Goal: Task Accomplishment & Management: Manage account settings

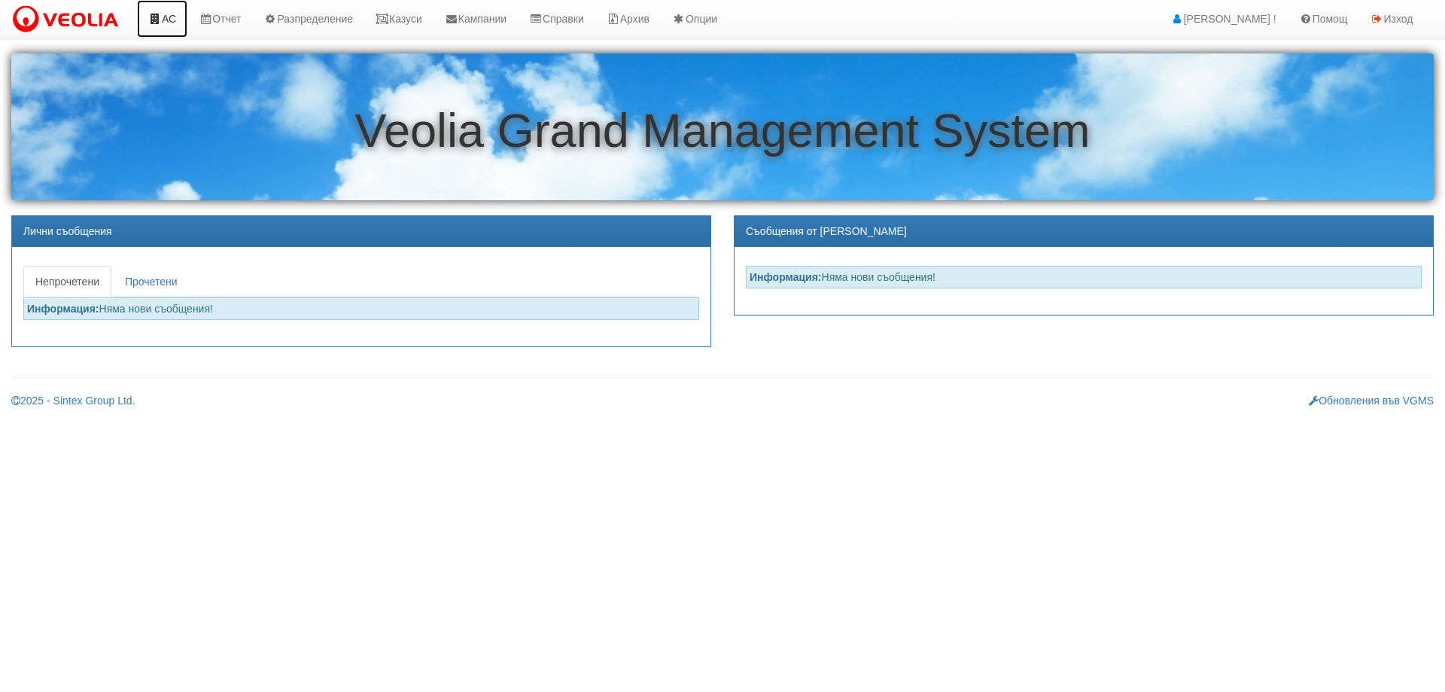
click at [166, 23] on link "АС" at bounding box center [162, 19] width 50 height 38
click at [415, 22] on link "Казуси" at bounding box center [398, 19] width 69 height 38
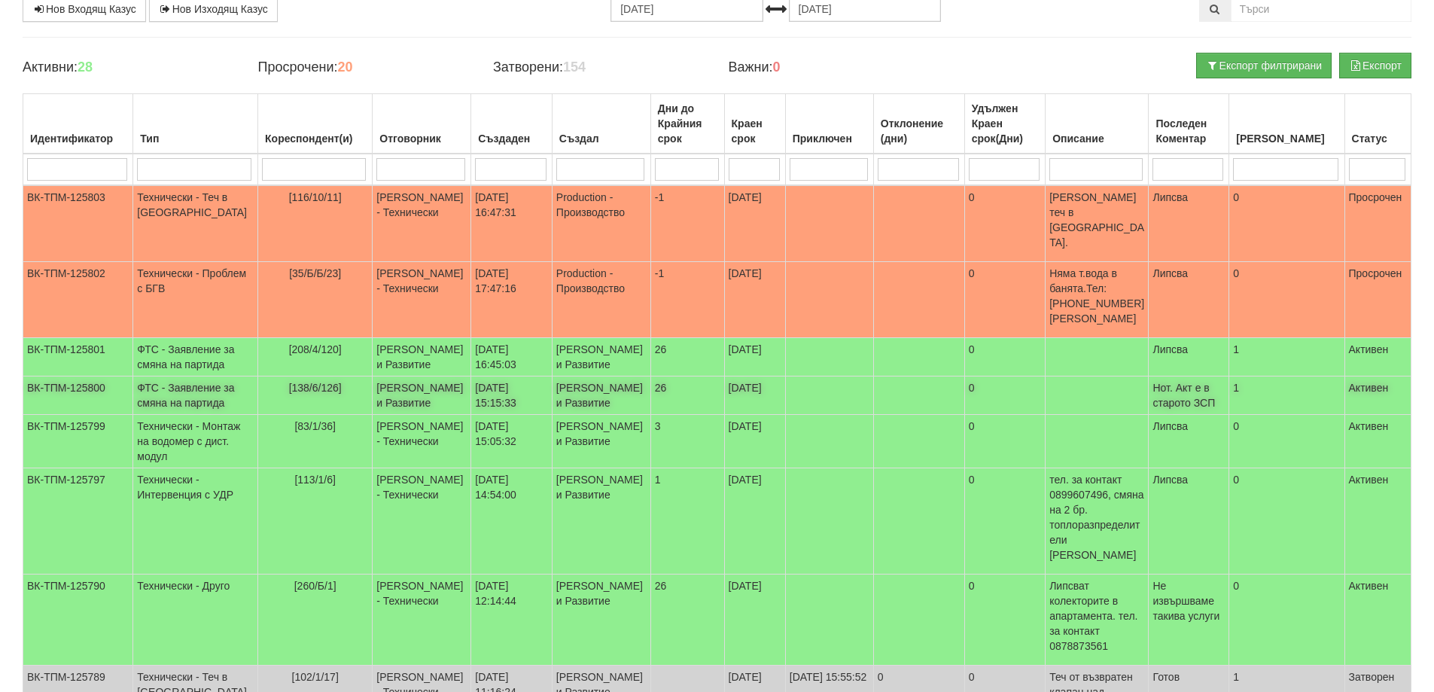
scroll to position [151, 0]
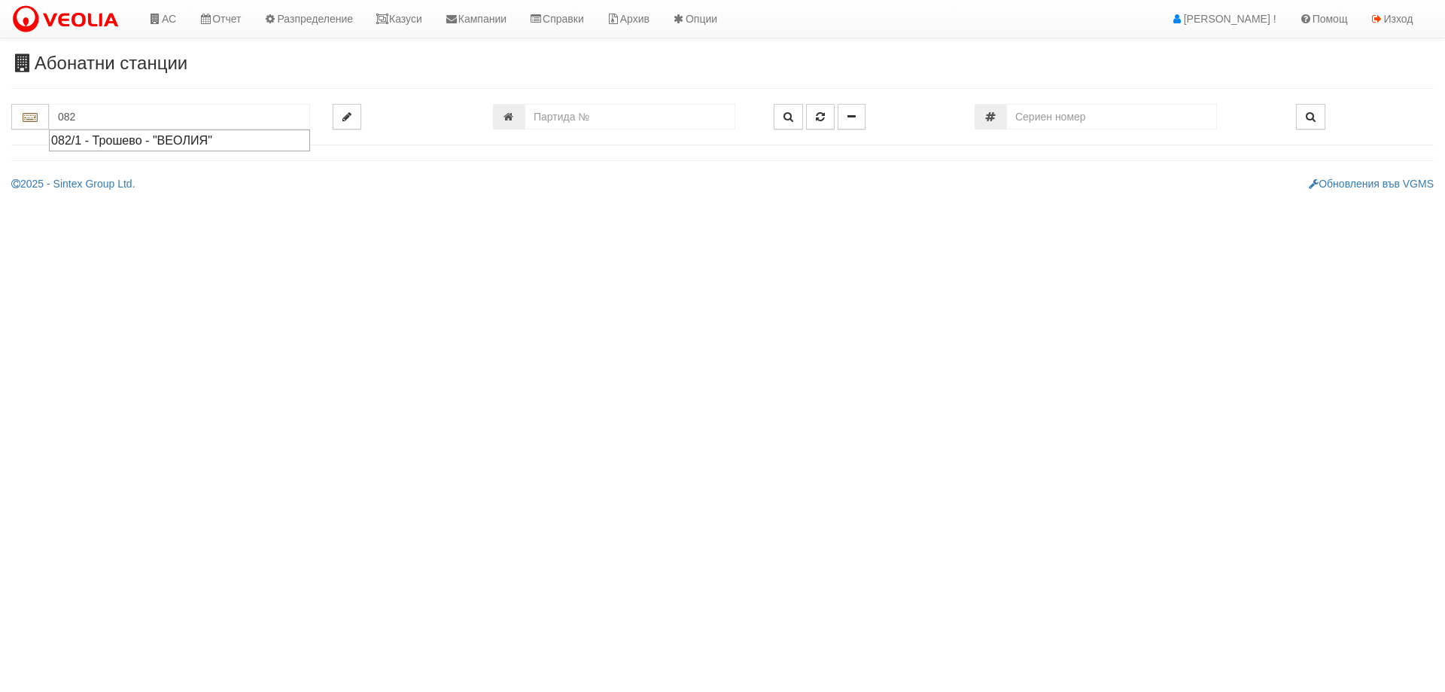
click at [85, 138] on div "082/1 - Трошево - "ВЕОЛИЯ"" at bounding box center [179, 140] width 257 height 17
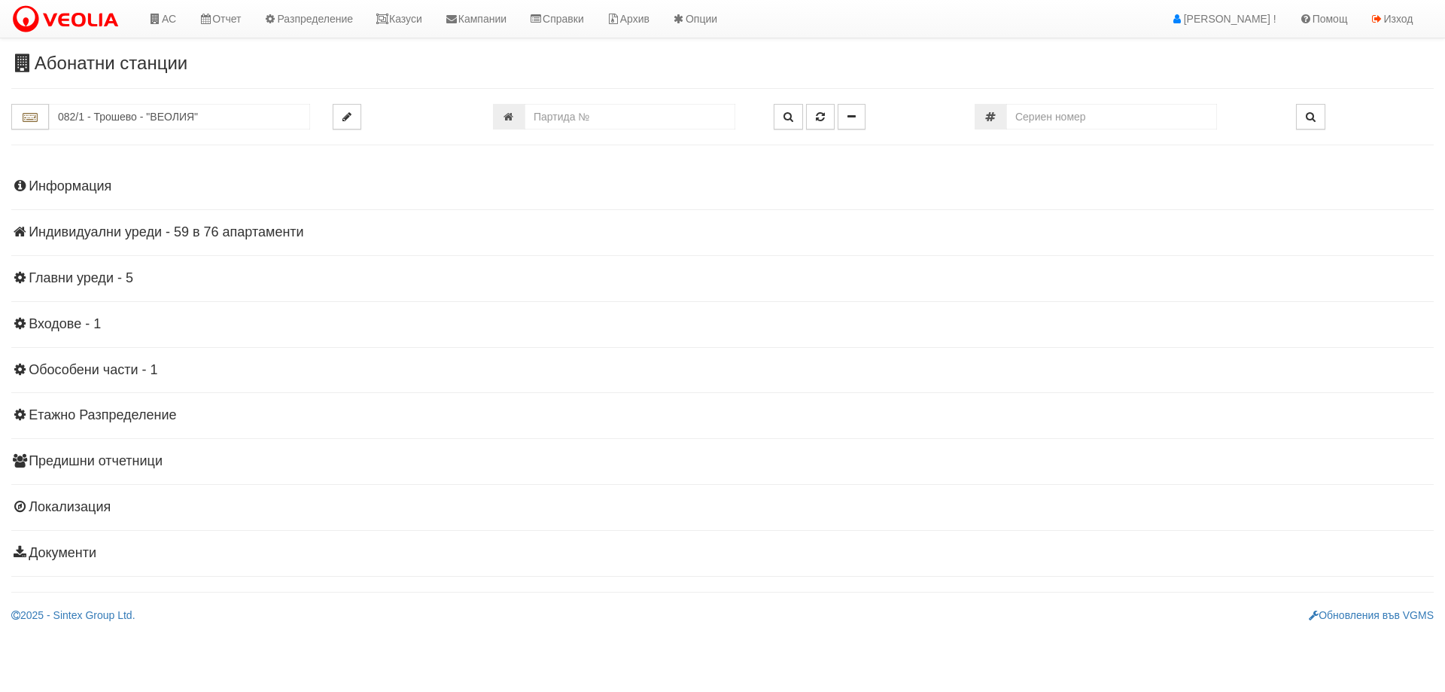
click at [251, 234] on h4 "Индивидуални уреди - 59 в 76 апартаменти" at bounding box center [722, 232] width 1423 height 15
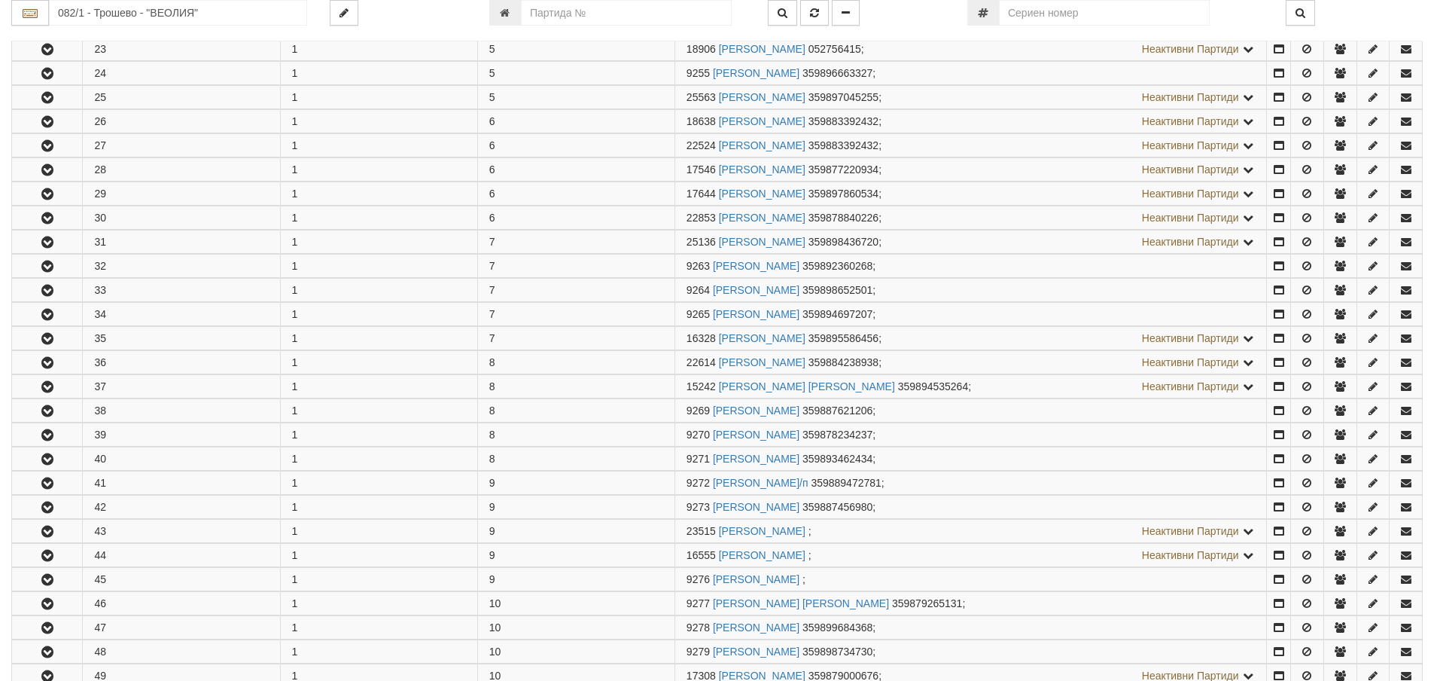
scroll to position [828, 0]
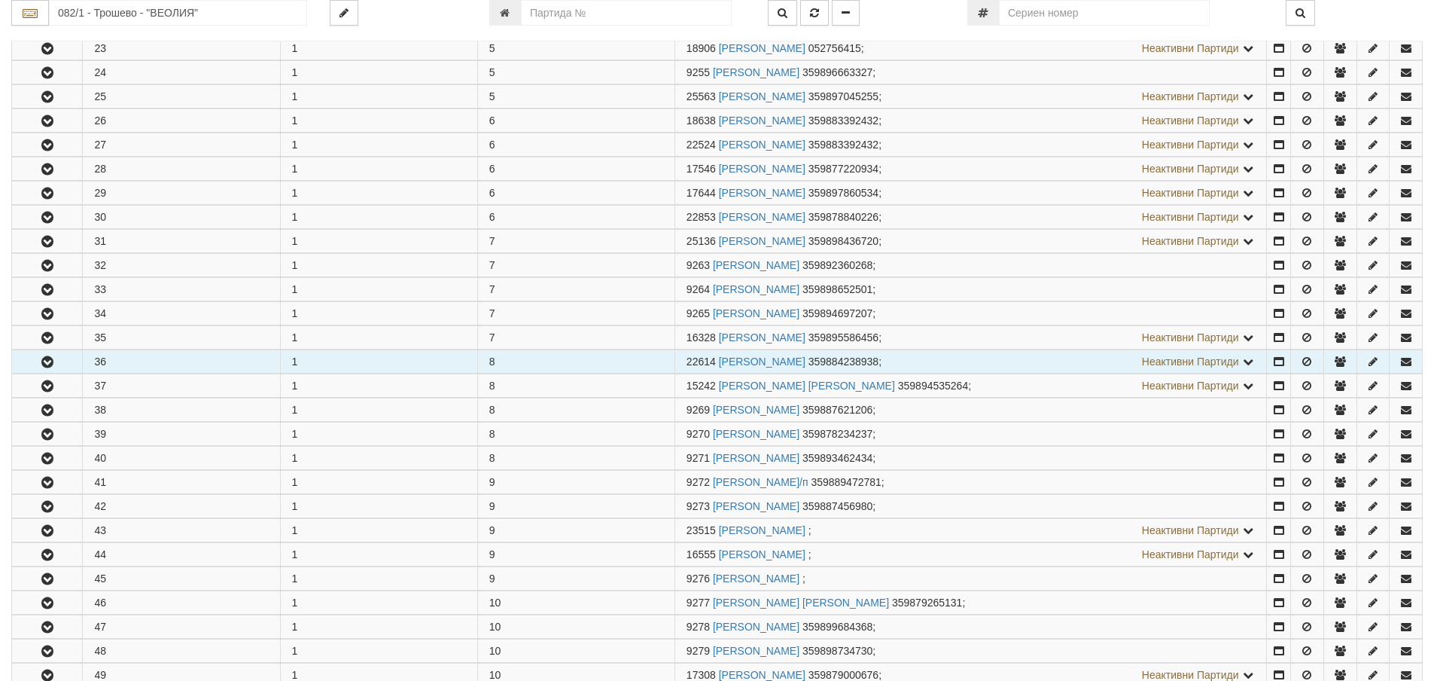
click at [50, 357] on icon "button" at bounding box center [47, 362] width 18 height 11
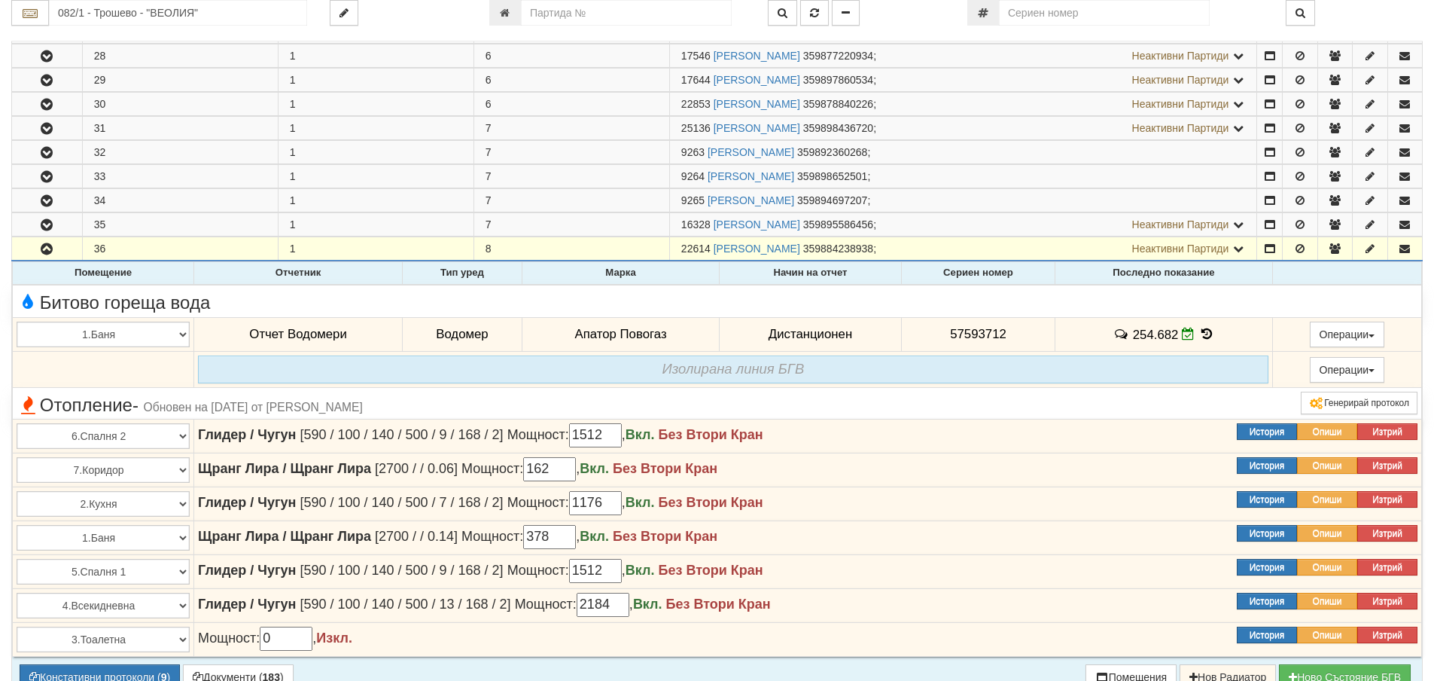
scroll to position [979, 0]
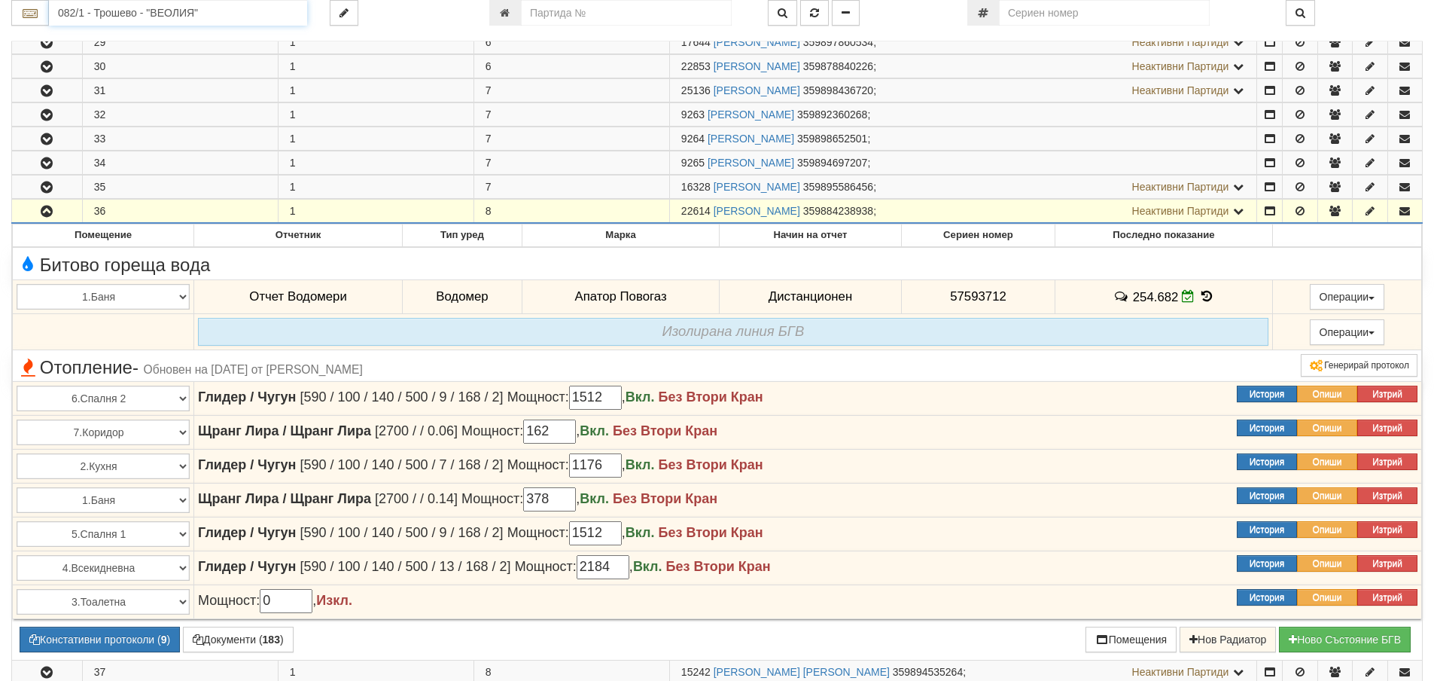
click at [78, 8] on input "082/1 - Трошево - "ВЕОЛИЯ"" at bounding box center [178, 13] width 258 height 26
click at [106, 34] on div "083/1 - Трошево - "ВЕОЛИЯ"" at bounding box center [178, 36] width 254 height 17
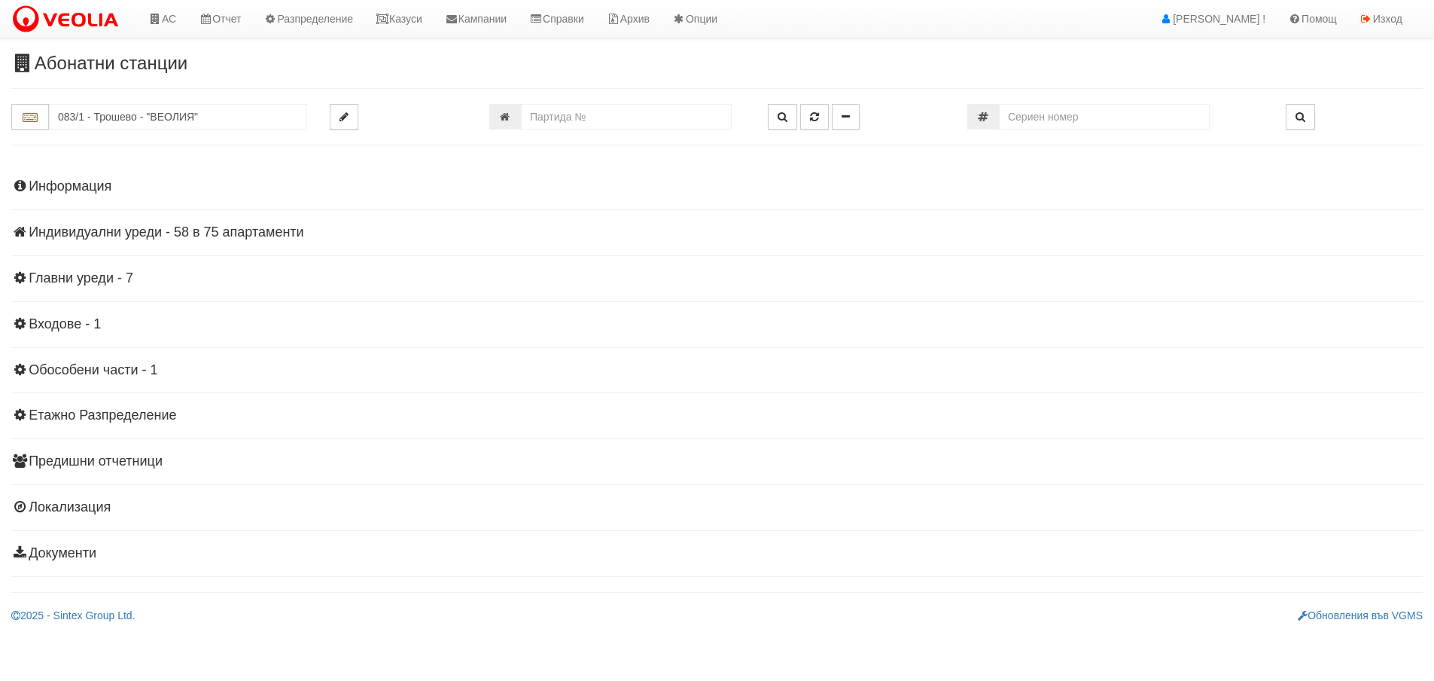
scroll to position [0, 0]
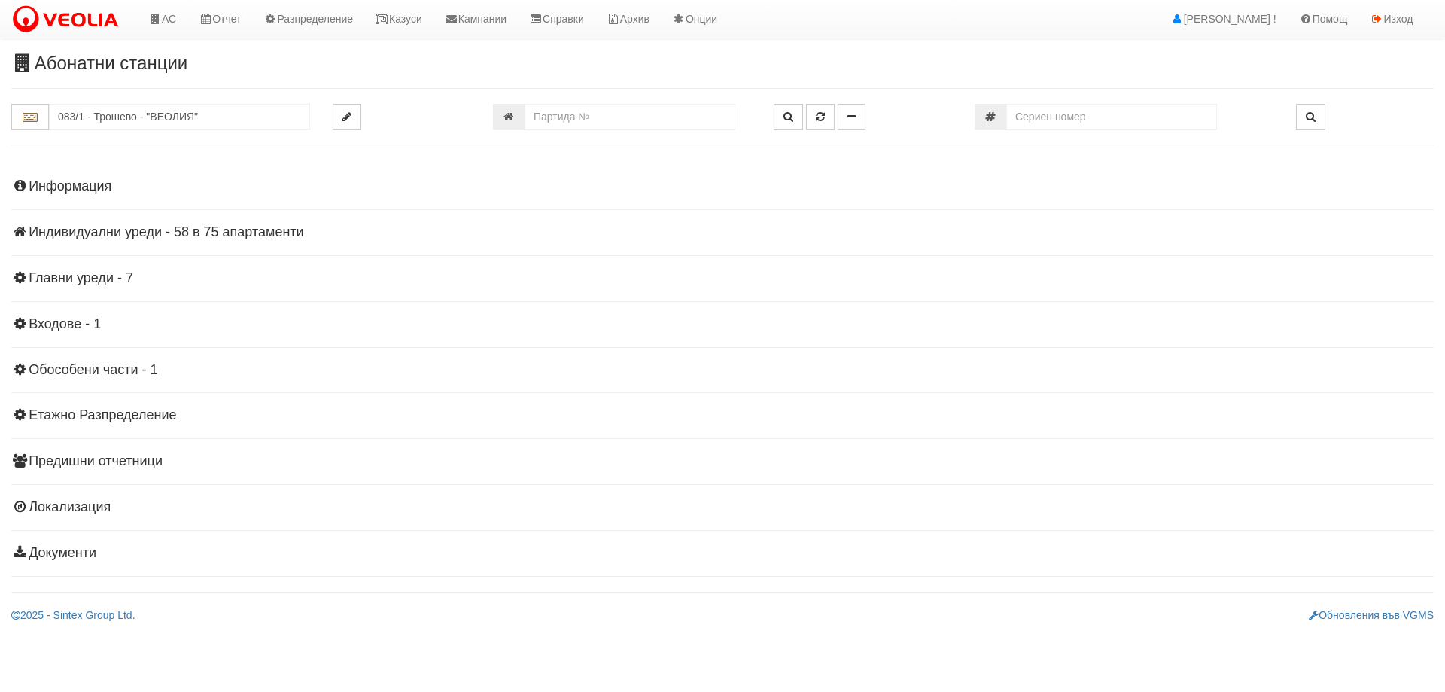
click at [118, 231] on h4 "Индивидуални уреди - 58 в 75 апартаменти" at bounding box center [722, 232] width 1423 height 15
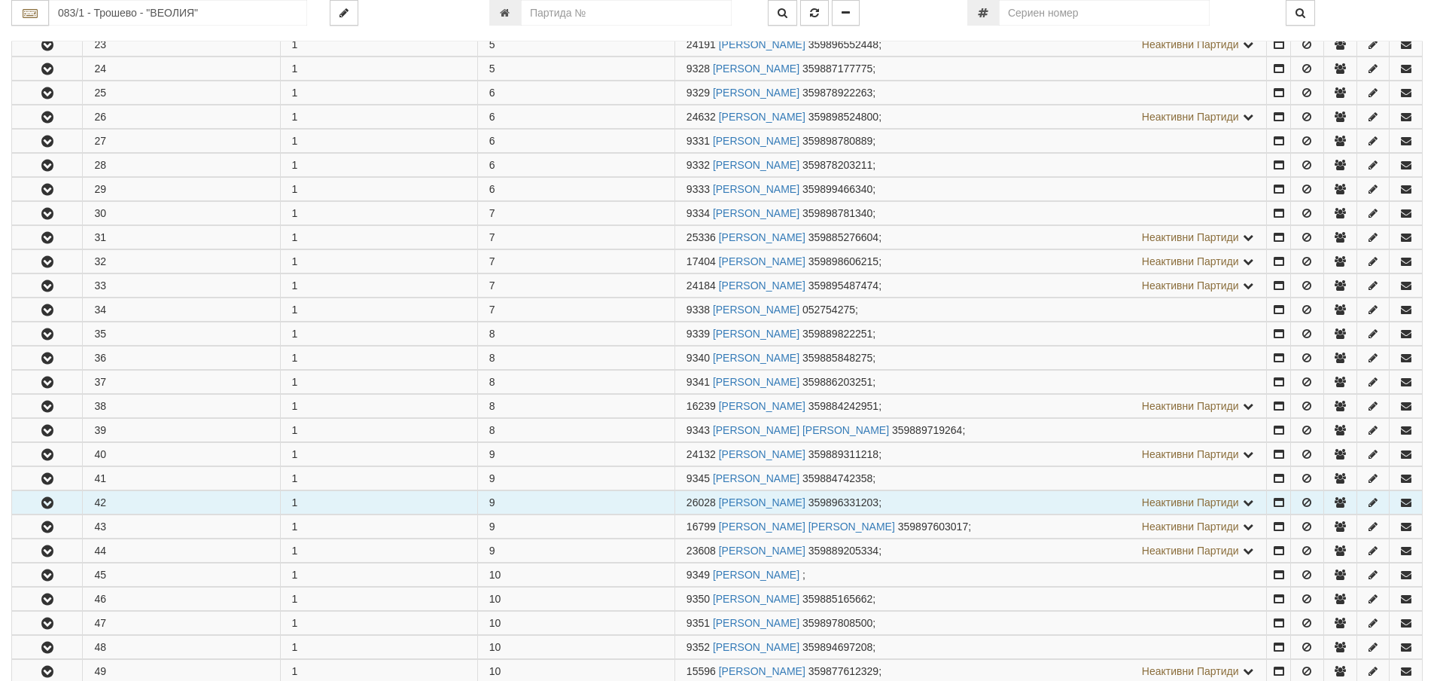
scroll to position [903, 0]
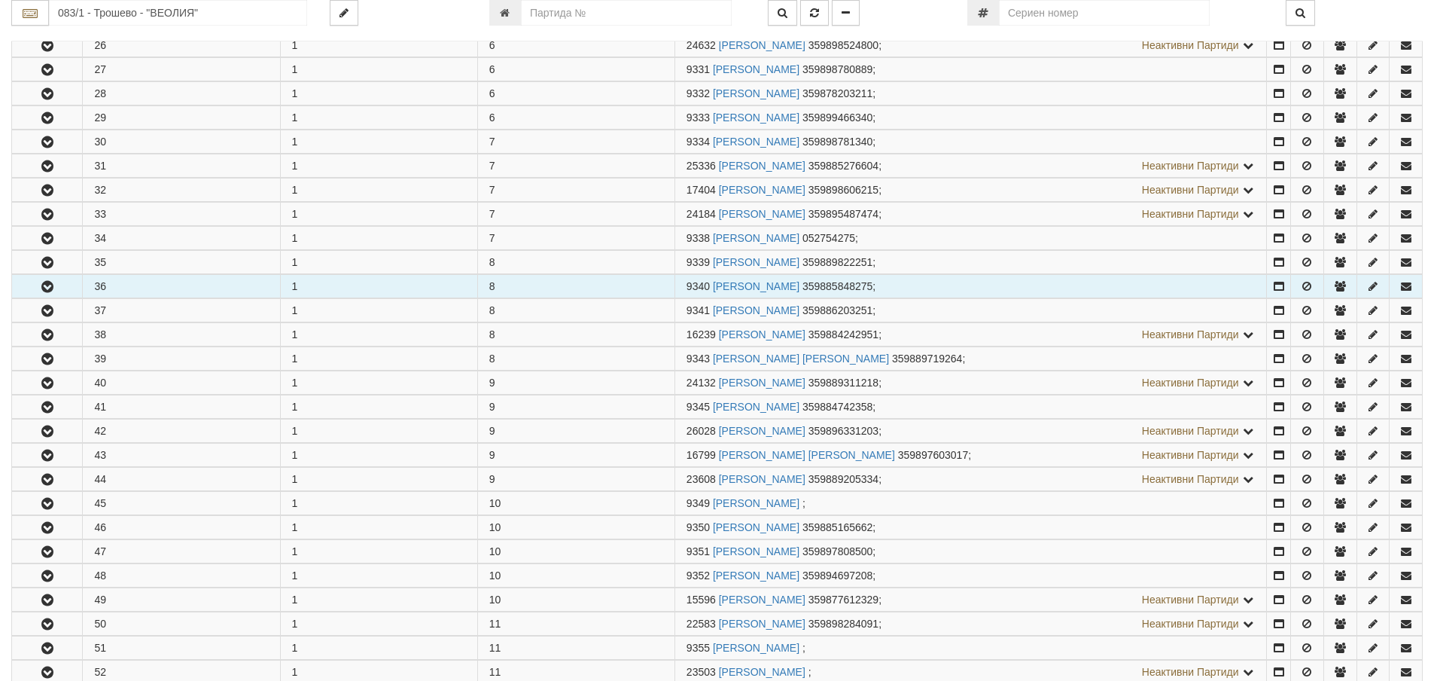
click at [51, 288] on icon "button" at bounding box center [47, 287] width 18 height 11
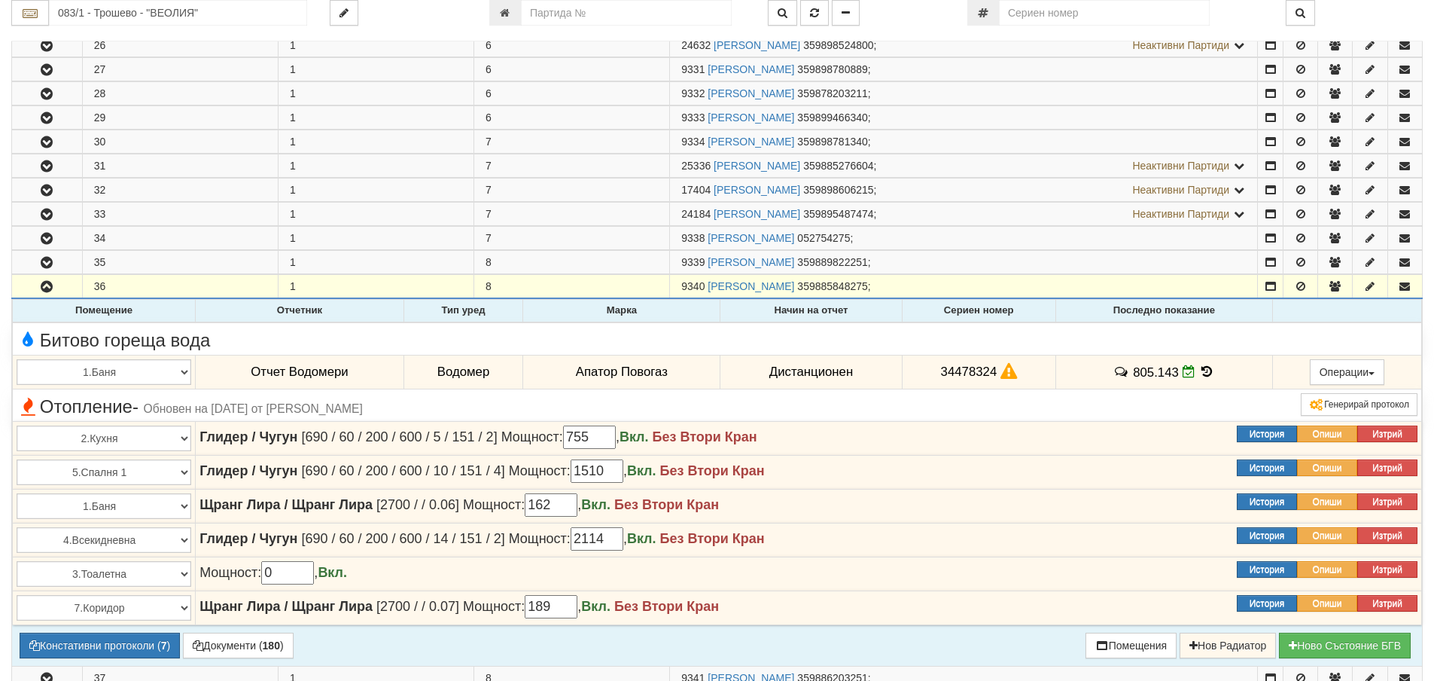
click at [1200, 371] on icon at bounding box center [1207, 371] width 17 height 13
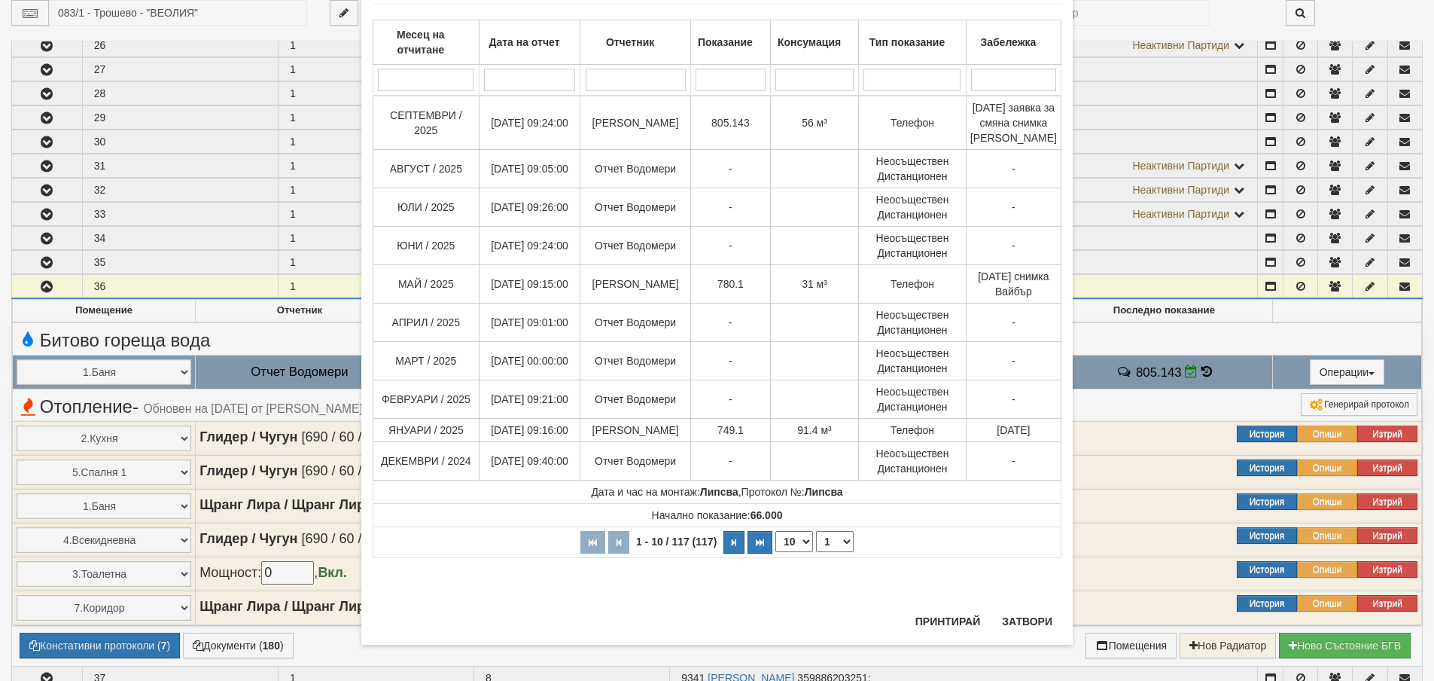
scroll to position [90, 0]
click at [1013, 606] on div "× История на показанията Месец на отчитане Дата на отчет Отчетник Показание Кон…" at bounding box center [716, 295] width 711 height 695
click at [1002, 620] on button "Затвори" at bounding box center [1027, 620] width 69 height 24
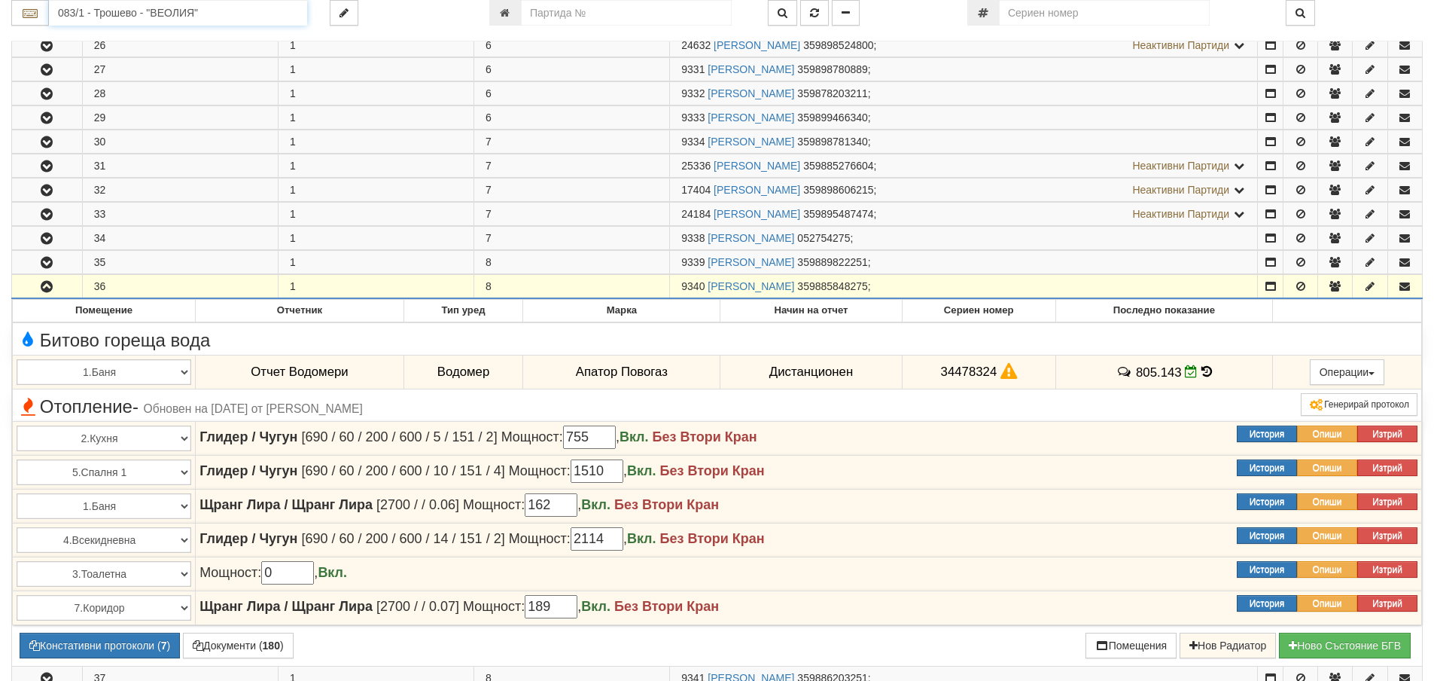
click at [164, 14] on input "083/1 - Трошево - "ВЕОЛИЯ"" at bounding box center [178, 13] width 258 height 26
click at [111, 43] on div "082/1 - Трошево - "ВЕОЛИЯ"" at bounding box center [178, 36] width 254 height 17
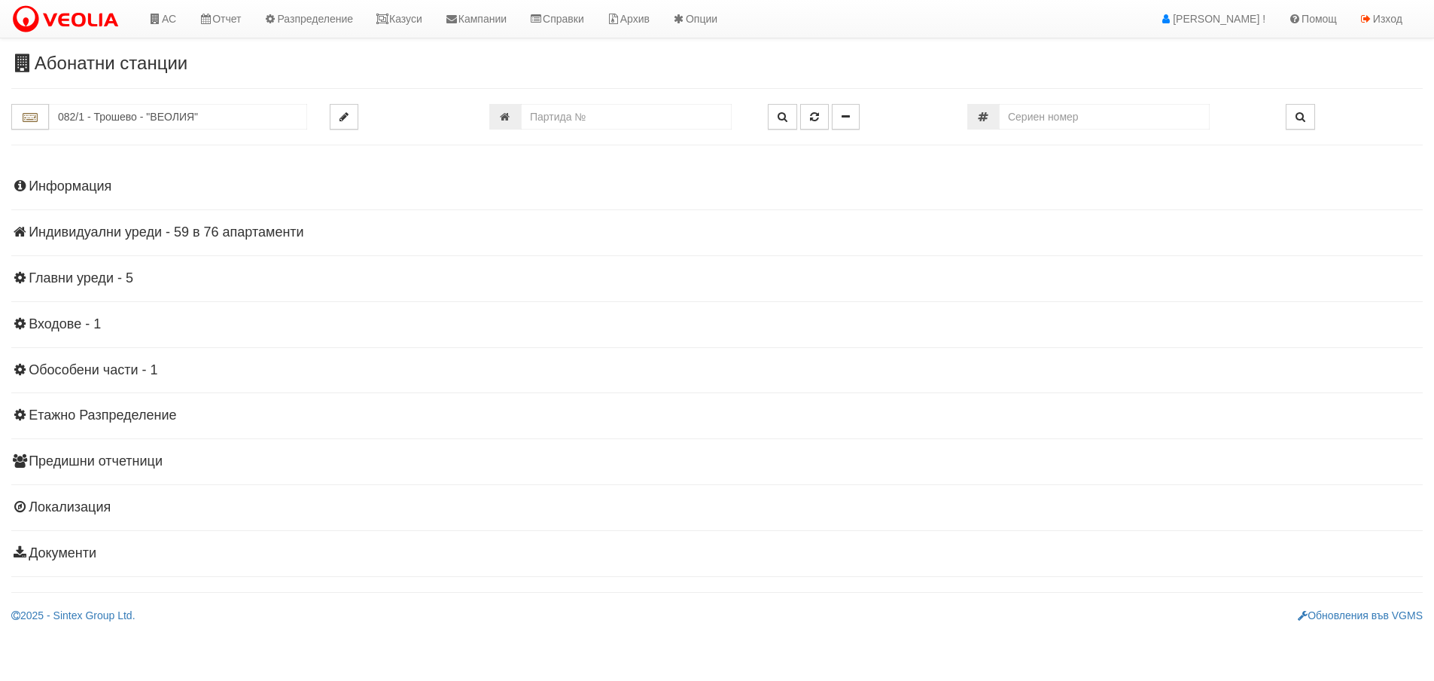
scroll to position [0, 0]
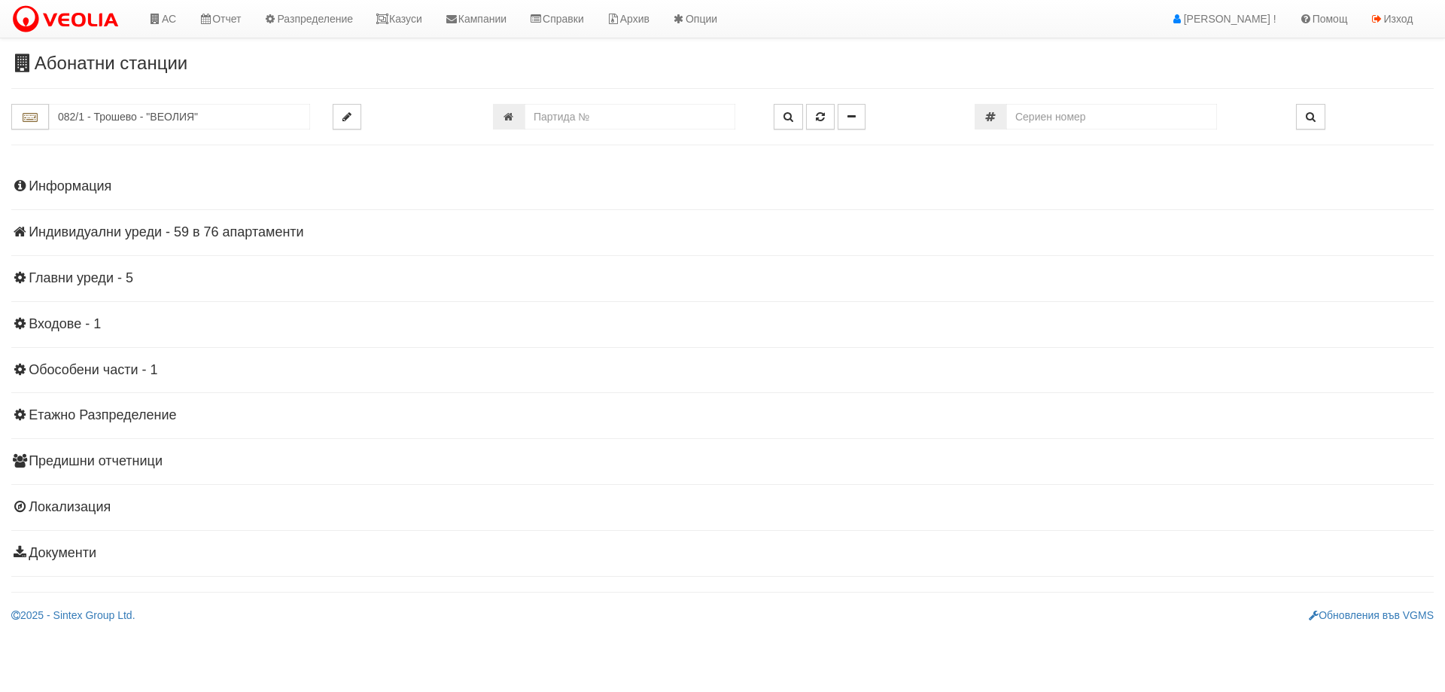
click at [197, 231] on h4 "Индивидуални уреди - 59 в 76 апартаменти" at bounding box center [722, 232] width 1423 height 15
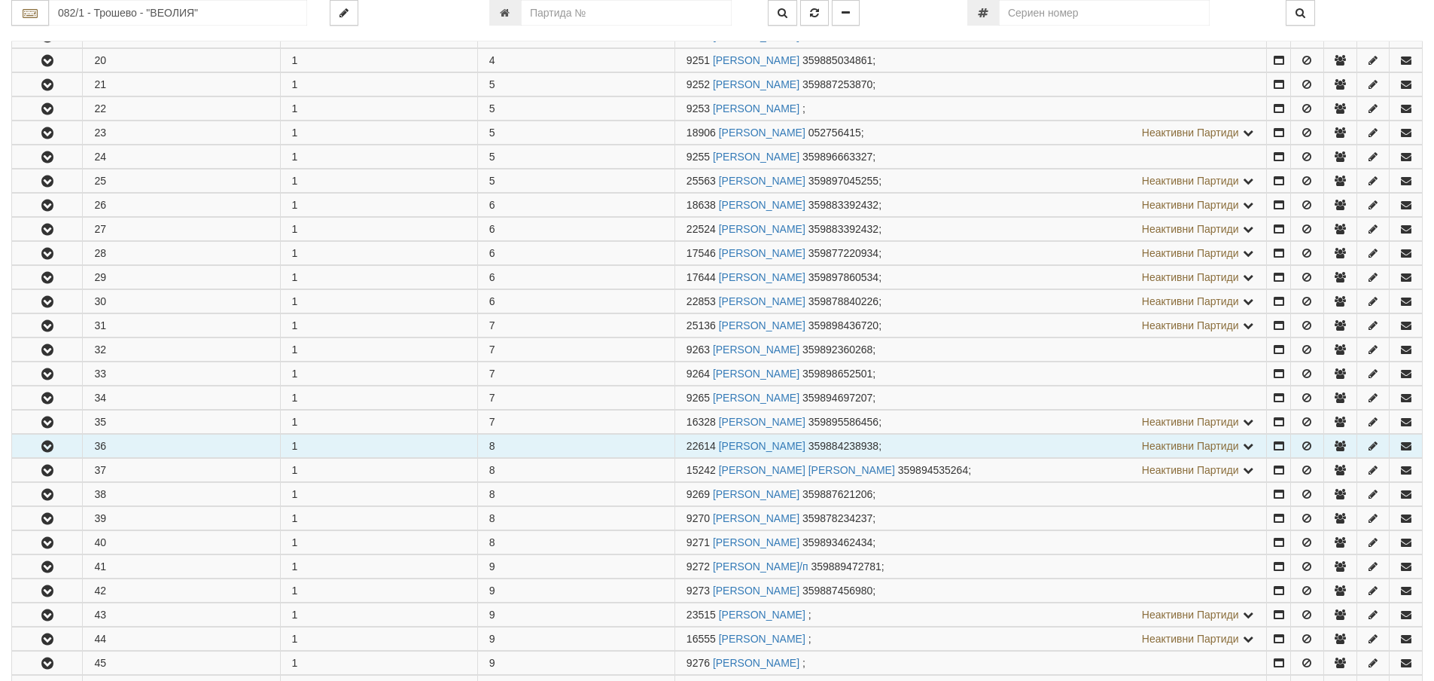
scroll to position [753, 0]
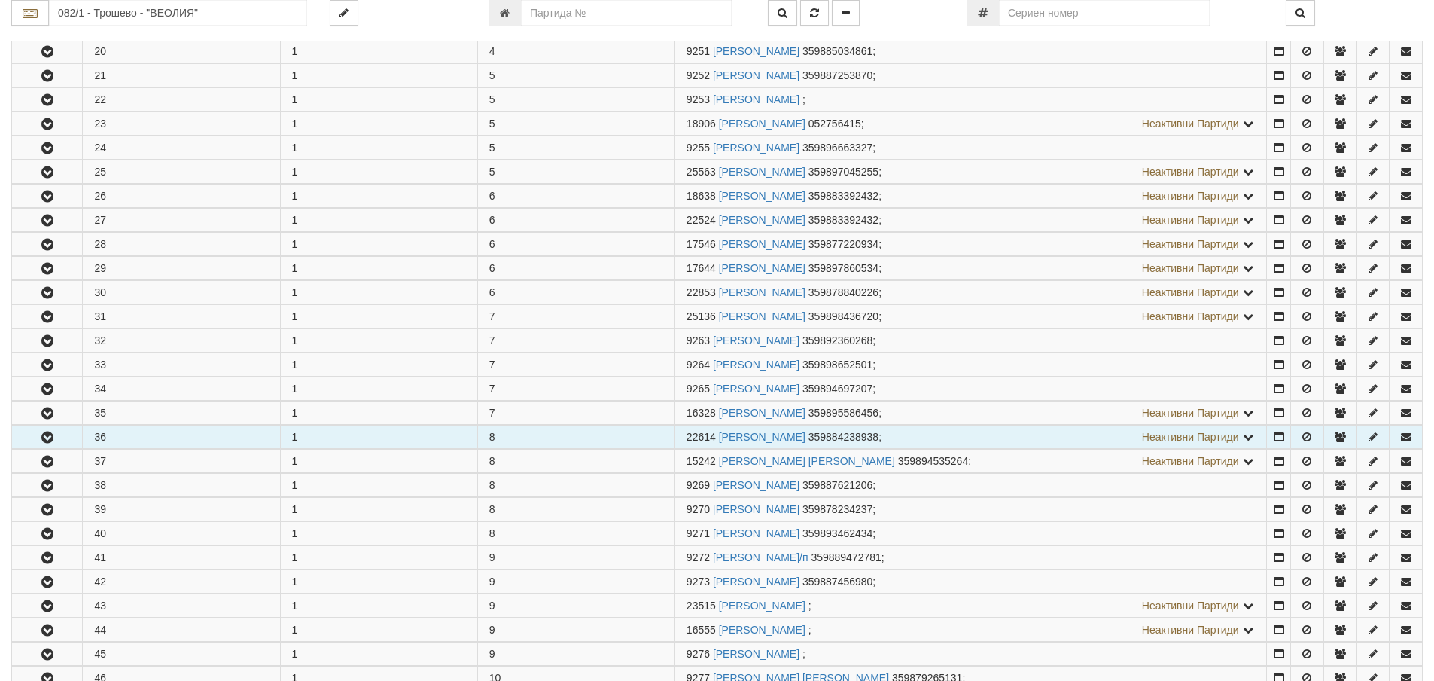
click at [50, 440] on icon "button" at bounding box center [47, 437] width 18 height 11
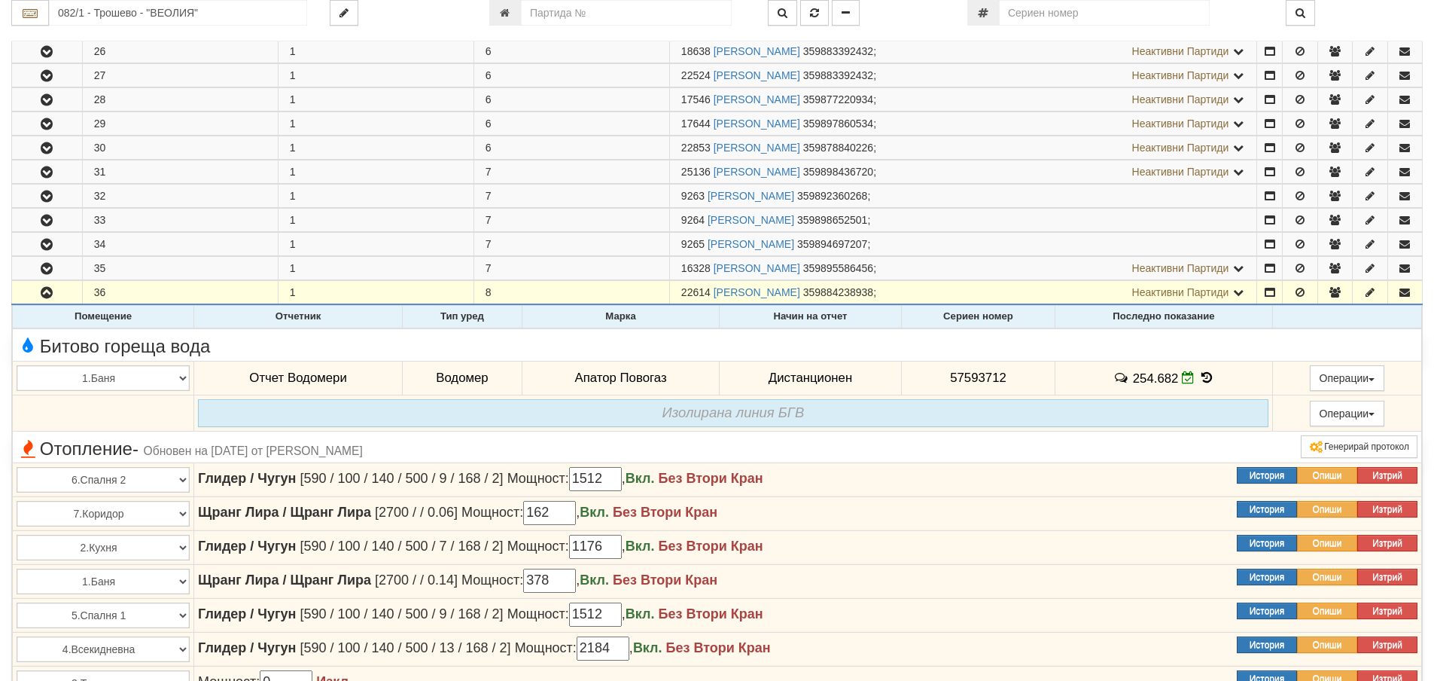
scroll to position [903, 0]
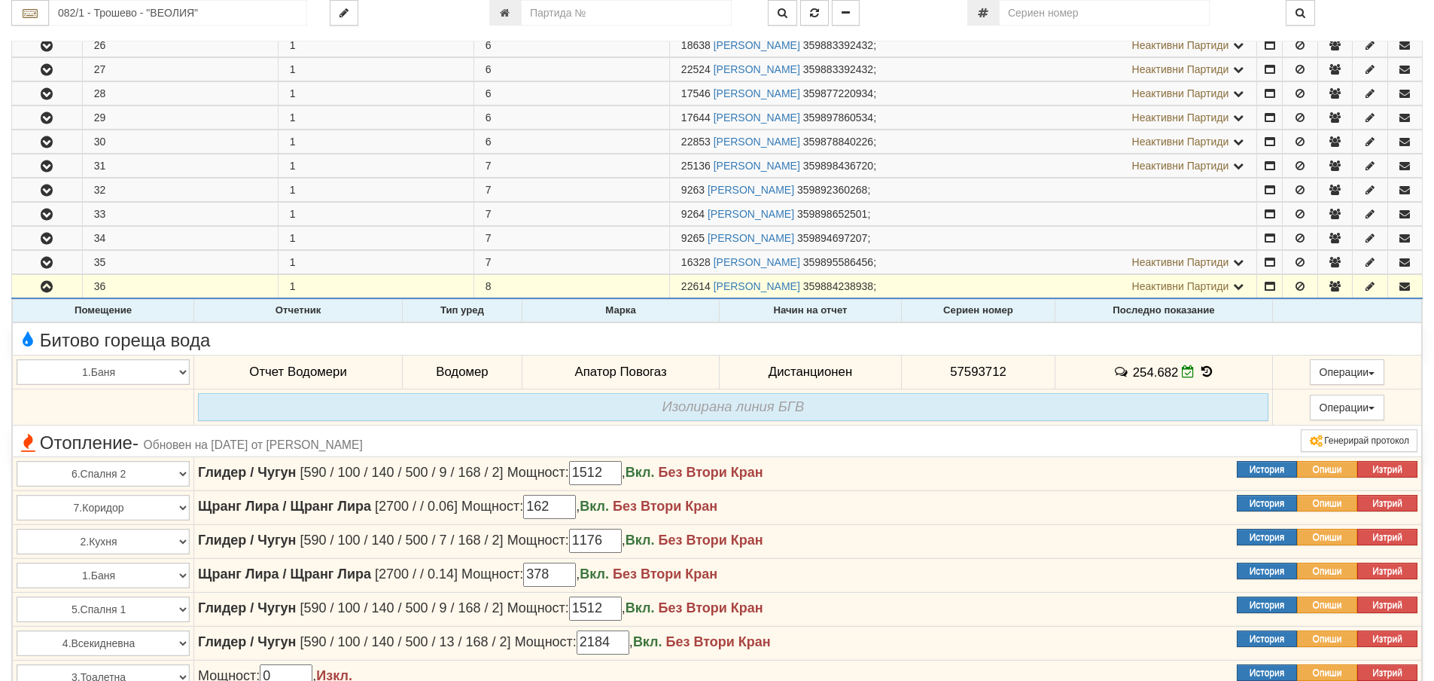
click at [1205, 371] on icon at bounding box center [1207, 371] width 17 height 13
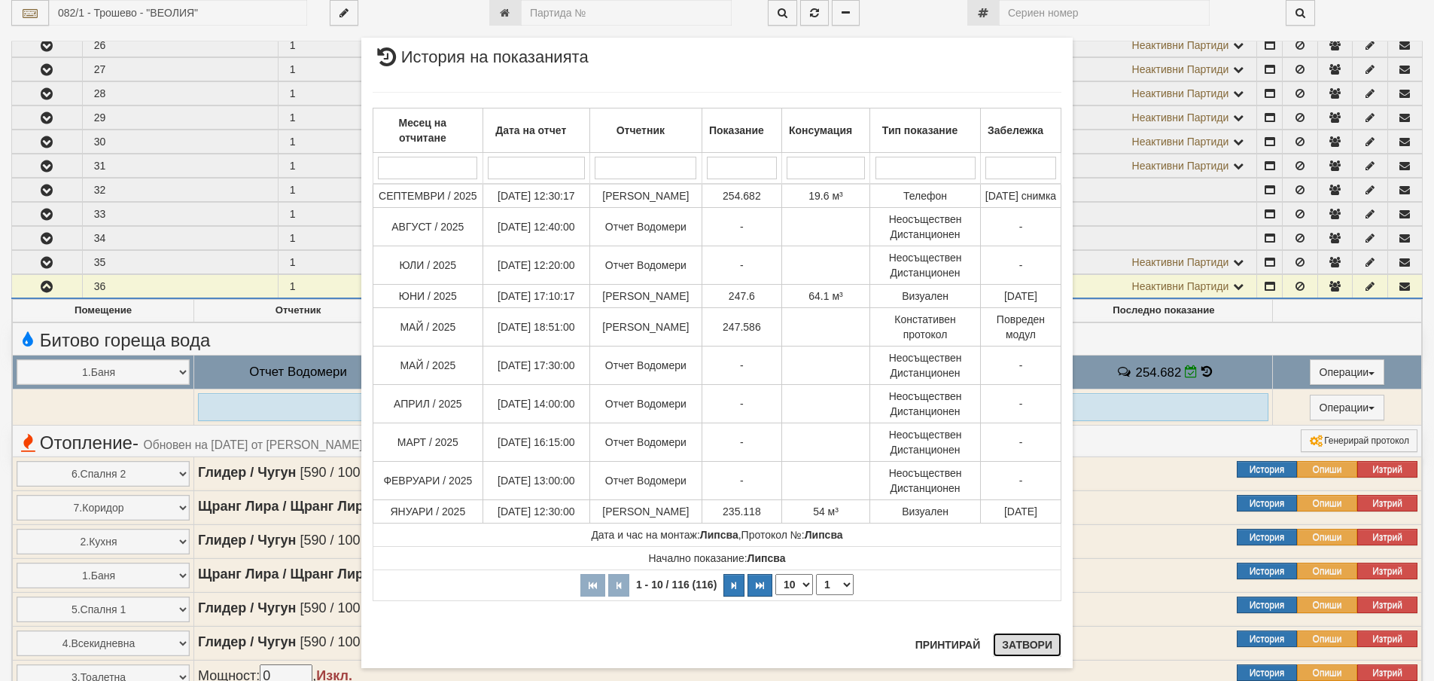
click at [1016, 646] on button "Затвори" at bounding box center [1027, 644] width 69 height 24
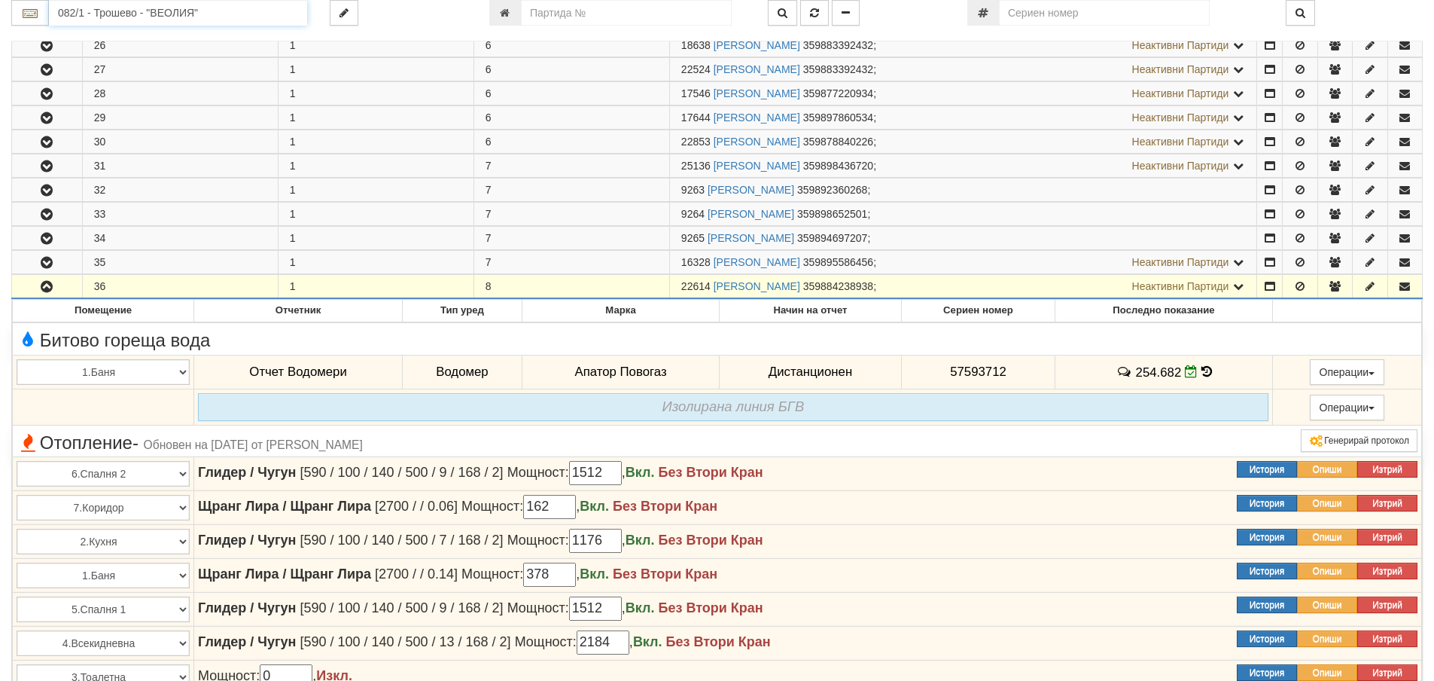
click at [78, 10] on input "082/1 - Трошево - "ВЕОЛИЯ"" at bounding box center [178, 13] width 258 height 26
click at [87, 40] on div "083/1 - Трошево - "ВЕОЛИЯ"" at bounding box center [178, 36] width 254 height 17
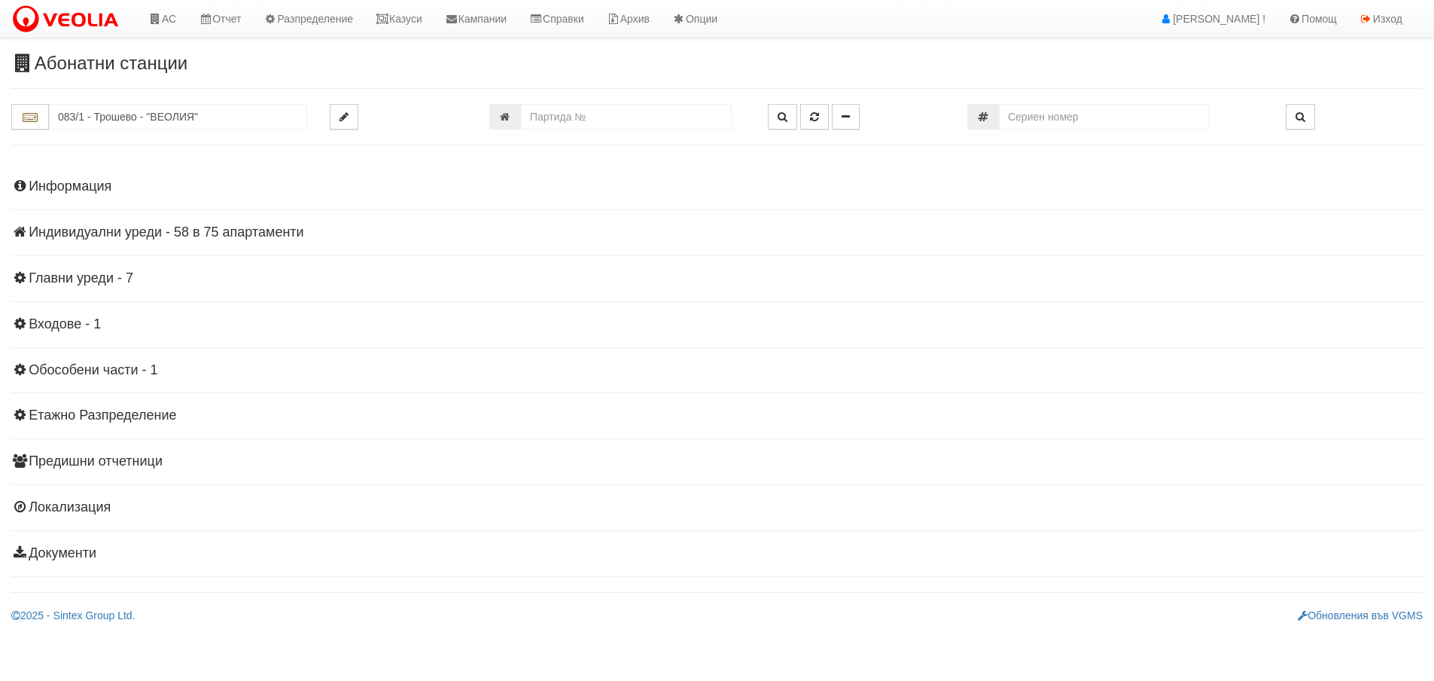
scroll to position [0, 0]
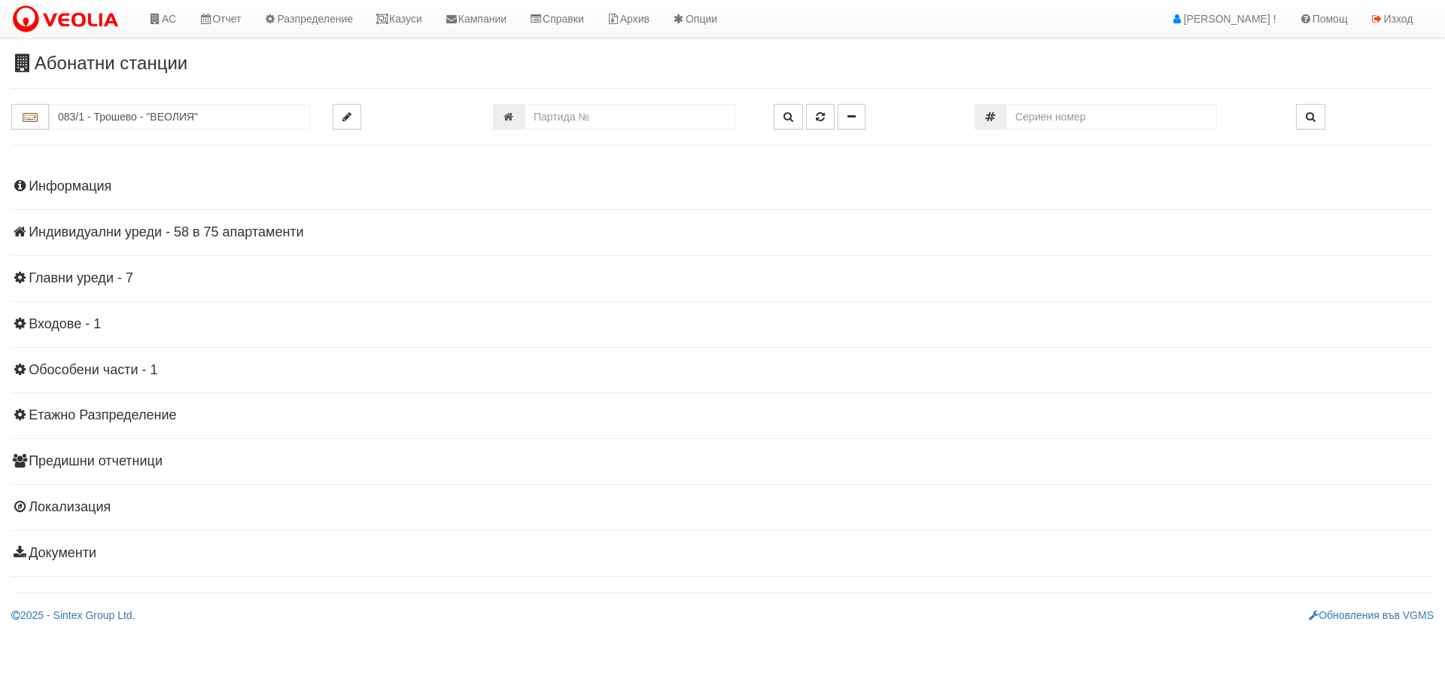
click at [167, 233] on h4 "Индивидуални уреди - 58 в 75 апартаменти" at bounding box center [722, 232] width 1423 height 15
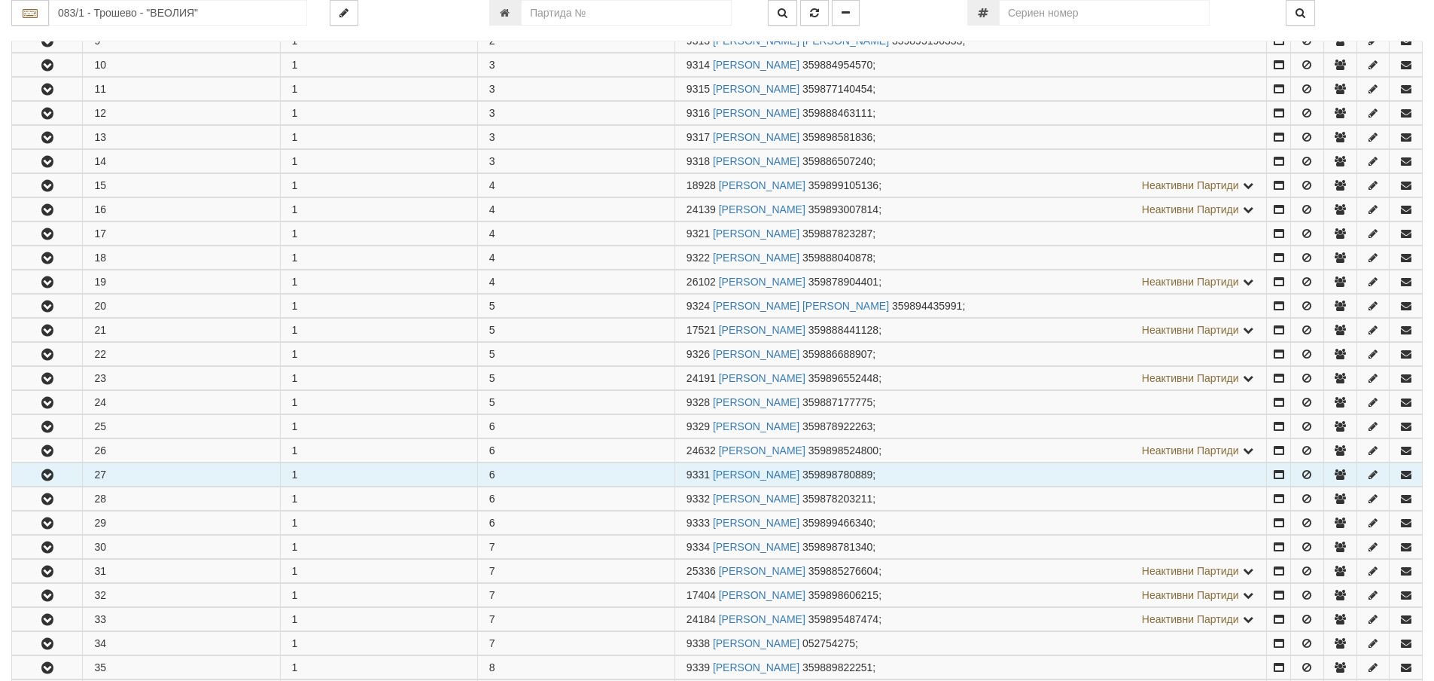
scroll to position [527, 0]
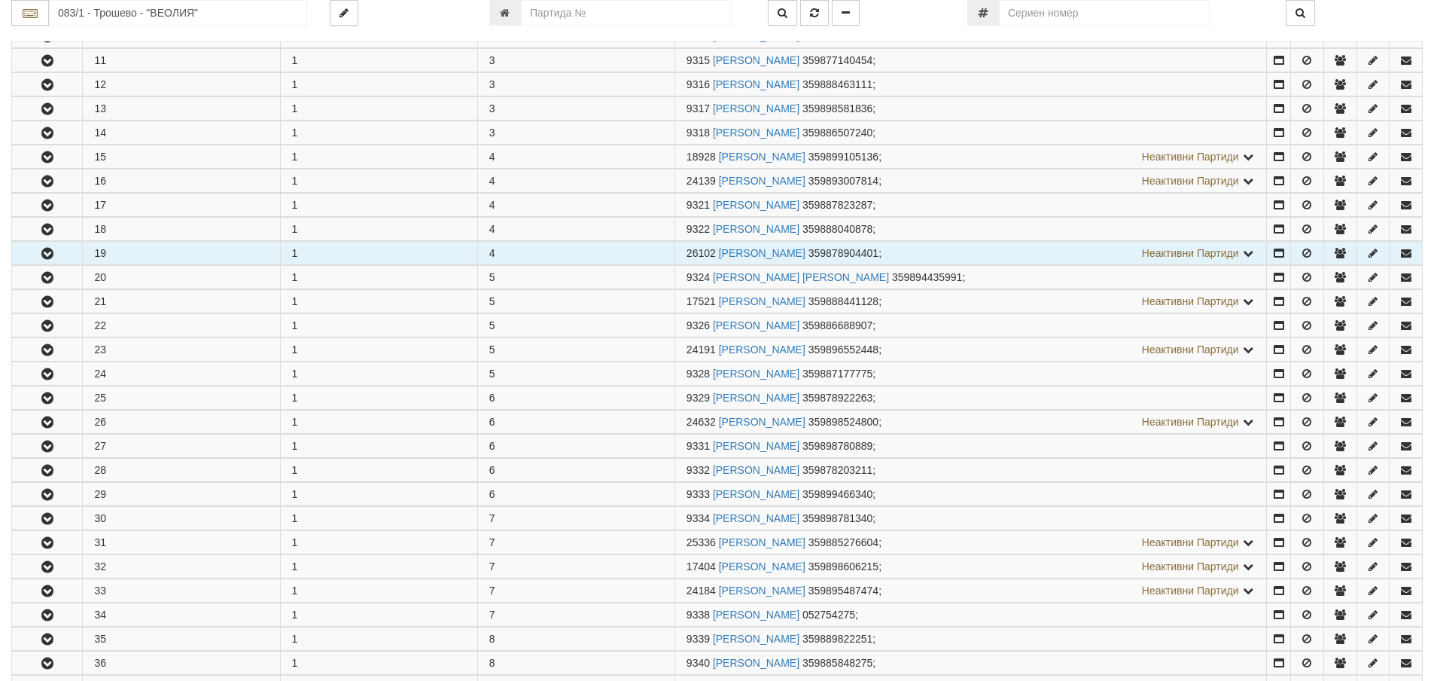
click at [50, 254] on icon "button" at bounding box center [47, 253] width 18 height 11
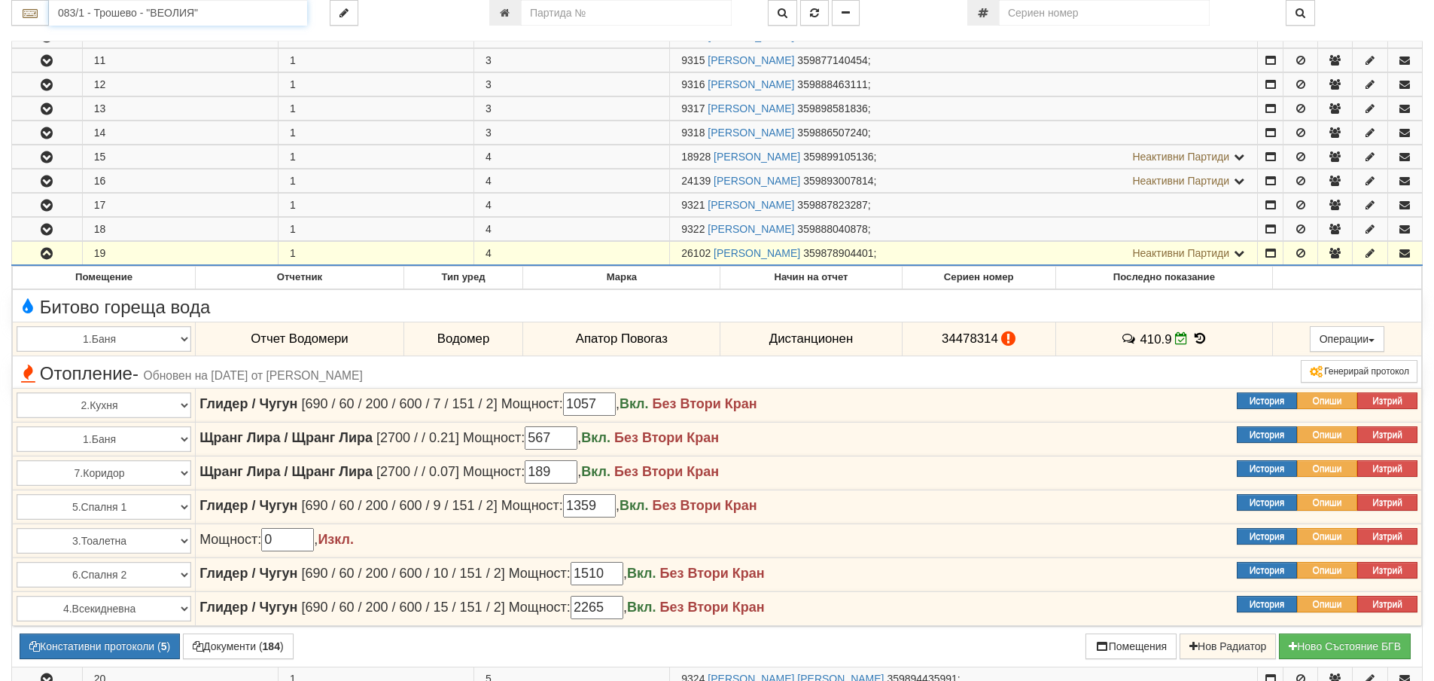
click at [78, 14] on input "083/1 - Трошево - "ВЕОЛИЯ"" at bounding box center [178, 13] width 258 height 26
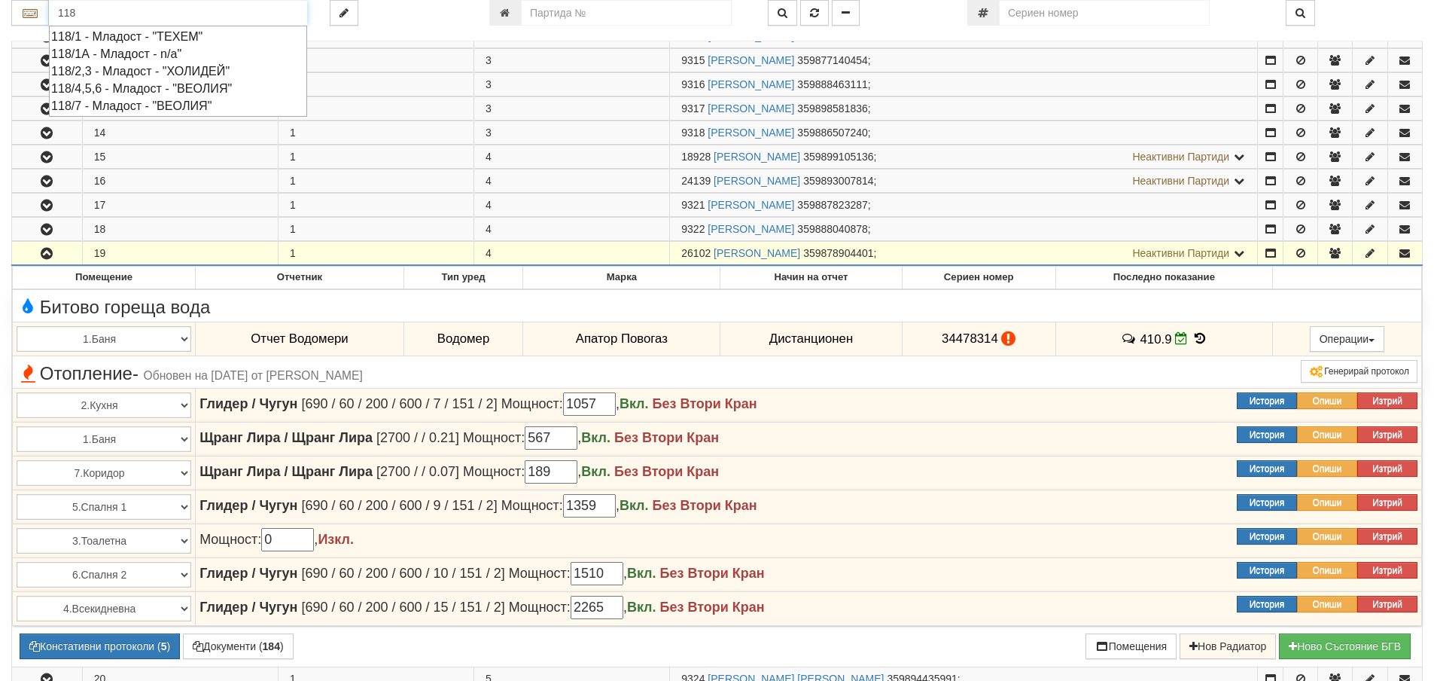
click at [105, 88] on div "118/4,5,6 - Младост - "ВЕОЛИЯ"" at bounding box center [178, 88] width 254 height 17
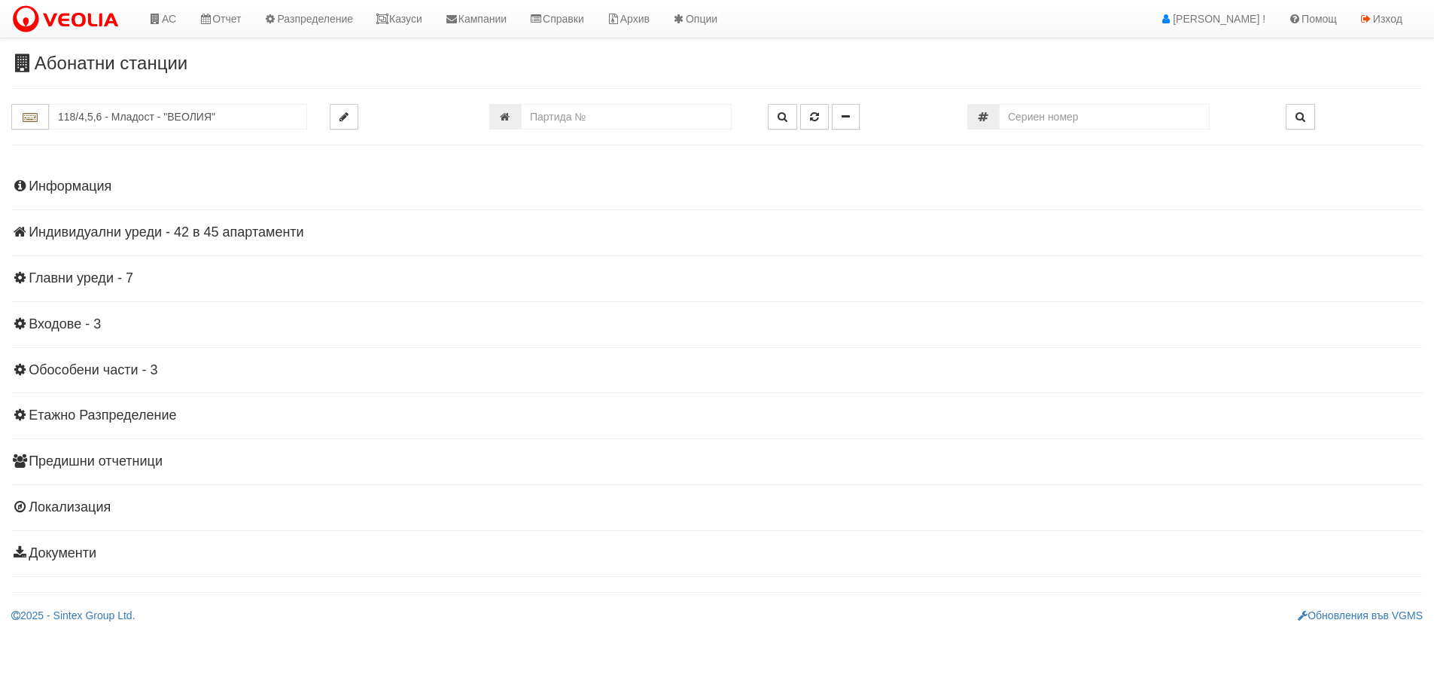
scroll to position [0, 0]
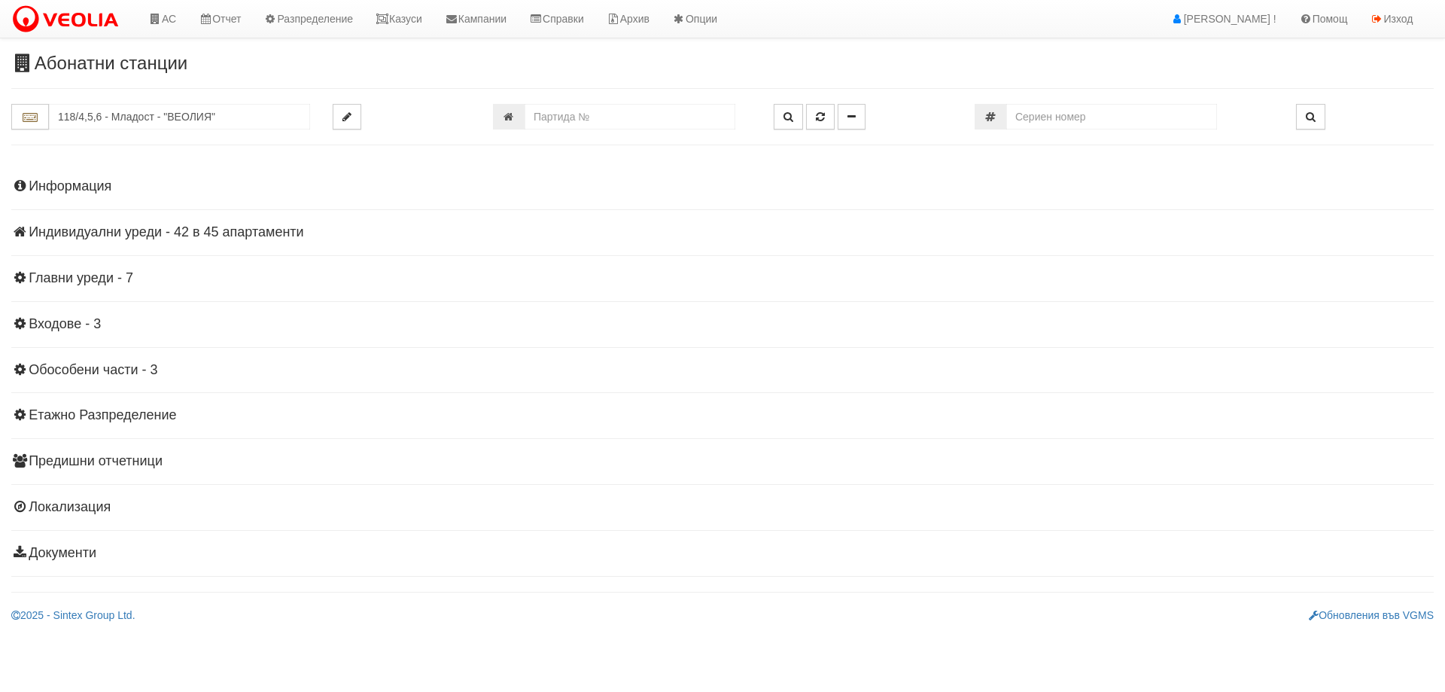
click at [142, 232] on h4 "Индивидуални уреди - 42 в 45 апартаменти" at bounding box center [722, 232] width 1423 height 15
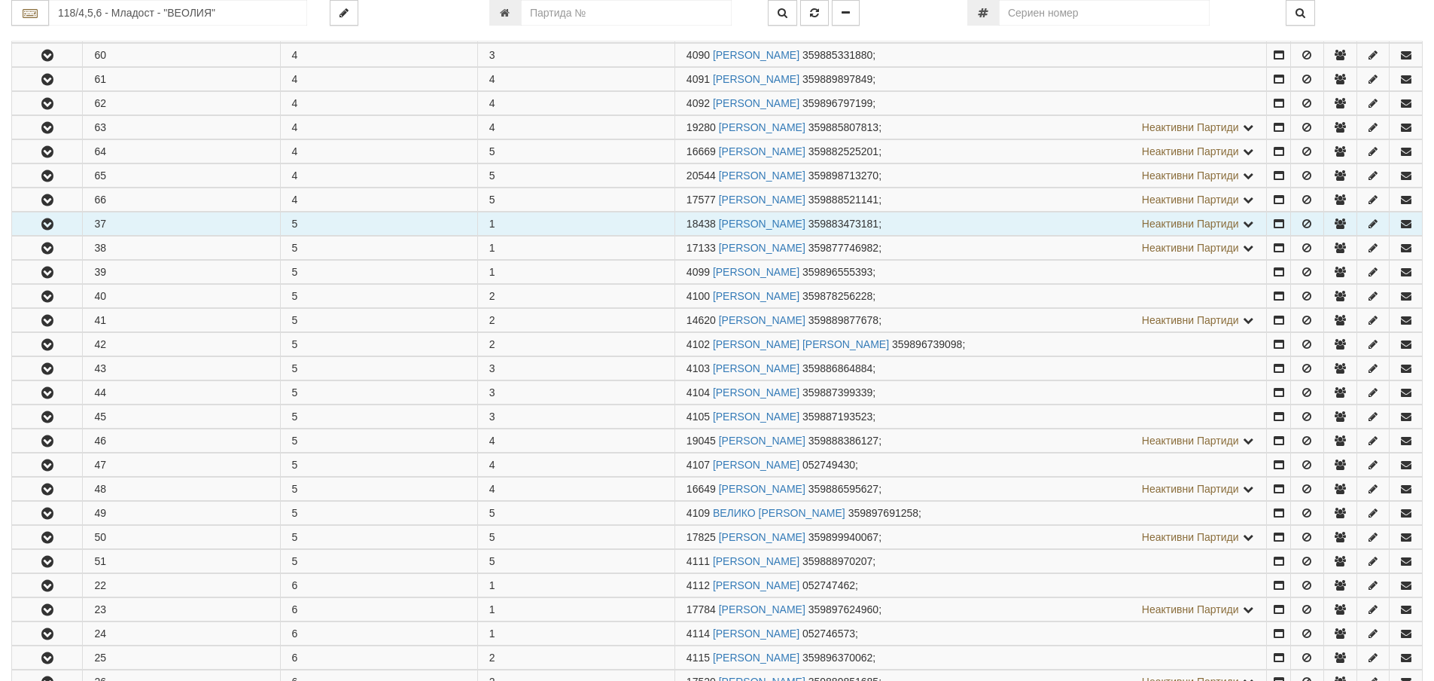
scroll to position [678, 0]
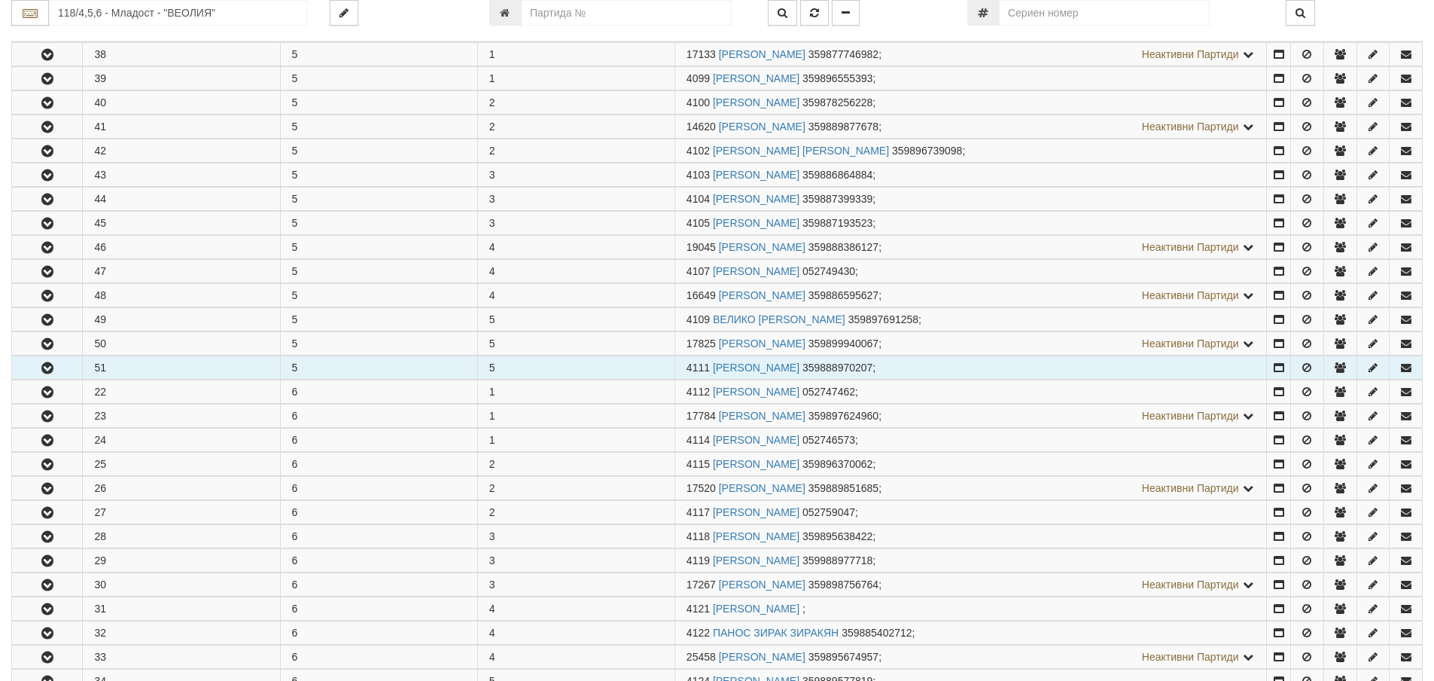
click at [41, 376] on button "button" at bounding box center [47, 367] width 70 height 23
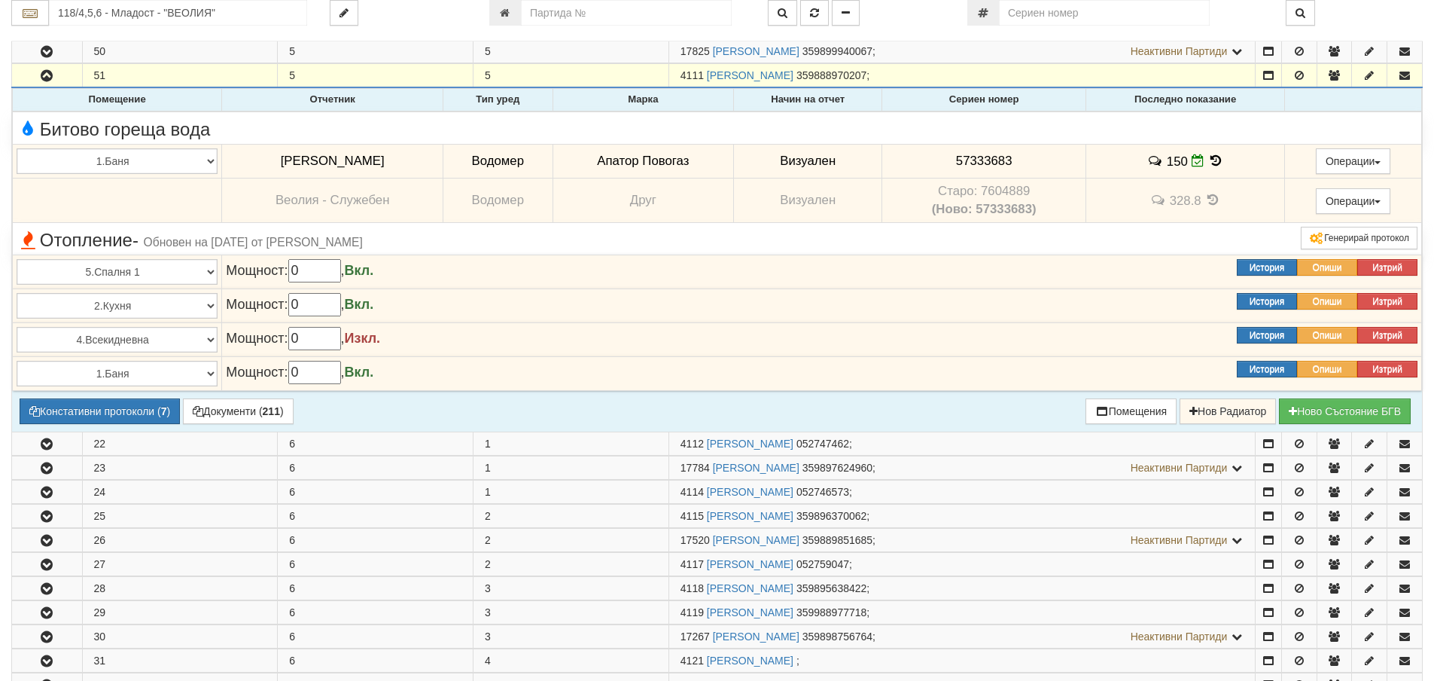
scroll to position [979, 0]
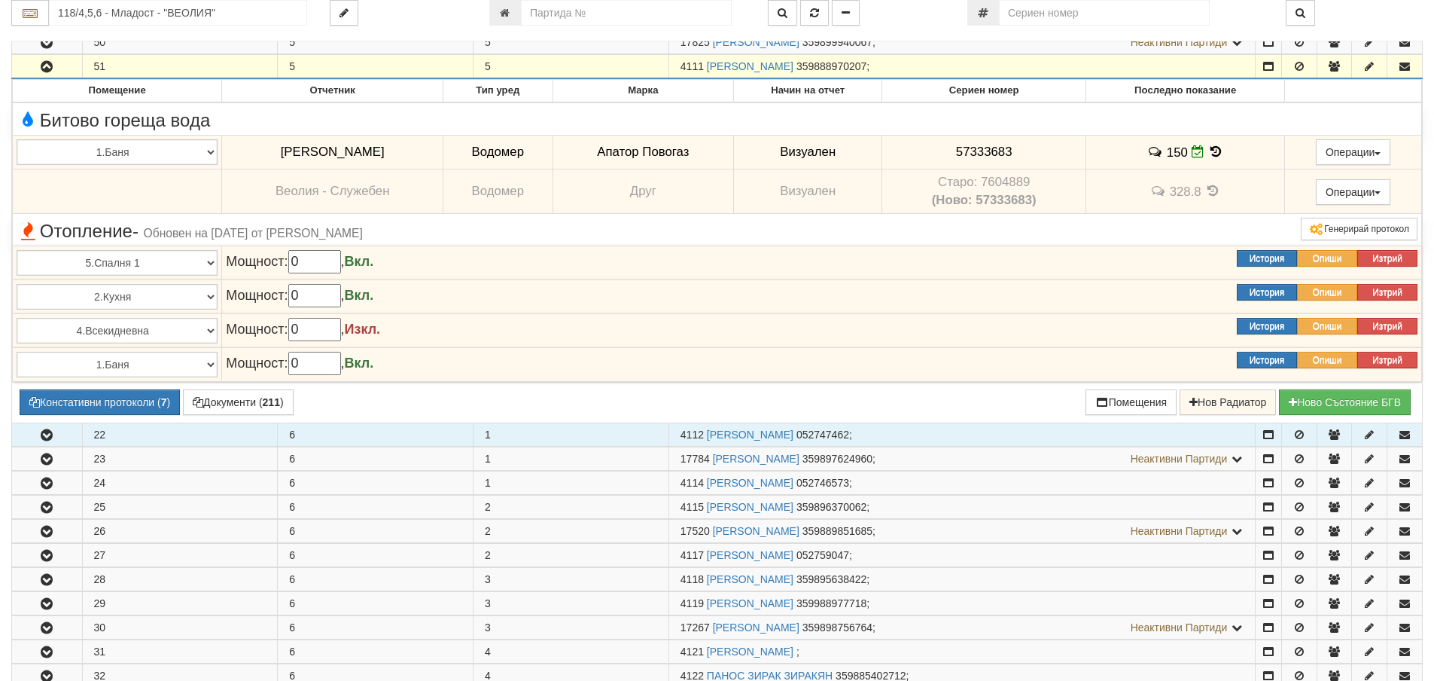
click at [45, 437] on icon "button" at bounding box center [47, 435] width 18 height 11
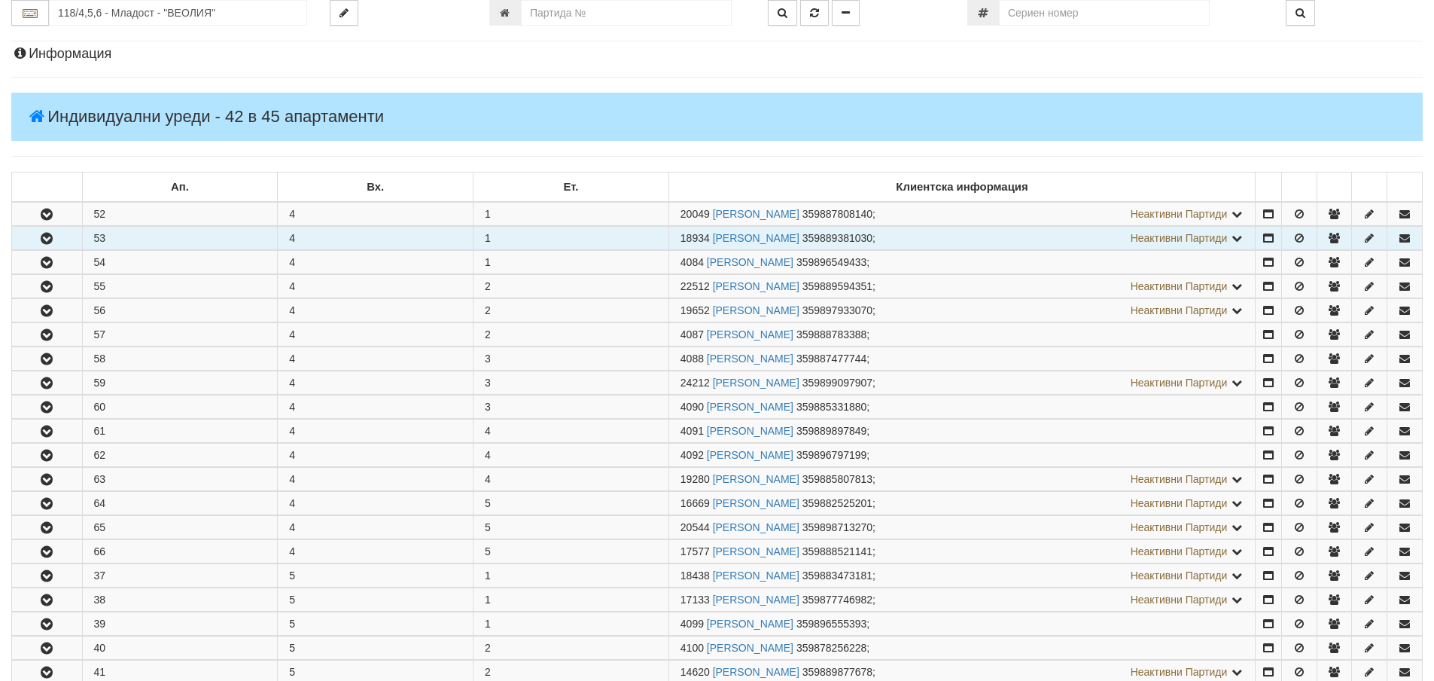
scroll to position [75, 0]
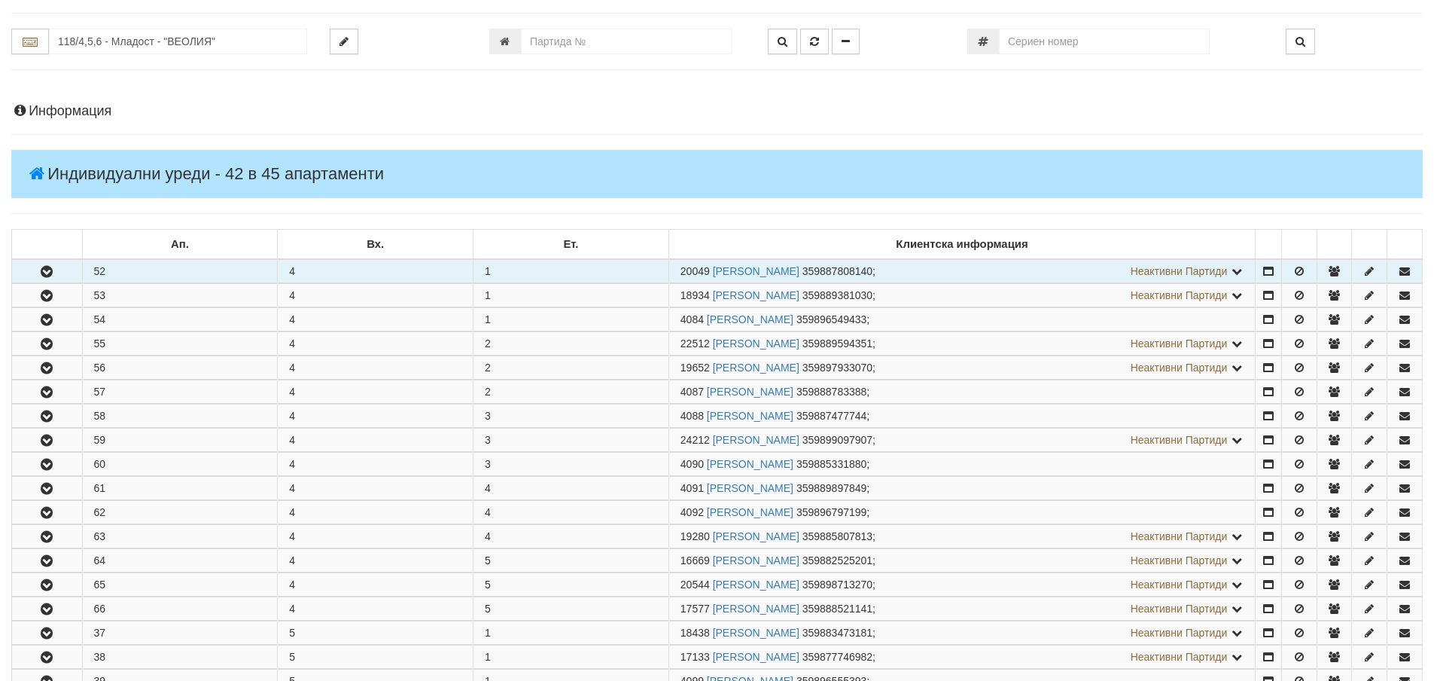
click at [53, 270] on icon "button" at bounding box center [47, 272] width 18 height 11
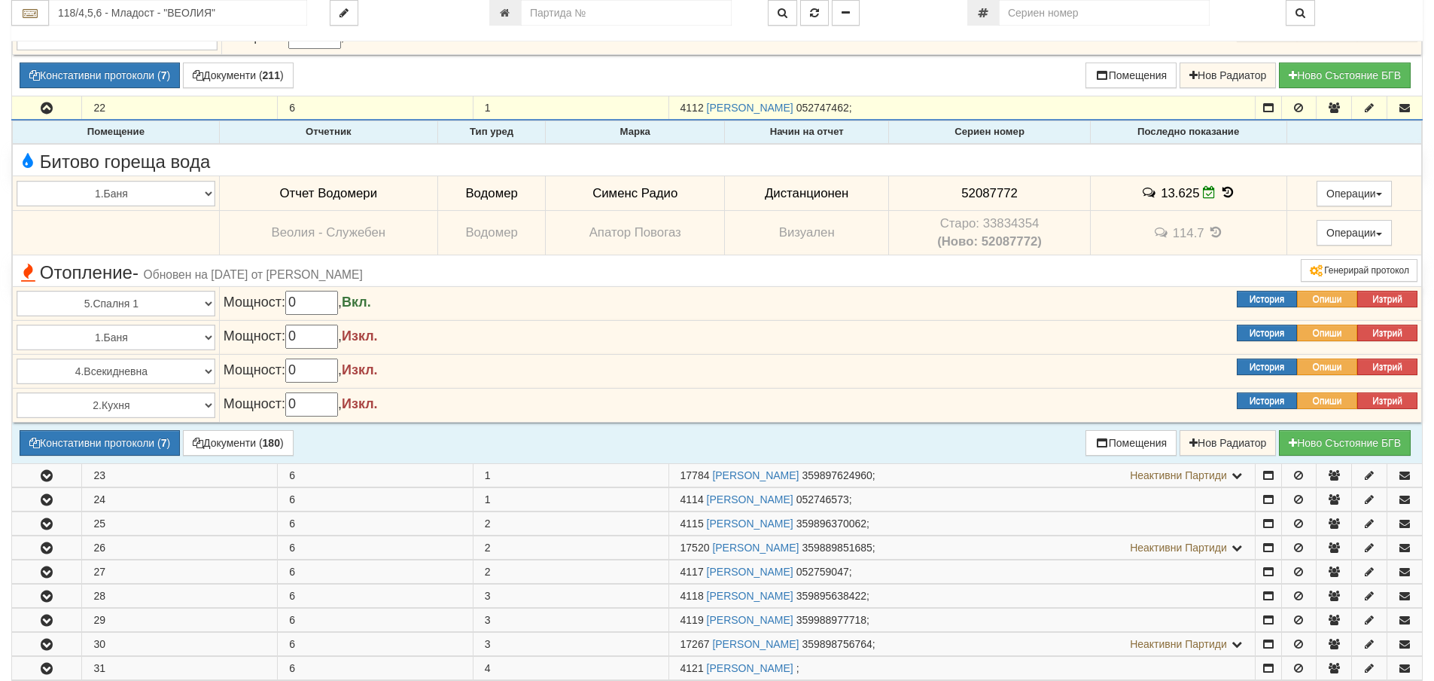
scroll to position [1957, 0]
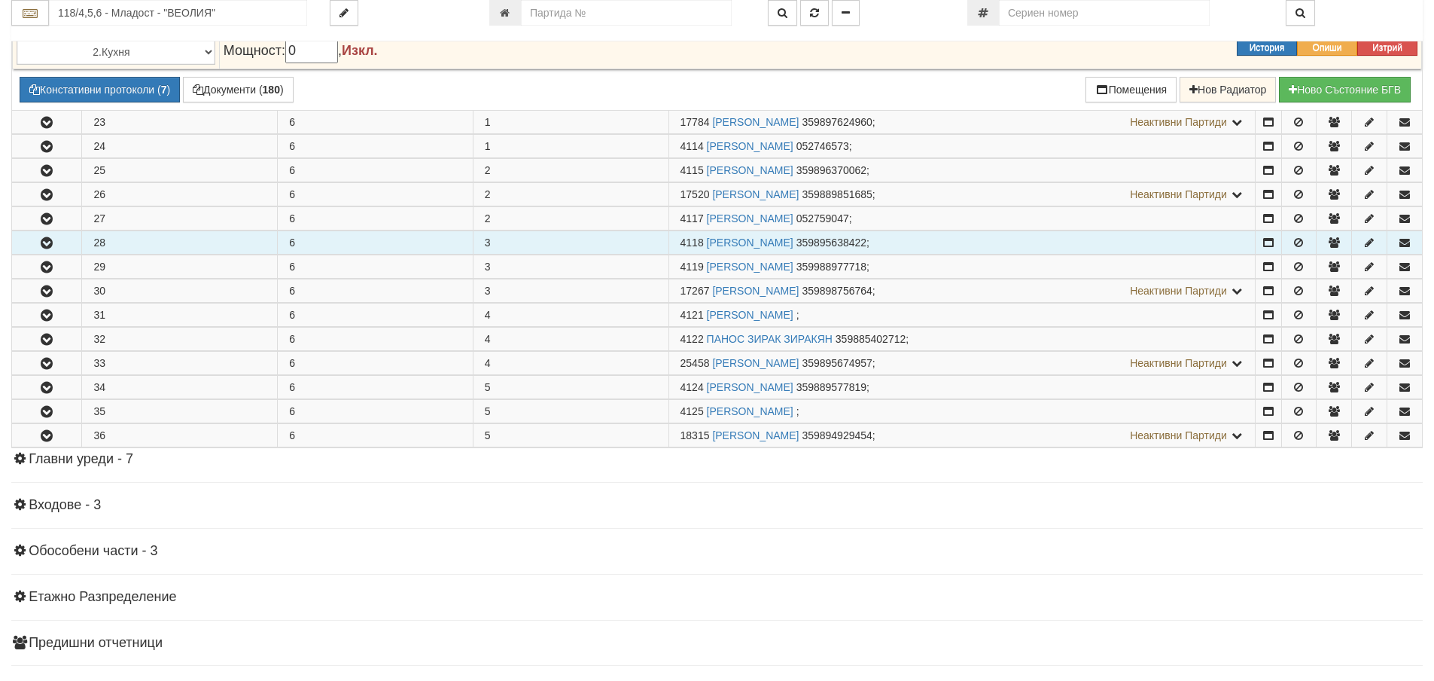
click at [43, 245] on icon "button" at bounding box center [47, 243] width 18 height 11
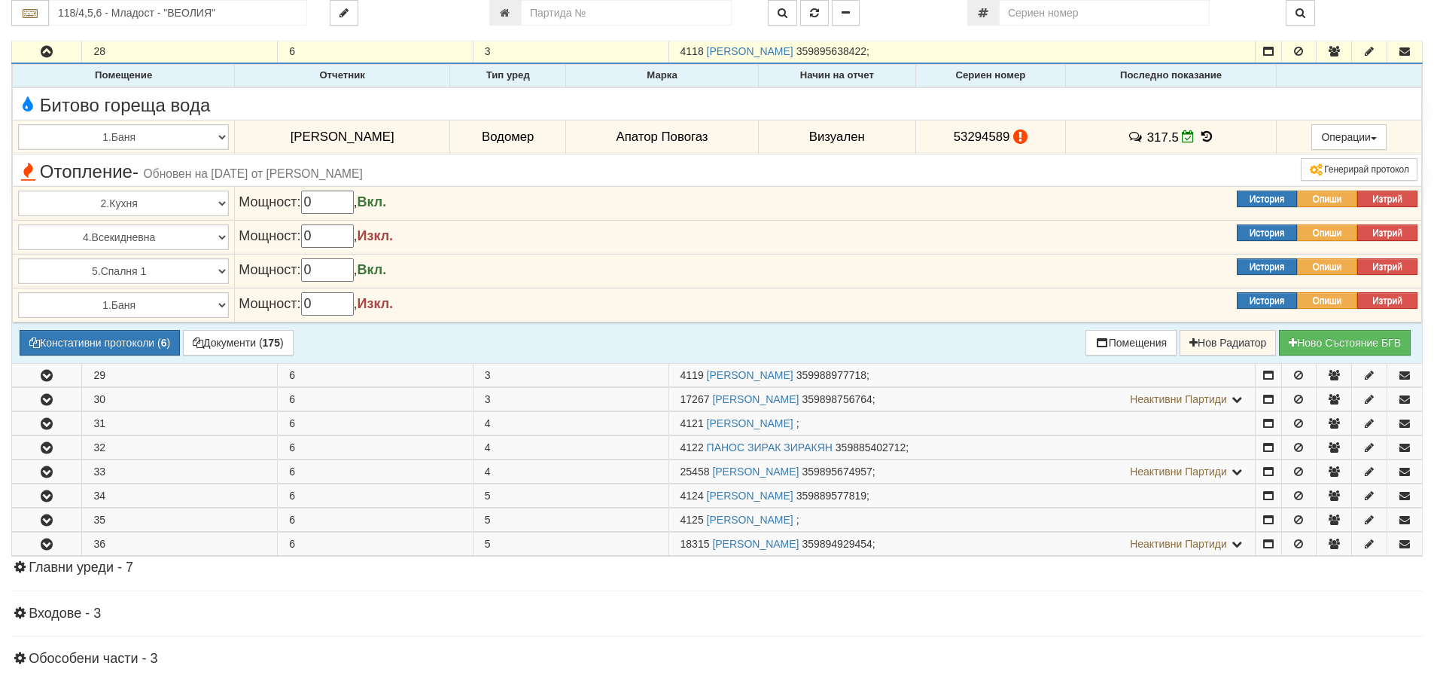
scroll to position [2183, 0]
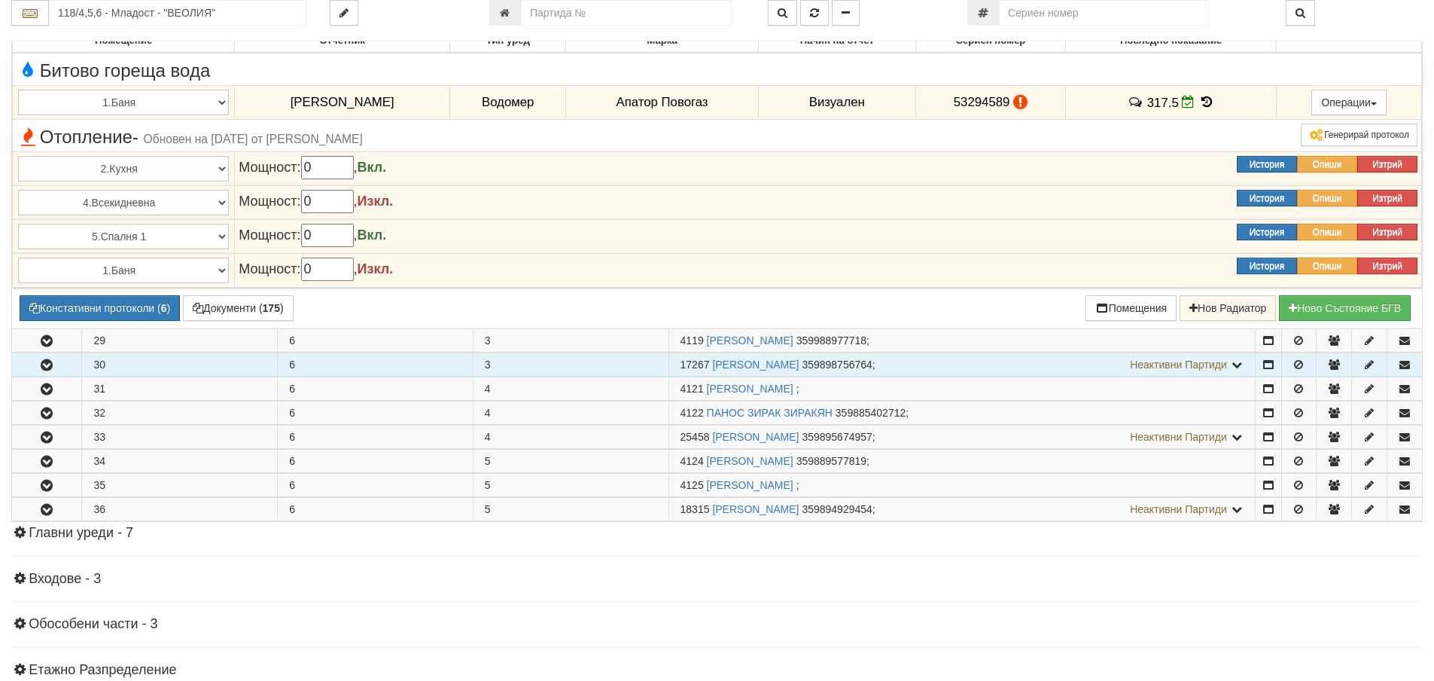
click at [50, 364] on icon "button" at bounding box center [47, 365] width 18 height 11
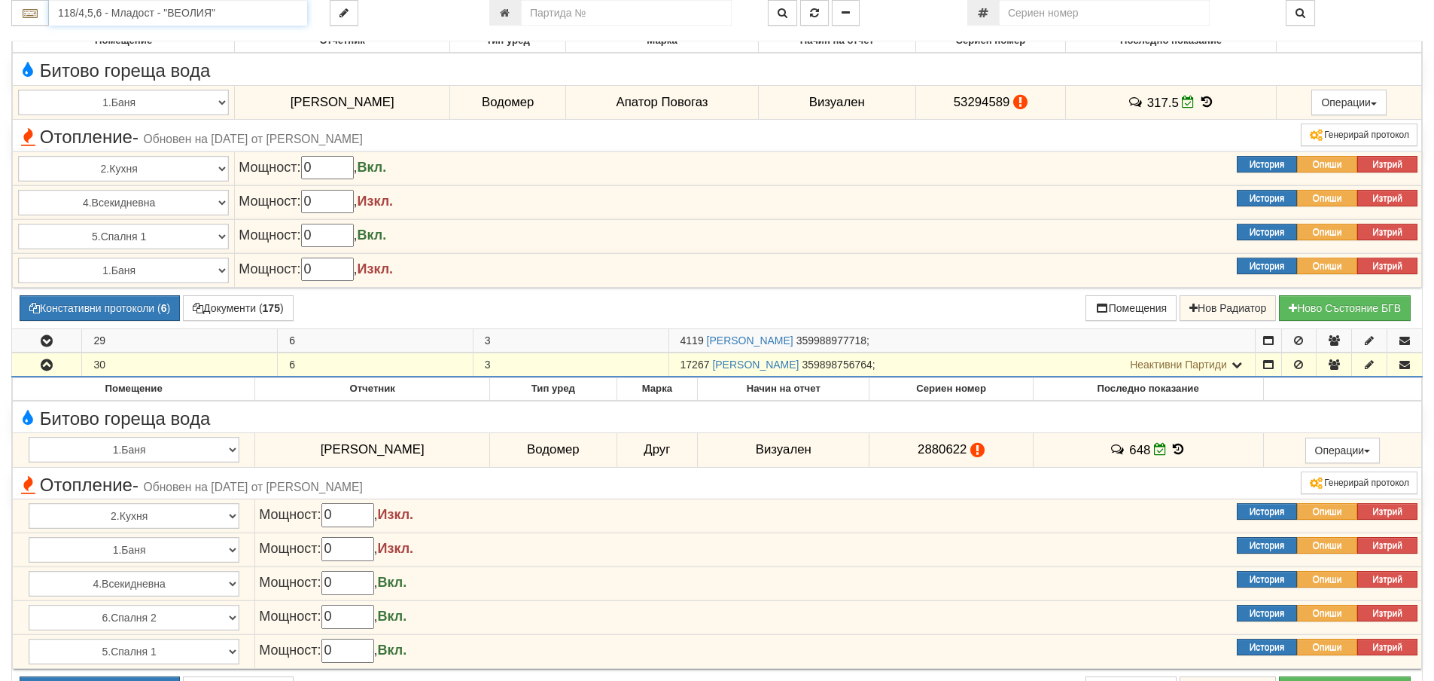
click at [126, 11] on input "118/4,5,6 - Младост - "ВЕОЛИЯ"" at bounding box center [178, 13] width 258 height 26
click at [111, 34] on div "119/1 - Младост - "ВЕОЛИЯ"" at bounding box center [178, 36] width 254 height 17
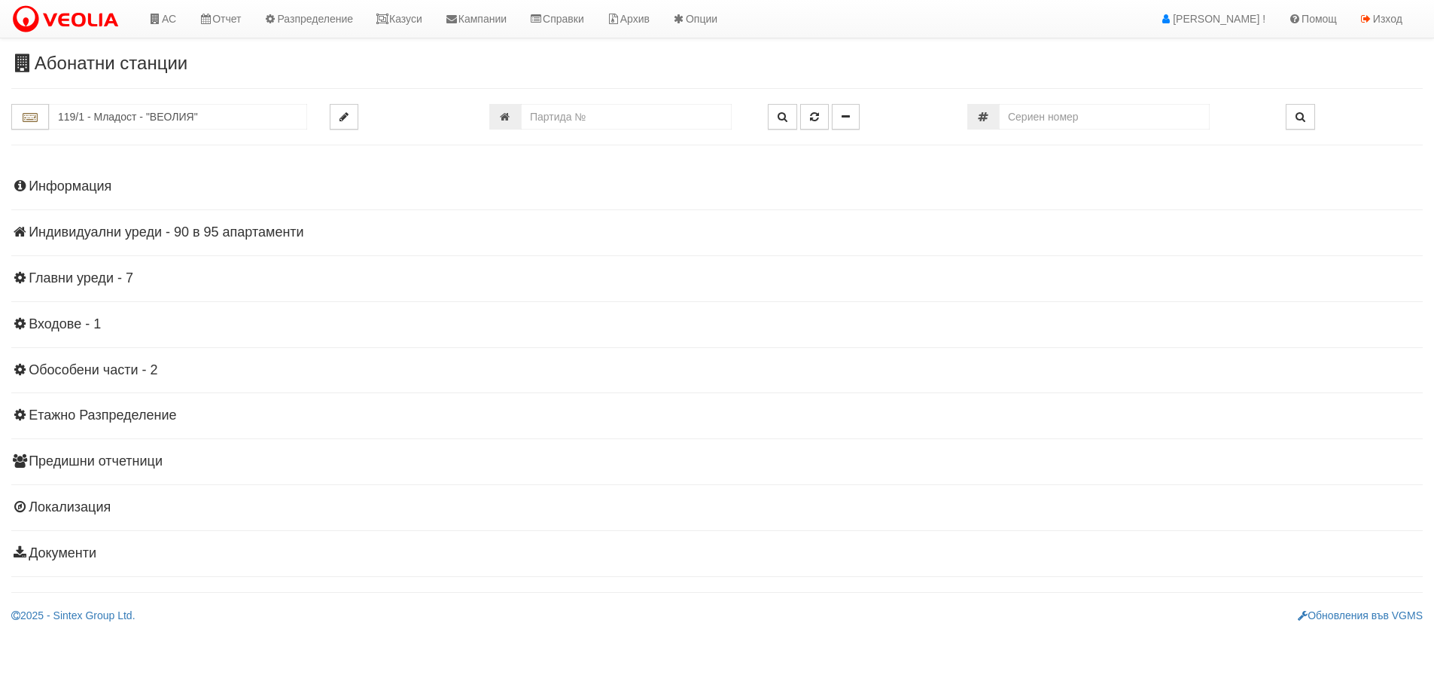
scroll to position [0, 0]
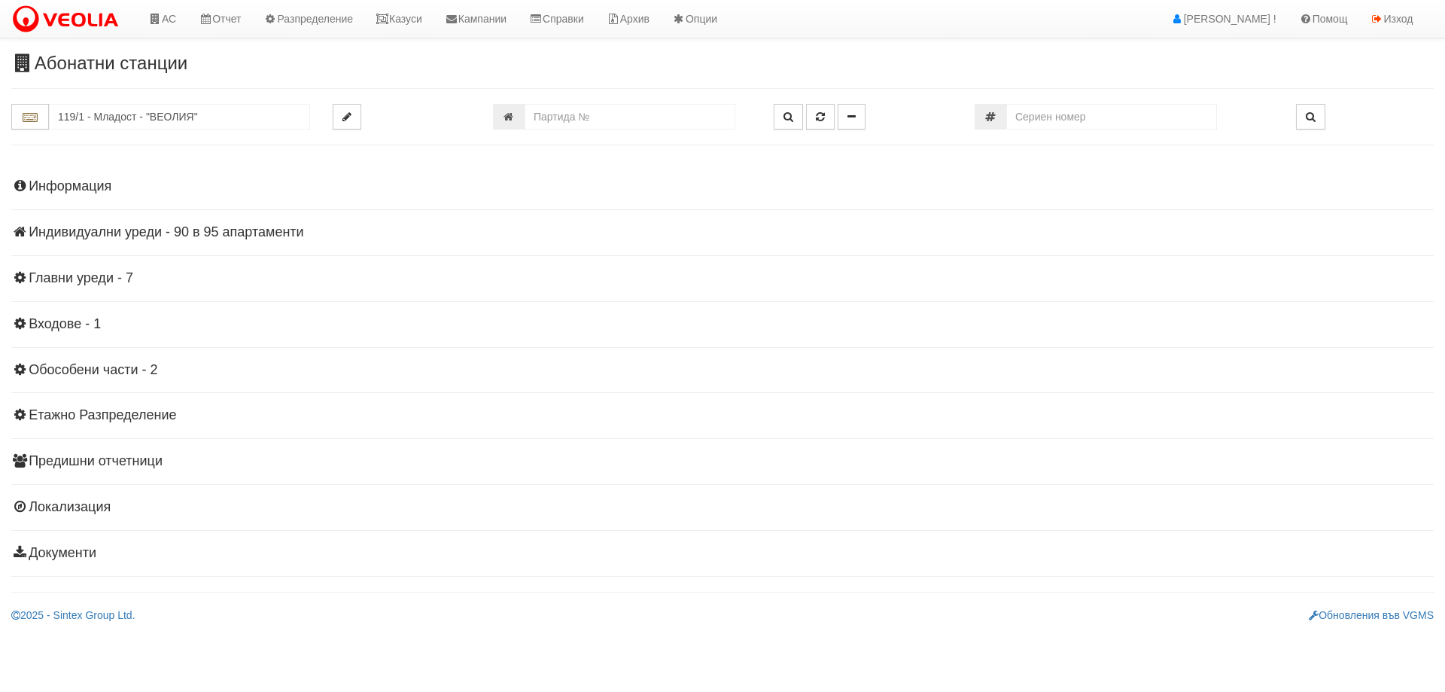
click at [172, 231] on h4 "Индивидуални уреди - 90 в 95 апартаменти" at bounding box center [722, 232] width 1423 height 15
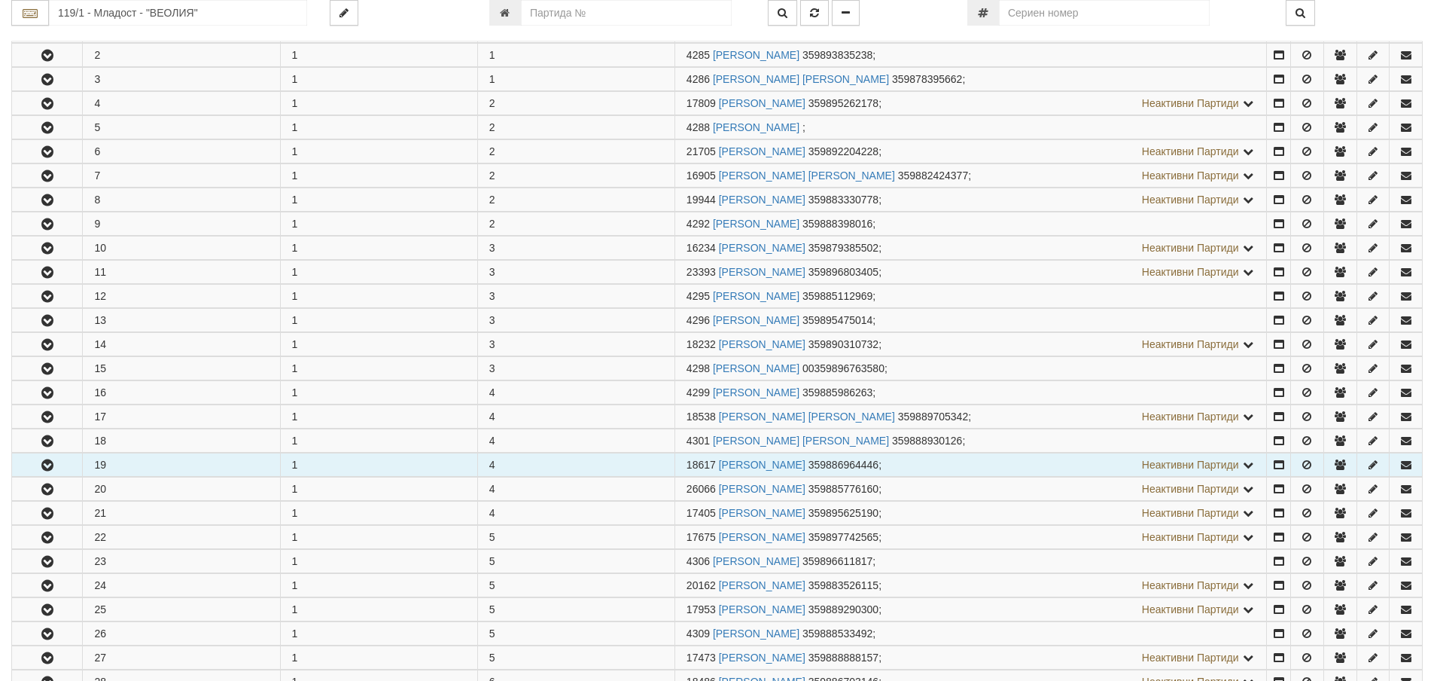
scroll to position [376, 0]
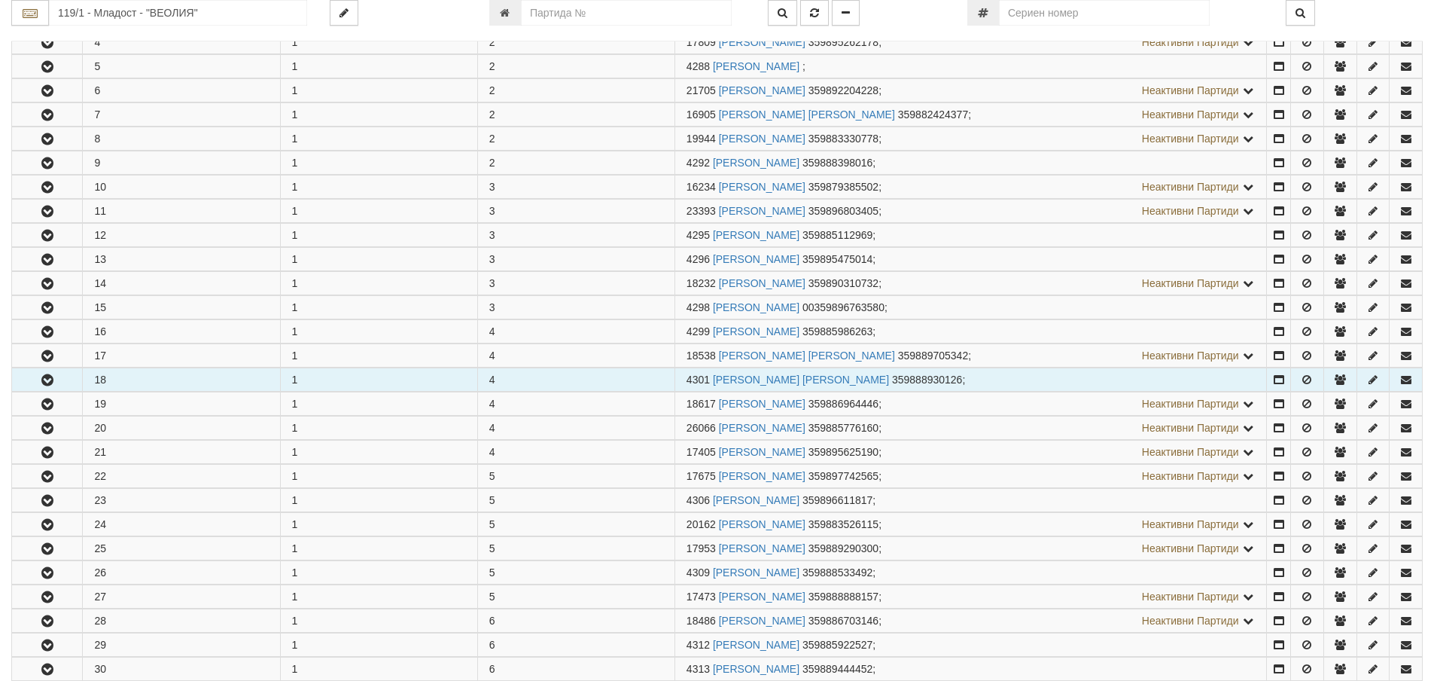
click at [44, 384] on icon "button" at bounding box center [47, 380] width 18 height 11
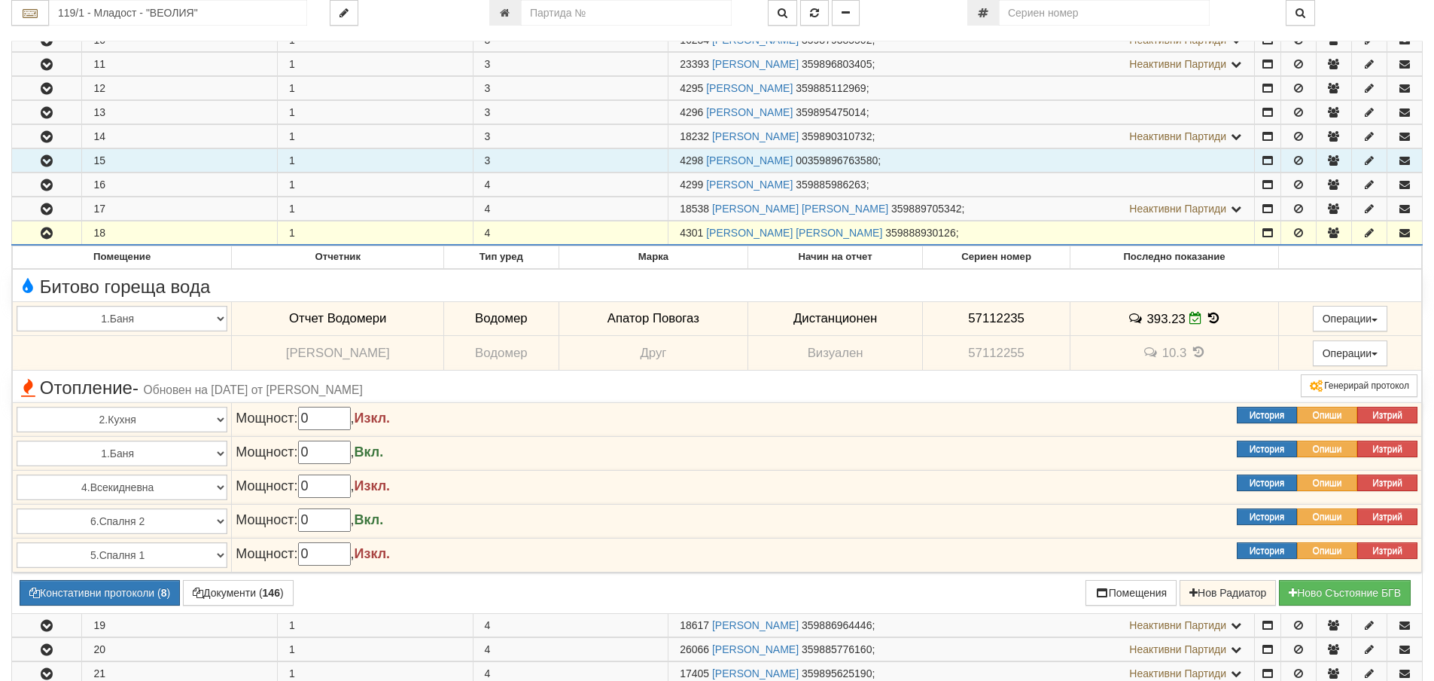
scroll to position [527, 0]
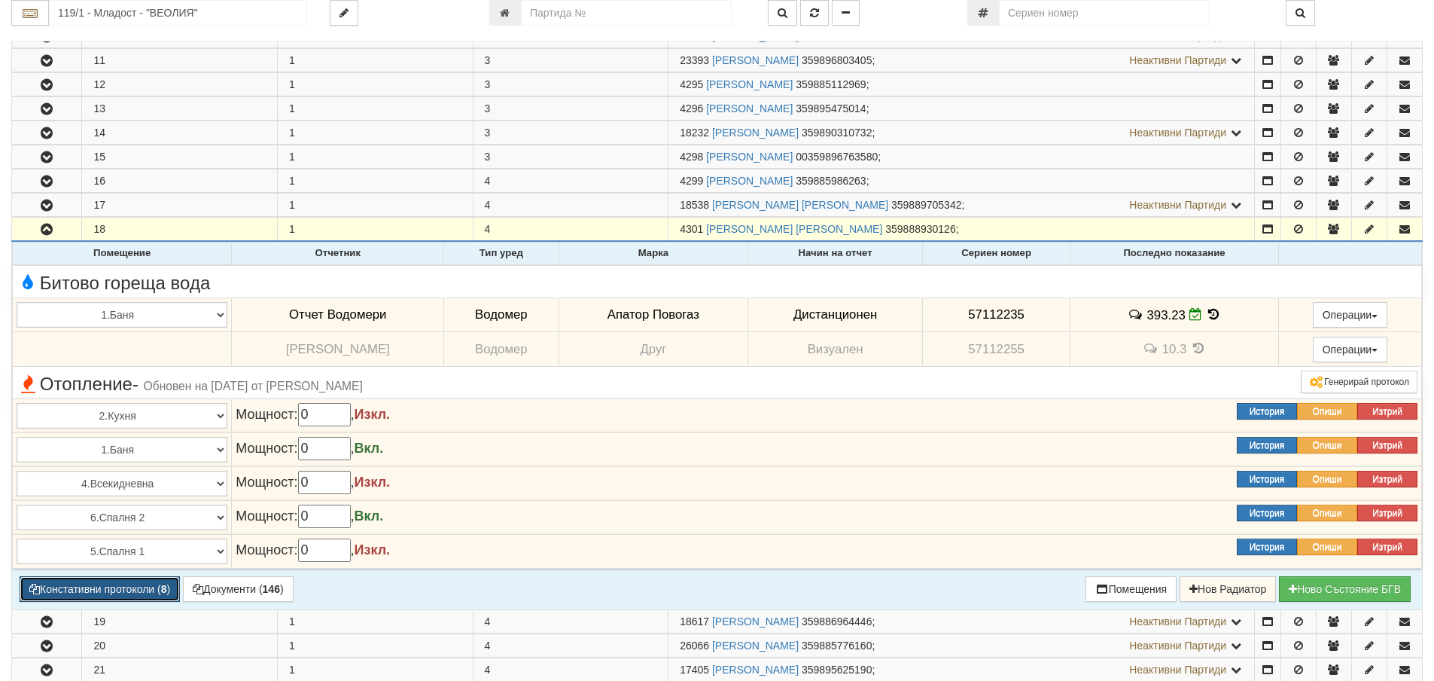
click at [94, 592] on button "Констативни протоколи ( 8 )" at bounding box center [100, 589] width 160 height 26
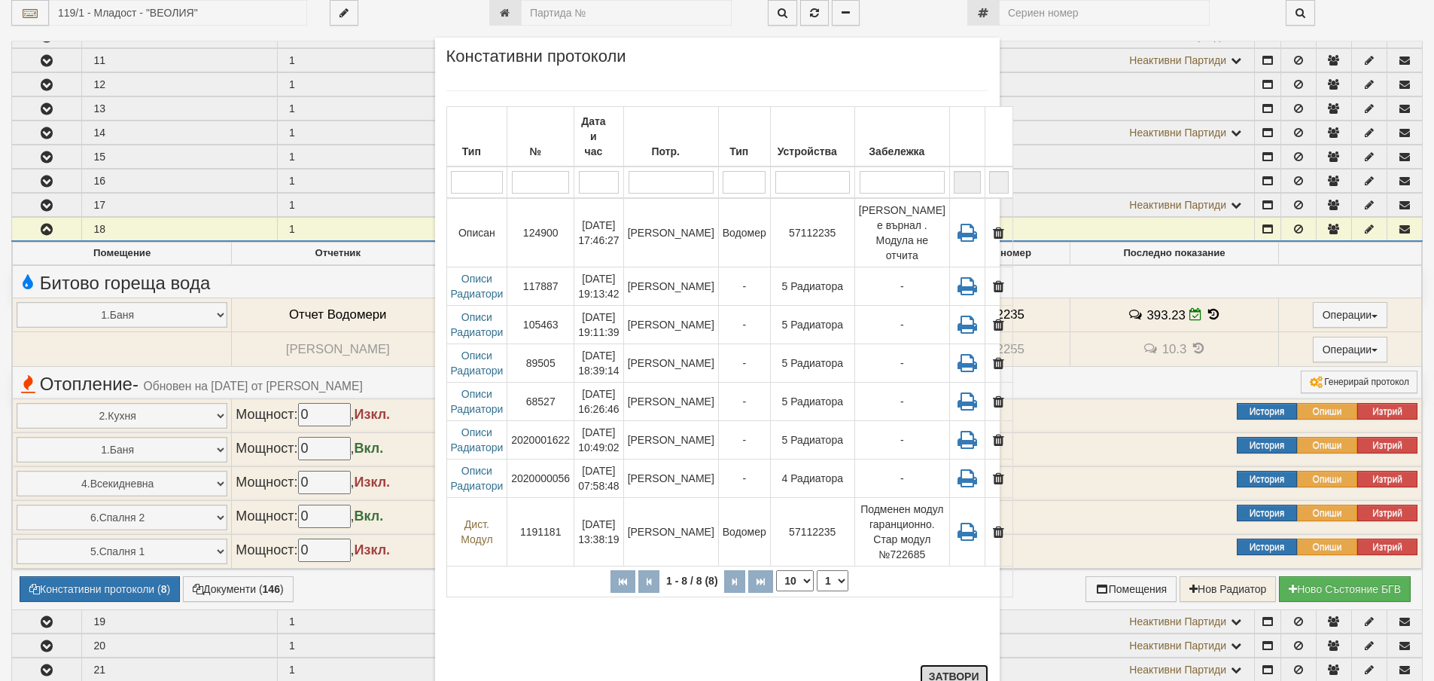
click at [946, 672] on button "Затвори" at bounding box center [954, 676] width 69 height 24
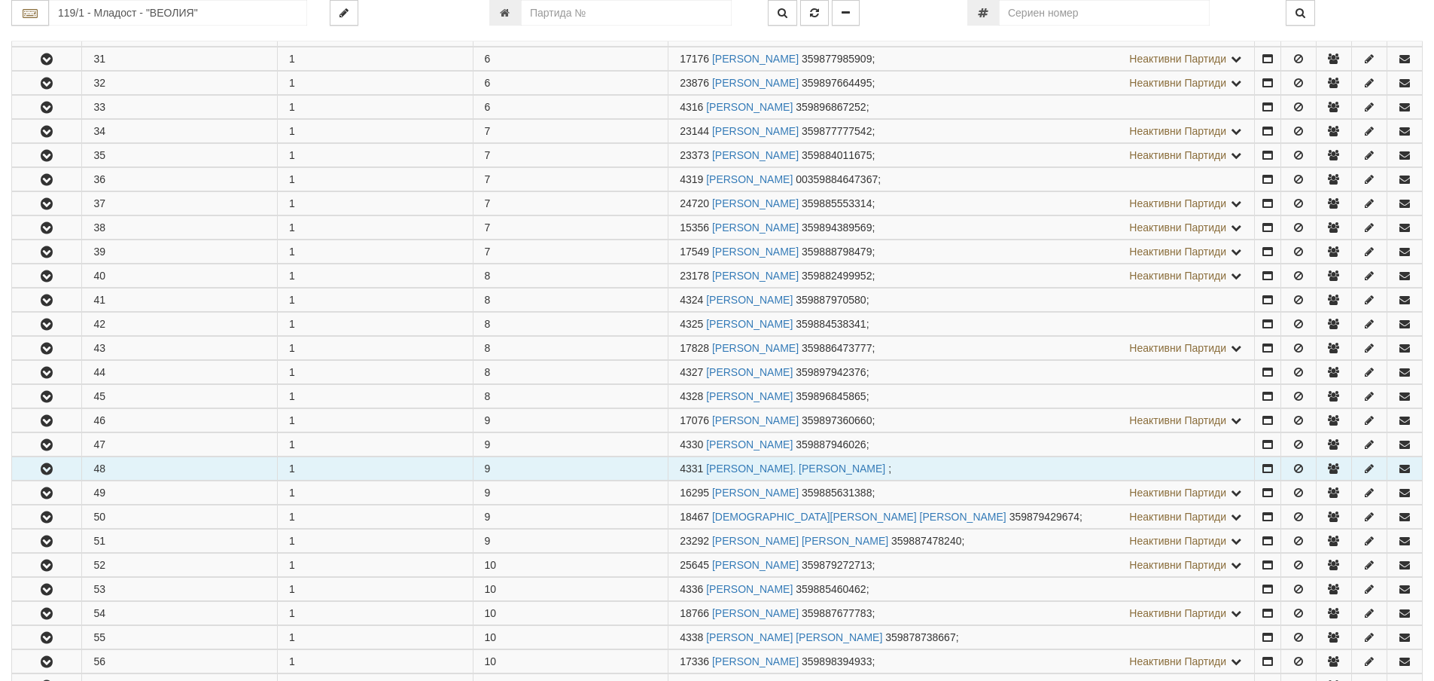
scroll to position [1430, 0]
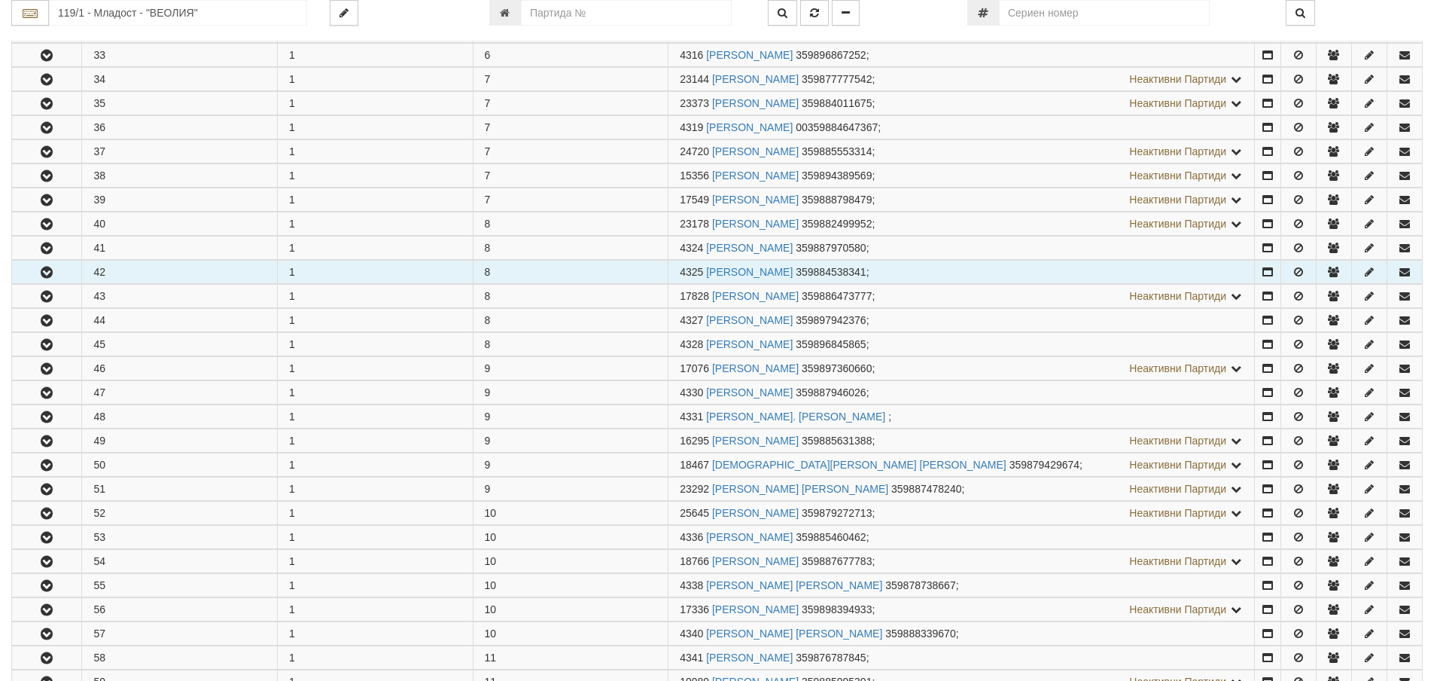
click at [72, 275] on button "button" at bounding box center [46, 271] width 69 height 23
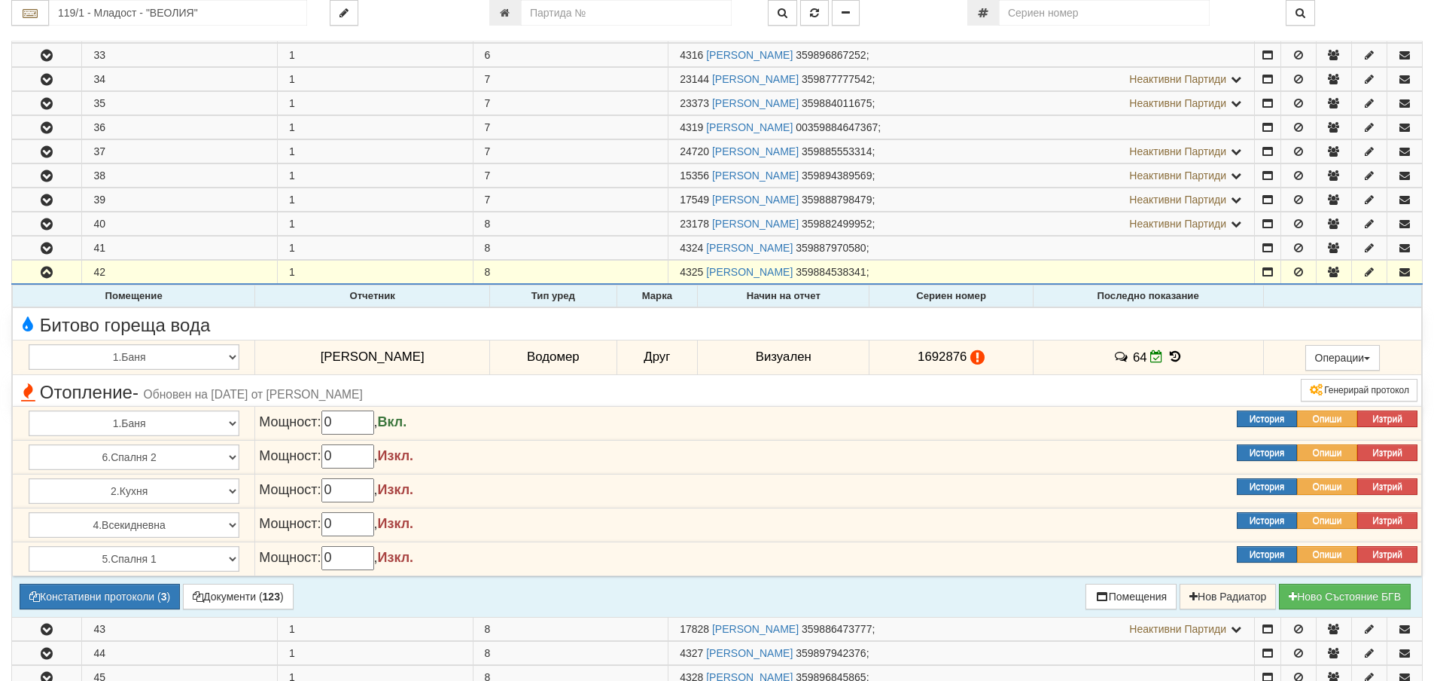
click at [1167, 357] on icon at bounding box center [1175, 356] width 17 height 13
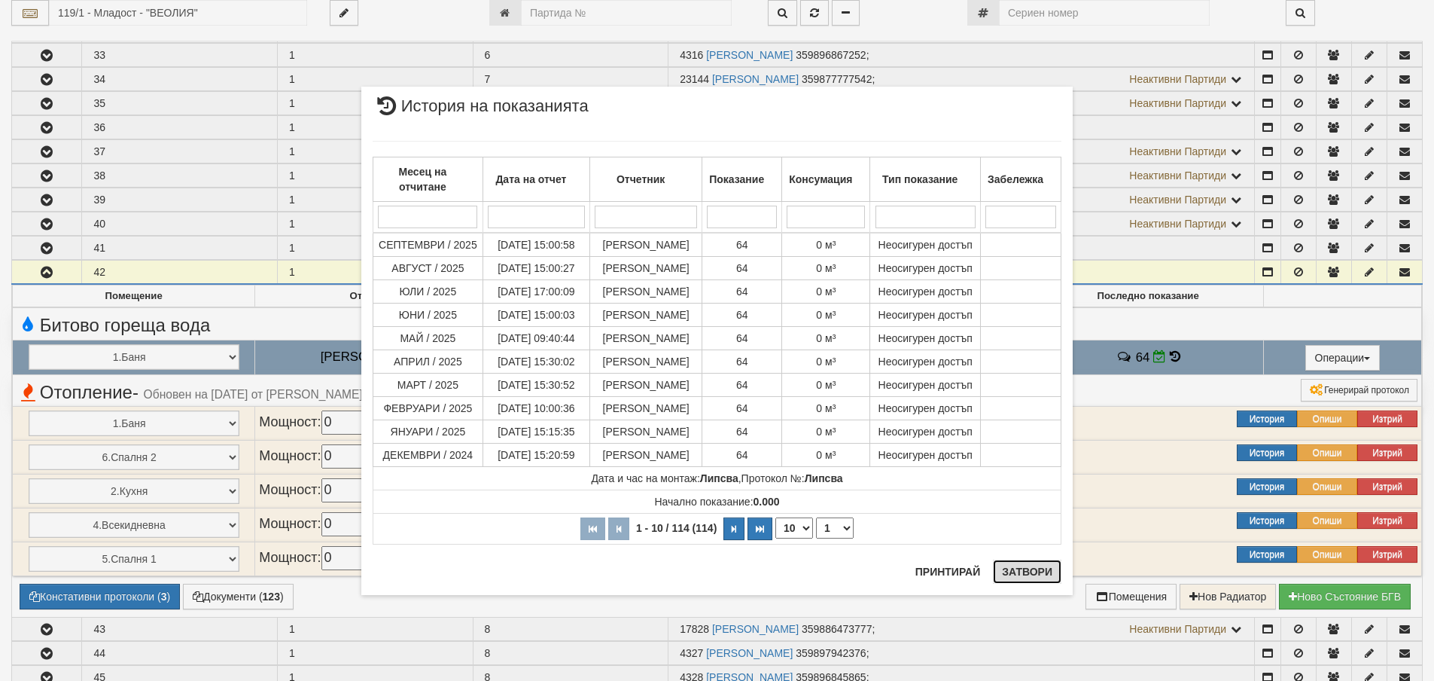
click at [1025, 570] on button "Затвори" at bounding box center [1027, 571] width 69 height 24
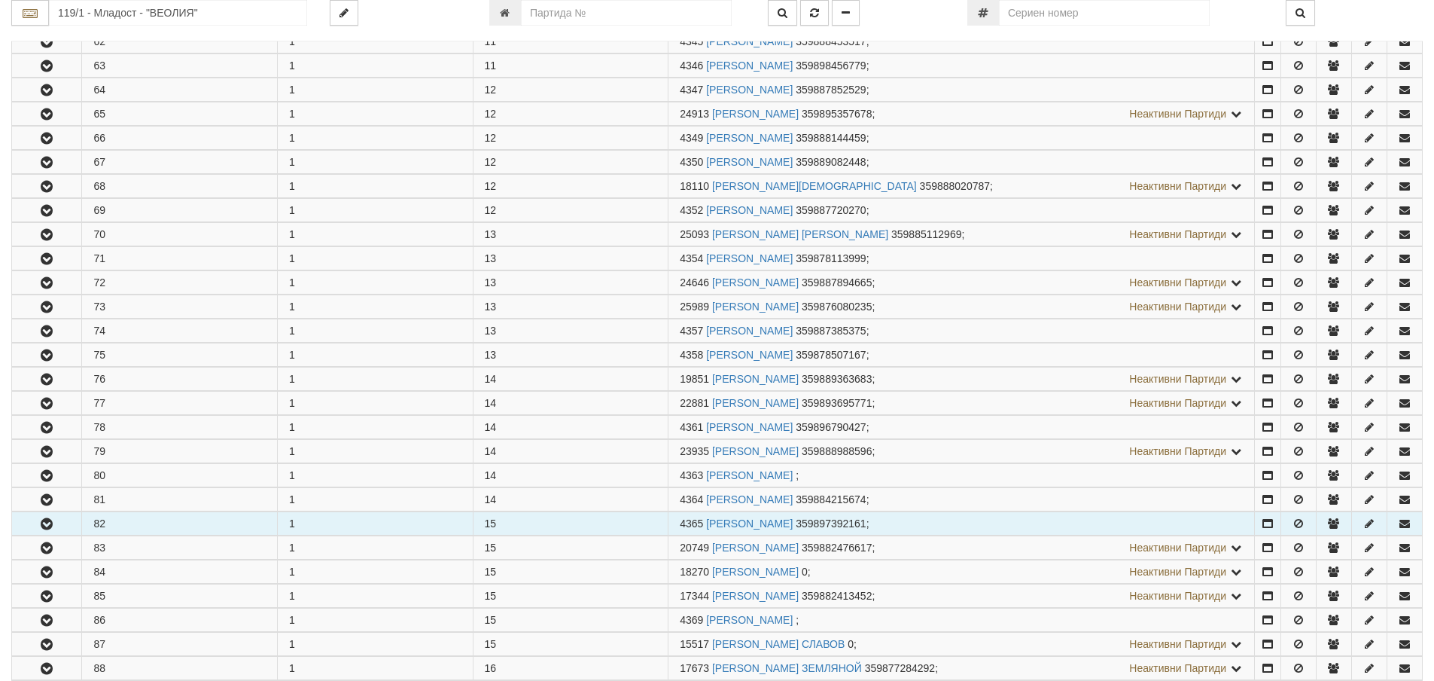
scroll to position [2484, 0]
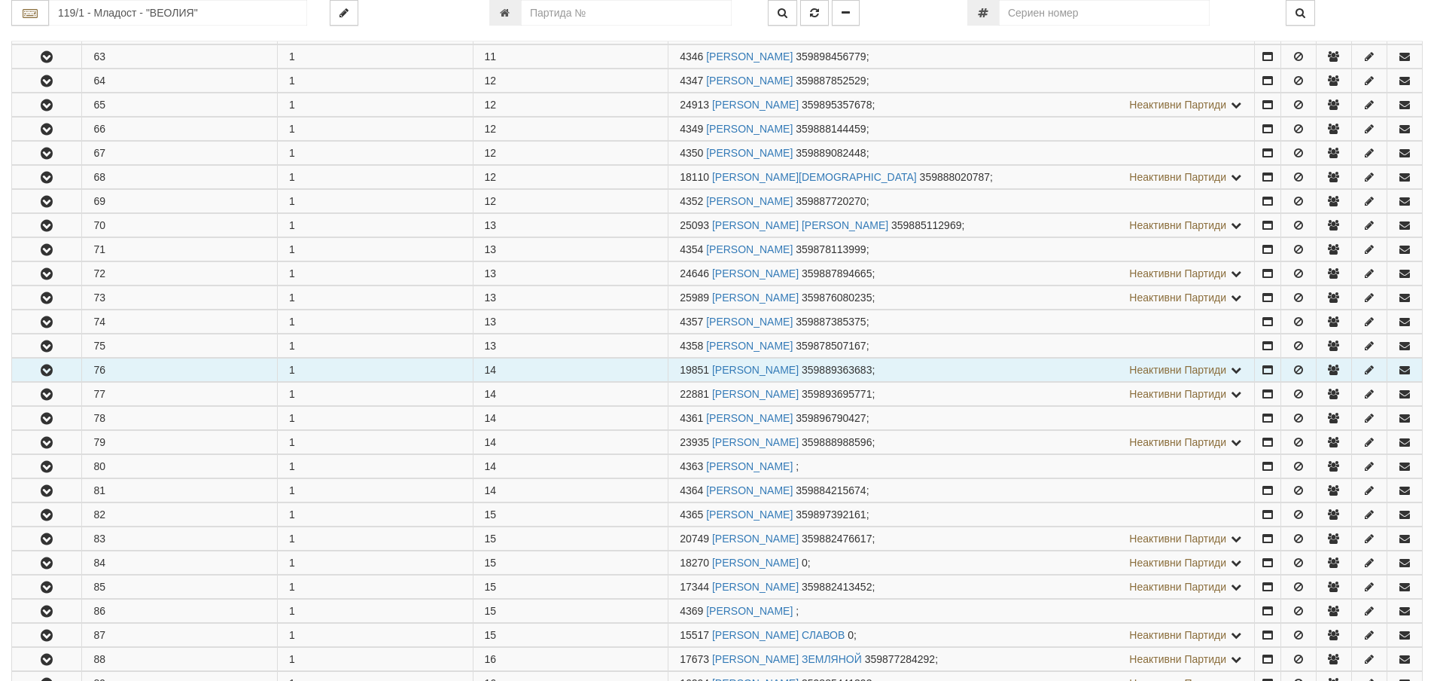
click at [47, 373] on icon "button" at bounding box center [47, 370] width 18 height 11
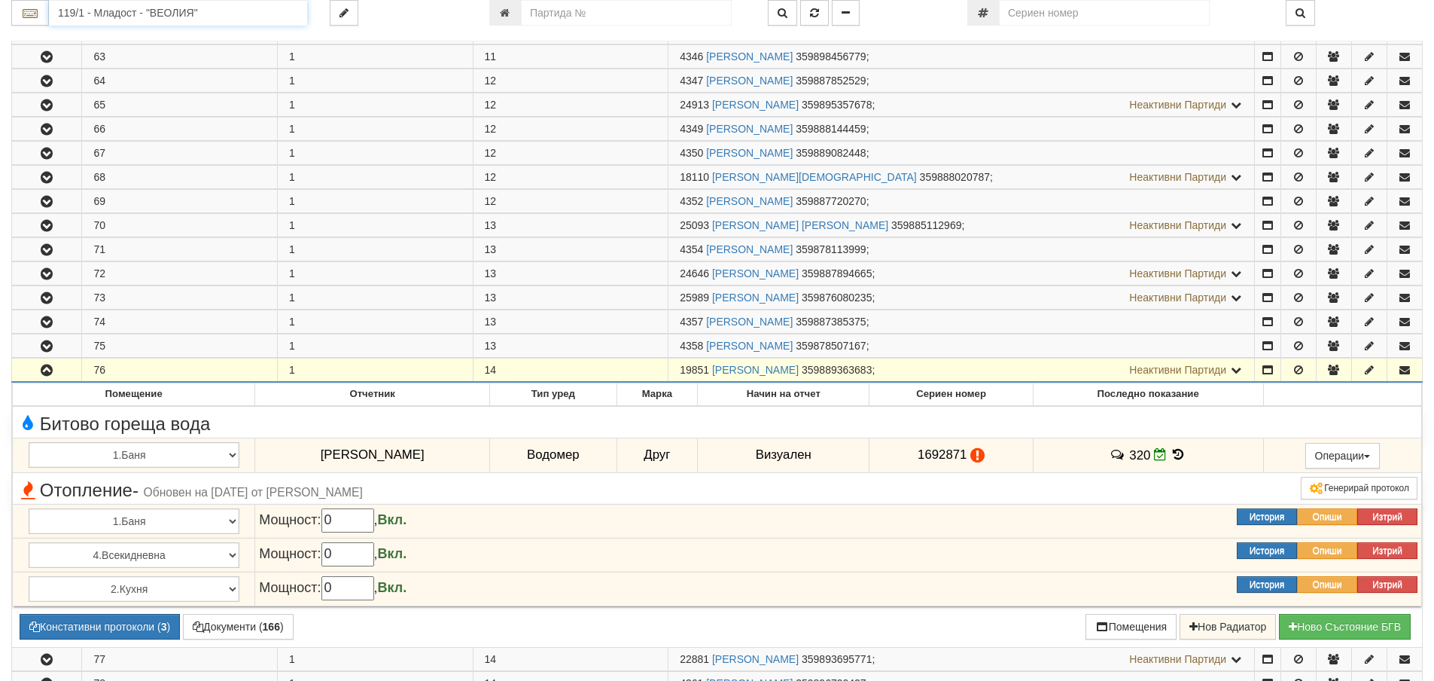
click at [84, 10] on input "119/1 - Младост - "ВЕОЛИЯ"" at bounding box center [178, 13] width 258 height 26
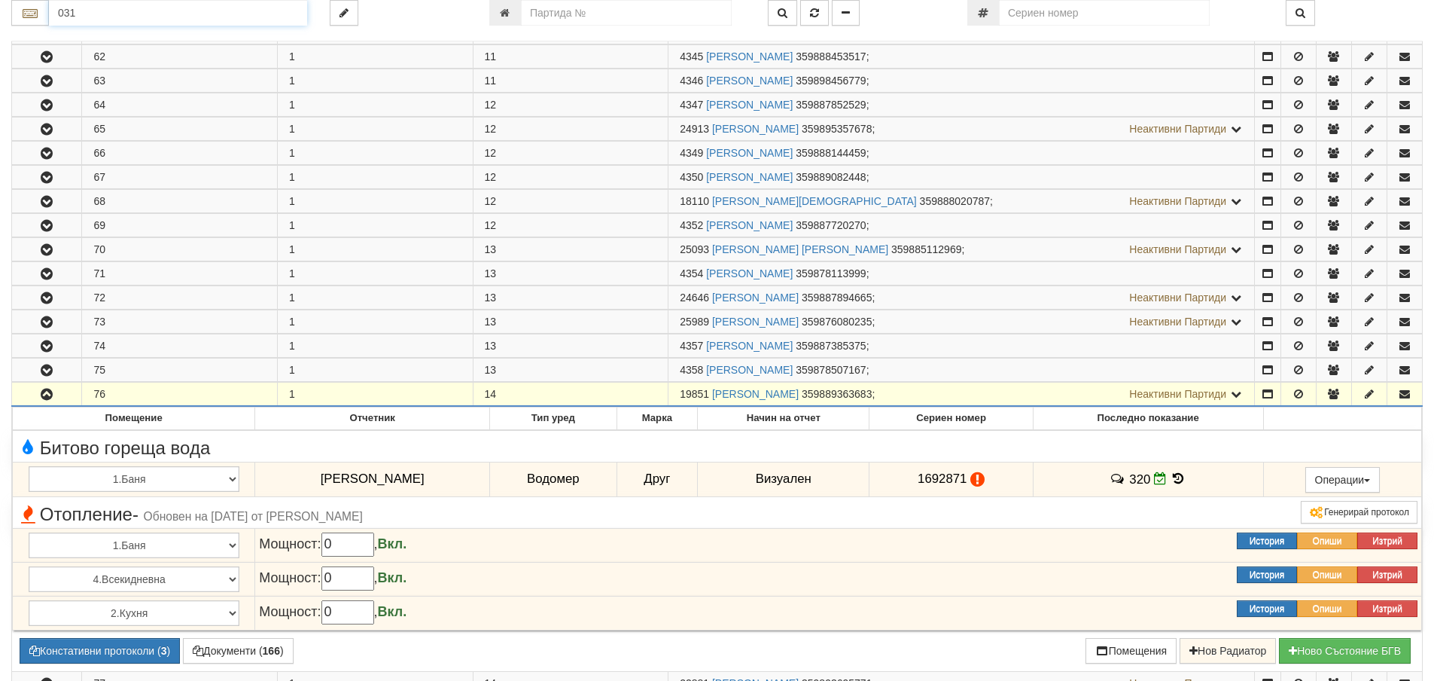
scroll to position [2415, 0]
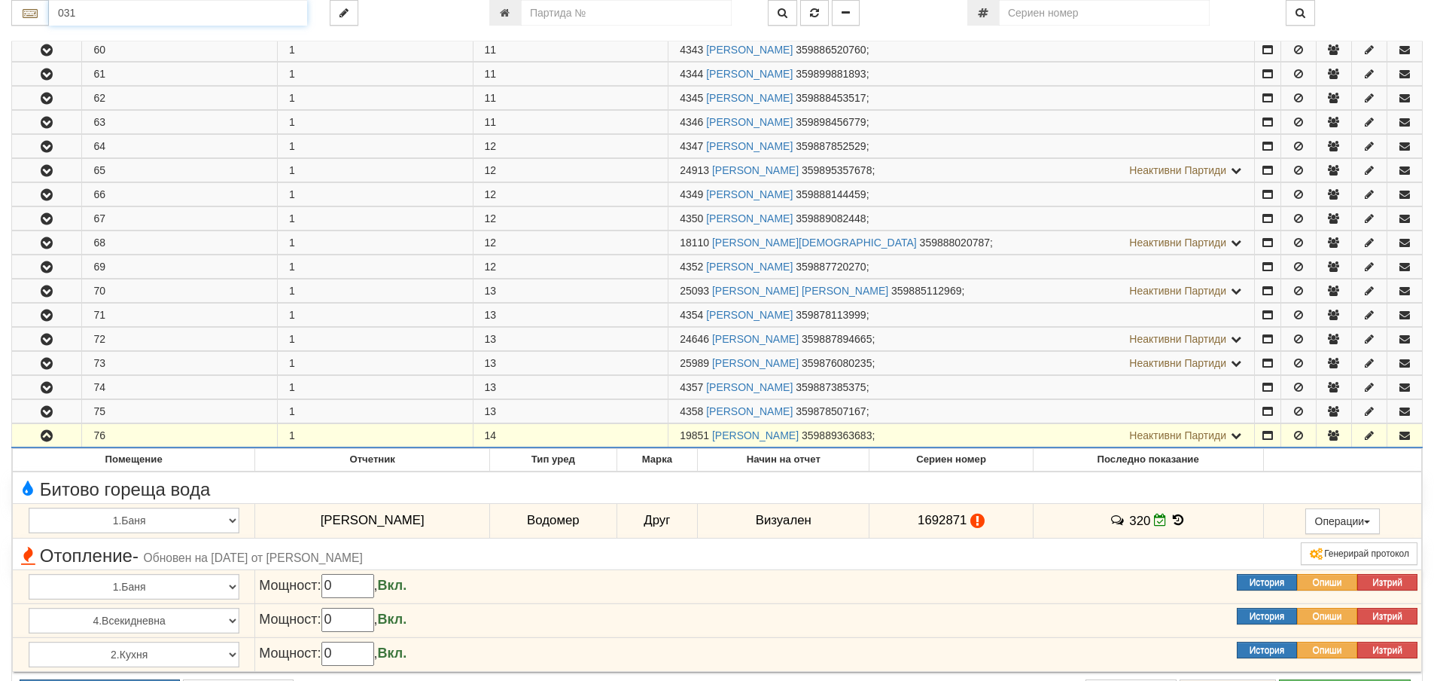
drag, startPoint x: 70, startPoint y: 8, endPoint x: 78, endPoint y: 11, distance: 8.8
click at [78, 11] on input "031" at bounding box center [178, 13] width 258 height 26
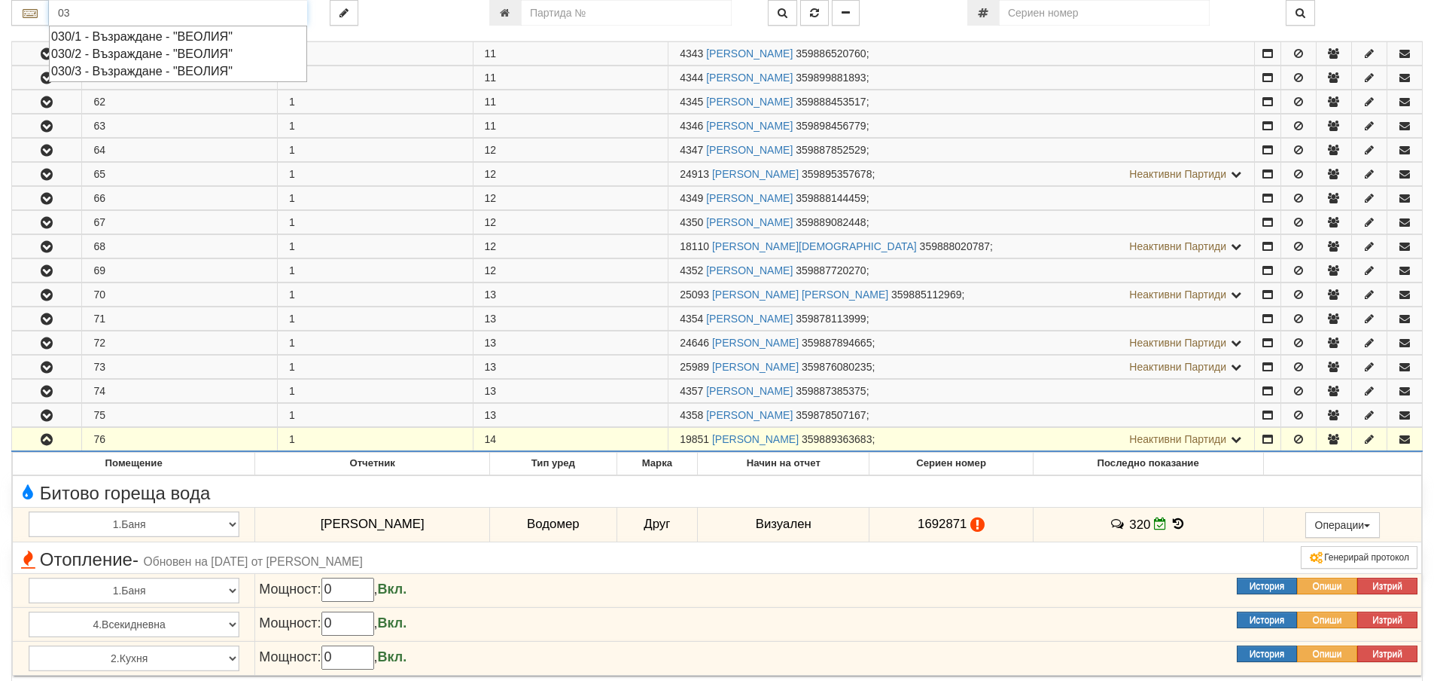
type input "0"
click at [85, 36] on div "119/1 - Младост - "ВЕОЛИЯ"" at bounding box center [178, 36] width 254 height 17
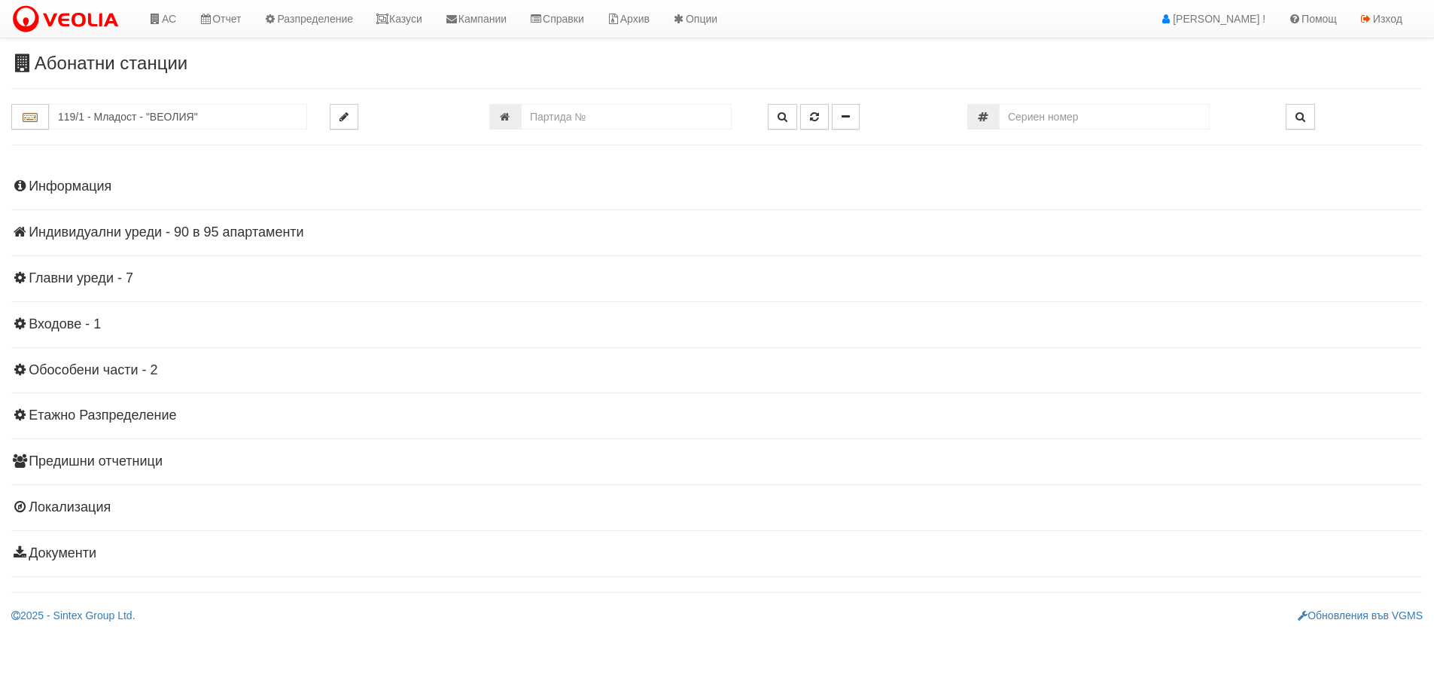
scroll to position [0, 0]
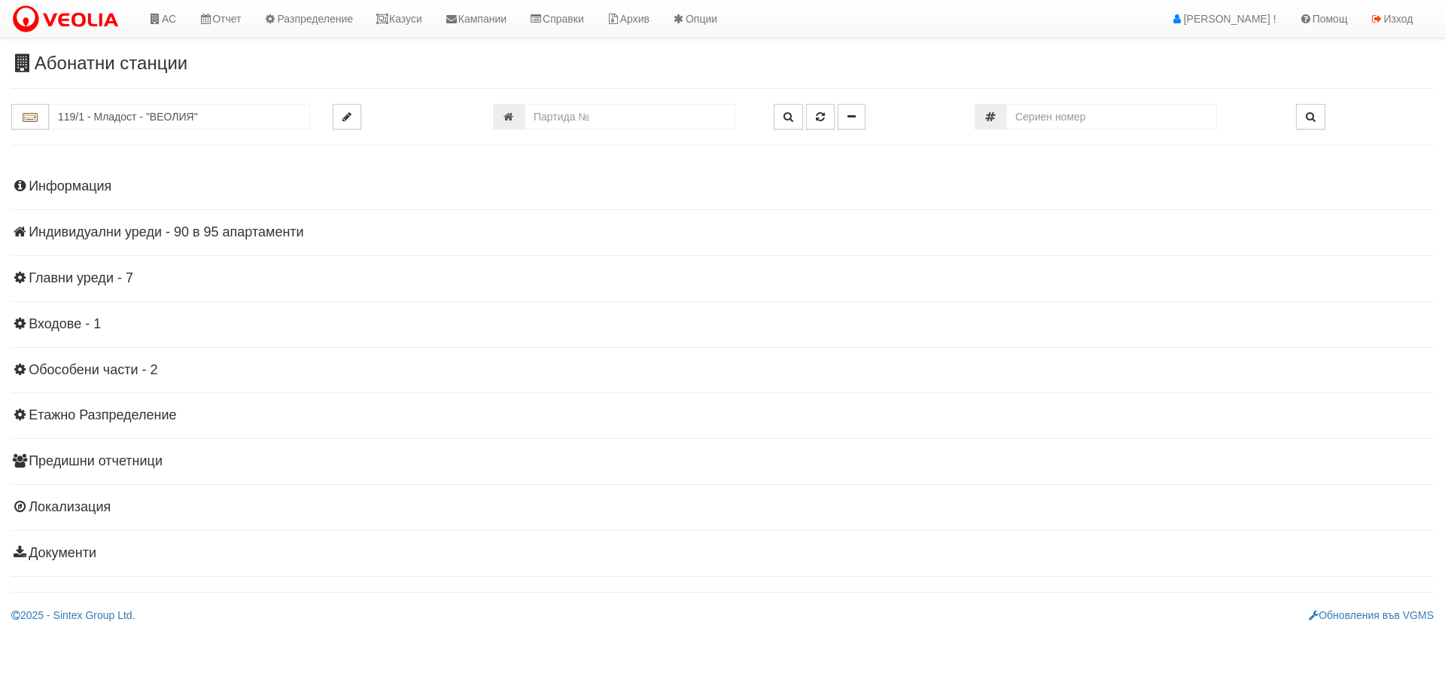
click at [202, 236] on h4 "Индивидуални уреди - 90 в 95 апартаменти" at bounding box center [722, 232] width 1423 height 15
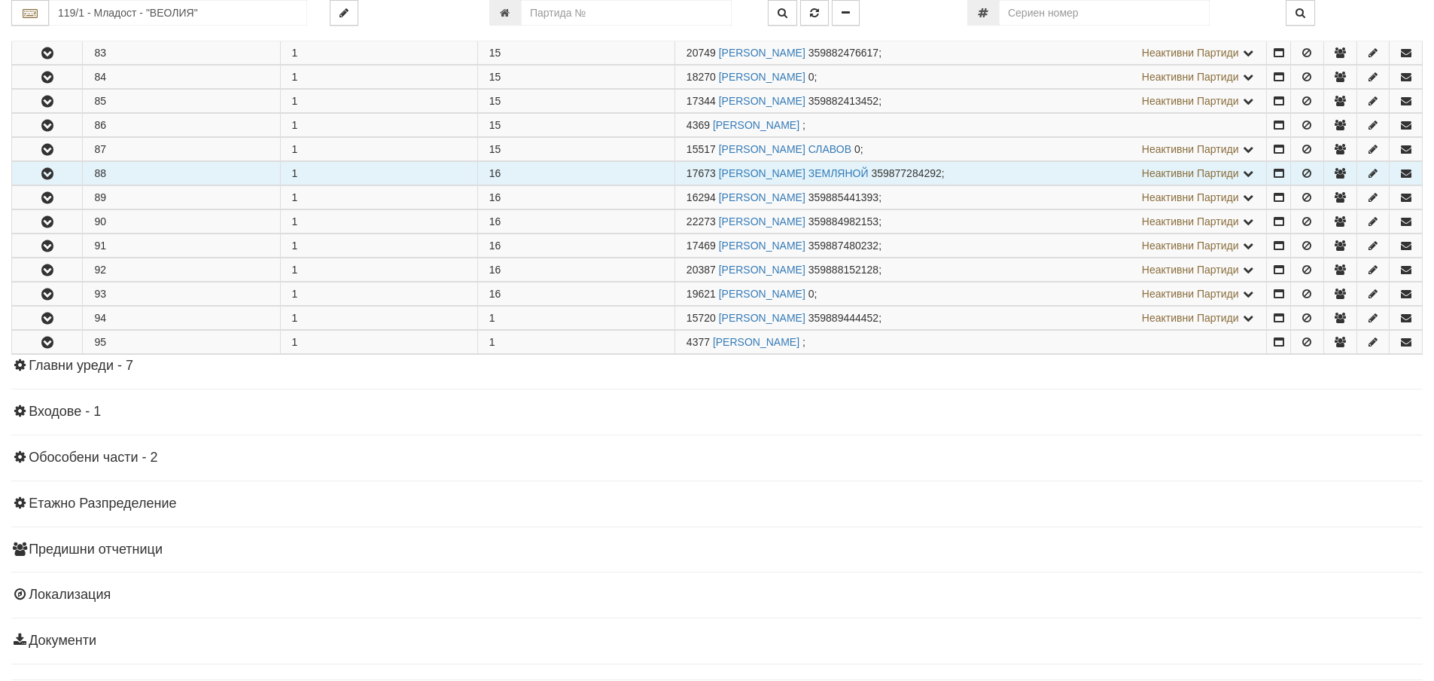
scroll to position [2234, 0]
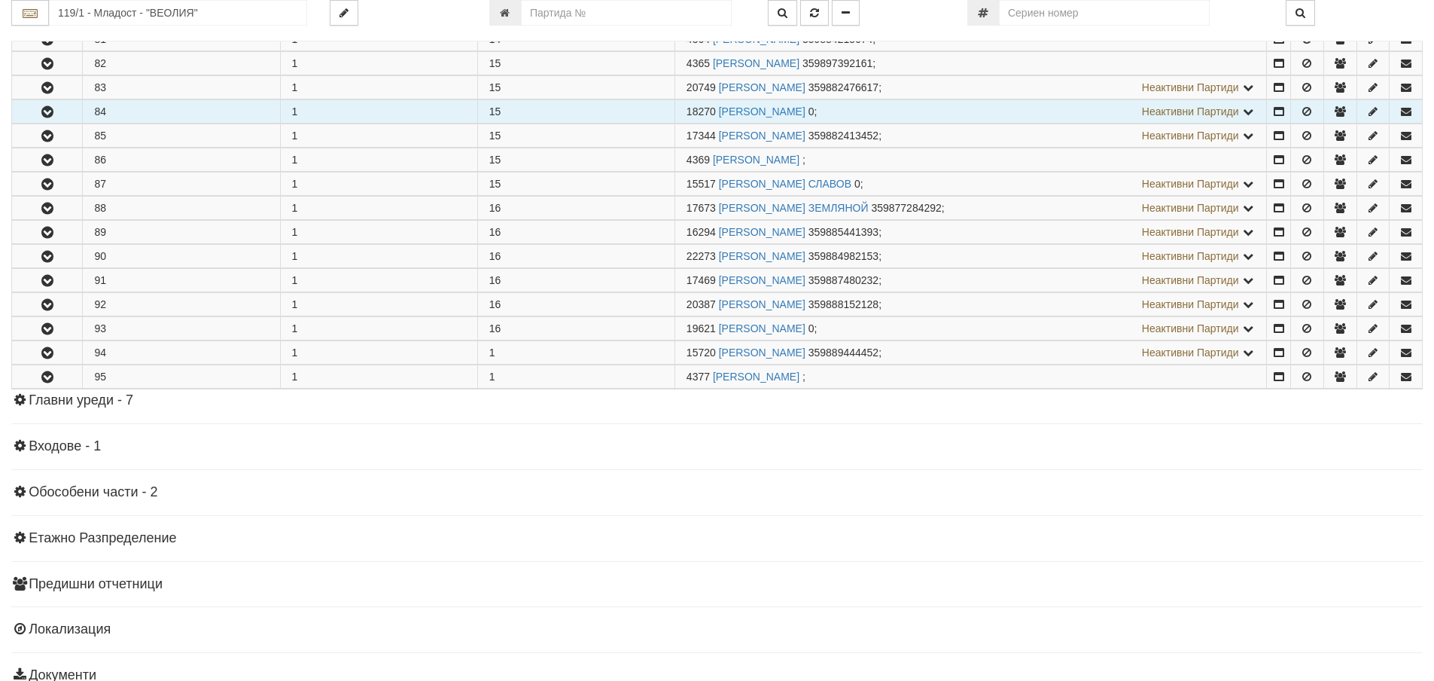
click at [48, 112] on icon "button" at bounding box center [47, 112] width 18 height 11
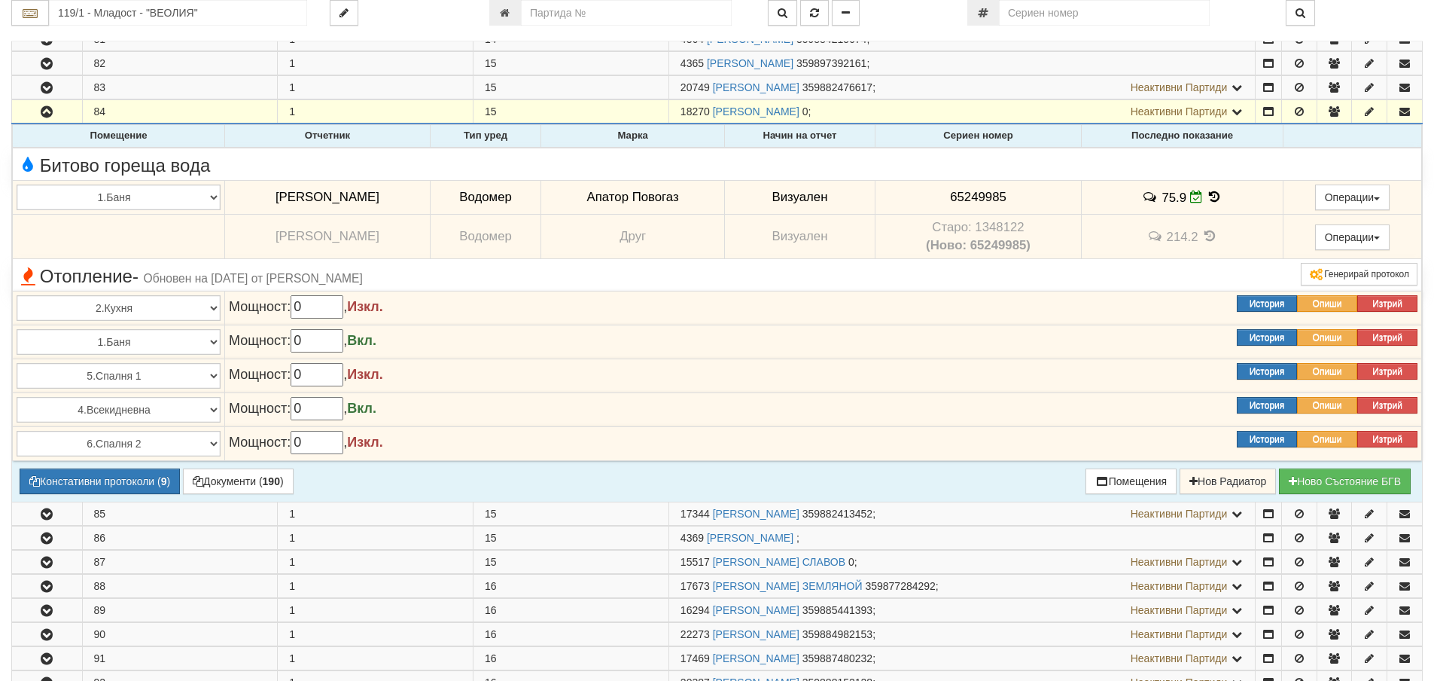
click at [1206, 194] on icon at bounding box center [1214, 196] width 17 height 13
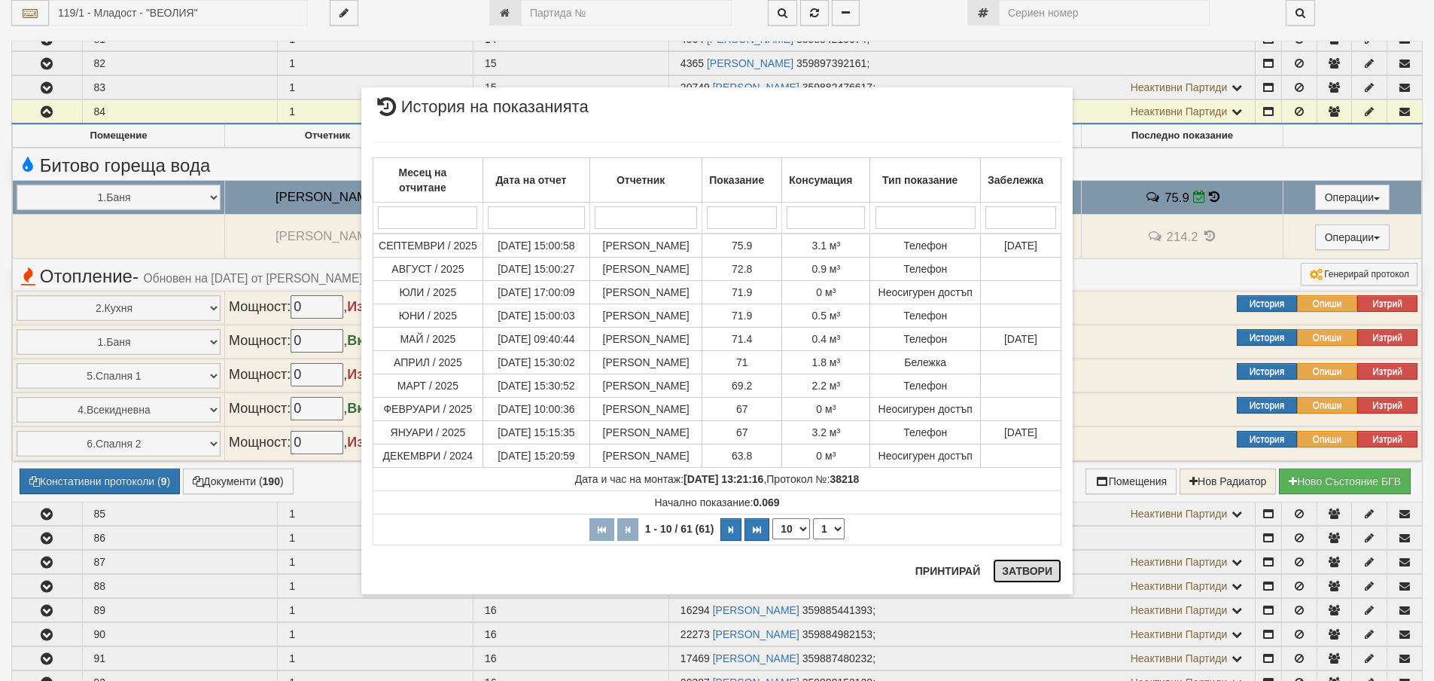
click at [1034, 571] on button "Затвори" at bounding box center [1027, 571] width 69 height 24
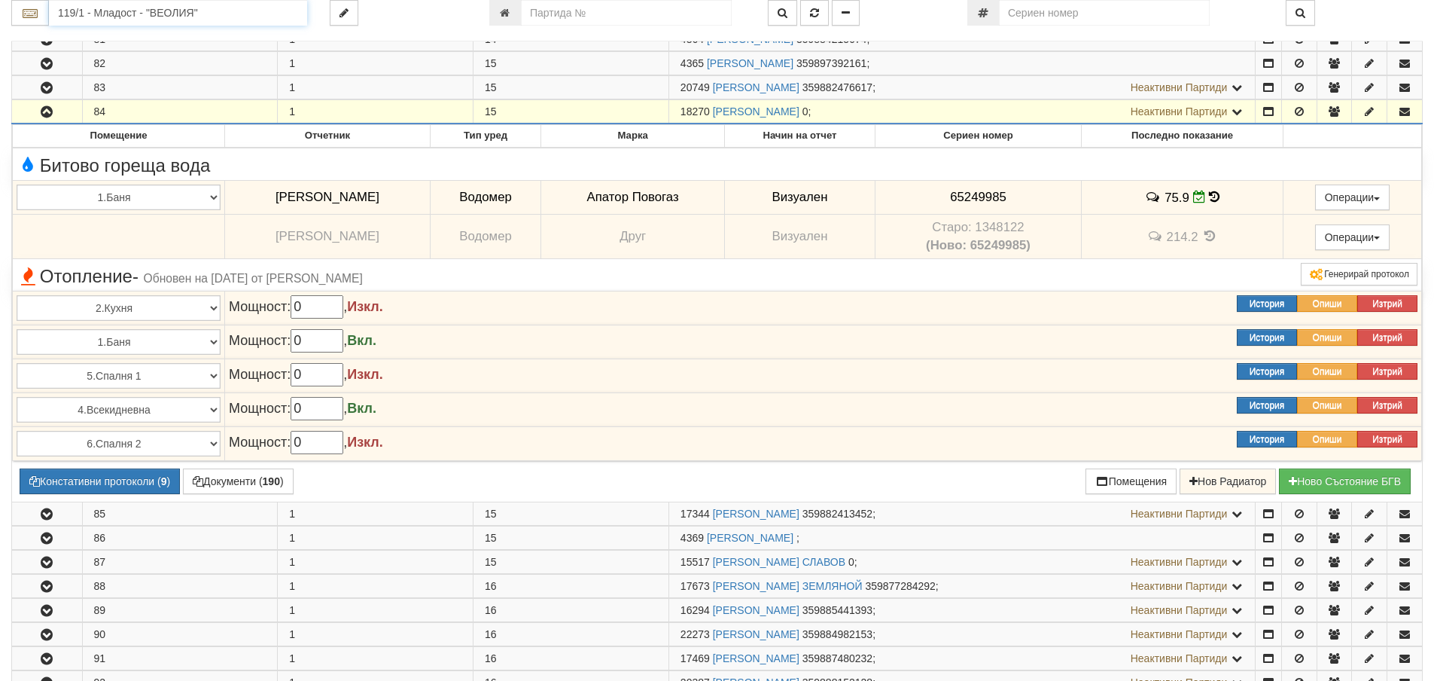
click at [72, 17] on input "119/1 - Младост - "ВЕОЛИЯ"" at bounding box center [178, 13] width 258 height 26
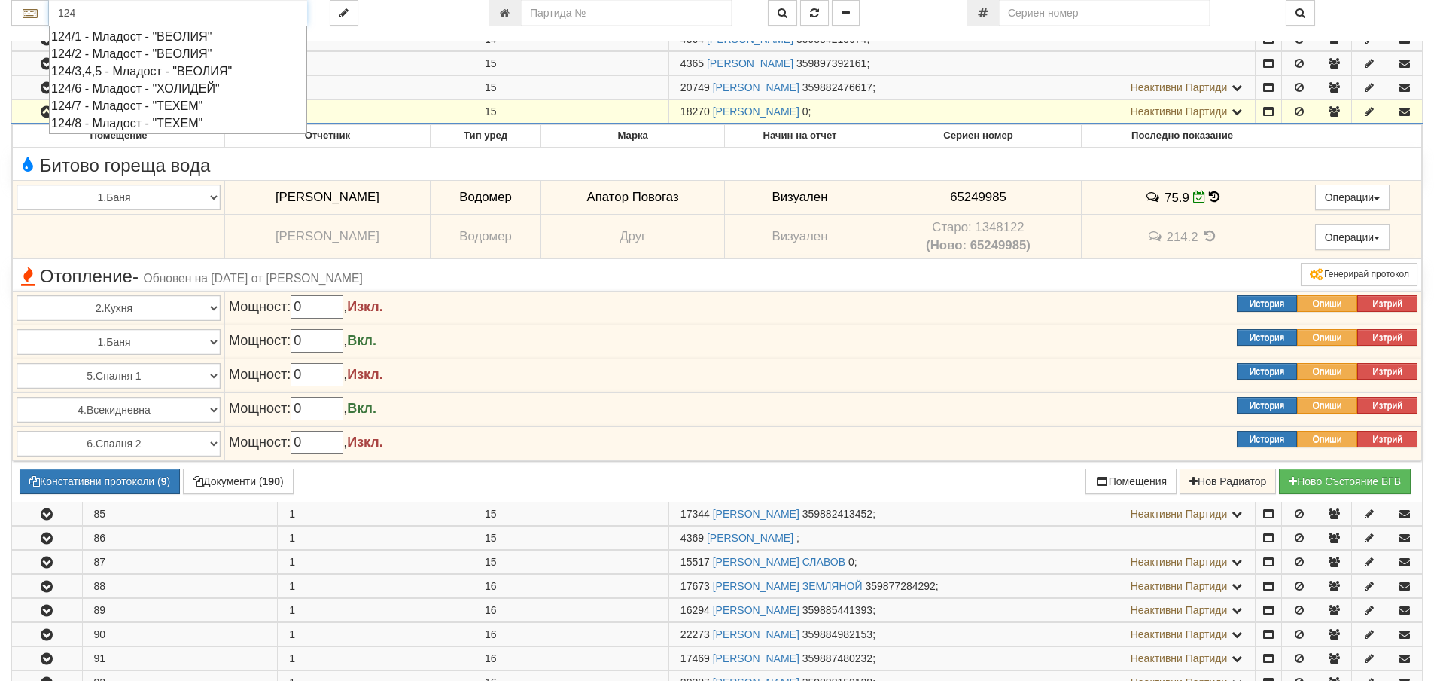
click at [123, 71] on div "124/3,4,5 - Младост - "ВЕОЛИЯ"" at bounding box center [178, 70] width 254 height 17
type input "124/3,4,5 - Младост - "ВЕОЛИЯ""
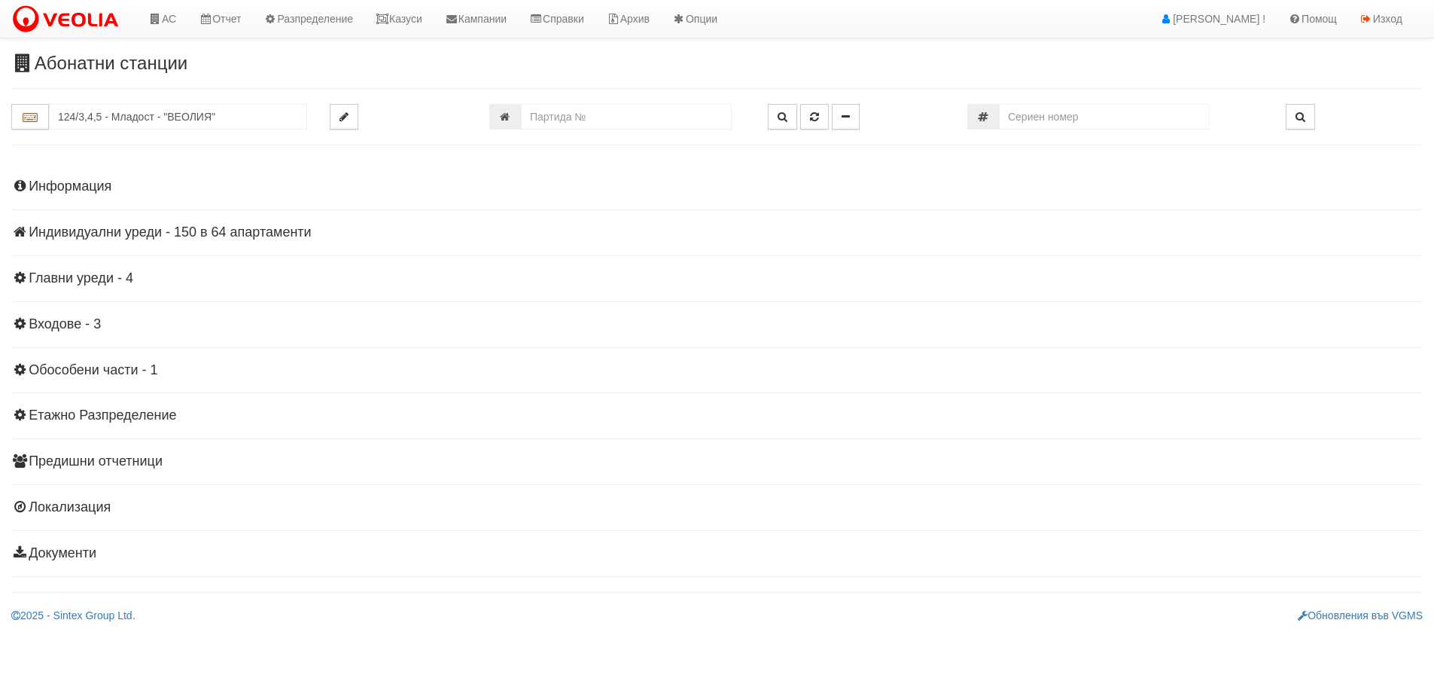
scroll to position [0, 0]
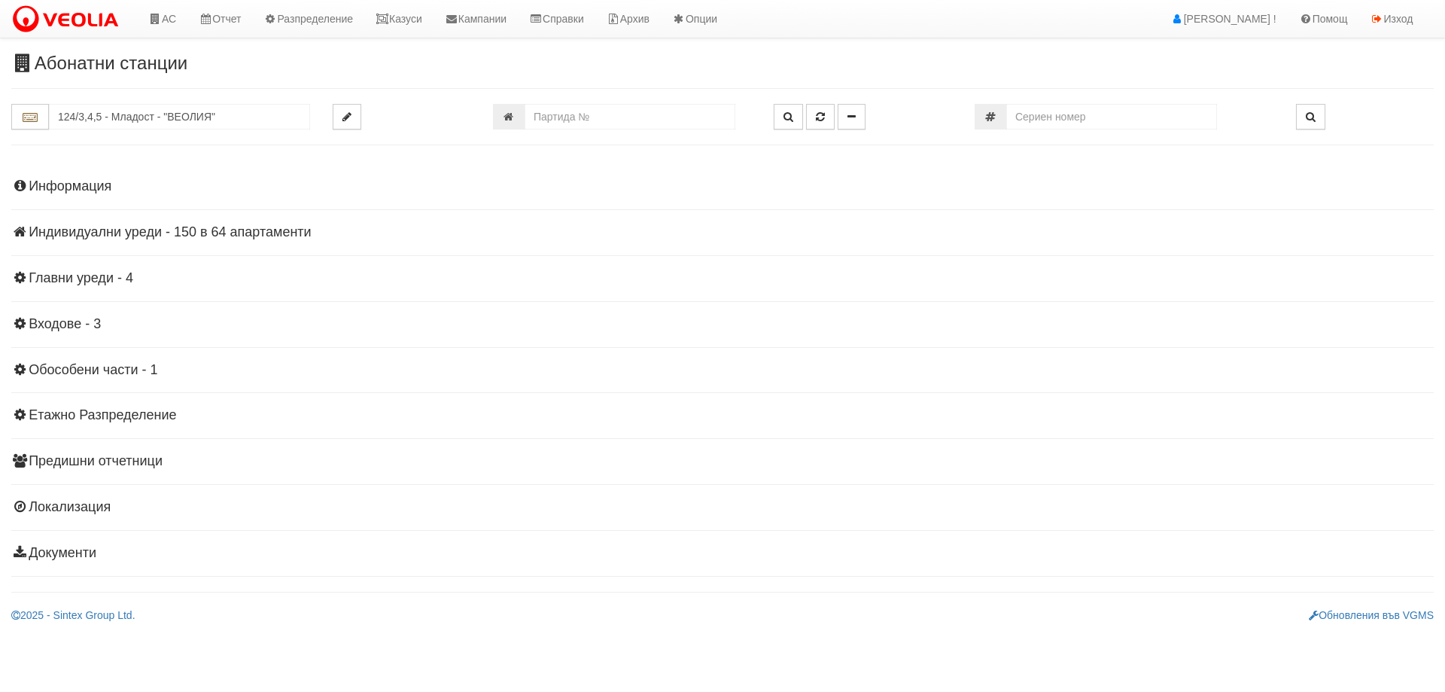
click at [173, 229] on h4 "Индивидуални уреди - 150 в 64 апартаменти" at bounding box center [722, 232] width 1423 height 15
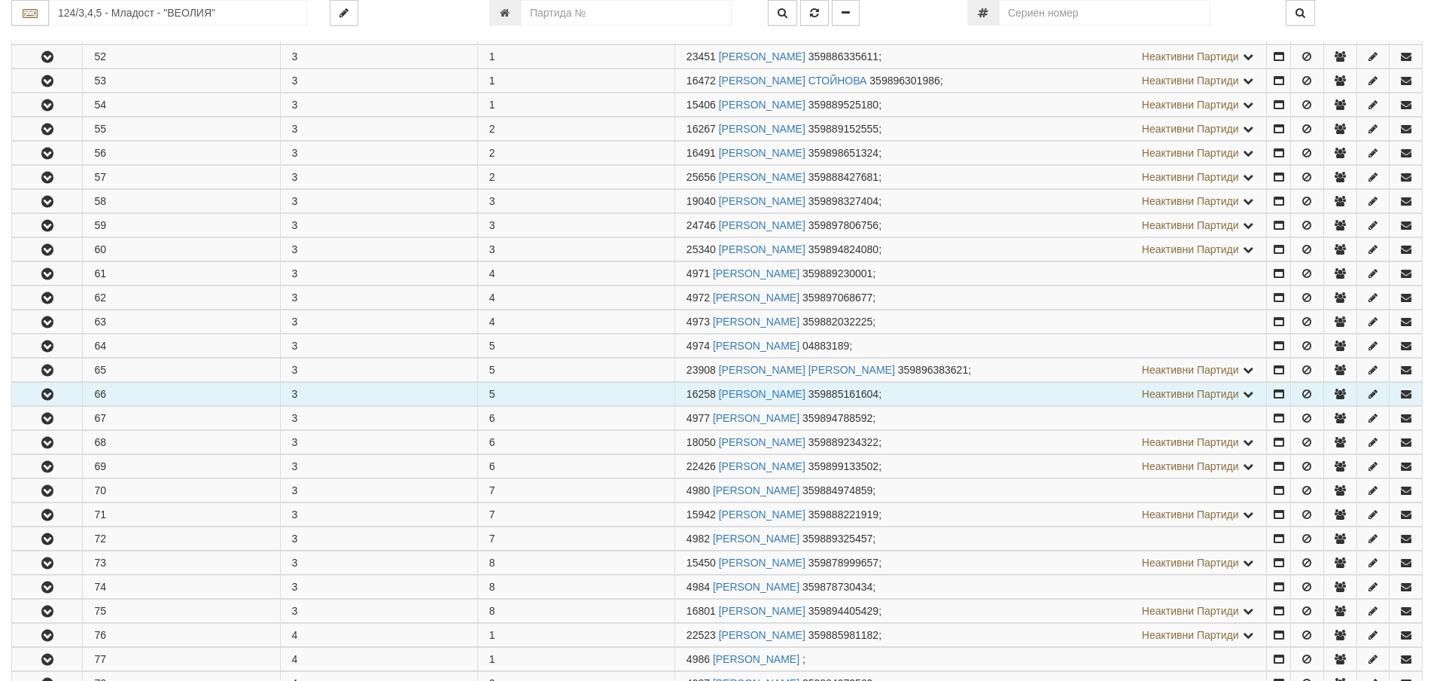
scroll to position [301, 0]
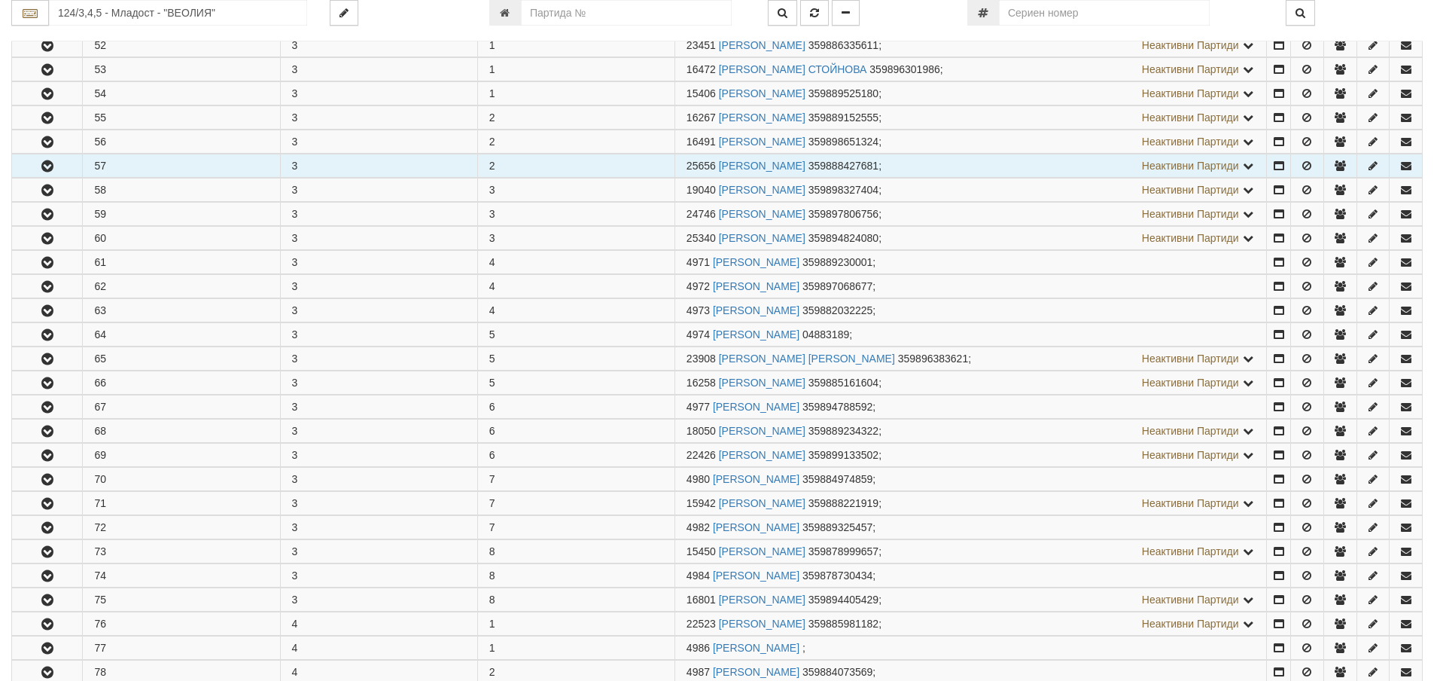
click at [59, 163] on button "button" at bounding box center [47, 165] width 70 height 23
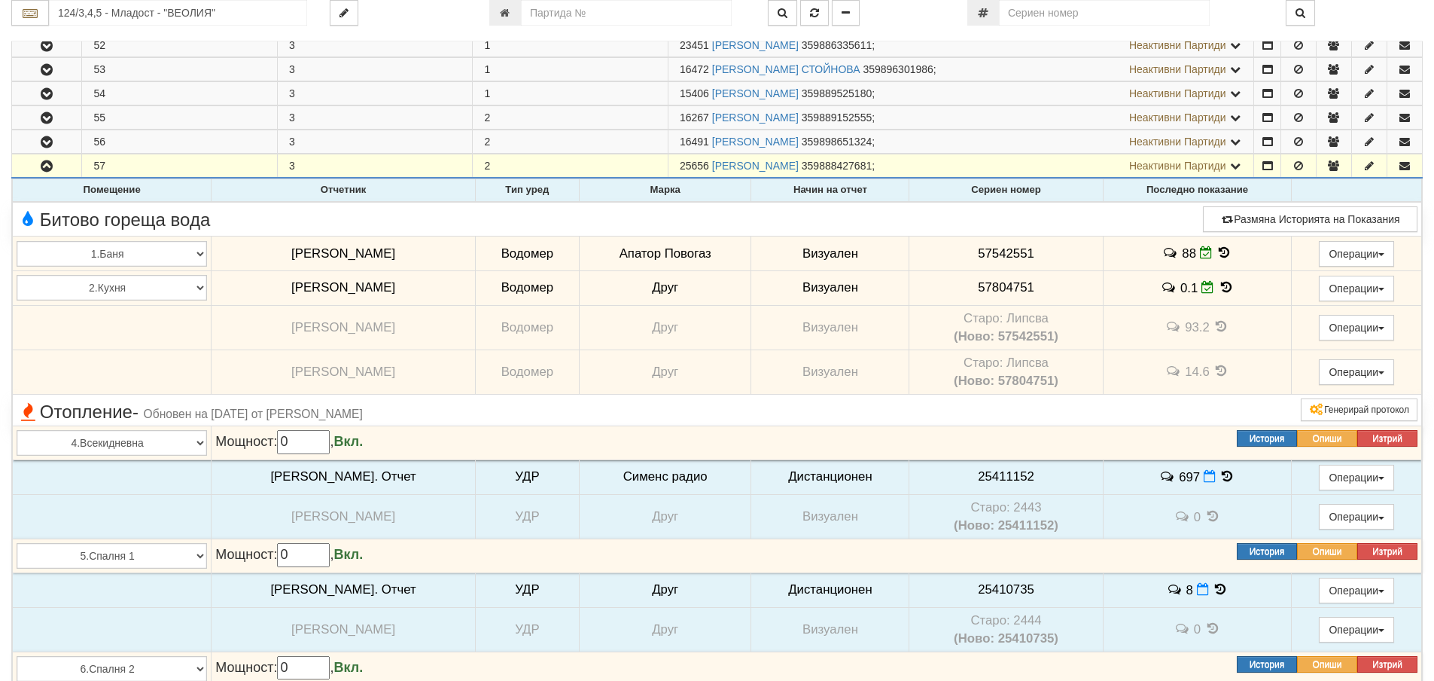
click at [1216, 243] on td "88" at bounding box center [1197, 253] width 189 height 35
click at [1216, 251] on icon at bounding box center [1224, 252] width 17 height 13
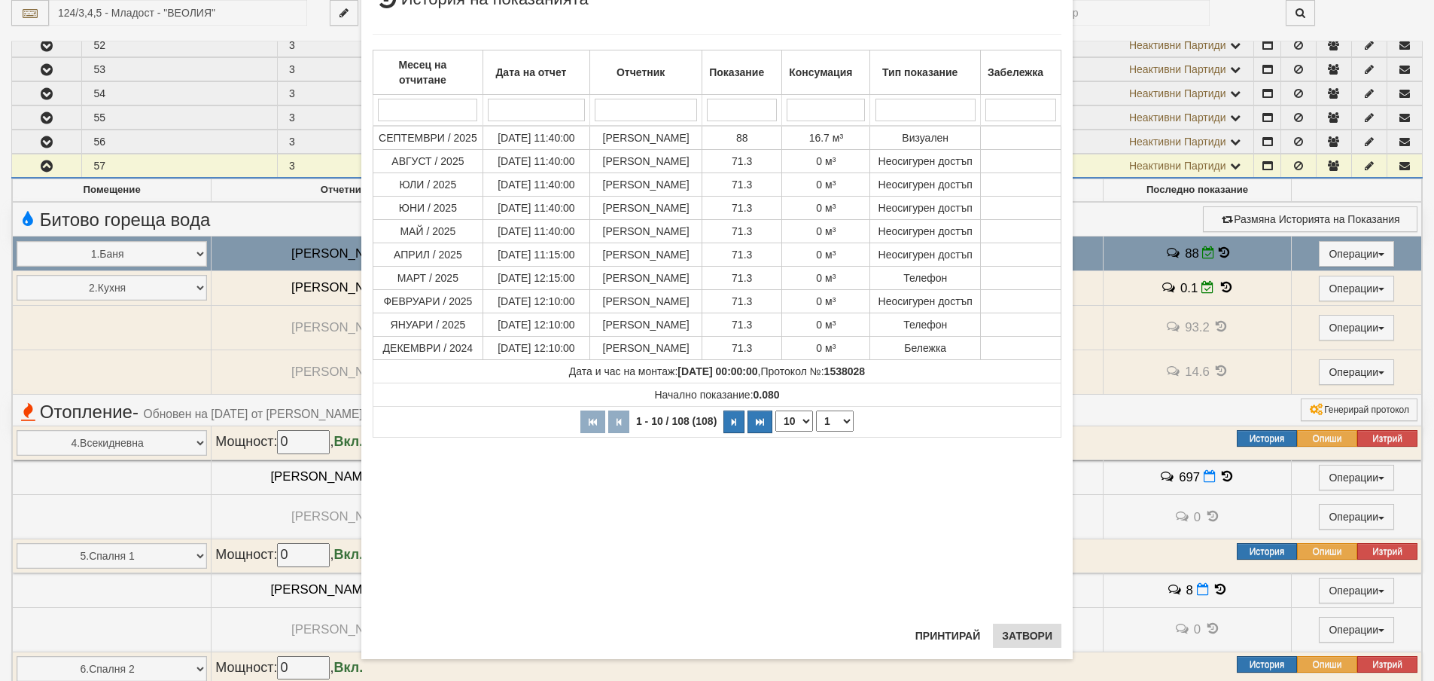
scroll to position [74, 0]
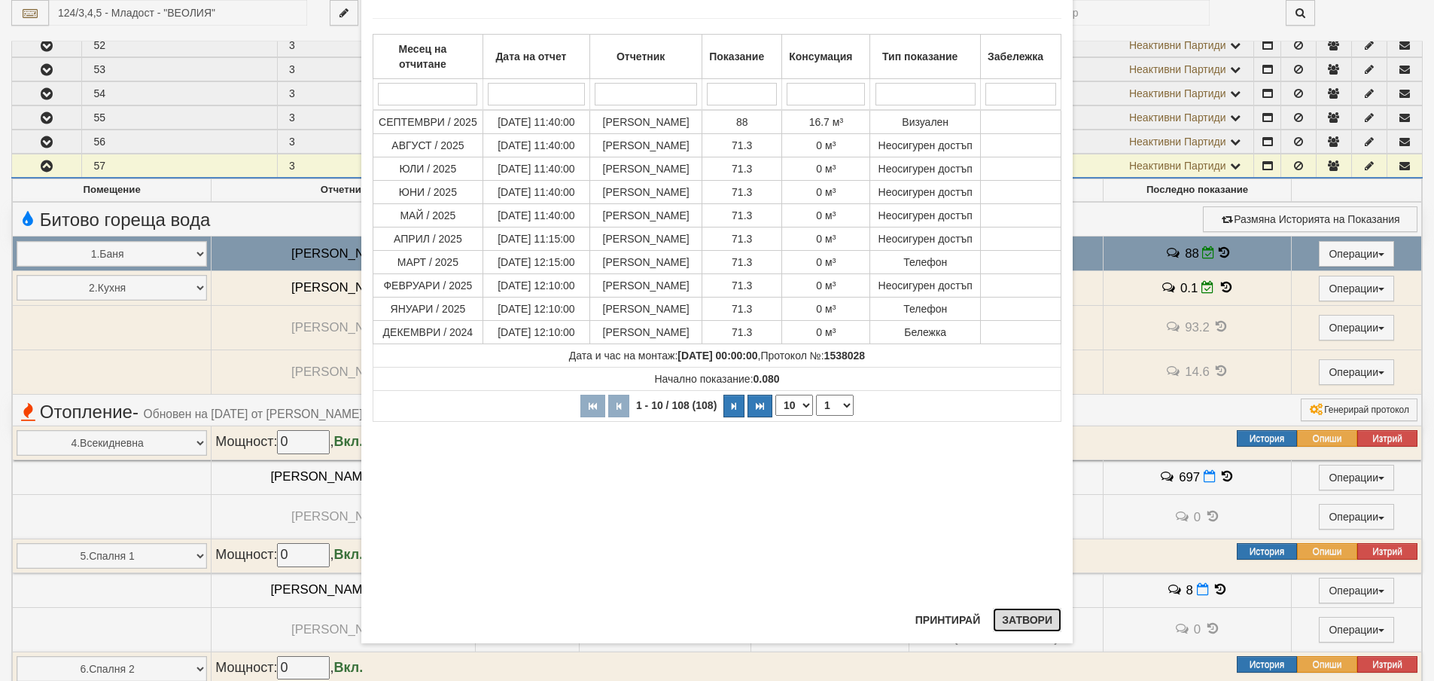
click at [1015, 620] on button "Затвори" at bounding box center [1027, 620] width 69 height 24
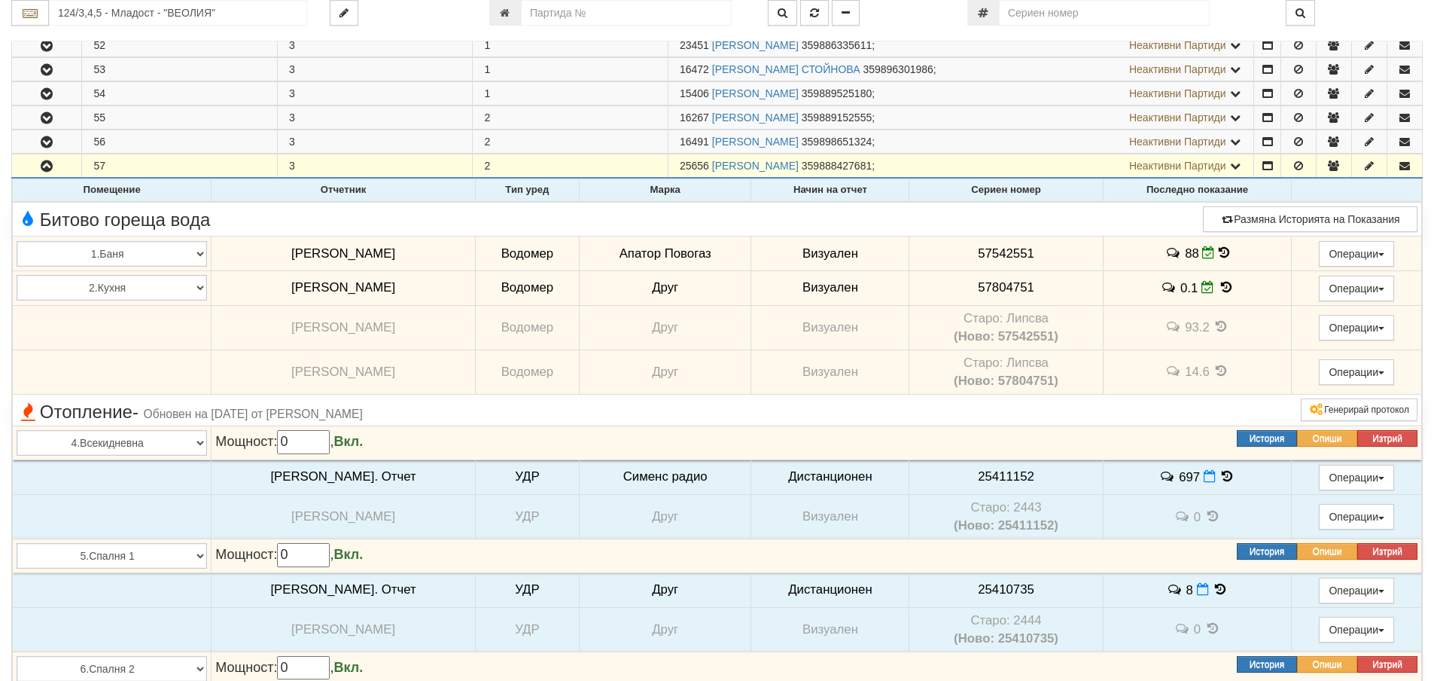
click at [1219, 248] on icon at bounding box center [1224, 252] width 11 height 13
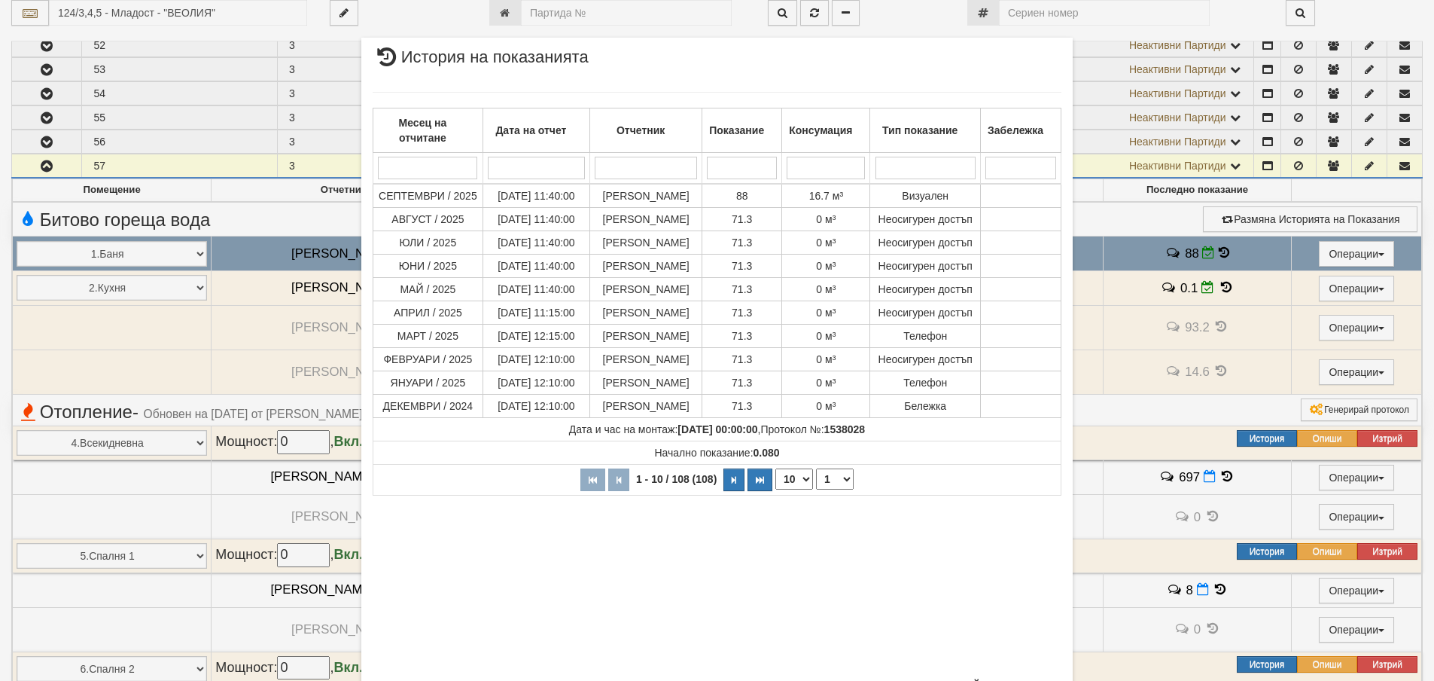
click at [798, 489] on select "10 20 30 40" at bounding box center [794, 478] width 38 height 21
select select "40"
click at [775, 489] on select "10 20 30 40" at bounding box center [794, 478] width 38 height 21
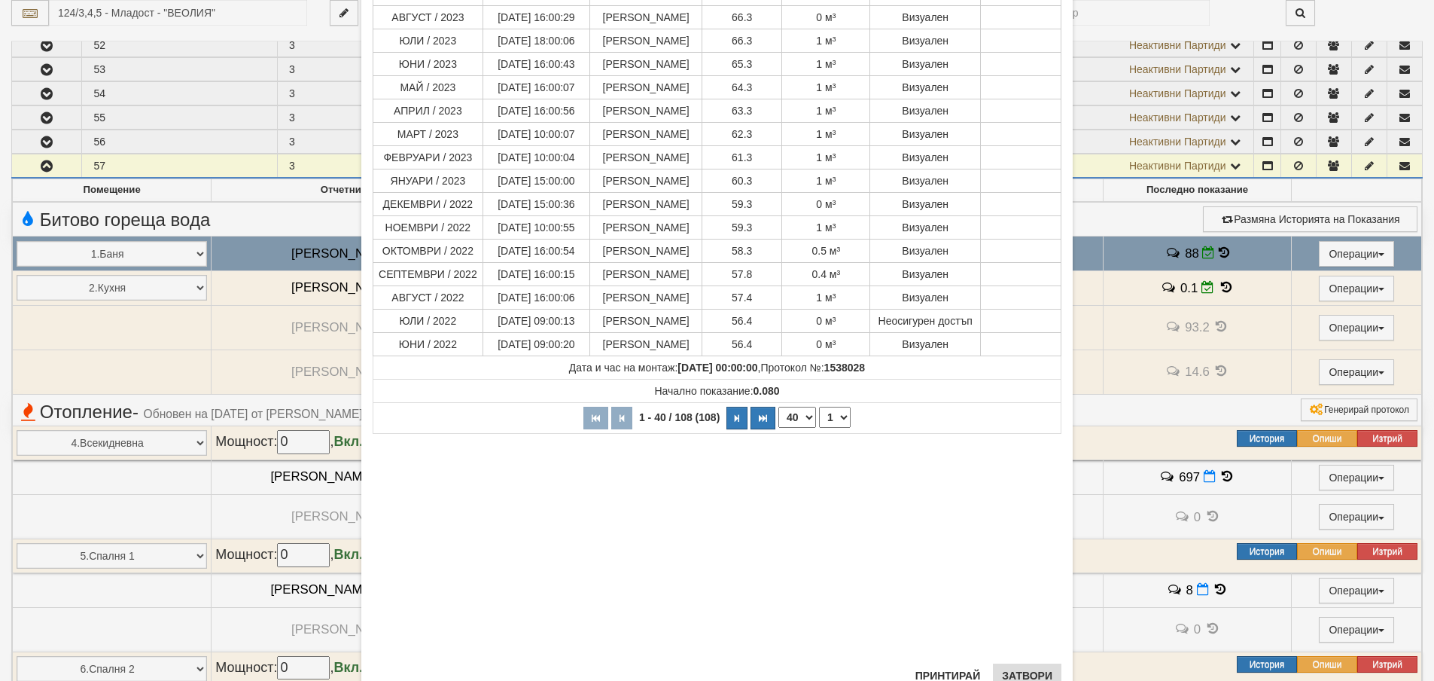
scroll to position [893, 0]
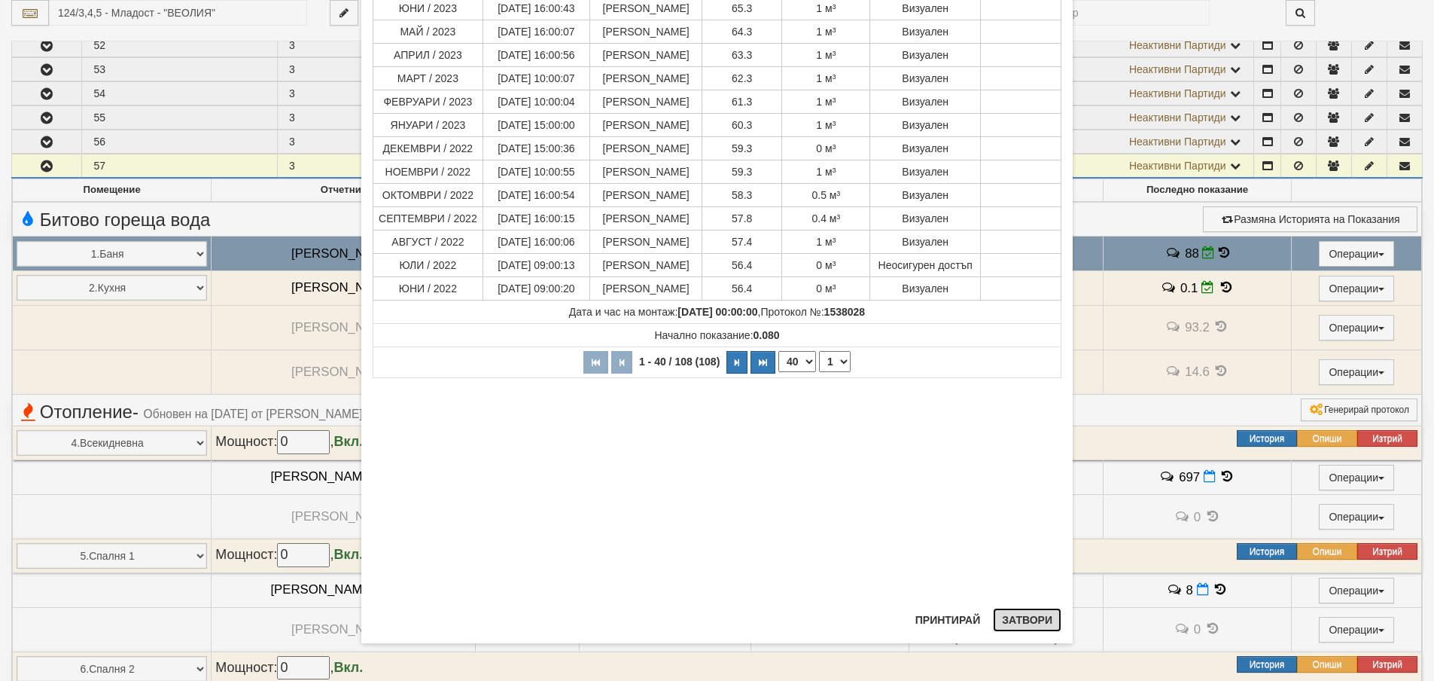
click at [1020, 627] on button "Затвори" at bounding box center [1027, 620] width 69 height 24
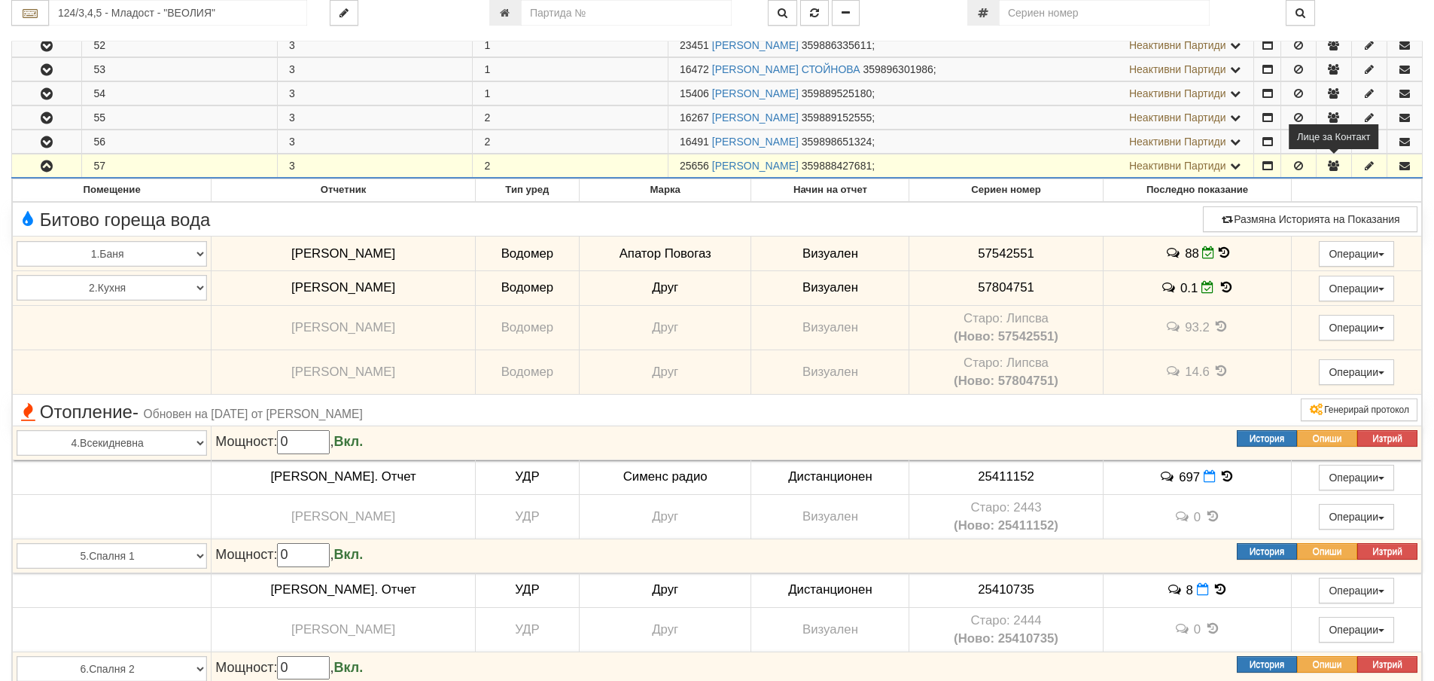
click at [1336, 164] on icon "button" at bounding box center [1334, 165] width 14 height 11
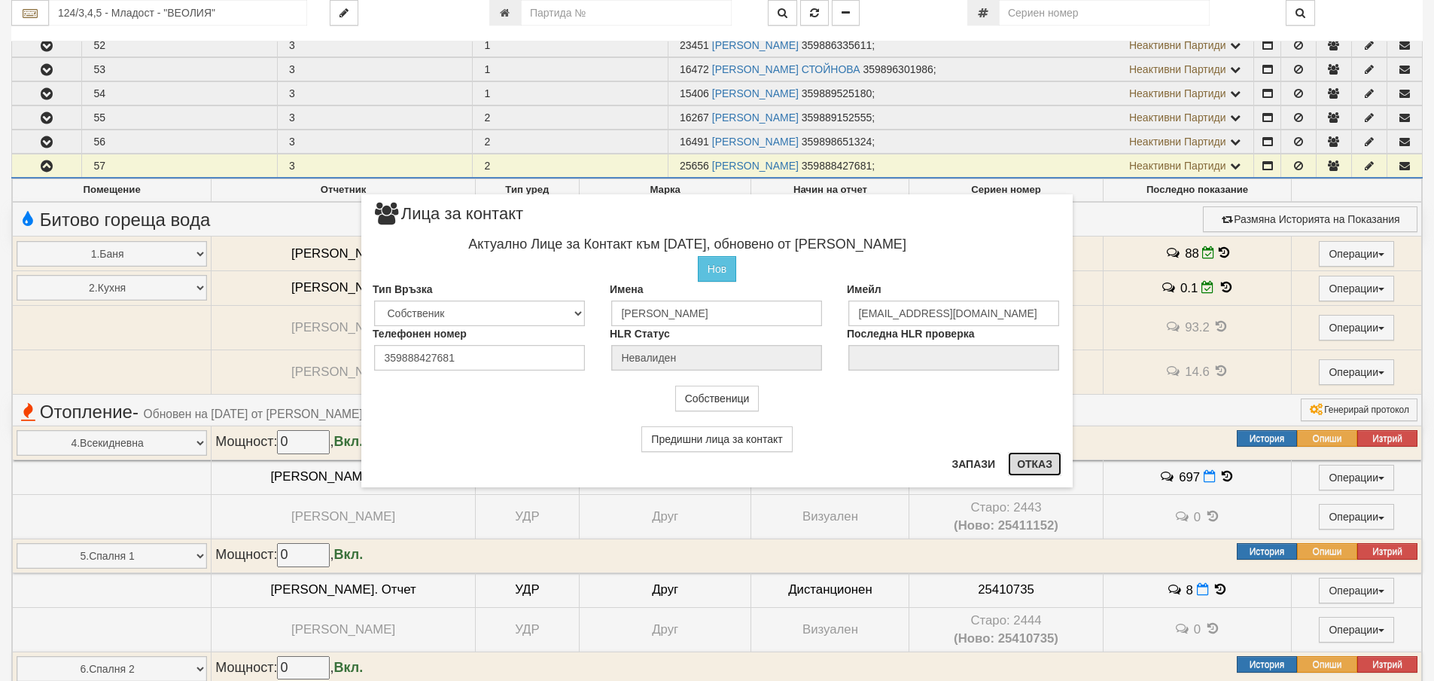
click at [1031, 465] on button "Отказ" at bounding box center [1034, 464] width 53 height 24
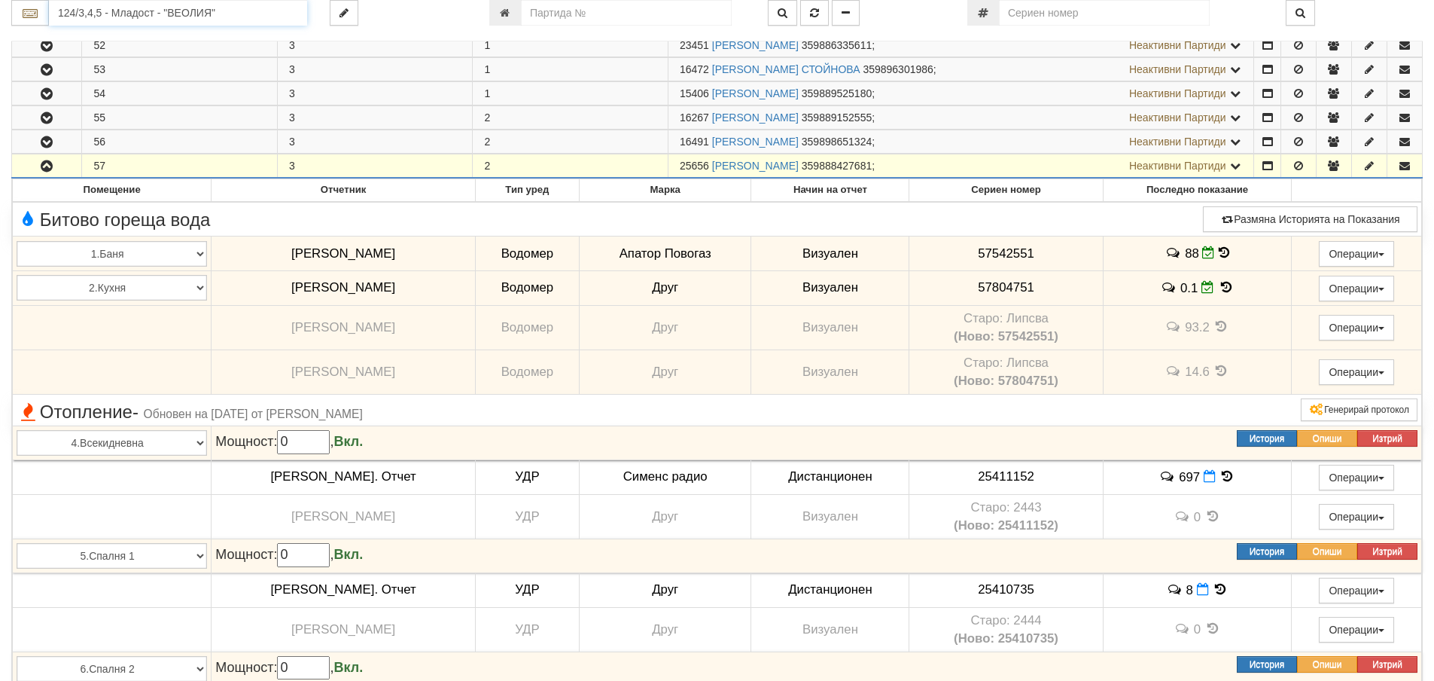
click at [69, 11] on input "124/3,4,5 - Младост - "ВЕОЛИЯ"" at bounding box center [178, 13] width 258 height 26
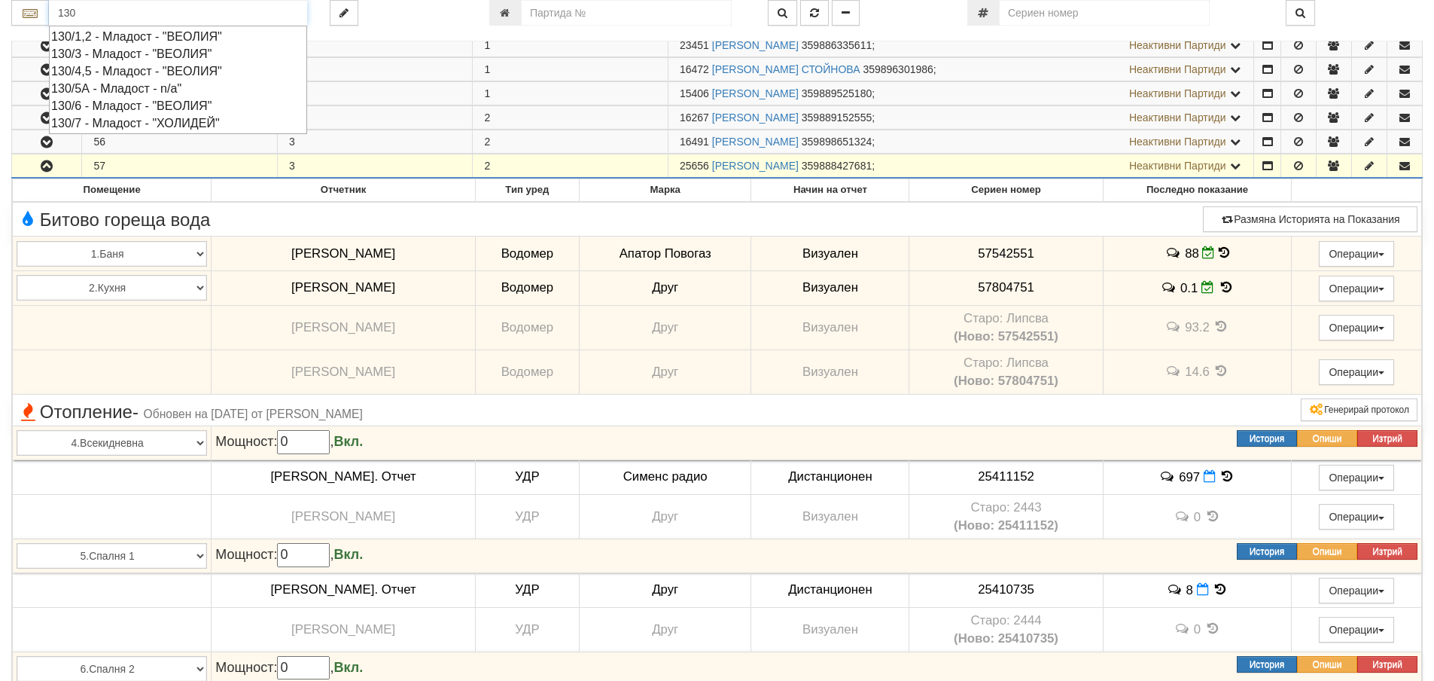
click at [115, 69] on div "130/4,5 - Младост - "ВЕОЛИЯ"" at bounding box center [178, 70] width 254 height 17
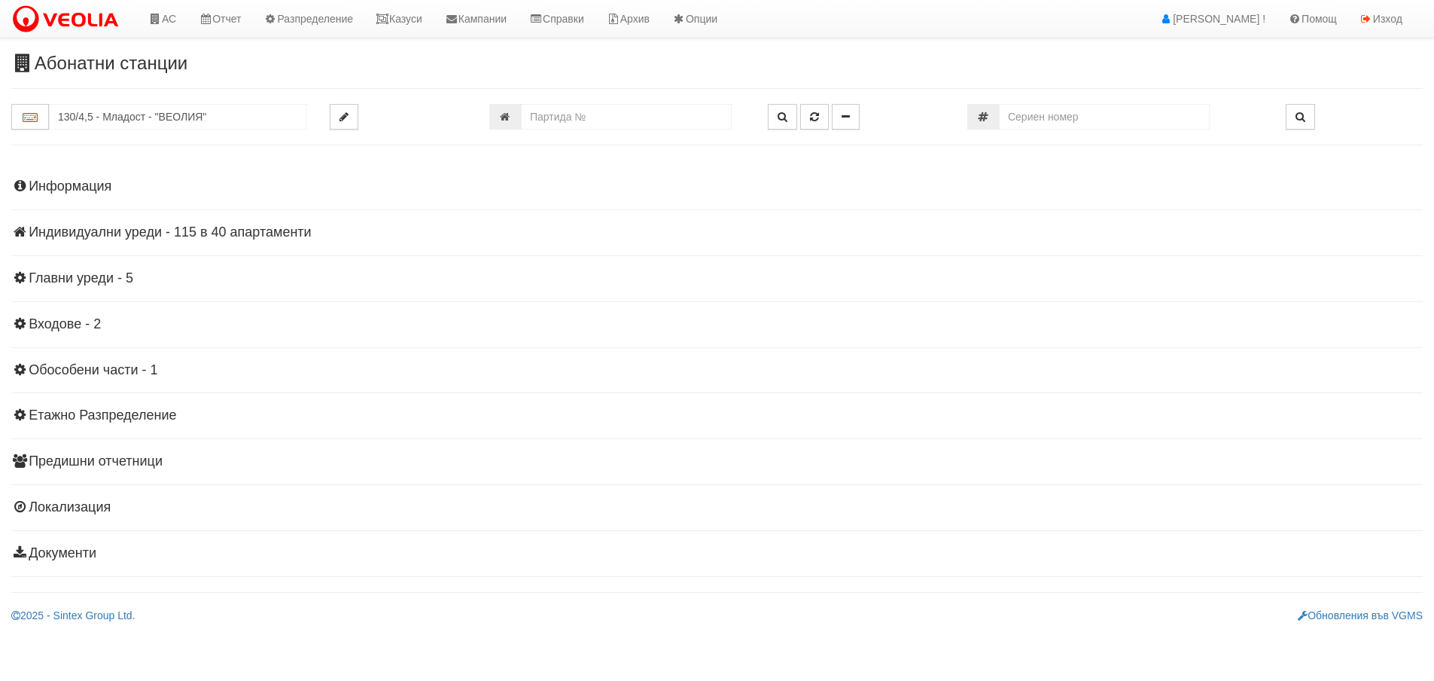
scroll to position [0, 0]
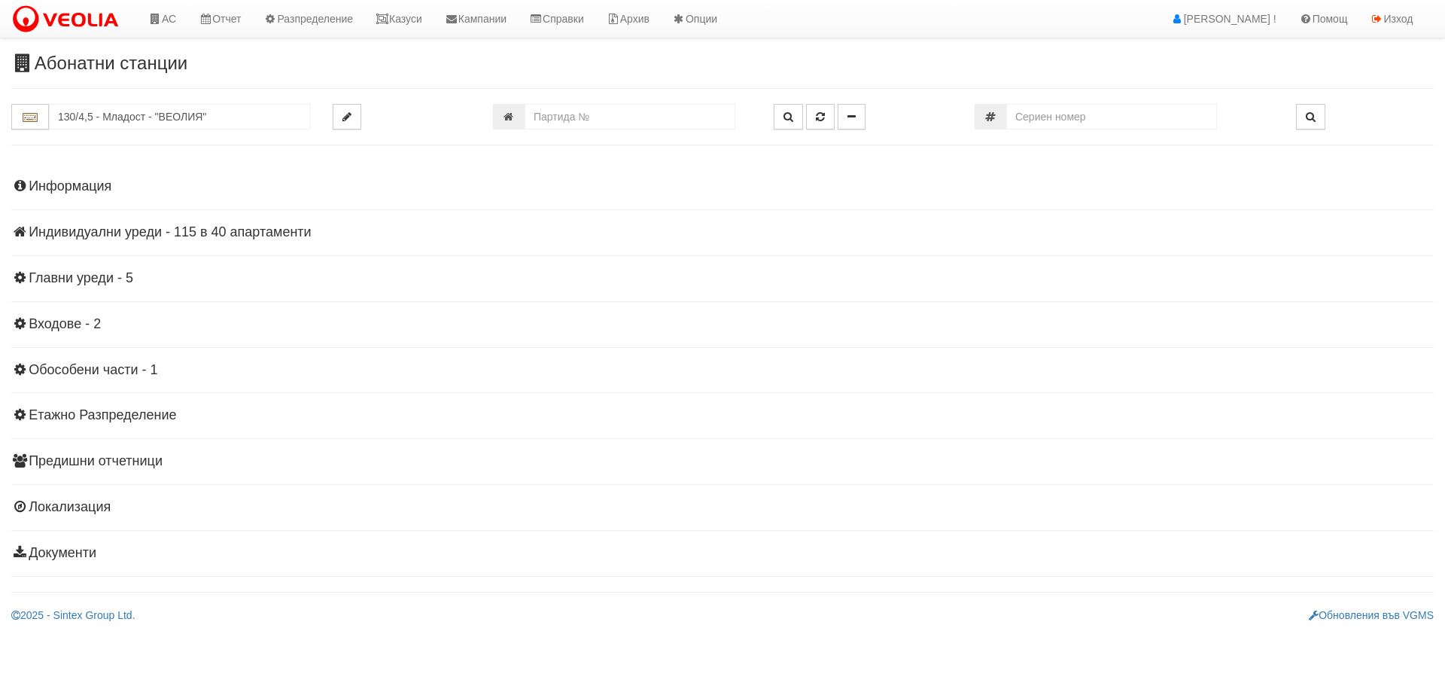
click at [90, 231] on h4 "Индивидуални уреди - 115 в 40 апартаменти" at bounding box center [722, 232] width 1423 height 15
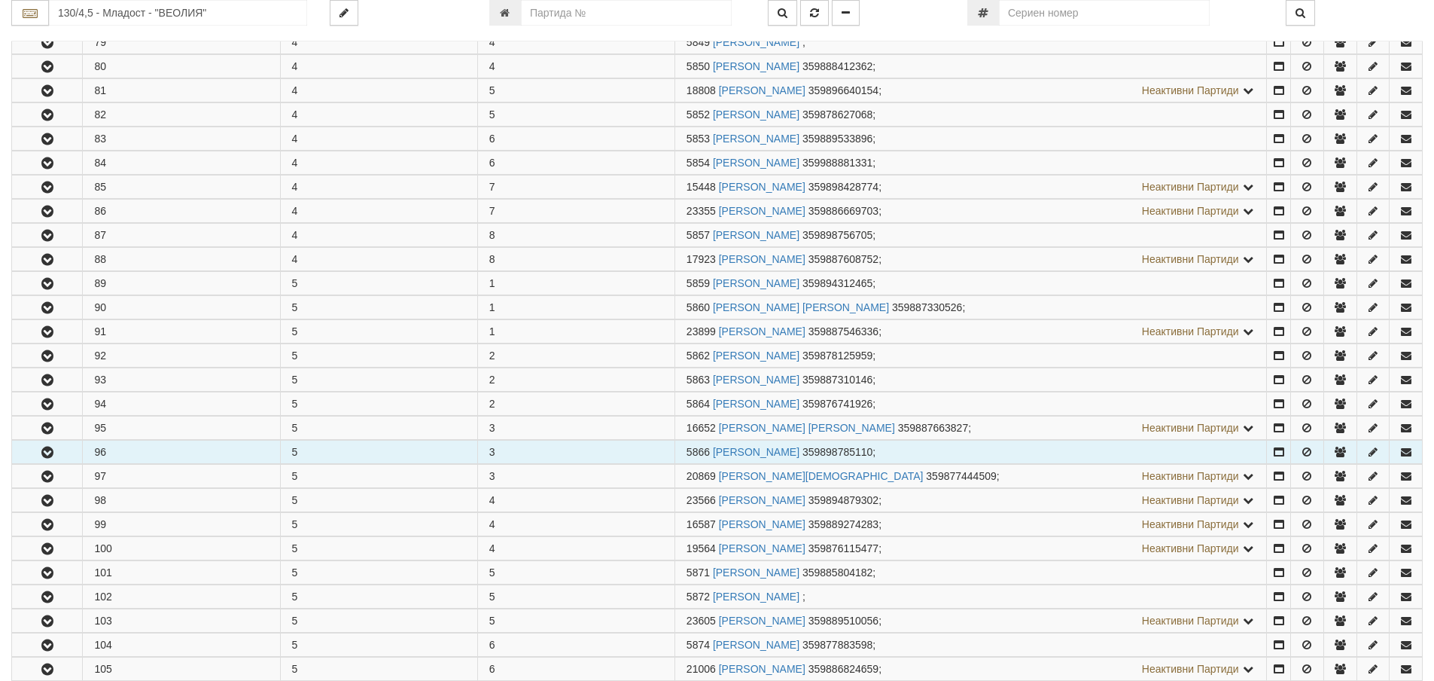
scroll to position [452, 0]
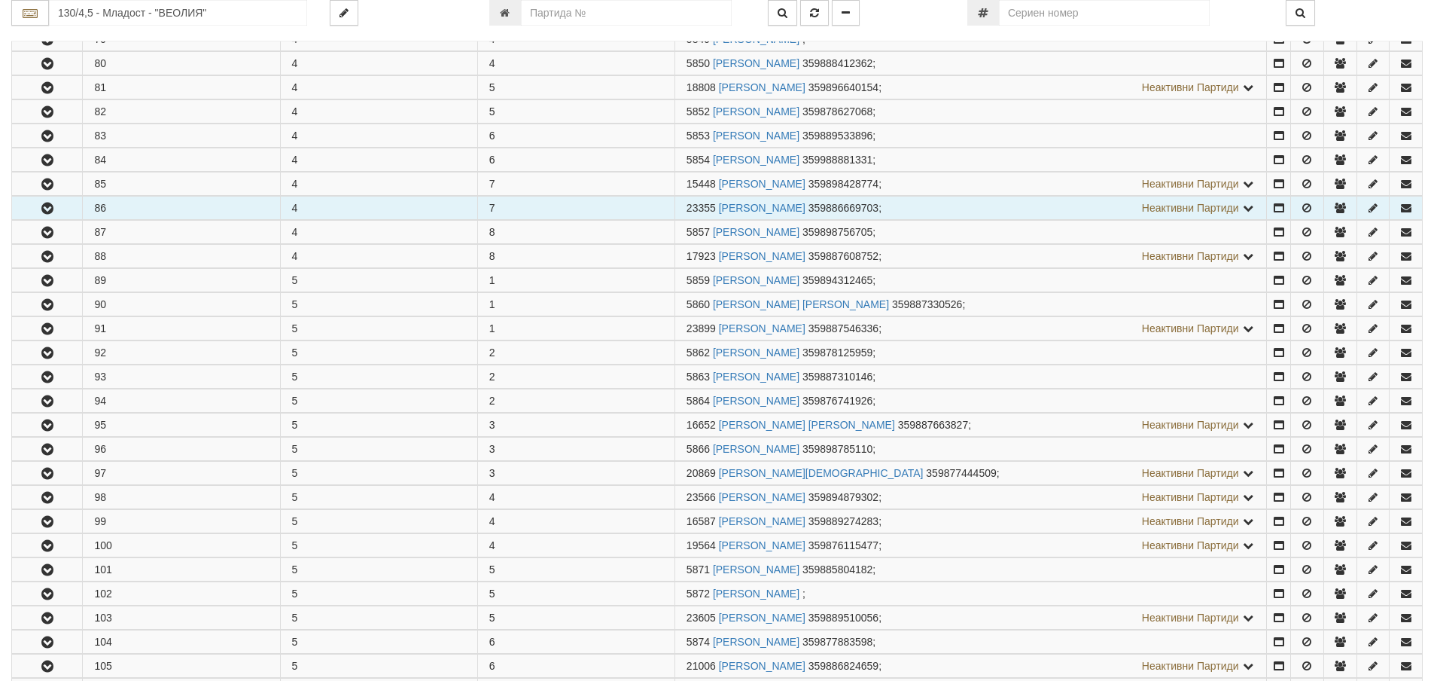
click at [41, 206] on icon "button" at bounding box center [47, 208] width 18 height 11
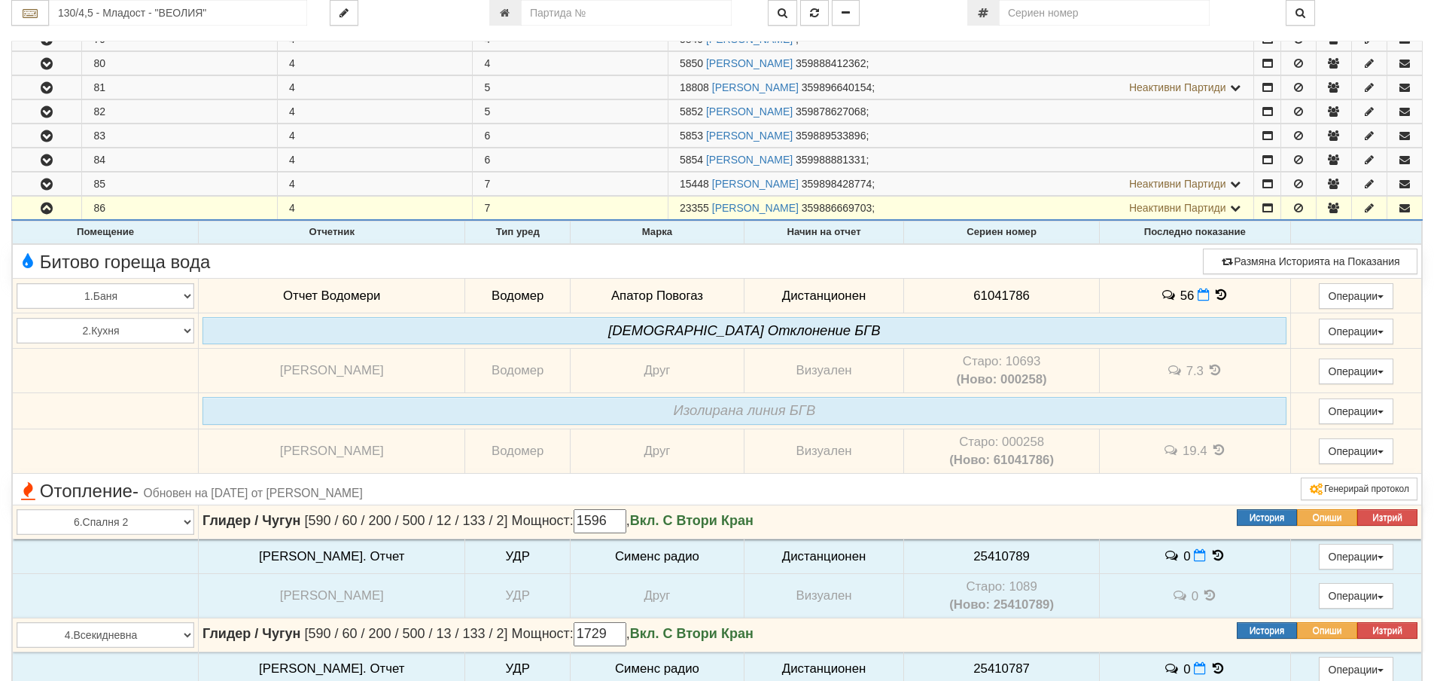
click at [1214, 292] on icon at bounding box center [1222, 294] width 17 height 13
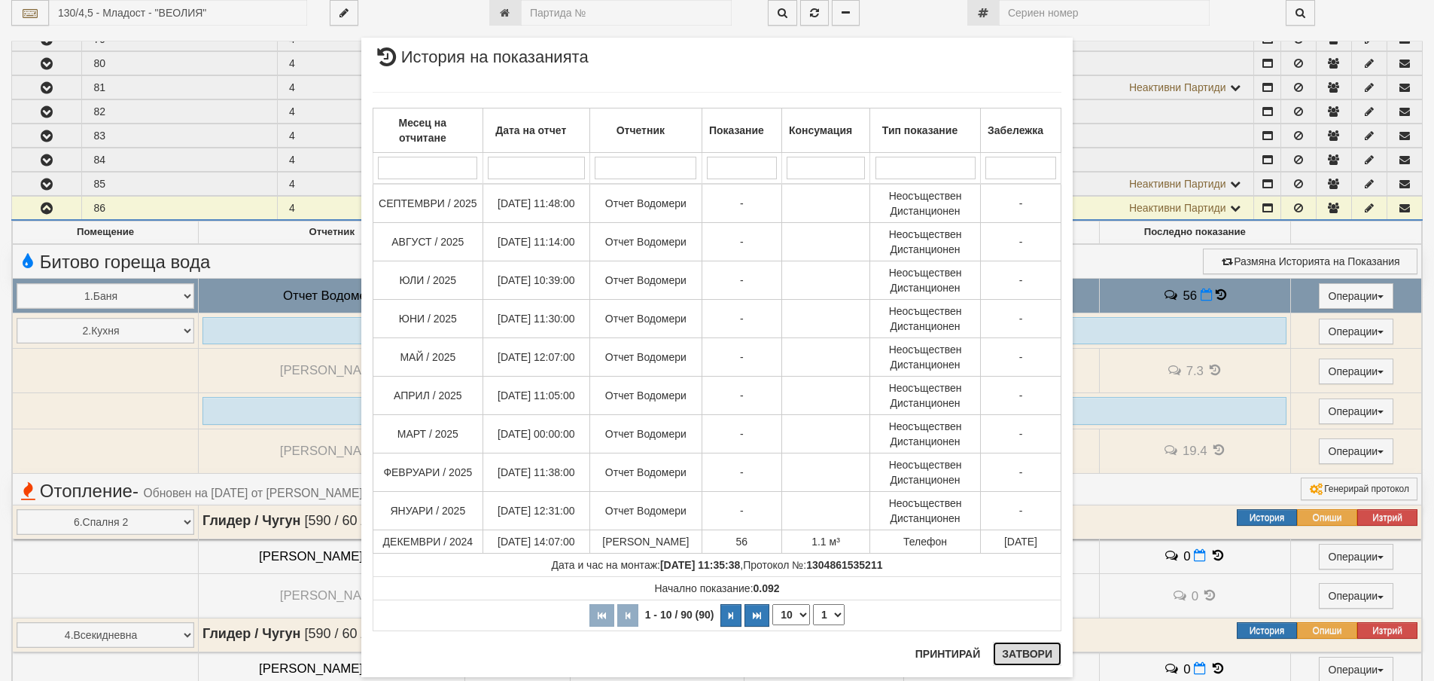
click at [1015, 656] on button "Затвори" at bounding box center [1027, 653] width 69 height 24
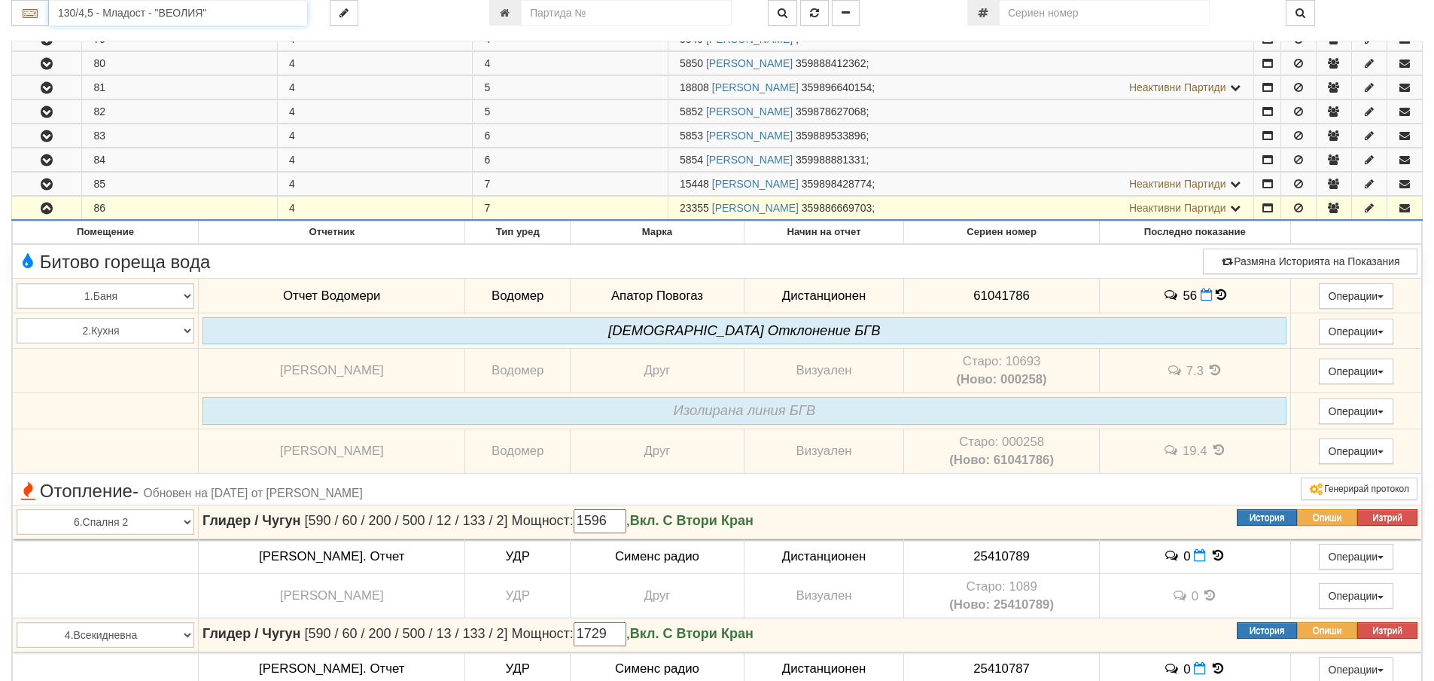
click at [81, 19] on input "130/4,5 - Младост - "ВЕОЛИЯ"" at bounding box center [178, 13] width 258 height 26
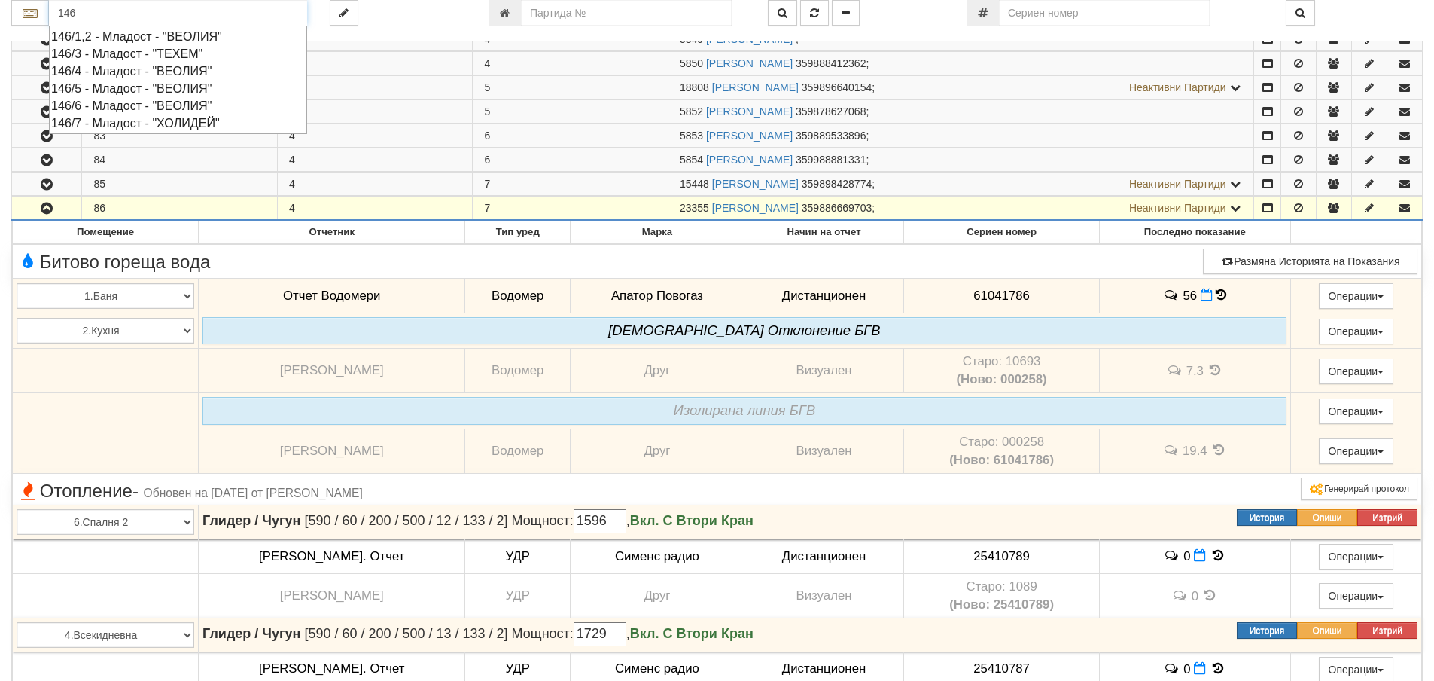
click at [111, 90] on div "146/5 - Младост - "ВЕОЛИЯ"" at bounding box center [178, 88] width 254 height 17
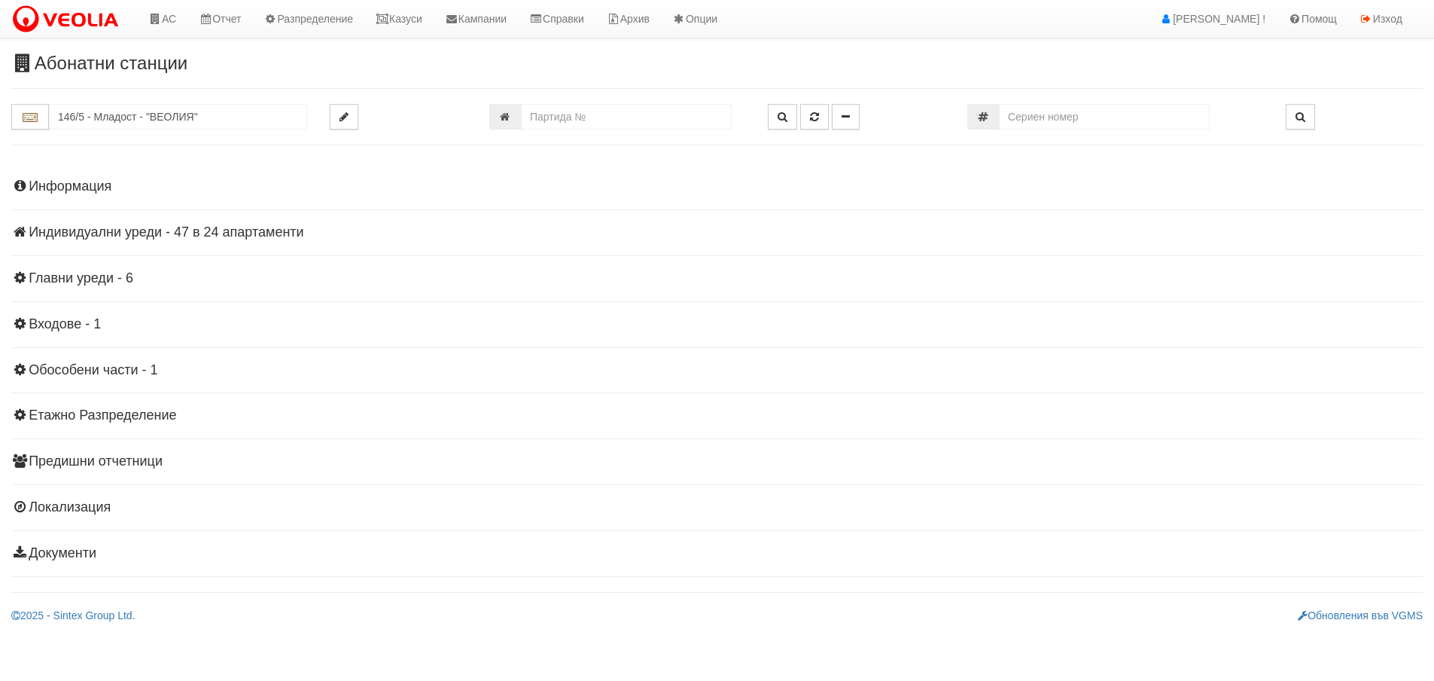
scroll to position [0, 0]
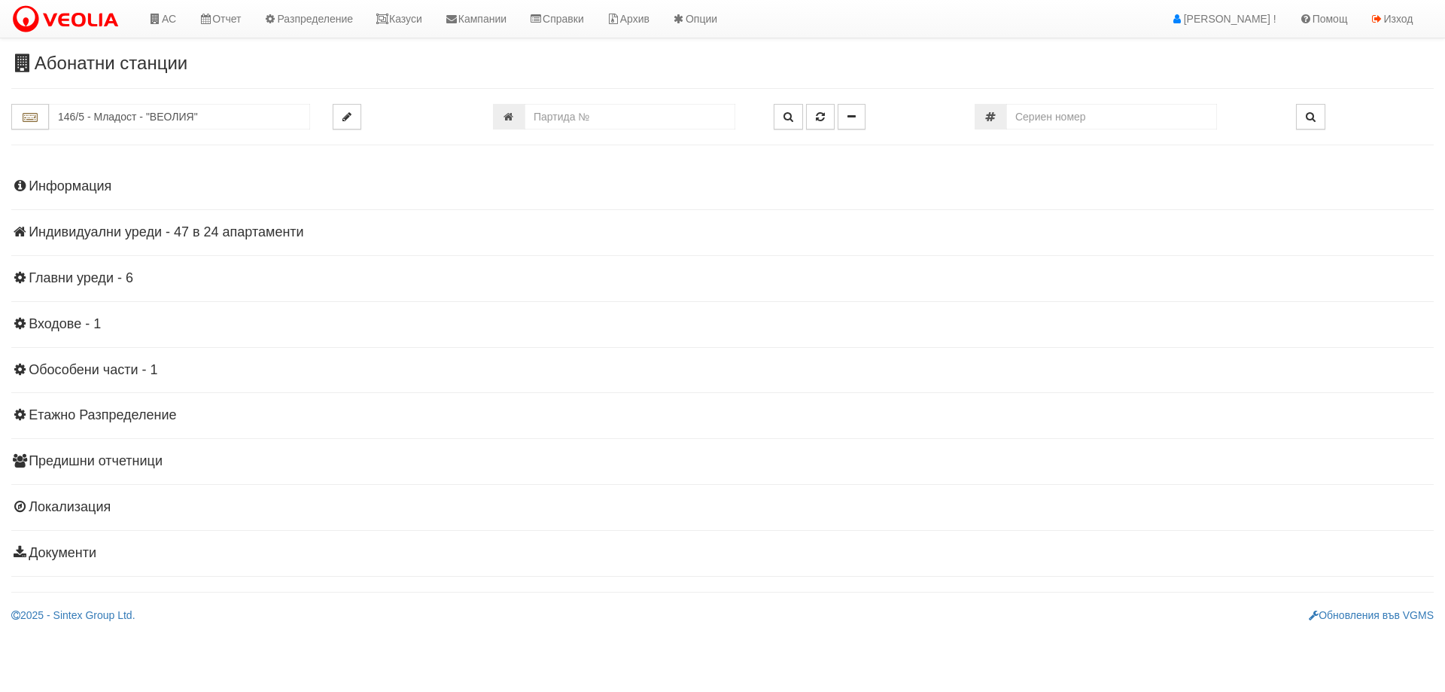
click at [84, 233] on h4 "Индивидуални уреди - 47 в 24 апартаменти" at bounding box center [722, 232] width 1423 height 15
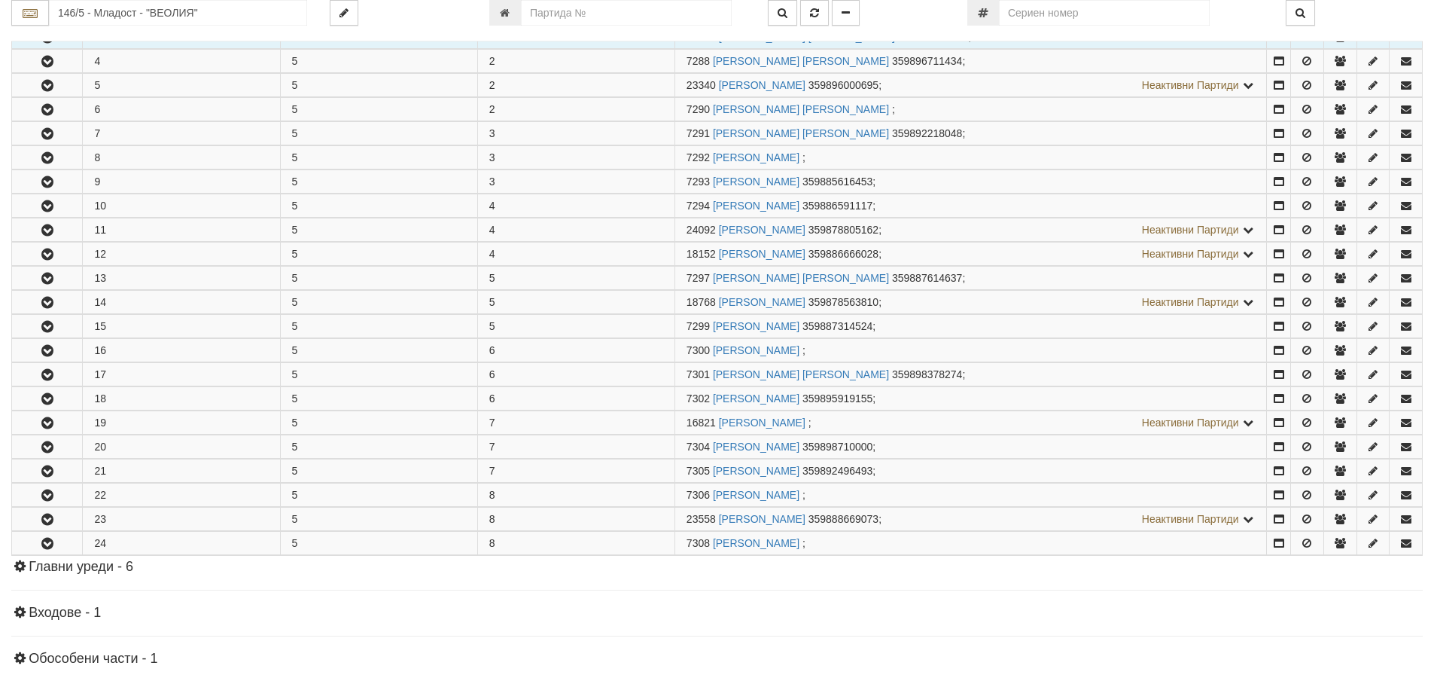
scroll to position [376, 0]
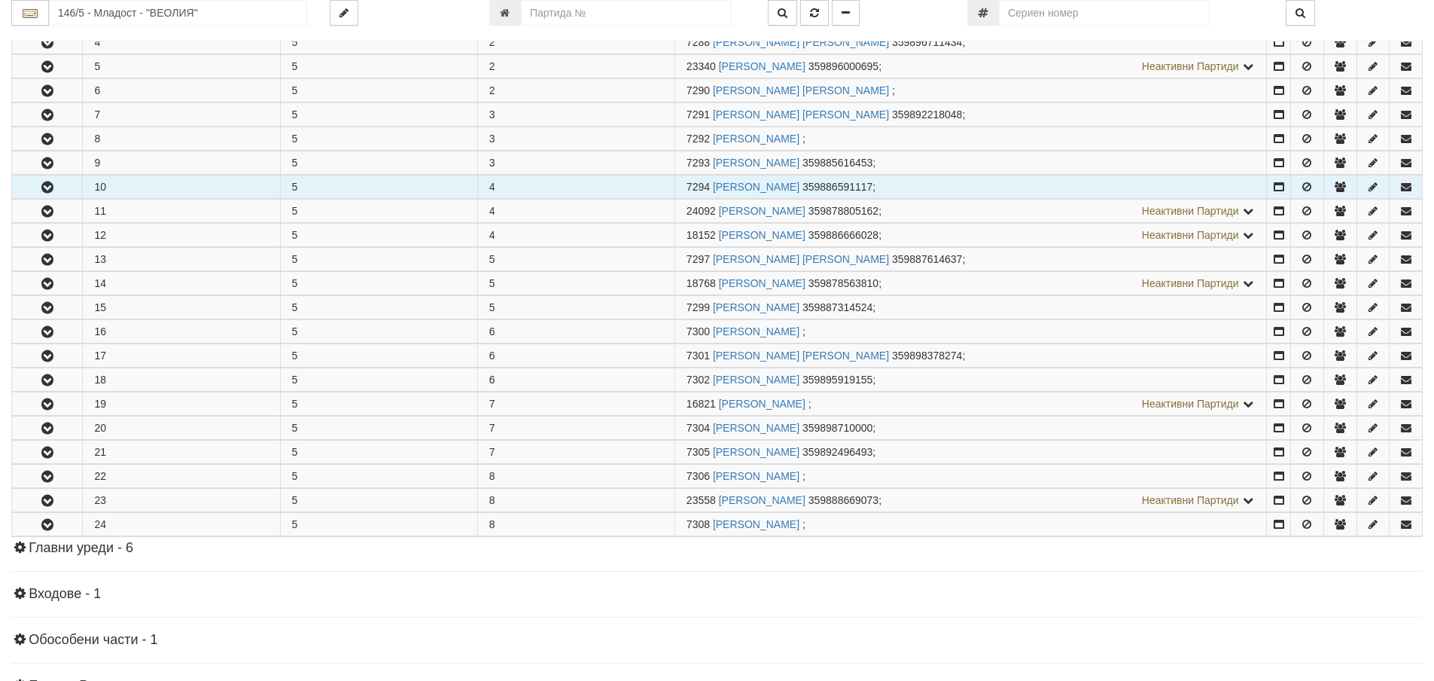
click at [48, 187] on icon "button" at bounding box center [47, 187] width 18 height 11
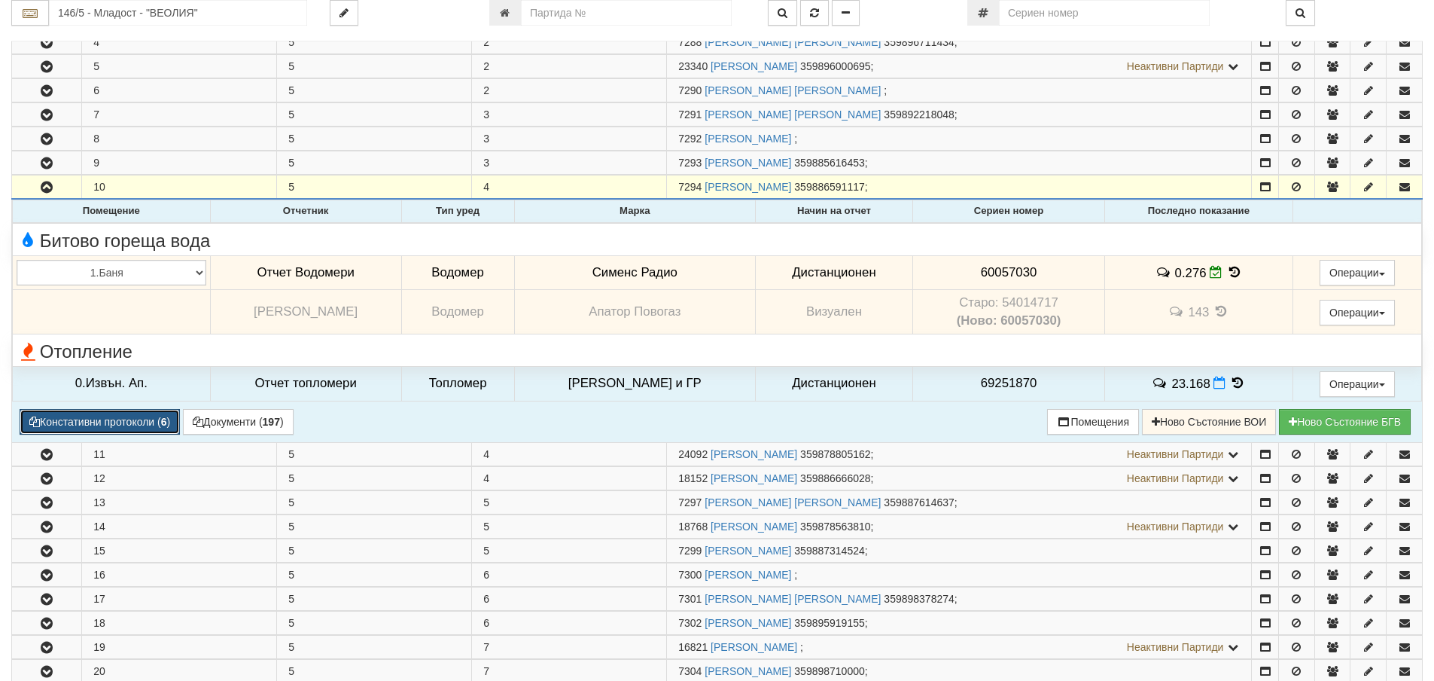
click at [143, 419] on button "Констативни протоколи ( 6 )" at bounding box center [100, 422] width 160 height 26
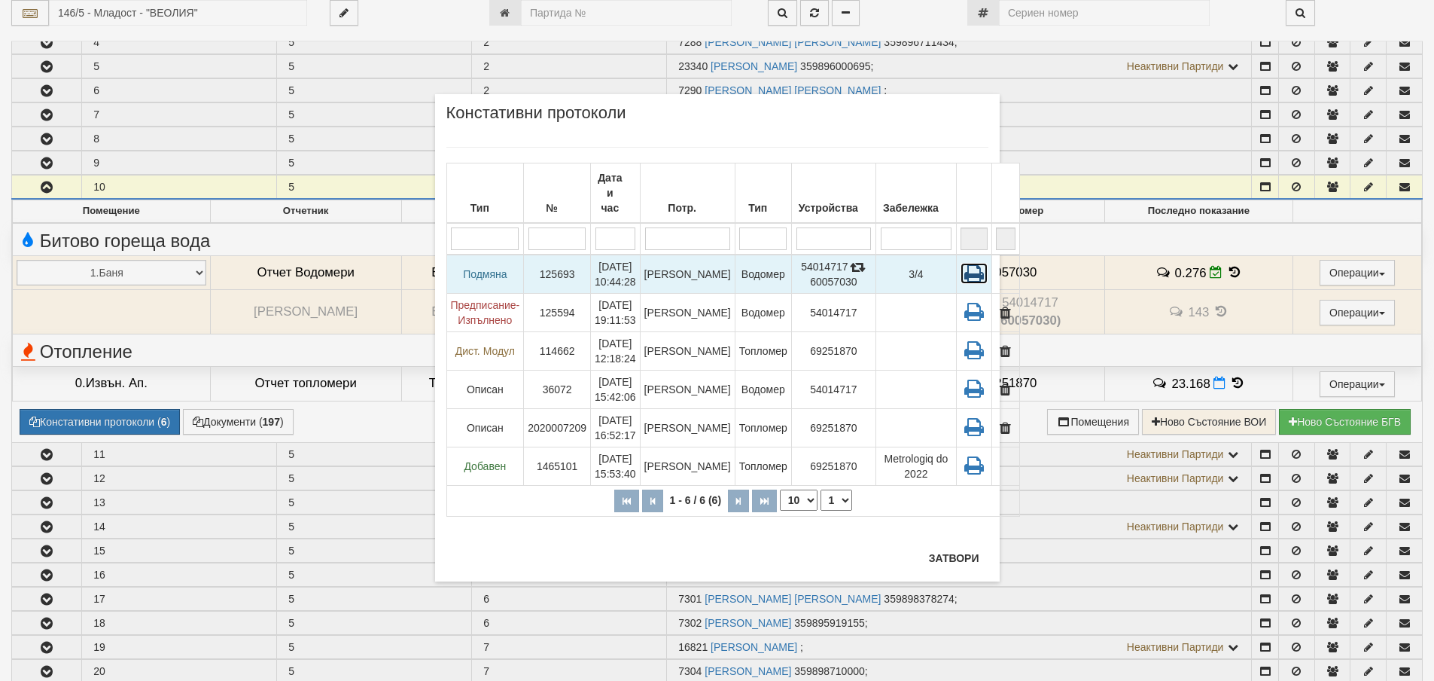
click at [961, 263] on icon at bounding box center [974, 273] width 27 height 21
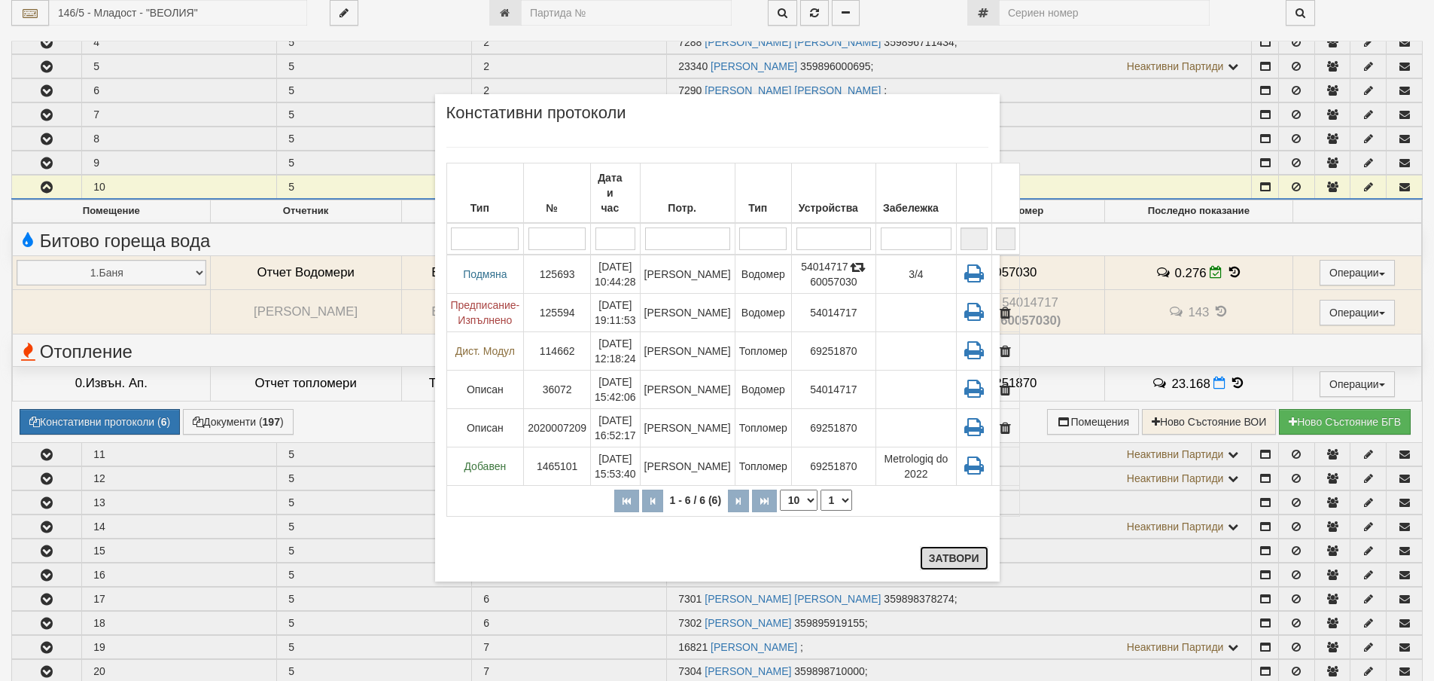
click at [951, 555] on button "Затвори" at bounding box center [954, 558] width 69 height 24
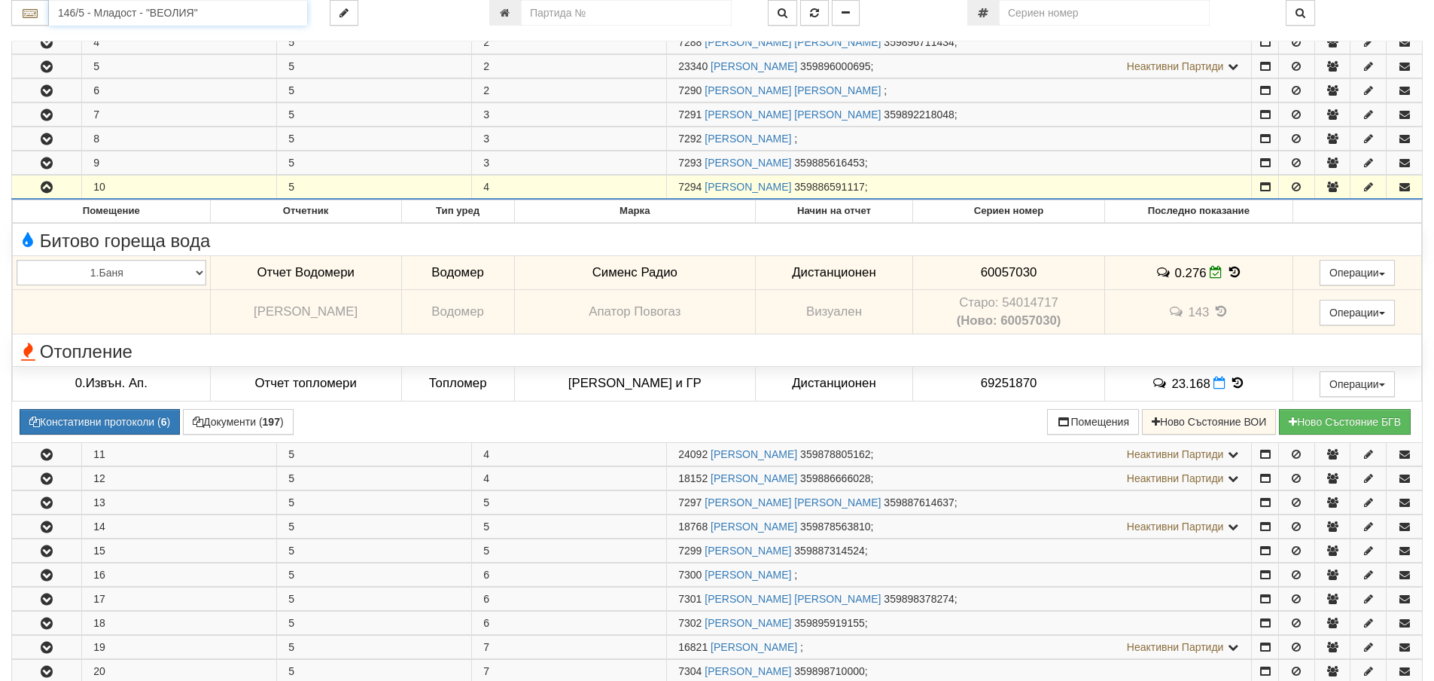
click at [93, 16] on input "146/5 - Младост - "ВЕОЛИЯ"" at bounding box center [178, 13] width 258 height 26
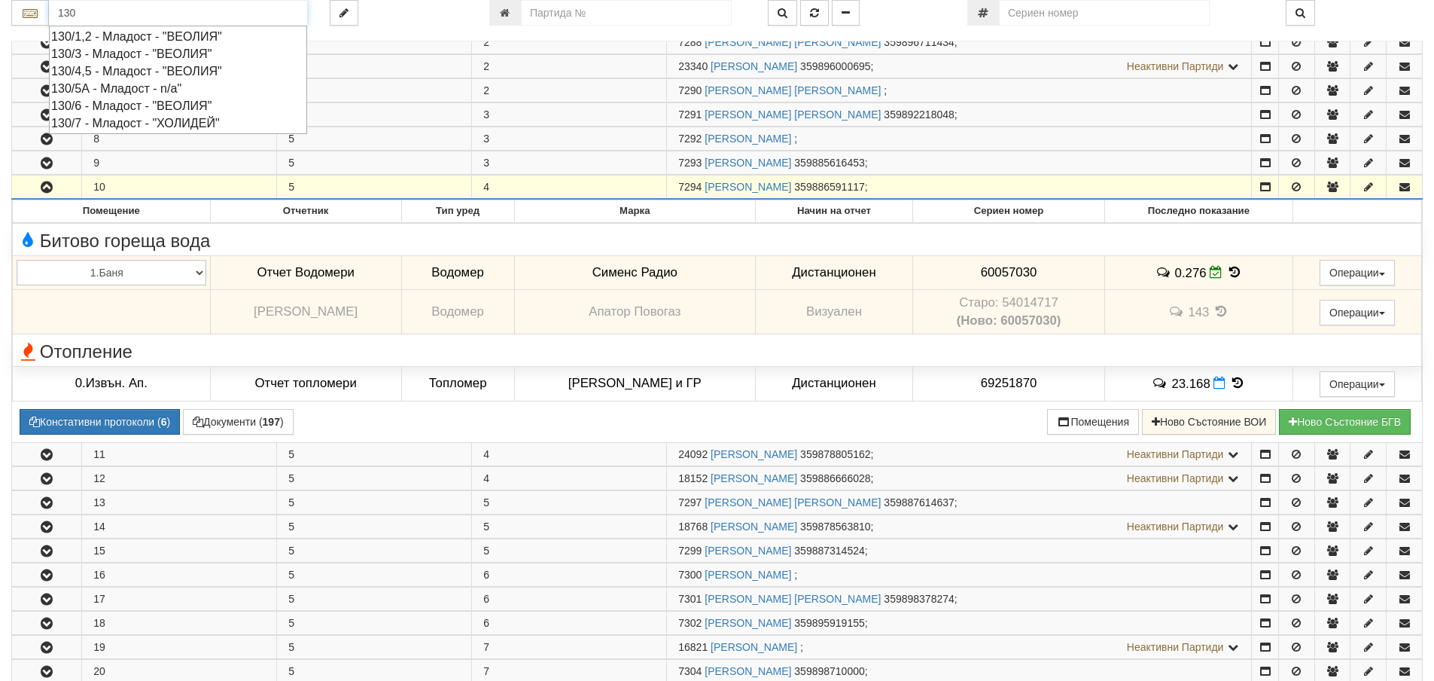
click at [110, 69] on div "130/4,5 - Младост - "ВЕОЛИЯ"" at bounding box center [178, 70] width 254 height 17
type input "130/4,5 - Младост - "ВЕОЛИЯ""
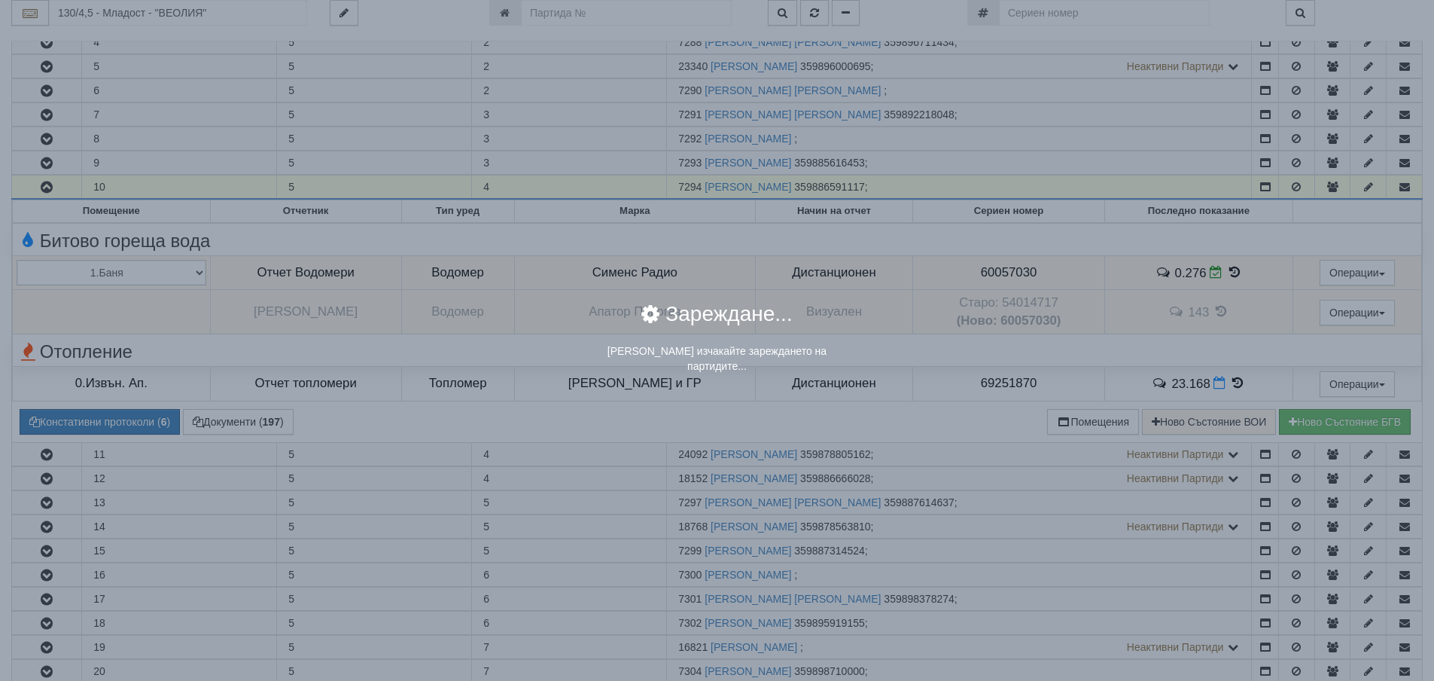
scroll to position [0, 0]
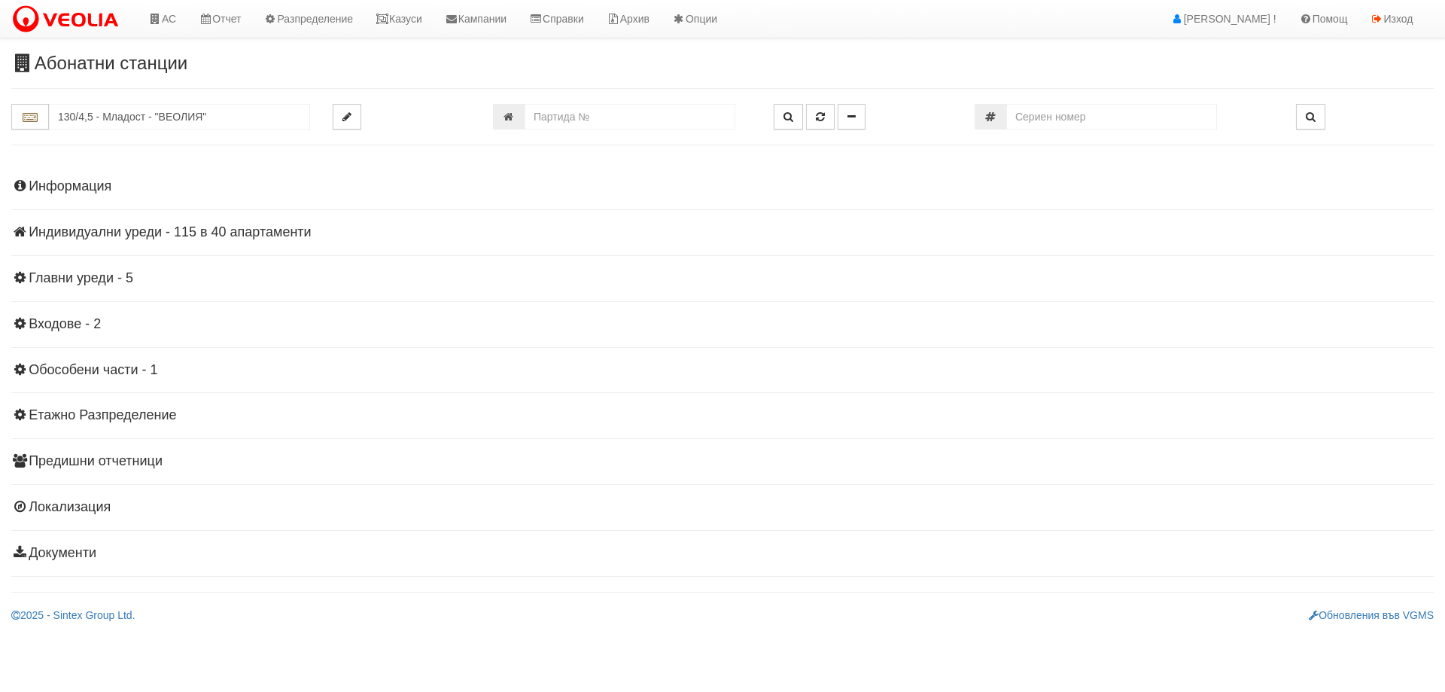
click at [224, 231] on h4 "Индивидуални уреди - 115 в 40 апартаменти" at bounding box center [722, 232] width 1423 height 15
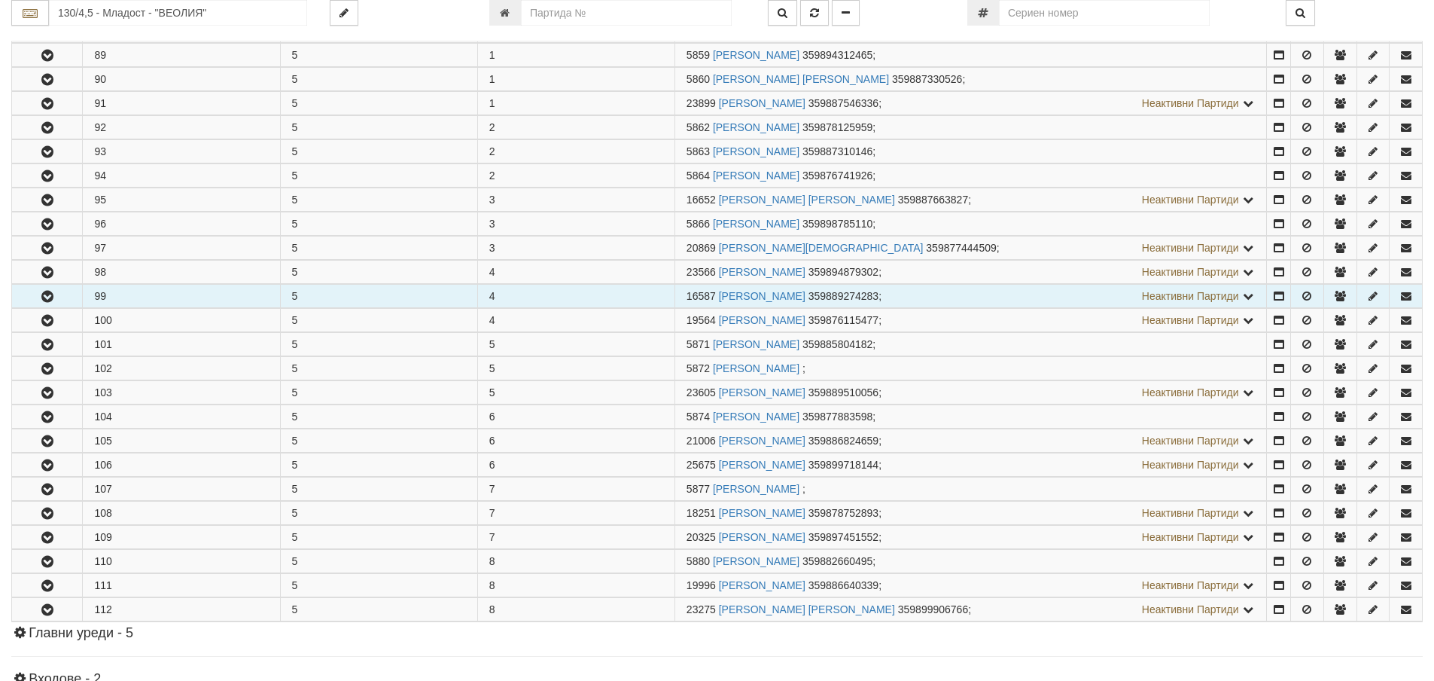
scroll to position [678, 0]
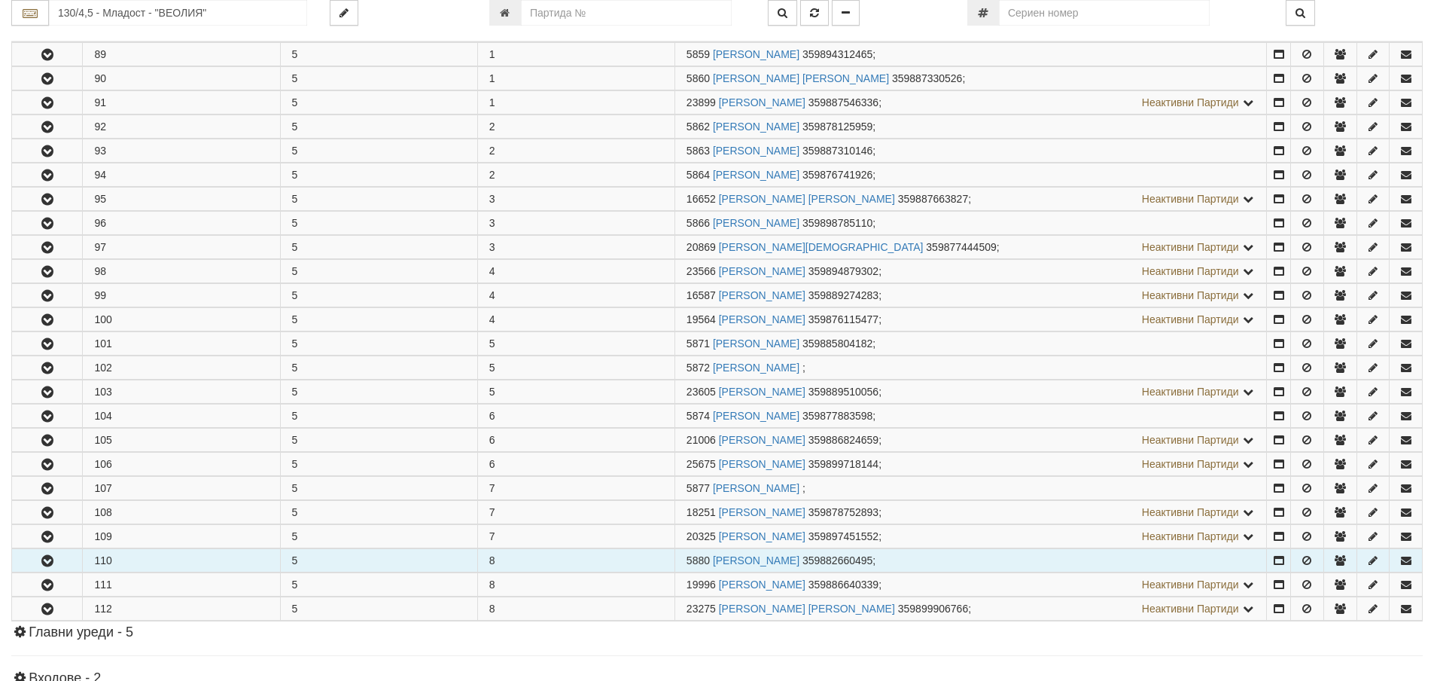
click at [50, 562] on icon "button" at bounding box center [47, 561] width 18 height 11
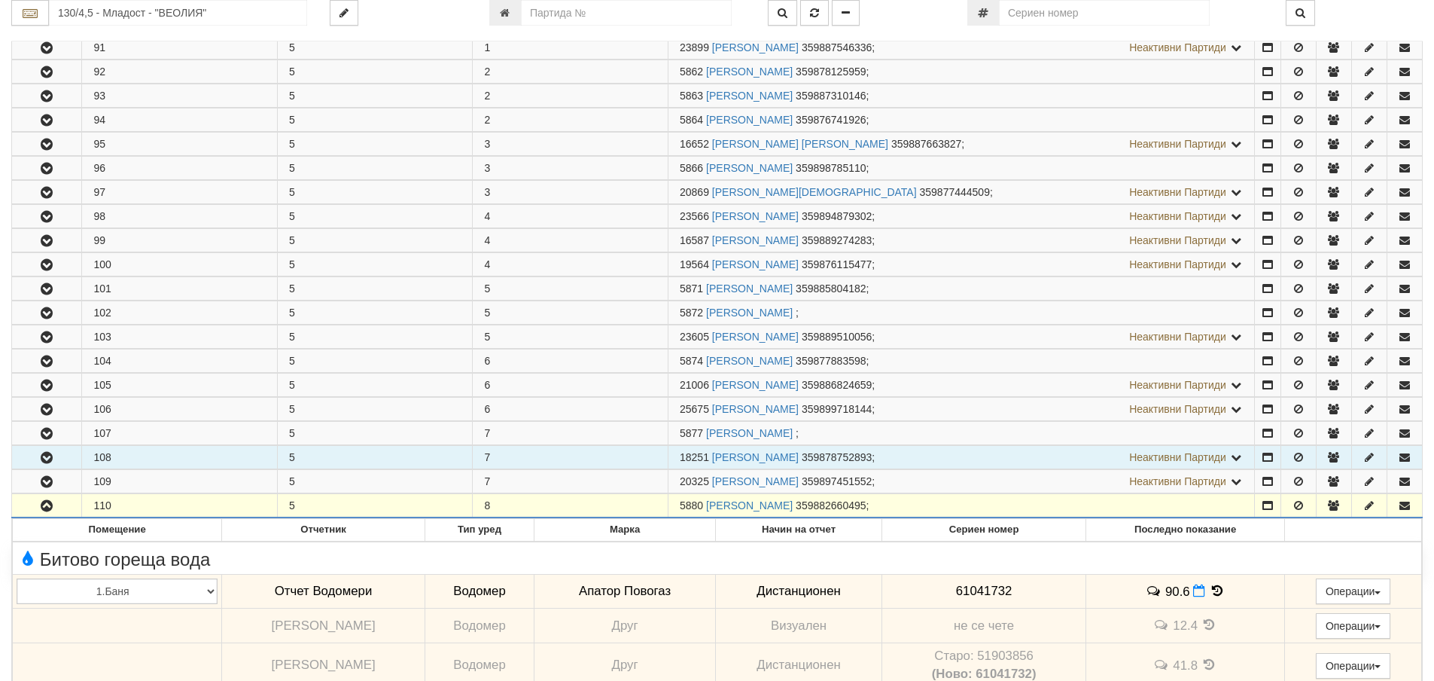
scroll to position [979, 0]
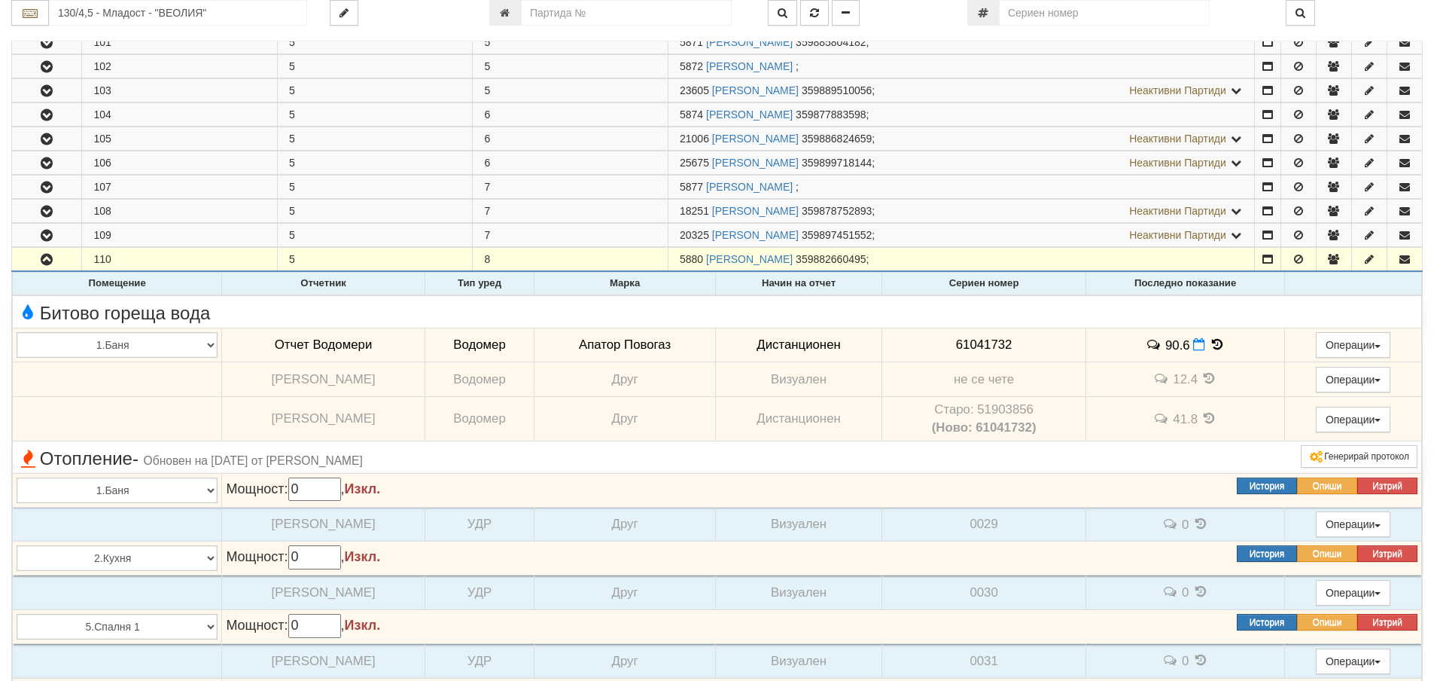
click at [1214, 346] on icon at bounding box center [1217, 344] width 17 height 13
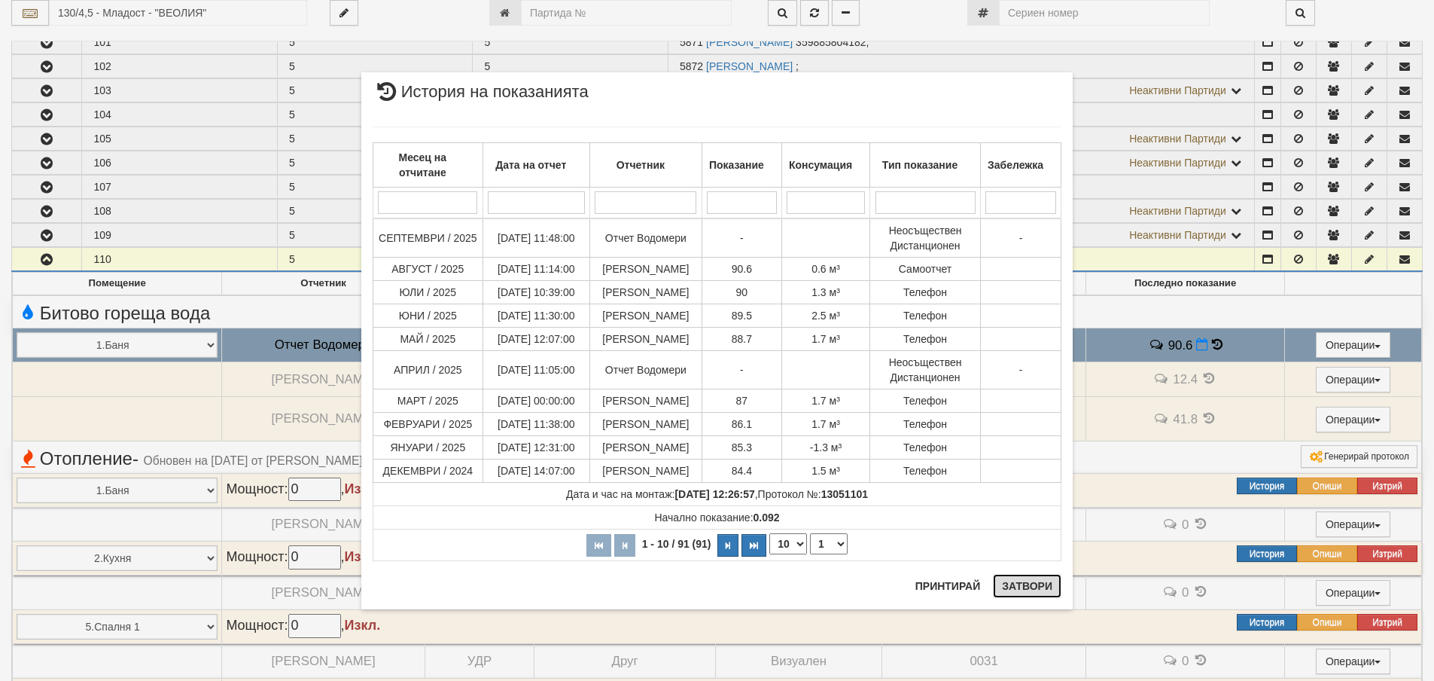
click at [1021, 583] on button "Затвори" at bounding box center [1027, 586] width 69 height 24
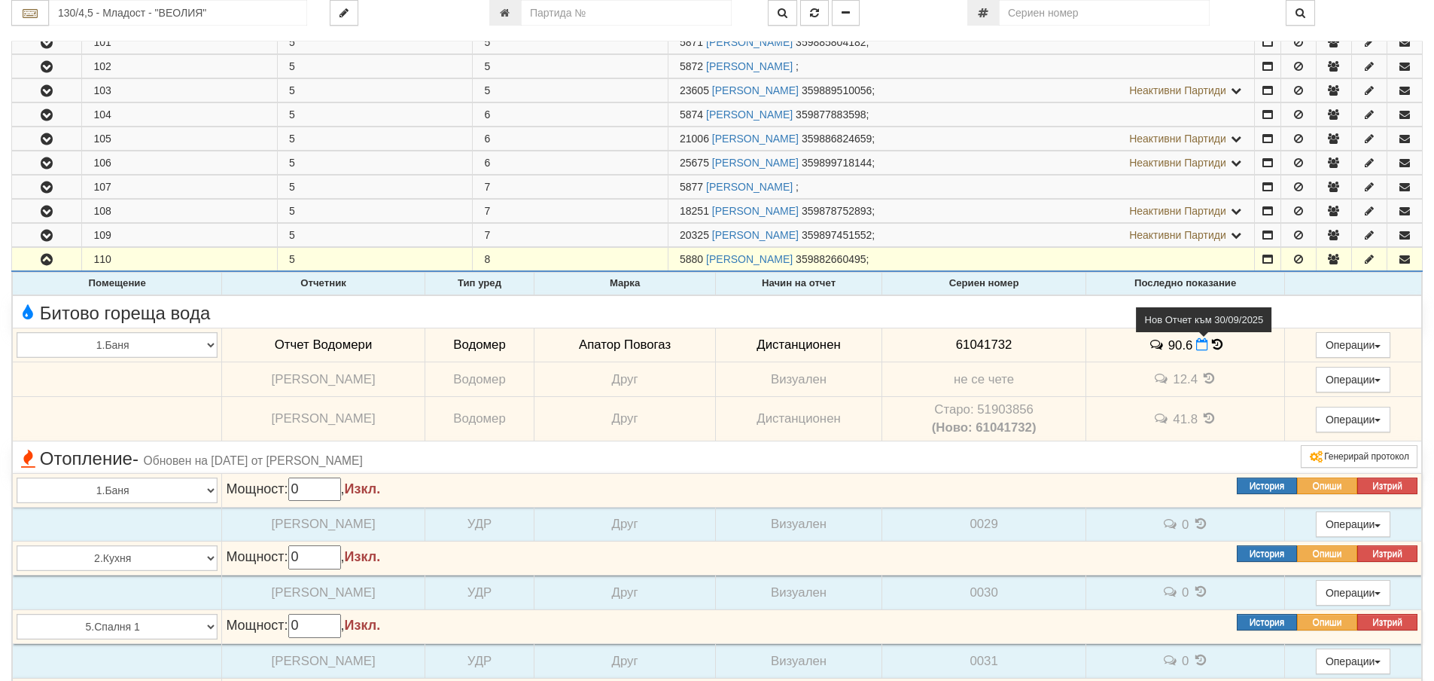
click at [1200, 345] on icon at bounding box center [1202, 344] width 12 height 13
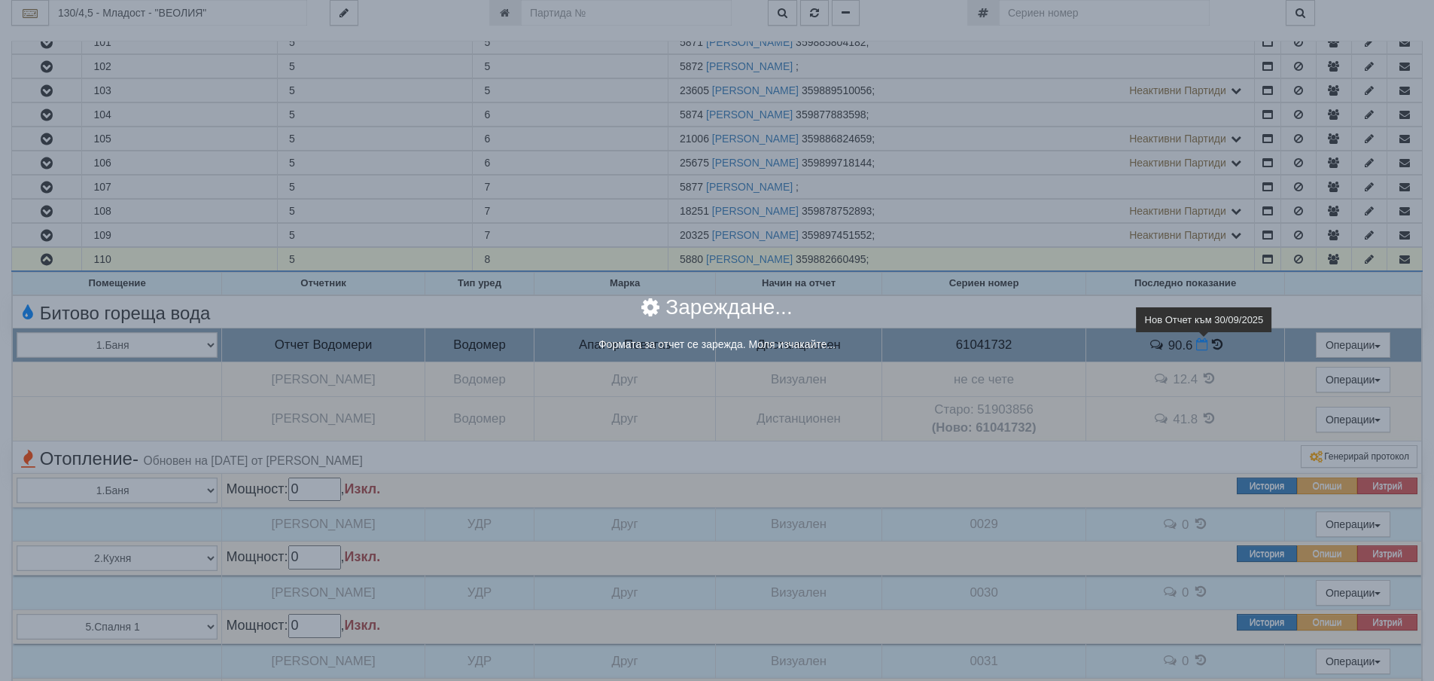
select select "8ac75930-9bfd-e511-80be-8d5a1dced85a"
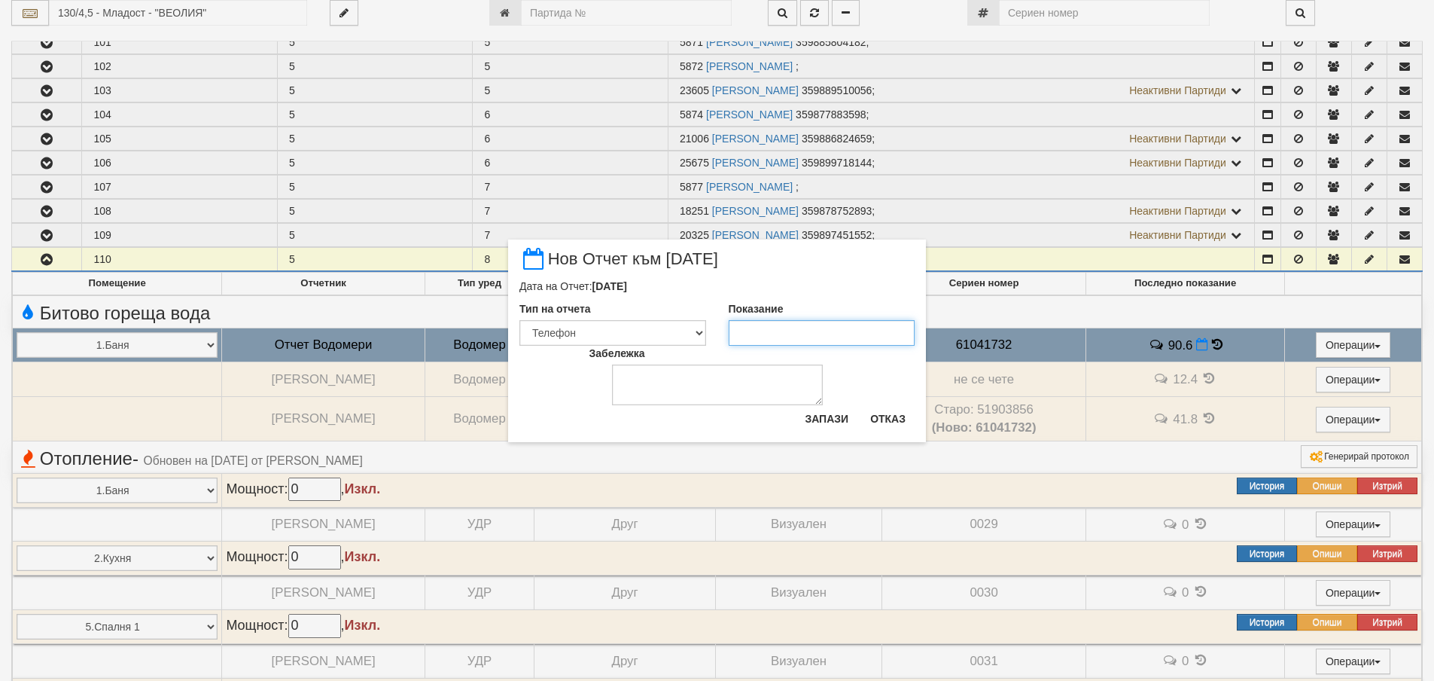
click at [747, 333] on input "Показание" at bounding box center [822, 333] width 187 height 26
type input "91.2"
click at [659, 382] on textarea "Забележка" at bounding box center [717, 384] width 211 height 41
type textarea "[DATE]"
click at [824, 416] on button "Запази" at bounding box center [827, 419] width 62 height 24
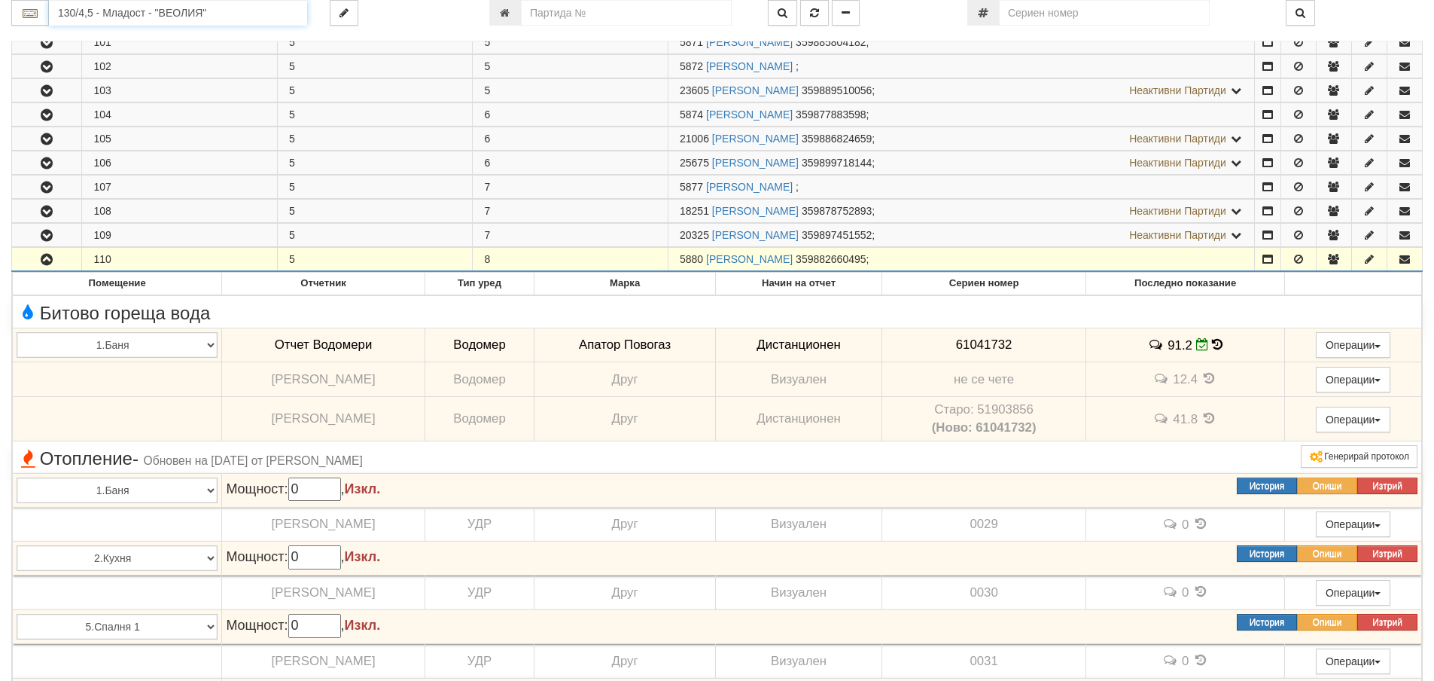
click at [86, 15] on input "130/4,5 - Младост - "ВЕОЛИЯ"" at bounding box center [178, 13] width 258 height 26
click at [78, 53] on div "148/2,3 - Младост - "ВЕОЛИЯ"" at bounding box center [178, 53] width 254 height 17
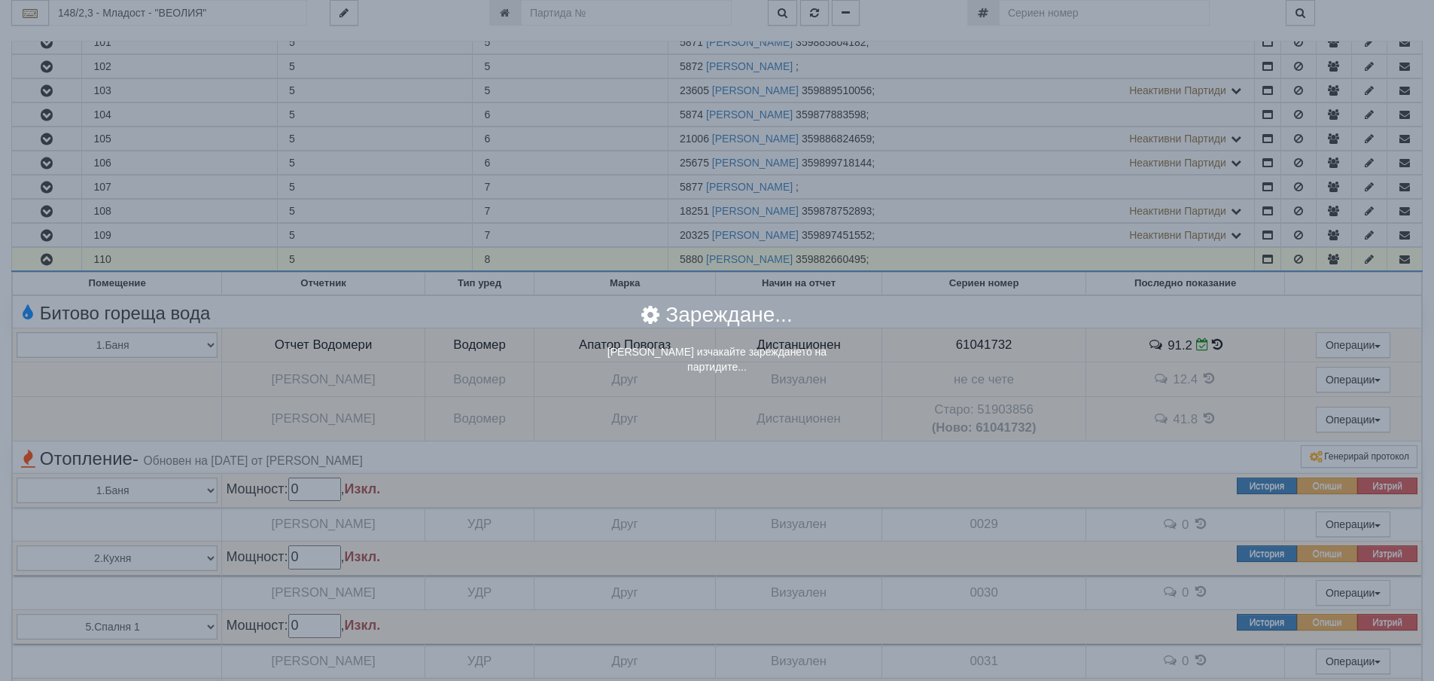
scroll to position [0, 0]
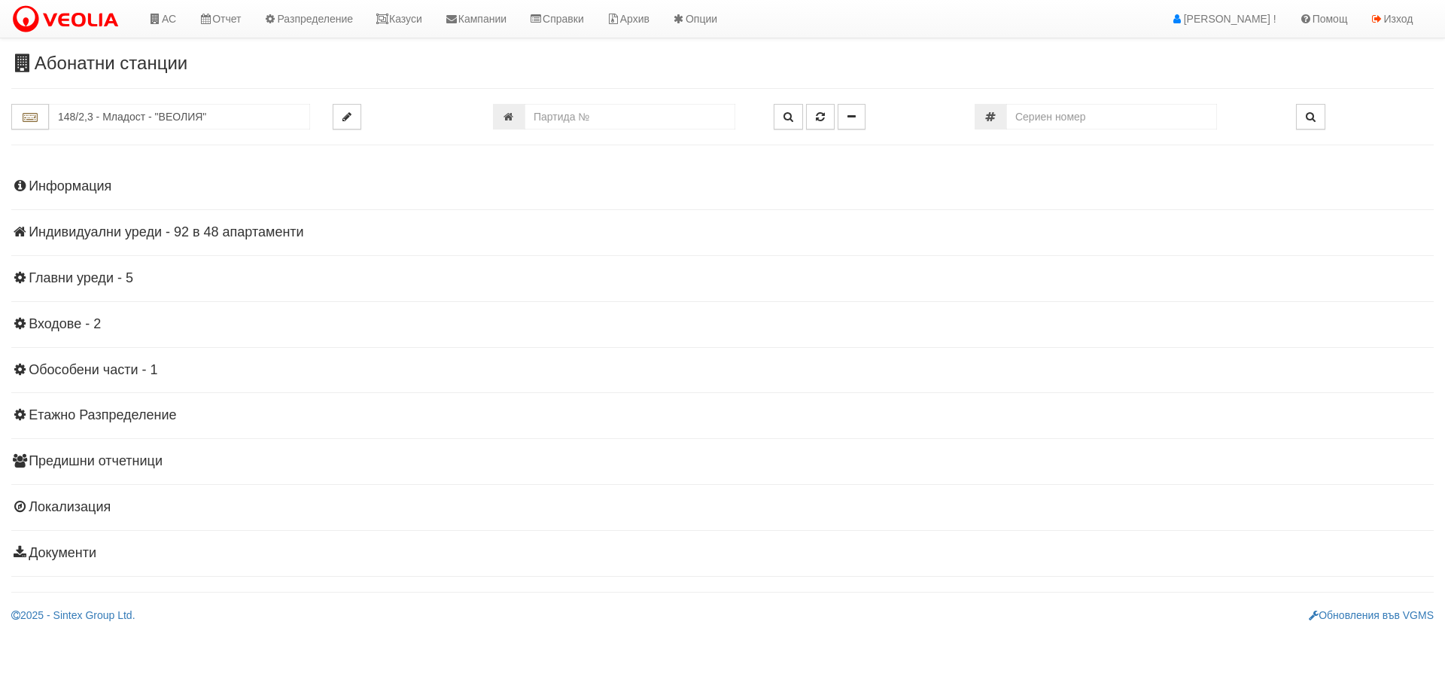
click at [184, 227] on h4 "Индивидуални уреди - 92 в 48 апартаменти" at bounding box center [722, 232] width 1423 height 15
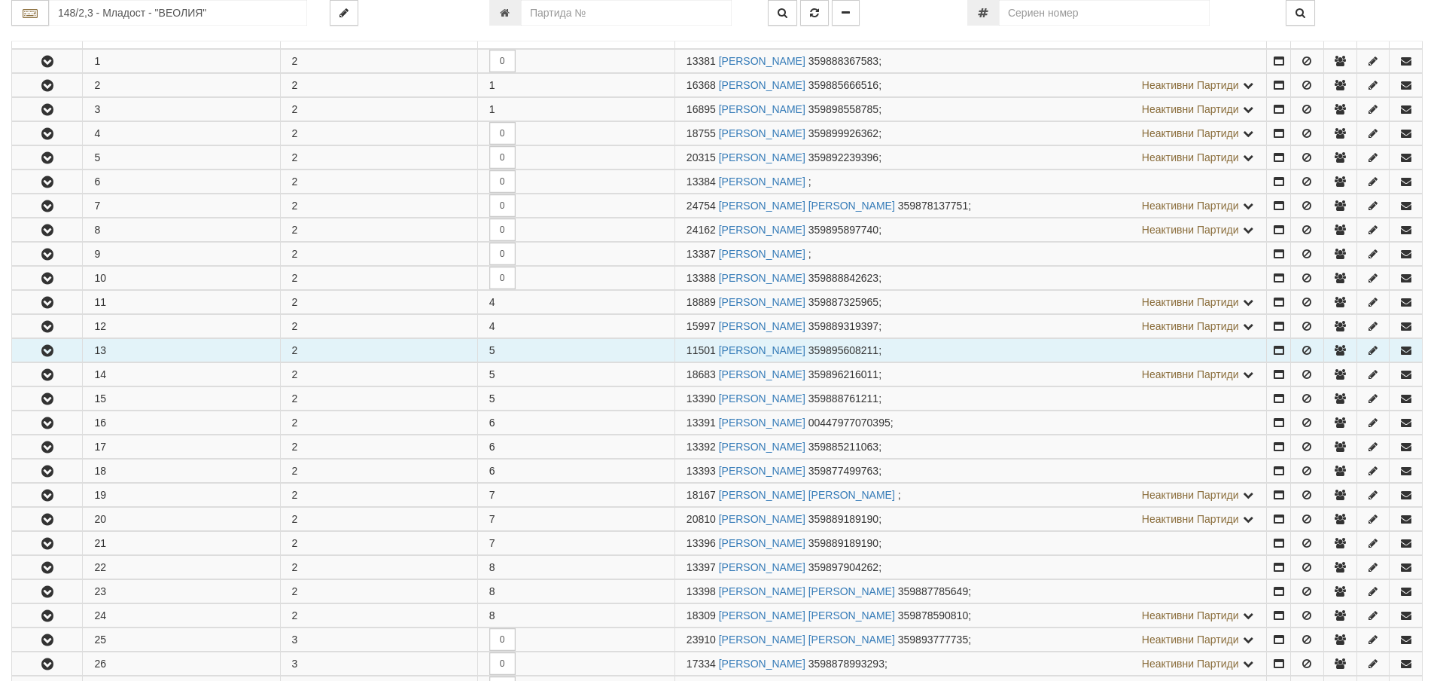
scroll to position [376, 0]
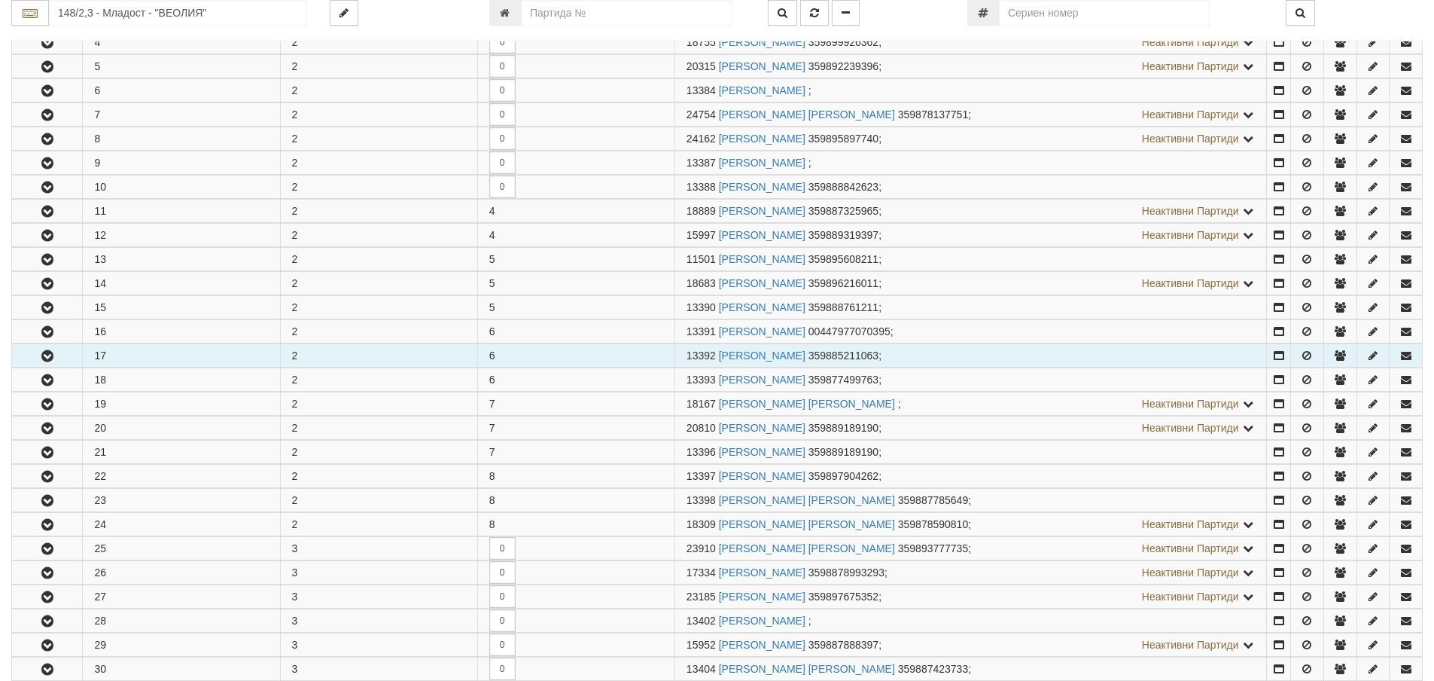
click at [45, 348] on button "button" at bounding box center [47, 355] width 70 height 23
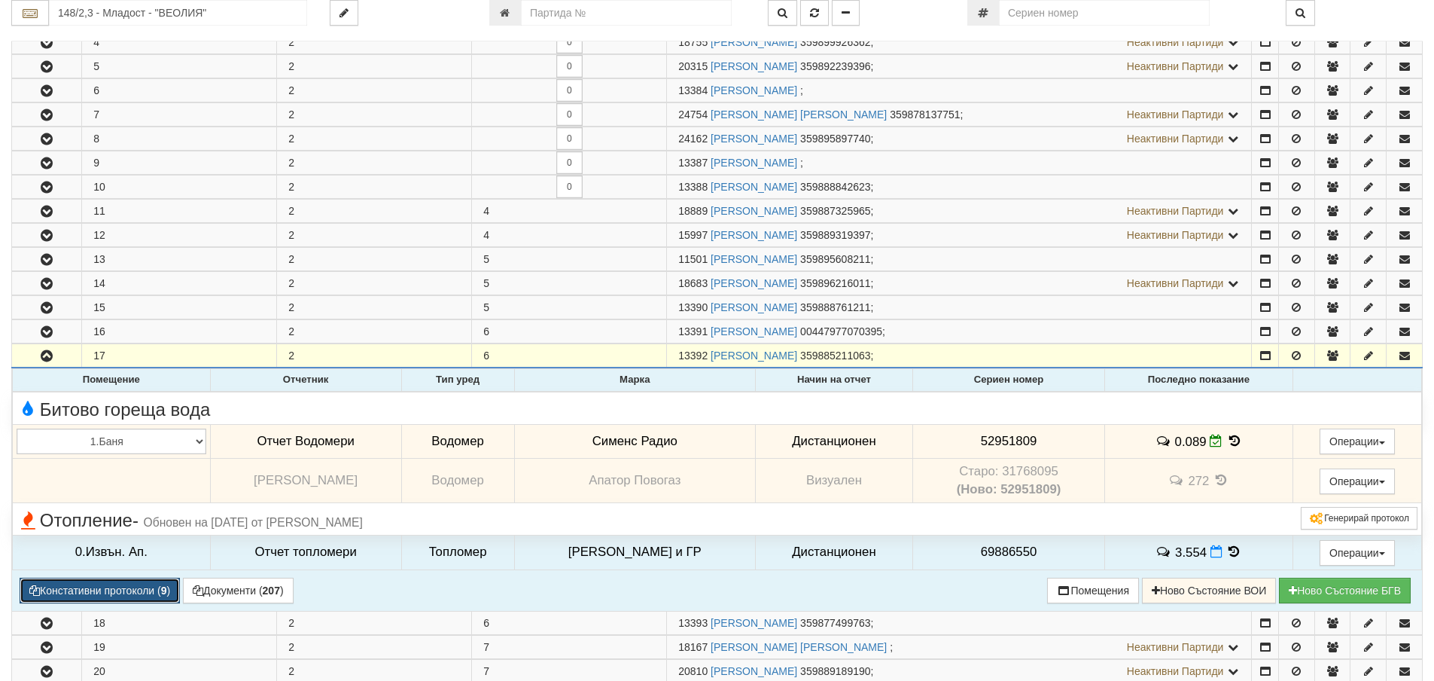
click at [121, 593] on button "Констативни протоколи ( 9 )" at bounding box center [100, 590] width 160 height 26
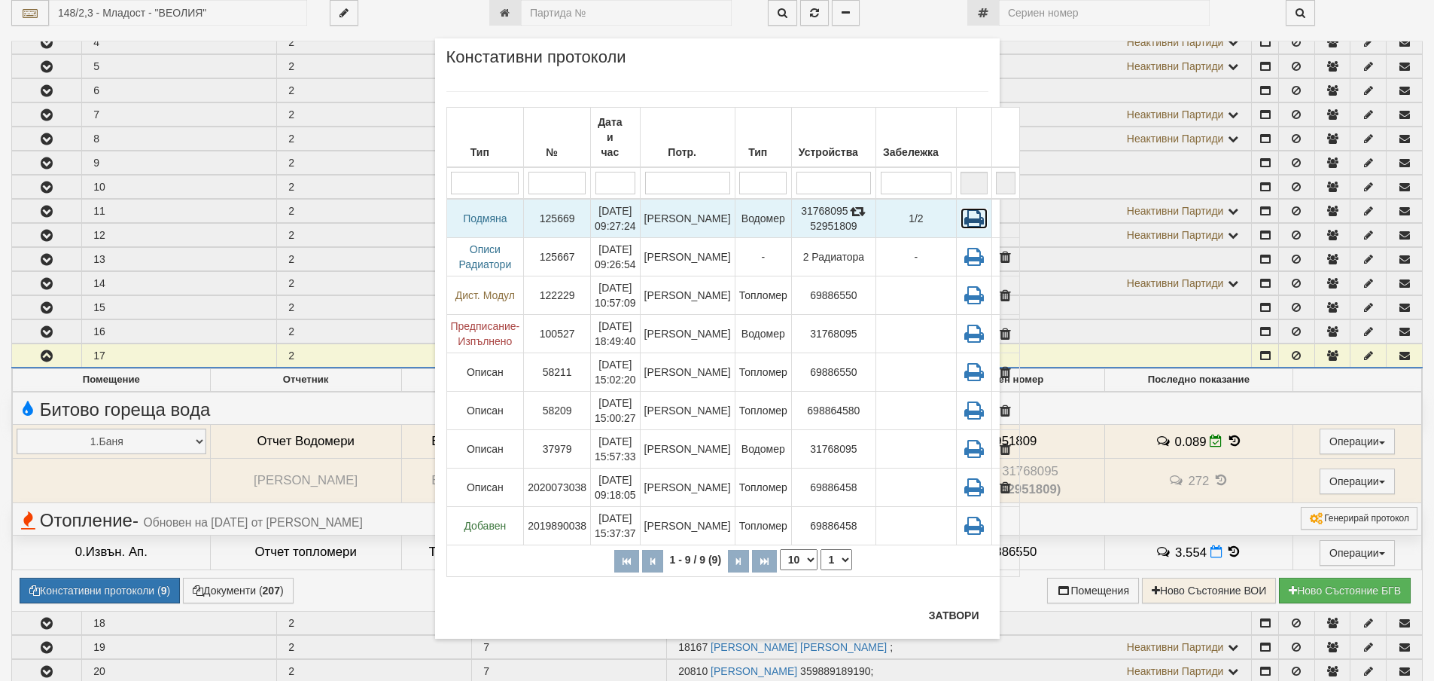
click at [963, 208] on icon at bounding box center [974, 218] width 27 height 21
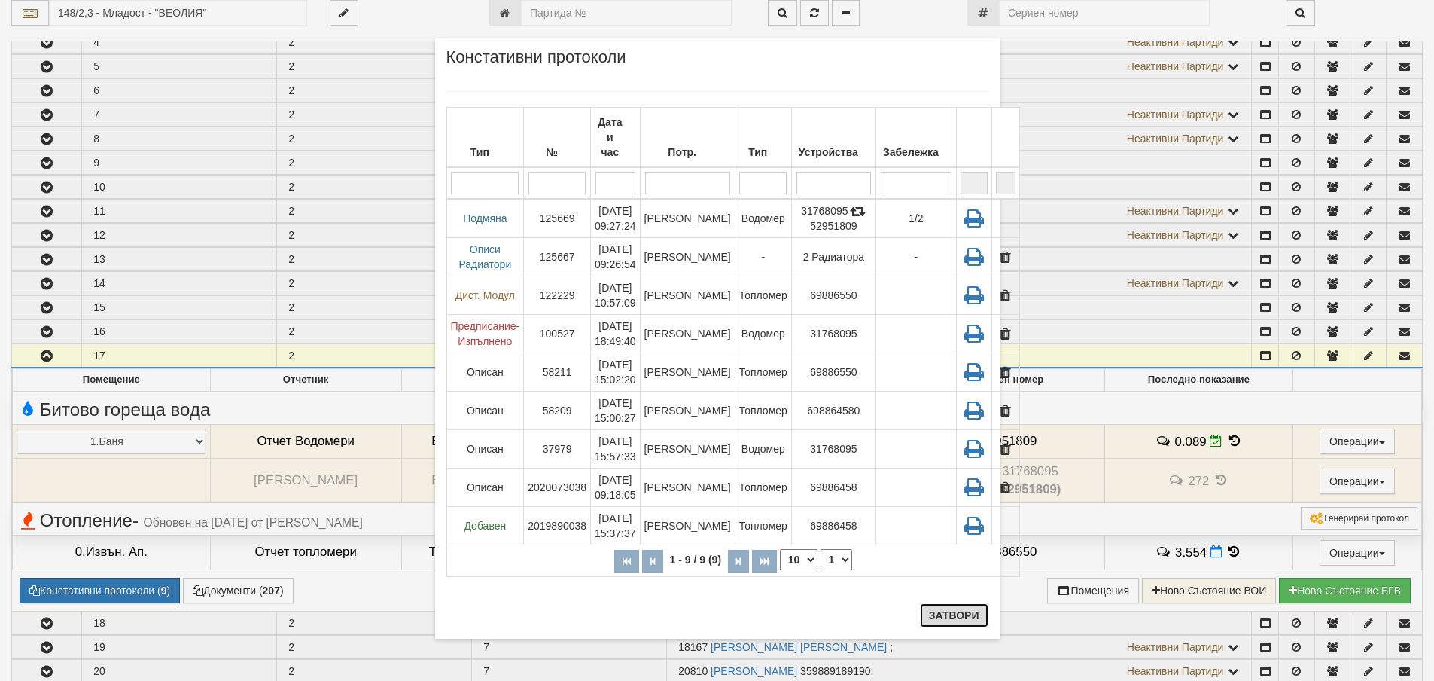
click at [957, 617] on button "Затвори" at bounding box center [954, 615] width 69 height 24
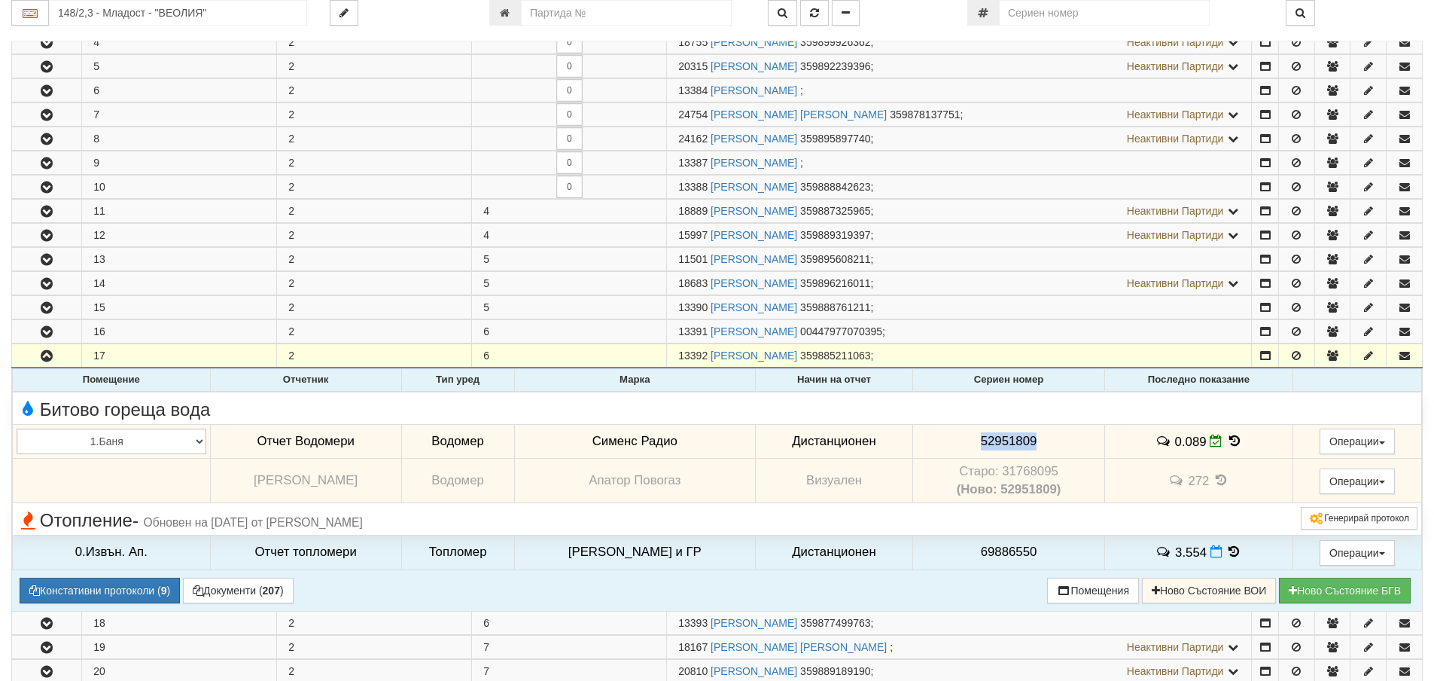
drag, startPoint x: 981, startPoint y: 441, endPoint x: 1038, endPoint y: 446, distance: 57.4
click at [1038, 446] on td "52951809" at bounding box center [1008, 441] width 192 height 35
copy span "52951809"
click at [89, 589] on button "Констативни протоколи ( 9 )" at bounding box center [100, 590] width 160 height 26
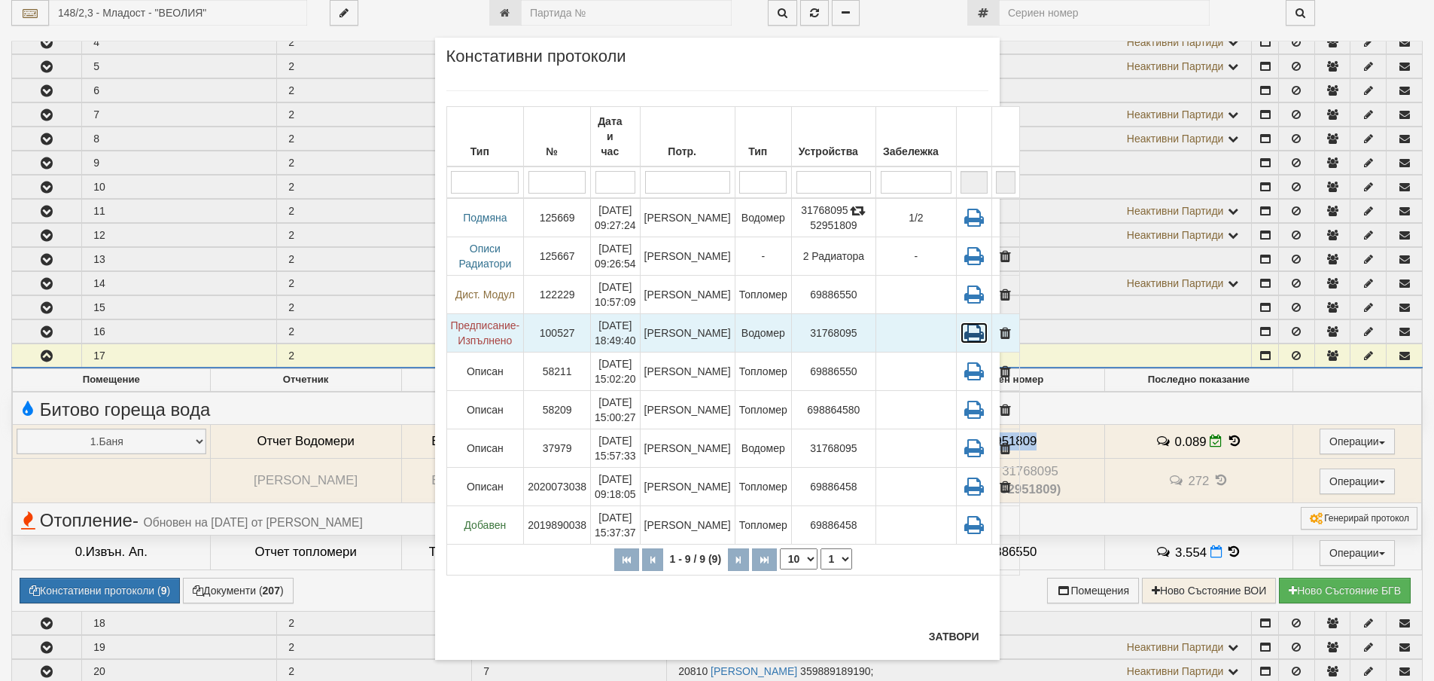
click at [961, 322] on icon at bounding box center [974, 332] width 27 height 21
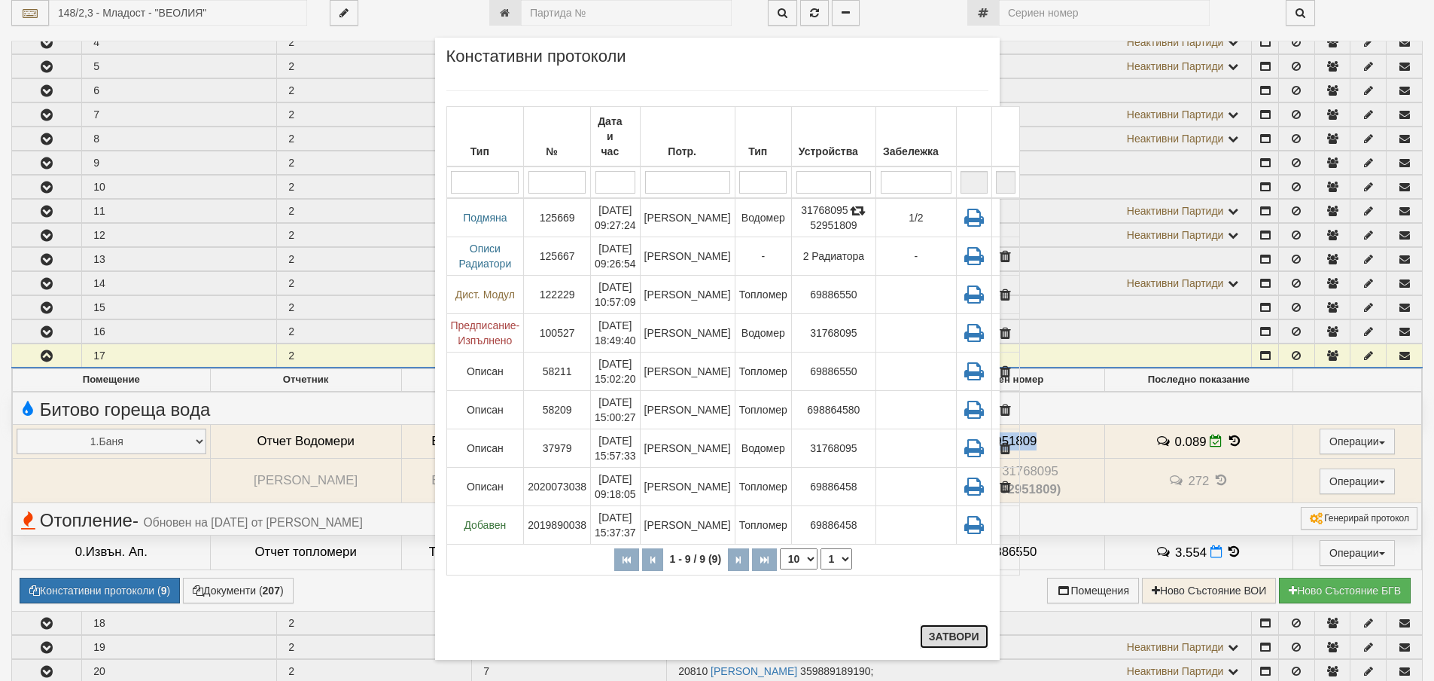
click at [945, 638] on button "Затвори" at bounding box center [954, 636] width 69 height 24
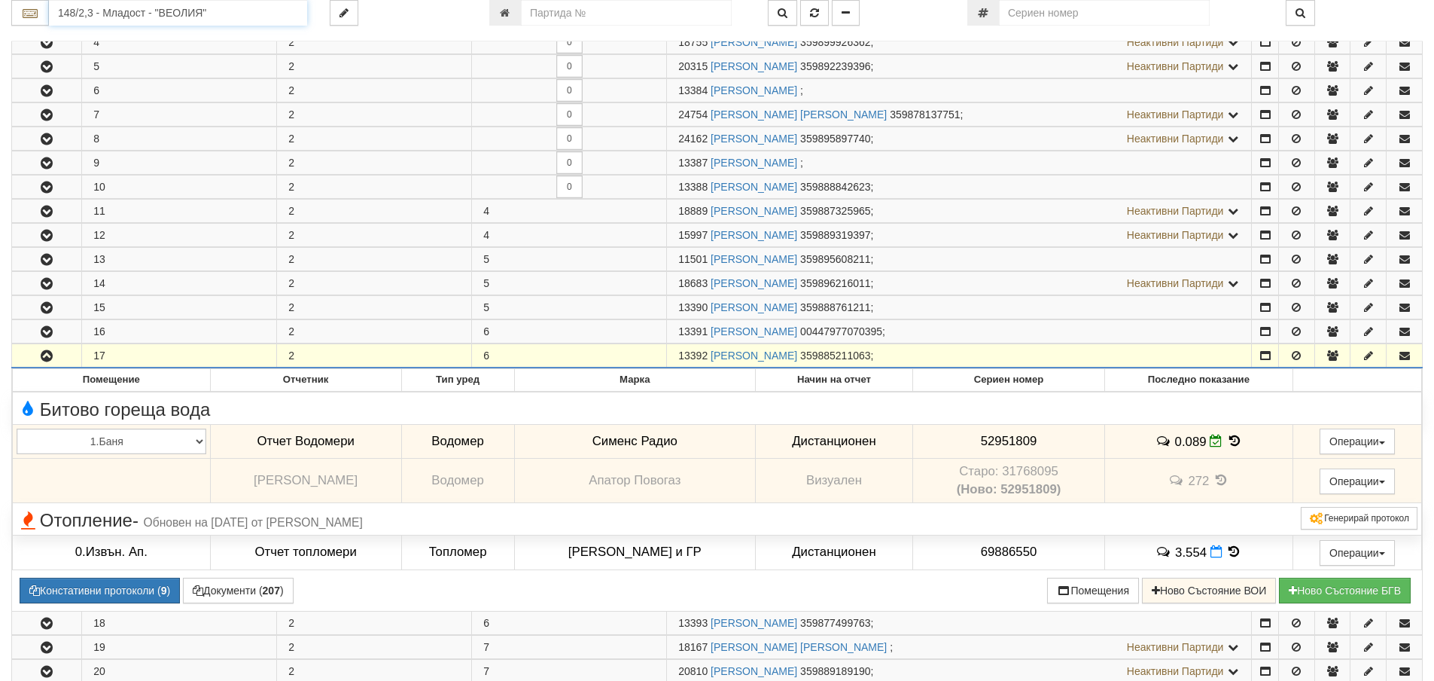
click at [82, 20] on input "148/2,3 - Младост - "ВЕОЛИЯ"" at bounding box center [178, 13] width 258 height 26
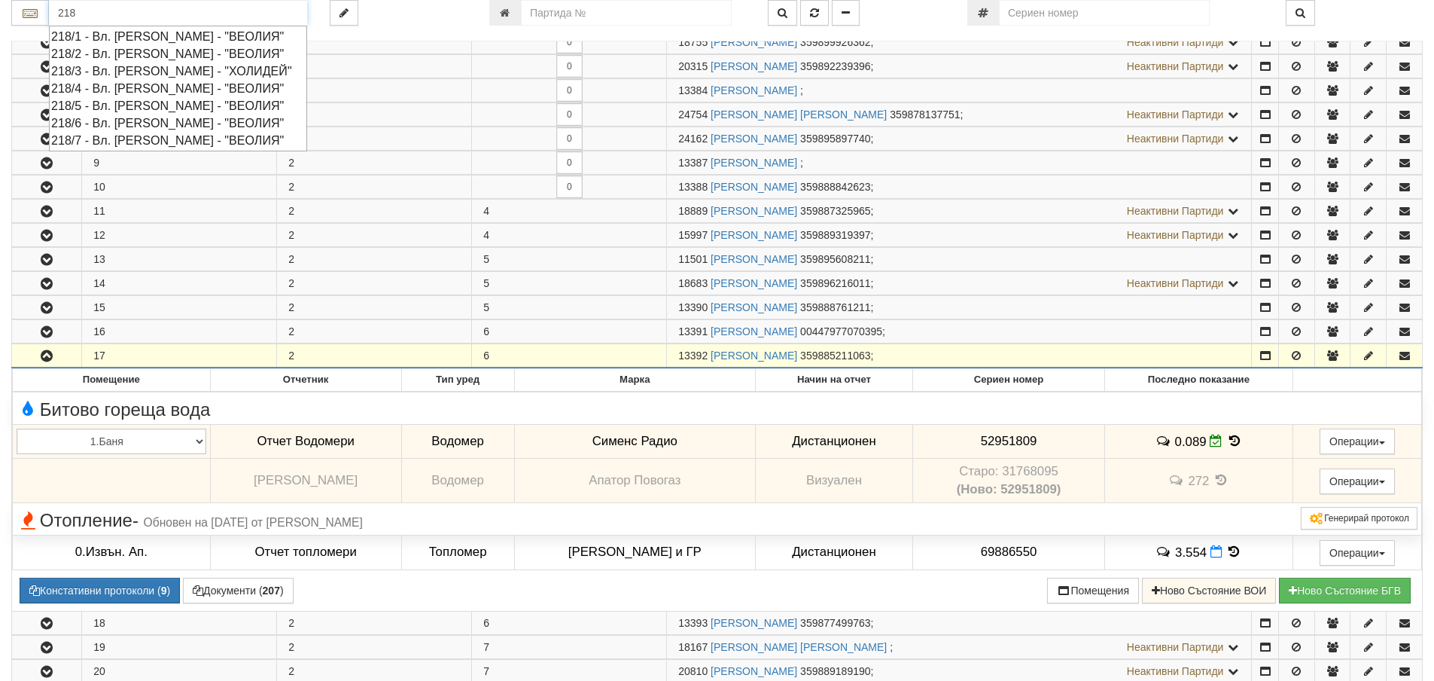
click at [128, 84] on div "218/4 - Вл. Варненчик - "ВЕОЛИЯ"" at bounding box center [178, 88] width 254 height 17
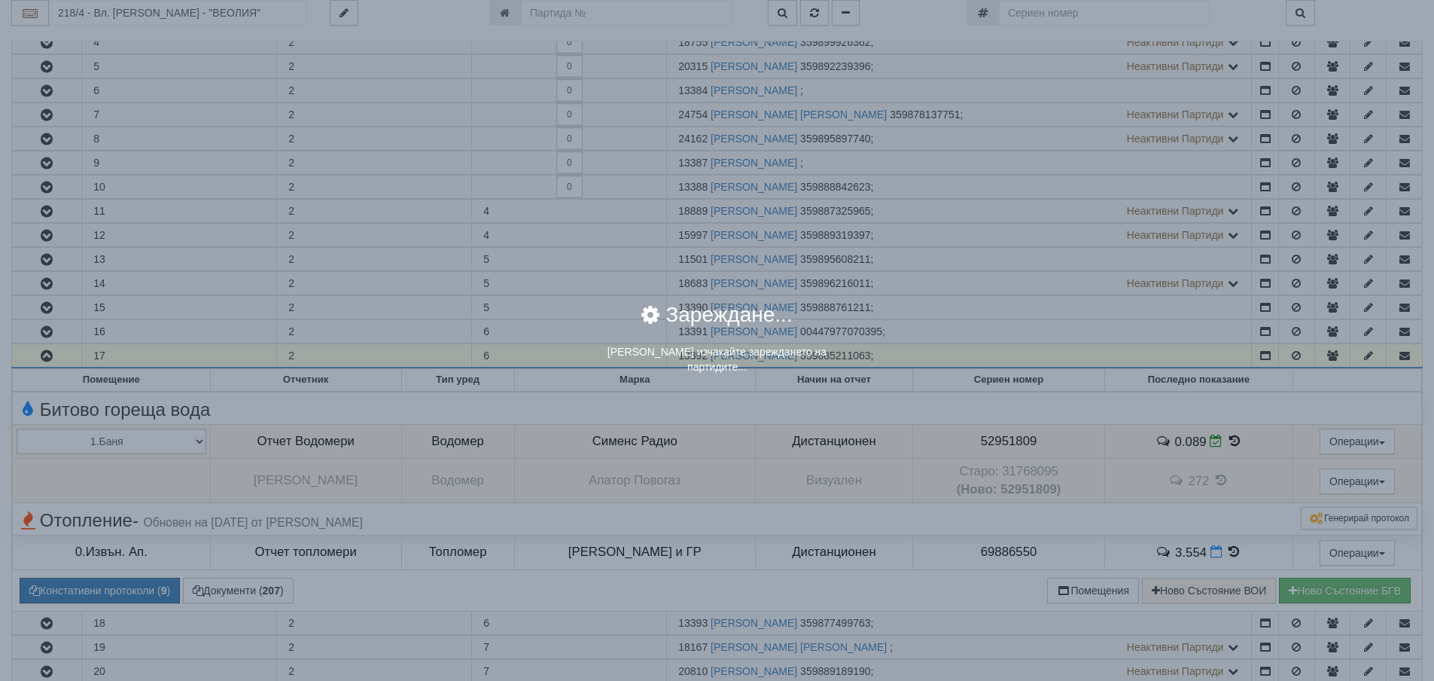
scroll to position [0, 0]
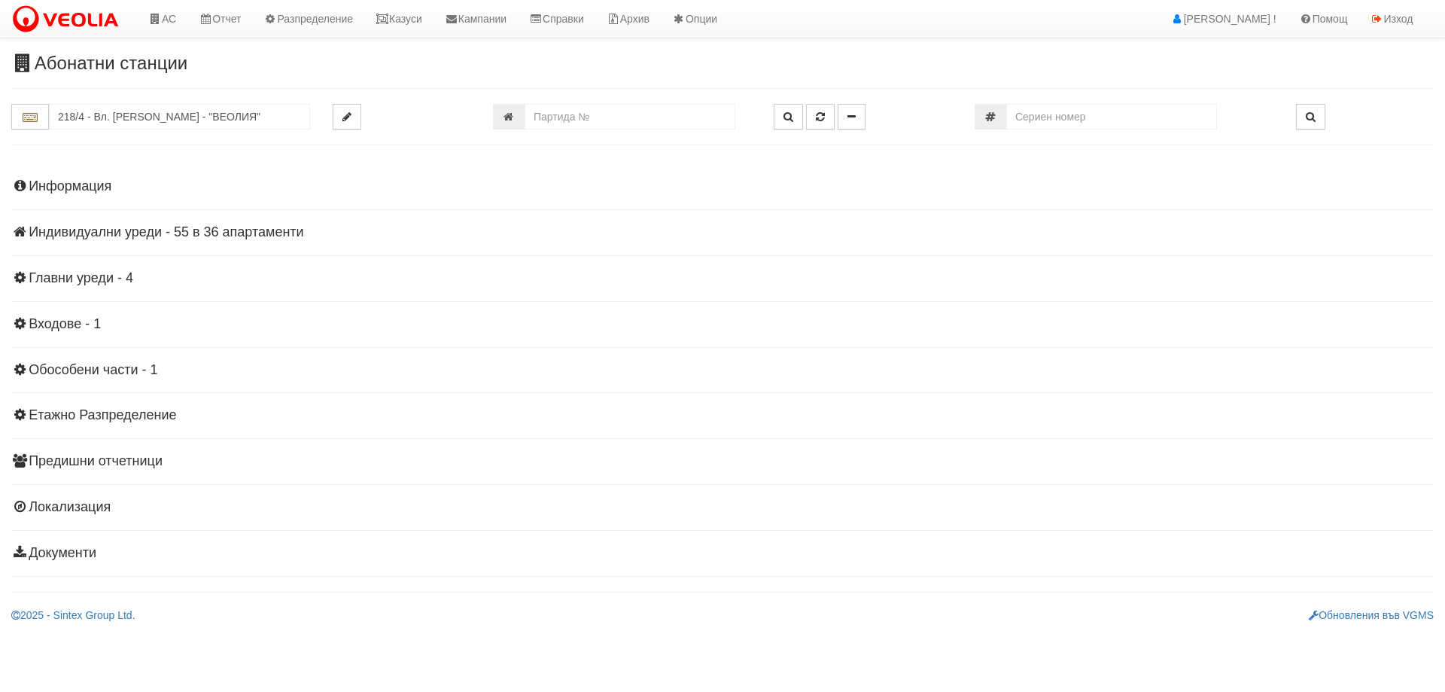
click at [224, 230] on h4 "Индивидуални уреди - 55 в 36 апартаменти" at bounding box center [722, 232] width 1423 height 15
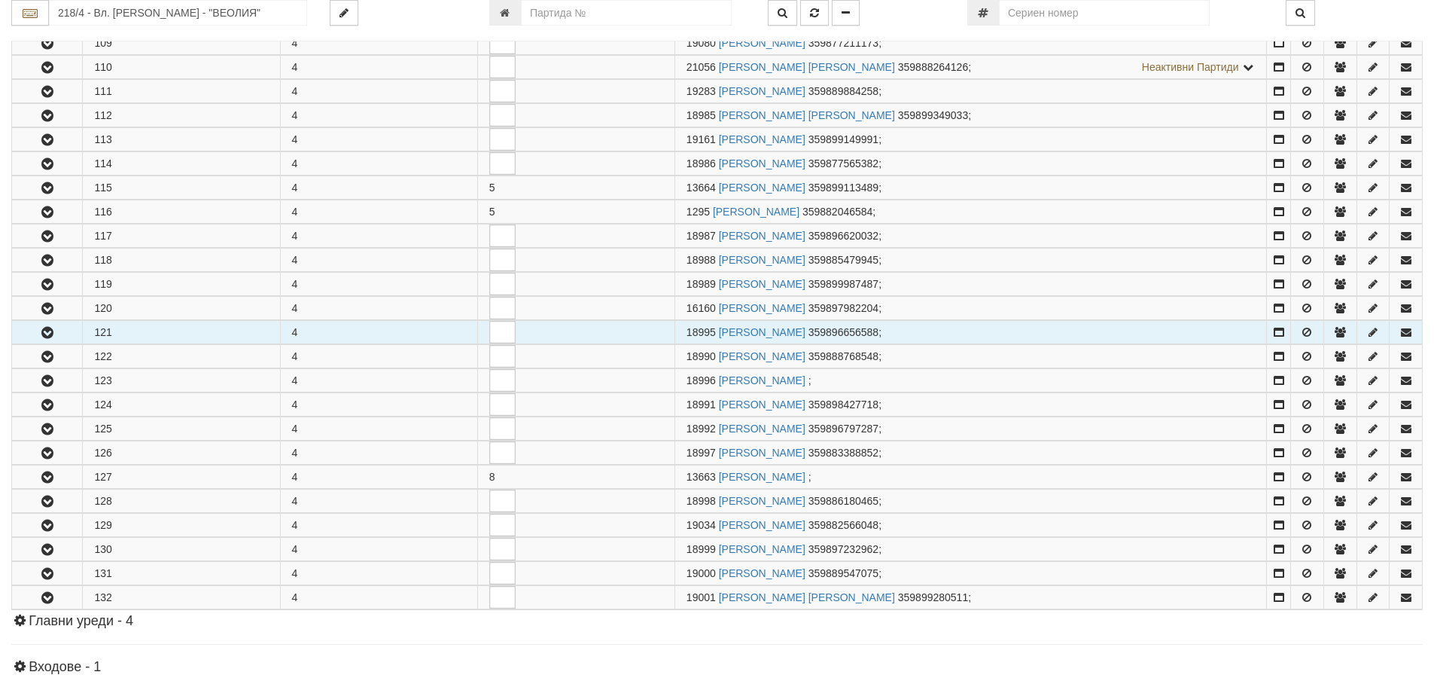
scroll to position [602, 0]
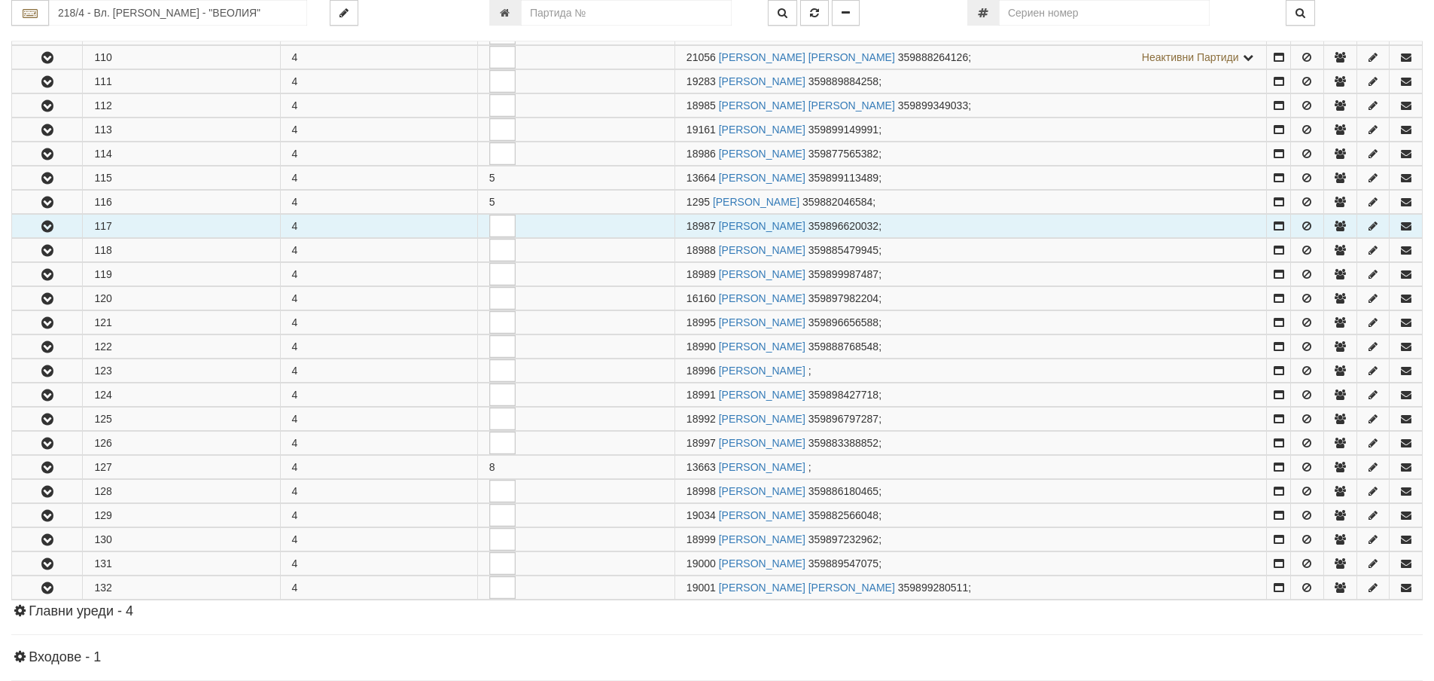
click at [50, 234] on button "button" at bounding box center [47, 226] width 70 height 23
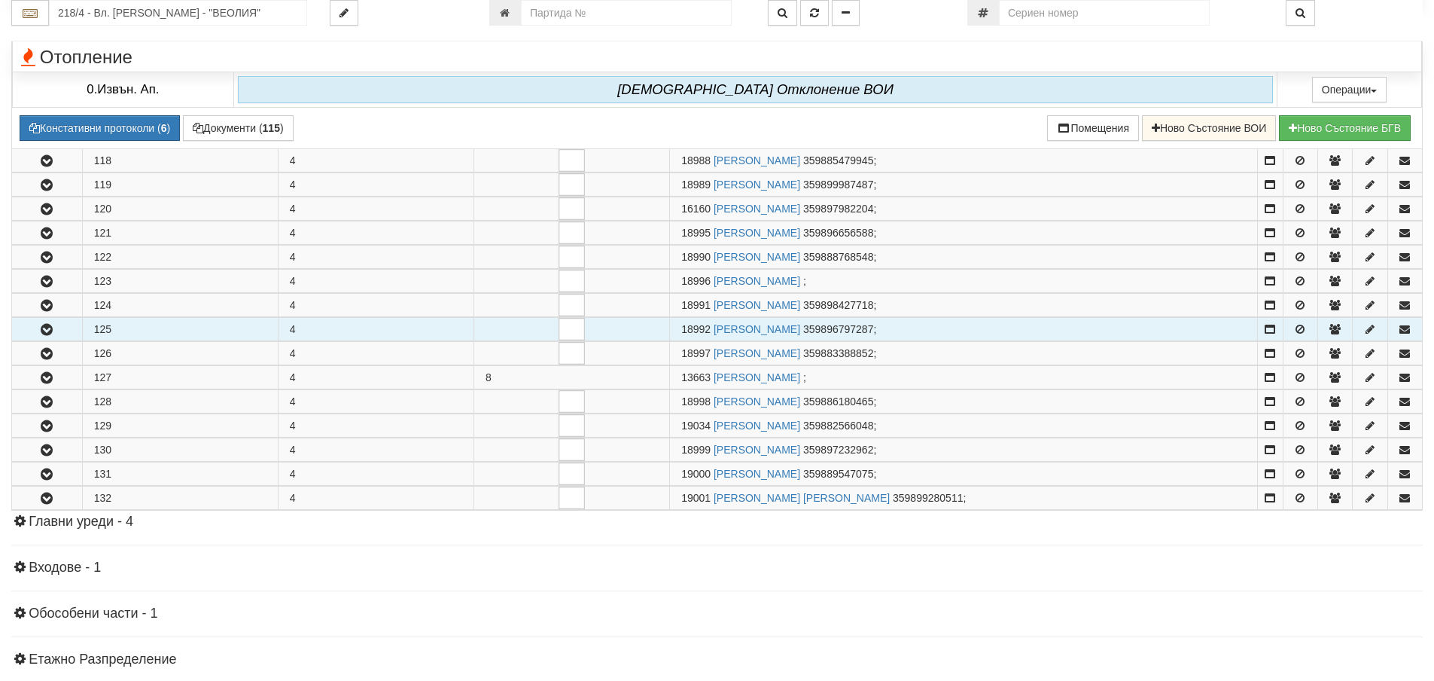
scroll to position [903, 0]
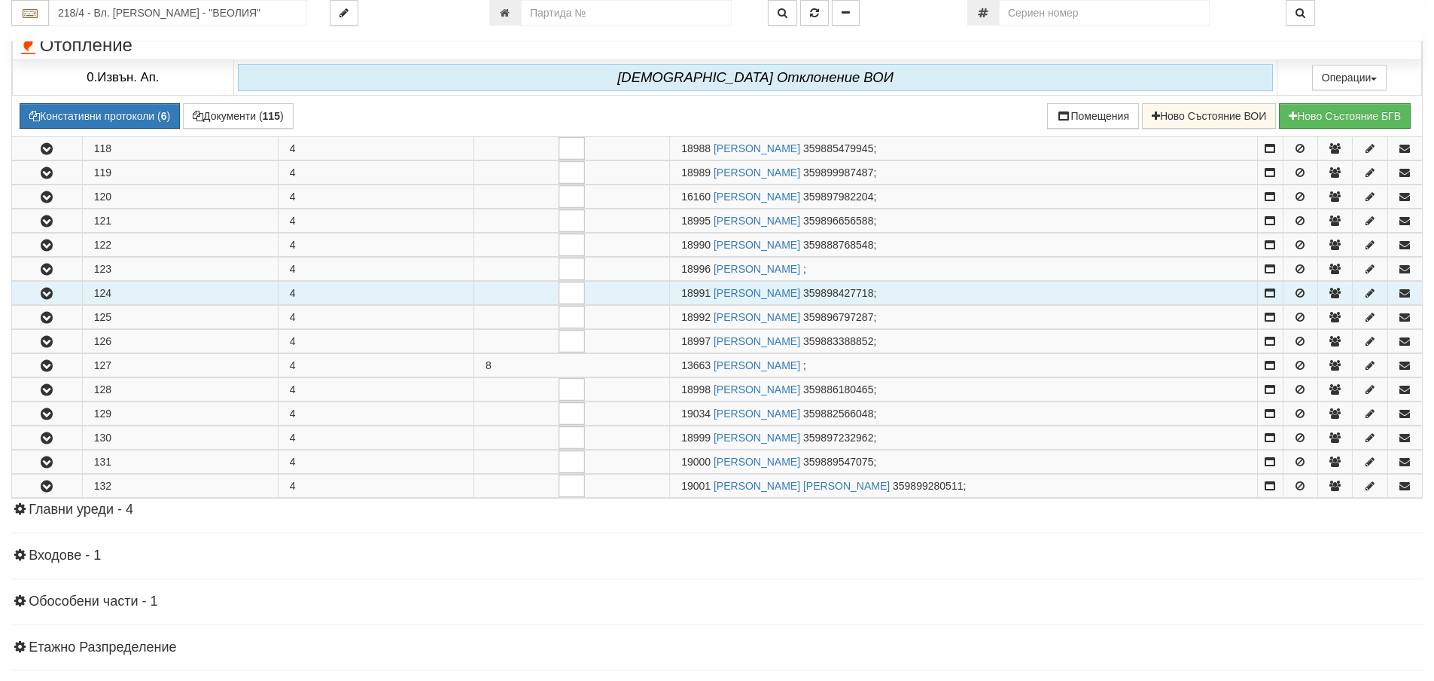
click at [38, 288] on button "button" at bounding box center [47, 293] width 70 height 23
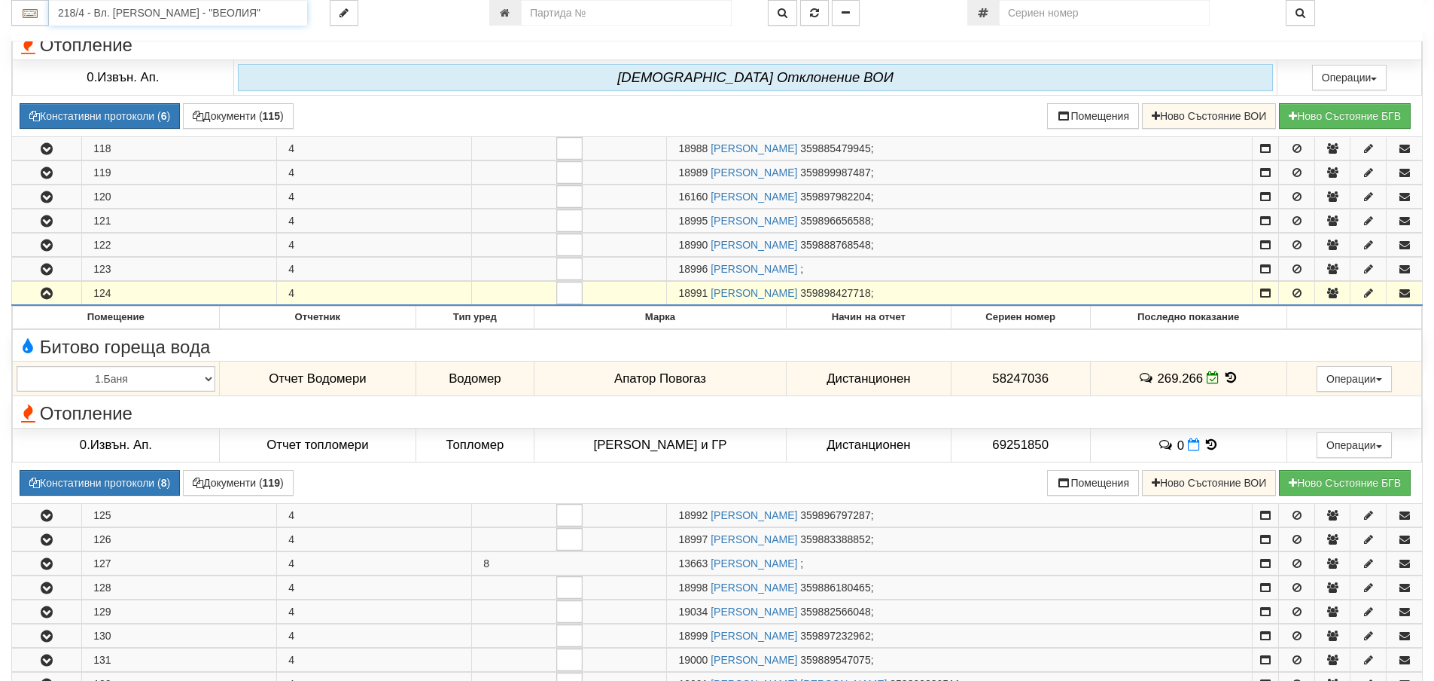
click at [102, 15] on input "218/4 - Вл. Варненчик - "ВЕОЛИЯ"" at bounding box center [178, 13] width 258 height 26
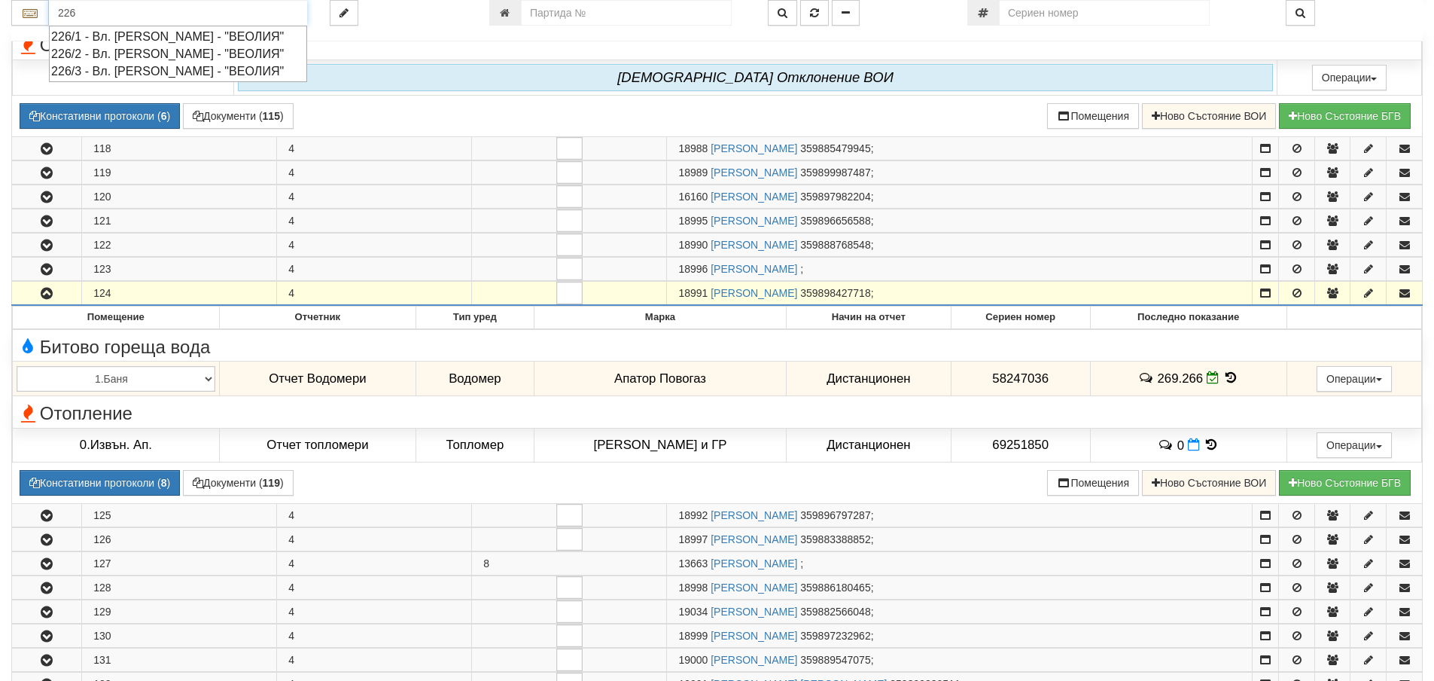
click at [102, 36] on div "226/1 - Вл. Варненчик - "ВЕОЛИЯ"" at bounding box center [178, 36] width 254 height 17
type input "226/1 - Вл. Варненчик - "ВЕОЛИЯ""
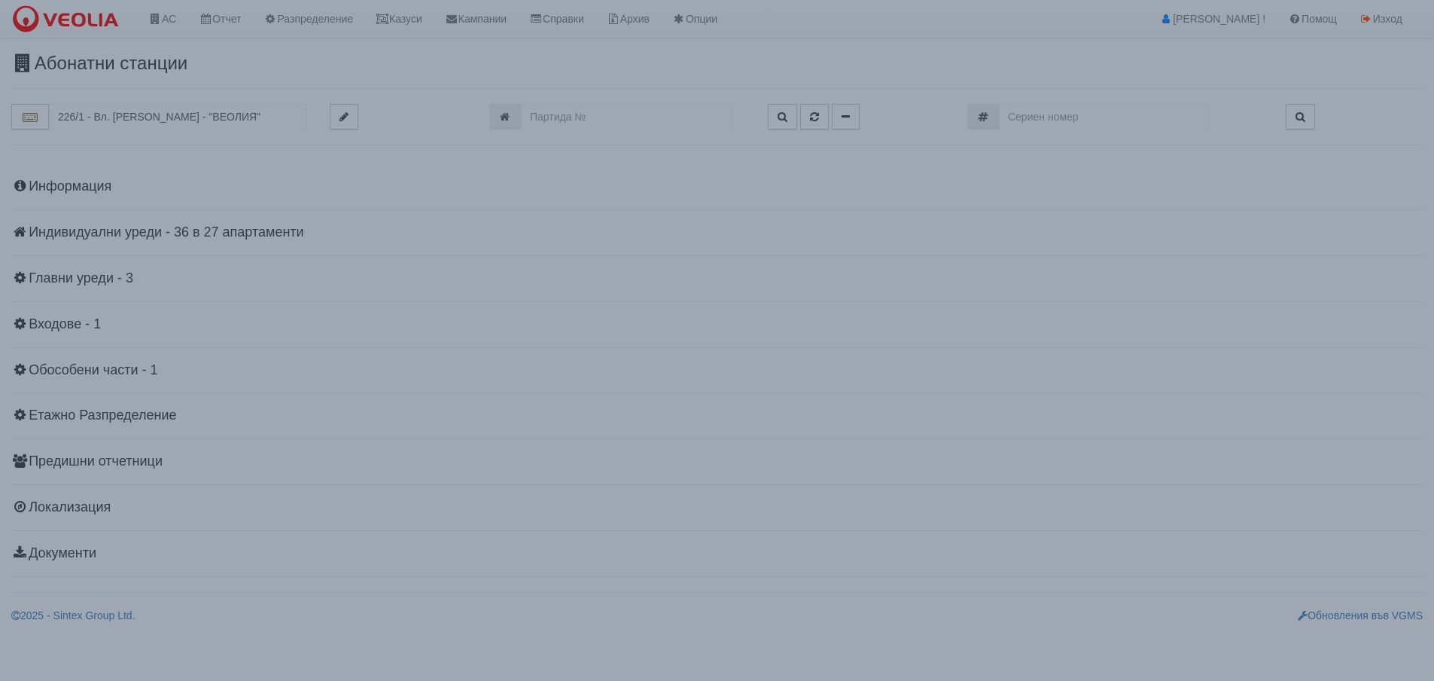
scroll to position [0, 0]
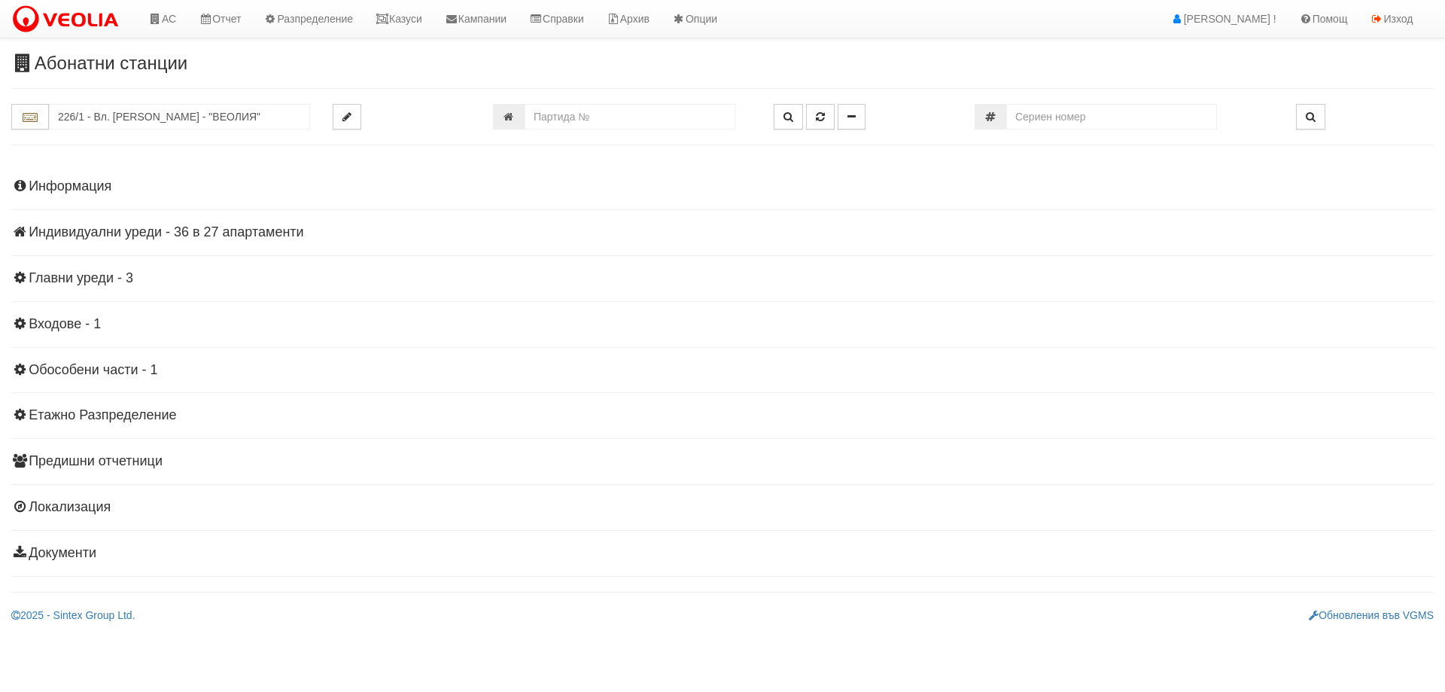
click at [234, 229] on h4 "Индивидуални уреди - 36 в 27 апартаменти" at bounding box center [722, 232] width 1423 height 15
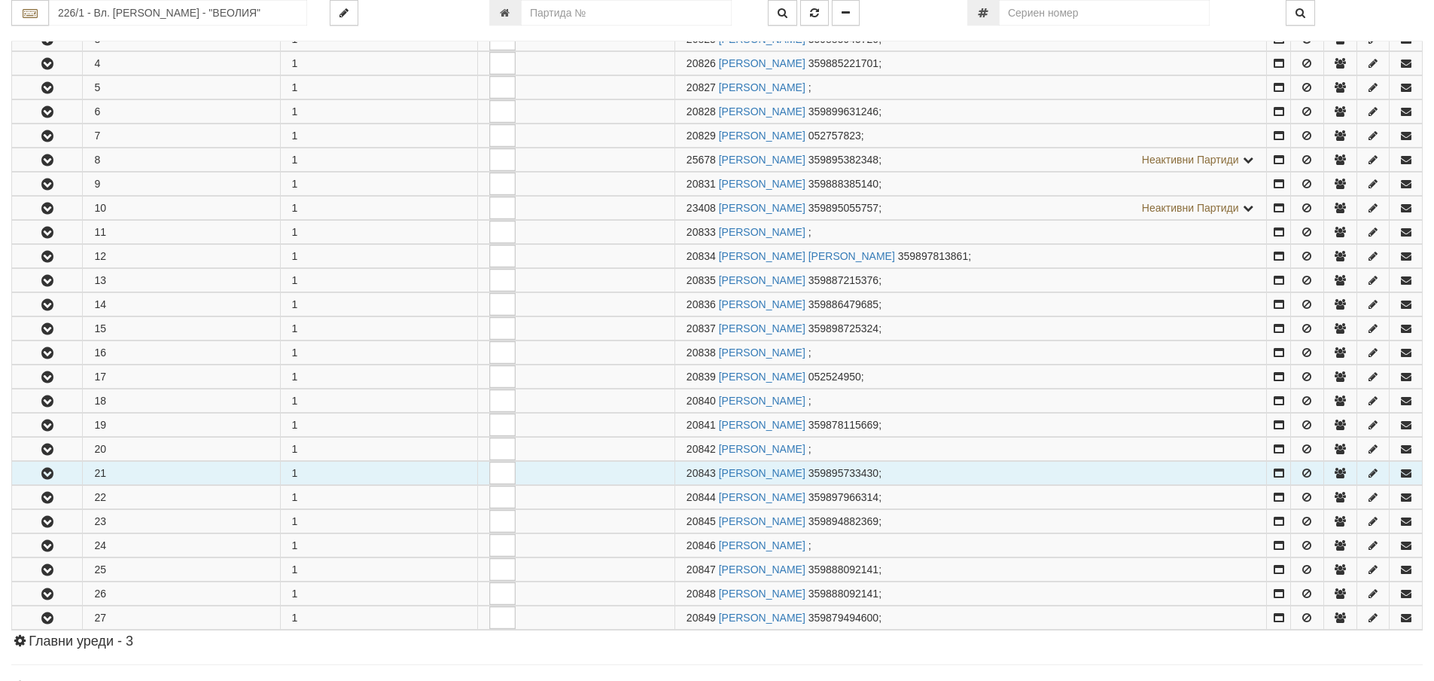
scroll to position [376, 0]
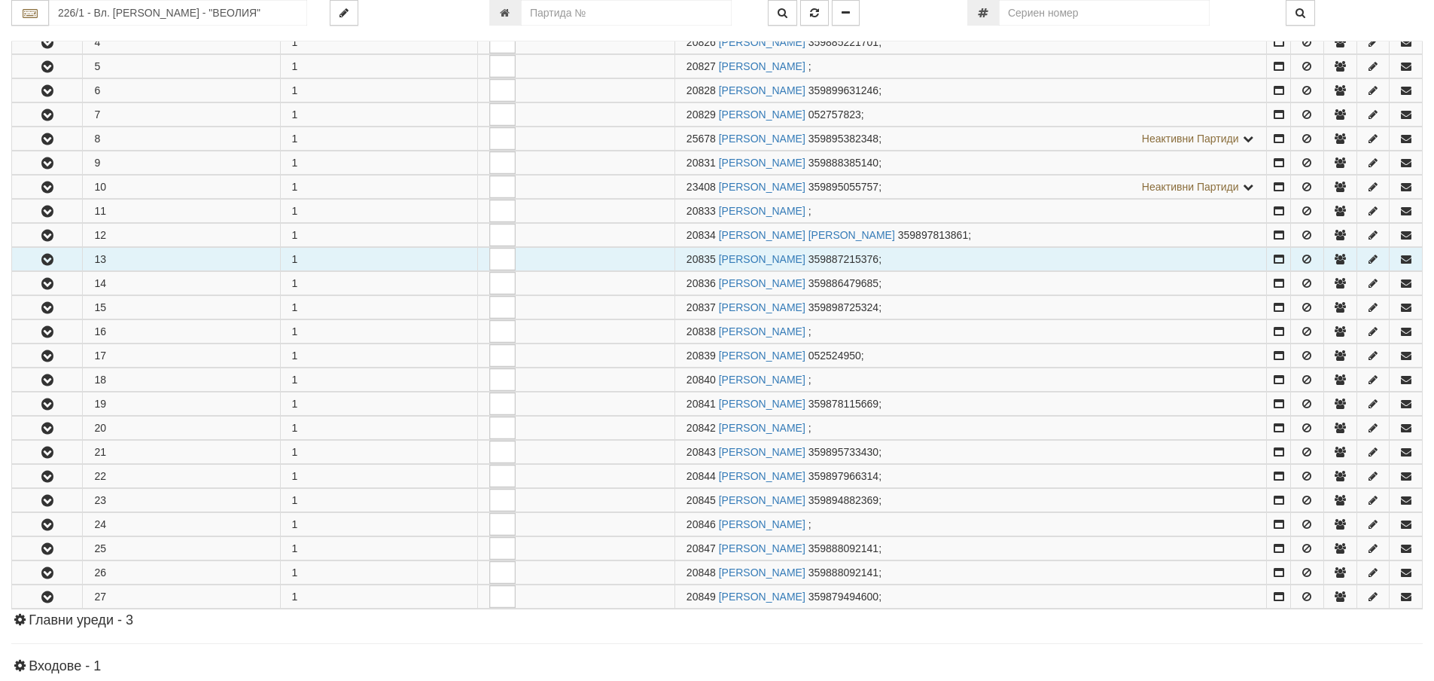
click at [47, 255] on icon "button" at bounding box center [47, 259] width 18 height 11
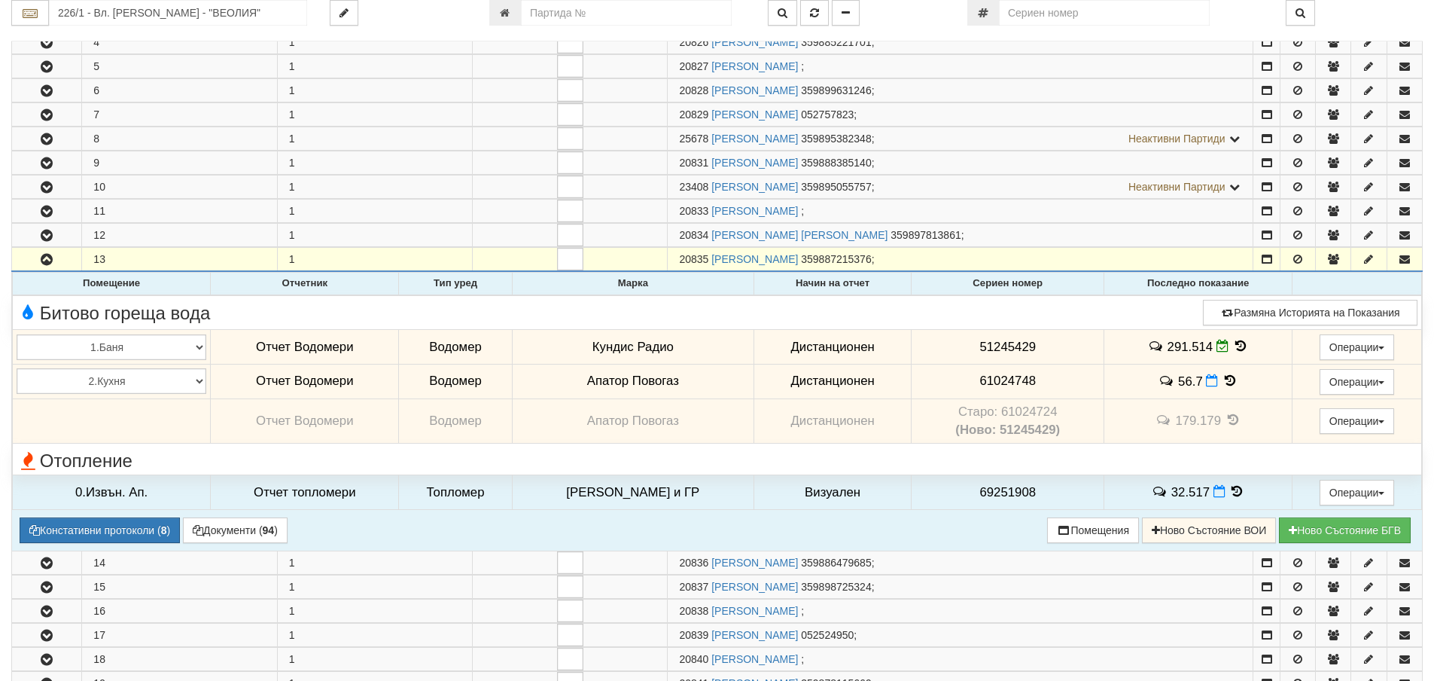
click at [1225, 378] on icon at bounding box center [1230, 380] width 17 height 13
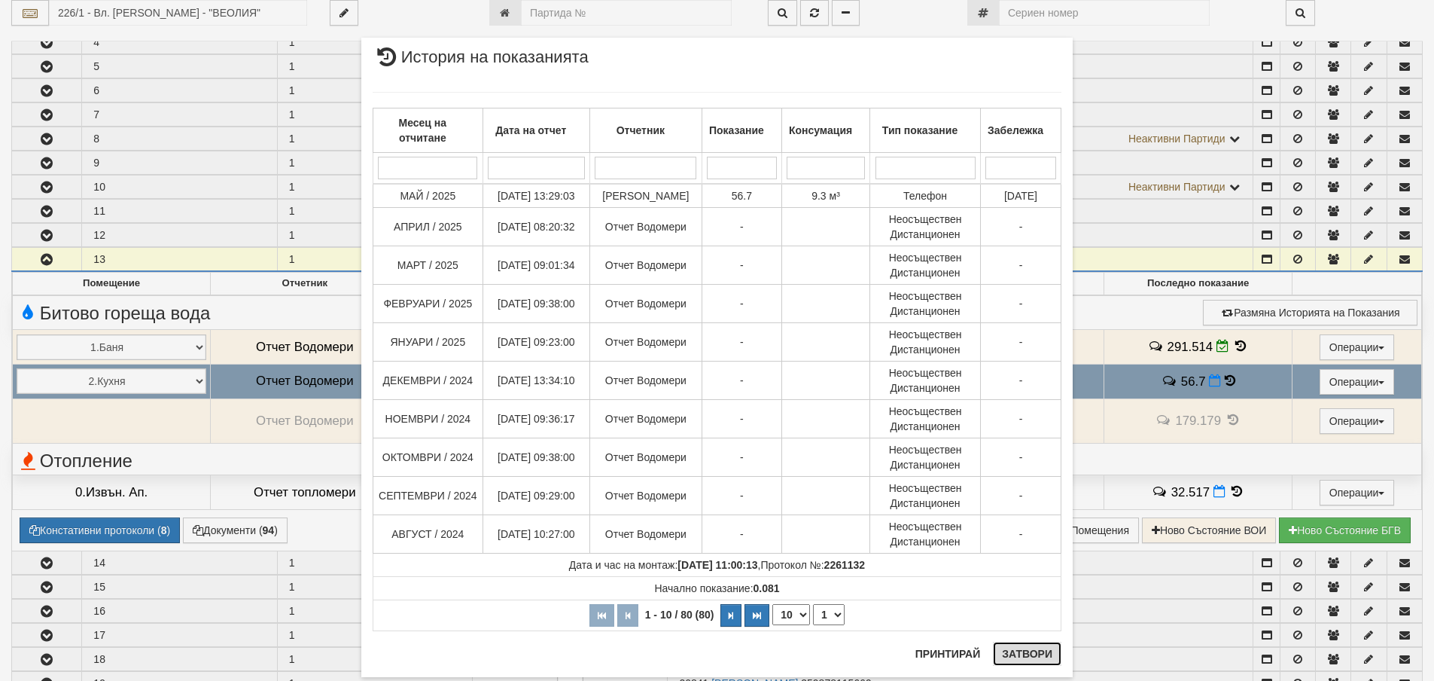
click at [1034, 650] on button "Затвори" at bounding box center [1027, 653] width 69 height 24
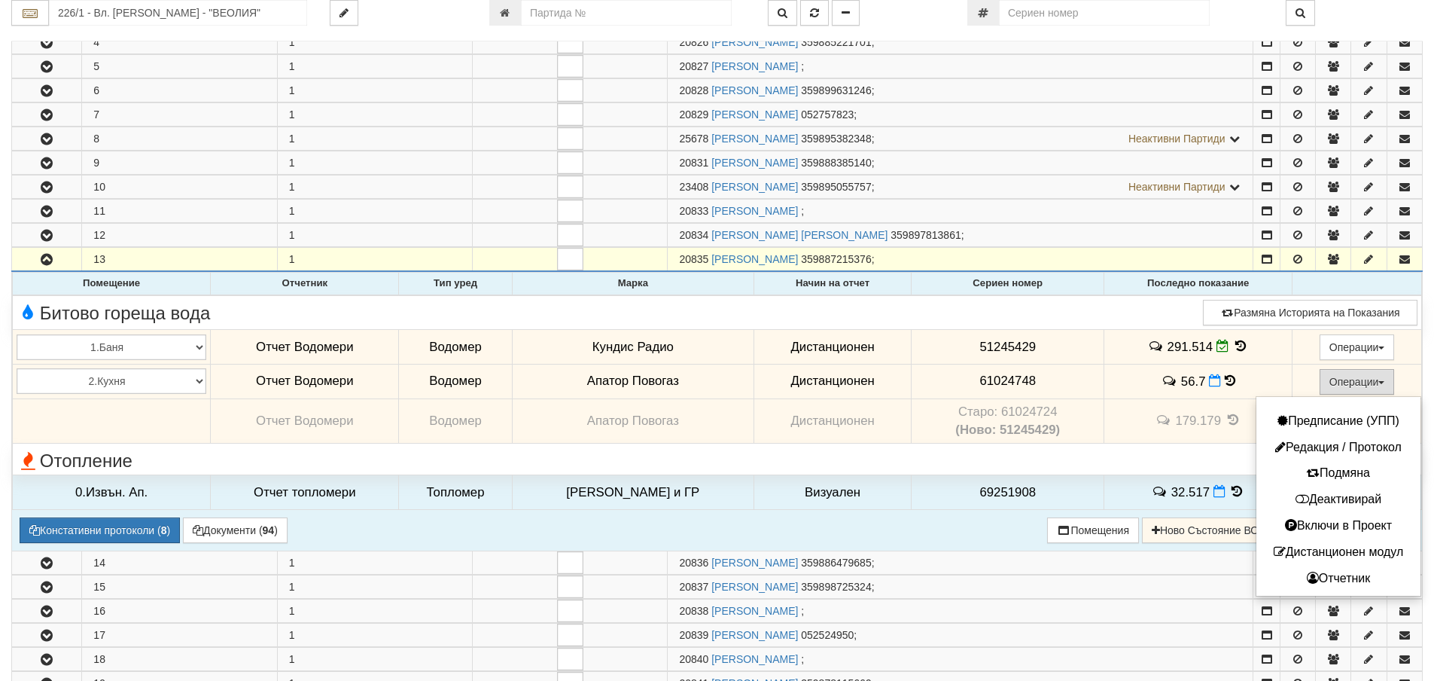
click at [1368, 382] on button "Операции" at bounding box center [1357, 382] width 75 height 26
click at [1360, 500] on button "Деактивирай" at bounding box center [1338, 499] width 157 height 19
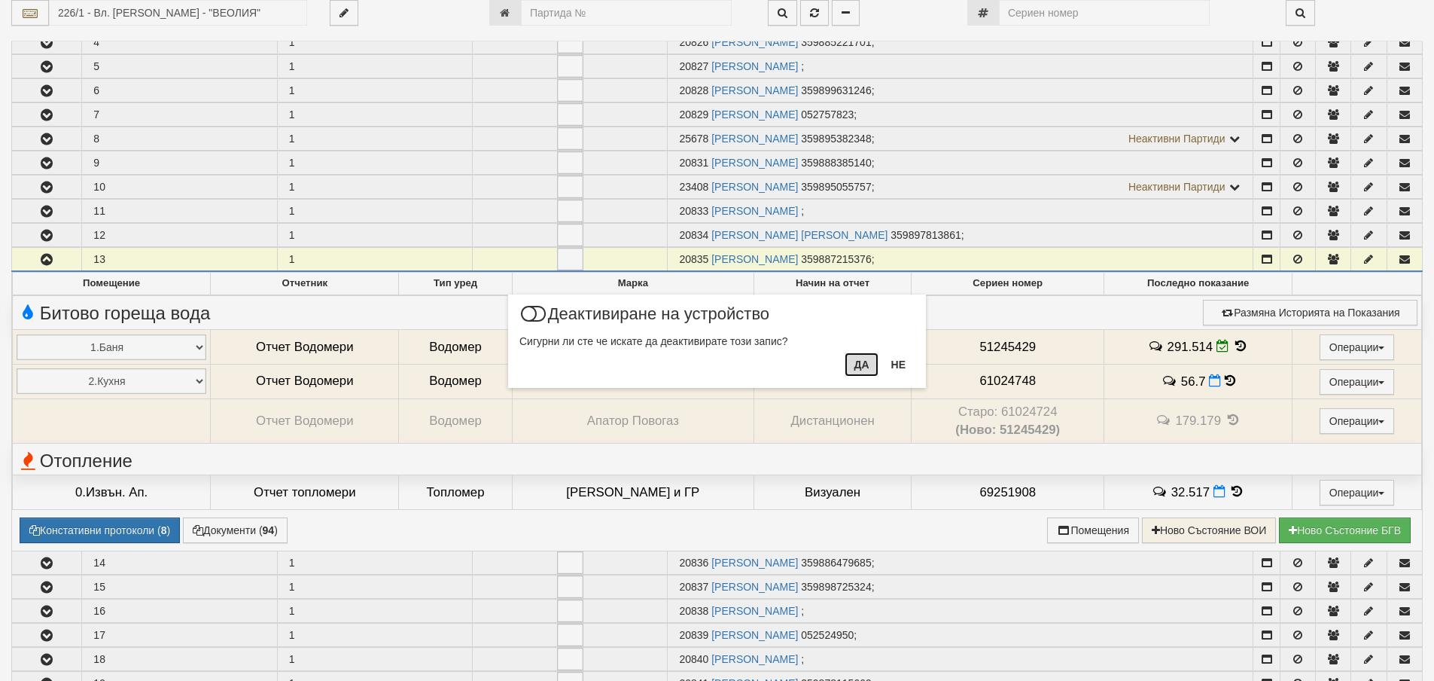
click at [856, 363] on button "Да" at bounding box center [861, 364] width 33 height 24
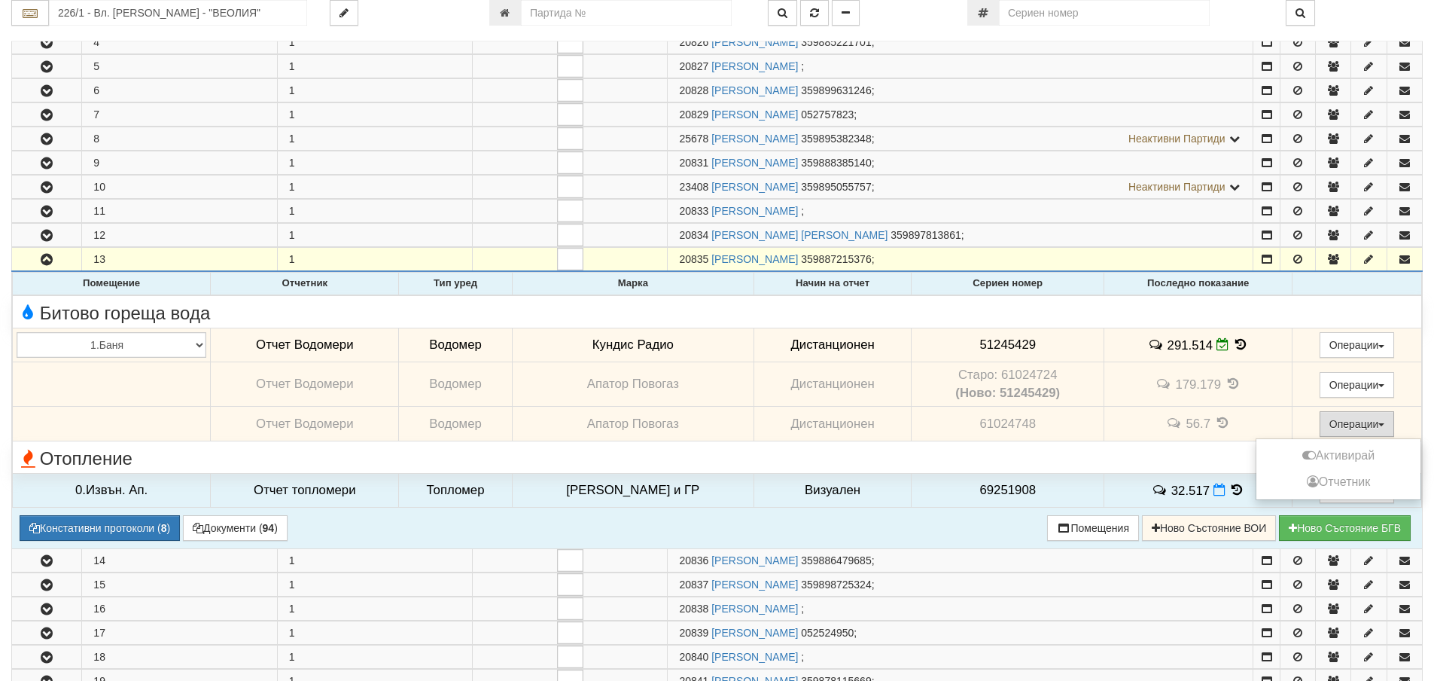
click at [1348, 426] on button "Операции" at bounding box center [1357, 424] width 75 height 26
click at [1347, 451] on button "Активирай" at bounding box center [1338, 455] width 157 height 19
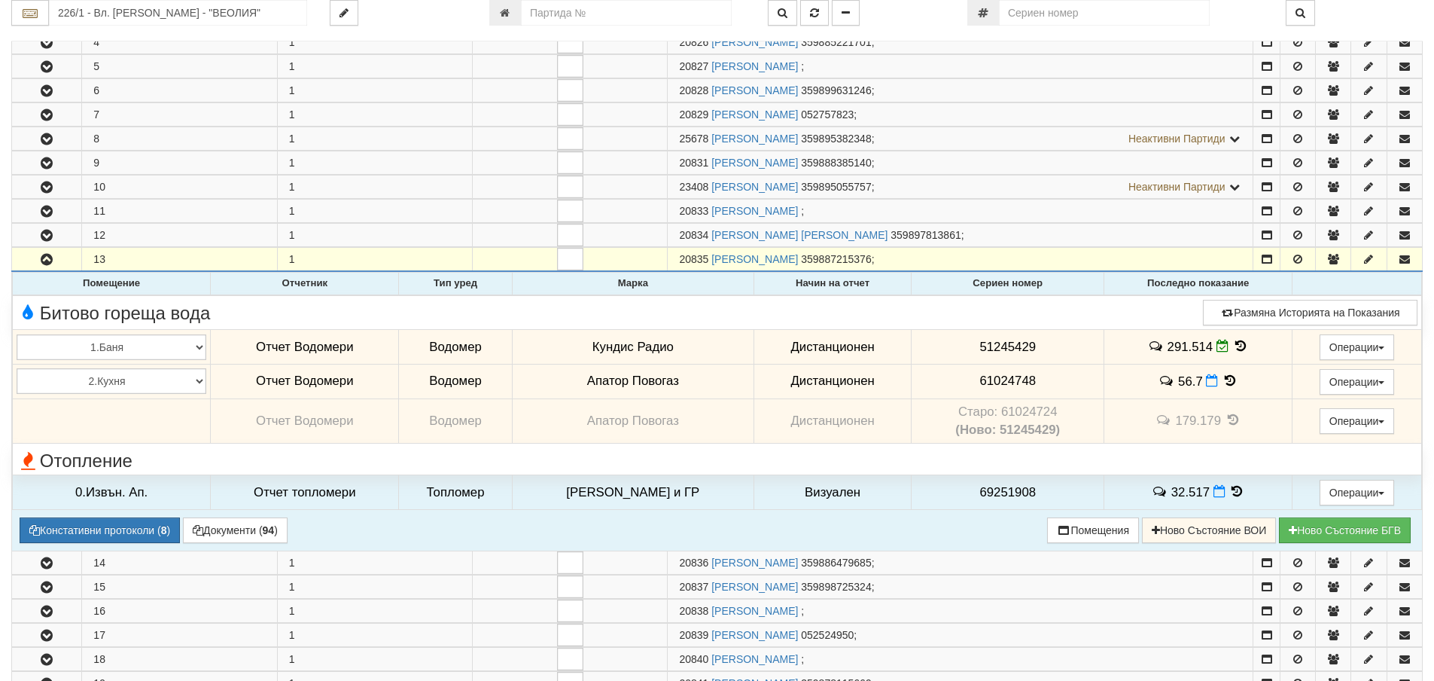
click at [1222, 379] on icon at bounding box center [1230, 380] width 17 height 13
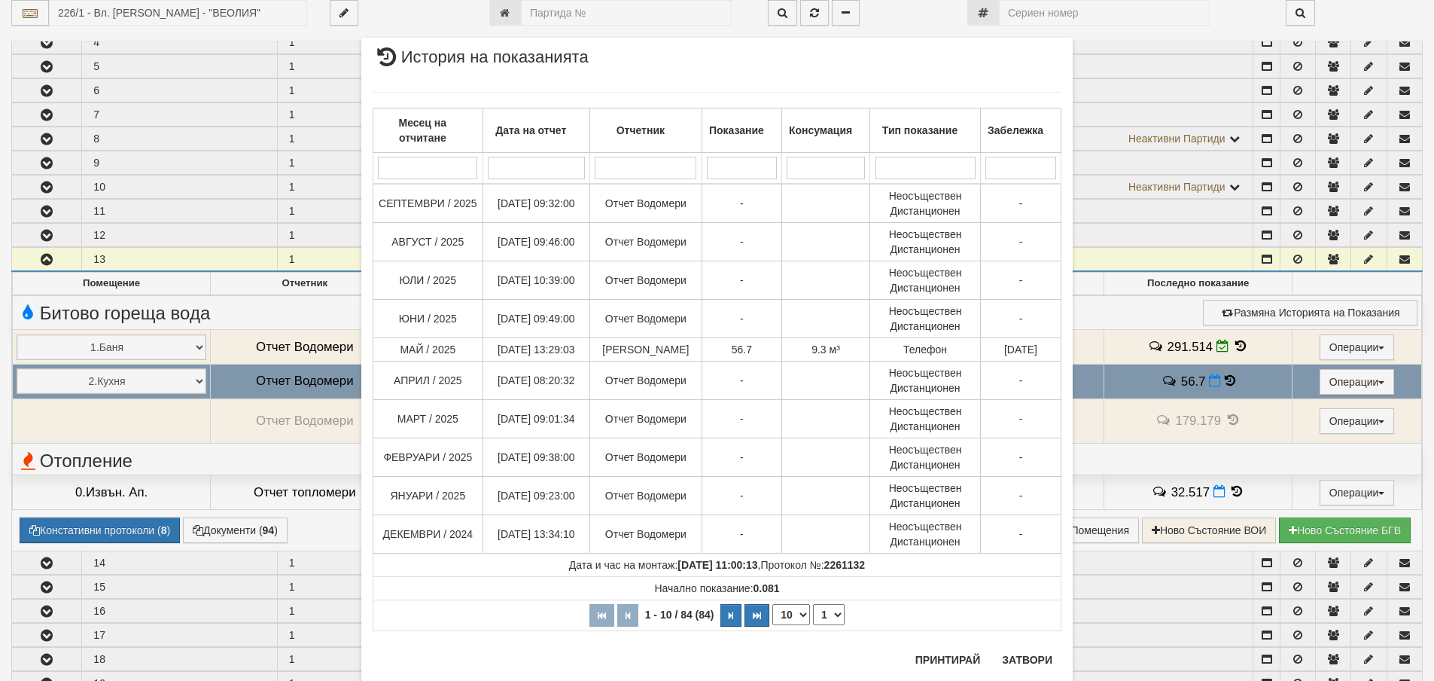
drag, startPoint x: 797, startPoint y: 611, endPoint x: 794, endPoint y: 638, distance: 27.2
click at [797, 611] on select "10 20 30 40" at bounding box center [791, 614] width 38 height 21
select select "40"
click at [772, 625] on select "10 20 30 40" at bounding box center [791, 614] width 38 height 21
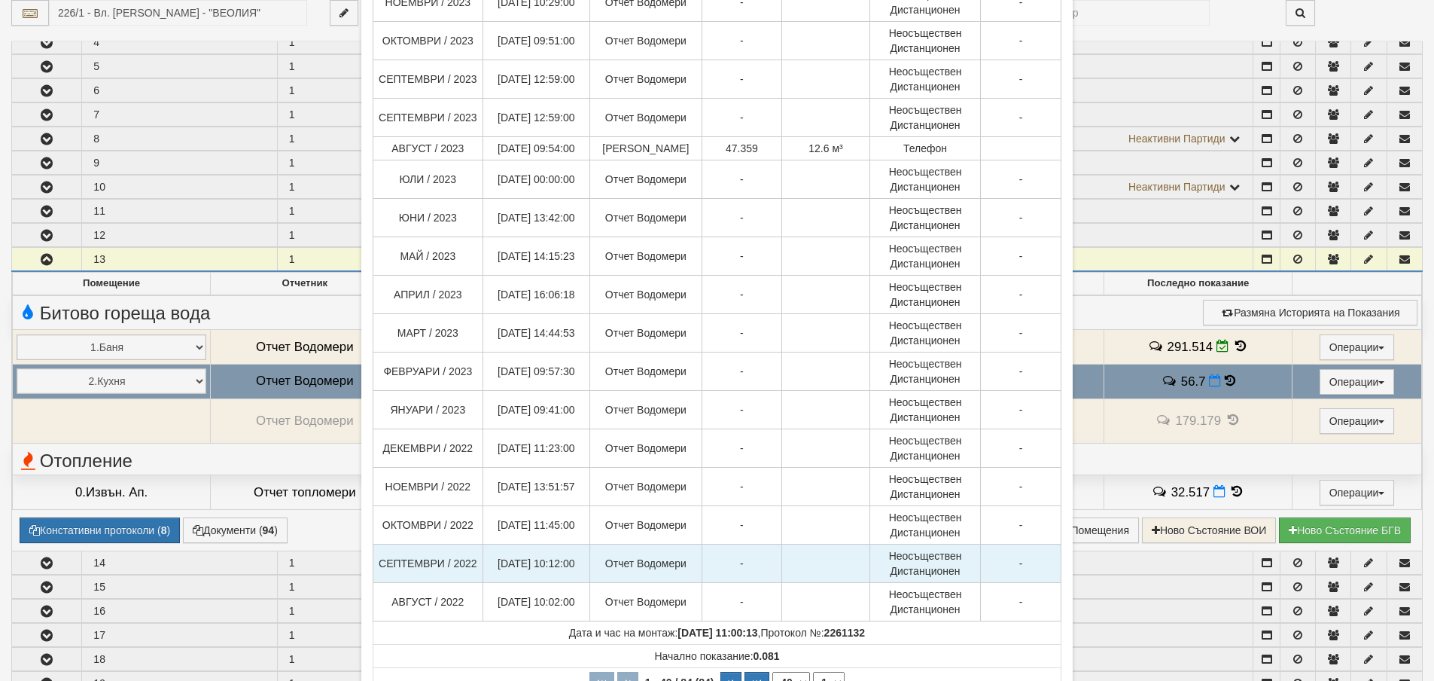
scroll to position [1164, 0]
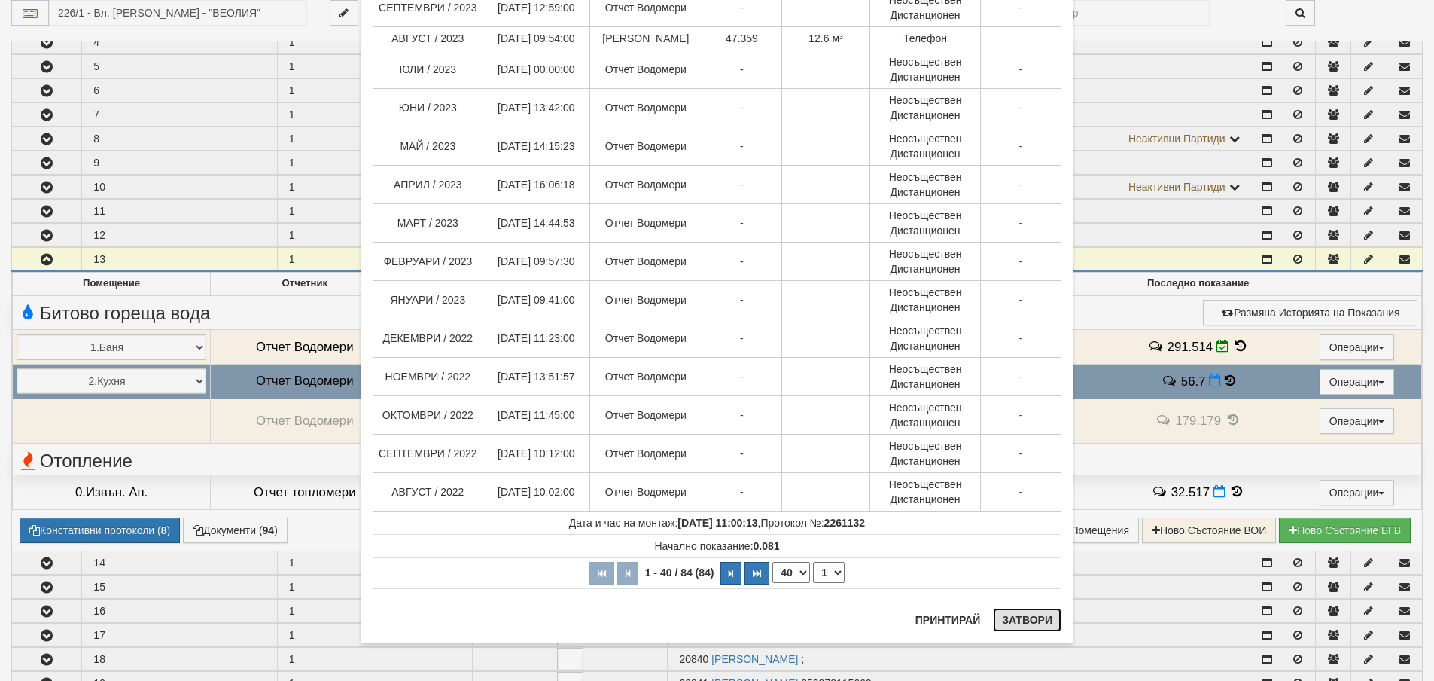
drag, startPoint x: 1013, startPoint y: 621, endPoint x: 988, endPoint y: 630, distance: 26.4
click at [1014, 621] on button "Затвори" at bounding box center [1027, 620] width 69 height 24
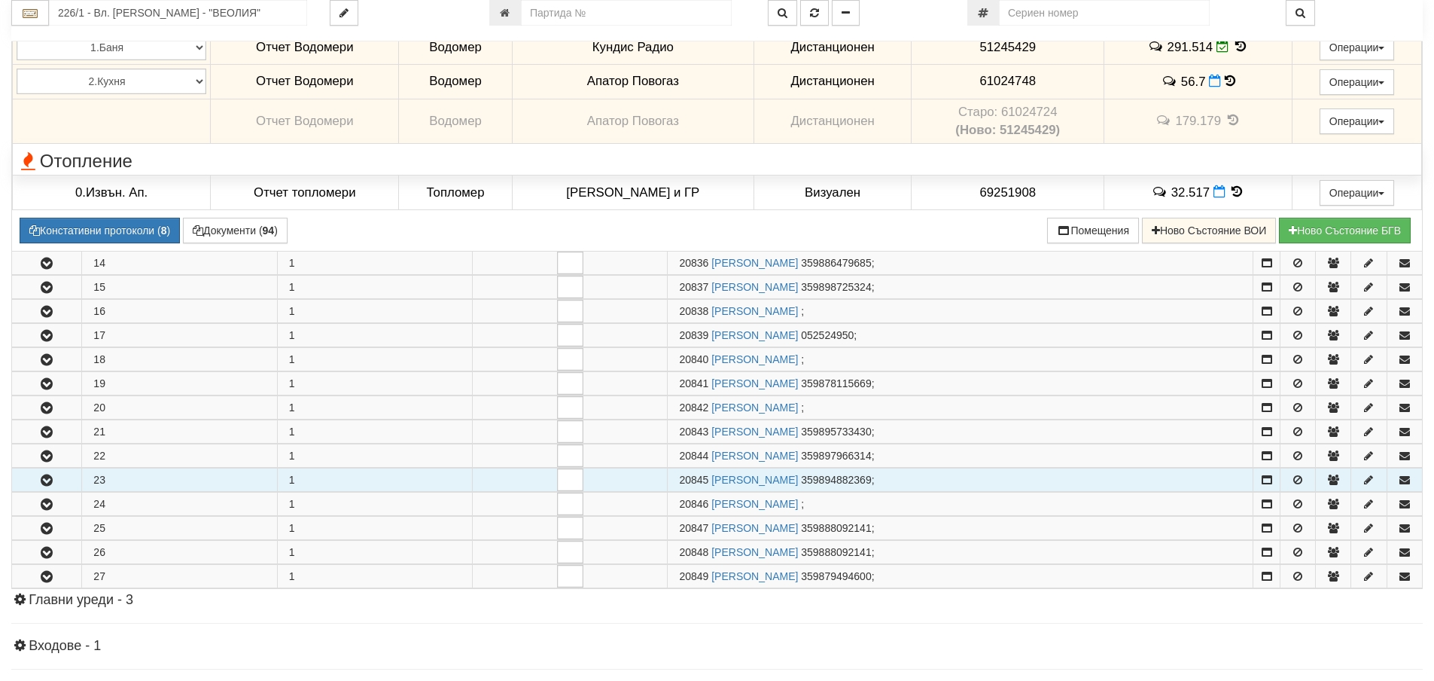
scroll to position [678, 0]
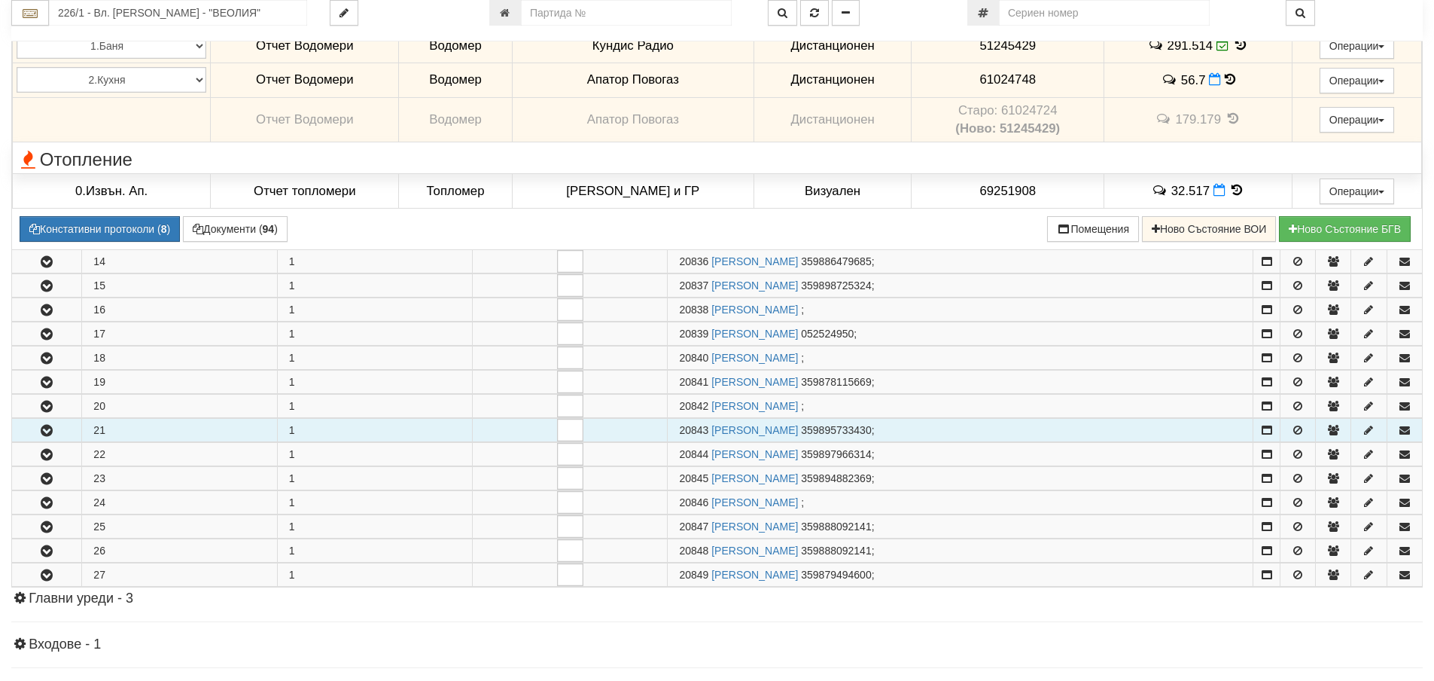
click at [46, 433] on icon "button" at bounding box center [47, 430] width 18 height 11
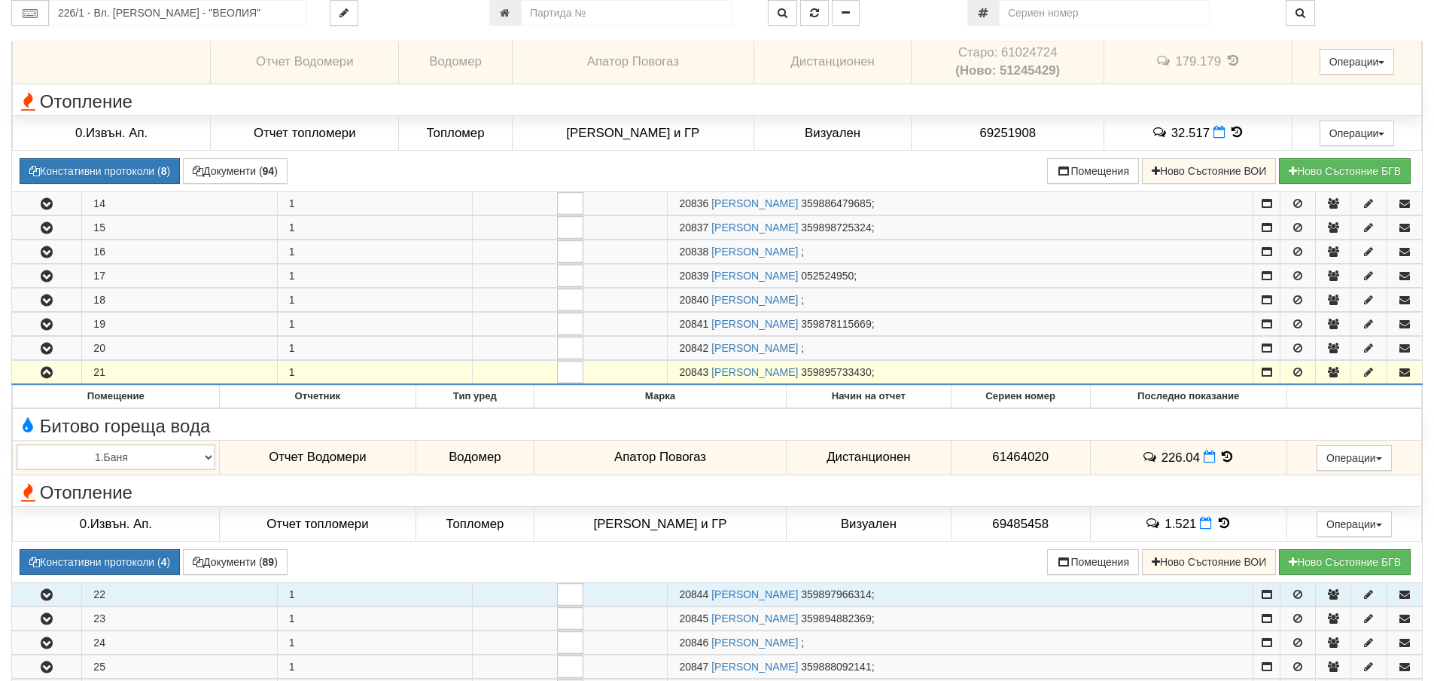
scroll to position [903, 0]
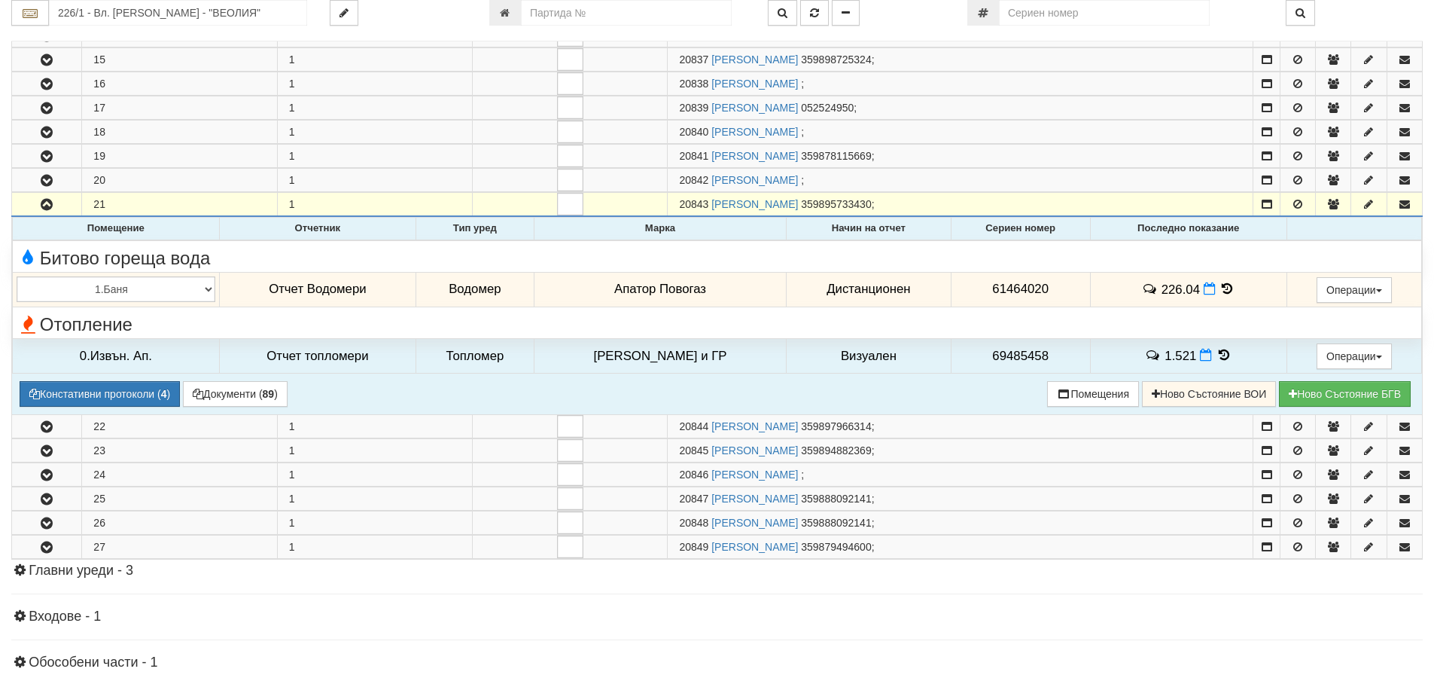
click at [1219, 291] on icon at bounding box center [1227, 288] width 17 height 13
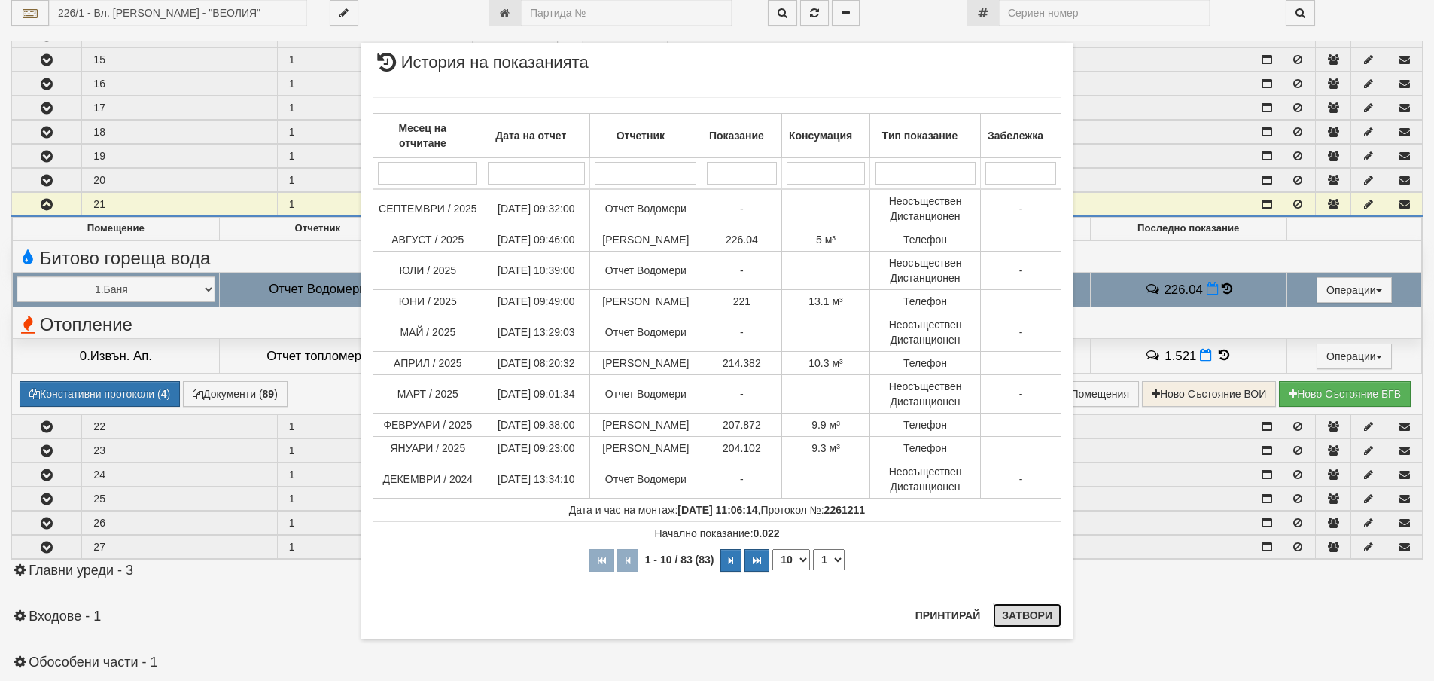
click at [1016, 617] on button "Затвори" at bounding box center [1027, 615] width 69 height 24
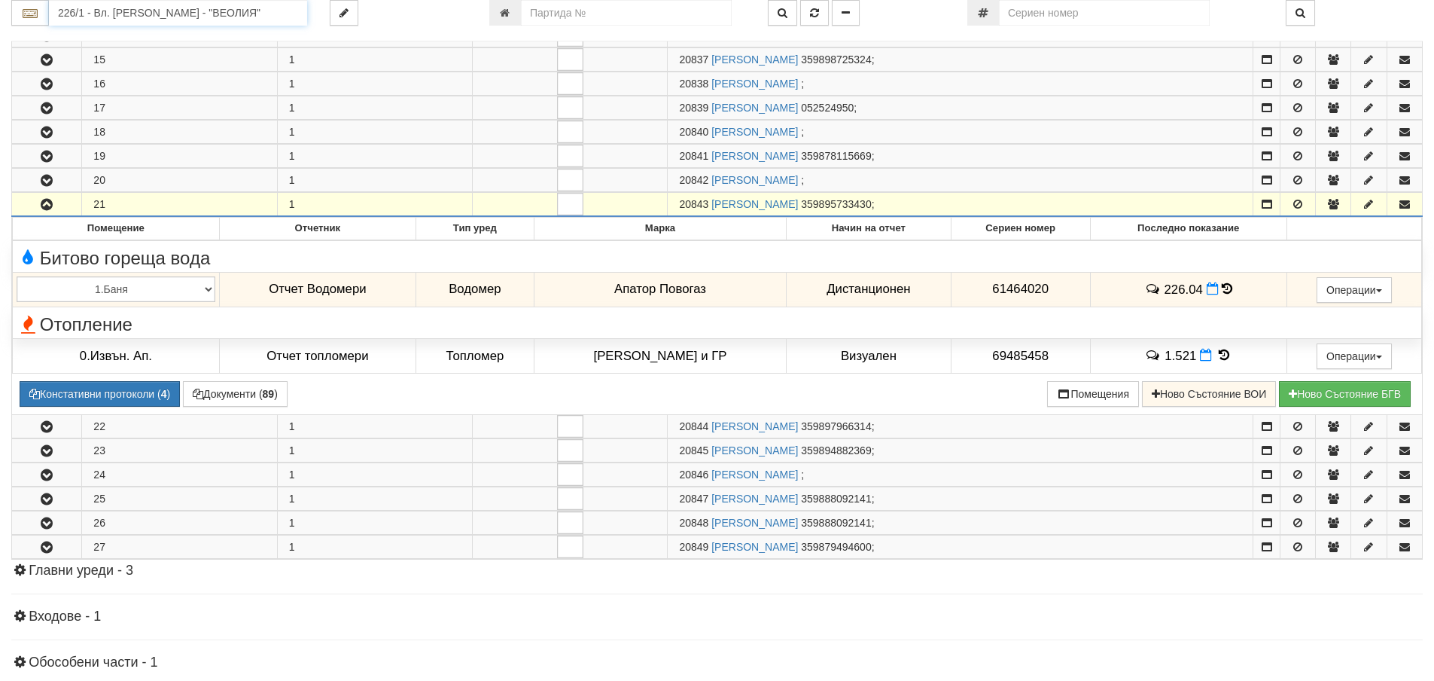
click at [77, 11] on input "226/1 - Вл. Варненчик - "ВЕОЛИЯ"" at bounding box center [178, 13] width 258 height 26
click at [94, 53] on div "229/4 - Вл. Варненчик - "ВЕОЛИЯ"" at bounding box center [178, 53] width 254 height 17
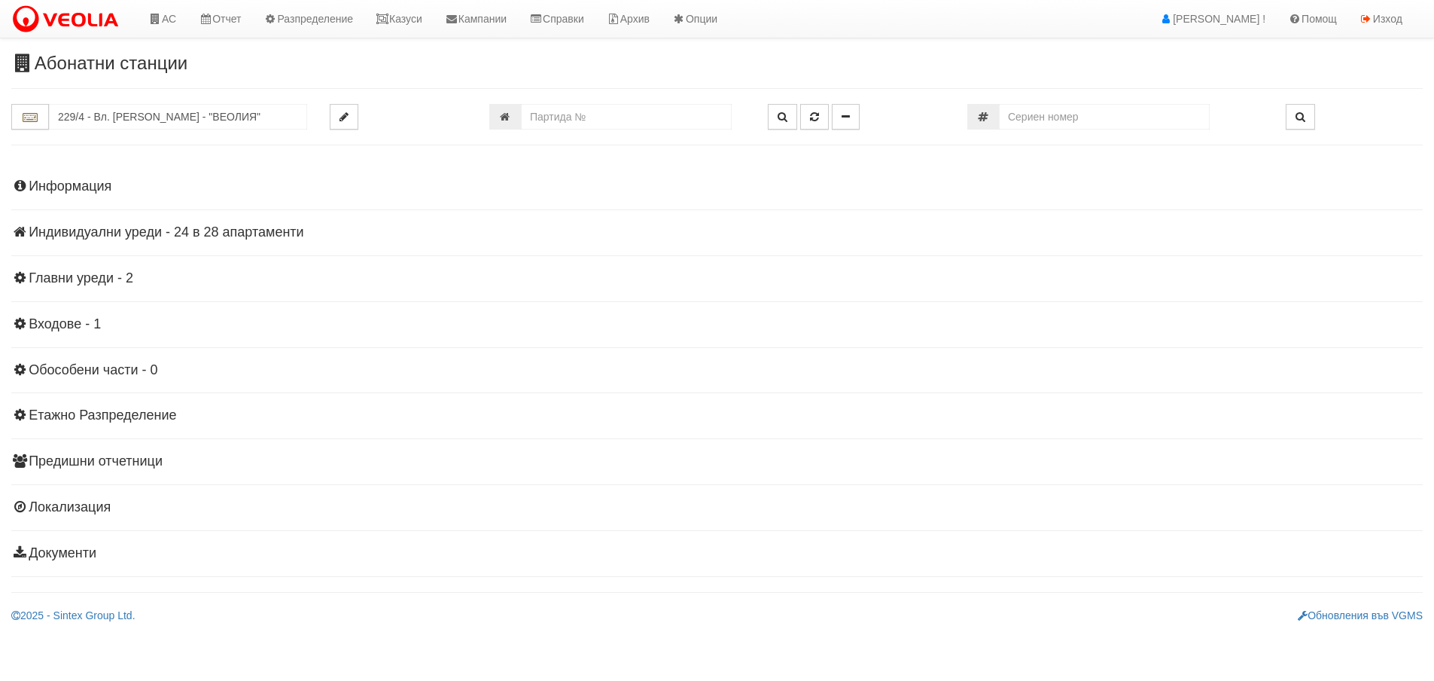
scroll to position [0, 0]
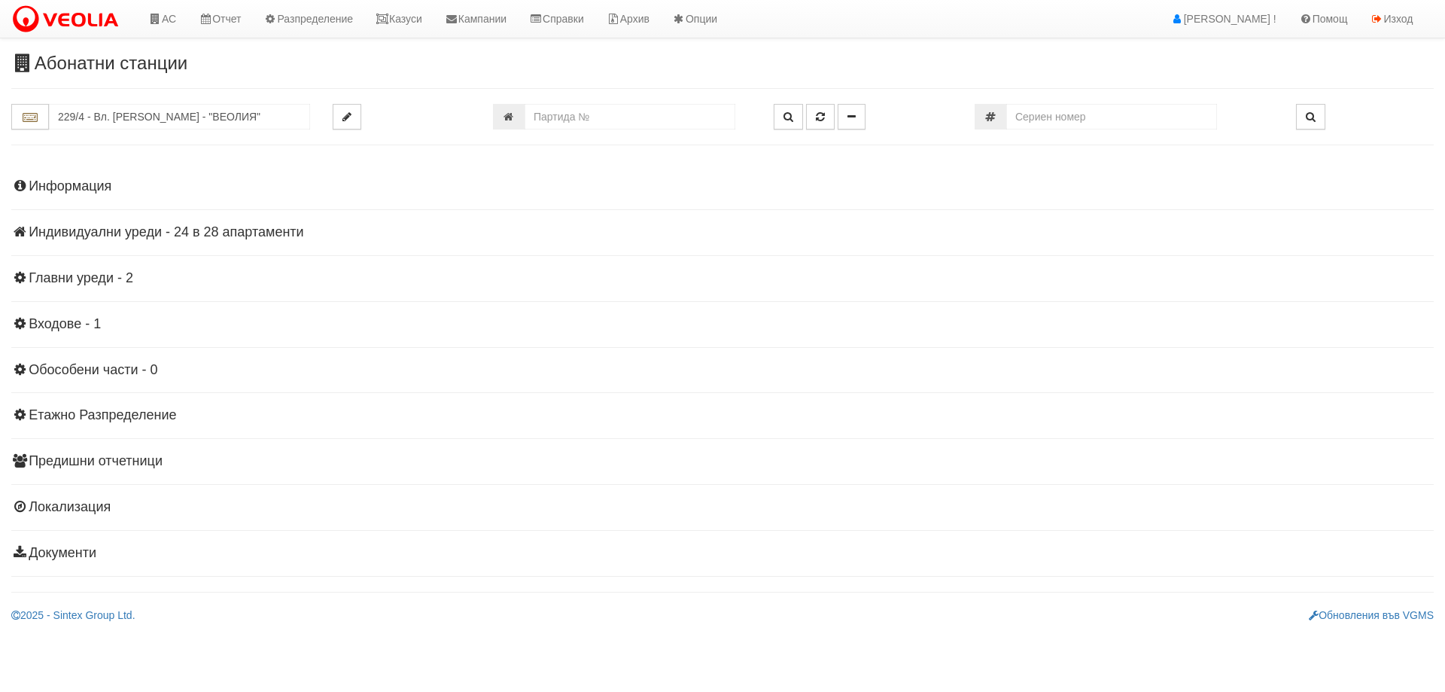
click at [51, 233] on h4 "Индивидуални уреди - 24 в 28 апартаменти" at bounding box center [722, 232] width 1423 height 15
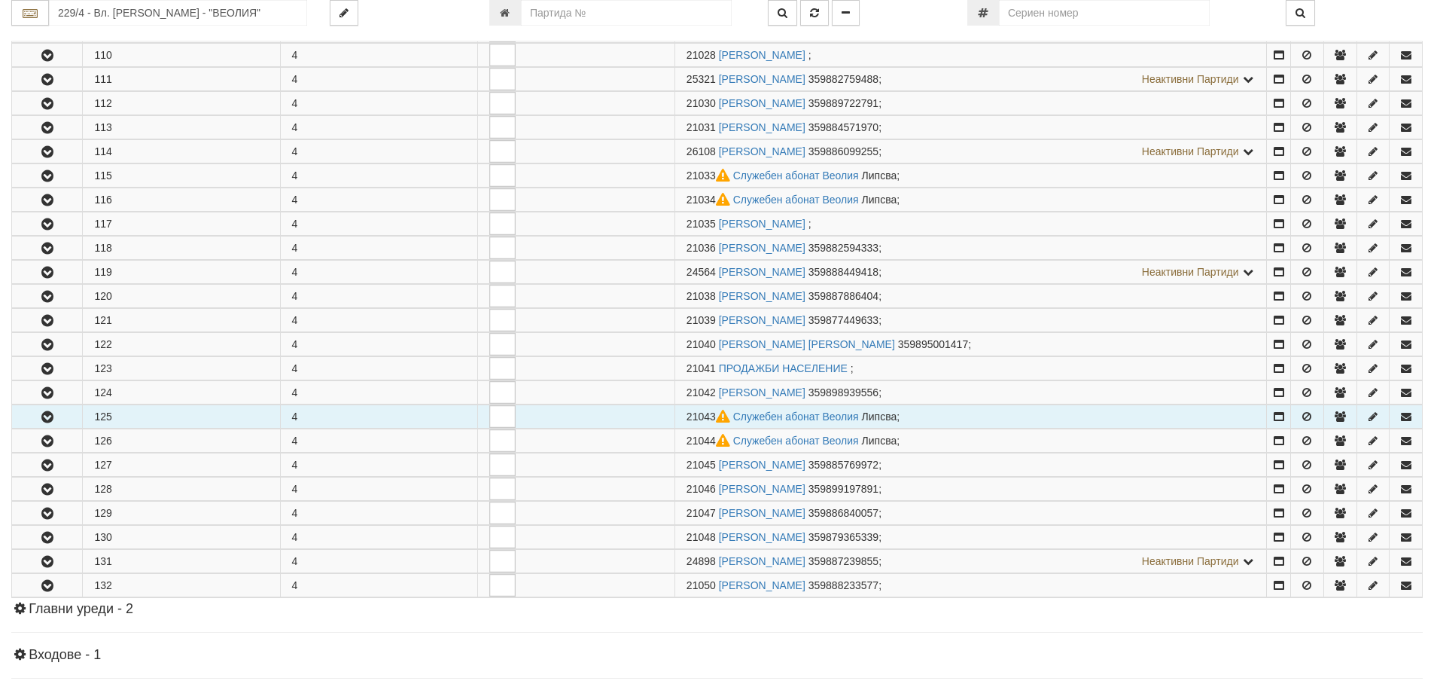
scroll to position [452, 0]
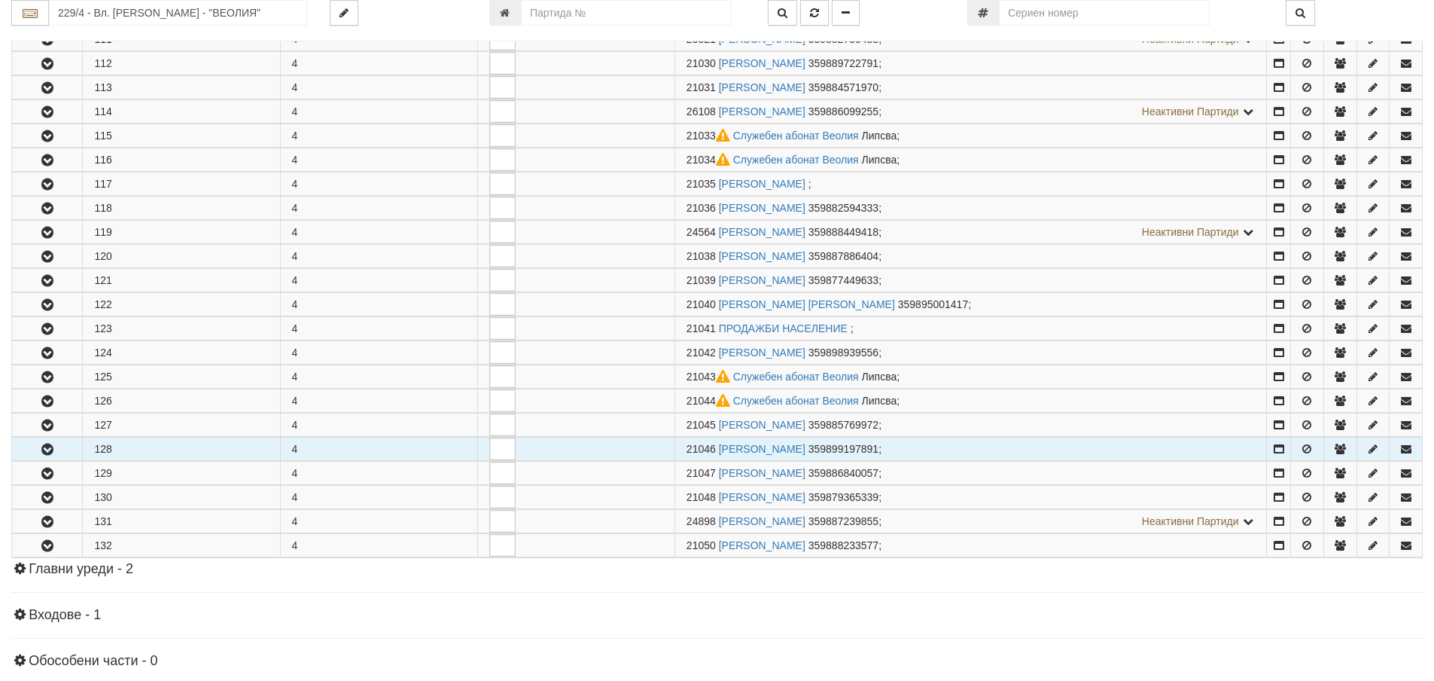
click at [37, 450] on button "button" at bounding box center [47, 448] width 70 height 23
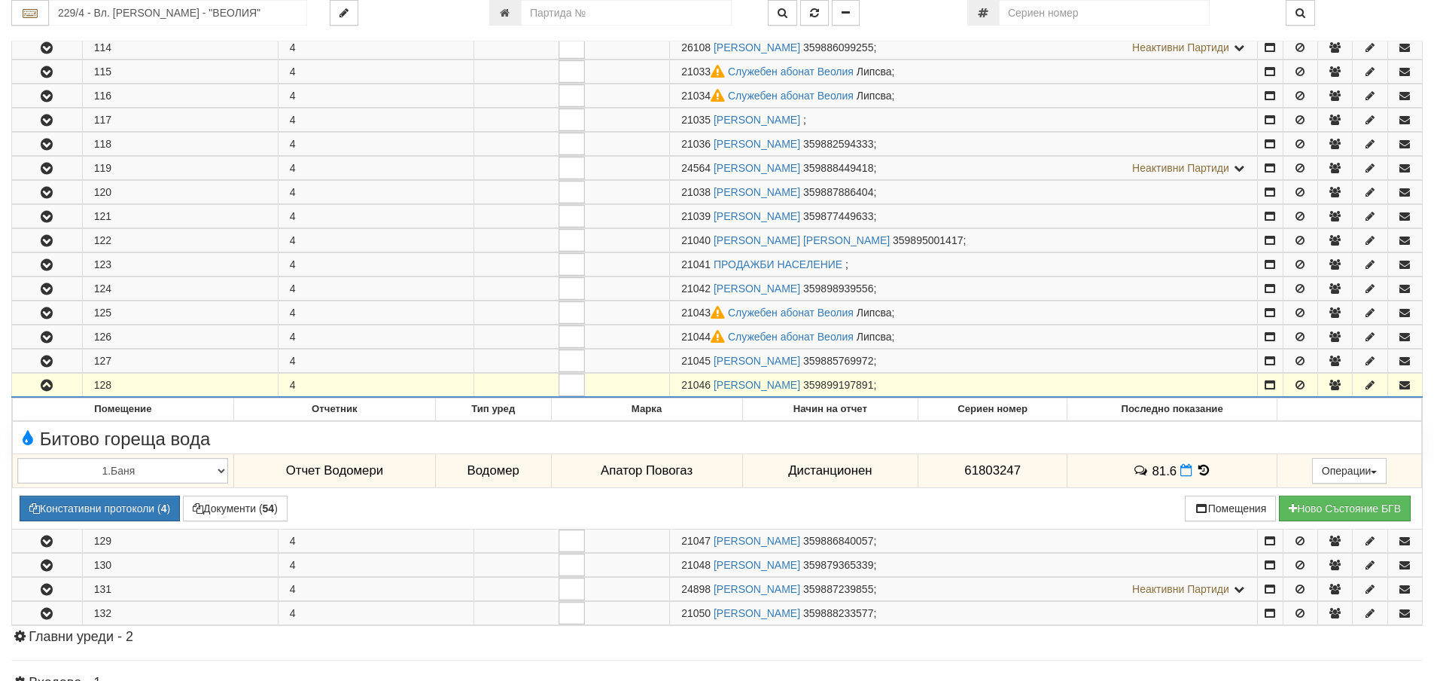
scroll to position [602, 0]
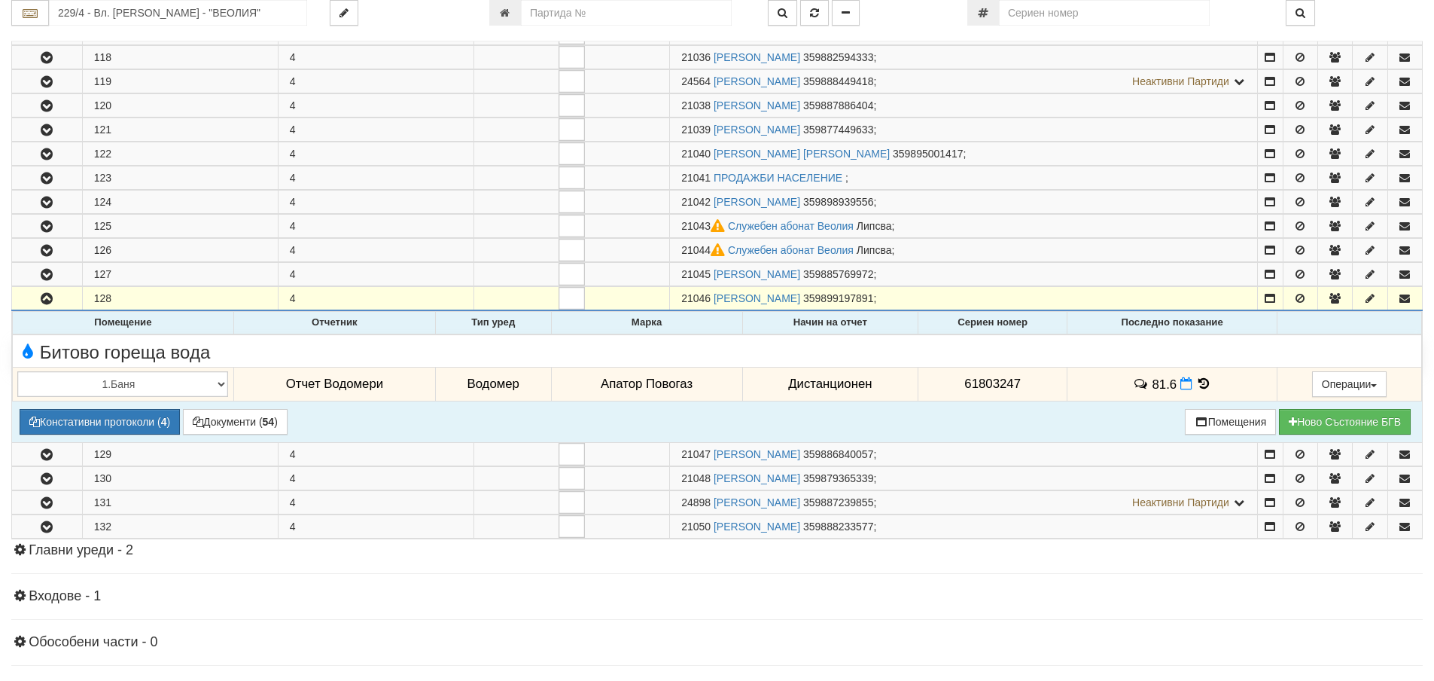
click at [1196, 383] on icon at bounding box center [1204, 383] width 17 height 13
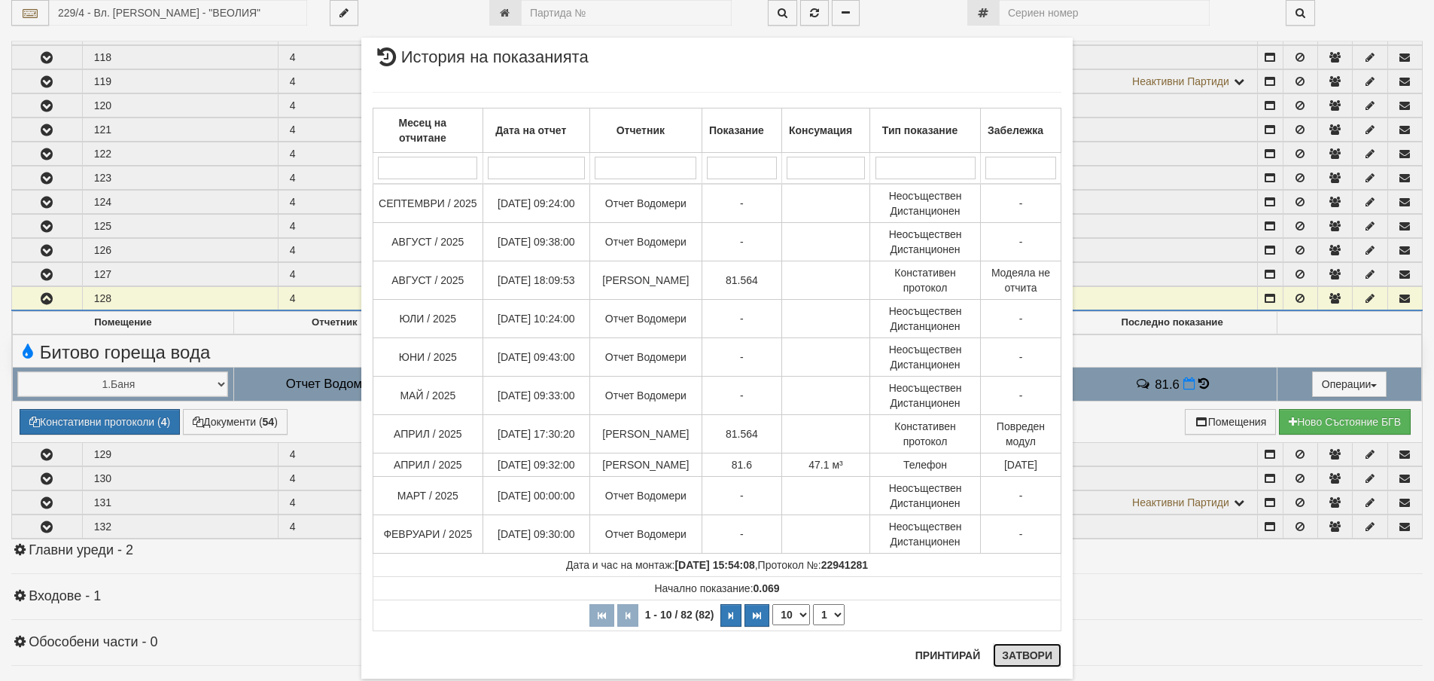
click at [1017, 653] on button "Затвори" at bounding box center [1027, 655] width 69 height 24
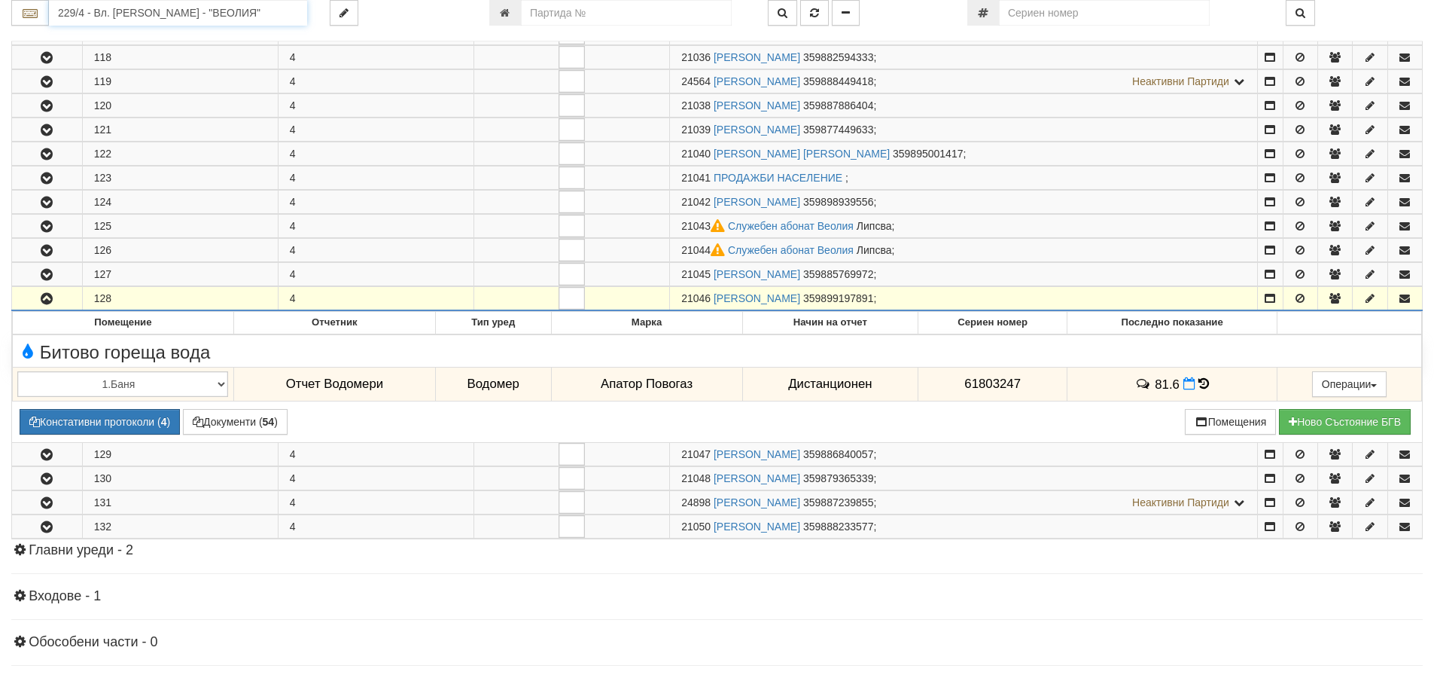
click at [87, 14] on input "229/4 - Вл. Варненчик - "ВЕОЛИЯ"" at bounding box center [178, 13] width 258 height 26
click at [86, 35] on div "120/1 - Младост - "ВЕОЛИЯ"" at bounding box center [178, 36] width 254 height 17
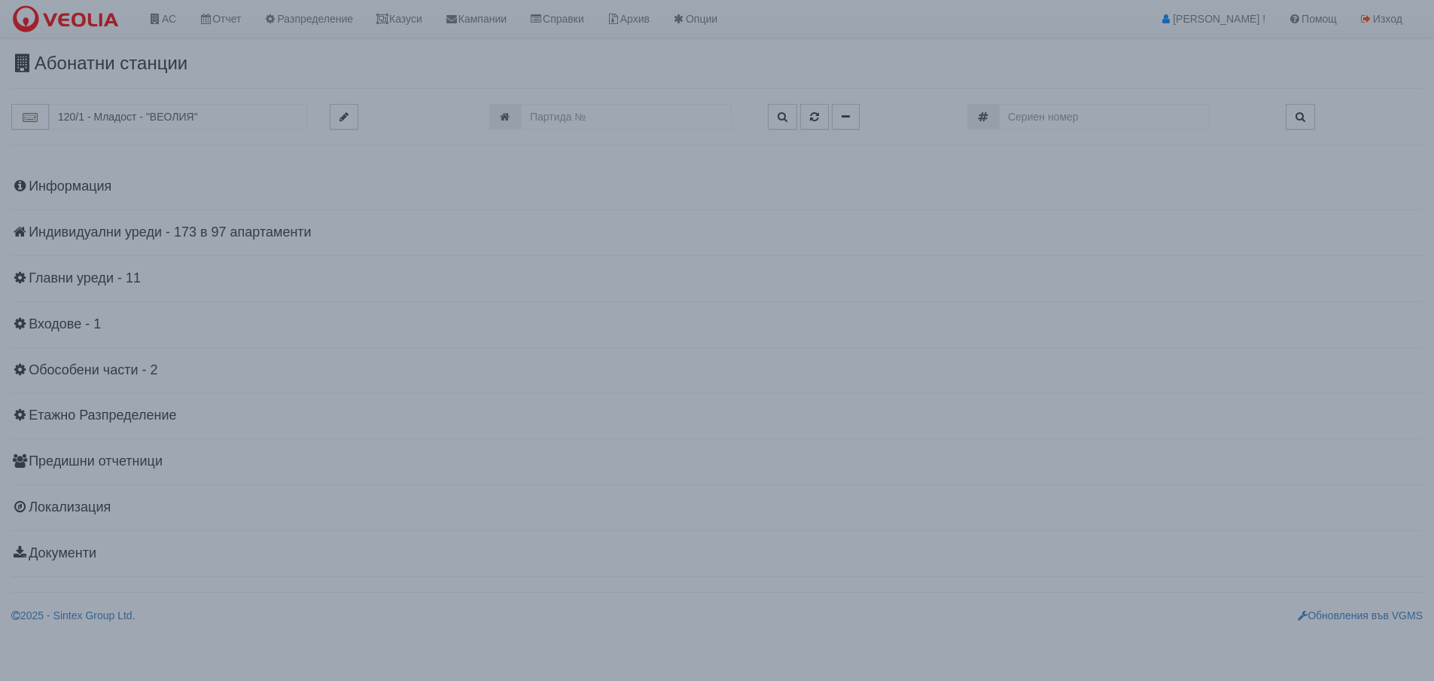
scroll to position [0, 0]
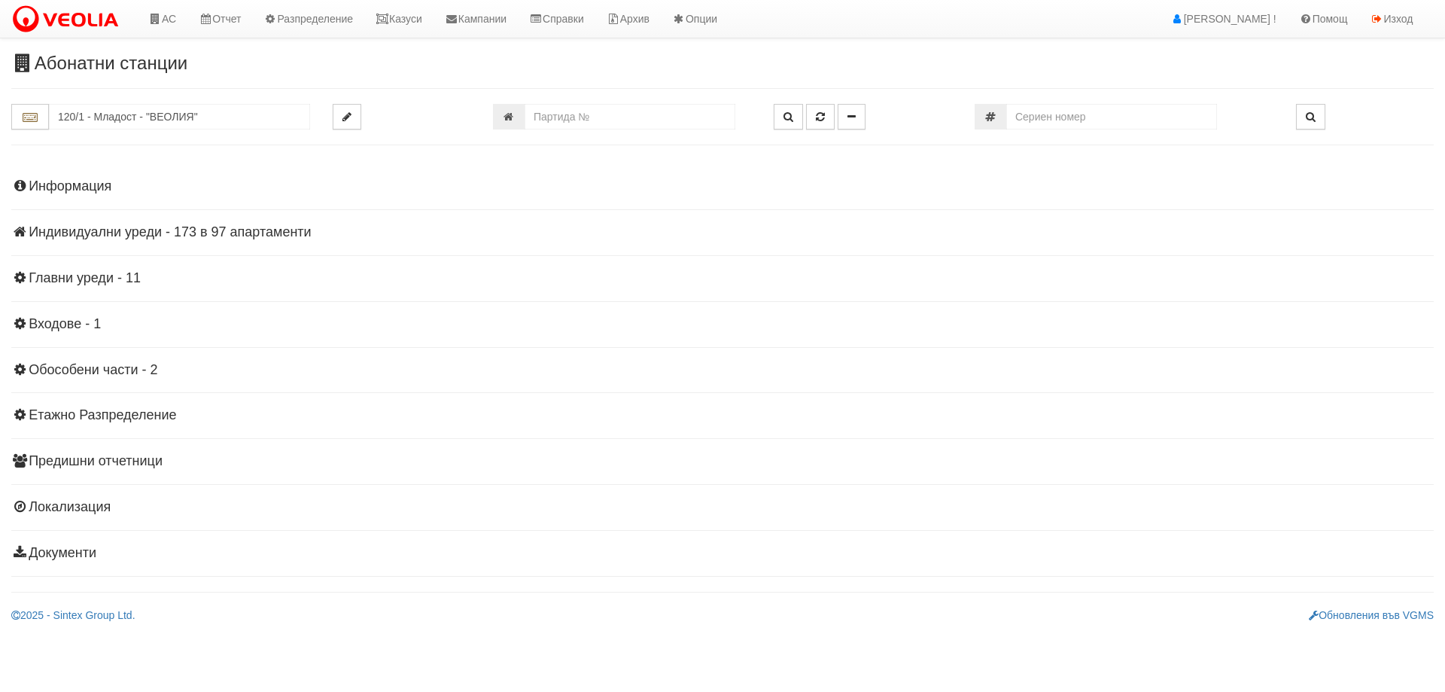
click at [147, 231] on h4 "Индивидуални уреди - 173 в 97 апартаменти" at bounding box center [722, 232] width 1423 height 15
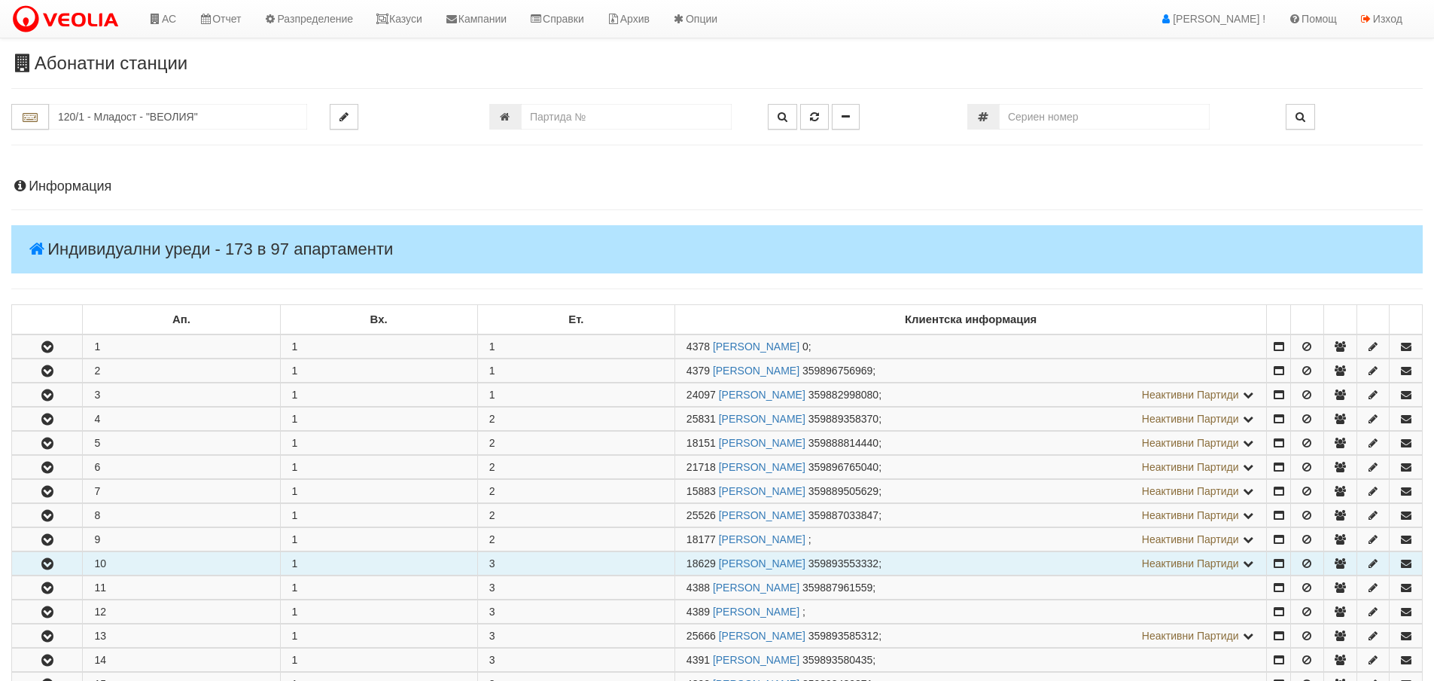
click at [41, 564] on icon "button" at bounding box center [47, 564] width 18 height 11
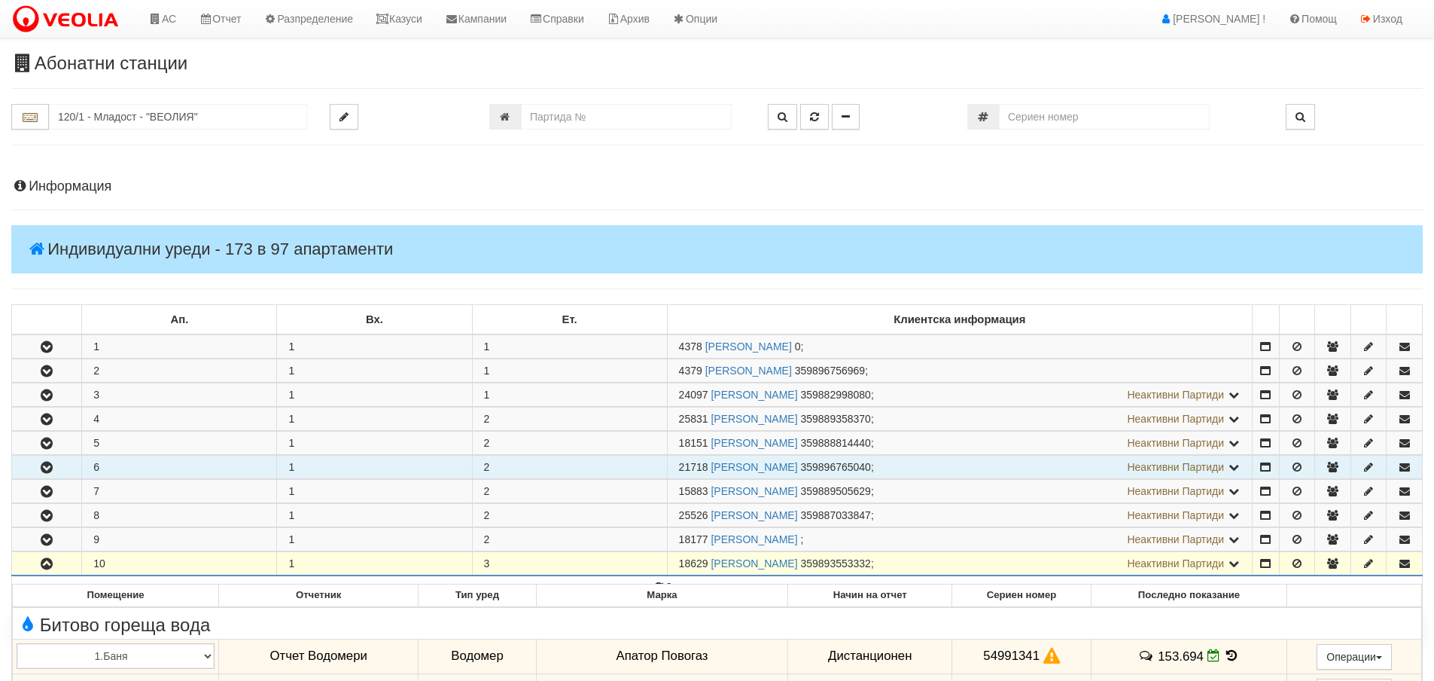
scroll to position [376, 0]
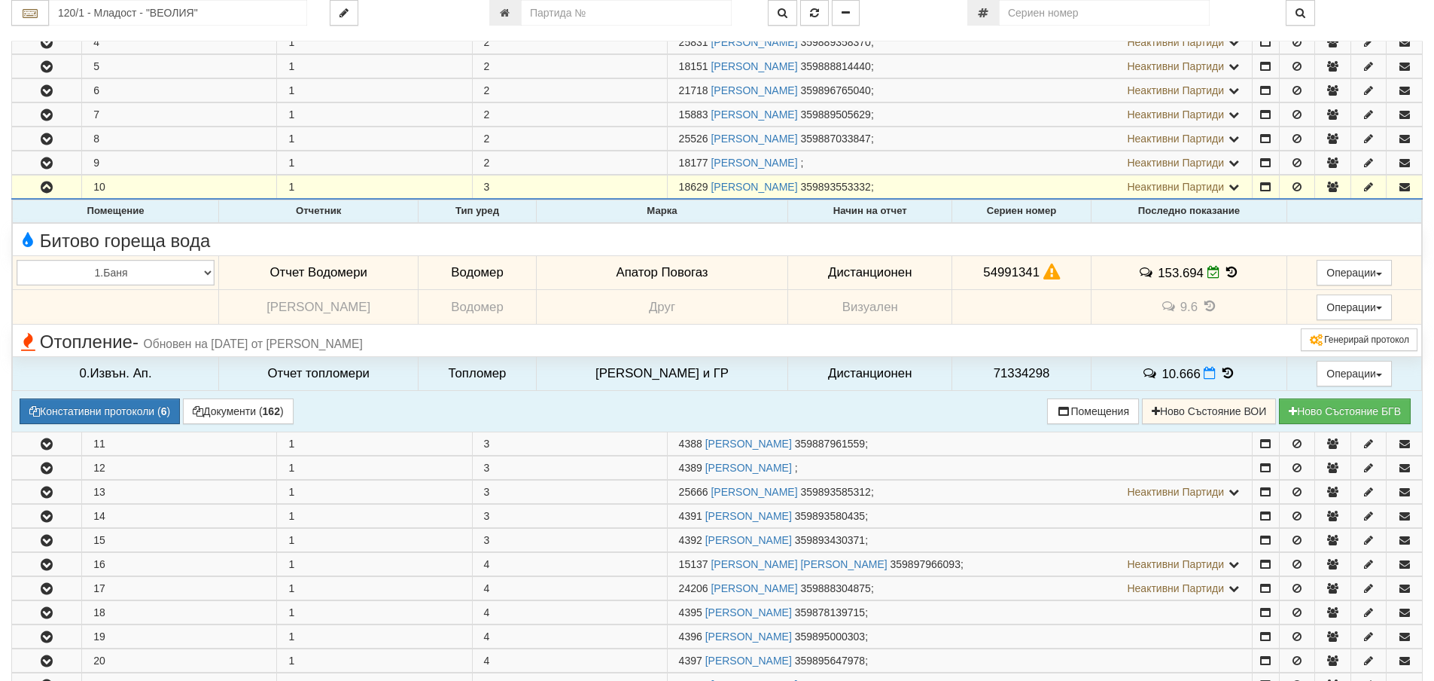
click at [1223, 270] on icon at bounding box center [1231, 272] width 17 height 13
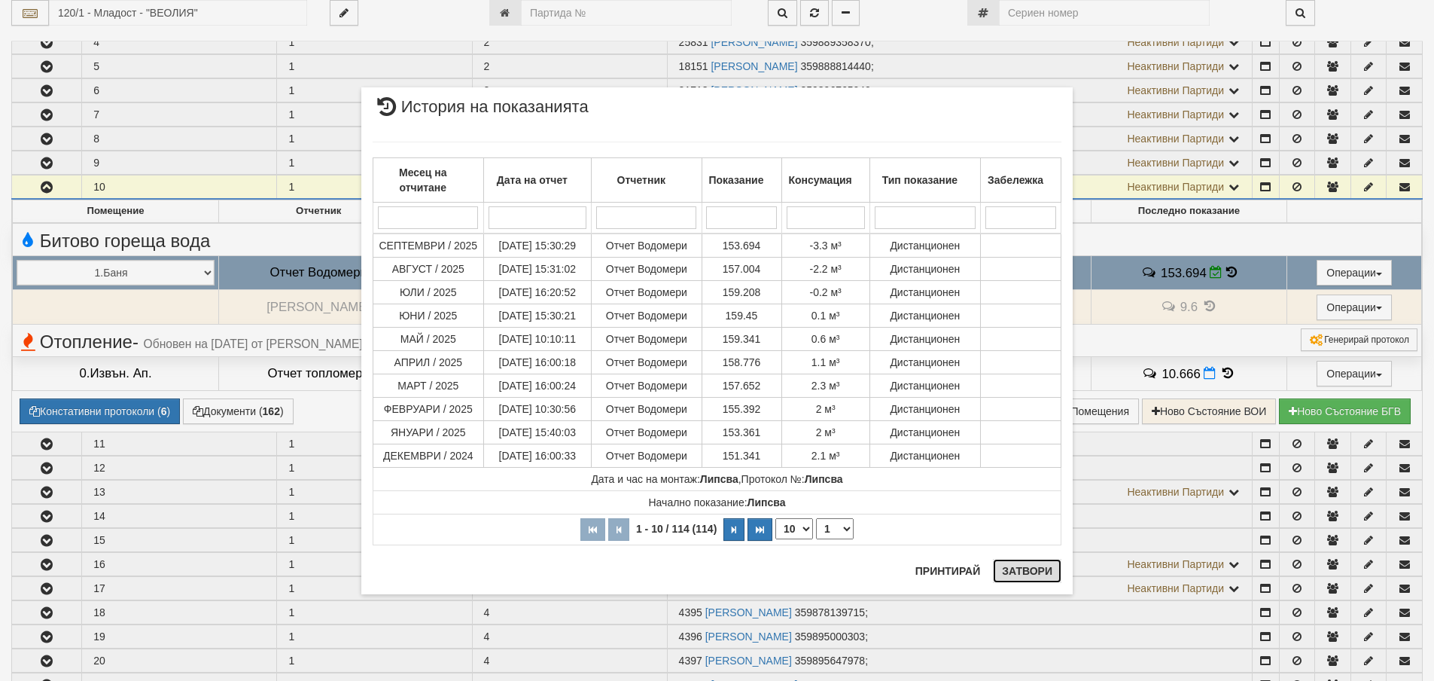
click at [1023, 567] on button "Затвори" at bounding box center [1027, 571] width 69 height 24
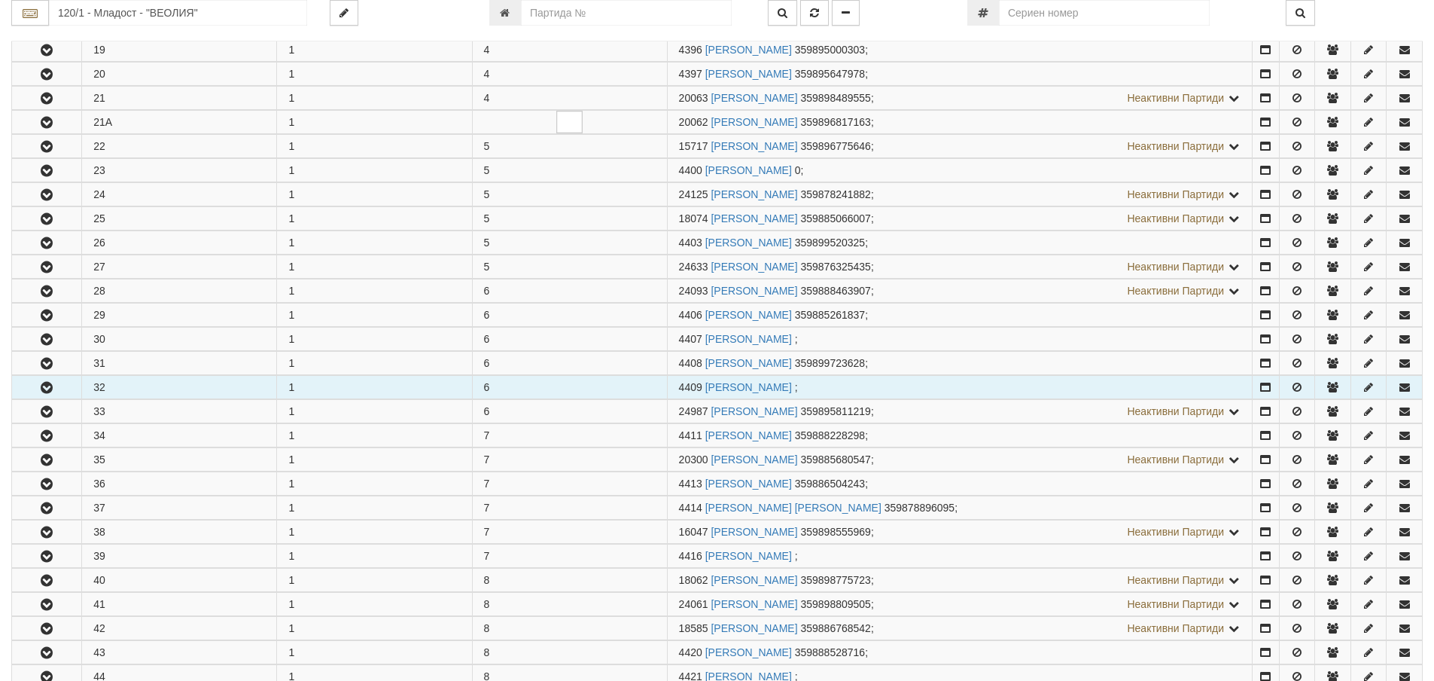
scroll to position [979, 0]
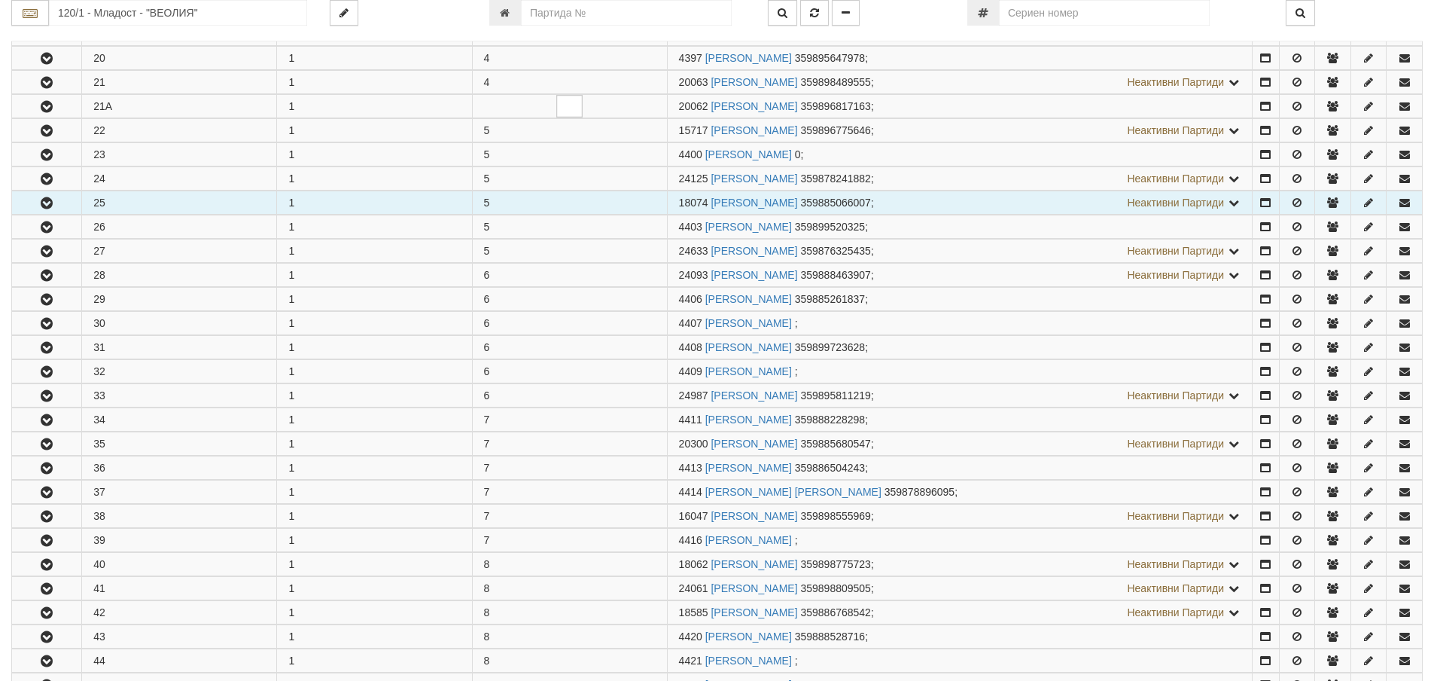
click at [39, 196] on button "button" at bounding box center [46, 202] width 69 height 23
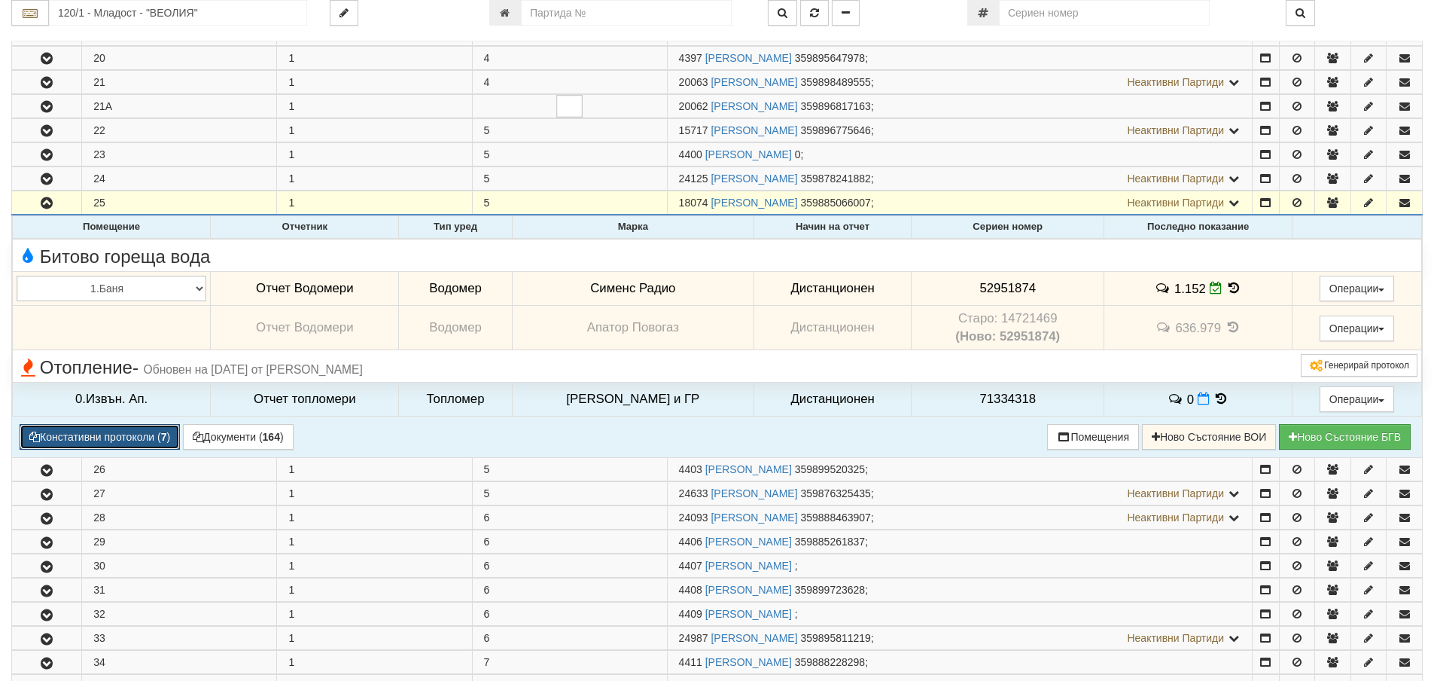
click at [111, 440] on button "Констативни протоколи ( 7 )" at bounding box center [100, 437] width 160 height 26
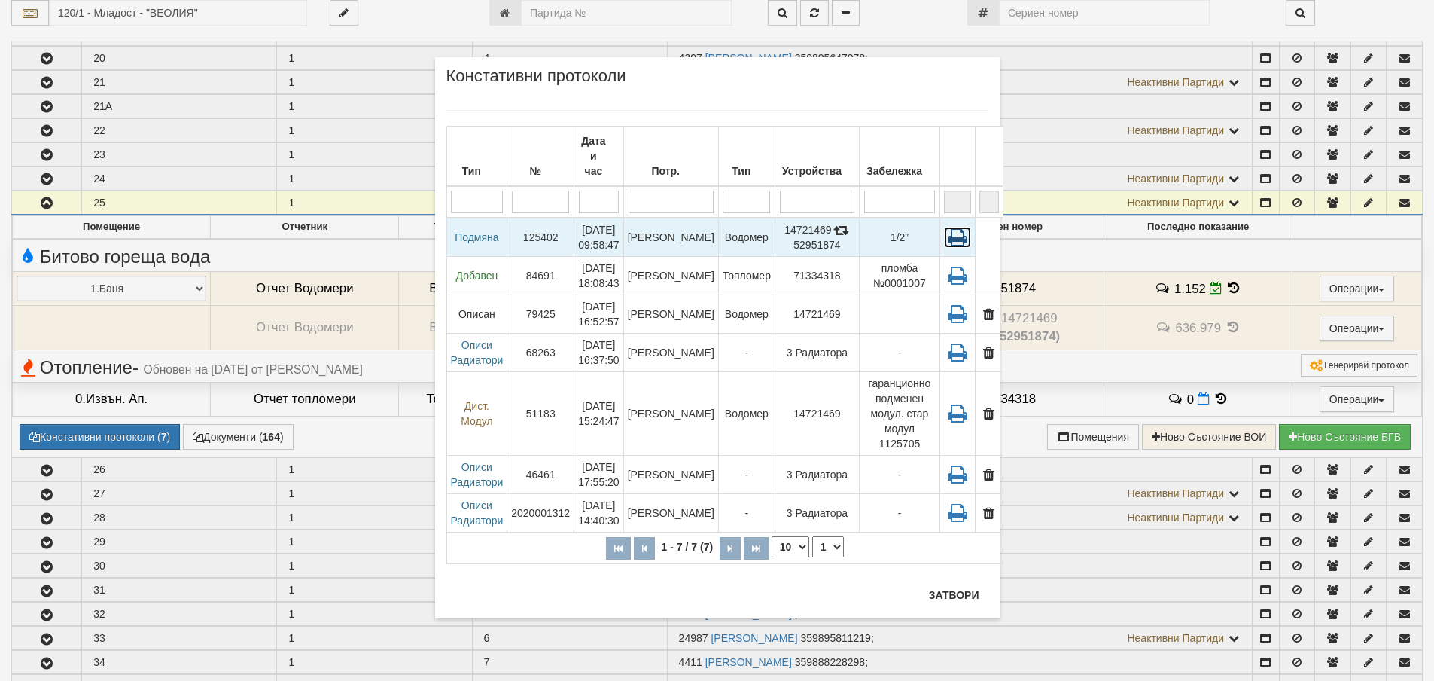
click at [944, 227] on icon at bounding box center [957, 237] width 27 height 21
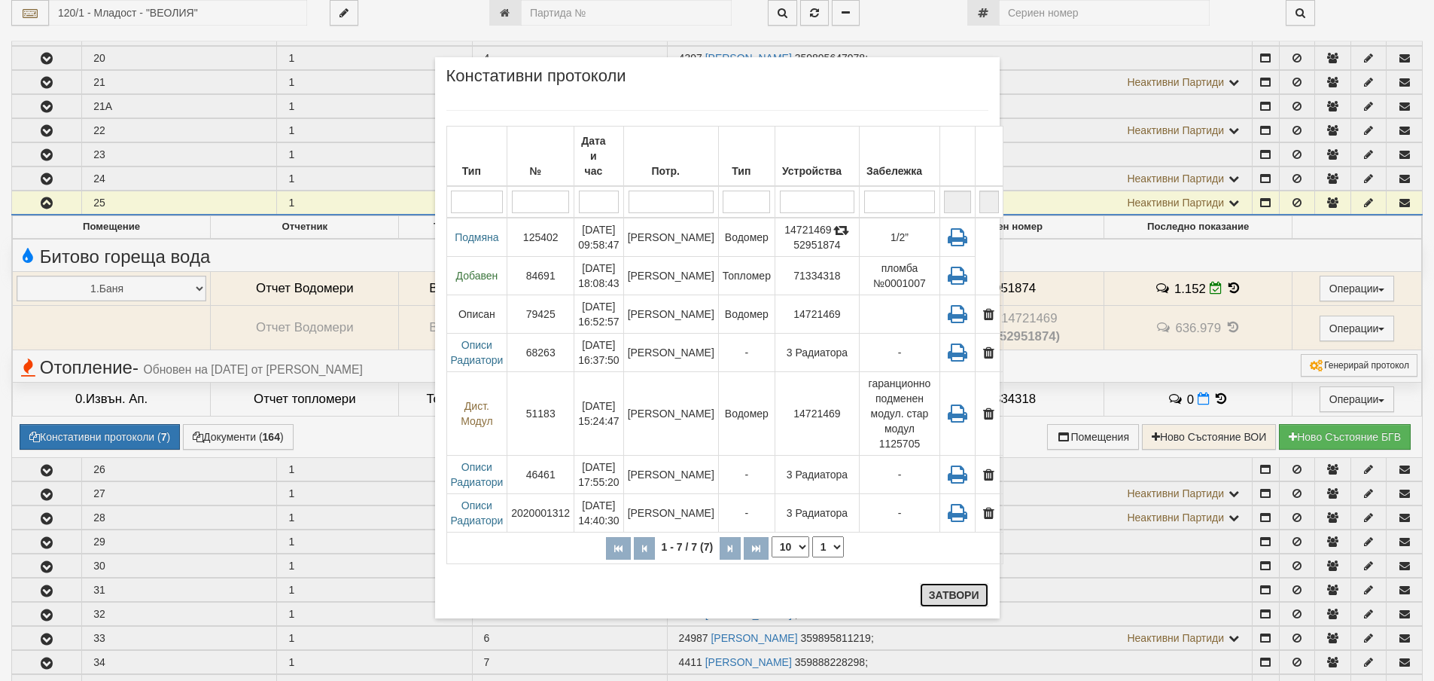
click at [943, 590] on button "Затвори" at bounding box center [954, 595] width 69 height 24
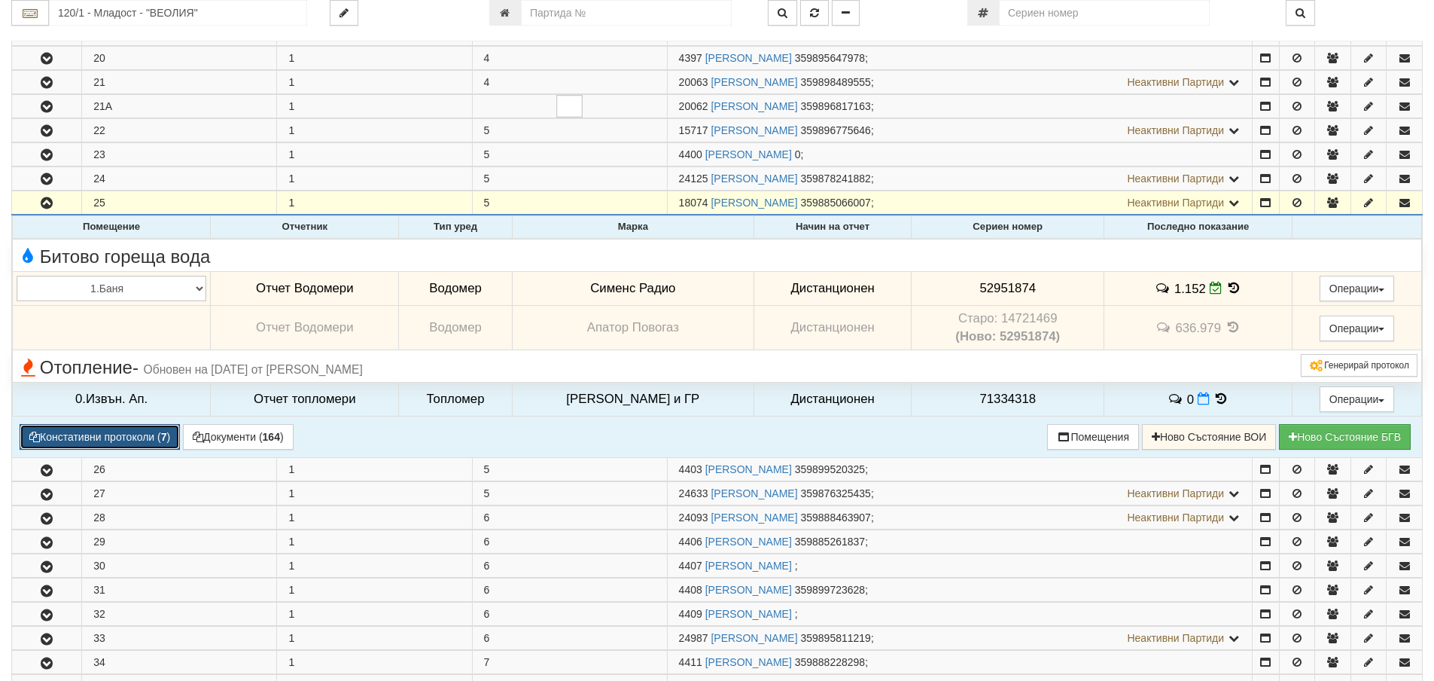
click at [133, 440] on button "Констативни протоколи ( 7 )" at bounding box center [100, 437] width 160 height 26
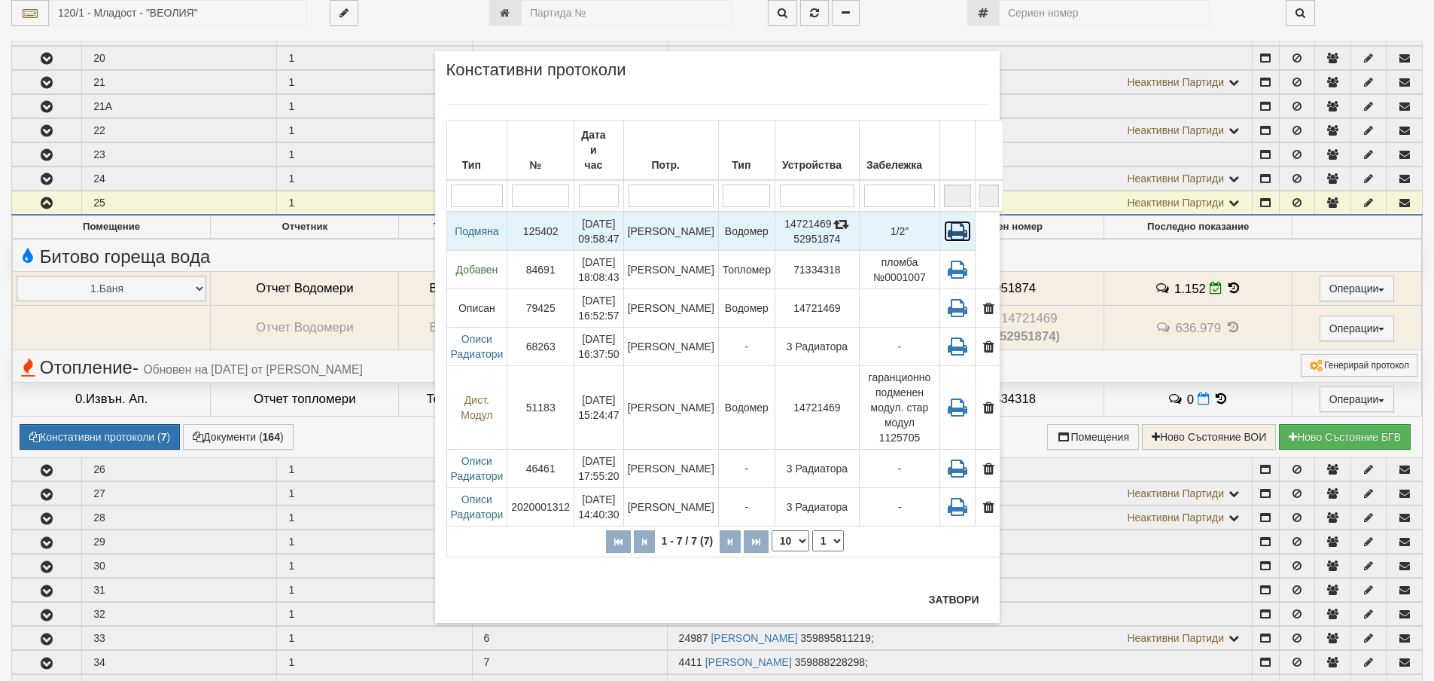
click at [944, 221] on icon at bounding box center [957, 231] width 27 height 21
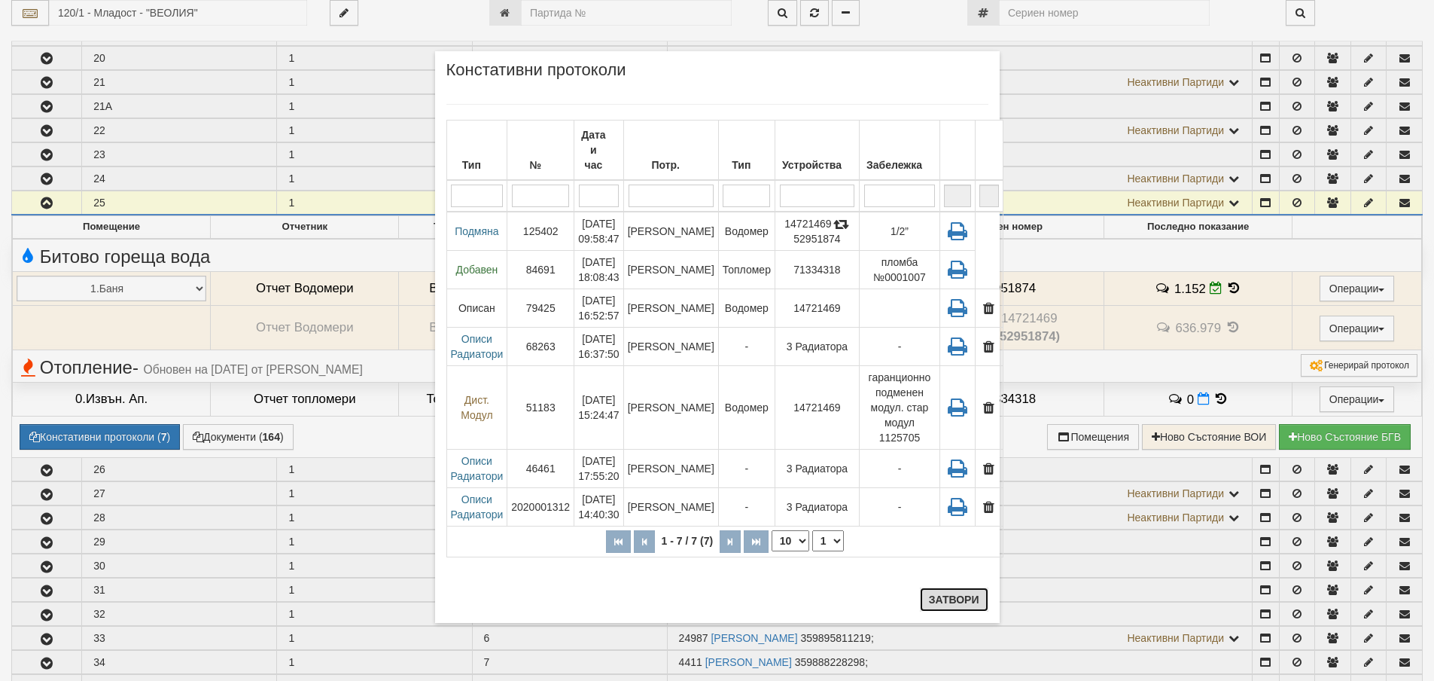
click at [959, 598] on button "Затвори" at bounding box center [954, 599] width 69 height 24
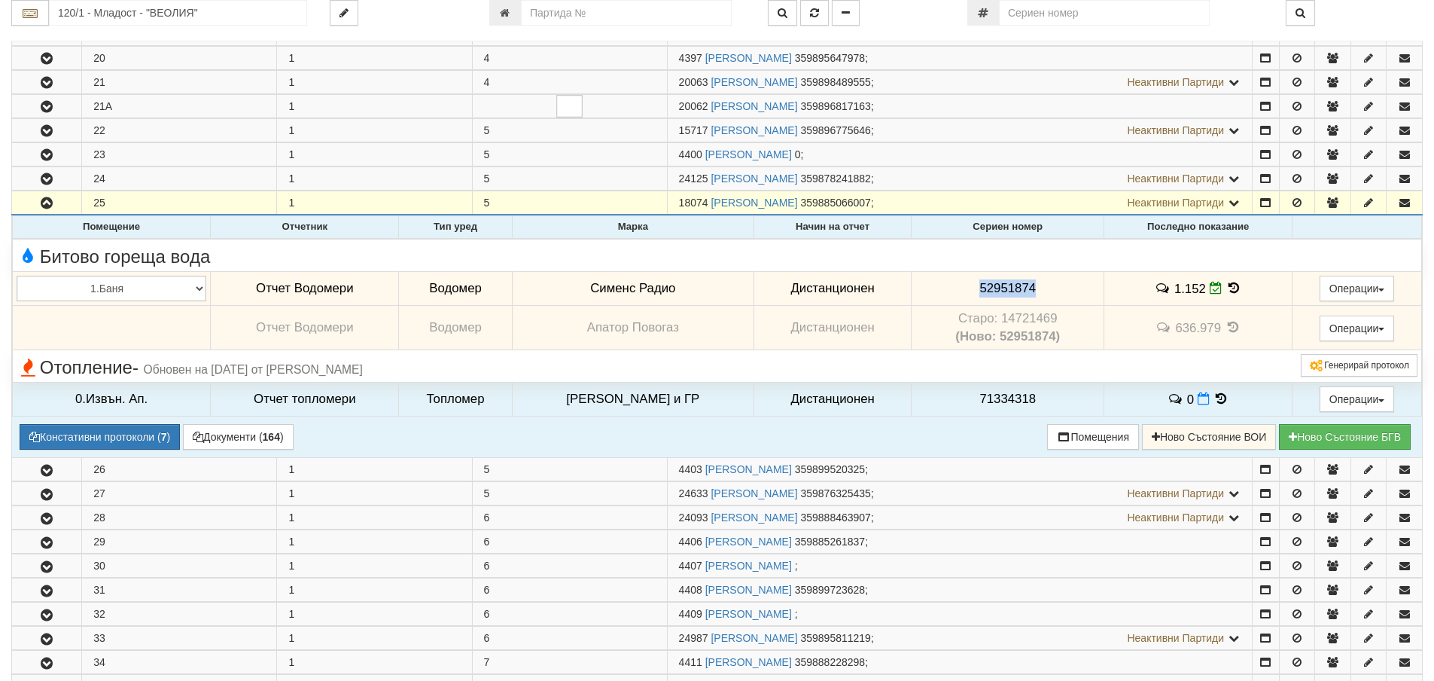
drag, startPoint x: 970, startPoint y: 288, endPoint x: 1028, endPoint y: 294, distance: 58.4
click at [1028, 294] on td "52951874" at bounding box center [1008, 288] width 193 height 35
copy span "52951874"
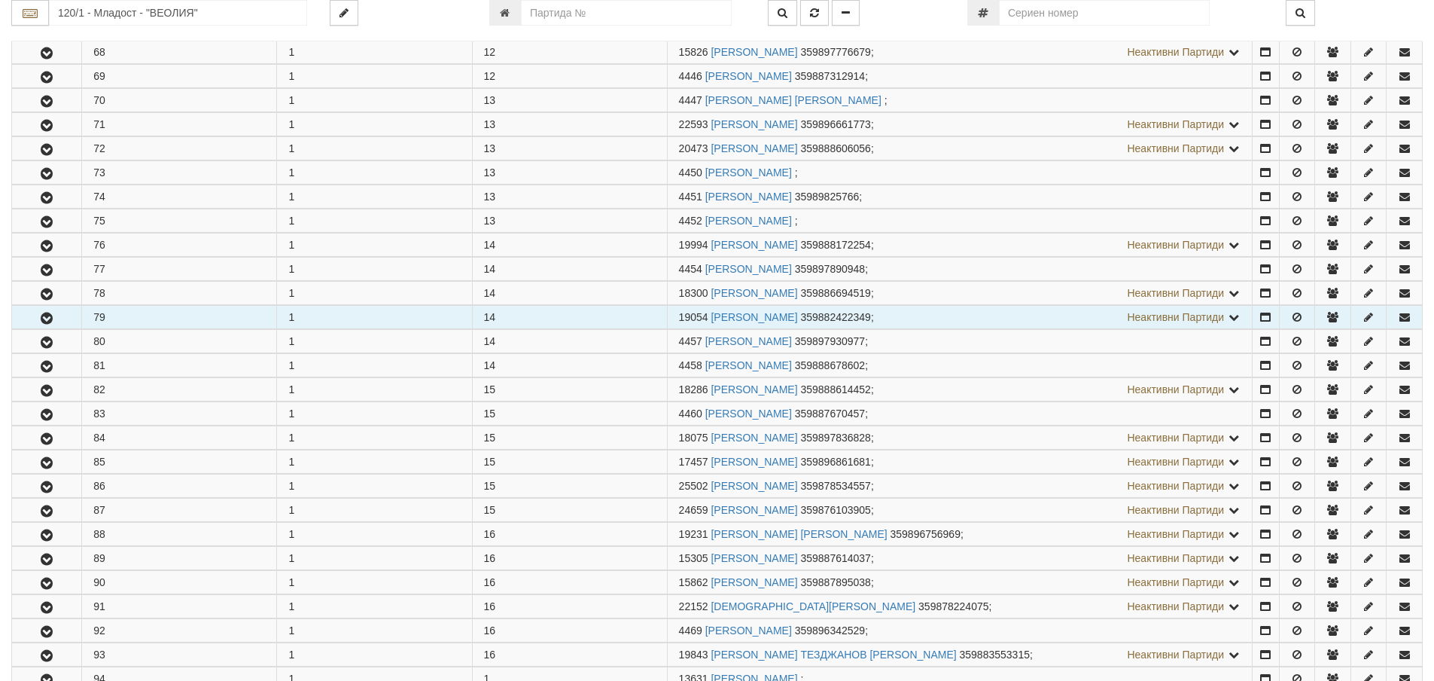
scroll to position [2409, 0]
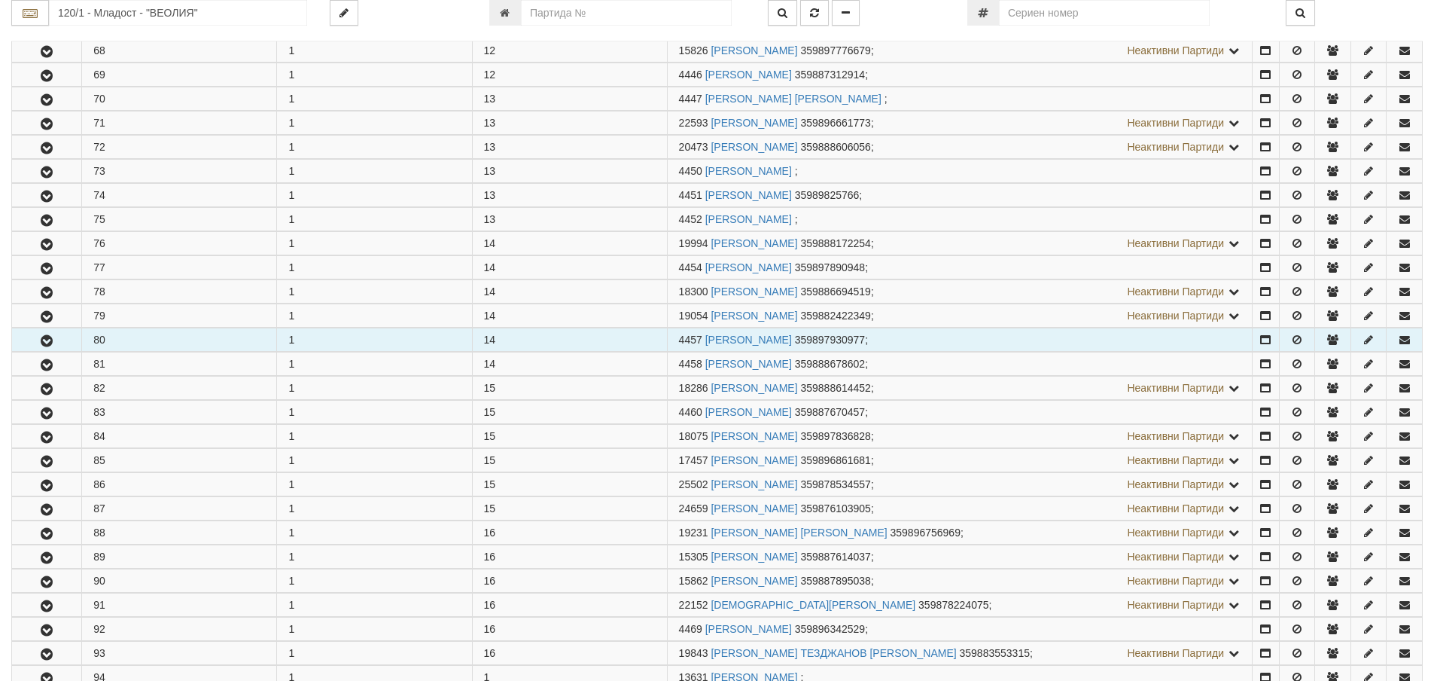
click at [44, 340] on icon "button" at bounding box center [47, 341] width 18 height 11
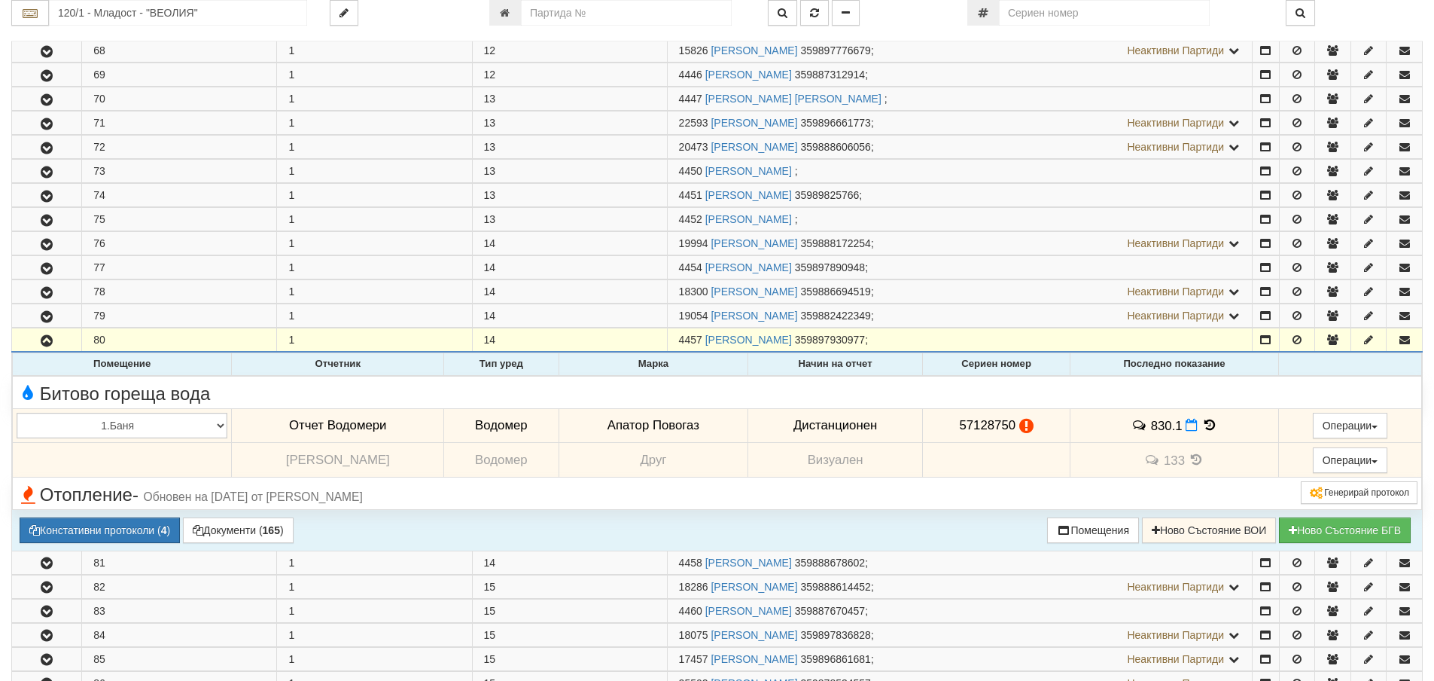
click at [1204, 422] on icon at bounding box center [1210, 425] width 17 height 13
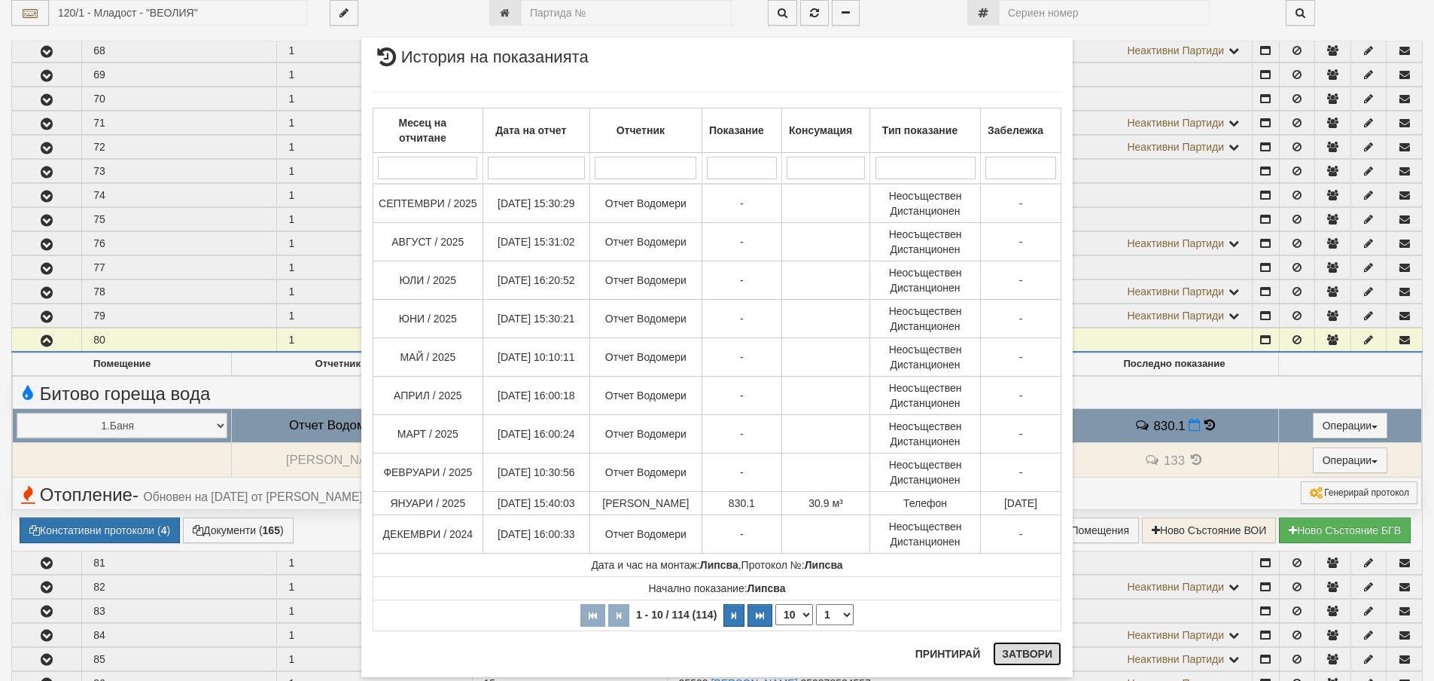
click at [1031, 653] on button "Затвори" at bounding box center [1027, 653] width 69 height 24
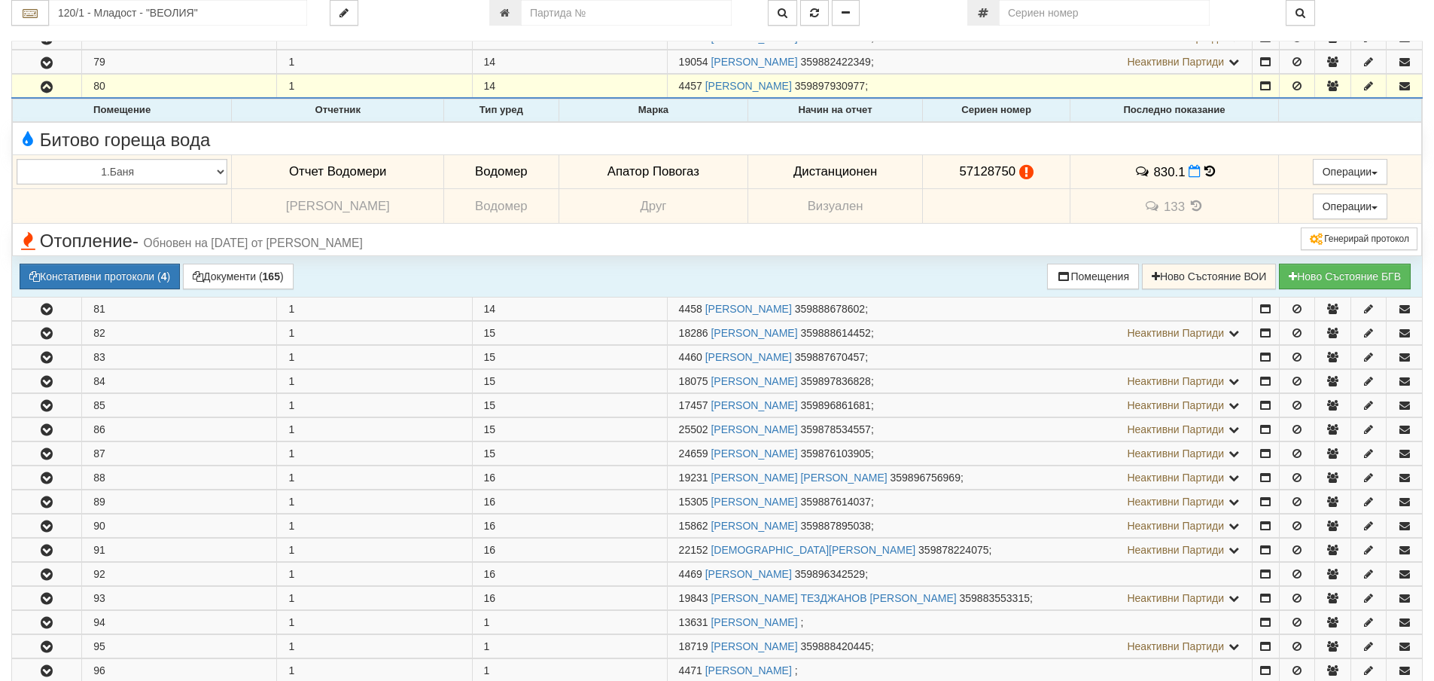
scroll to position [2786, 0]
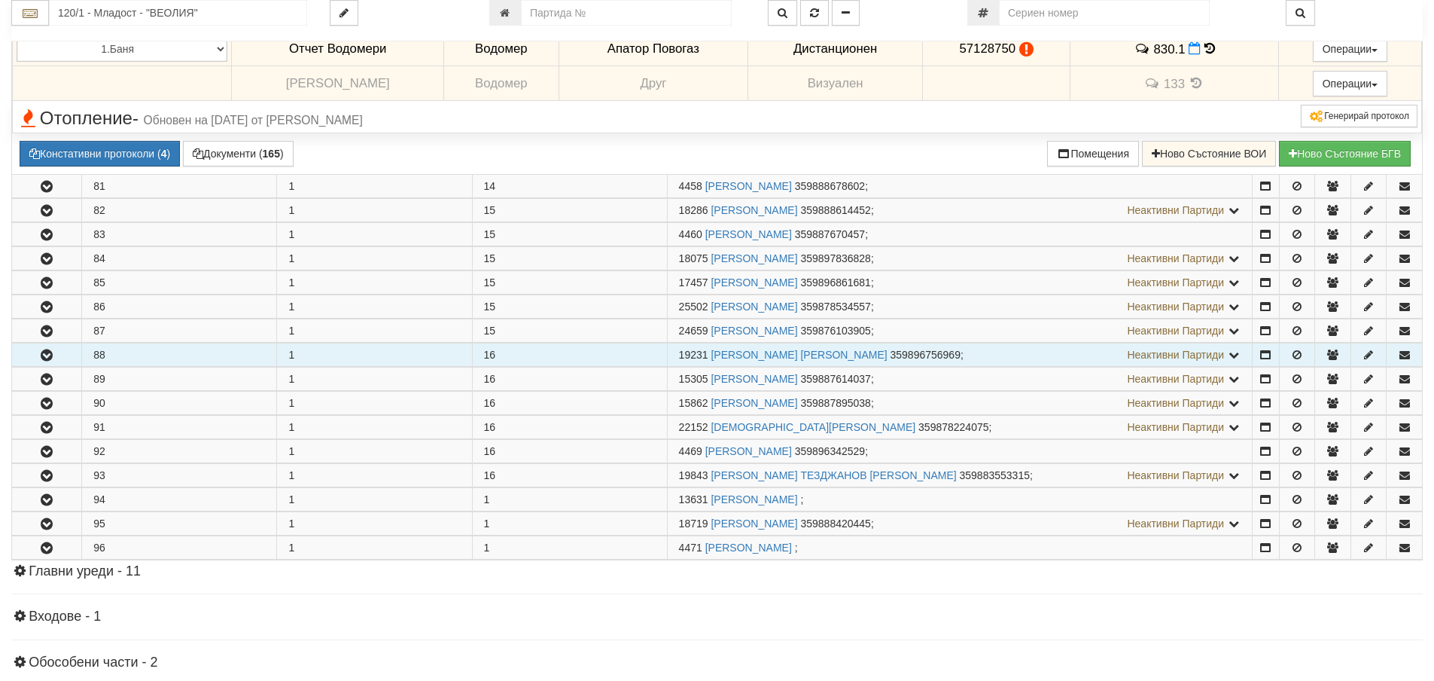
click at [60, 356] on button "button" at bounding box center [46, 354] width 69 height 23
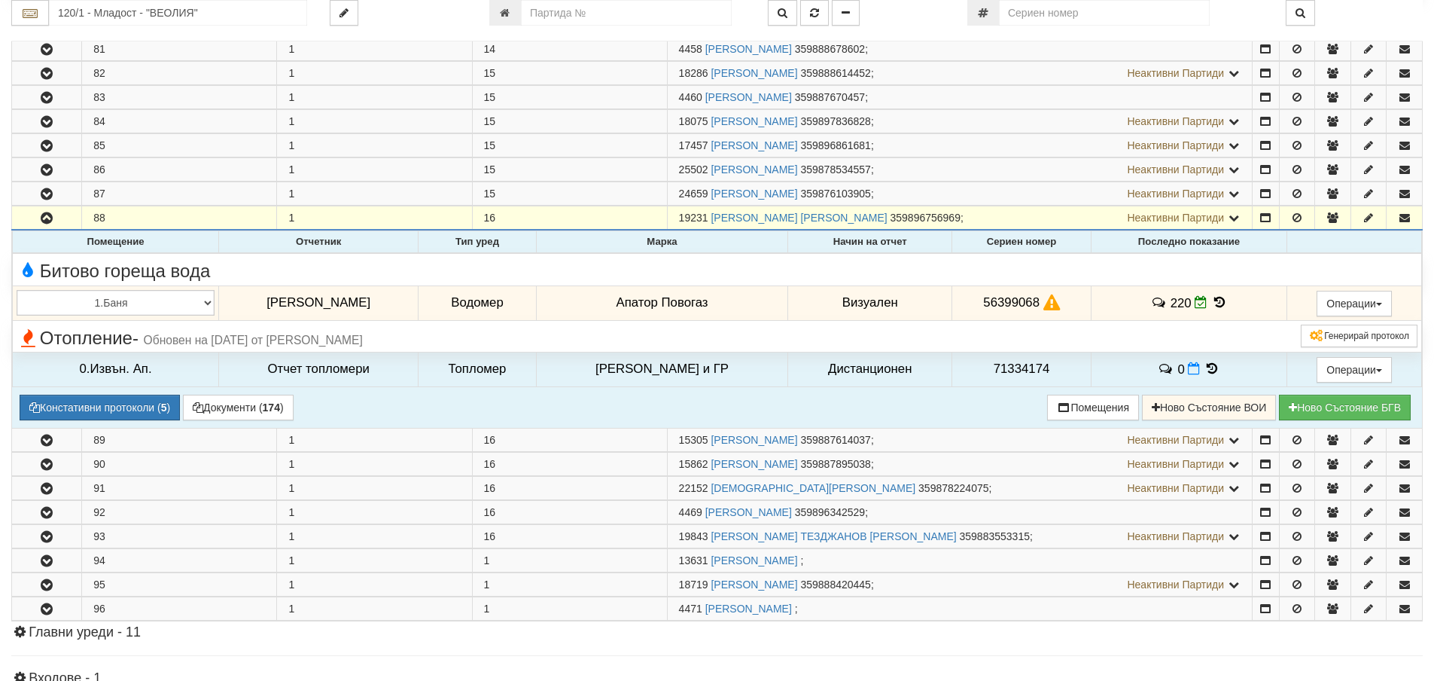
scroll to position [2936, 0]
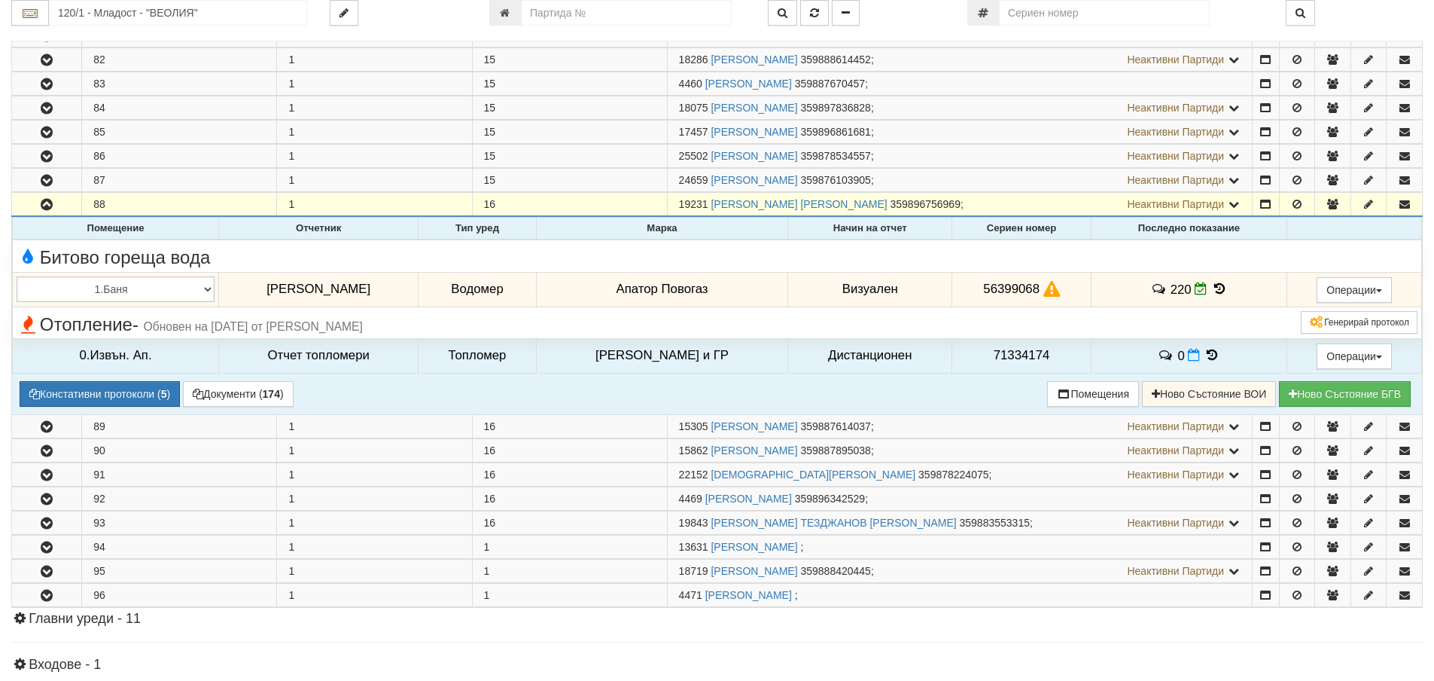
click at [1211, 285] on icon at bounding box center [1219, 288] width 17 height 13
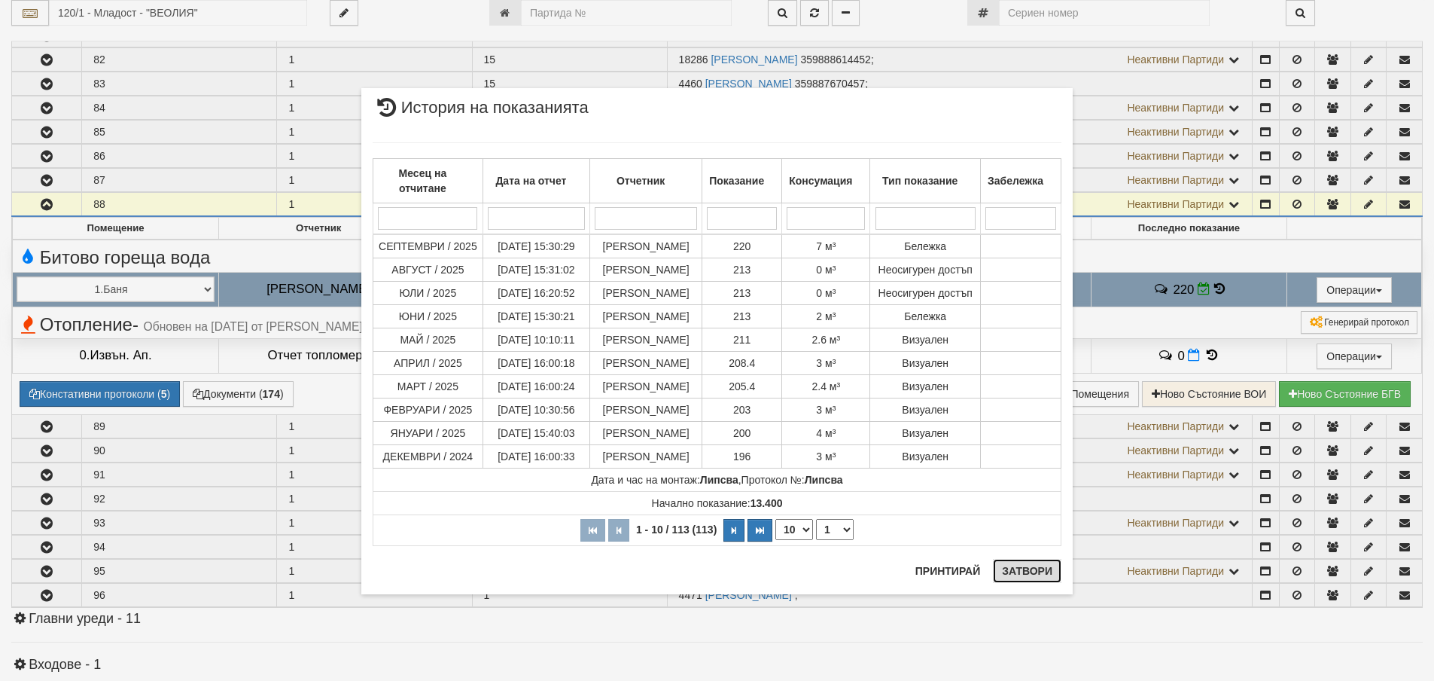
click at [1034, 566] on button "Затвори" at bounding box center [1027, 571] width 69 height 24
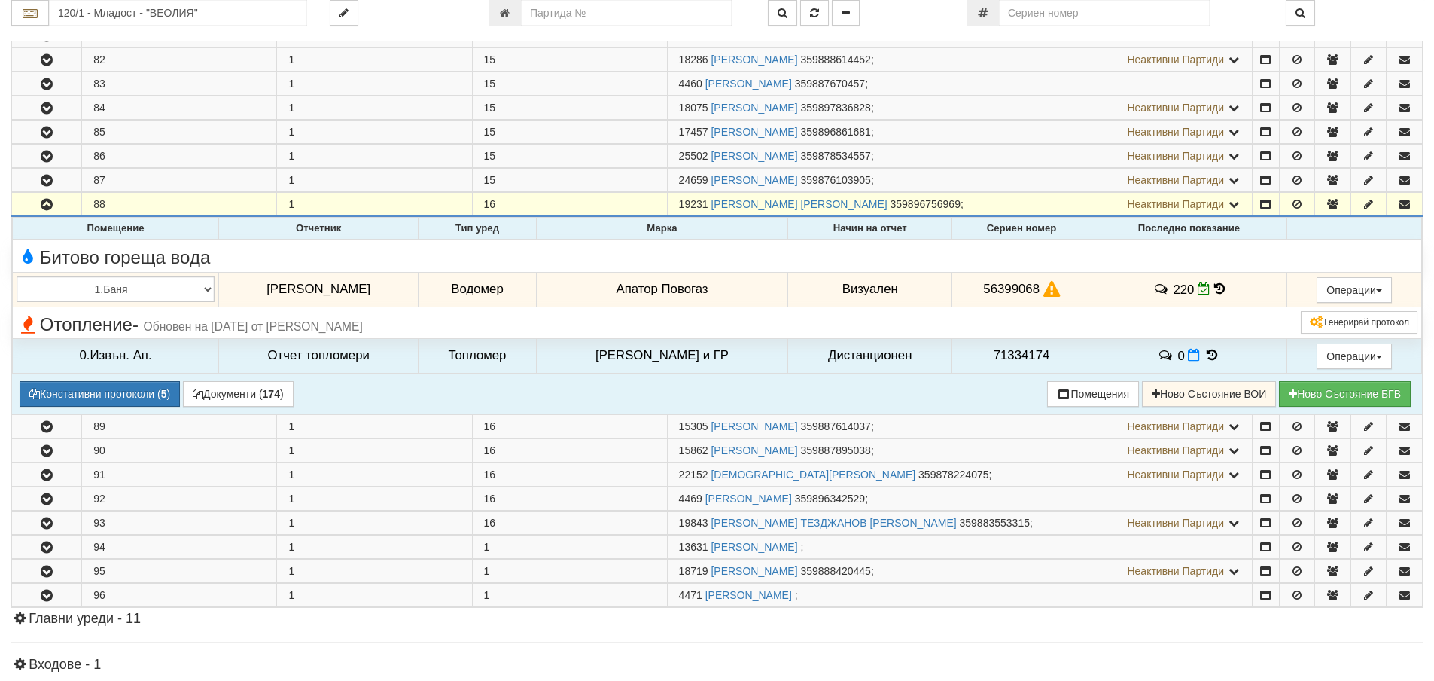
click at [1214, 288] on icon at bounding box center [1219, 288] width 11 height 13
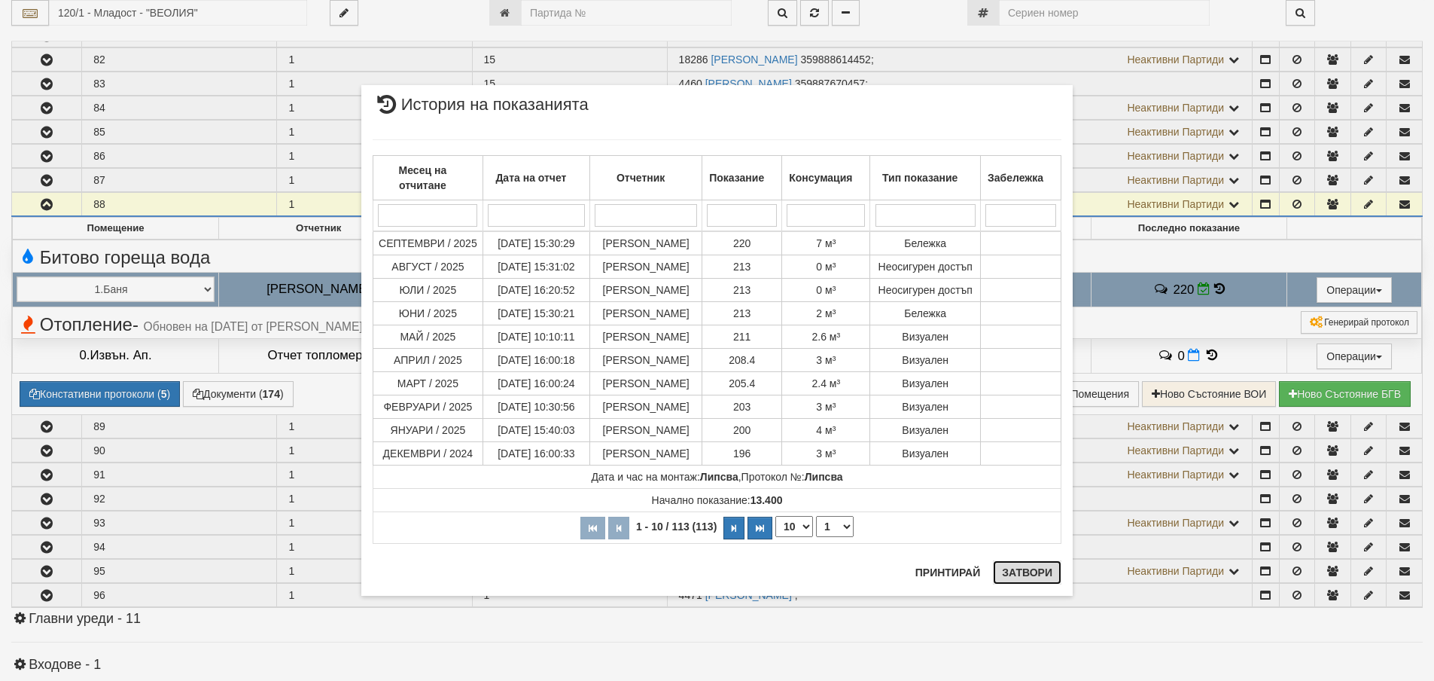
click at [1021, 566] on button "Затвори" at bounding box center [1027, 572] width 69 height 24
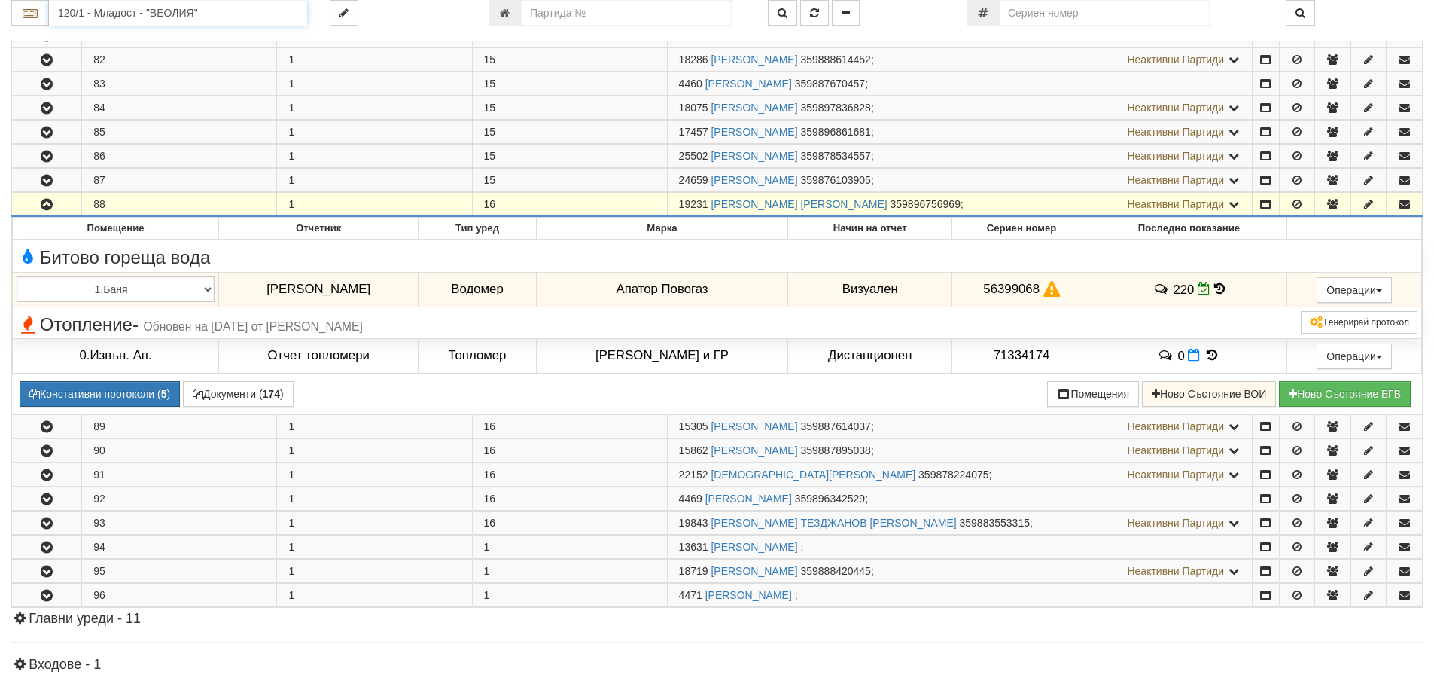
click at [97, 14] on input "120/1 - Младост - "ВЕОЛИЯ"" at bounding box center [178, 13] width 258 height 26
click at [68, 11] on input "120/1 - Младост - "ВЕОЛИЯ"" at bounding box center [178, 13] width 258 height 26
click at [79, 29] on div "082/1 - Трошево - "ВЕОЛИЯ"" at bounding box center [178, 36] width 254 height 17
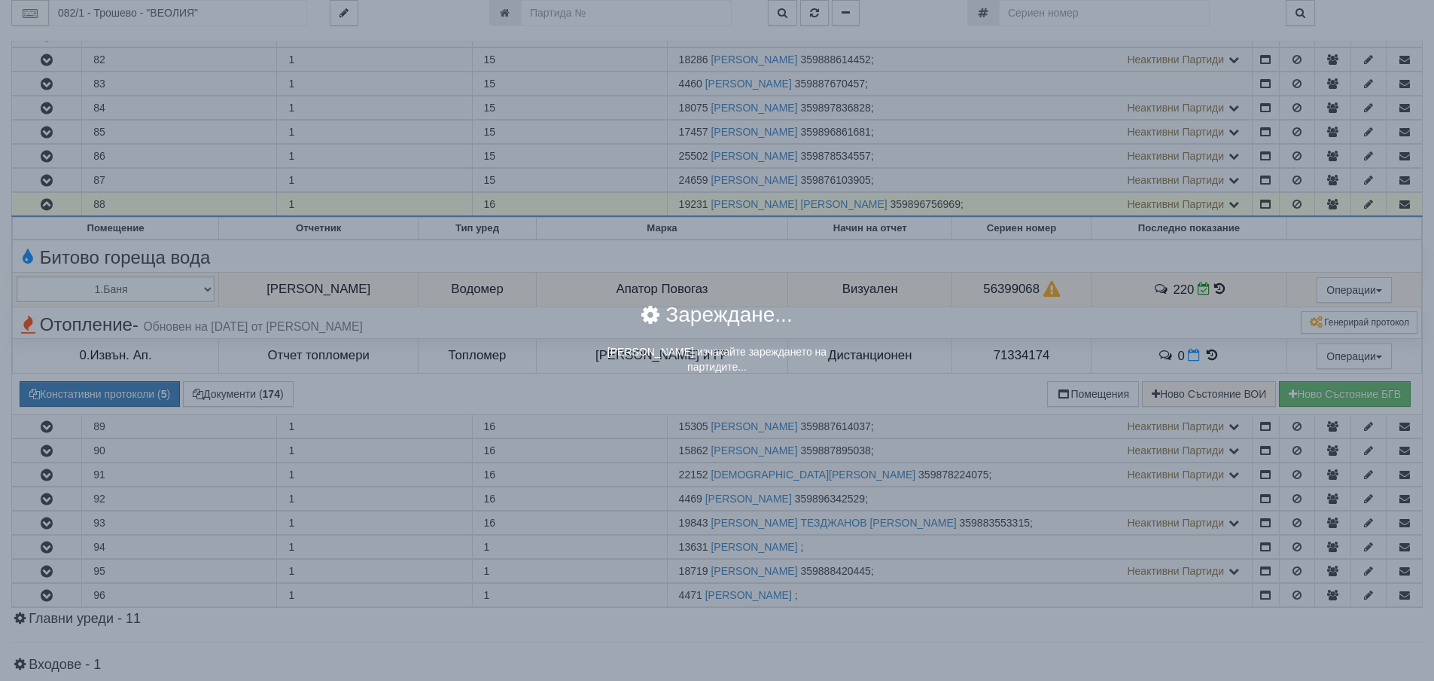
scroll to position [0, 0]
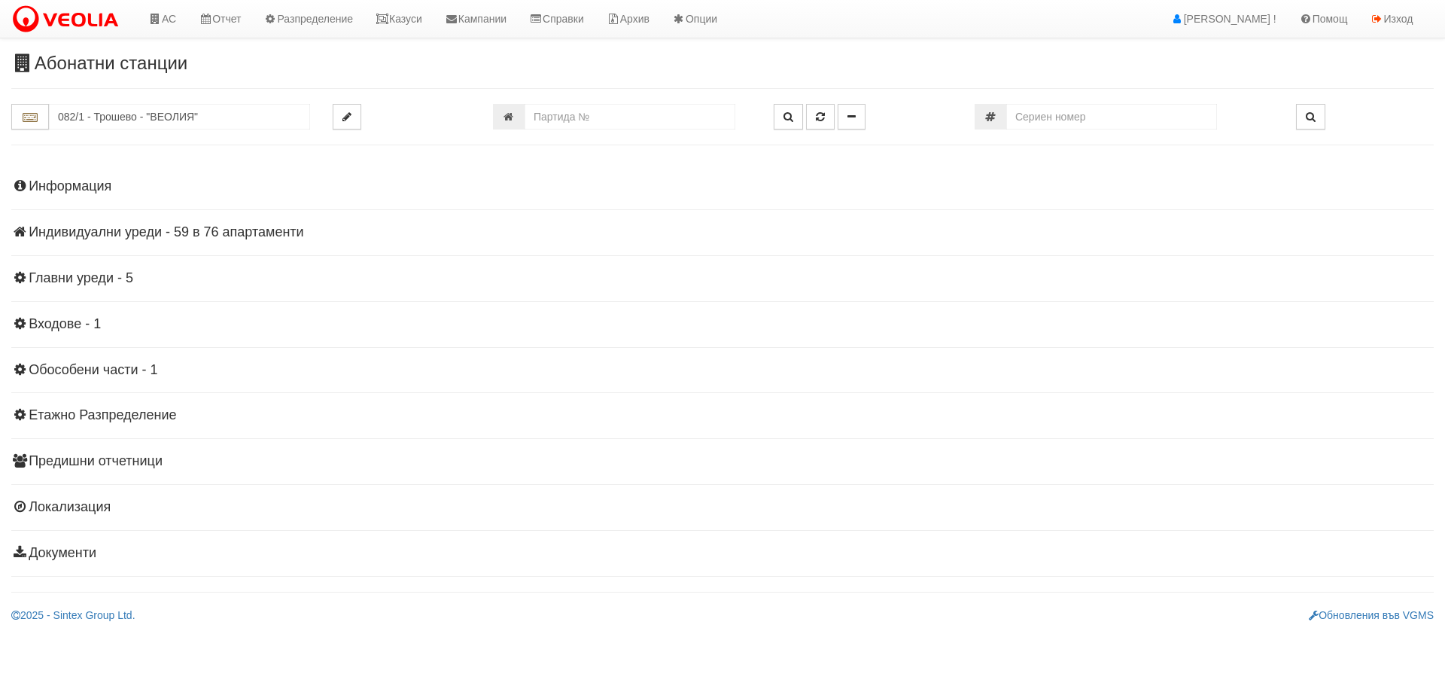
click at [79, 231] on h4 "Индивидуални уреди - 59 в 76 апартаменти" at bounding box center [722, 232] width 1423 height 15
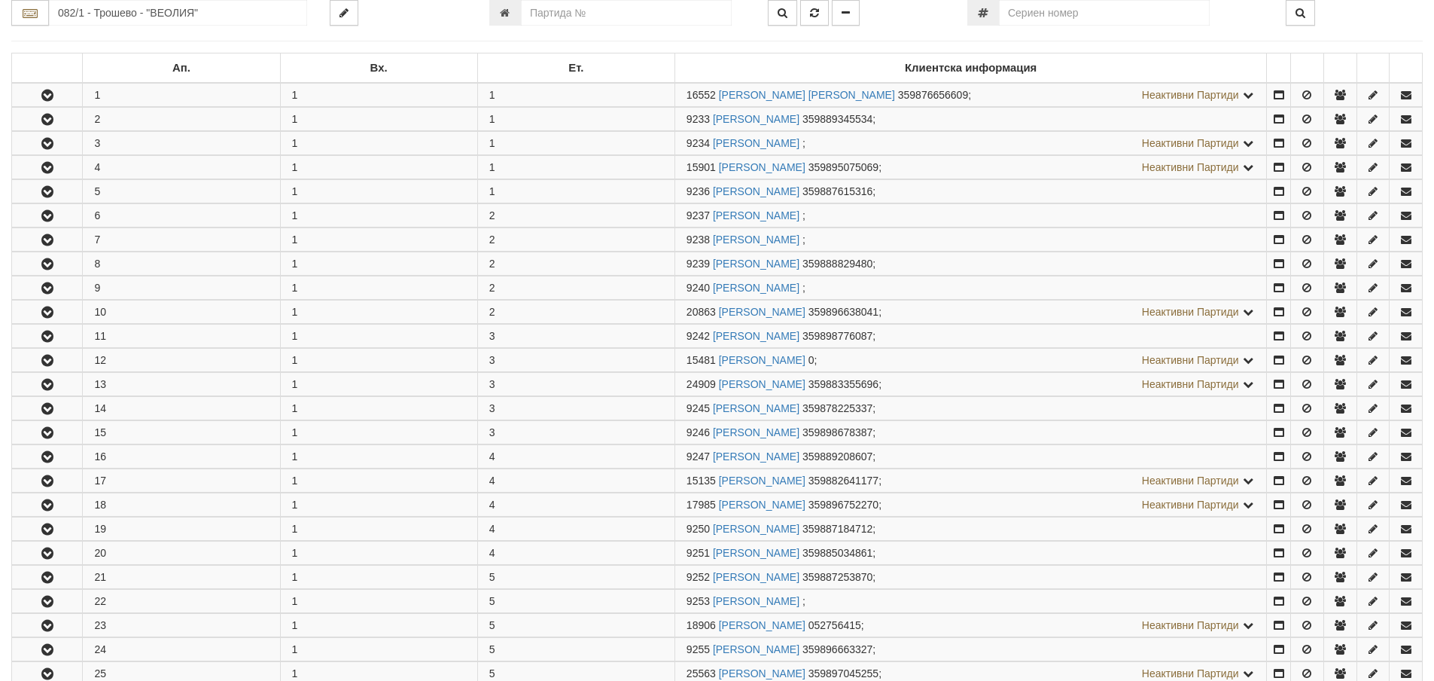
scroll to position [226, 0]
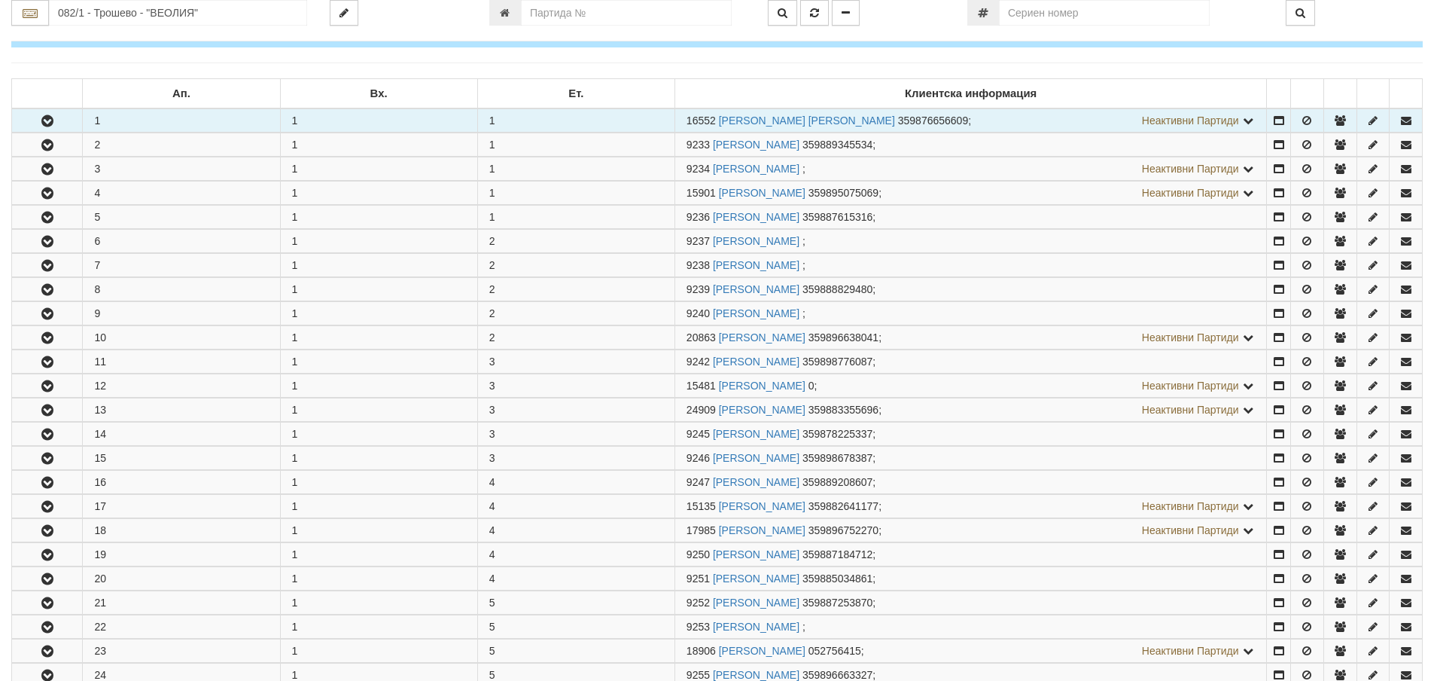
click at [49, 120] on icon "button" at bounding box center [47, 121] width 18 height 11
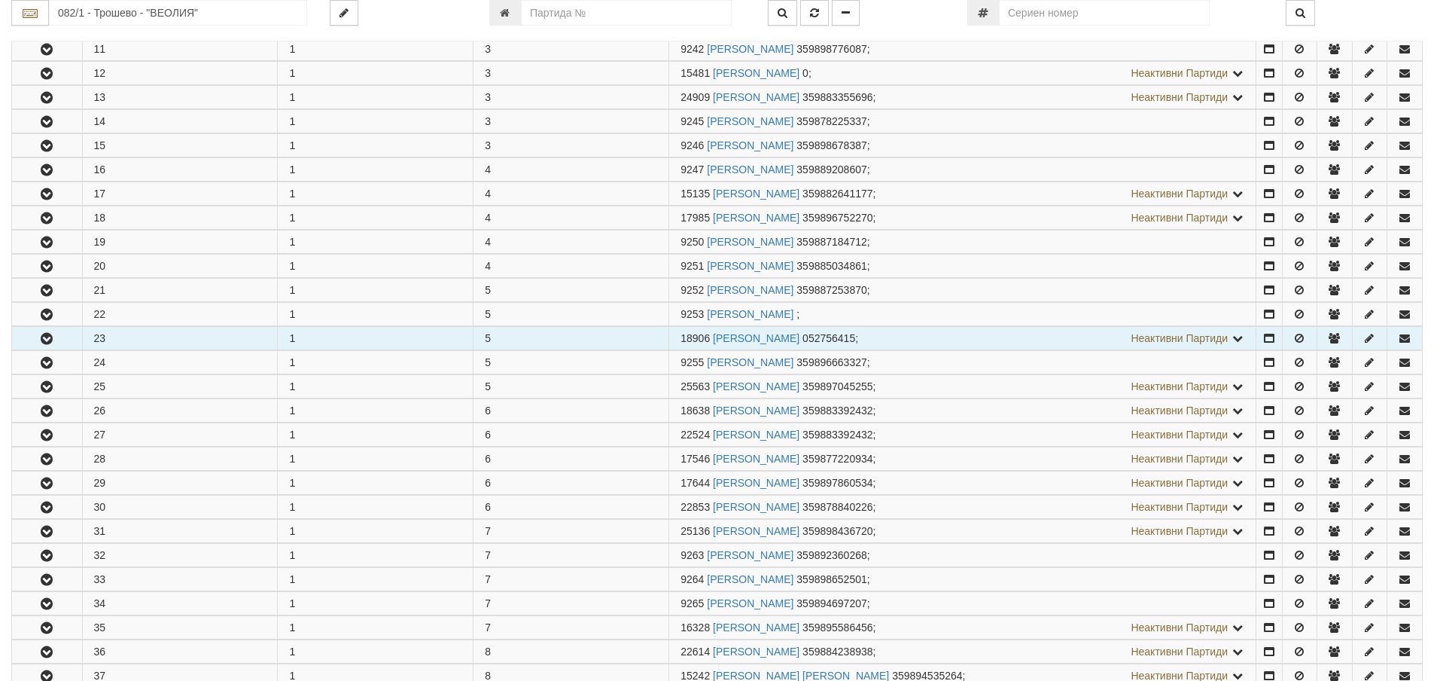
scroll to position [979, 0]
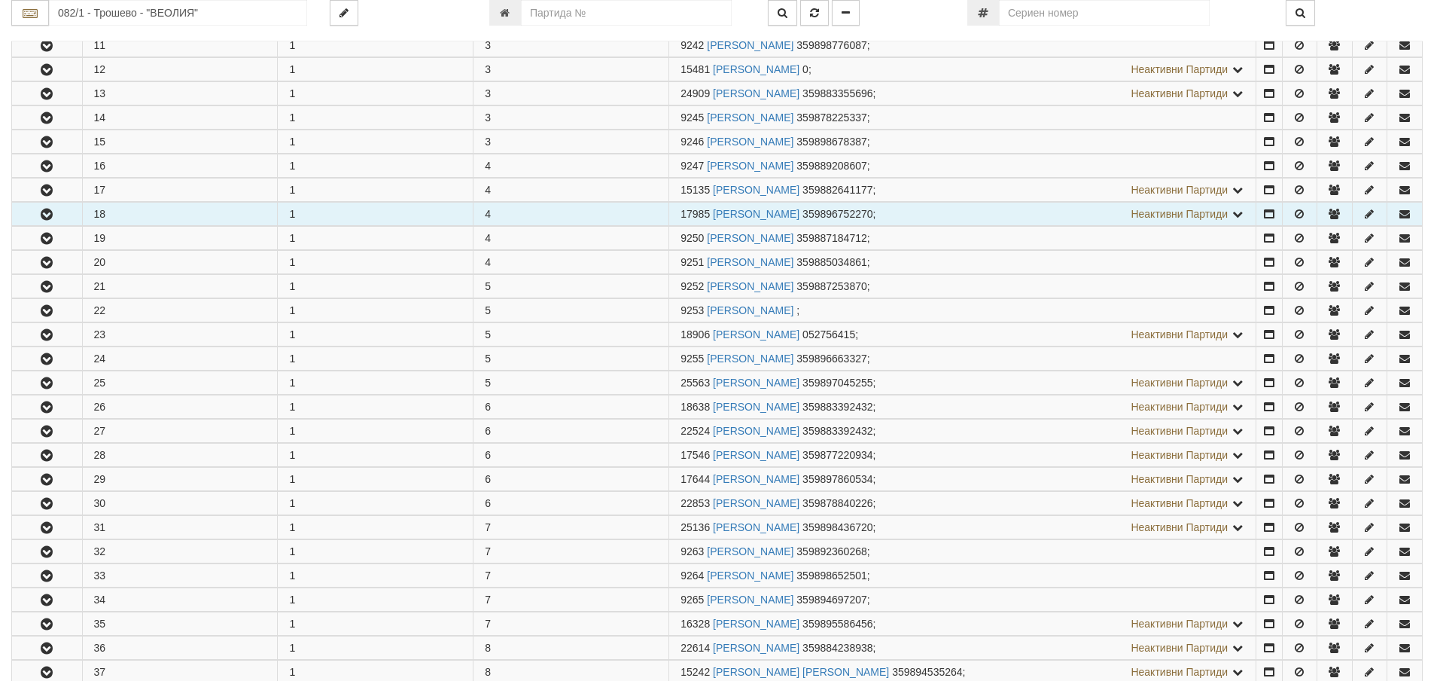
click at [47, 218] on icon "button" at bounding box center [47, 214] width 18 height 11
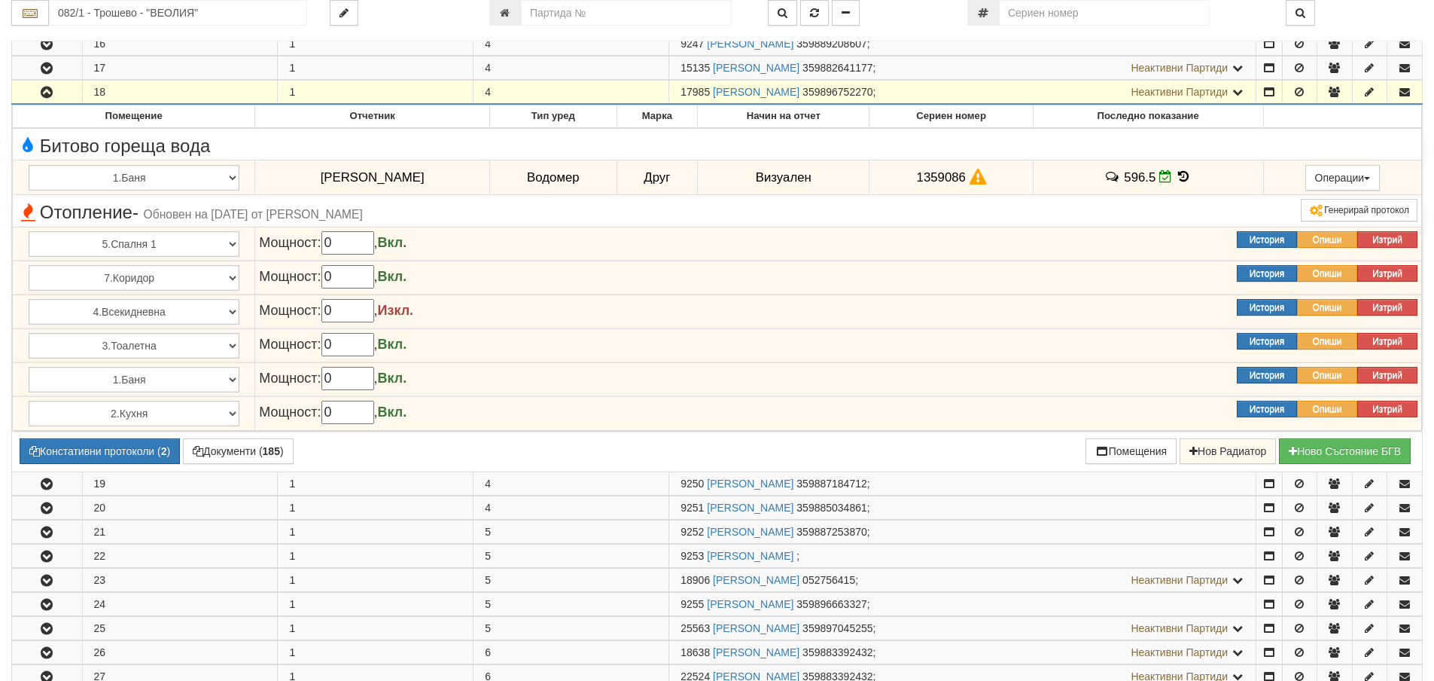
scroll to position [1280, 0]
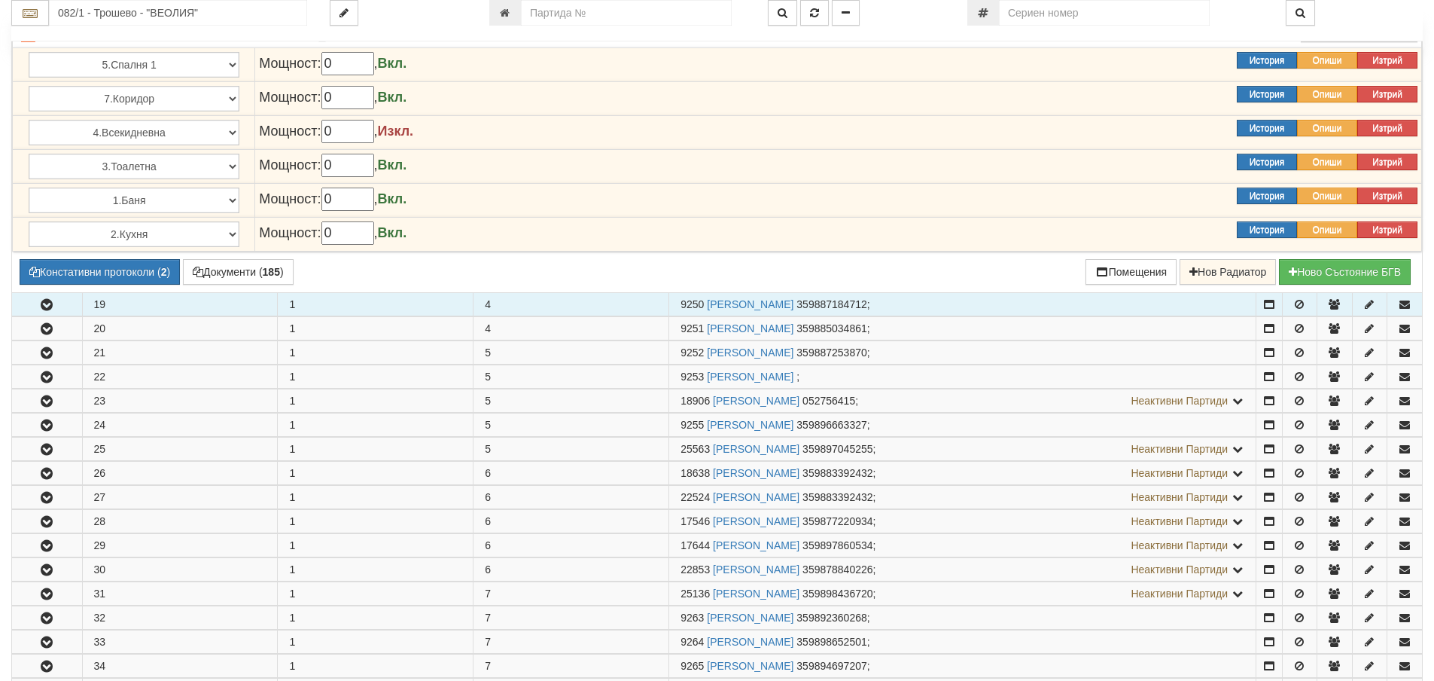
click at [56, 307] on button "button" at bounding box center [47, 304] width 70 height 23
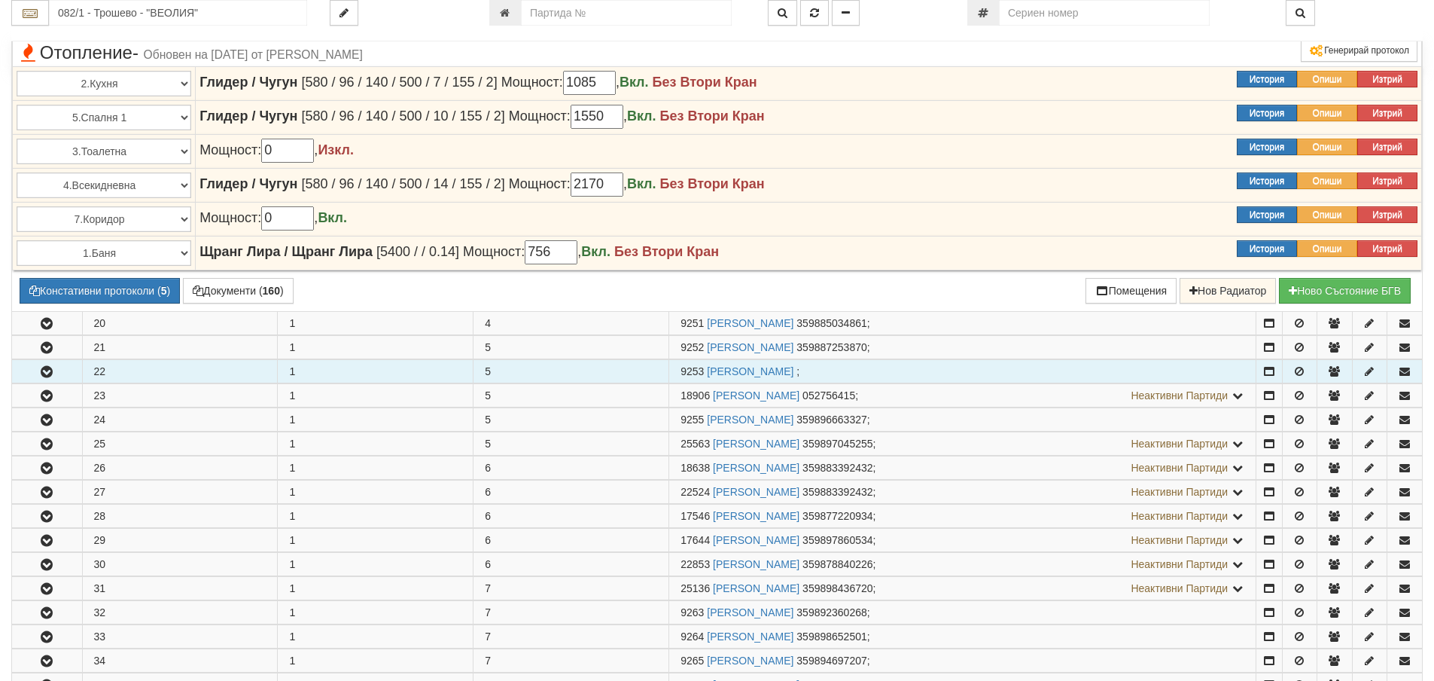
scroll to position [1732, 0]
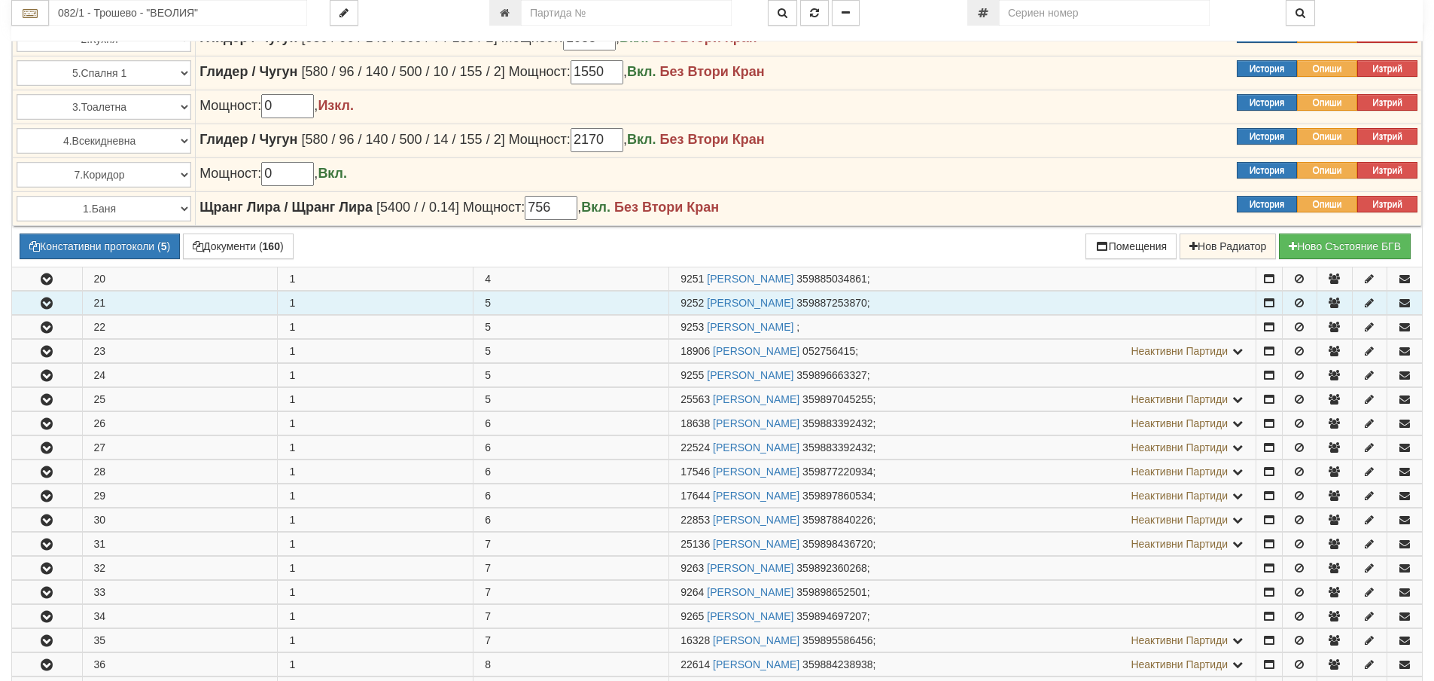
click at [46, 305] on icon "button" at bounding box center [47, 303] width 18 height 11
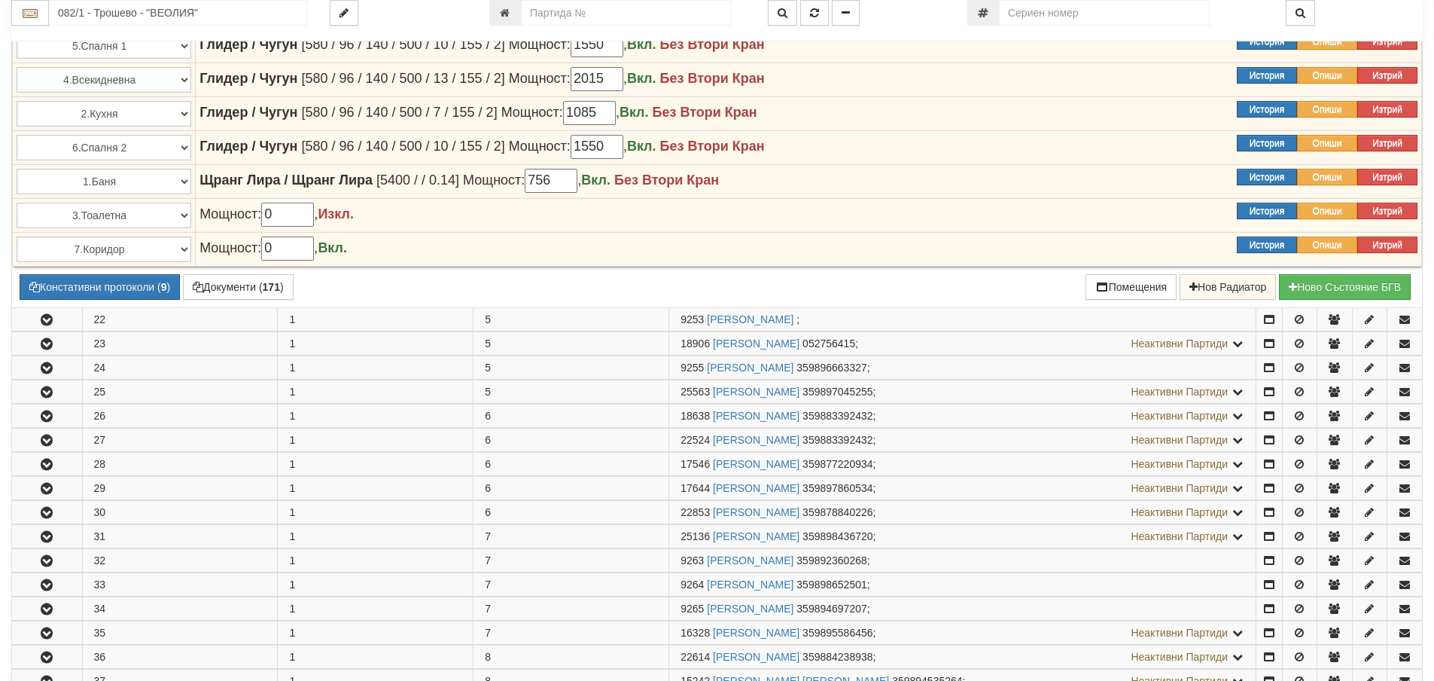
scroll to position [2183, 0]
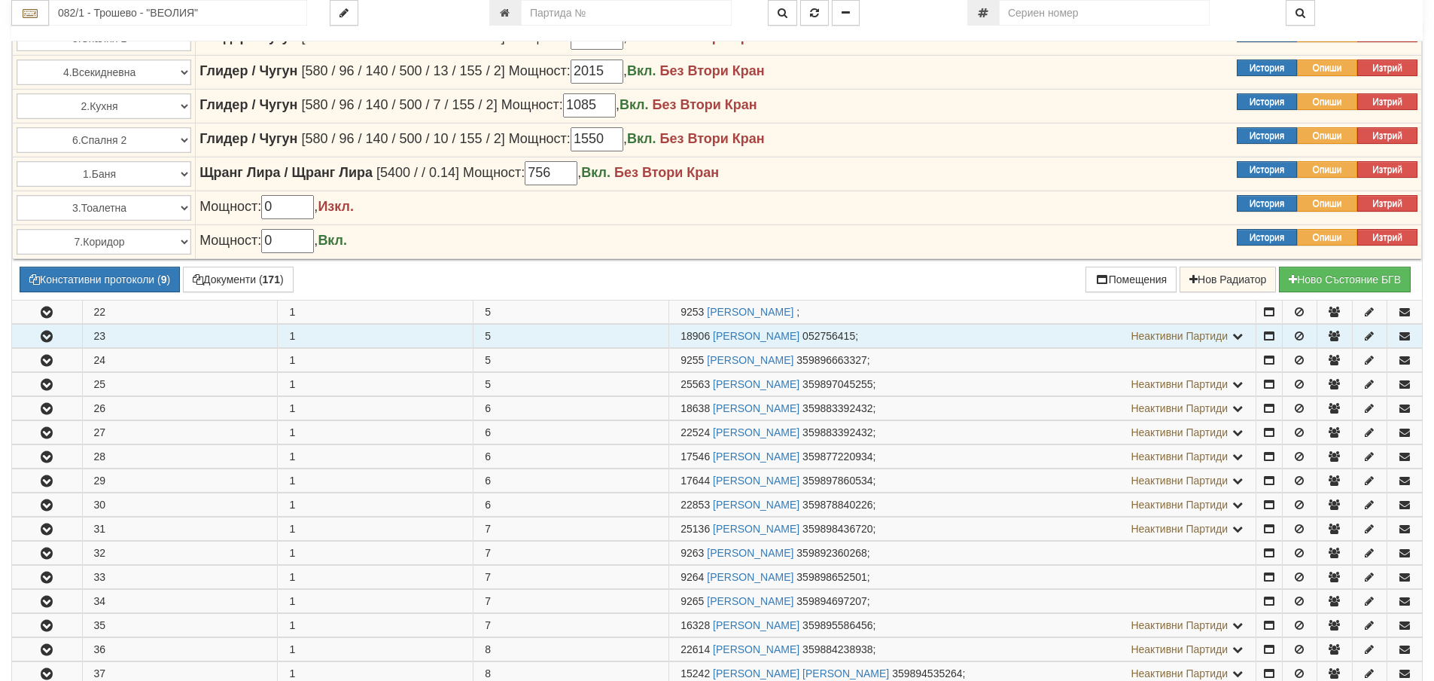
click at [47, 329] on button "button" at bounding box center [47, 335] width 70 height 23
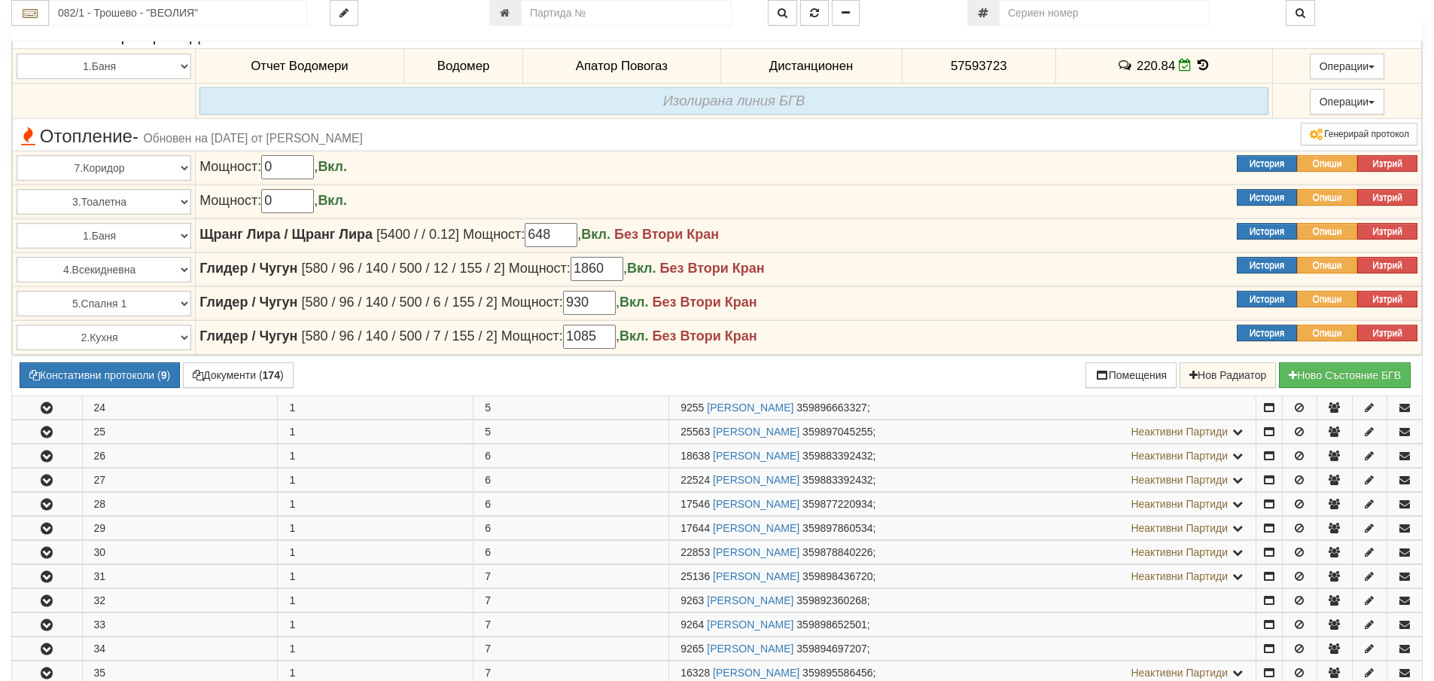
scroll to position [2560, 0]
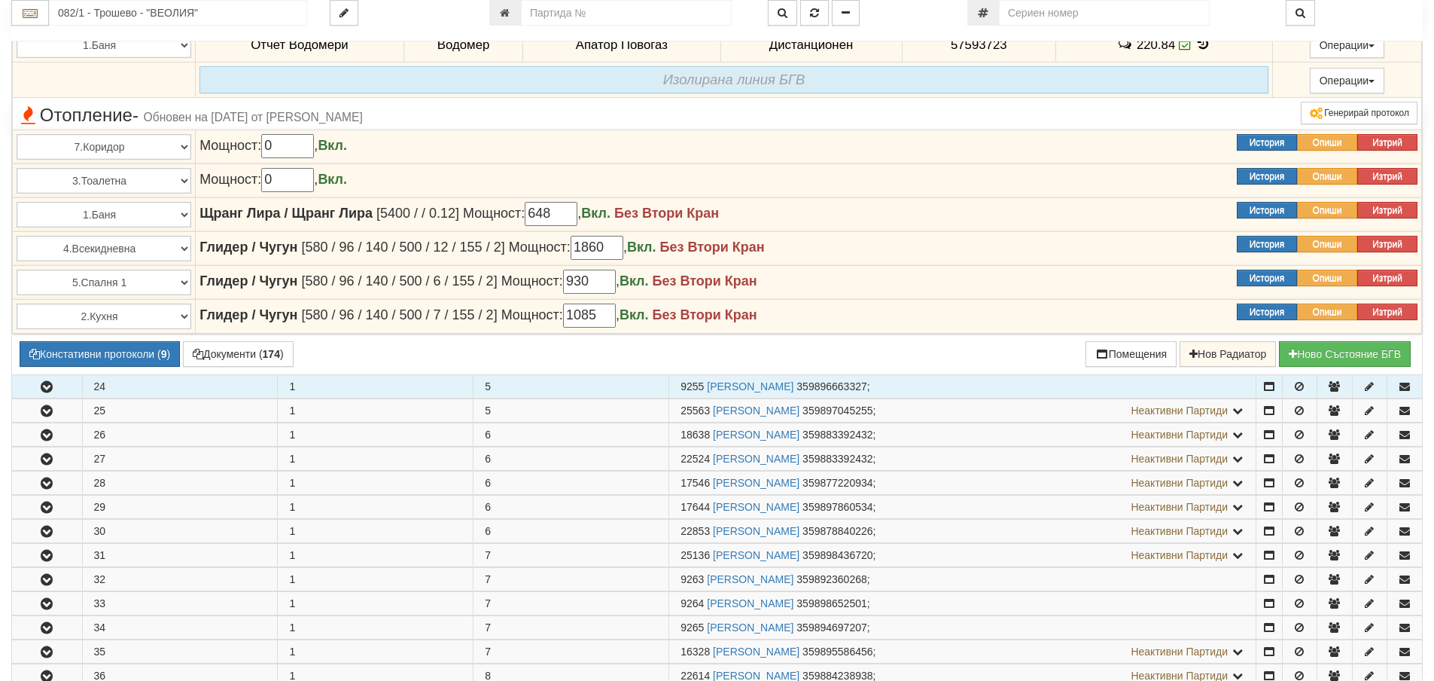
click at [52, 387] on icon "button" at bounding box center [47, 387] width 18 height 11
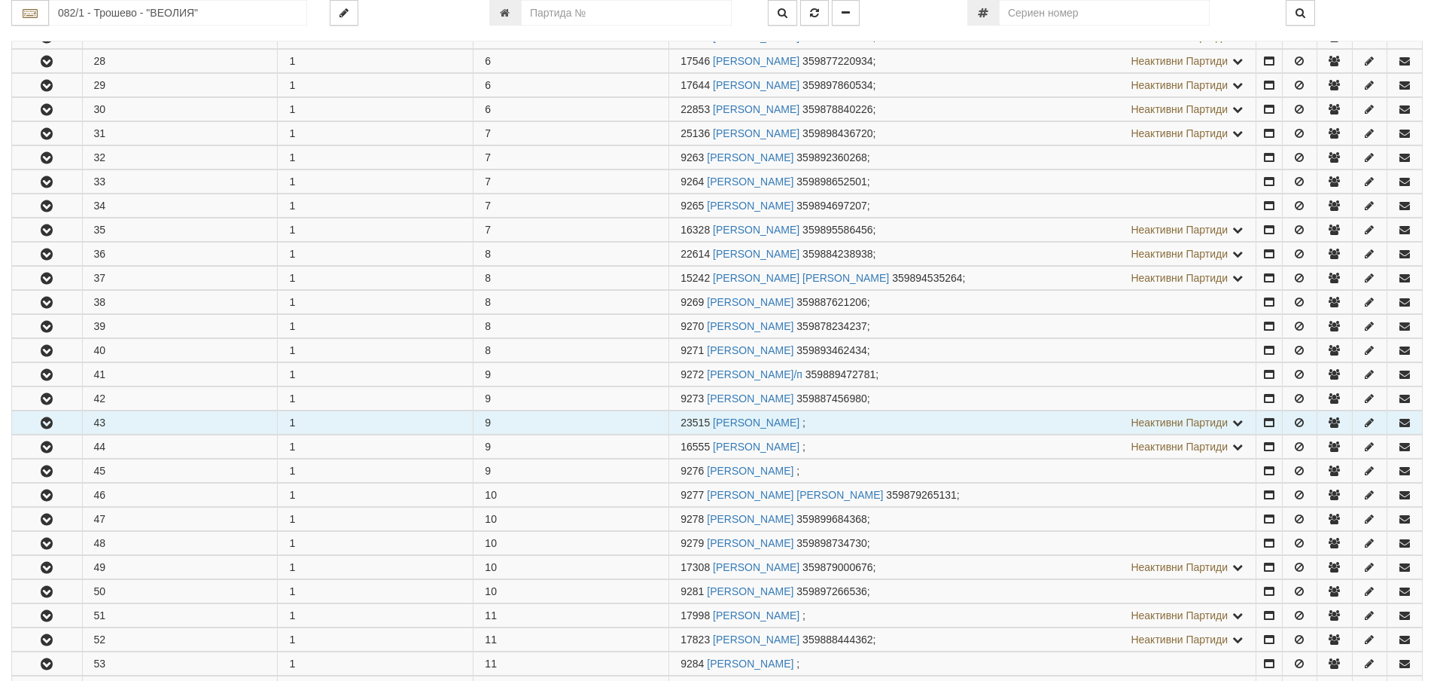
scroll to position [3388, 0]
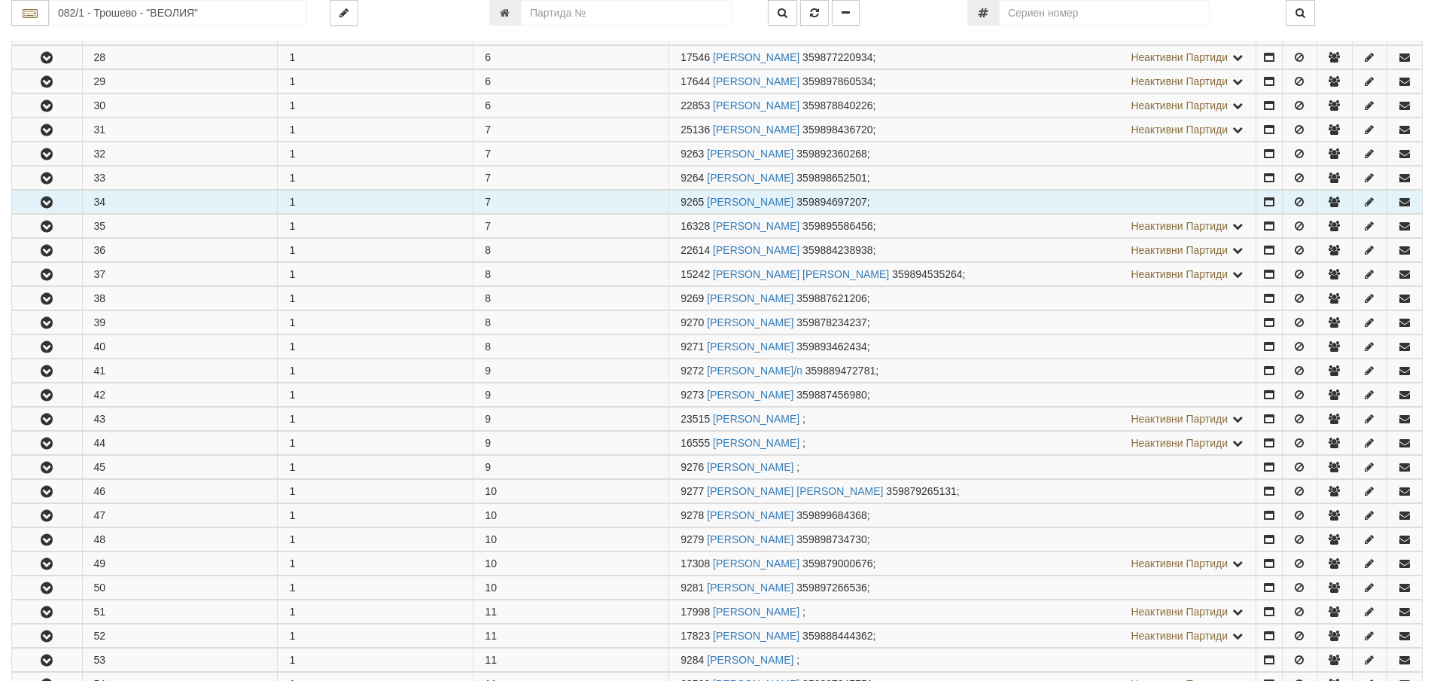
click at [40, 200] on icon "button" at bounding box center [47, 202] width 18 height 11
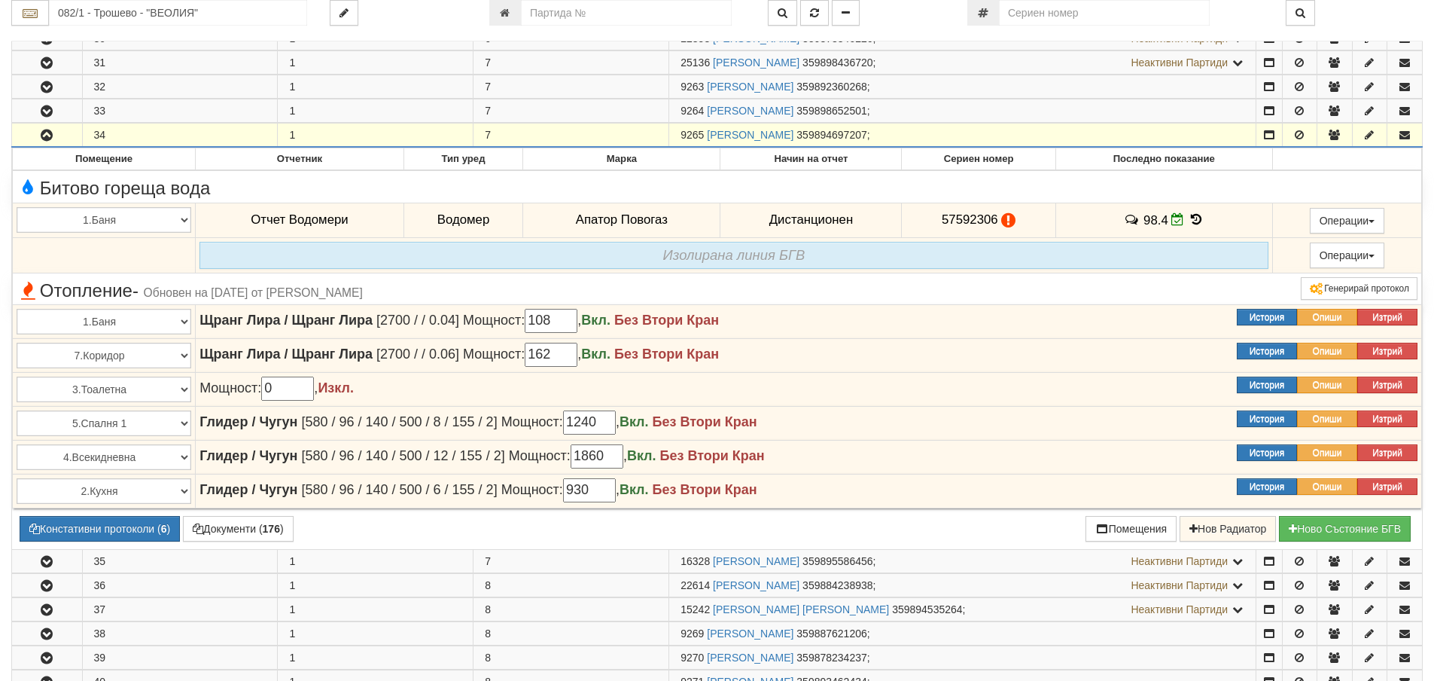
scroll to position [3689, 0]
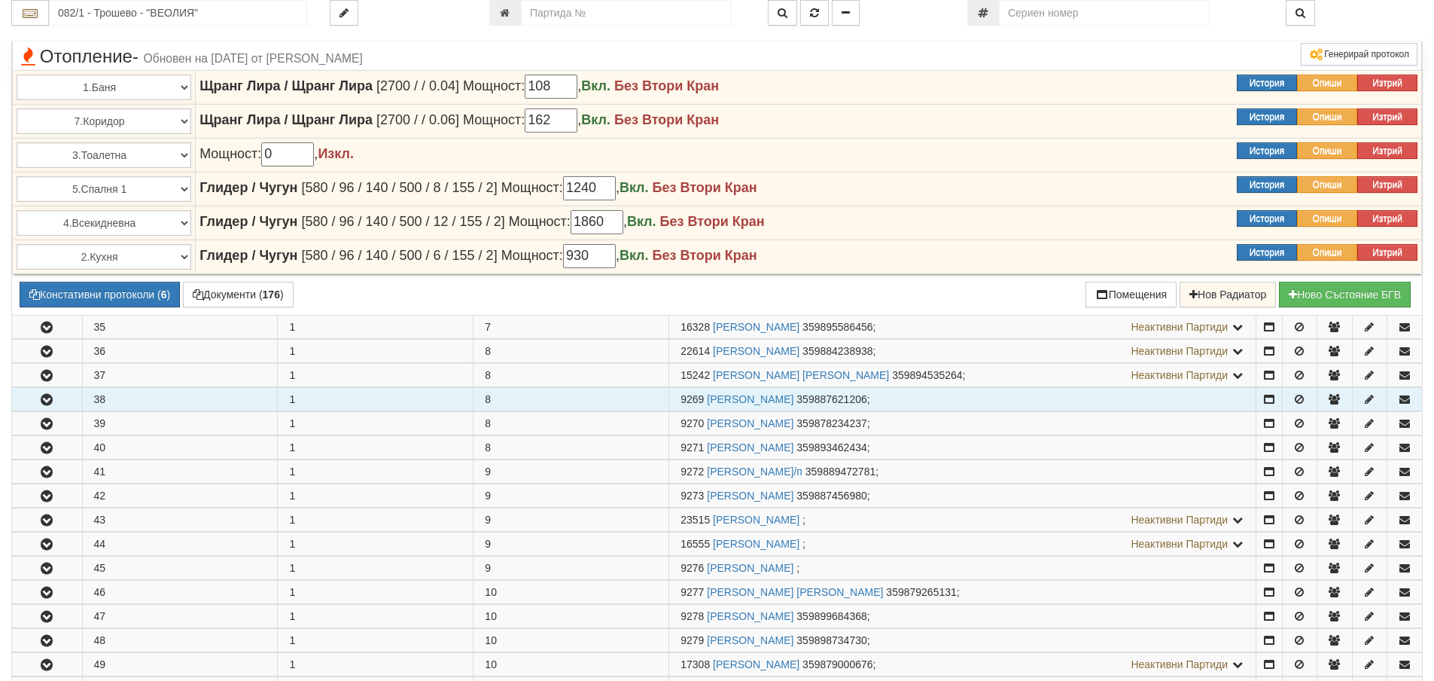
click at [43, 395] on icon "button" at bounding box center [47, 399] width 18 height 11
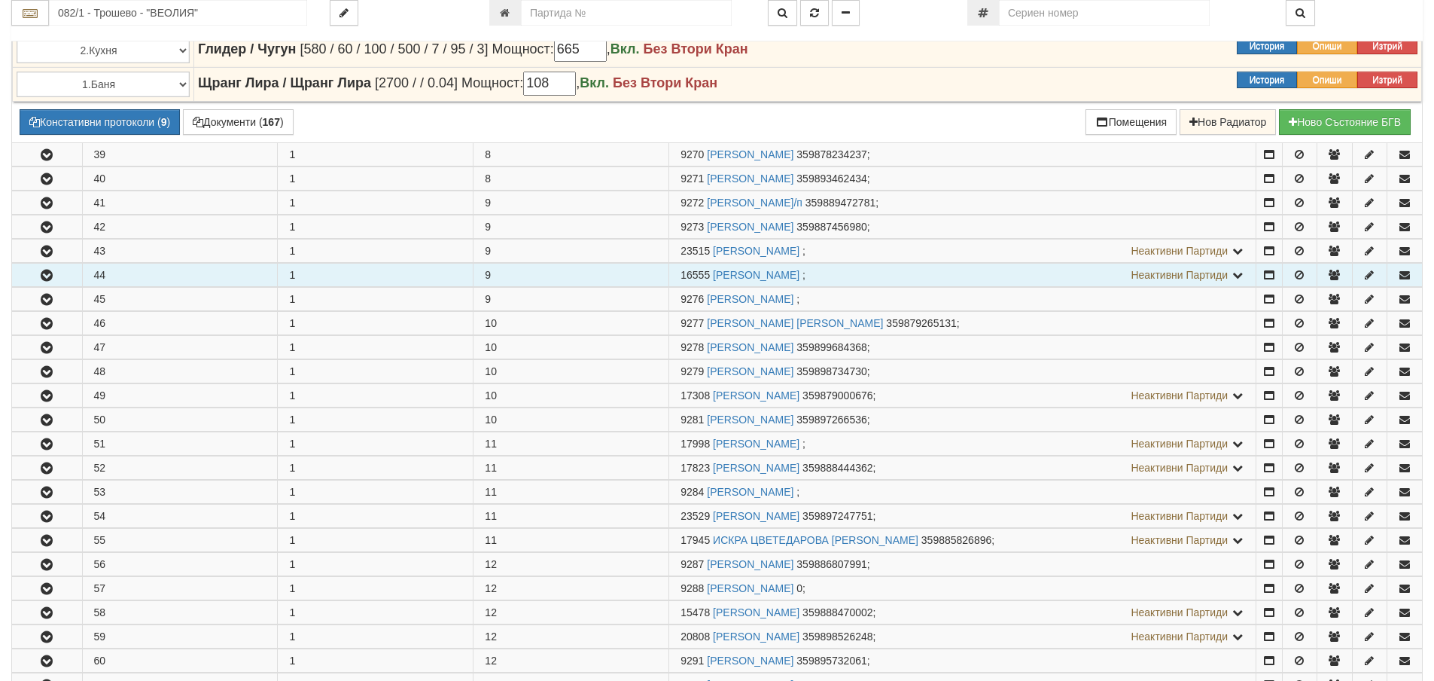
scroll to position [4367, 0]
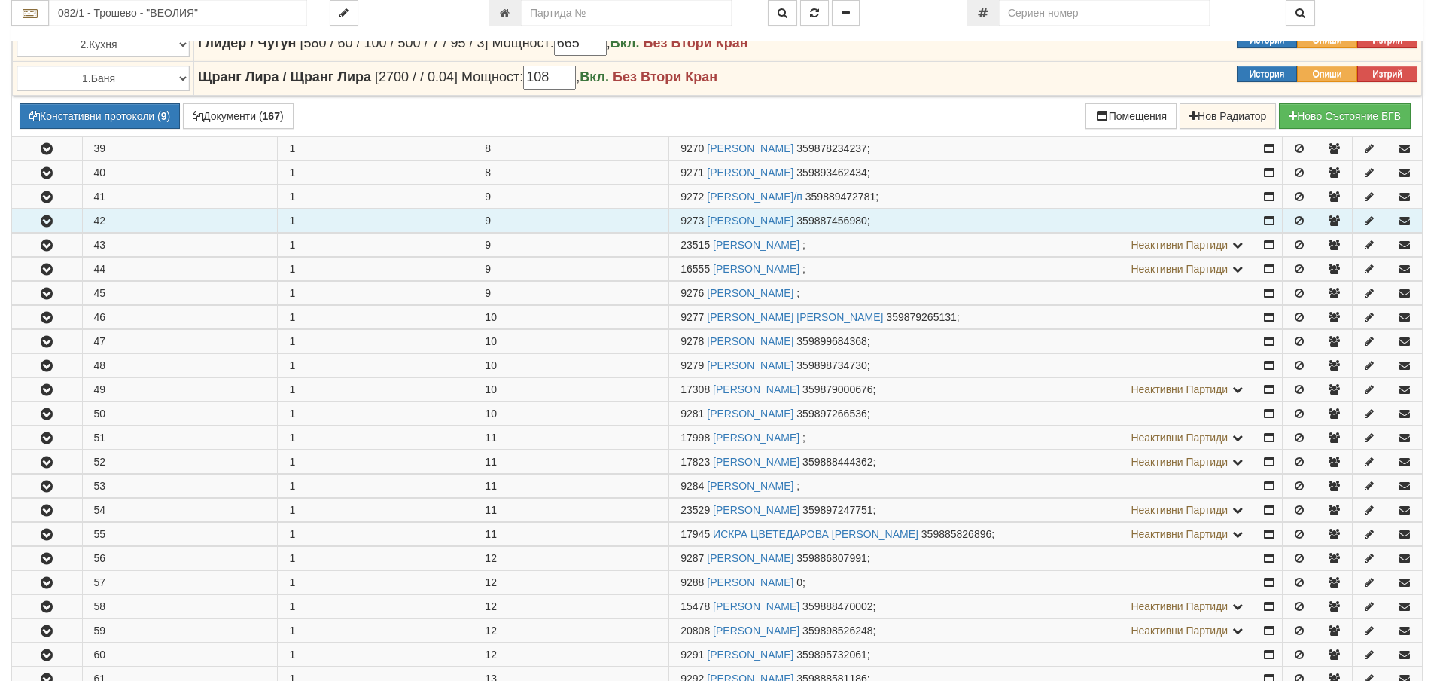
click at [43, 216] on icon "button" at bounding box center [47, 221] width 18 height 11
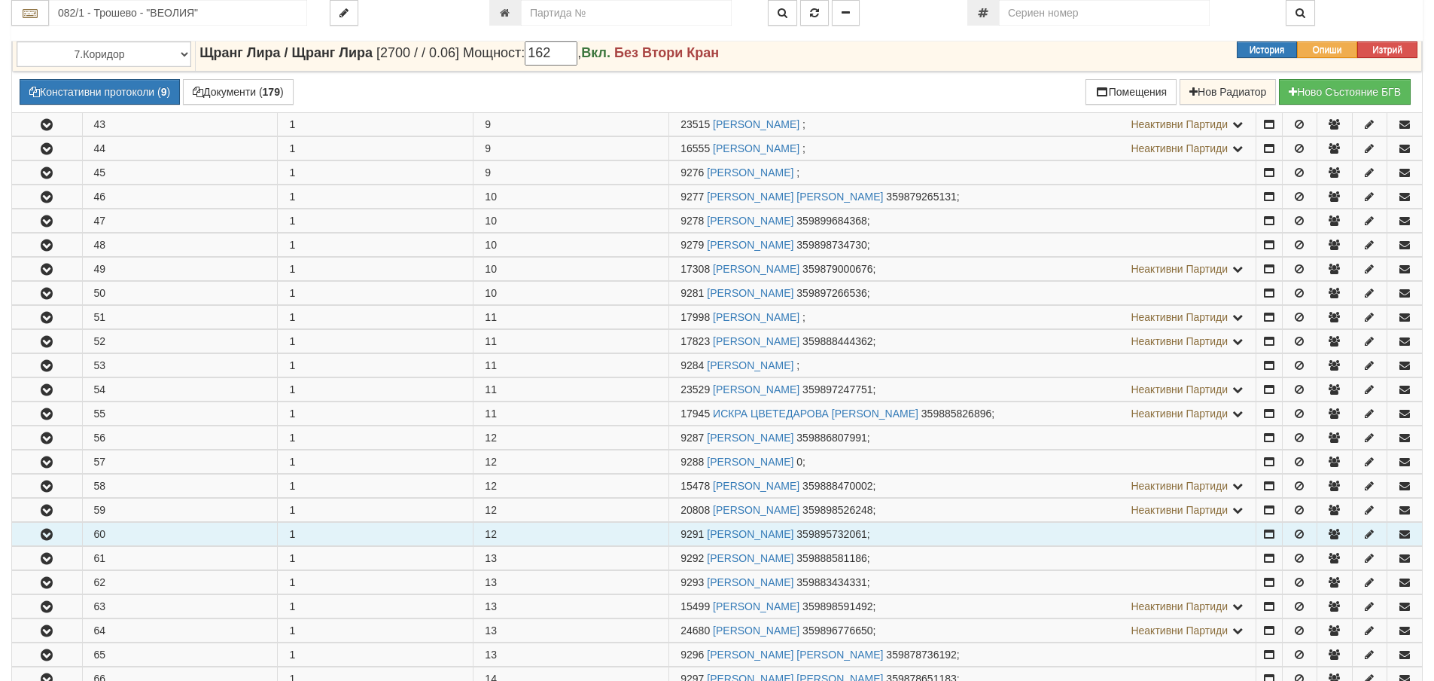
scroll to position [5044, 0]
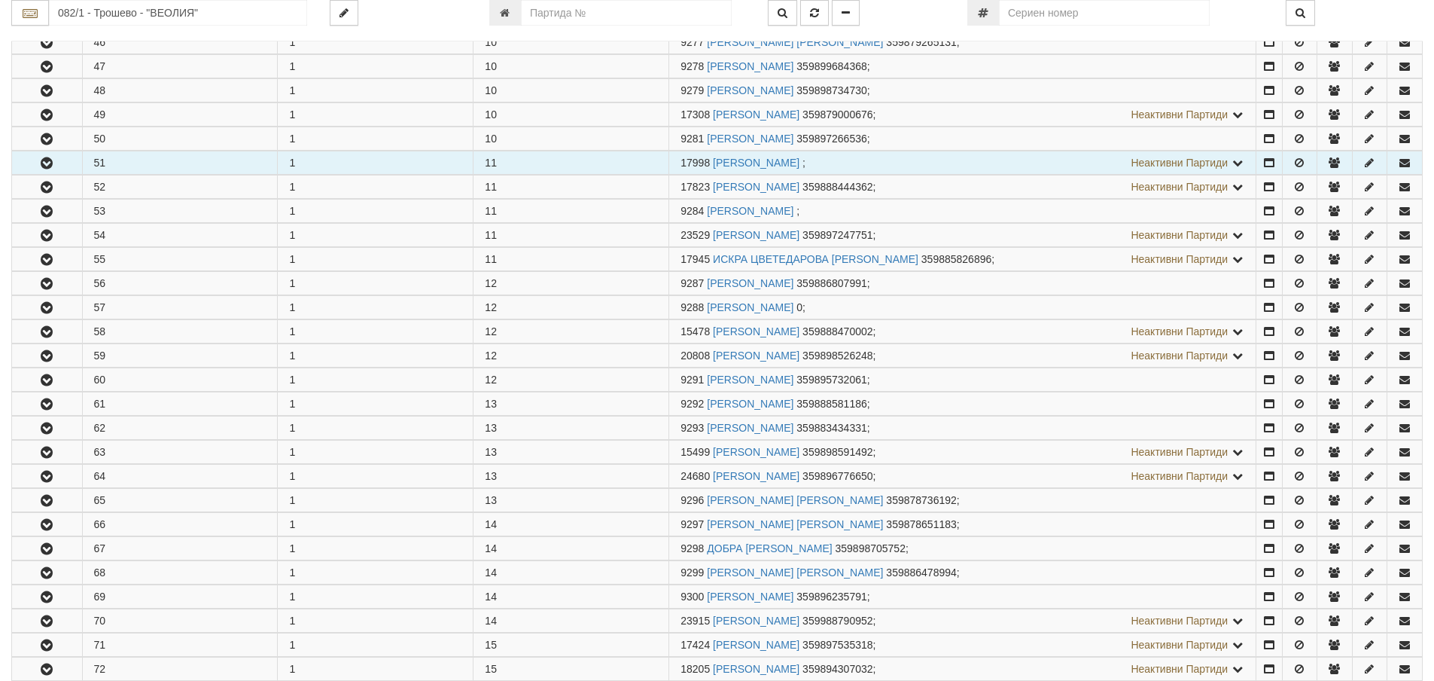
click at [47, 165] on icon "button" at bounding box center [47, 163] width 18 height 11
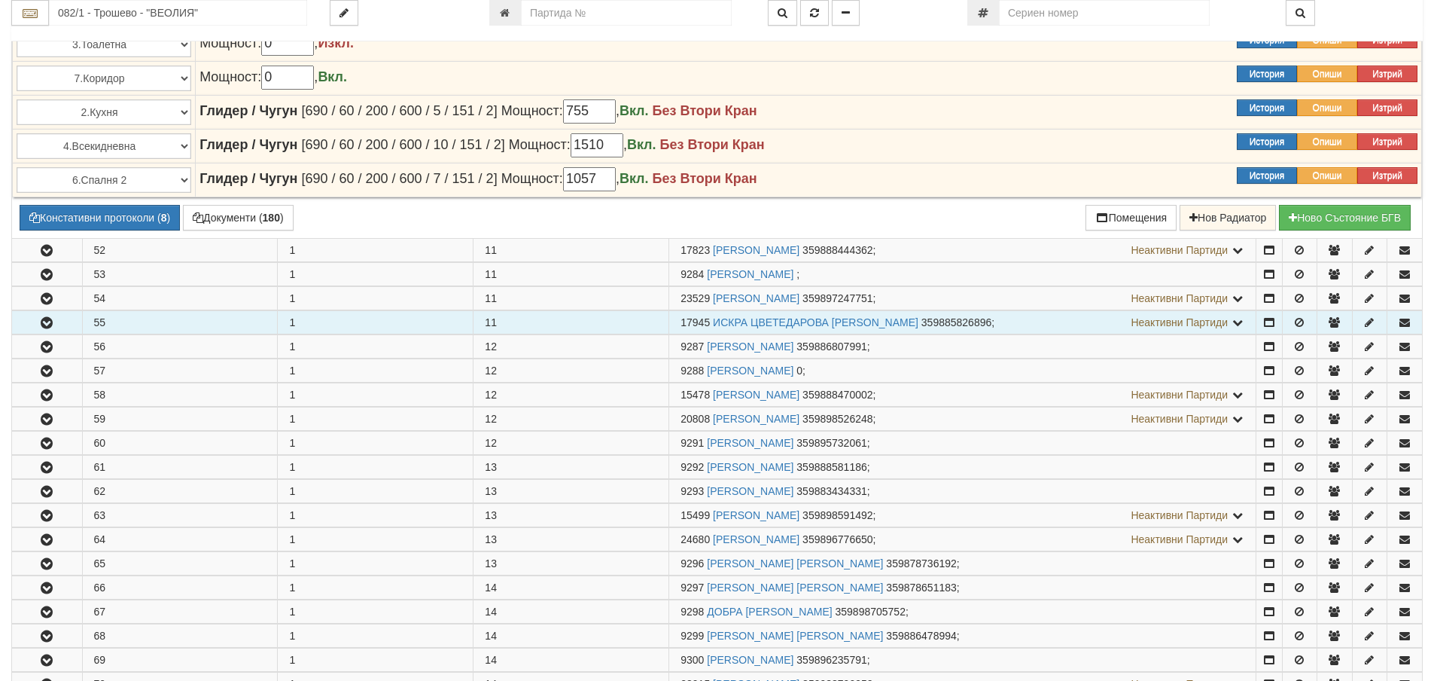
scroll to position [5421, 0]
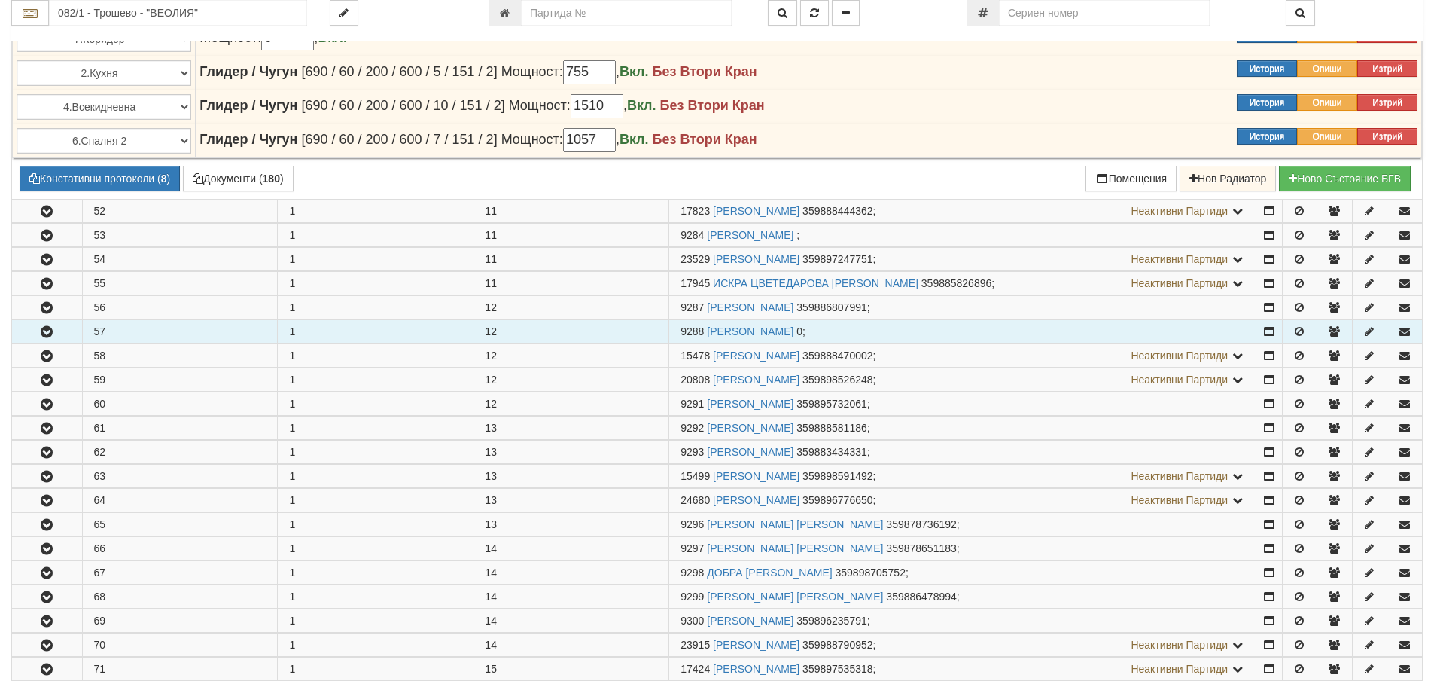
click at [43, 327] on icon "button" at bounding box center [47, 332] width 18 height 11
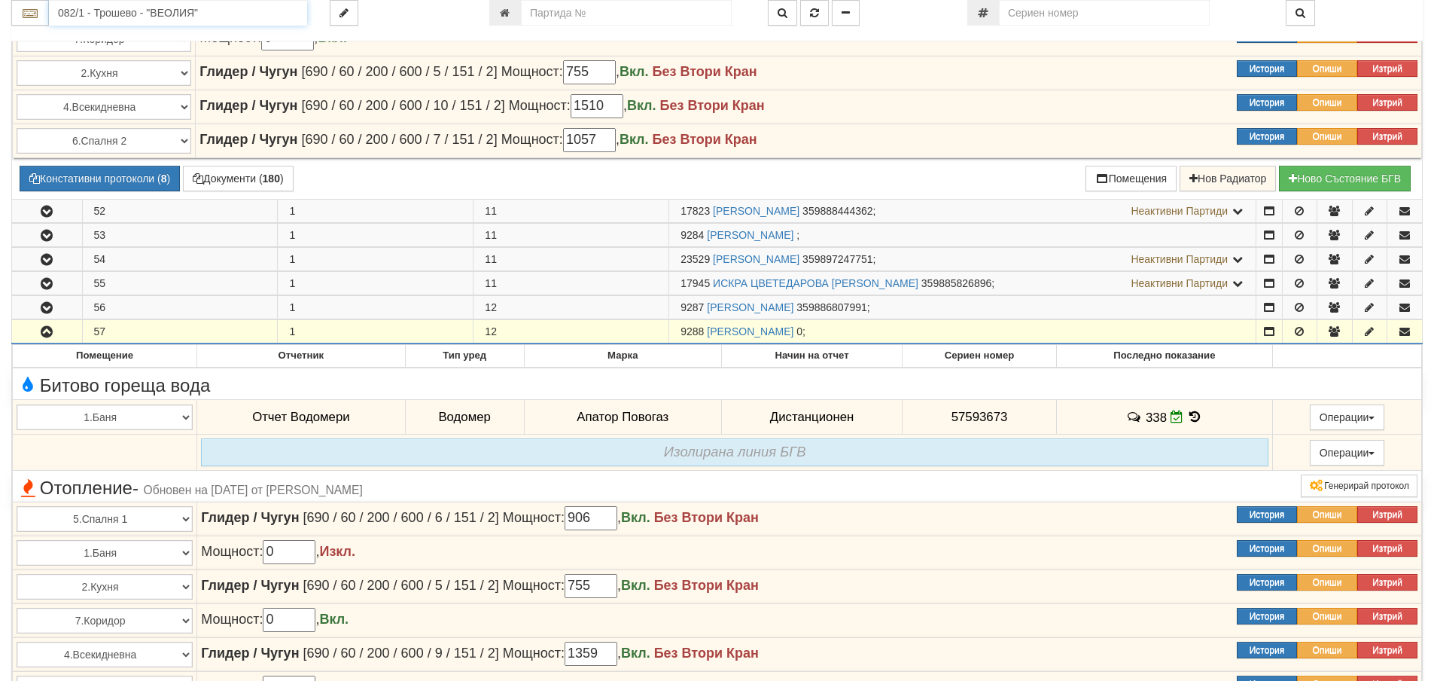
click at [72, 19] on input "082/1 - Трошево - "ВЕОЛИЯ"" at bounding box center [178, 13] width 258 height 26
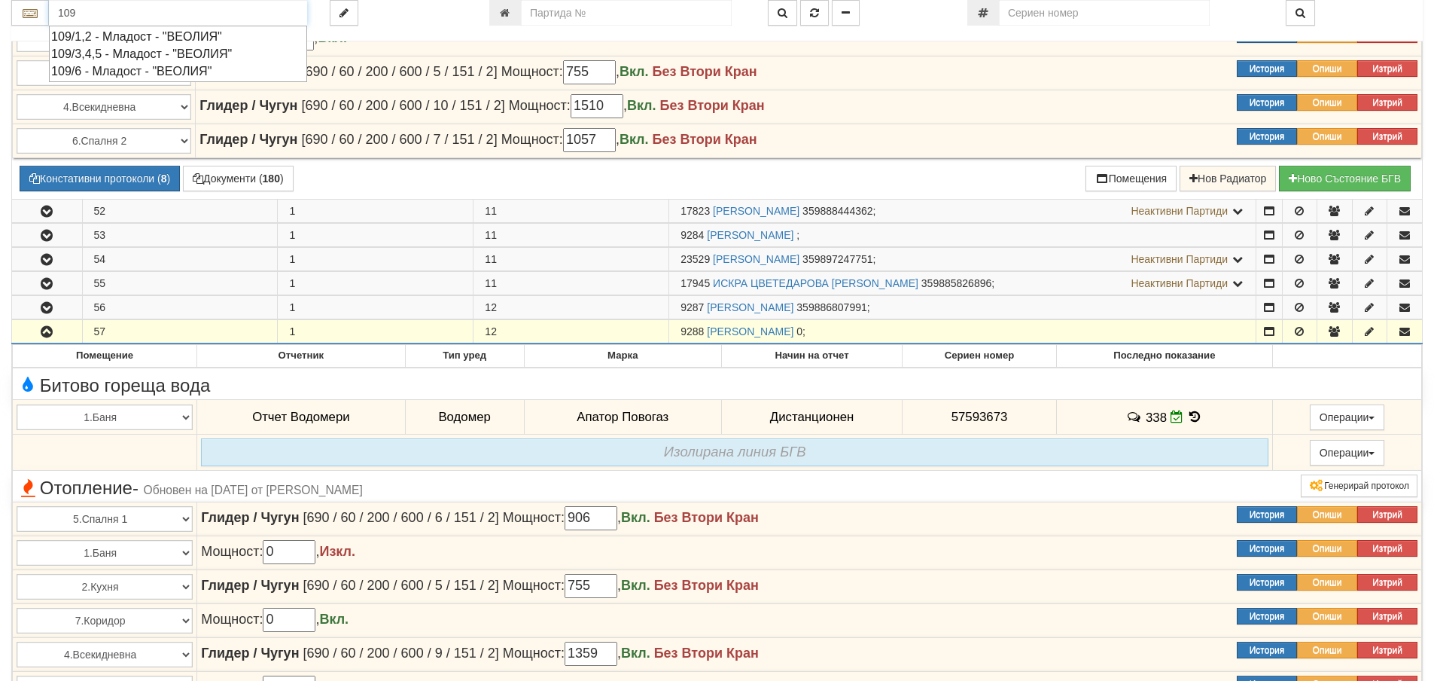
click at [100, 50] on div "109/3,4,5 - Младост - "ВЕОЛИЯ"" at bounding box center [178, 53] width 254 height 17
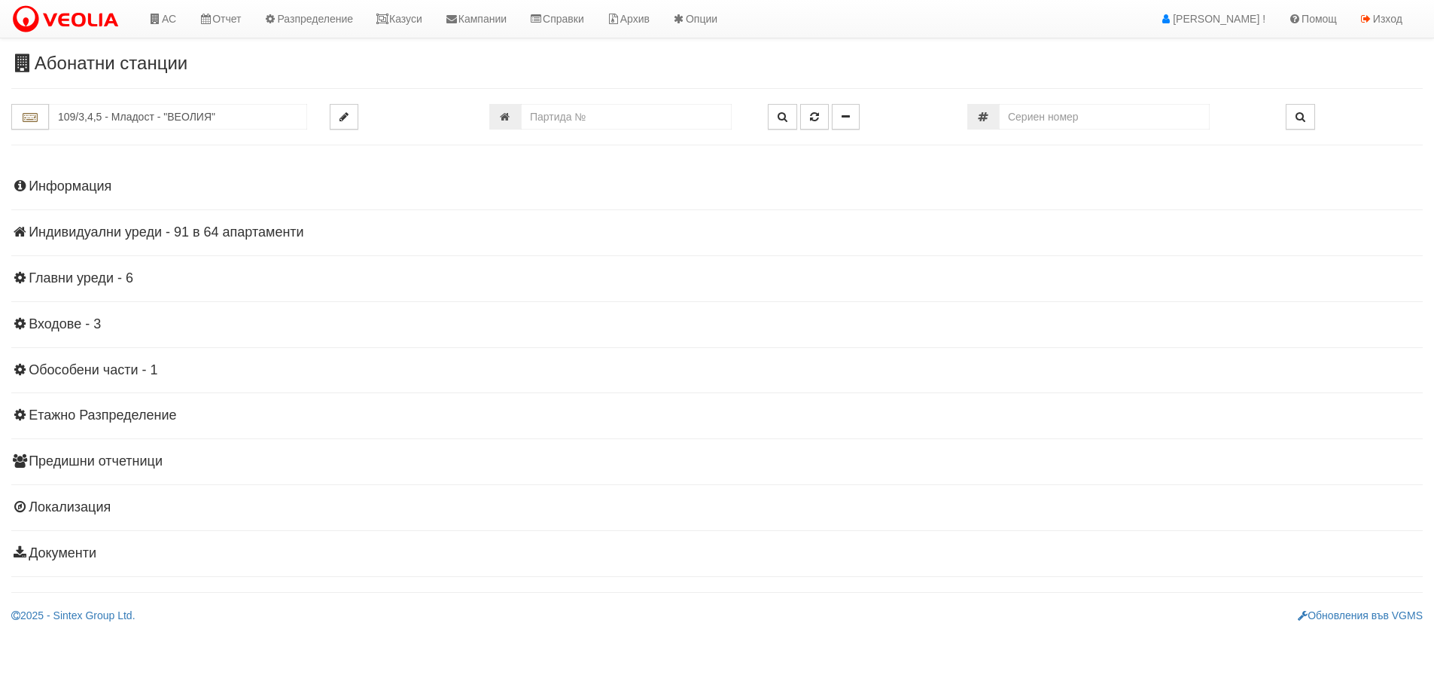
scroll to position [0, 0]
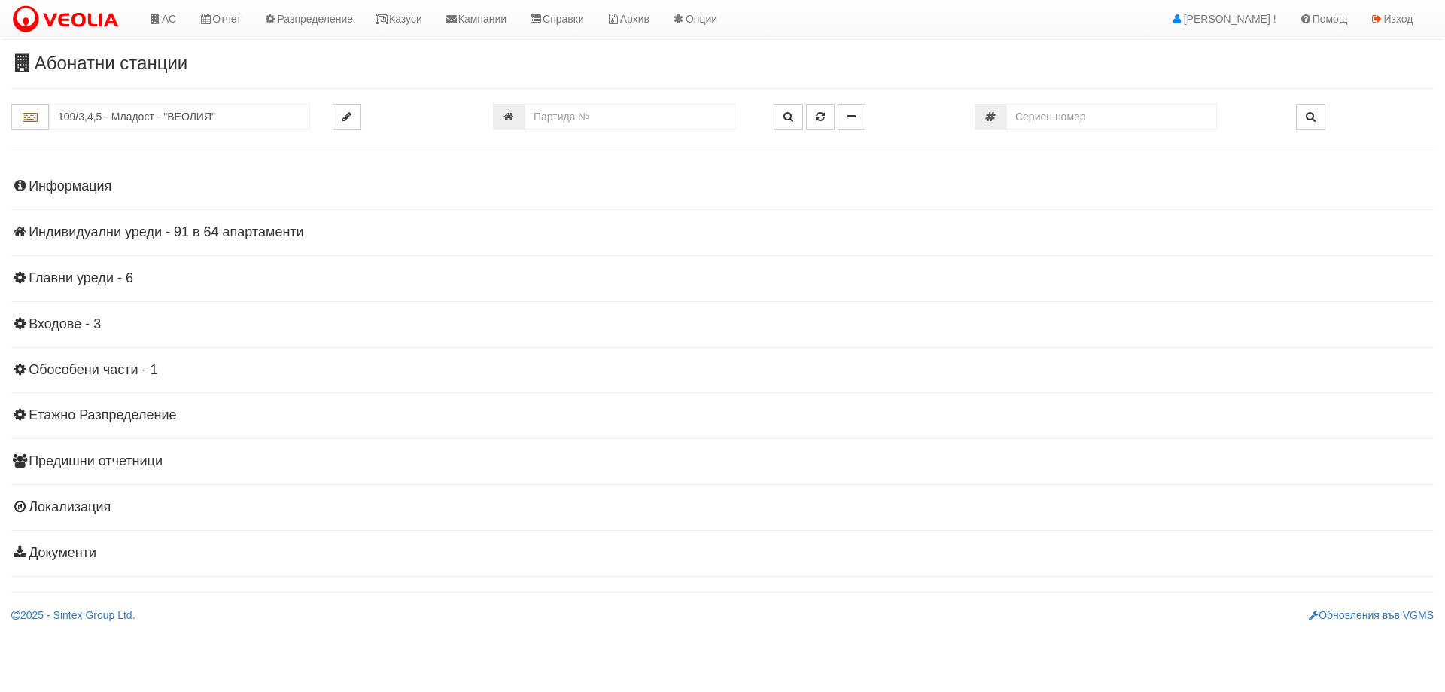
click at [150, 236] on h4 "Индивидуални уреди - 91 в 64 апартаменти" at bounding box center [722, 232] width 1423 height 15
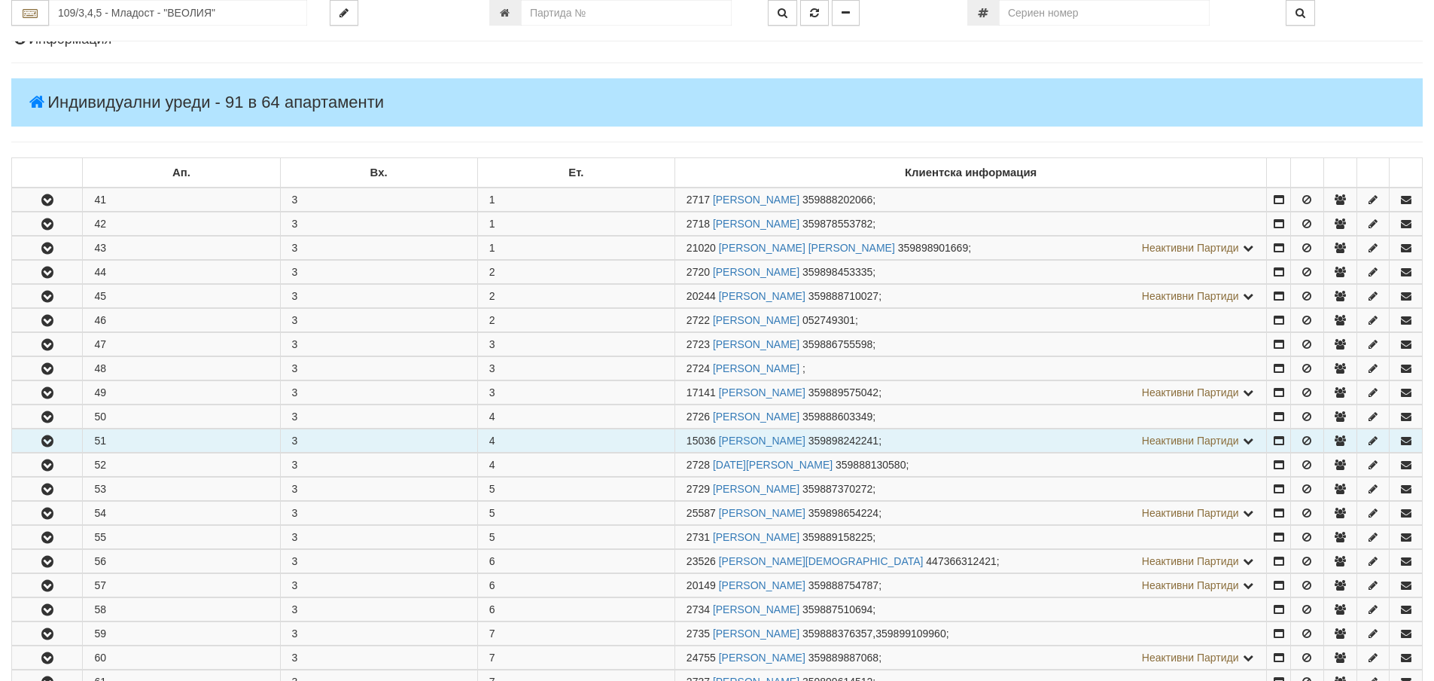
scroll to position [151, 0]
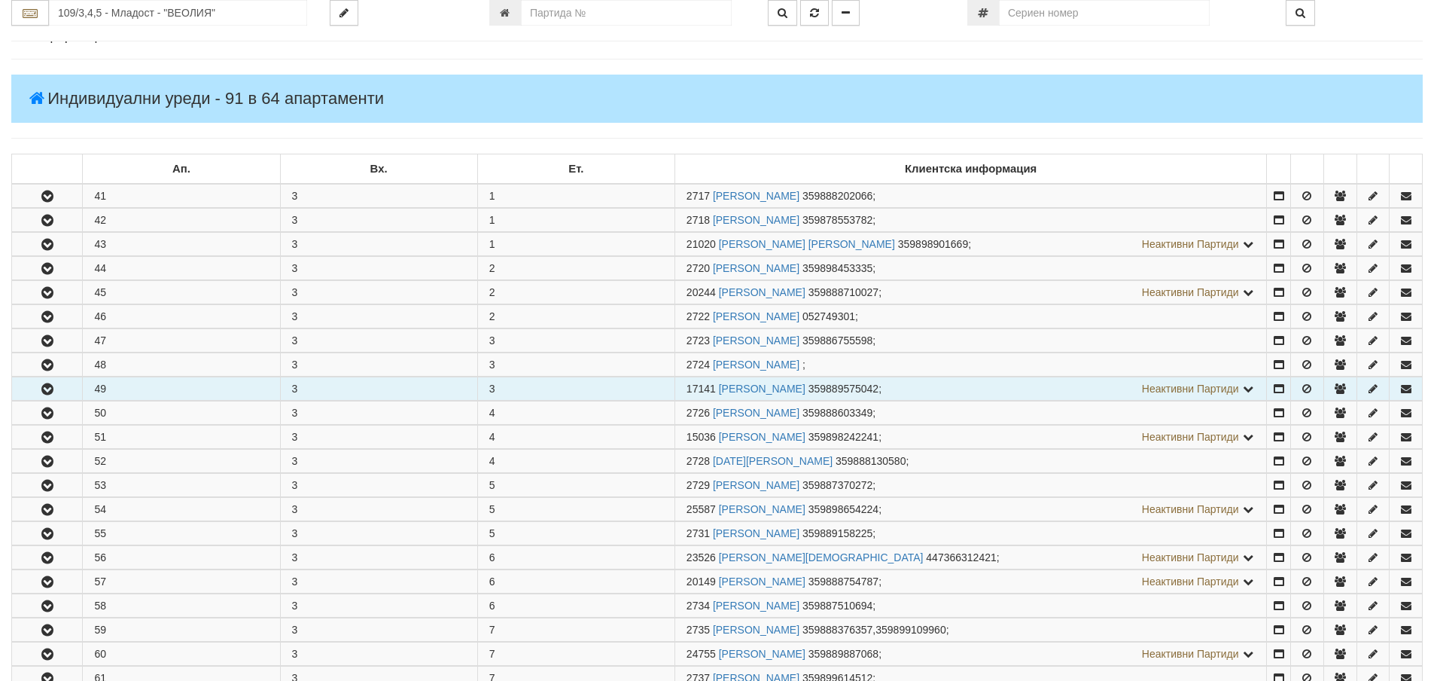
click at [50, 392] on icon "button" at bounding box center [47, 389] width 18 height 11
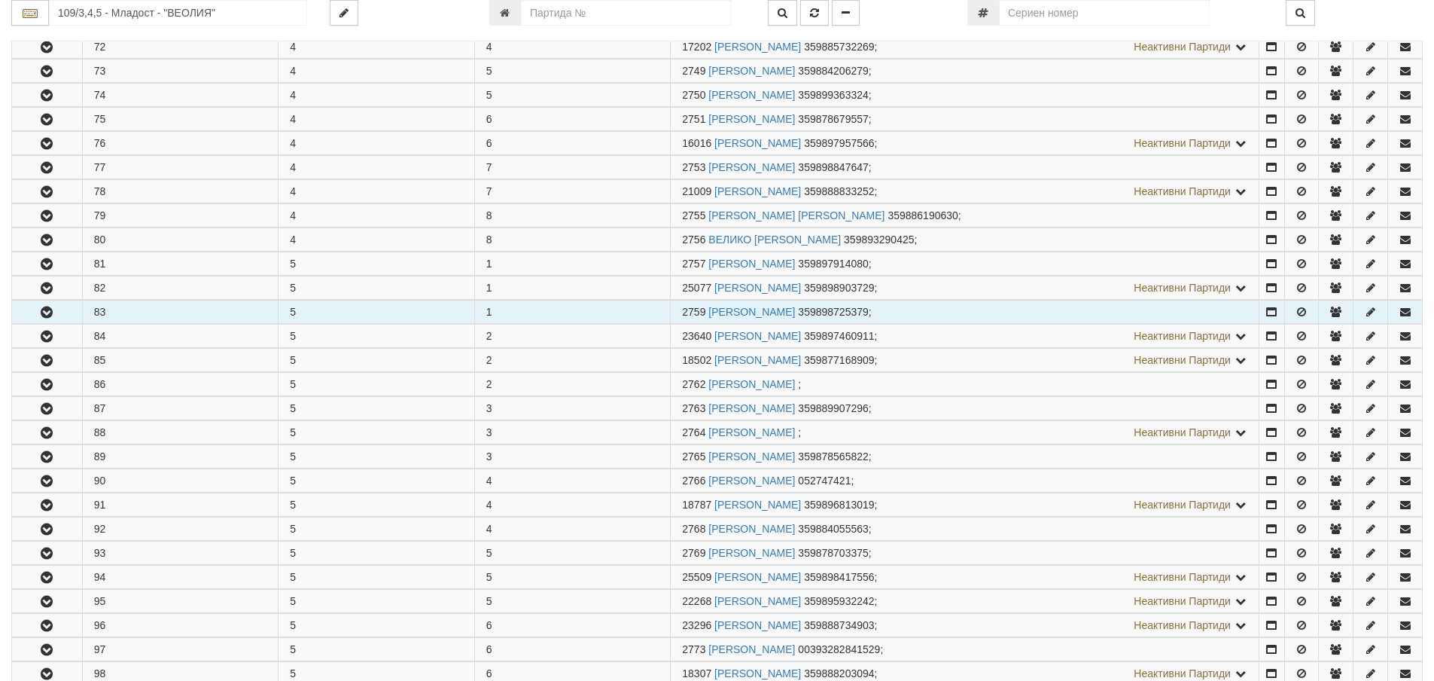
scroll to position [1506, 0]
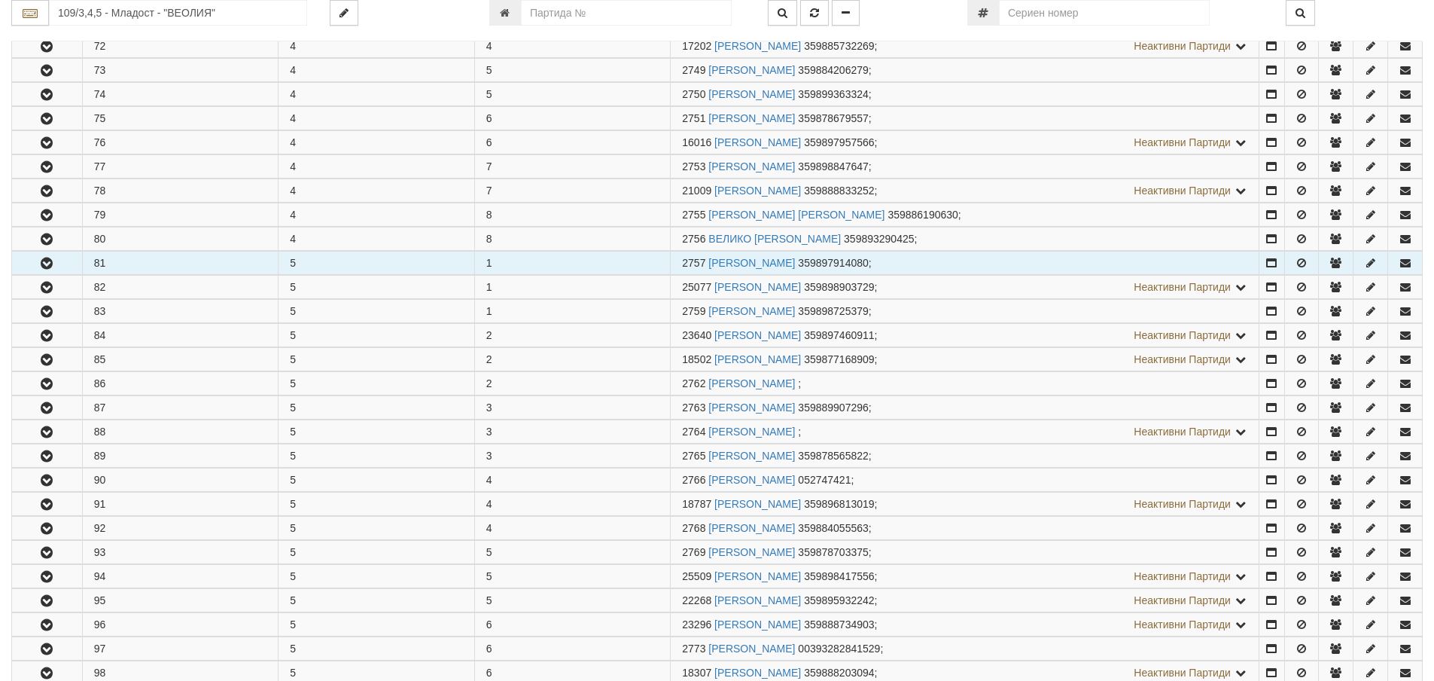
click at [44, 262] on icon "button" at bounding box center [47, 263] width 18 height 11
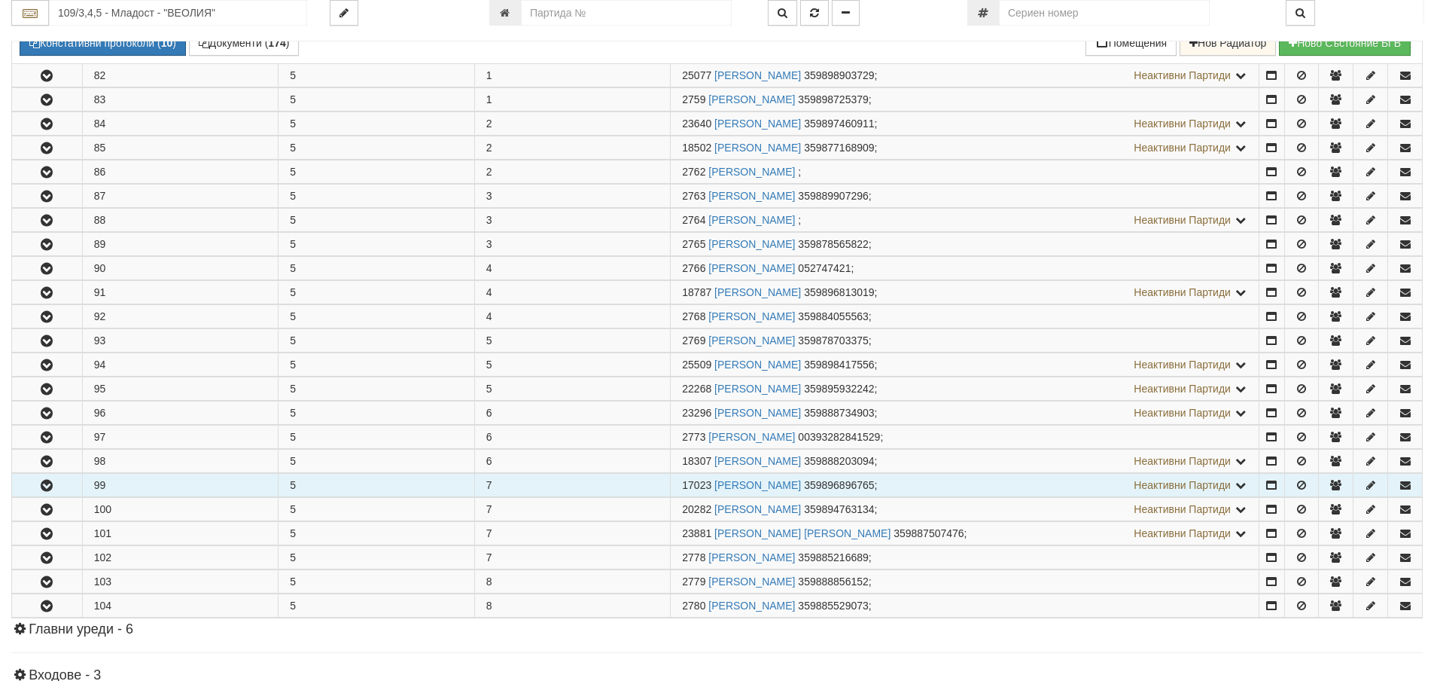
scroll to position [2183, 0]
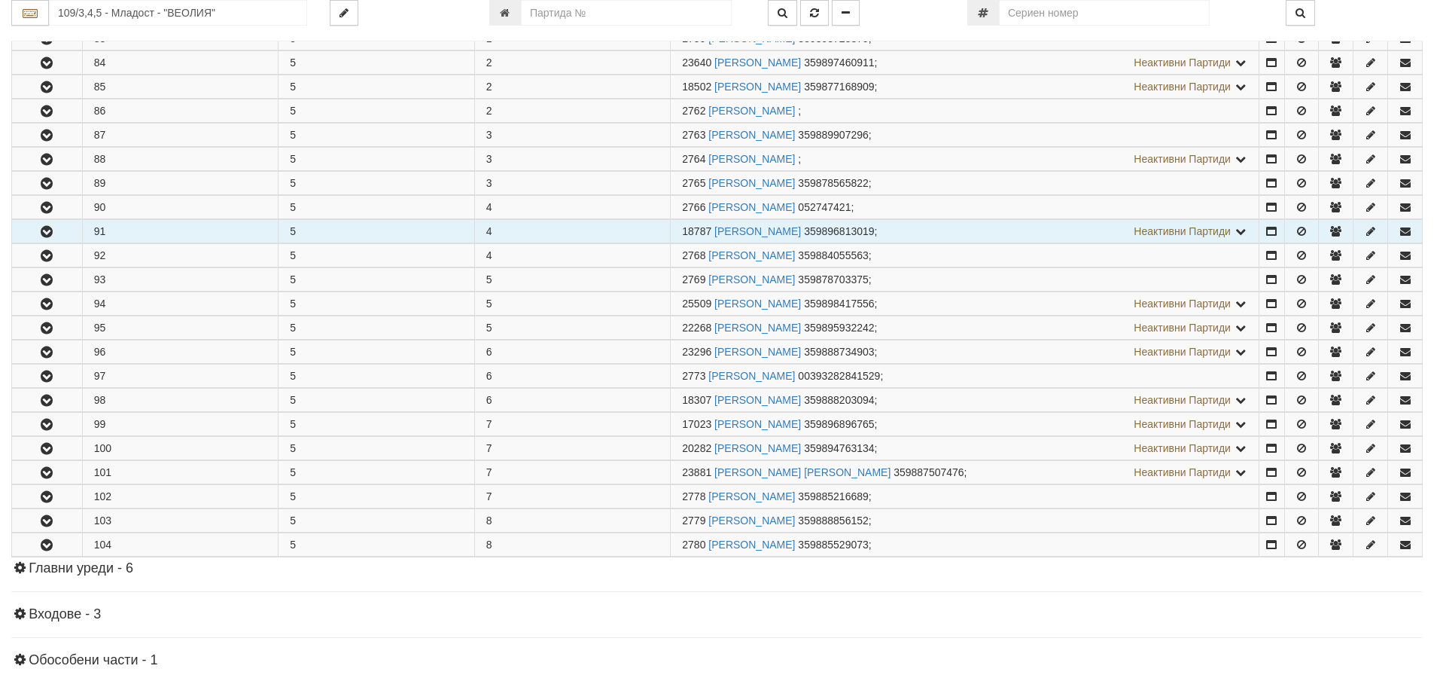
click at [48, 233] on icon "button" at bounding box center [47, 232] width 18 height 11
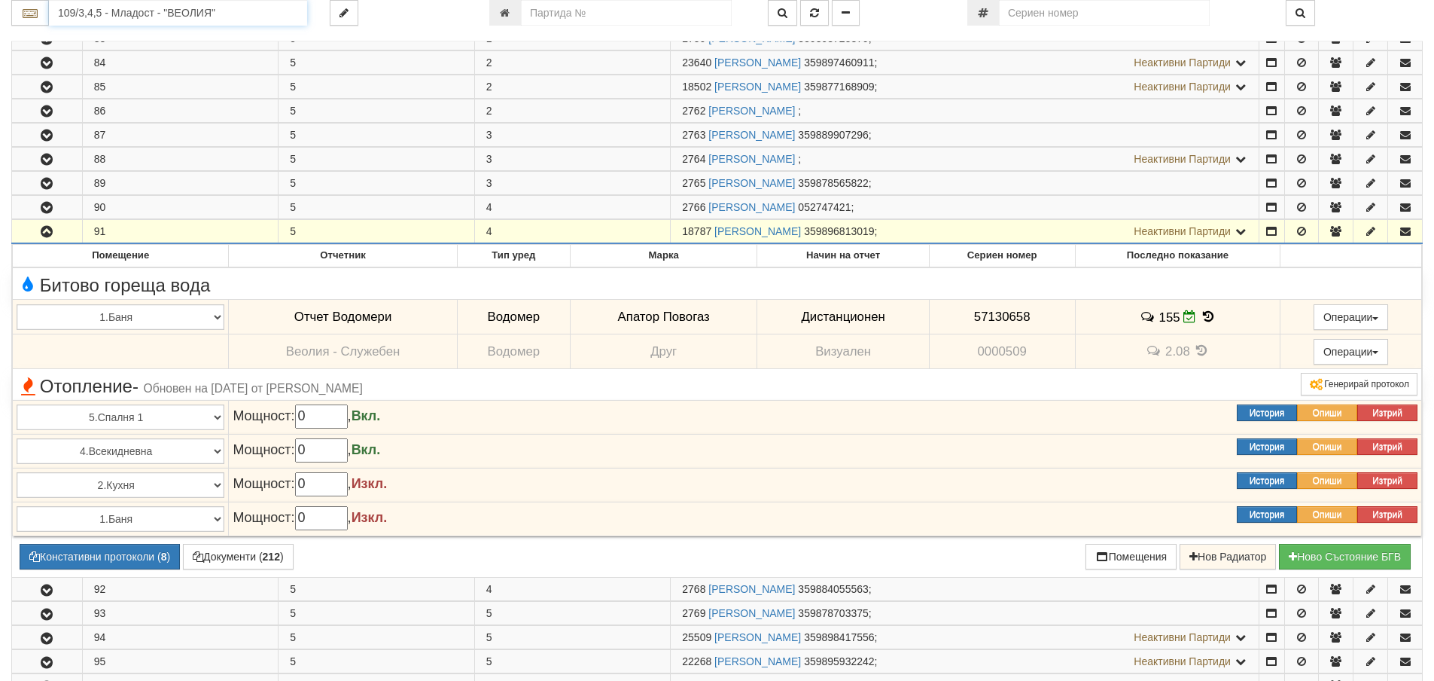
click at [76, 12] on input "109/3,4,5 - Младост - "ВЕОЛИЯ"" at bounding box center [178, 13] width 258 height 26
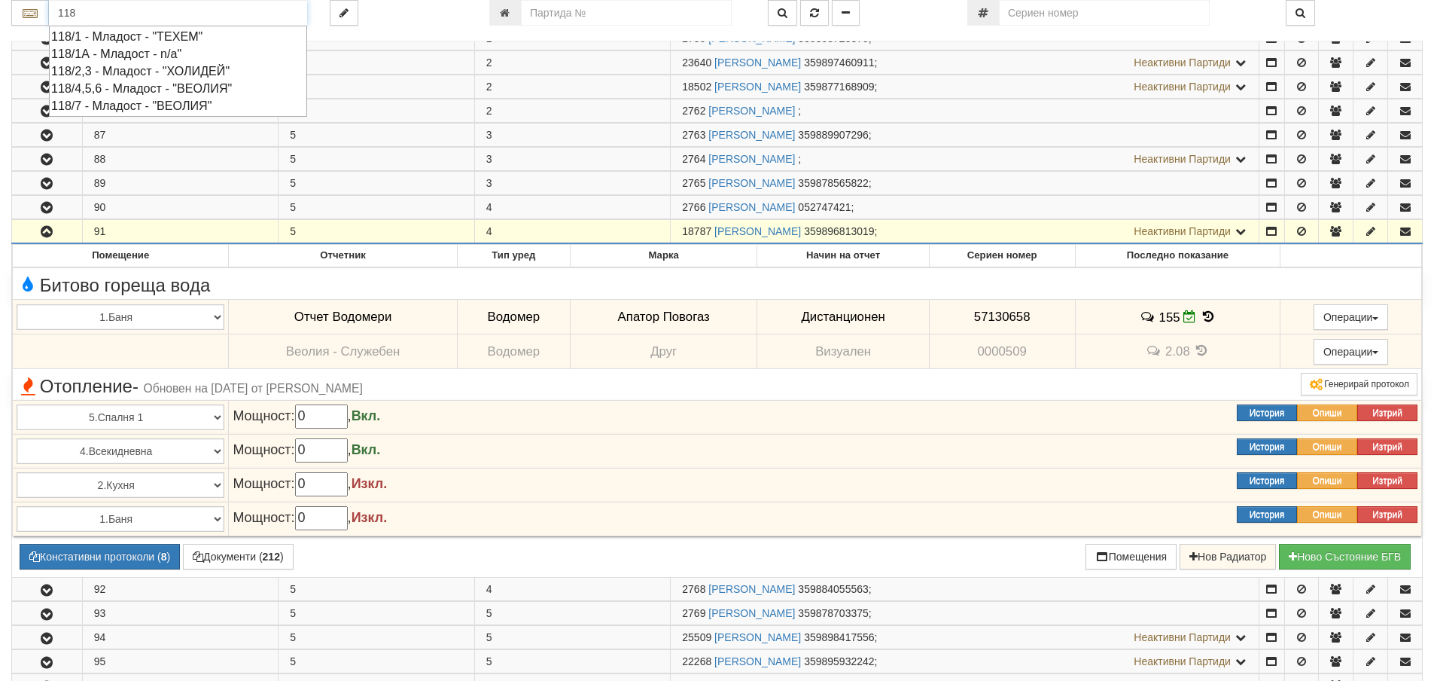
click at [113, 85] on div "118/4,5,6 - Младост - "ВЕОЛИЯ"" at bounding box center [178, 88] width 254 height 17
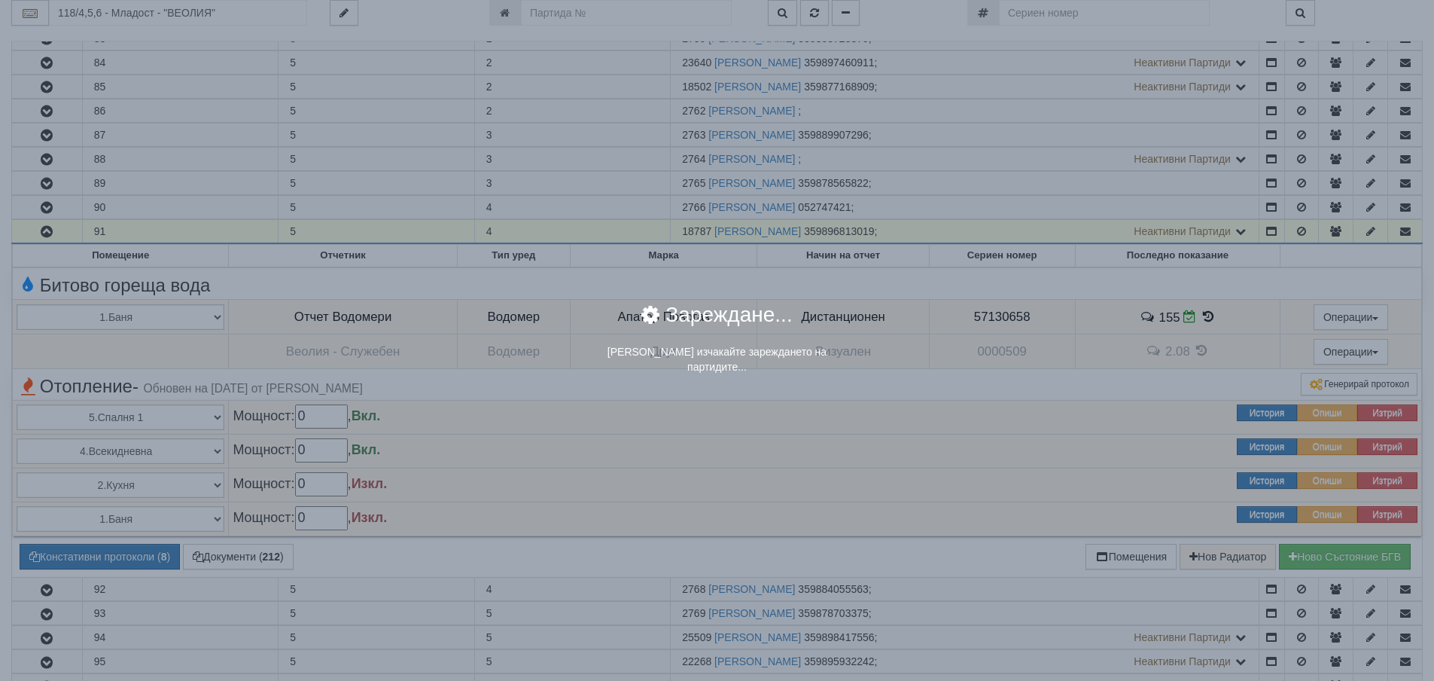
scroll to position [0, 0]
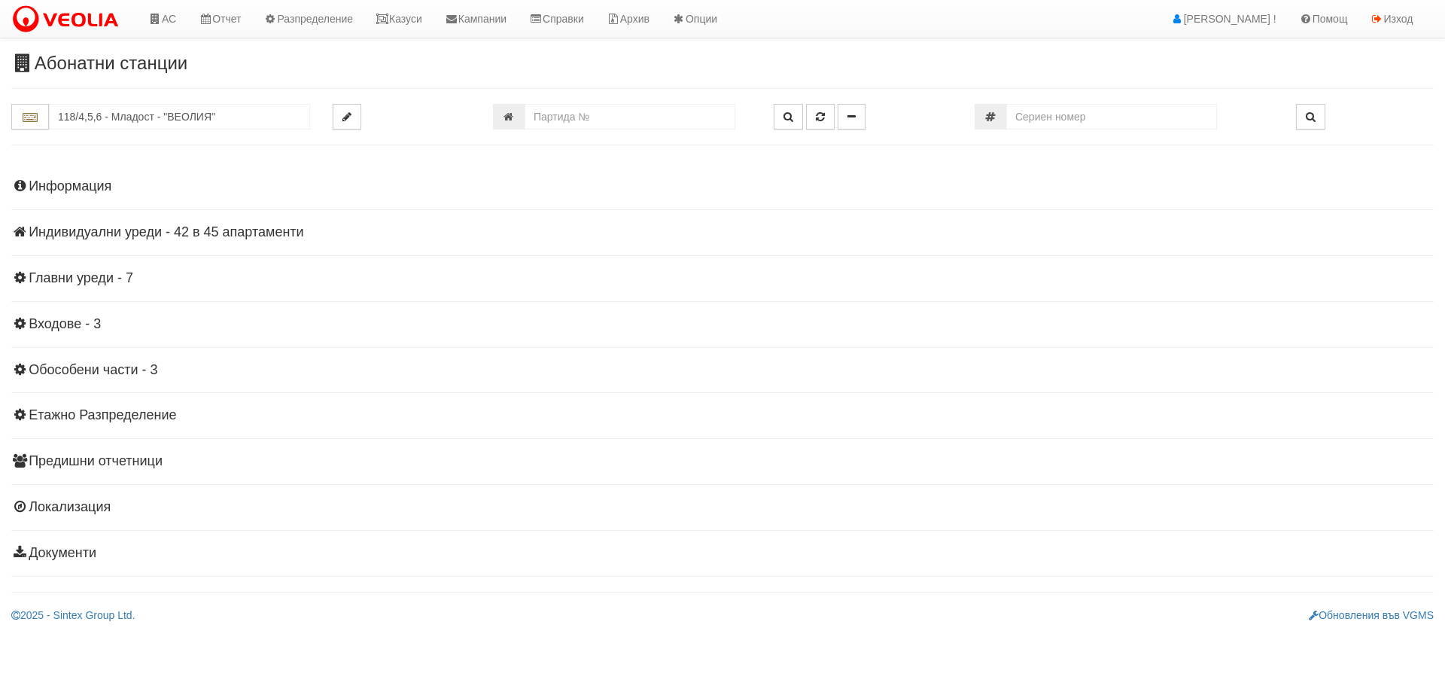
click at [148, 233] on h4 "Индивидуални уреди - 42 в 45 апартаменти" at bounding box center [722, 232] width 1423 height 15
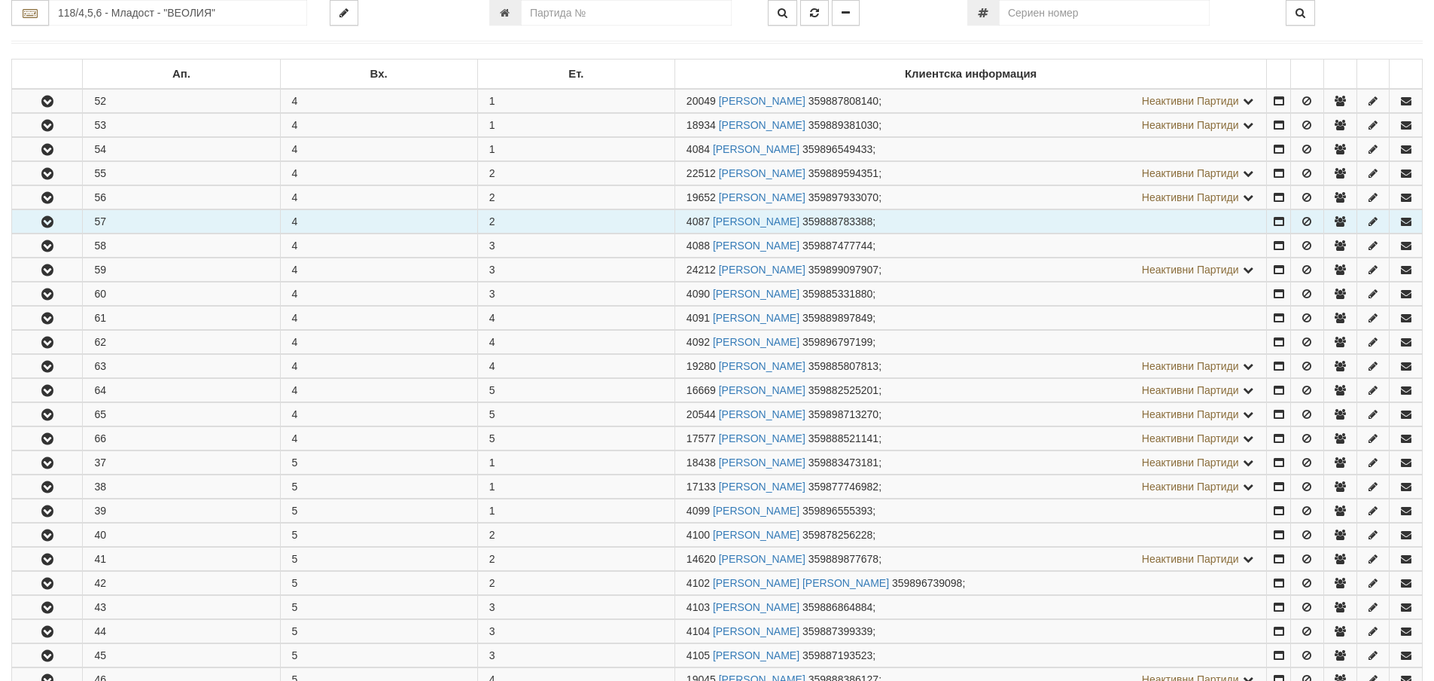
scroll to position [75, 0]
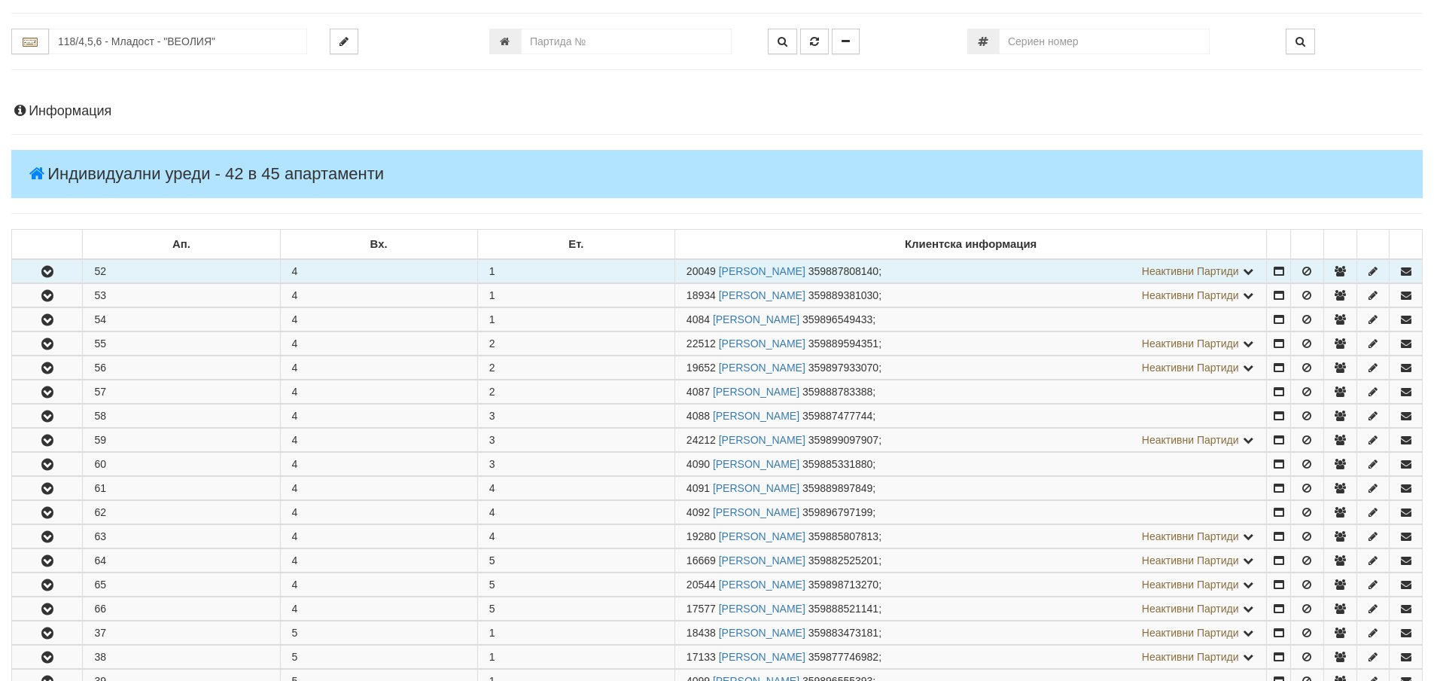
click at [53, 267] on icon "button" at bounding box center [47, 272] width 18 height 11
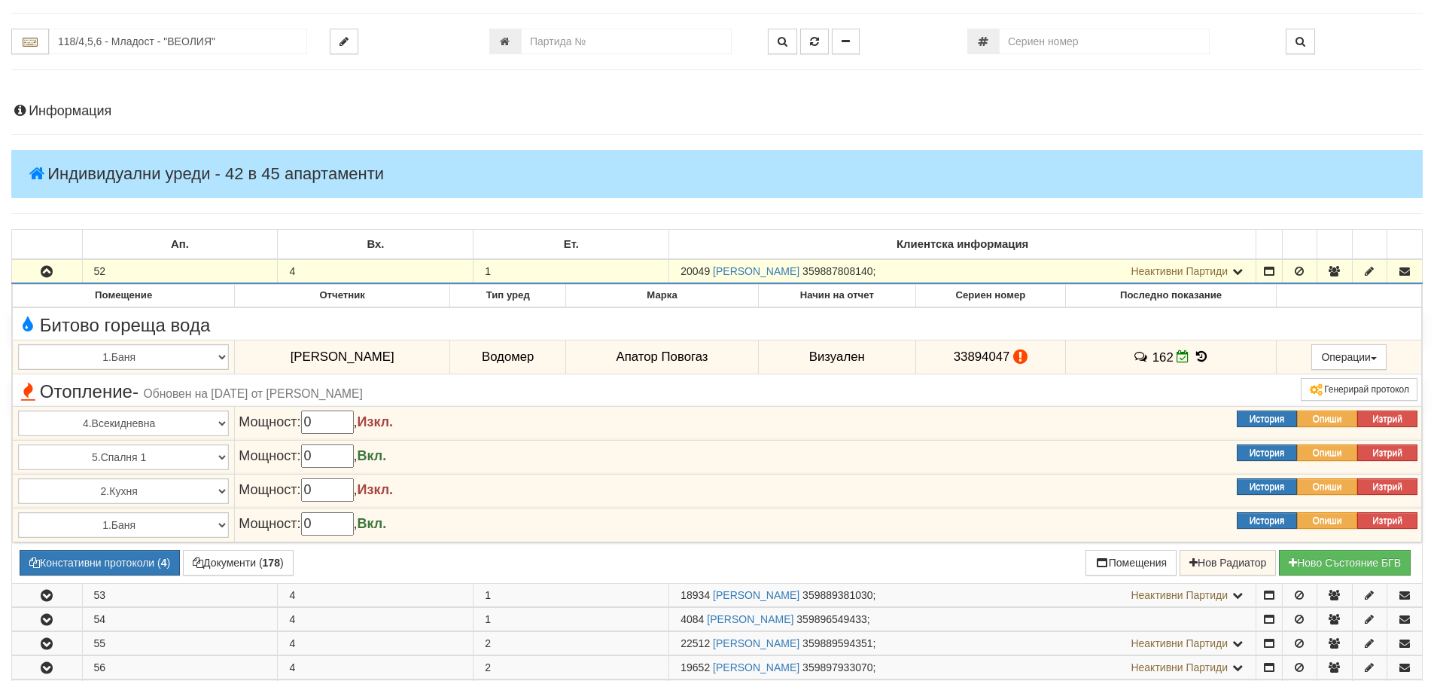
click at [53, 267] on icon "button" at bounding box center [47, 272] width 18 height 11
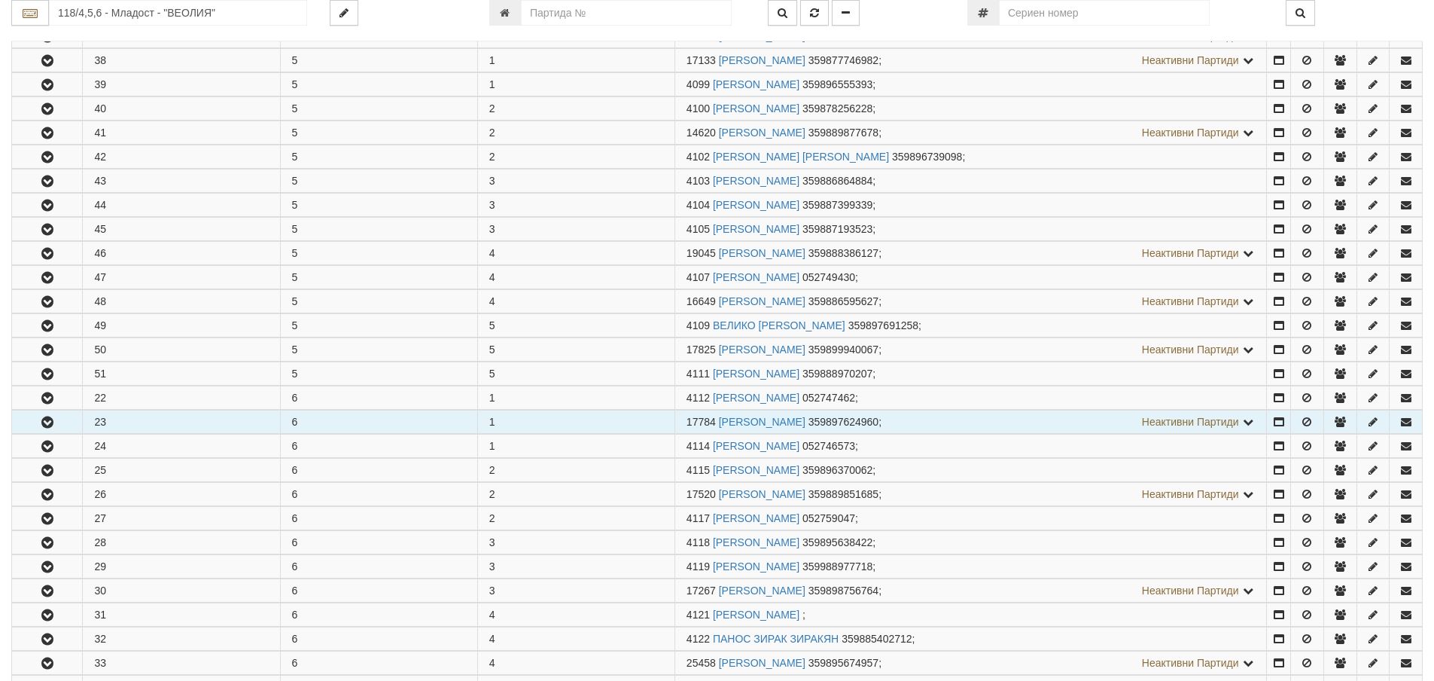
scroll to position [678, 0]
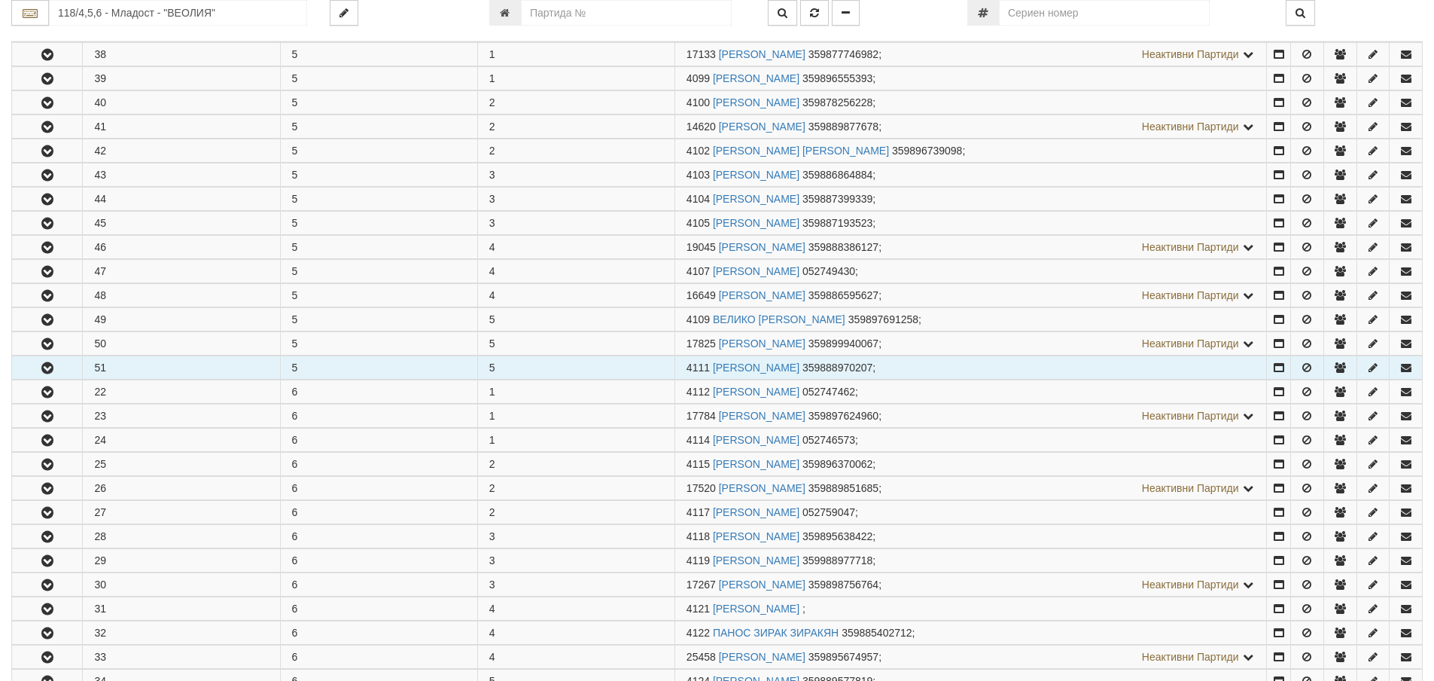
click at [45, 367] on icon "button" at bounding box center [47, 368] width 18 height 11
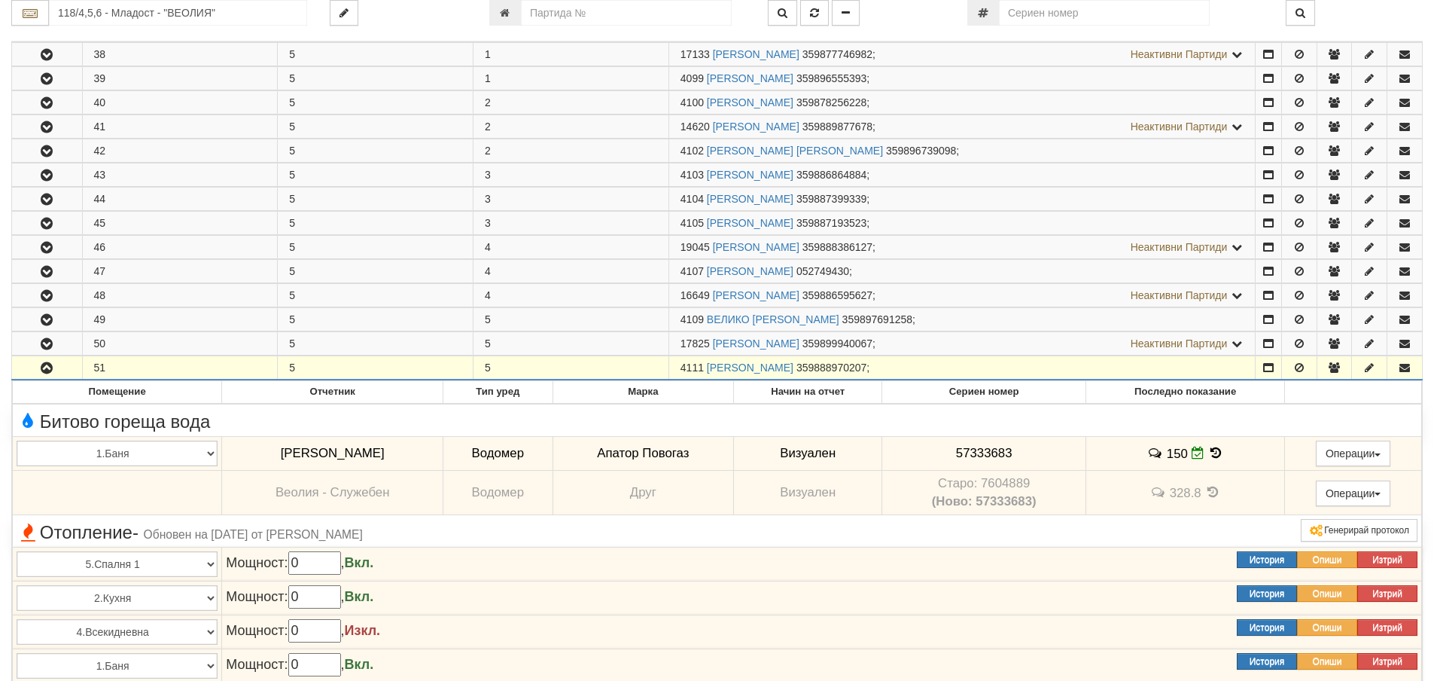
click at [45, 367] on icon "button" at bounding box center [47, 368] width 18 height 11
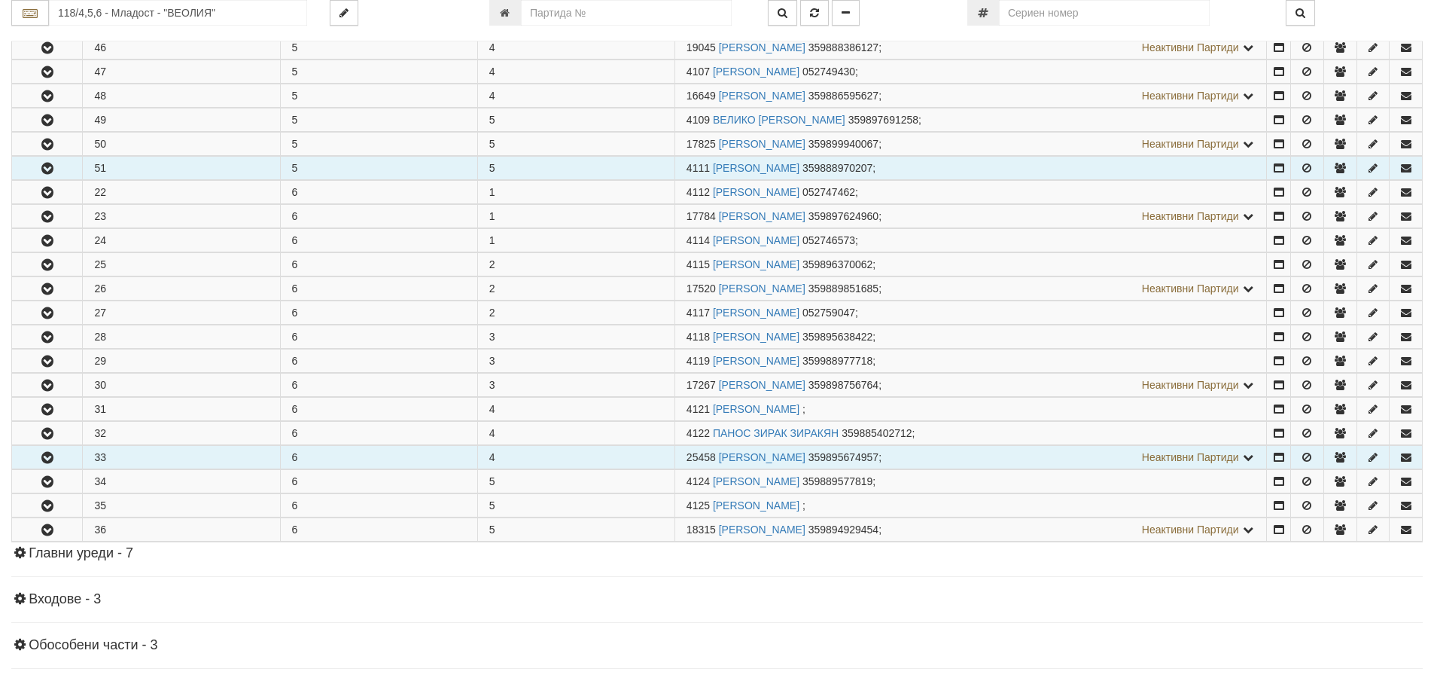
scroll to position [903, 0]
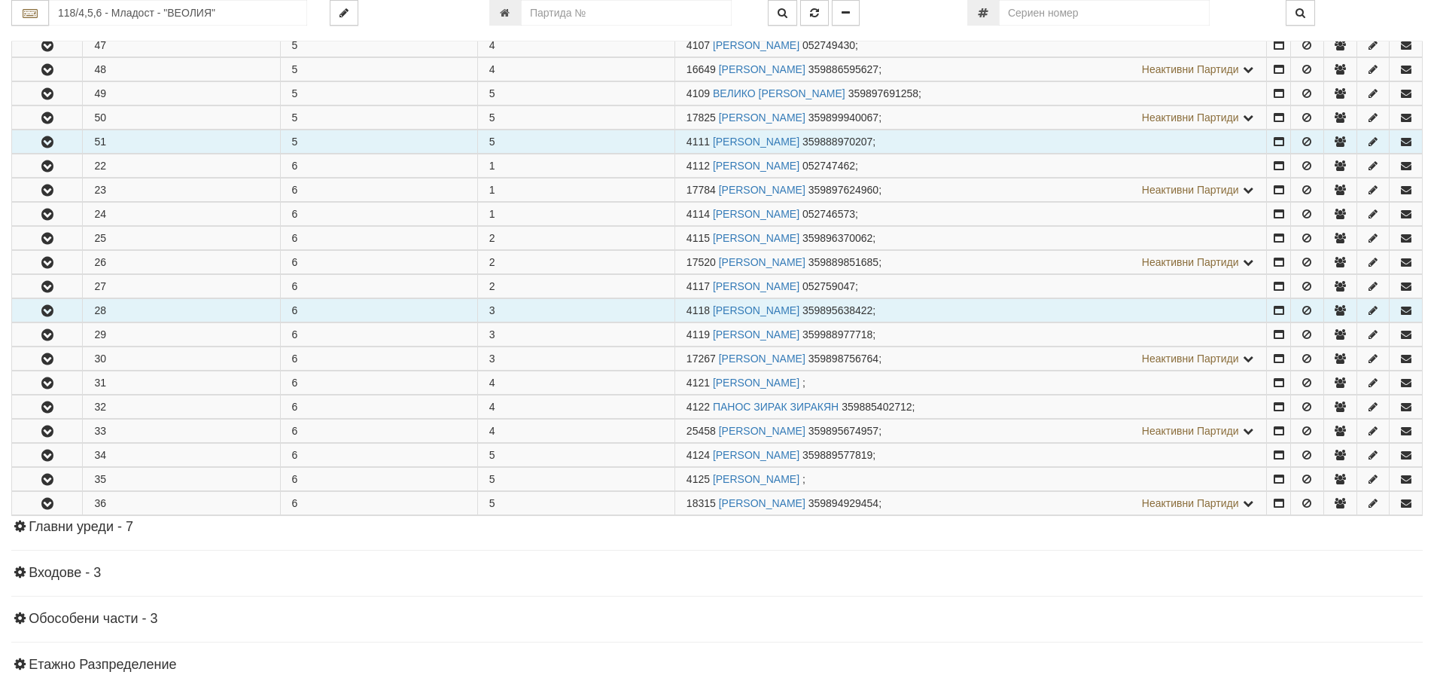
click at [48, 311] on icon "button" at bounding box center [47, 311] width 18 height 11
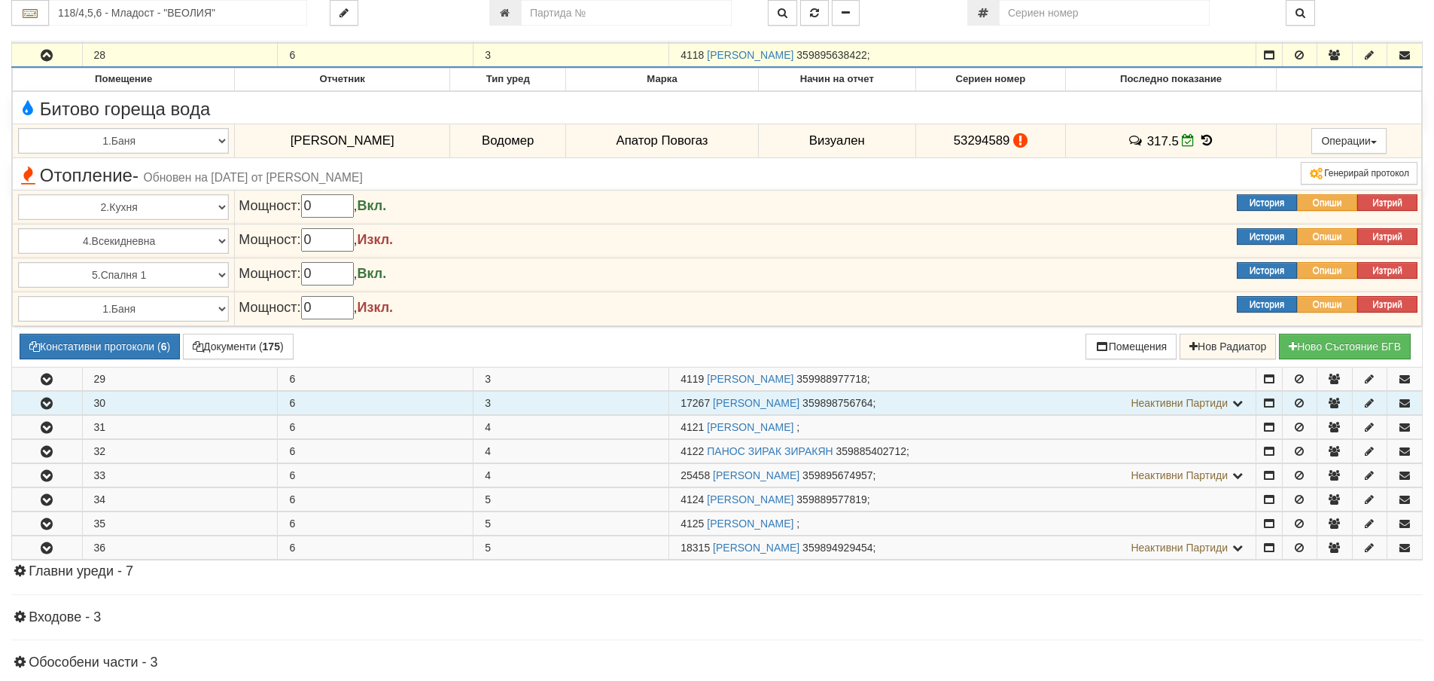
scroll to position [1205, 0]
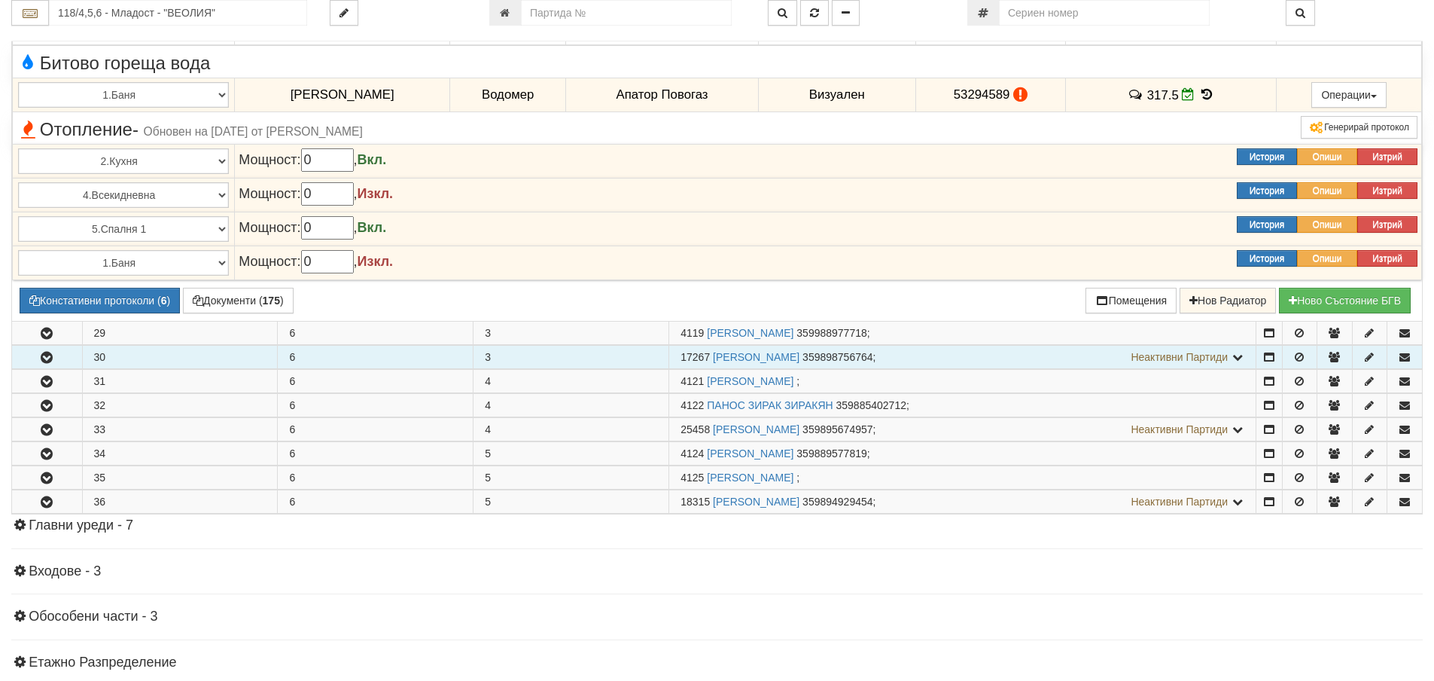
click at [41, 355] on icon "button" at bounding box center [47, 357] width 18 height 11
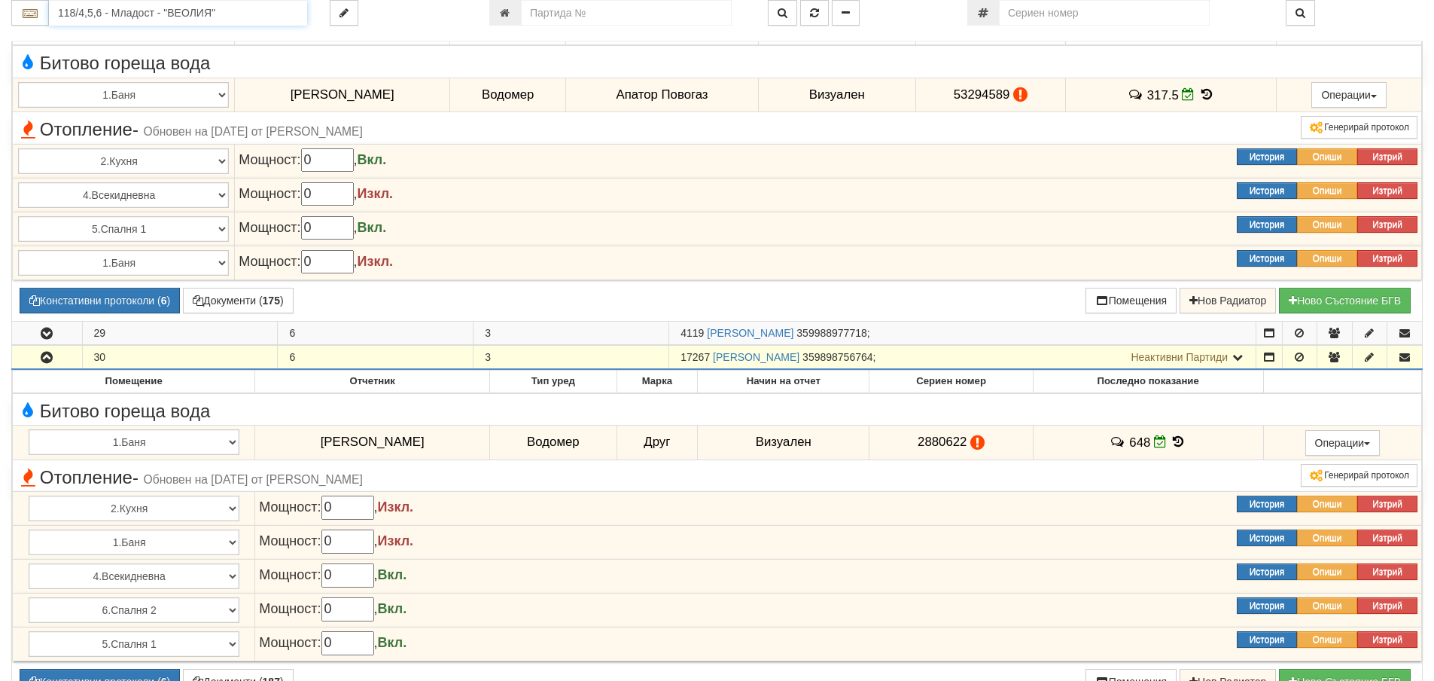
click at [65, 15] on input "118/4,5,6 - Младост - "ВЕОЛИЯ"" at bounding box center [178, 13] width 258 height 26
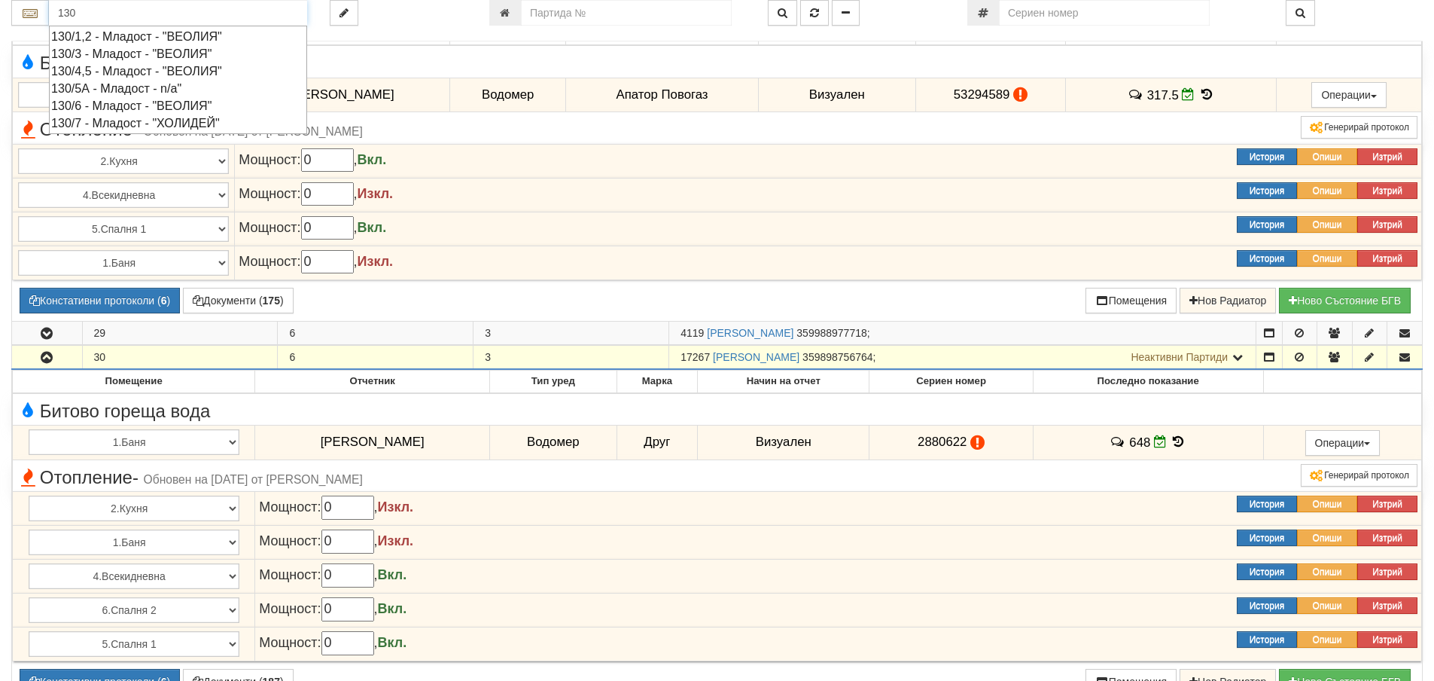
click at [96, 55] on div "130/3 - Младост - "ВЕОЛИЯ"" at bounding box center [178, 53] width 254 height 17
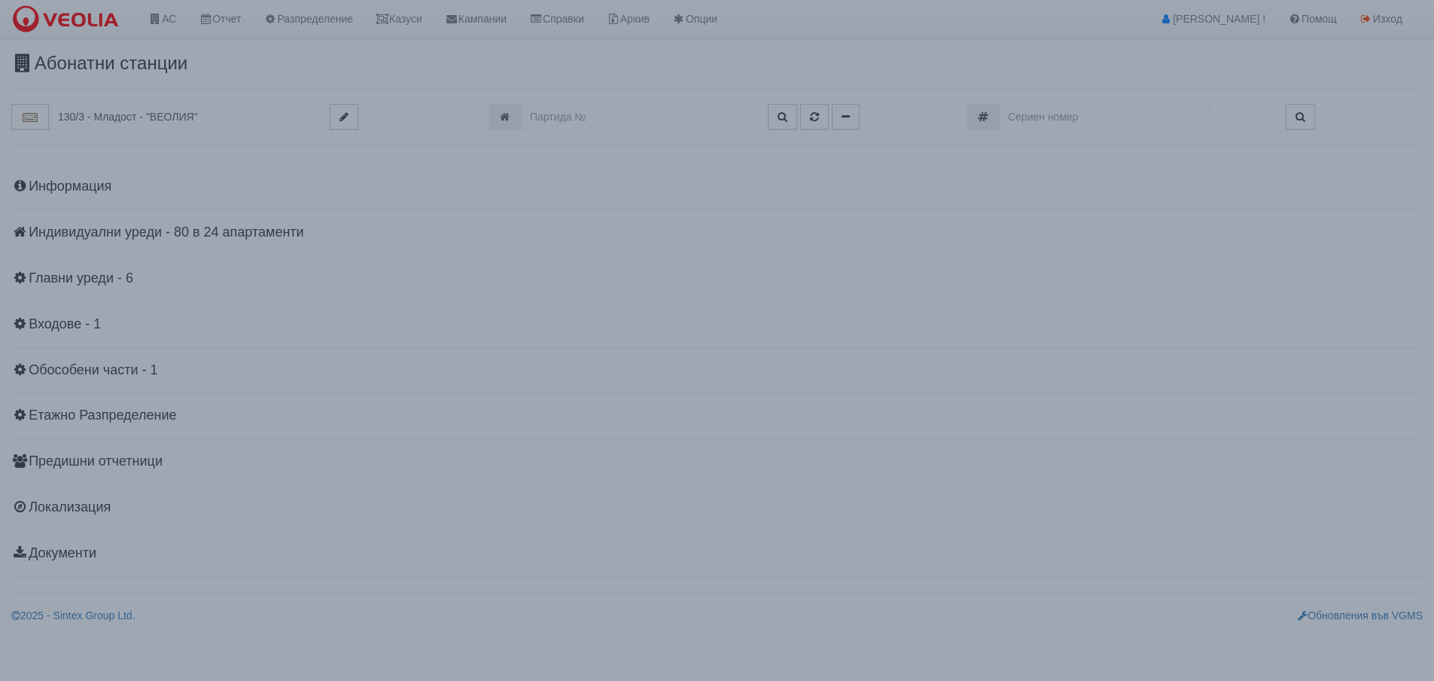
scroll to position [0, 0]
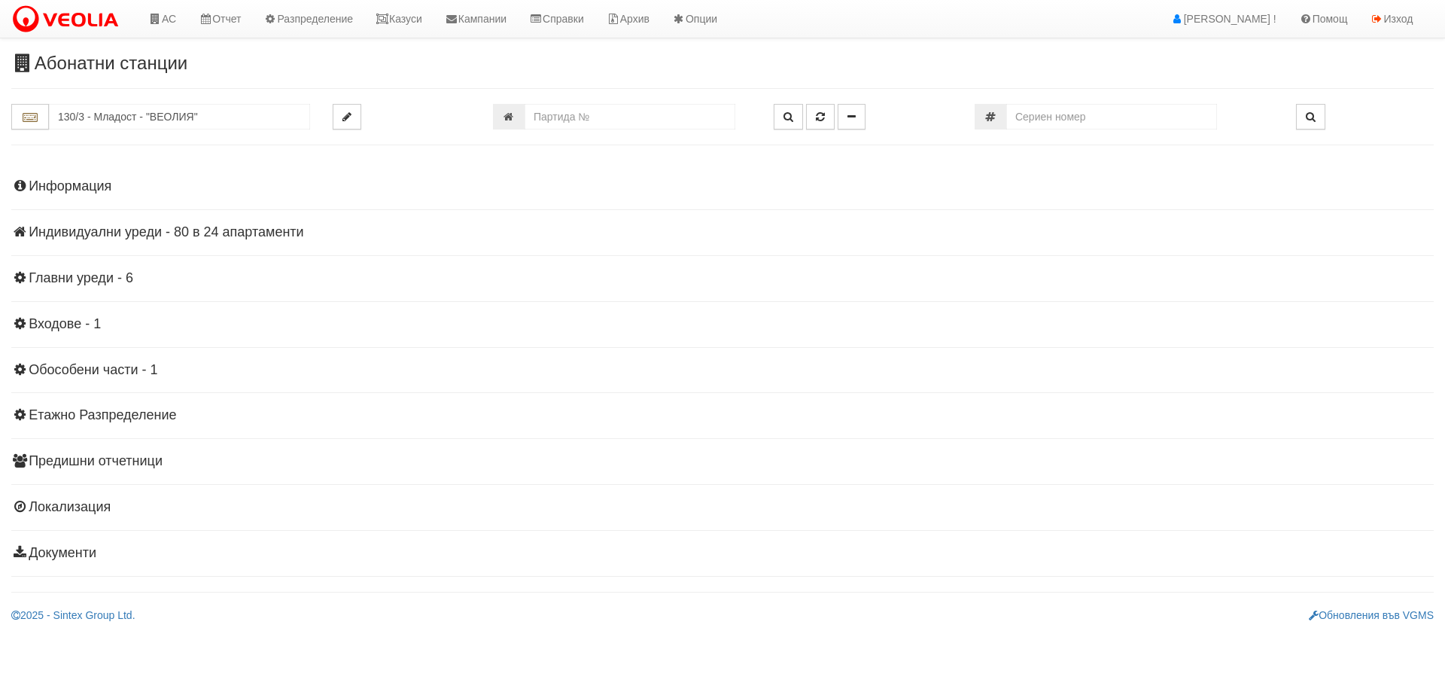
click at [151, 237] on h4 "Индивидуални уреди - 80 в 24 апартаменти" at bounding box center [722, 232] width 1423 height 15
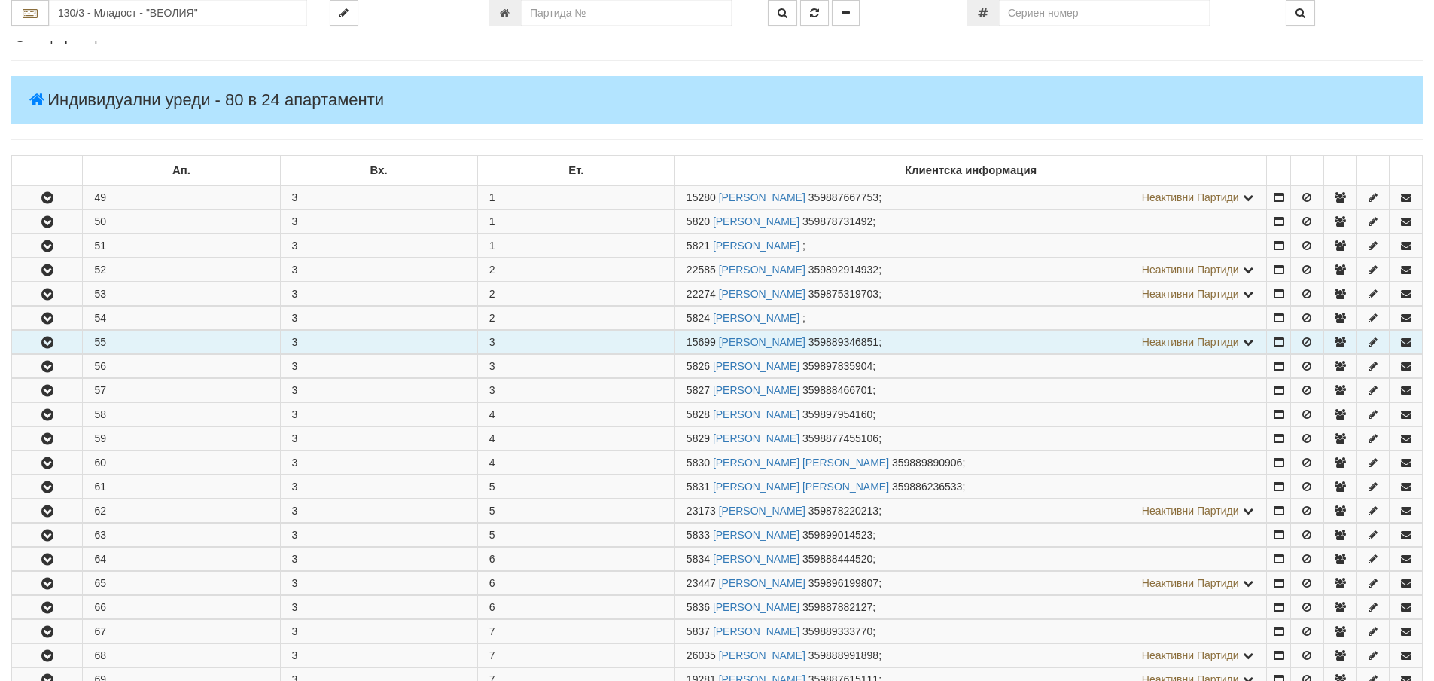
scroll to position [151, 0]
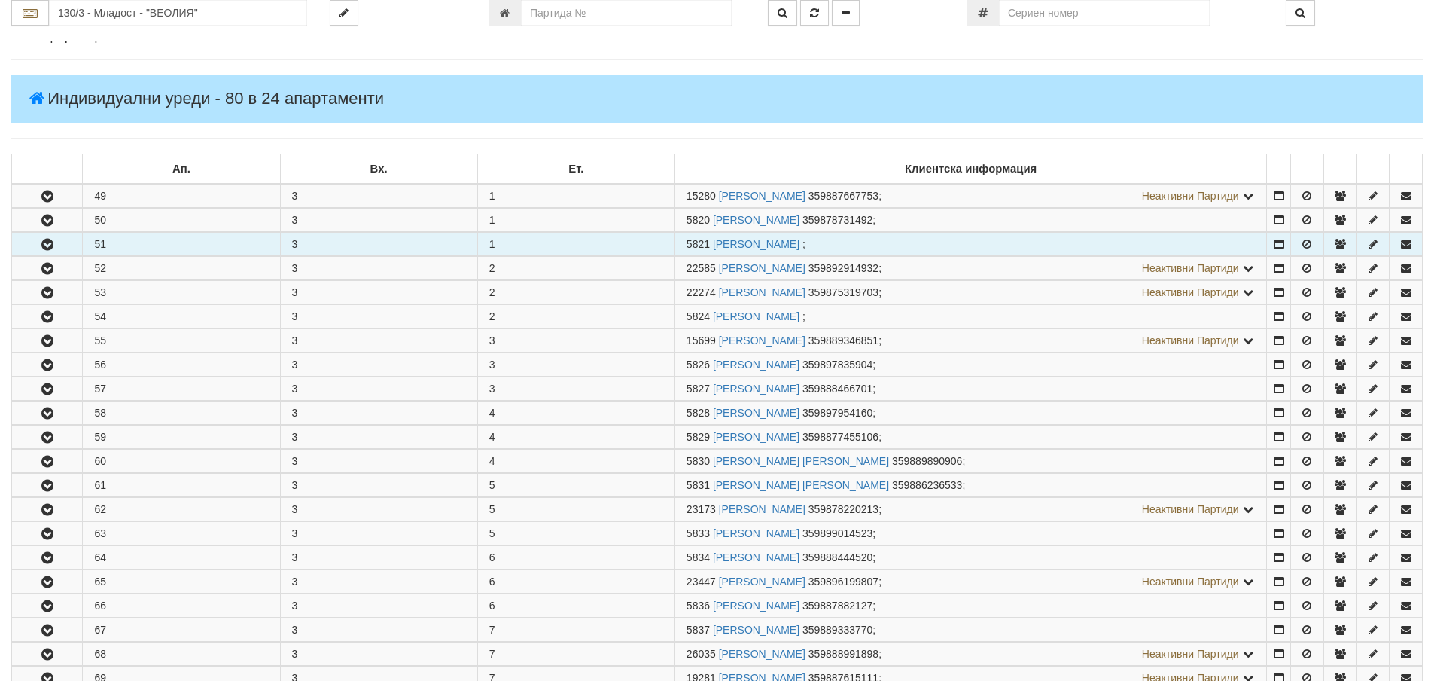
click at [52, 245] on icon "button" at bounding box center [47, 244] width 18 height 11
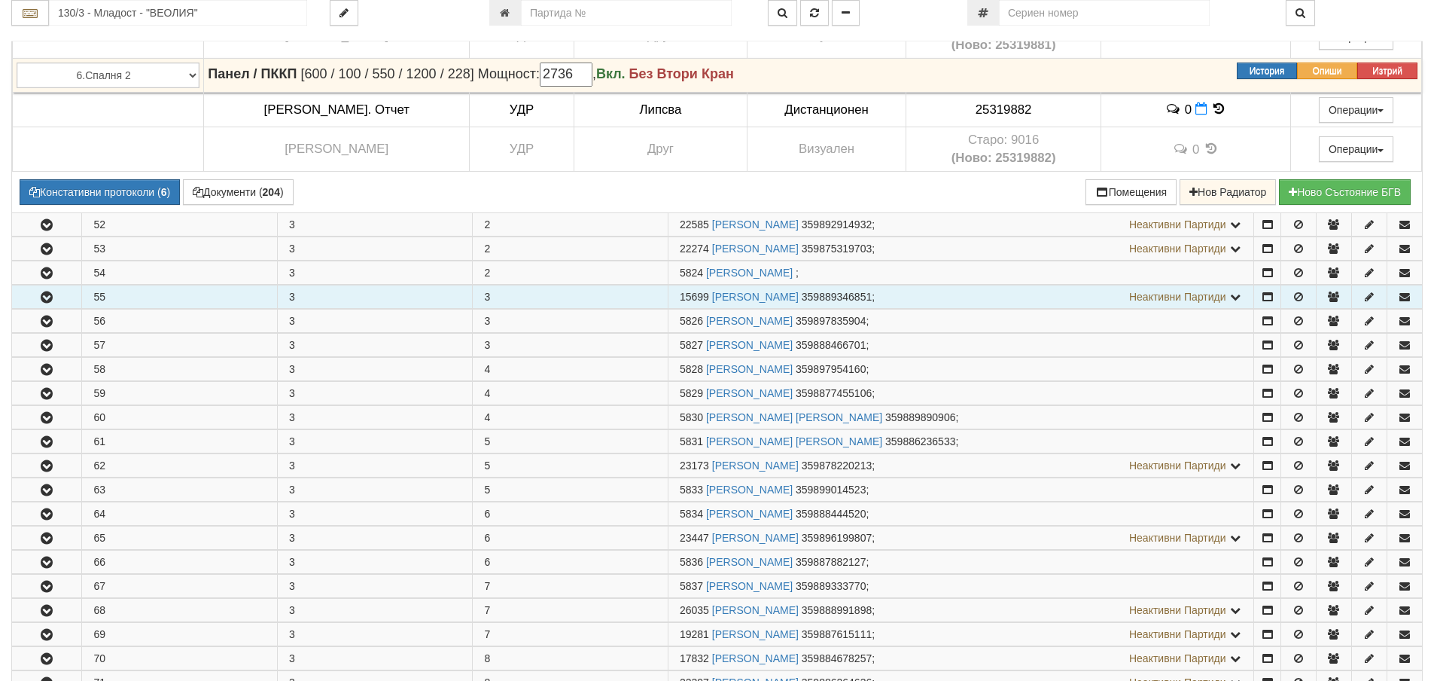
scroll to position [753, 0]
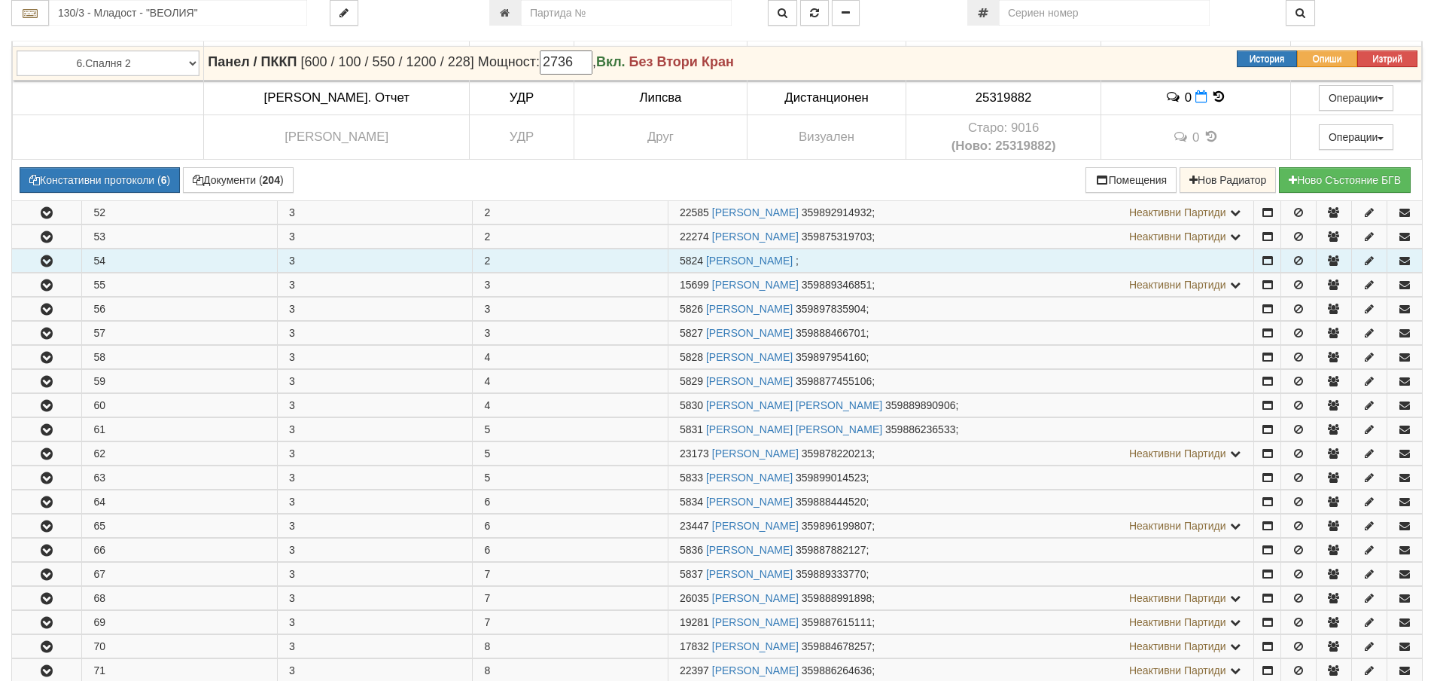
click at [54, 262] on icon "button" at bounding box center [47, 261] width 18 height 11
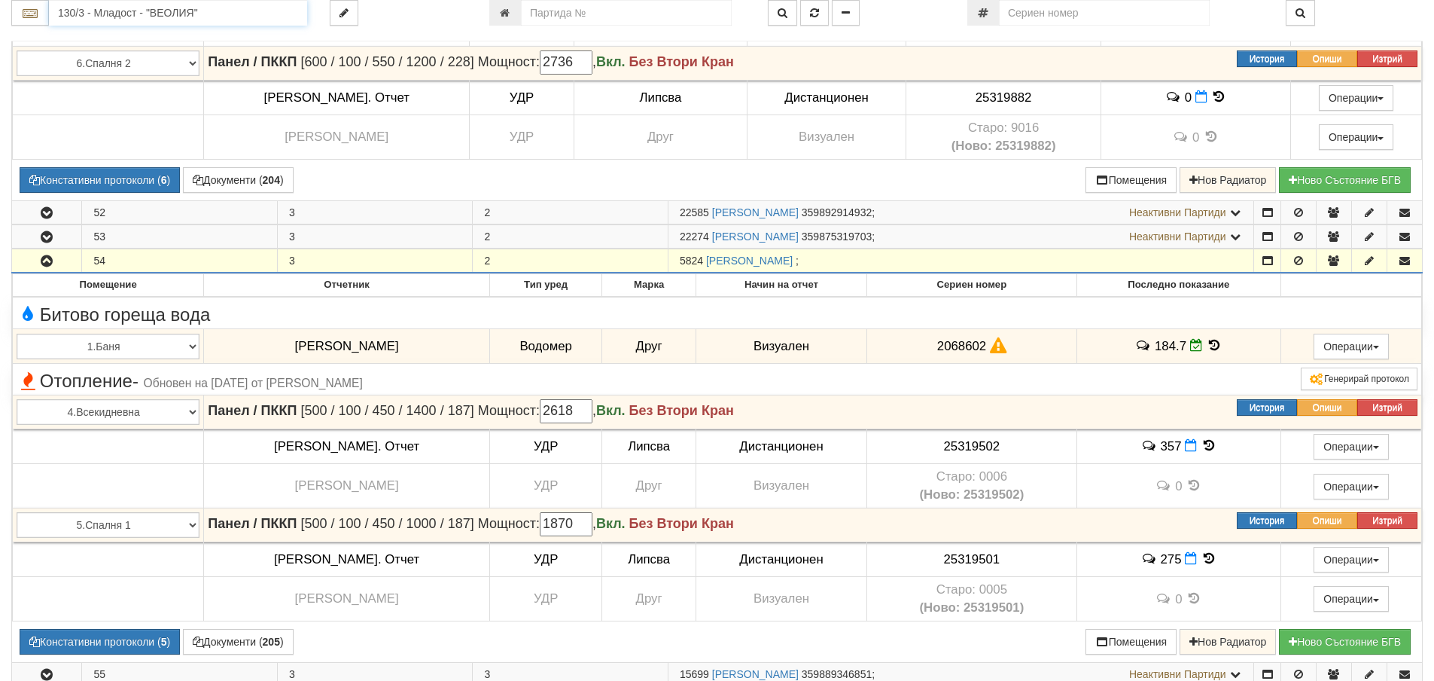
click at [83, 12] on input "130/3 - Младост - "ВЕОЛИЯ"" at bounding box center [178, 13] width 258 height 26
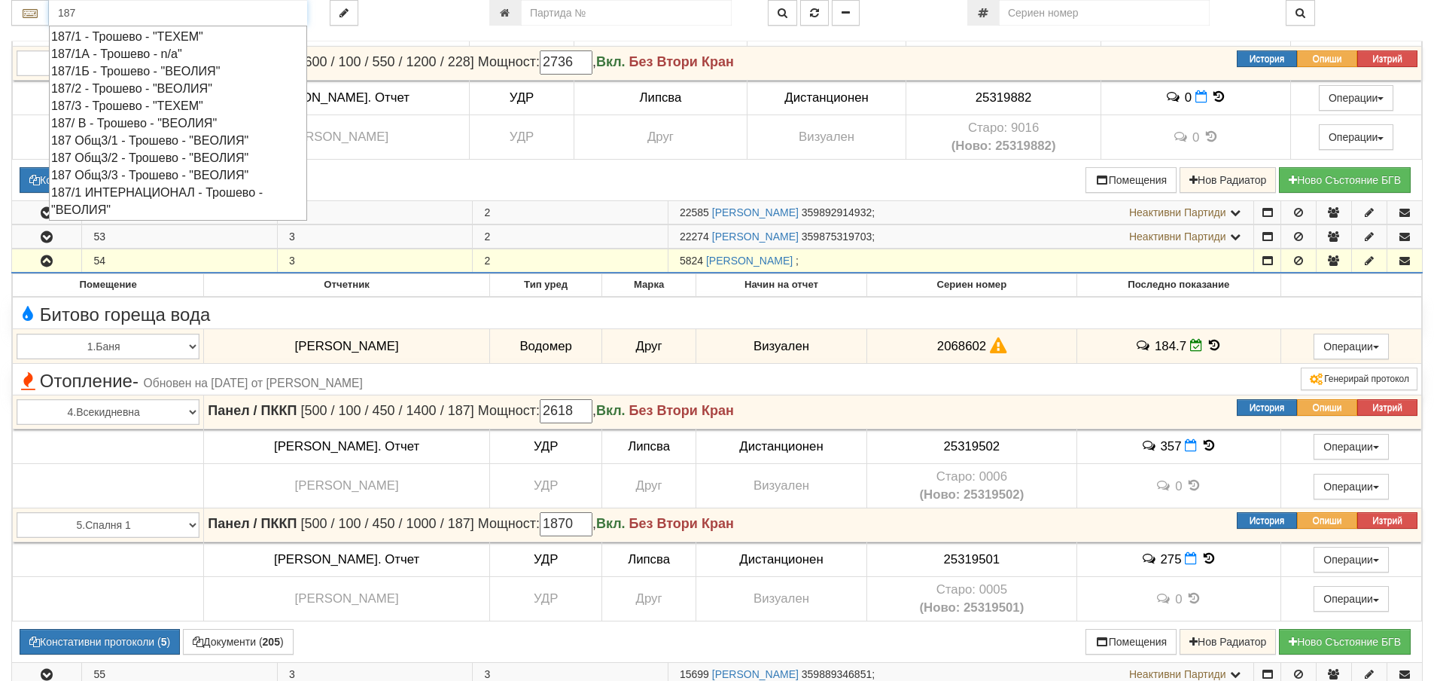
click at [114, 142] on div "187 Общ3/1 - Трошево - "ВЕОЛИЯ"" at bounding box center [178, 140] width 254 height 17
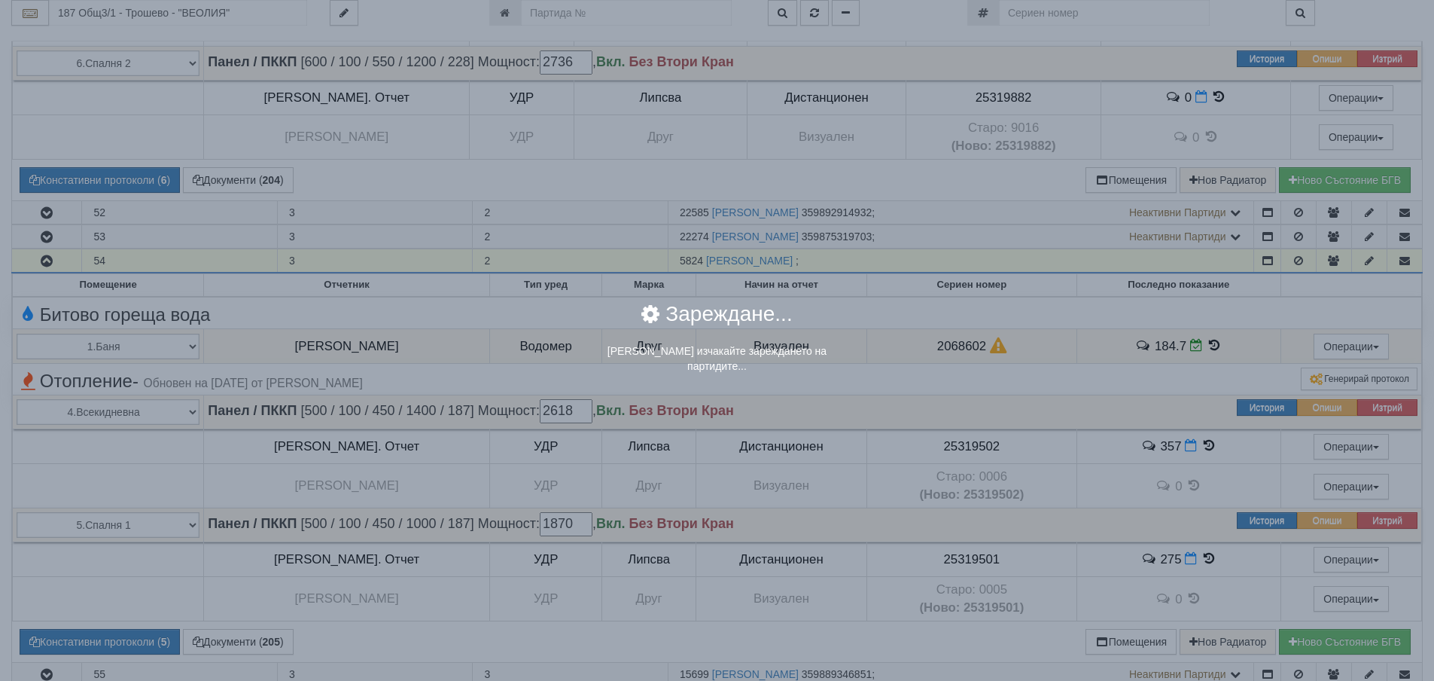
scroll to position [0, 0]
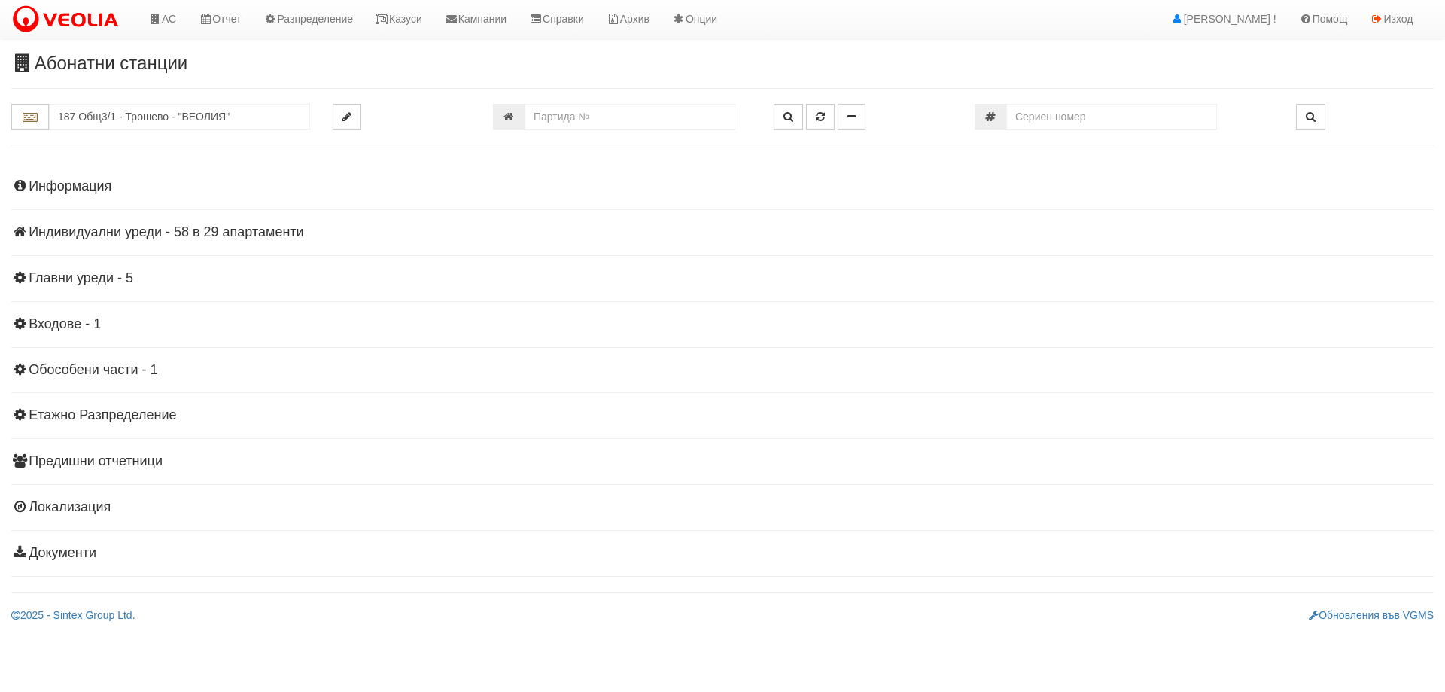
click at [172, 227] on h4 "Индивидуални уреди - 58 в 29 апартаменти" at bounding box center [722, 232] width 1423 height 15
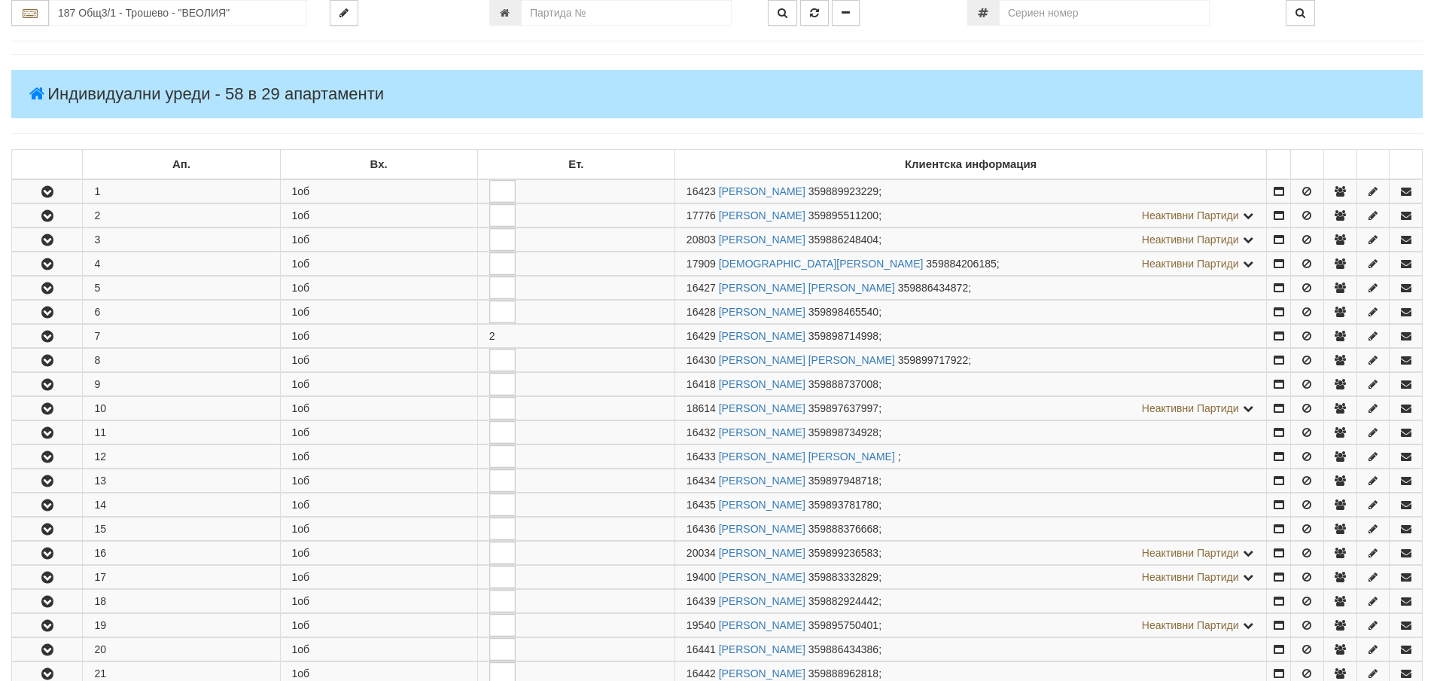
scroll to position [452, 0]
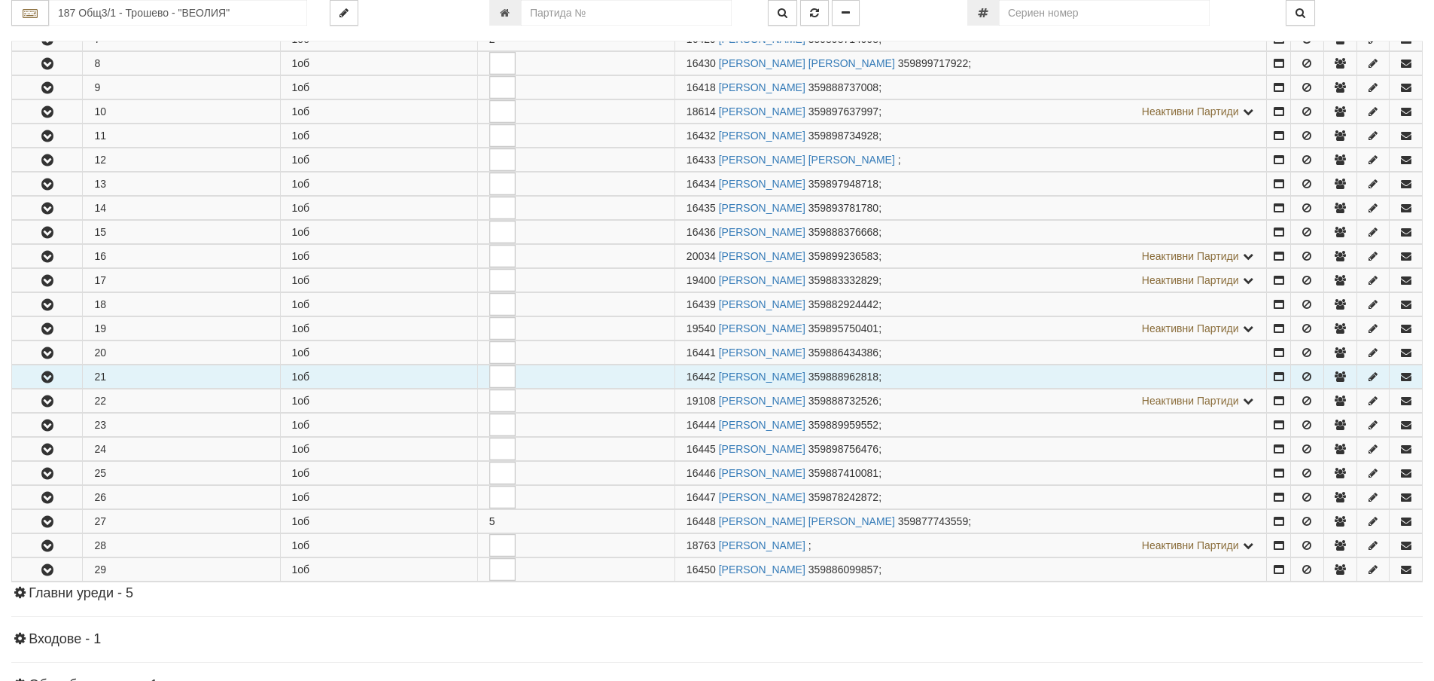
click at [50, 377] on icon "button" at bounding box center [47, 377] width 18 height 11
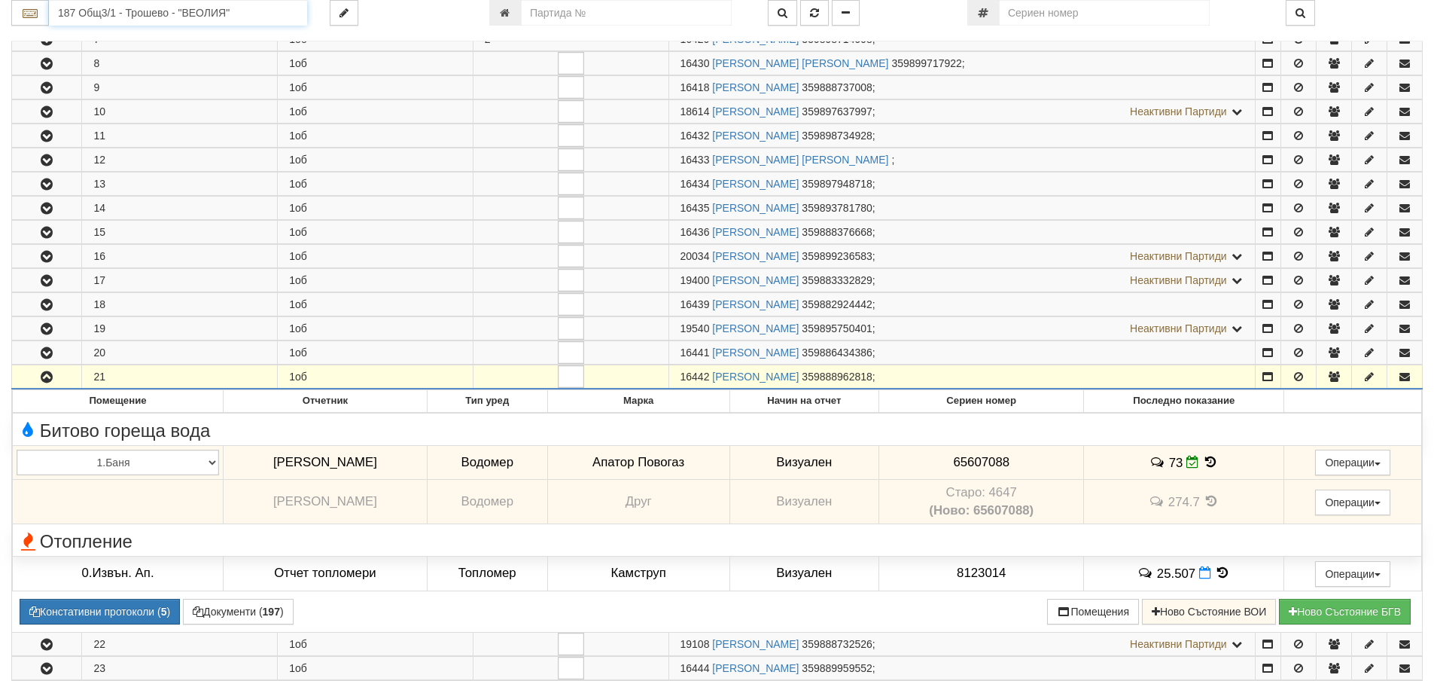
click at [94, 20] on input "187 Общ3/1 - Трошево - "ВЕОЛИЯ"" at bounding box center [178, 13] width 258 height 26
click at [95, 37] on div "229/3 - Вл. Варненчик - "ВЕОЛИЯ"" at bounding box center [178, 36] width 254 height 17
type input "229/3 - Вл. Варненчик - "ВЕОЛИЯ""
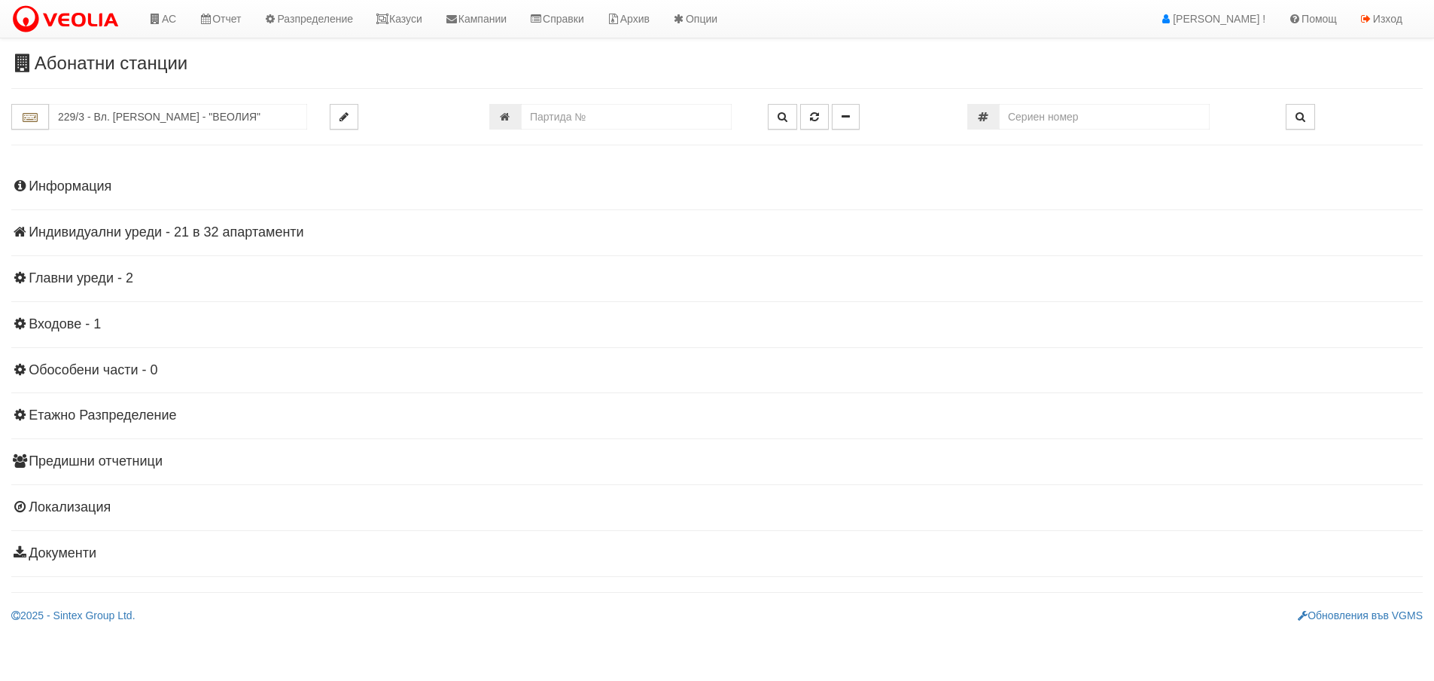
scroll to position [0, 0]
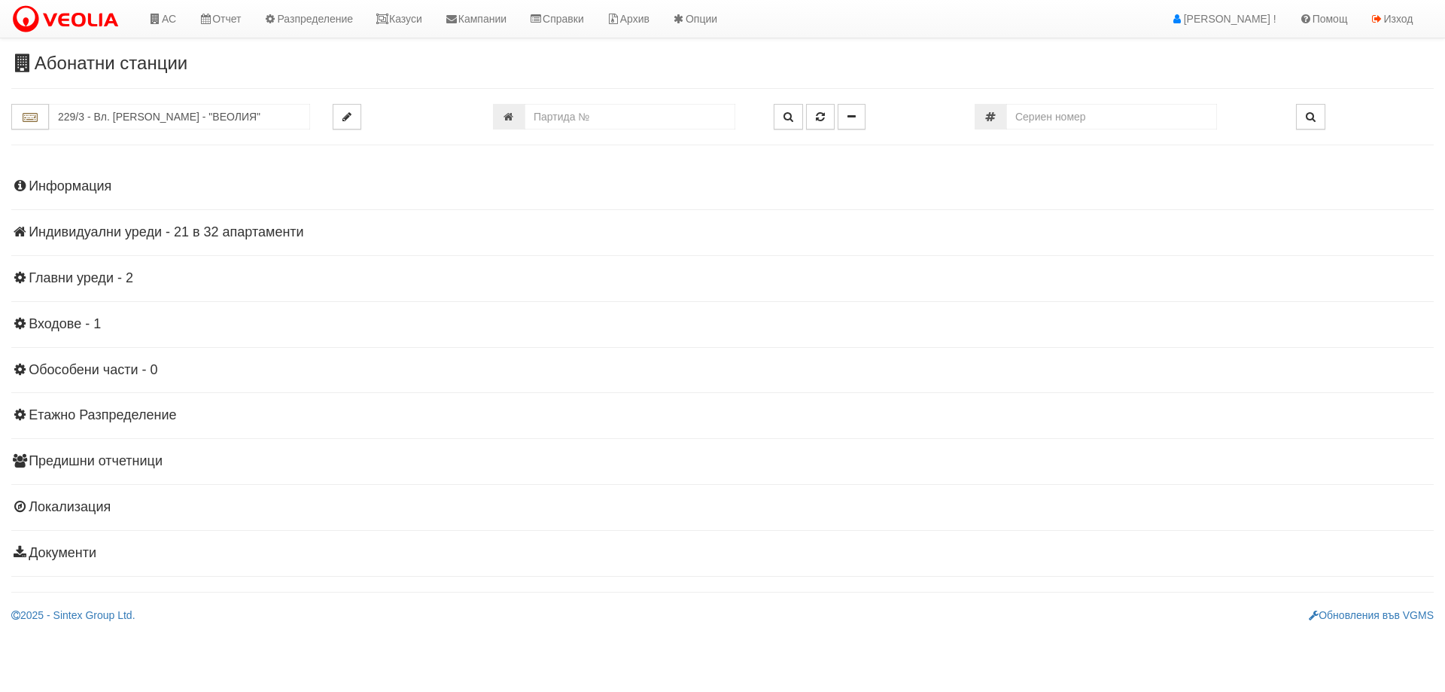
click at [75, 230] on h4 "Индивидуални уреди - 21 в 32 апартаменти" at bounding box center [722, 232] width 1423 height 15
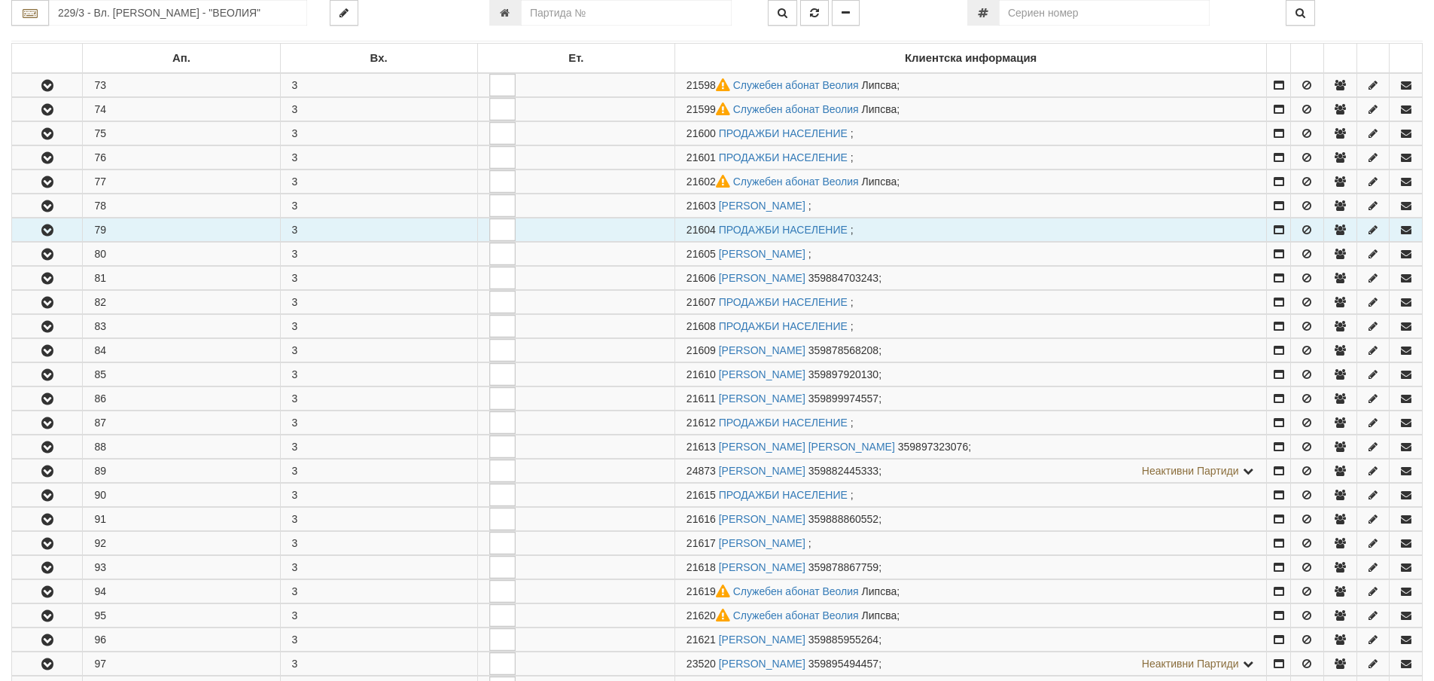
scroll to position [226, 0]
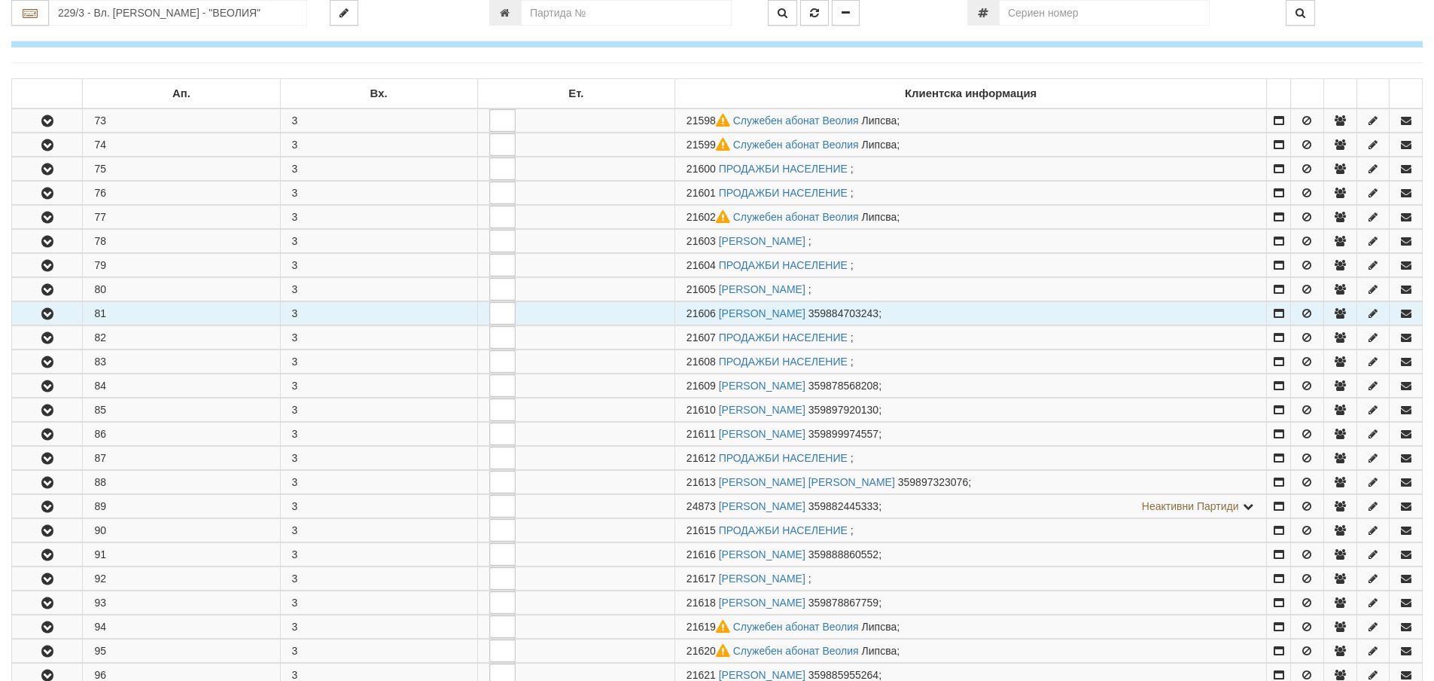
click at [49, 311] on icon "button" at bounding box center [47, 314] width 18 height 11
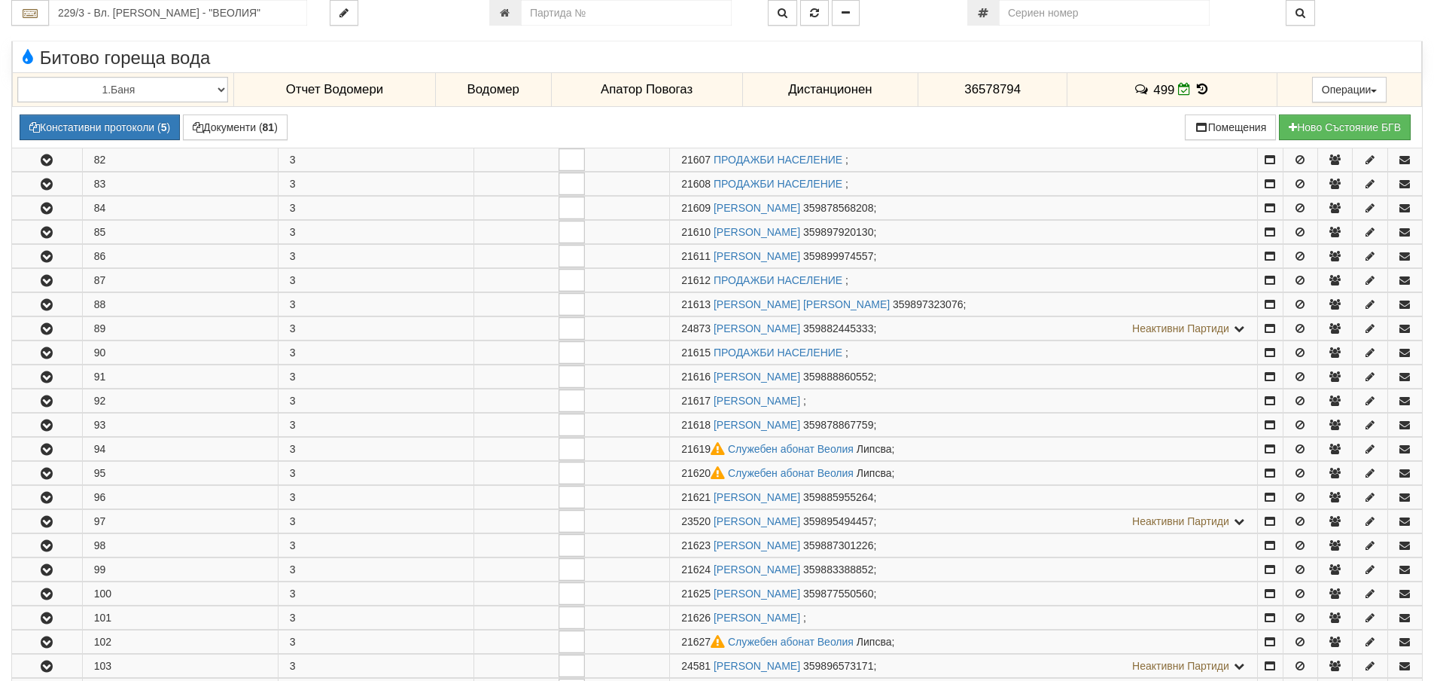
scroll to position [602, 0]
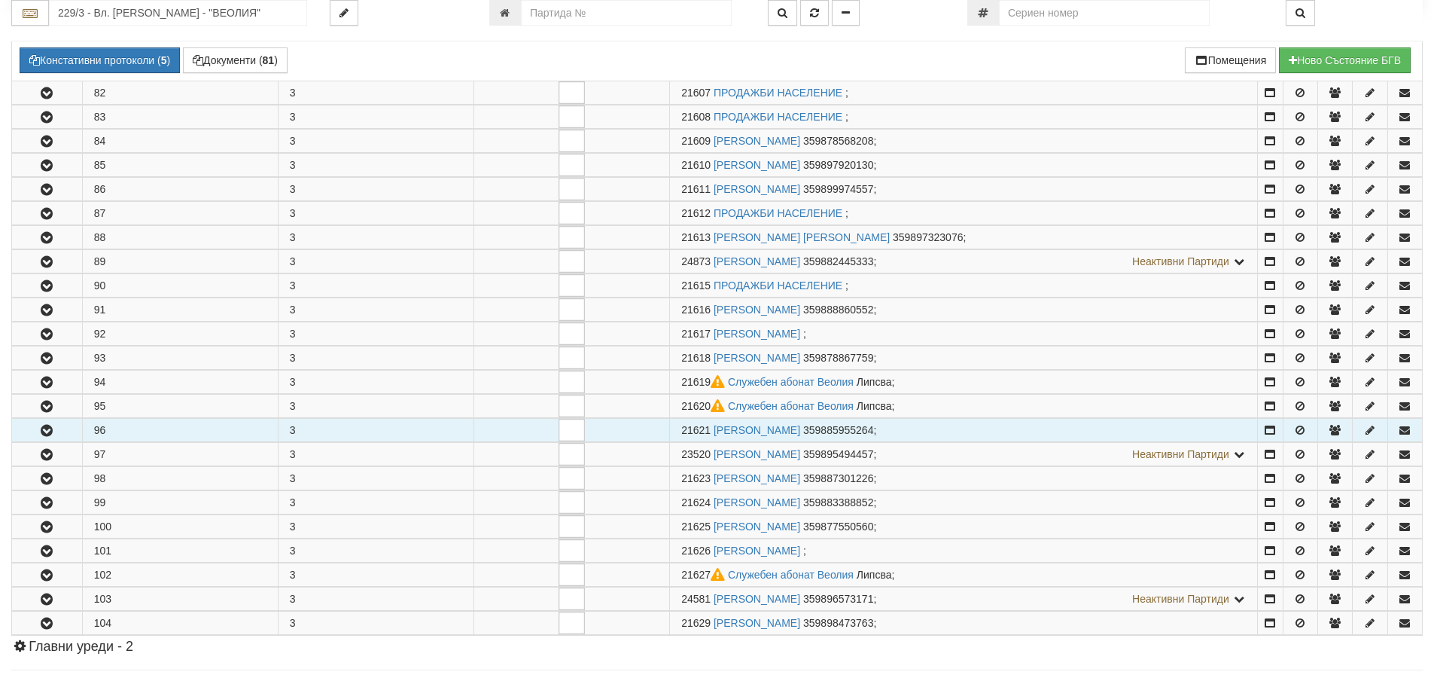
click at [53, 431] on icon "button" at bounding box center [47, 430] width 18 height 11
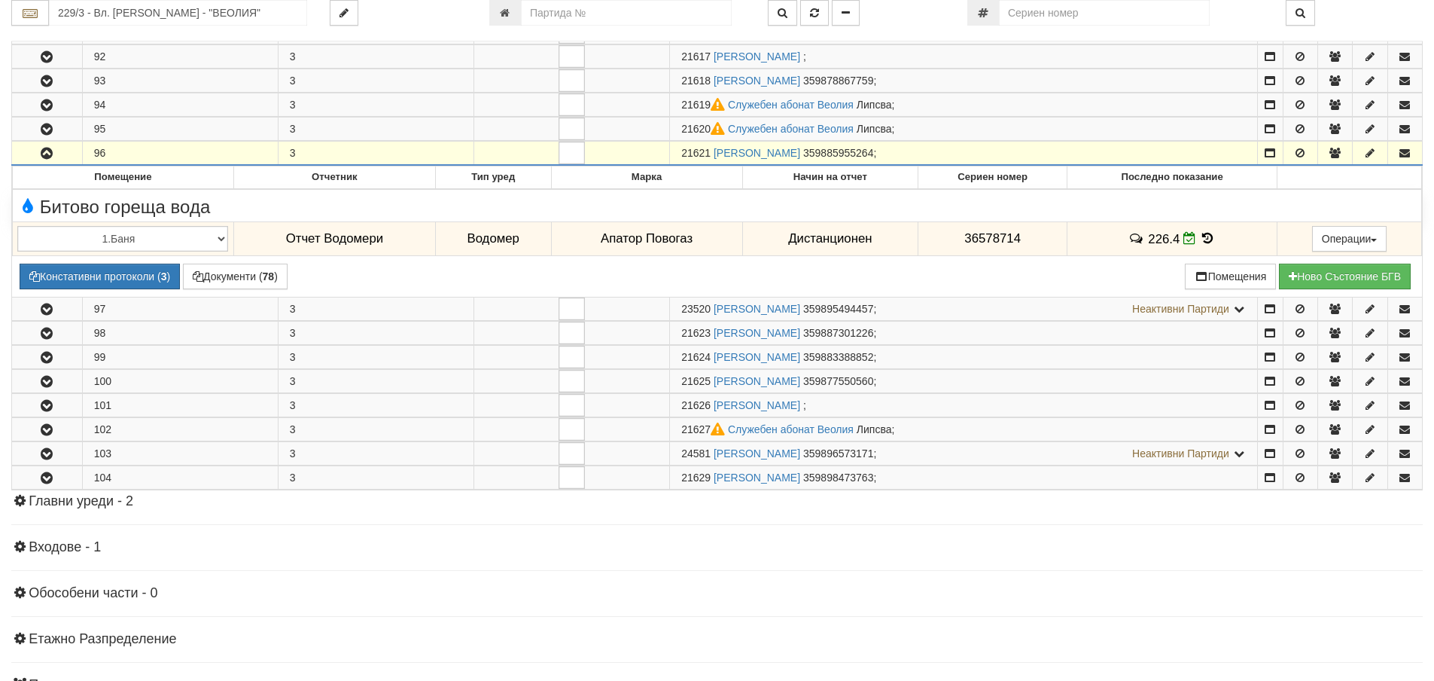
scroll to position [903, 0]
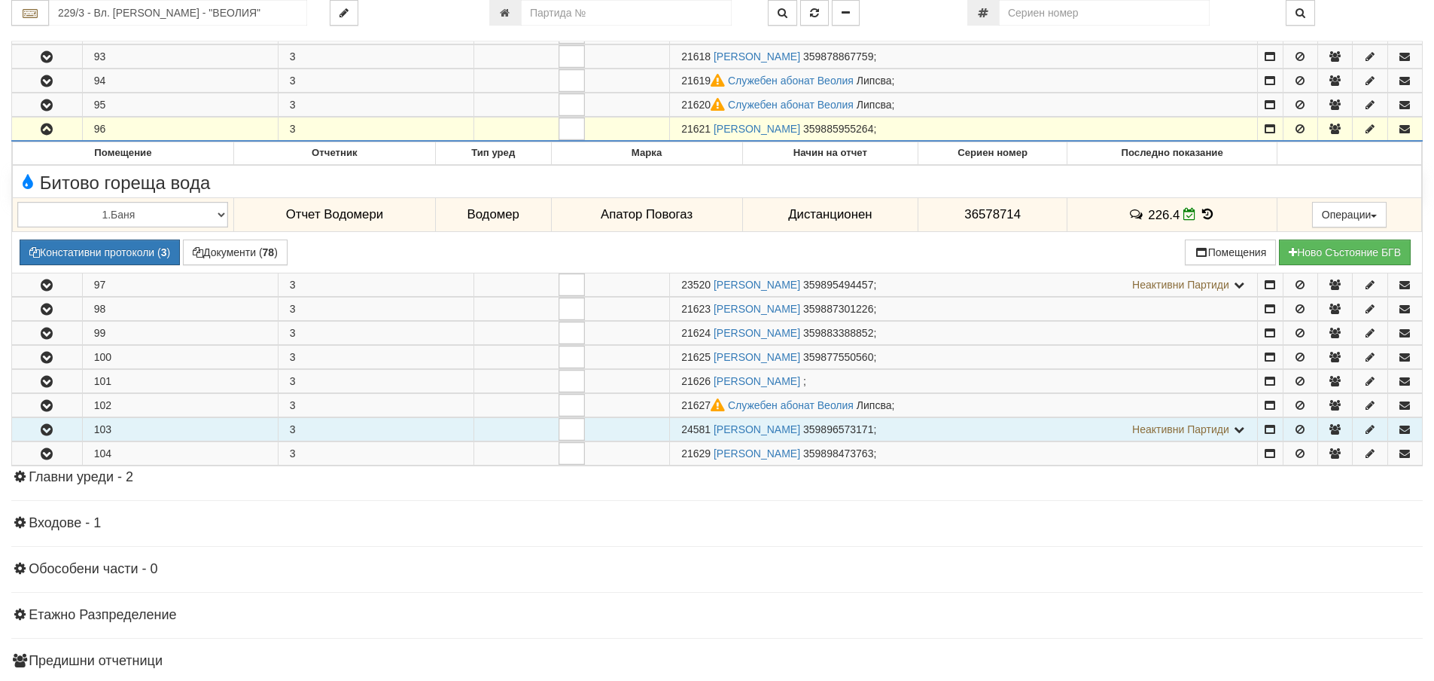
click at [51, 426] on icon "button" at bounding box center [47, 430] width 18 height 11
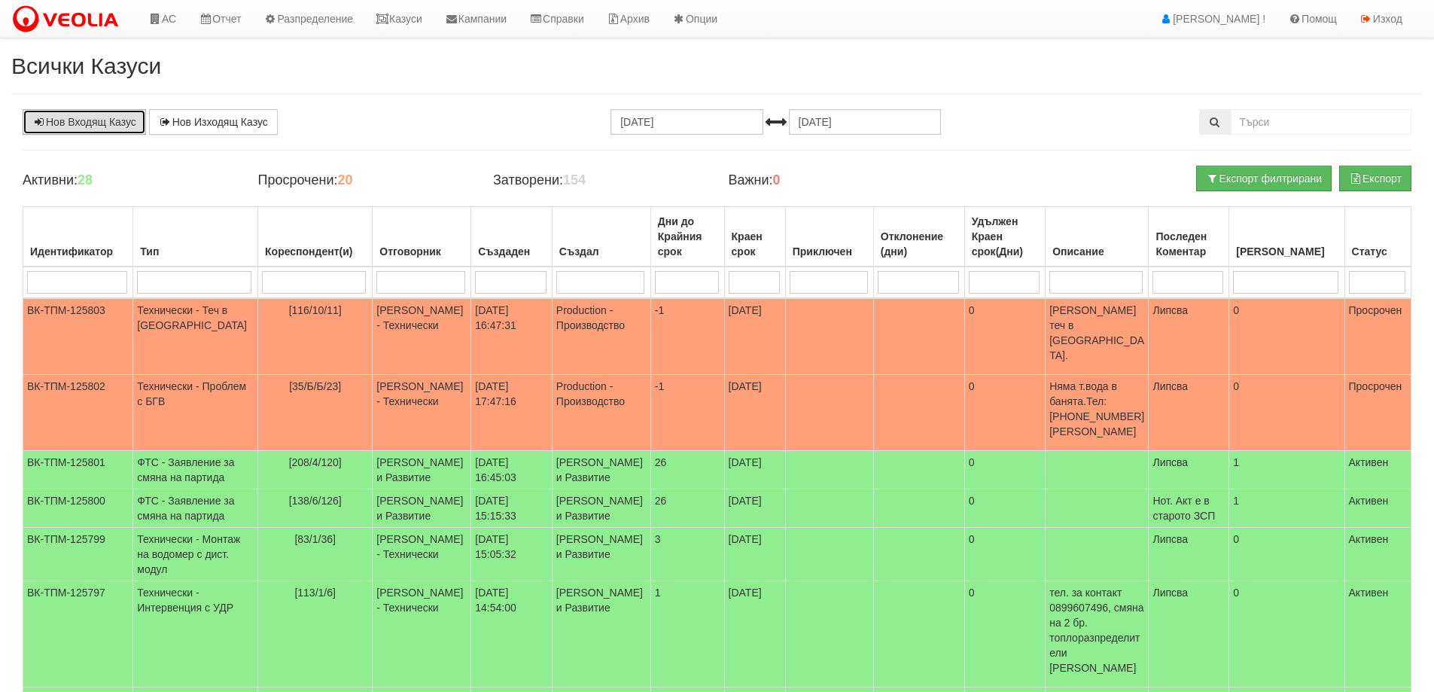
click at [76, 118] on link "Нов Входящ Казус" at bounding box center [84, 122] width 123 height 26
click at [414, 21] on link "Казуси" at bounding box center [398, 19] width 69 height 38
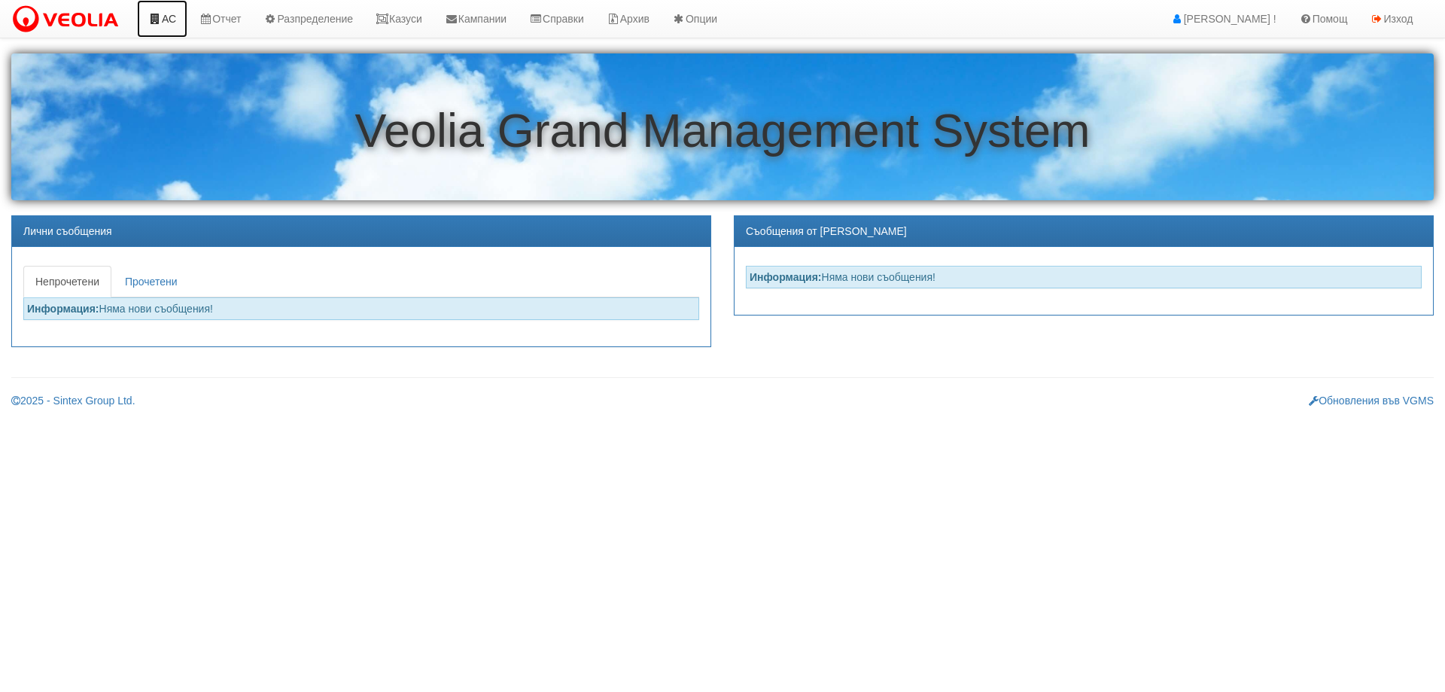
click at [175, 17] on link "АС" at bounding box center [162, 19] width 50 height 38
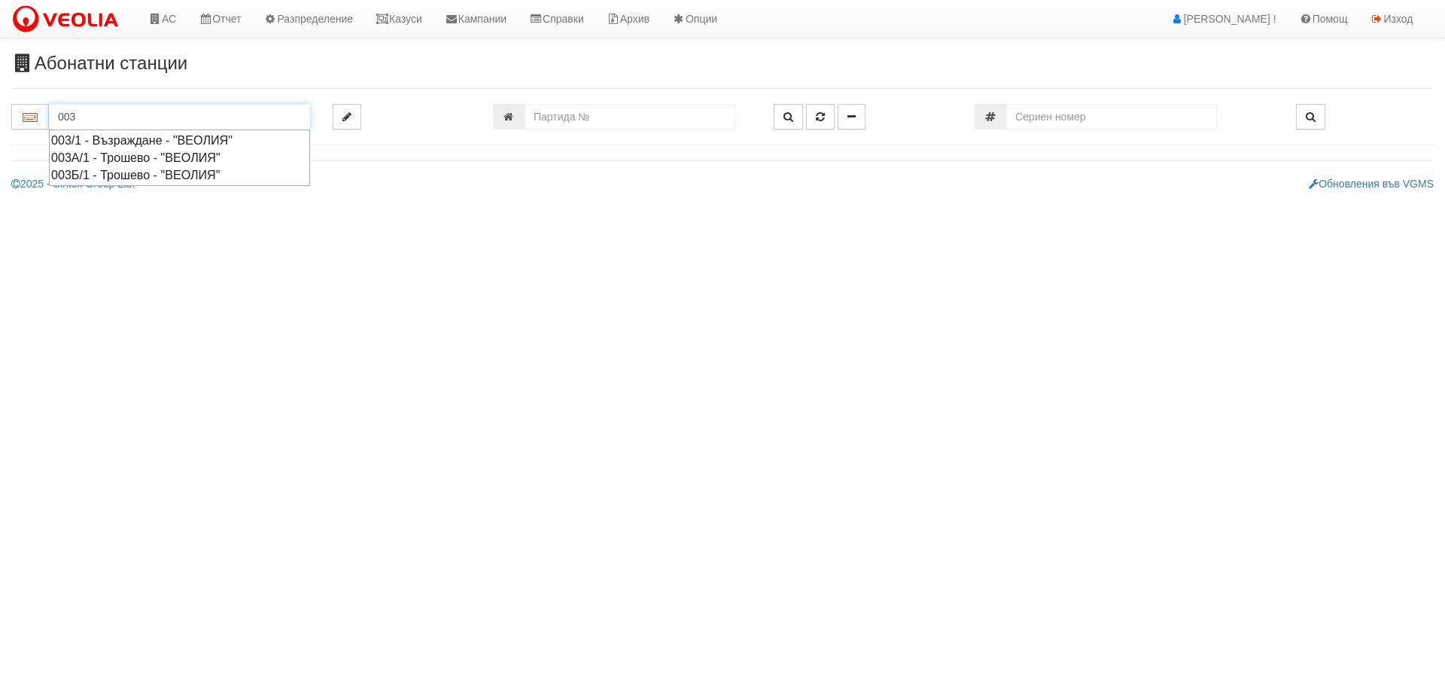
click at [72, 142] on div "003/1 - Възраждане - "ВЕОЛИЯ"" at bounding box center [179, 140] width 257 height 17
type input "003/1 - Възраждане - "ВЕОЛИЯ""
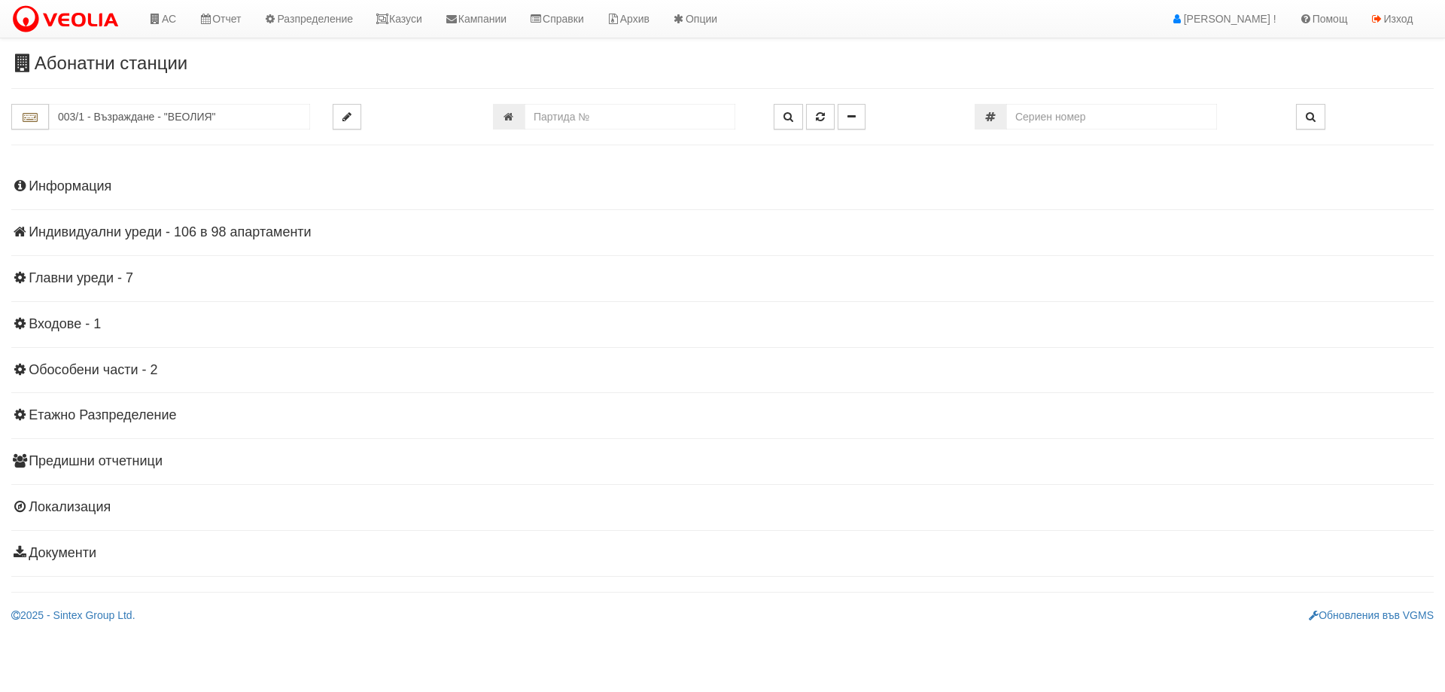
click at [204, 230] on h4 "Индивидуални уреди - 106 в 98 апартаменти" at bounding box center [722, 232] width 1423 height 15
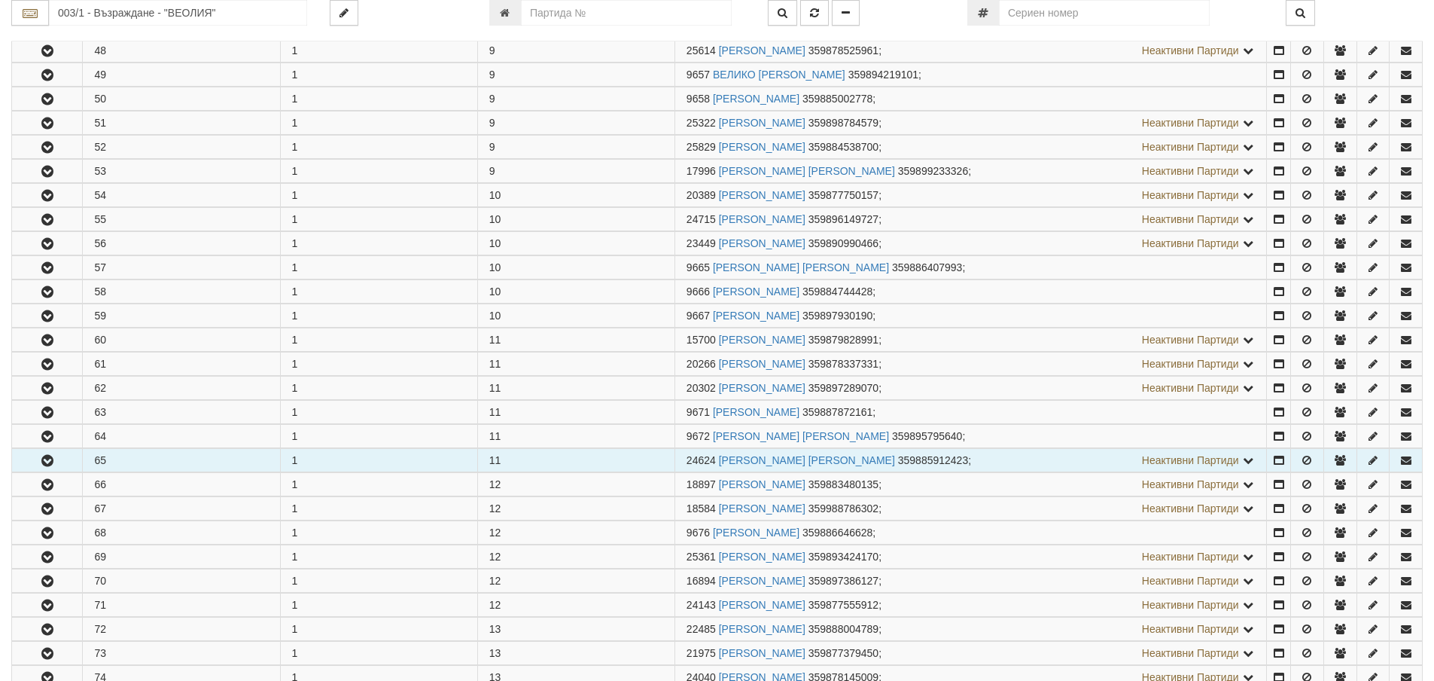
scroll to position [1430, 0]
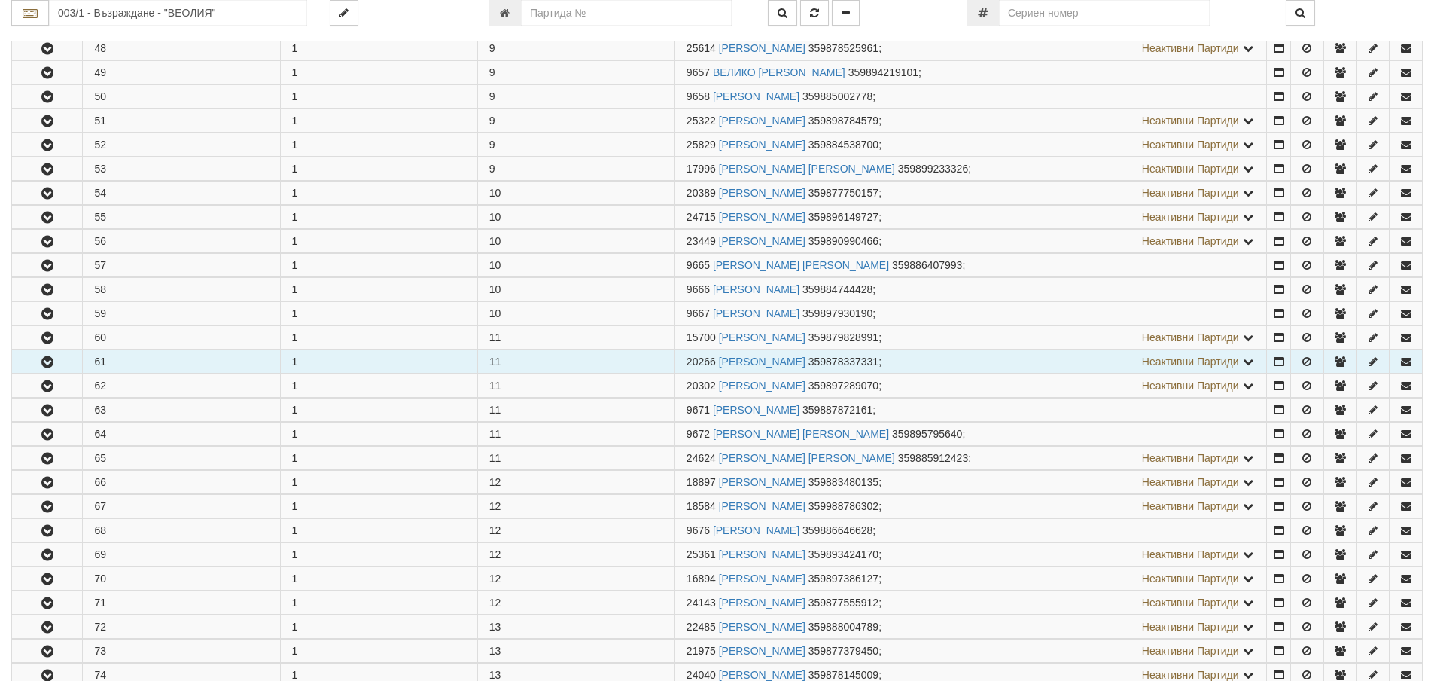
click at [53, 364] on icon "button" at bounding box center [47, 362] width 18 height 11
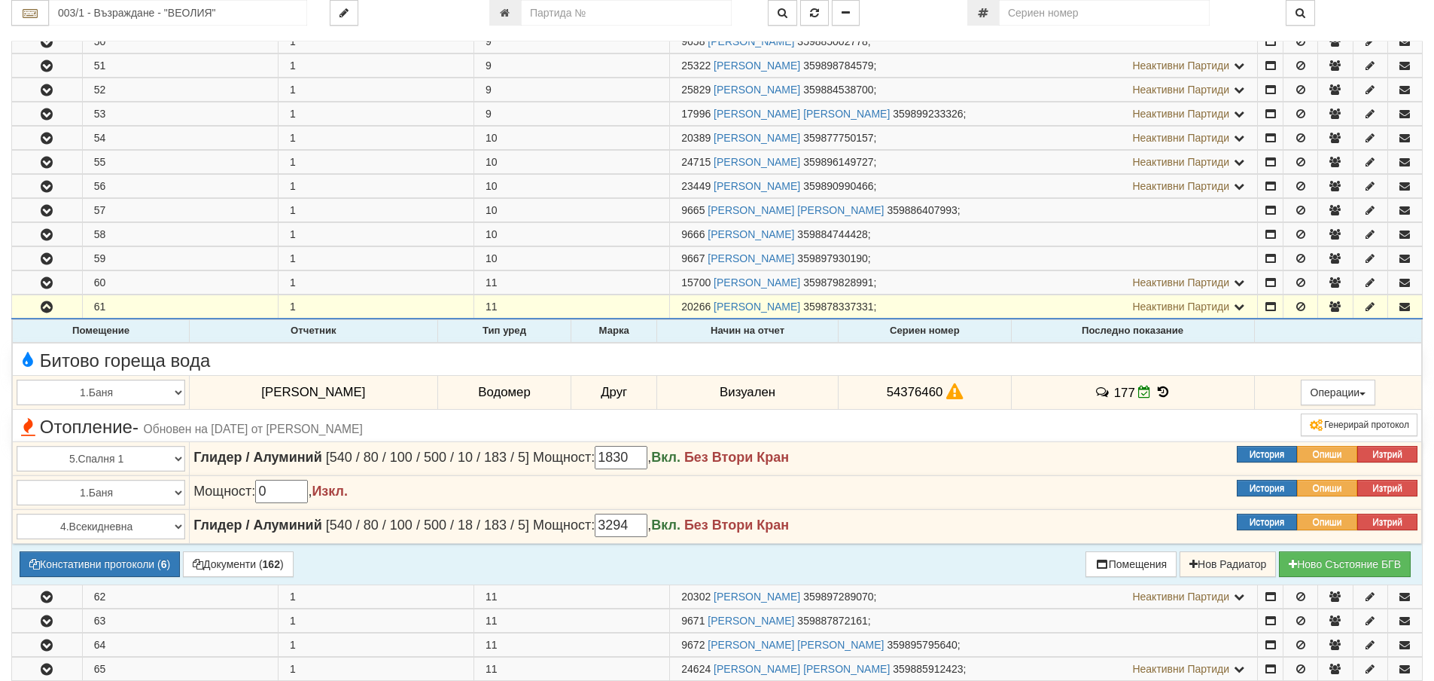
scroll to position [1581, 0]
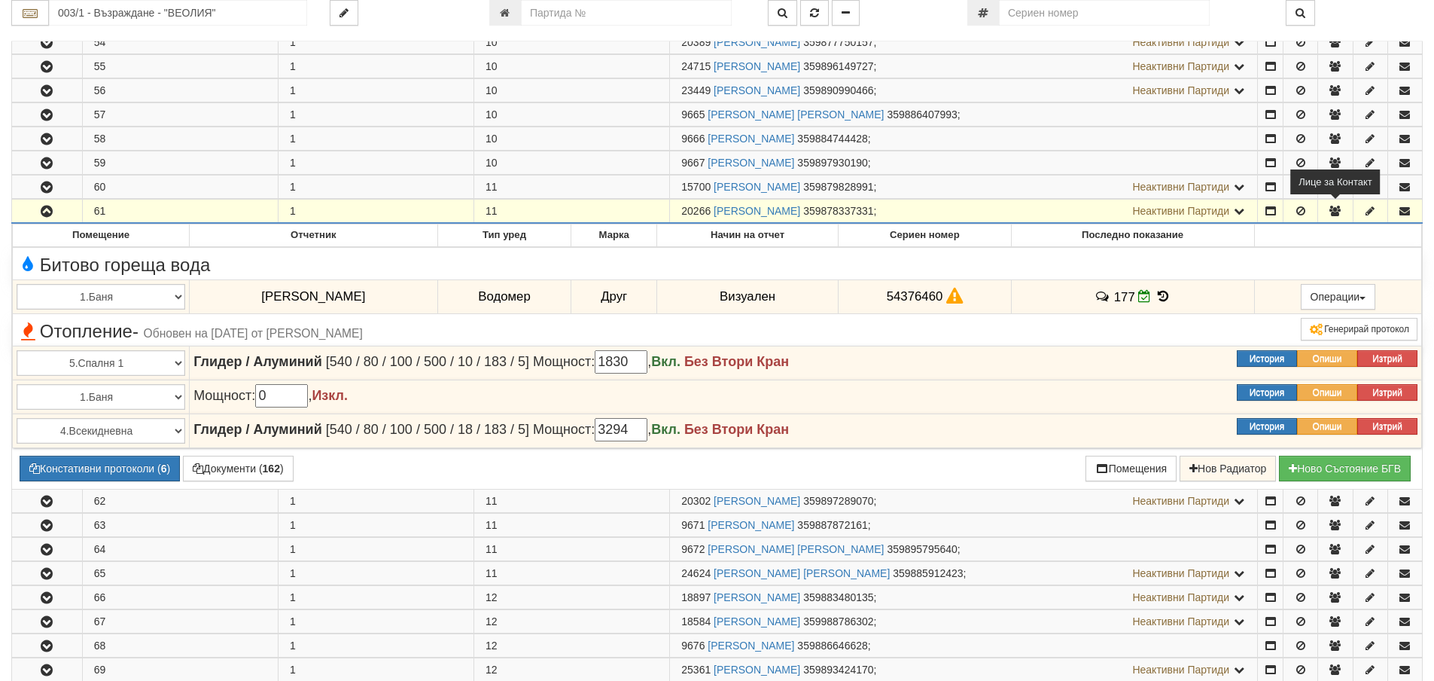
click at [1338, 209] on icon "button" at bounding box center [1336, 211] width 14 height 11
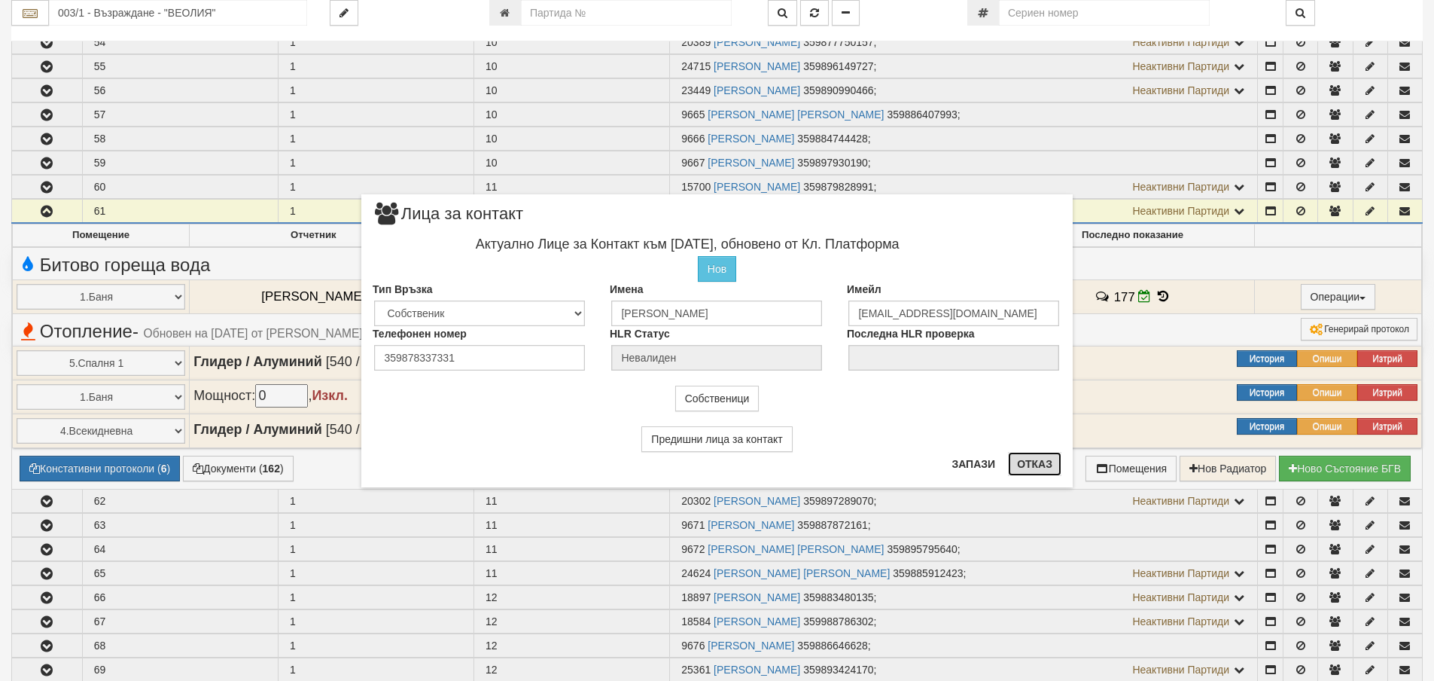
click at [1032, 465] on button "Отказ" at bounding box center [1034, 464] width 53 height 24
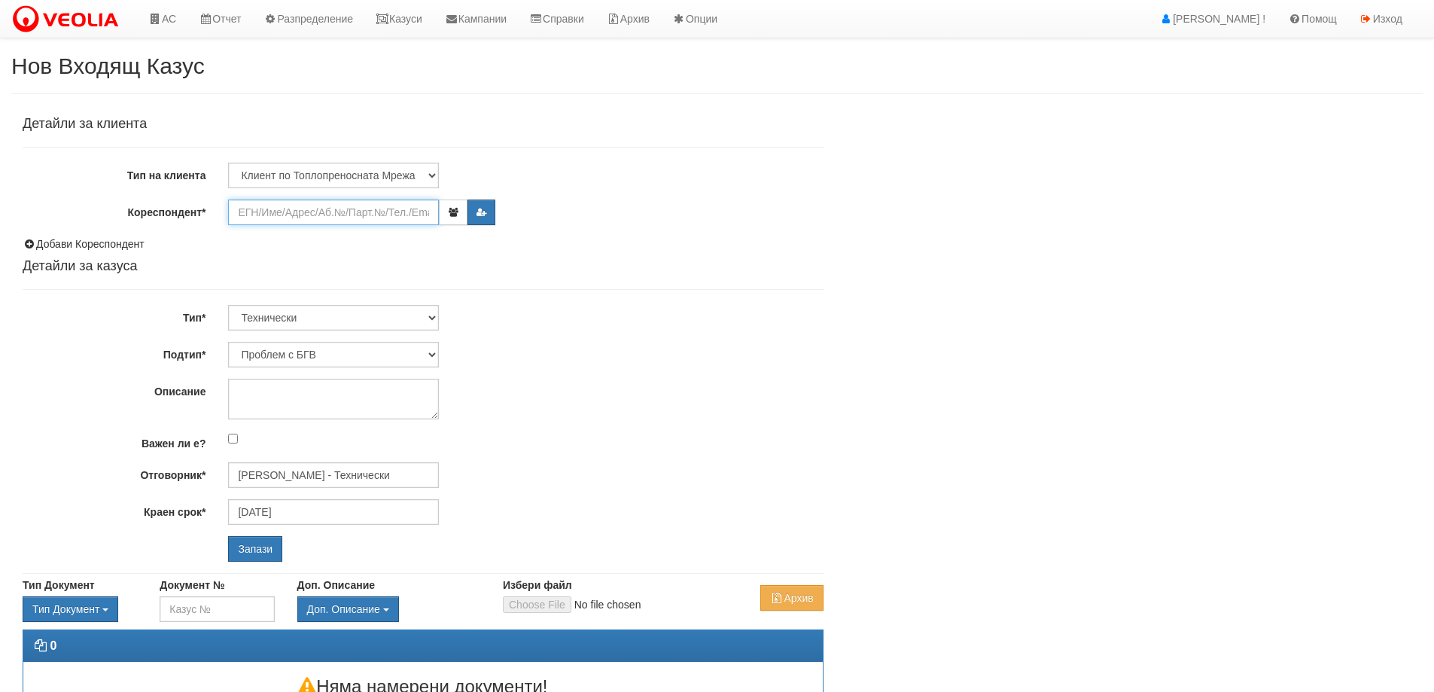
click at [241, 214] on input "Кореспондент*" at bounding box center [333, 213] width 211 height 26
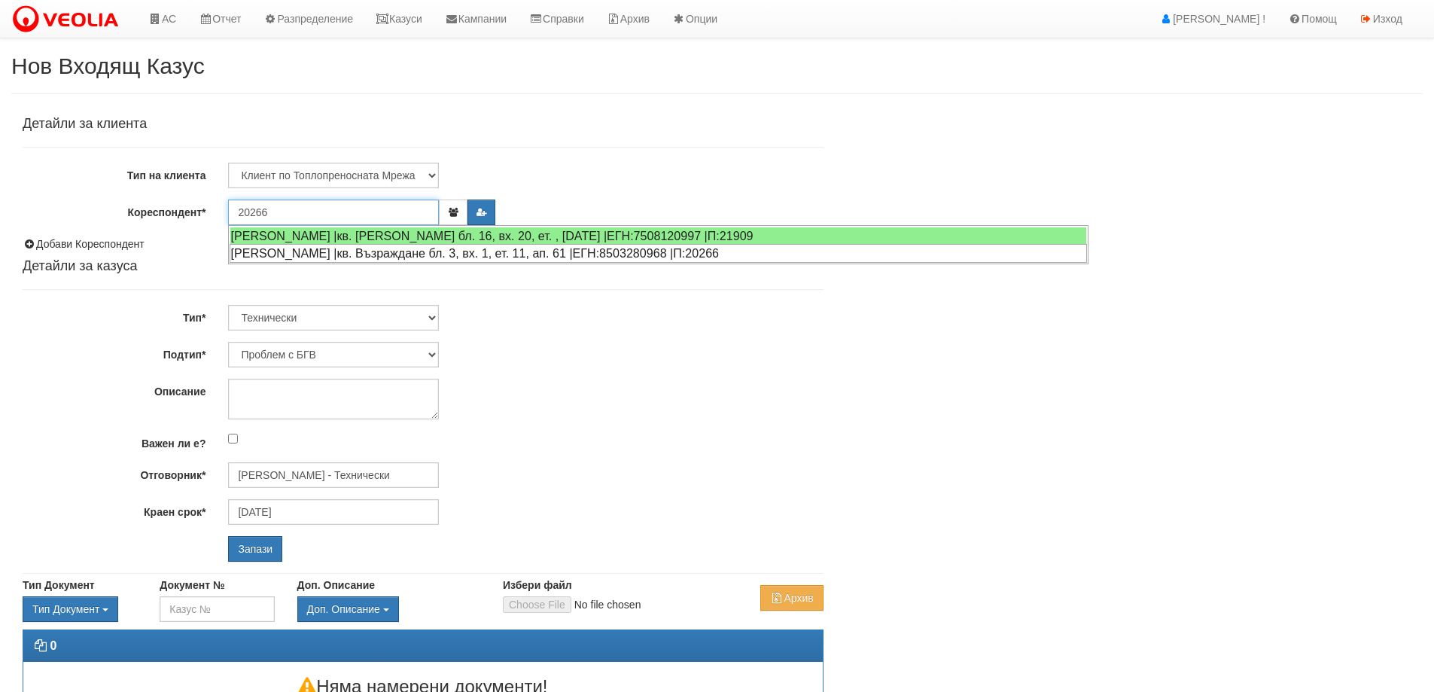
click at [303, 254] on div "ЯСЕН ЖЕЧЕВ ГЕРДЖИКОВ |кв. Възраждане бл. 3, вх. 1, ет. 11, ап. 61 |ЕГН:85032809…" at bounding box center [658, 253] width 857 height 19
type input "ЯСЕН ЖЕЧЕВ ГЕРДЖИКОВ"
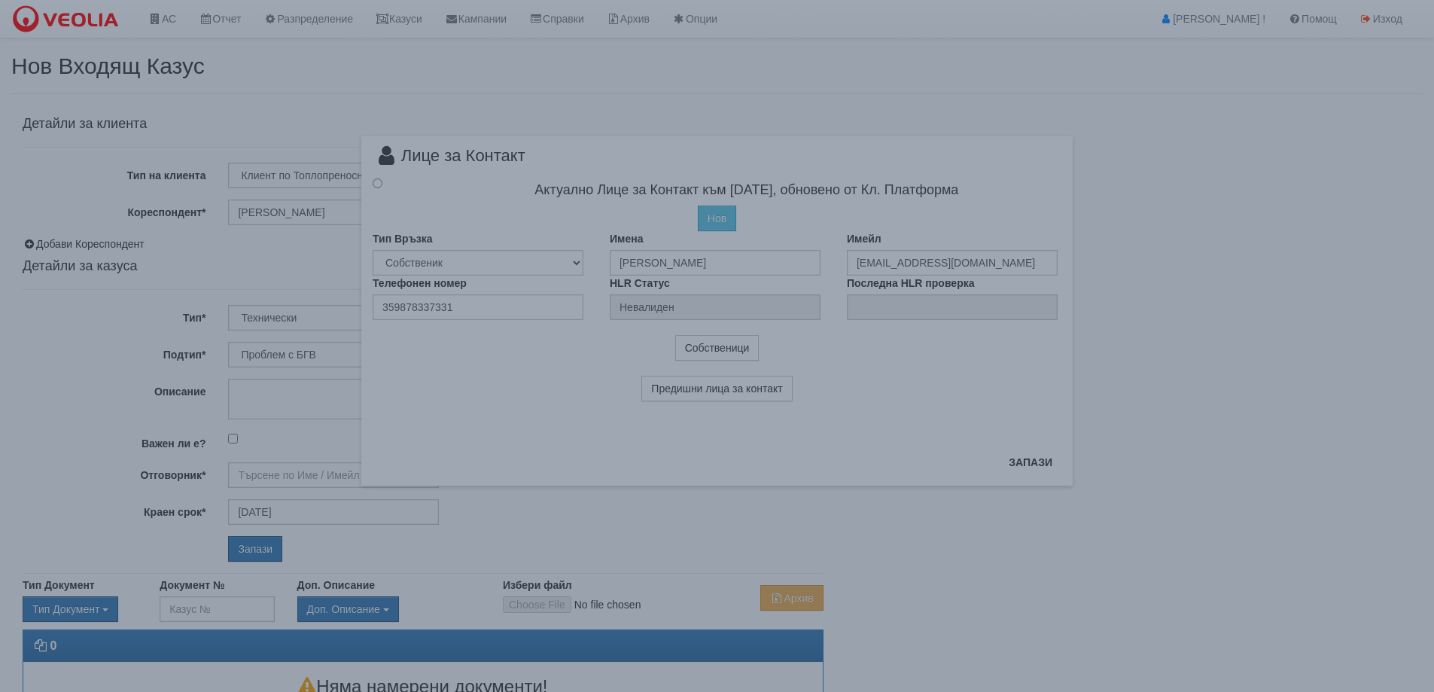
type input "Дончо Дончев - Технически"
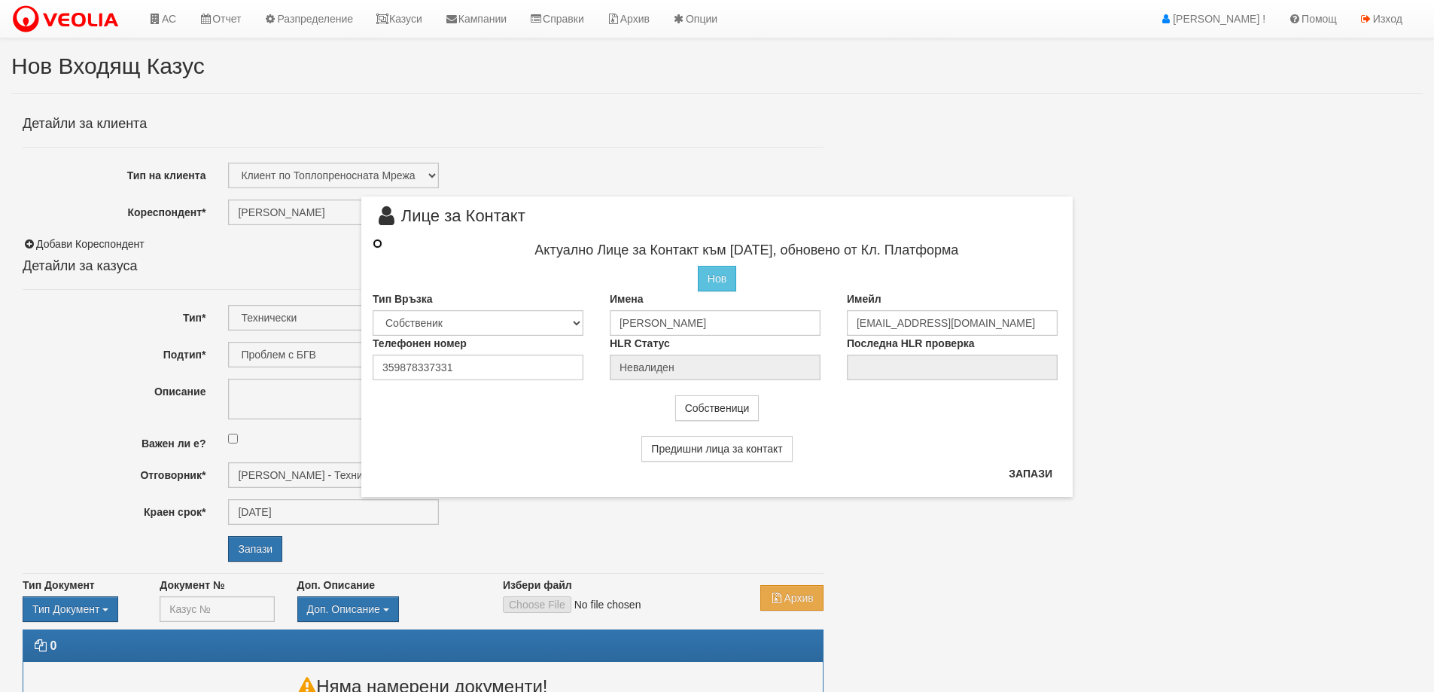
click at [376, 242] on input "radio" at bounding box center [378, 244] width 10 height 10
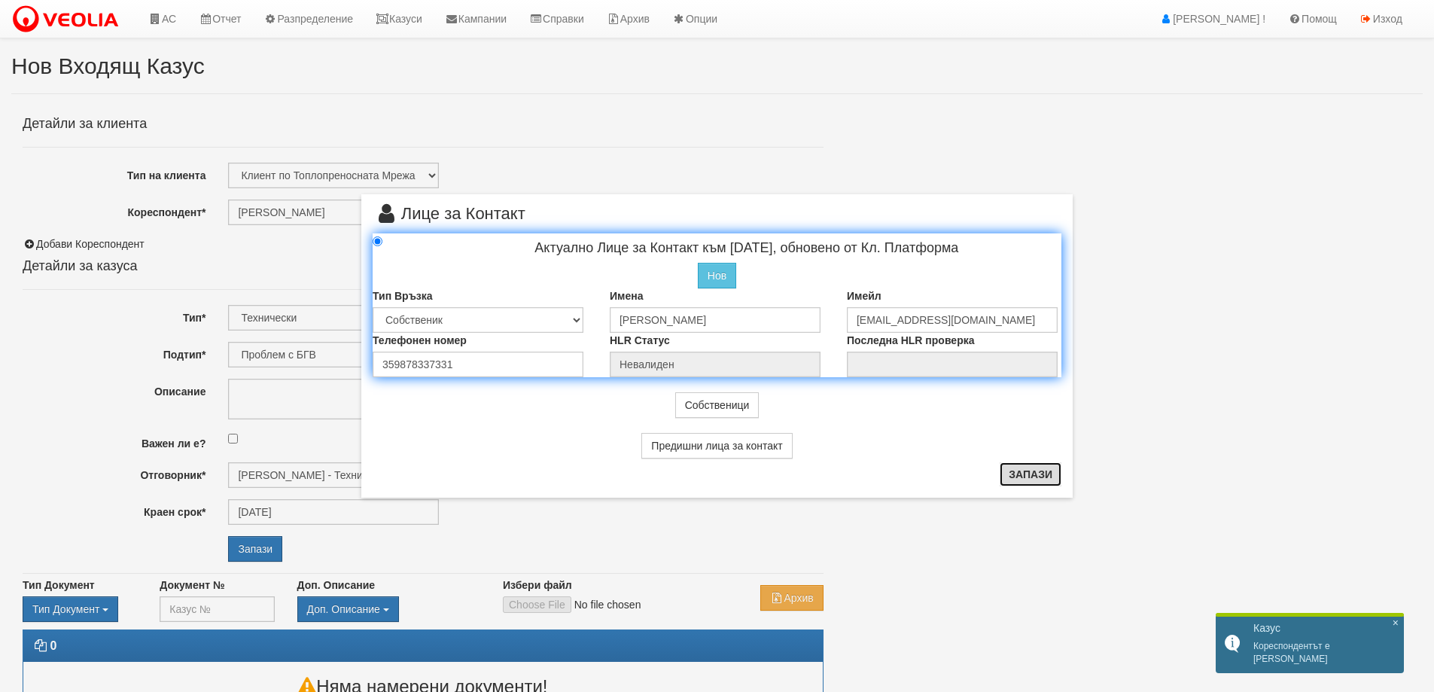
click at [1020, 478] on button "Запази" at bounding box center [1031, 474] width 62 height 24
radio input "true"
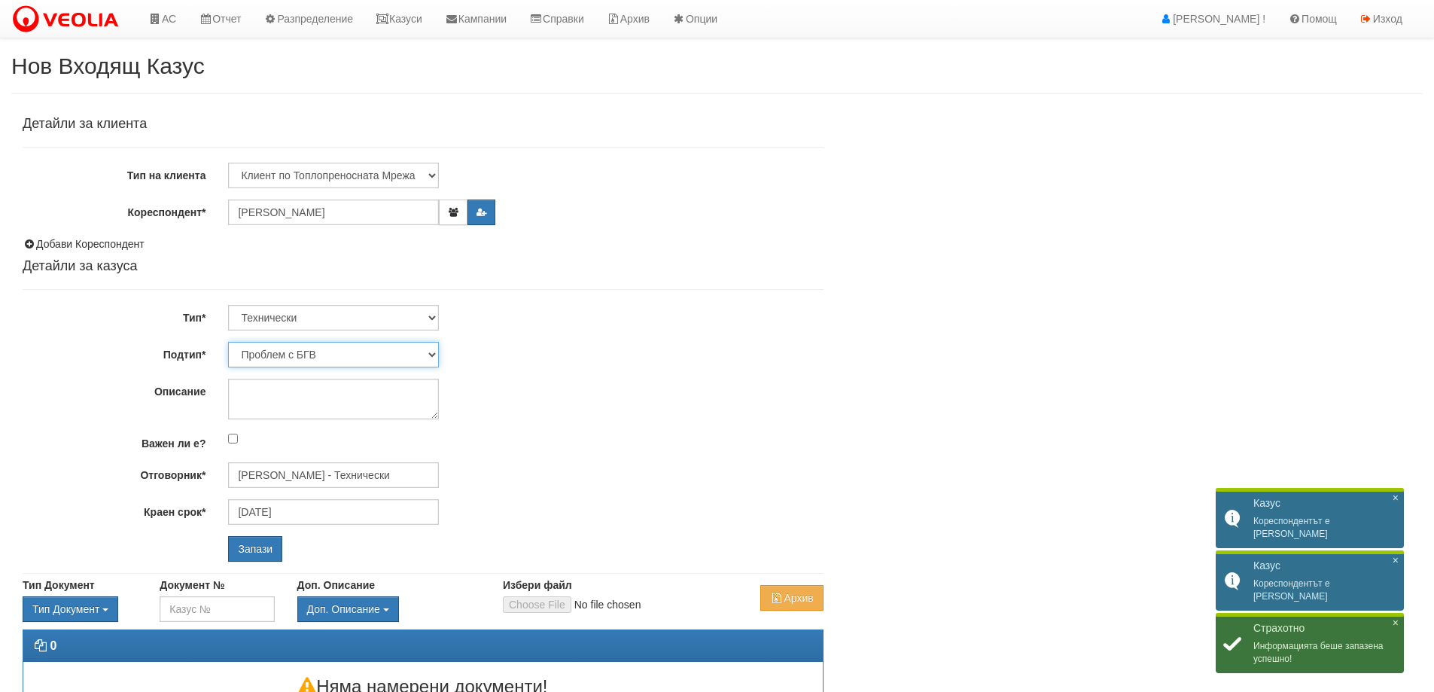
click at [411, 353] on select "Проблем с БГВ Теч ВОИ Теч БГВ Теч в АС Теч от водомер Проблем в АС Интервенция …" at bounding box center [333, 355] width 211 height 26
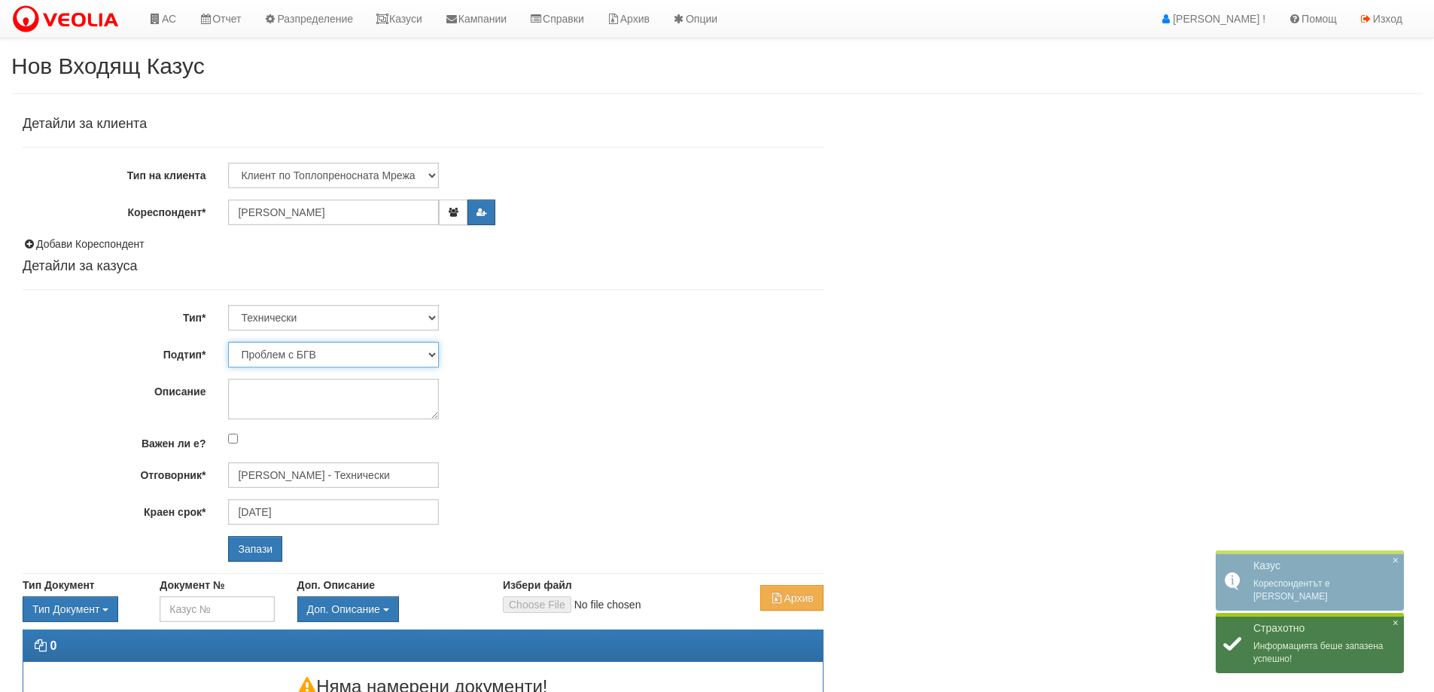
select select "Монтаж на водомер с дист. модул"
click at [228, 342] on select "Проблем с БГВ Теч ВОИ Теч БГВ Теч в АС Теч от водомер Проблем в АС Интервенция …" at bounding box center [333, 355] width 211 height 26
type input "[DATE]"
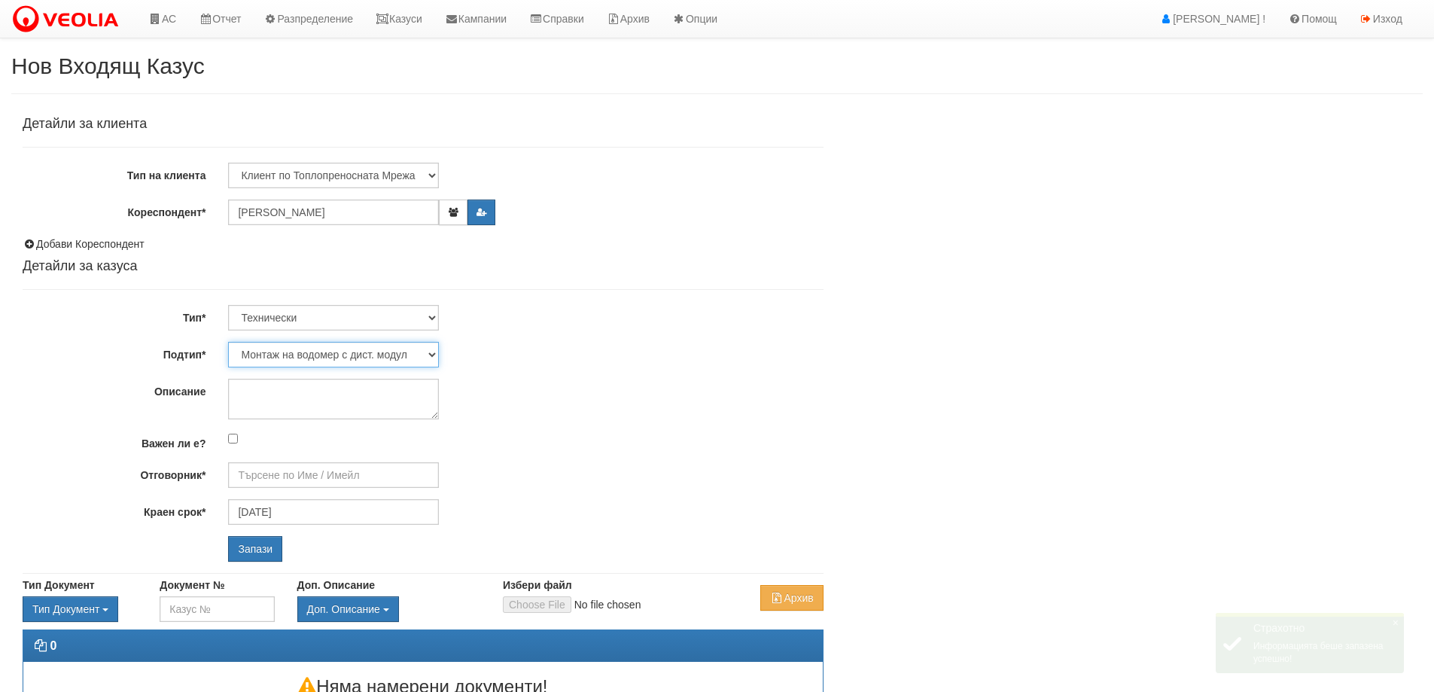
type input "[PERSON_NAME] - Технически"
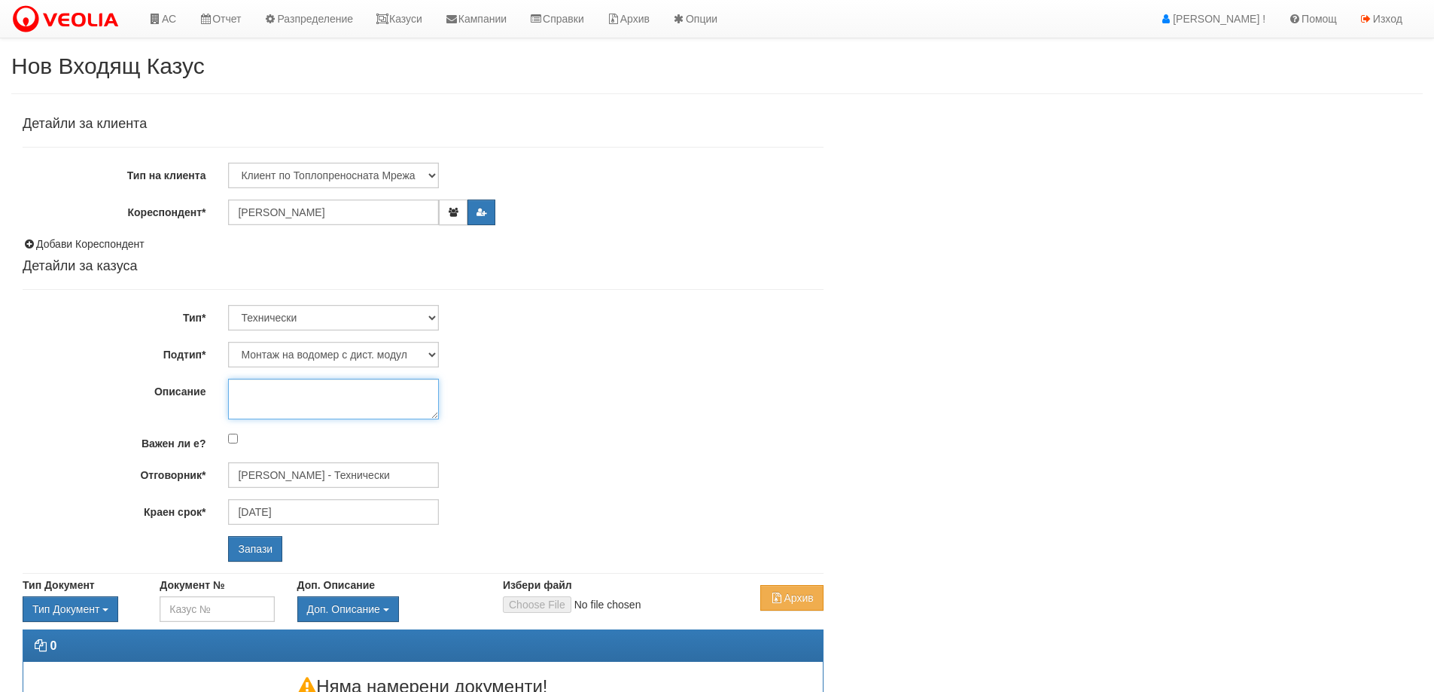
click at [279, 389] on textarea "Описание" at bounding box center [333, 399] width 211 height 41
type textarea "В"
type textarea "С молба след [DATE] за връзка и монтаж."
click at [251, 546] on input "Запази" at bounding box center [255, 549] width 54 height 26
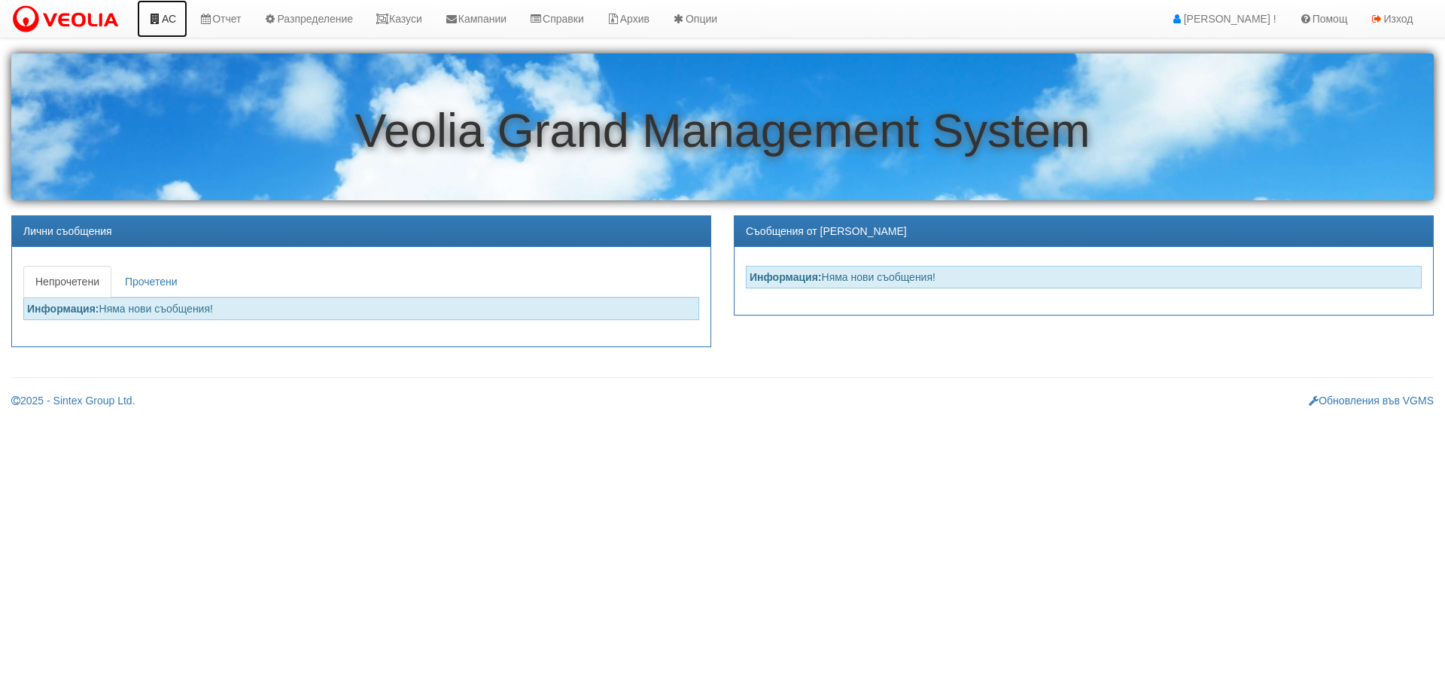
click at [173, 17] on link "АС" at bounding box center [162, 19] width 50 height 38
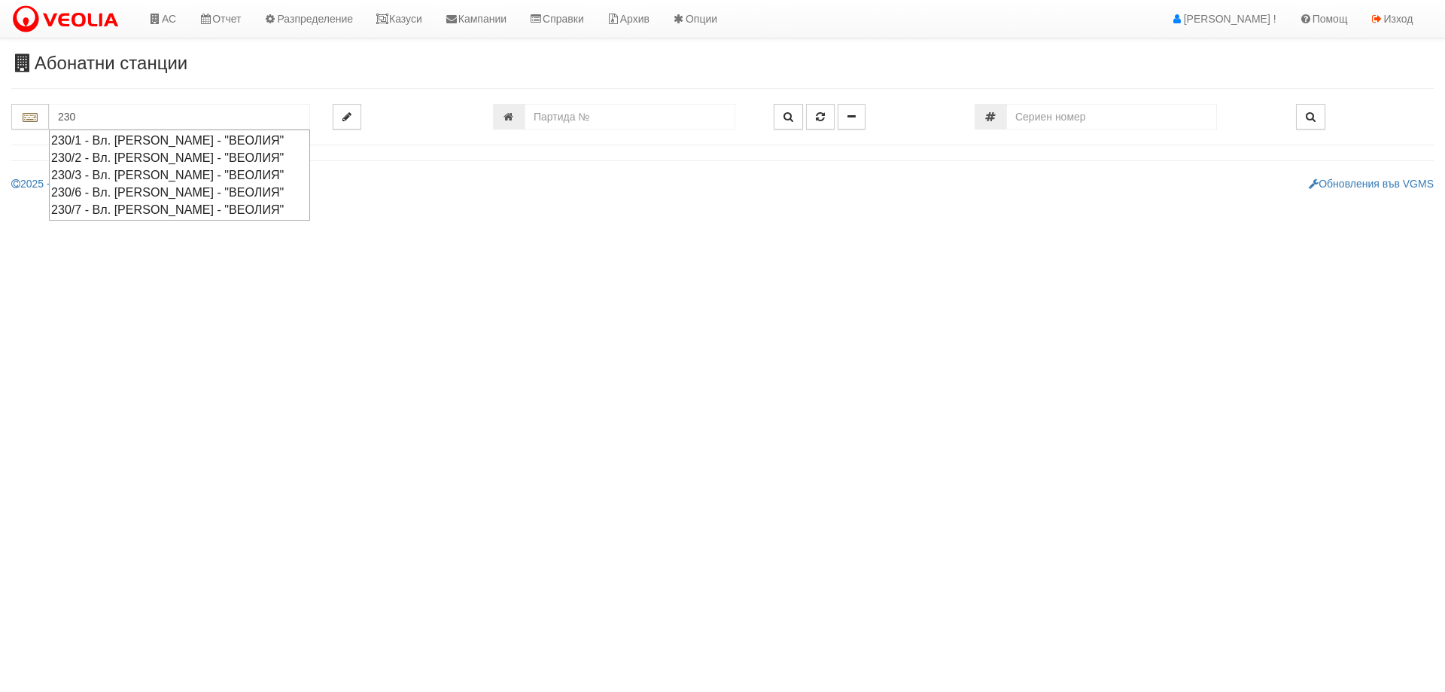
click at [102, 157] on div "230/2 - Вл. [PERSON_NAME] - "ВЕОЛИЯ"" at bounding box center [179, 157] width 257 height 17
type input "230/2 - Вл. [PERSON_NAME] - "ВЕОЛИЯ""
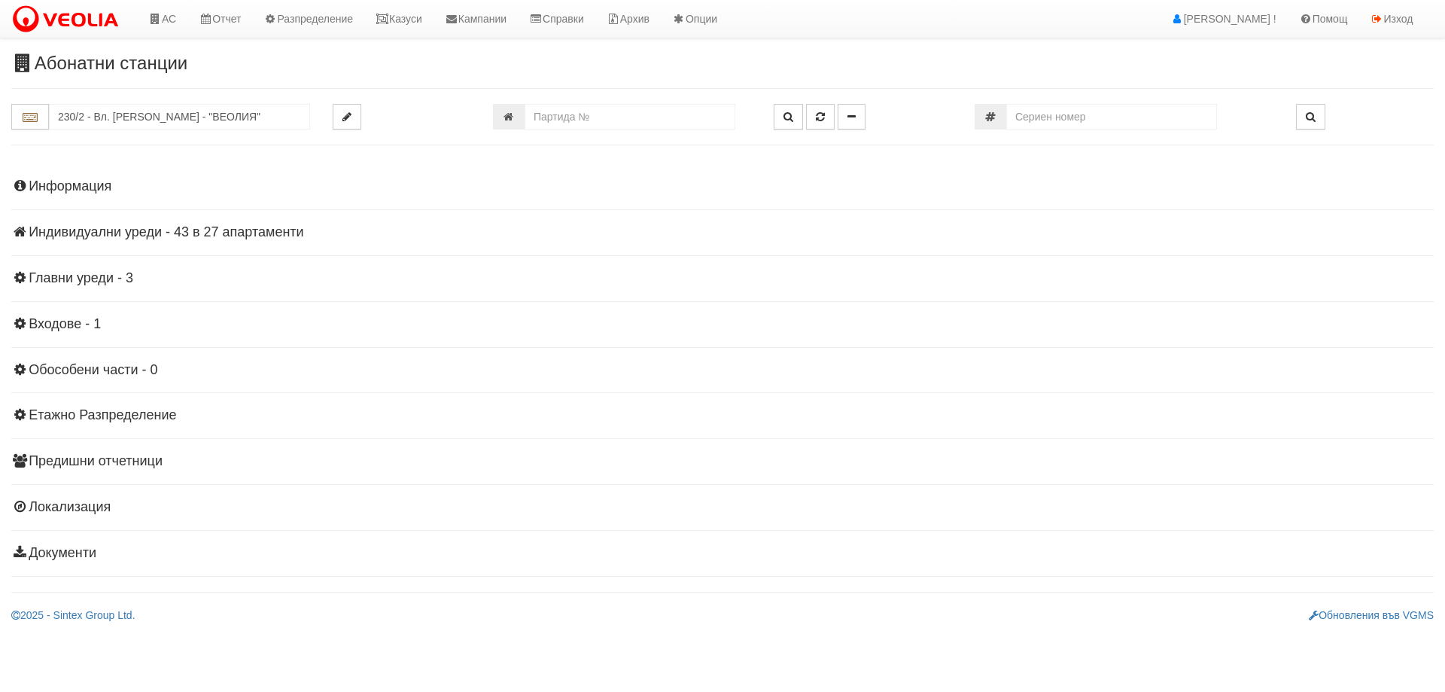
click at [189, 230] on h4 "Индивидуални уреди - 43 в 27 апартаменти" at bounding box center [722, 232] width 1423 height 15
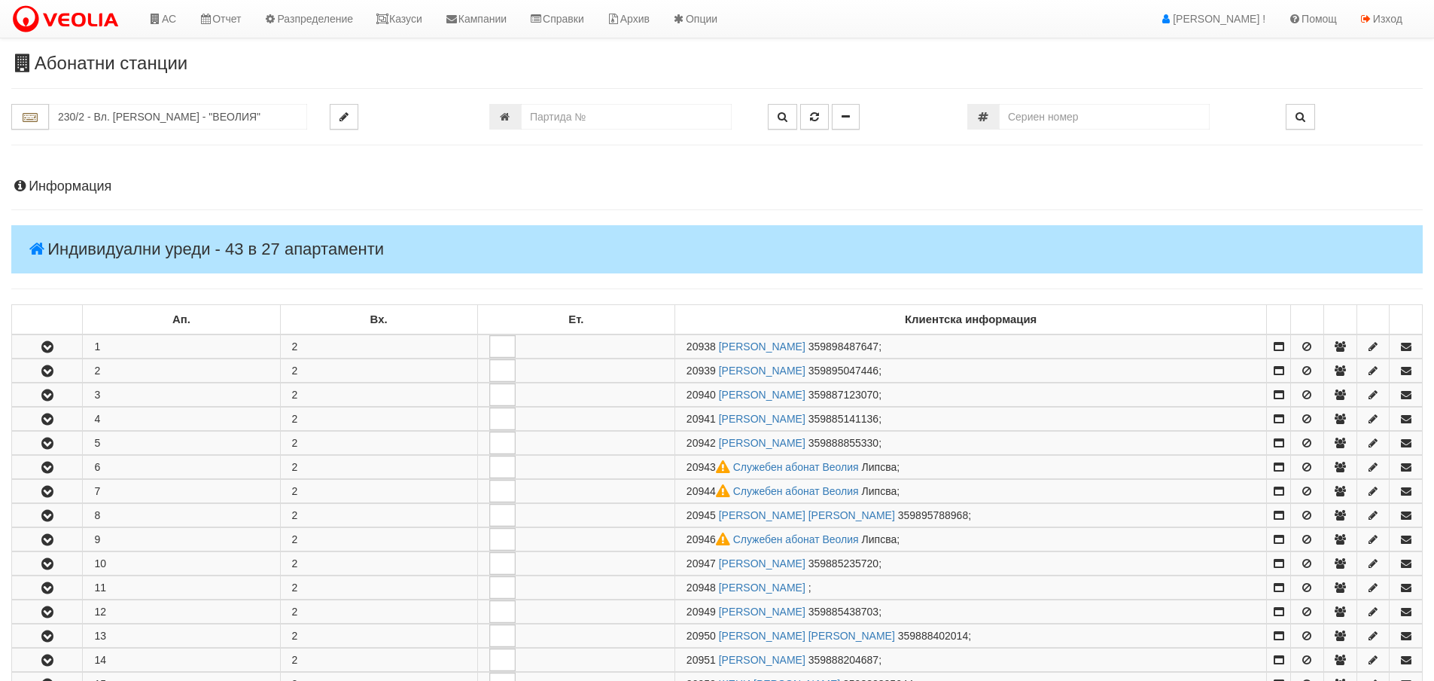
click at [87, 184] on h4 "Информация" at bounding box center [717, 186] width 1412 height 15
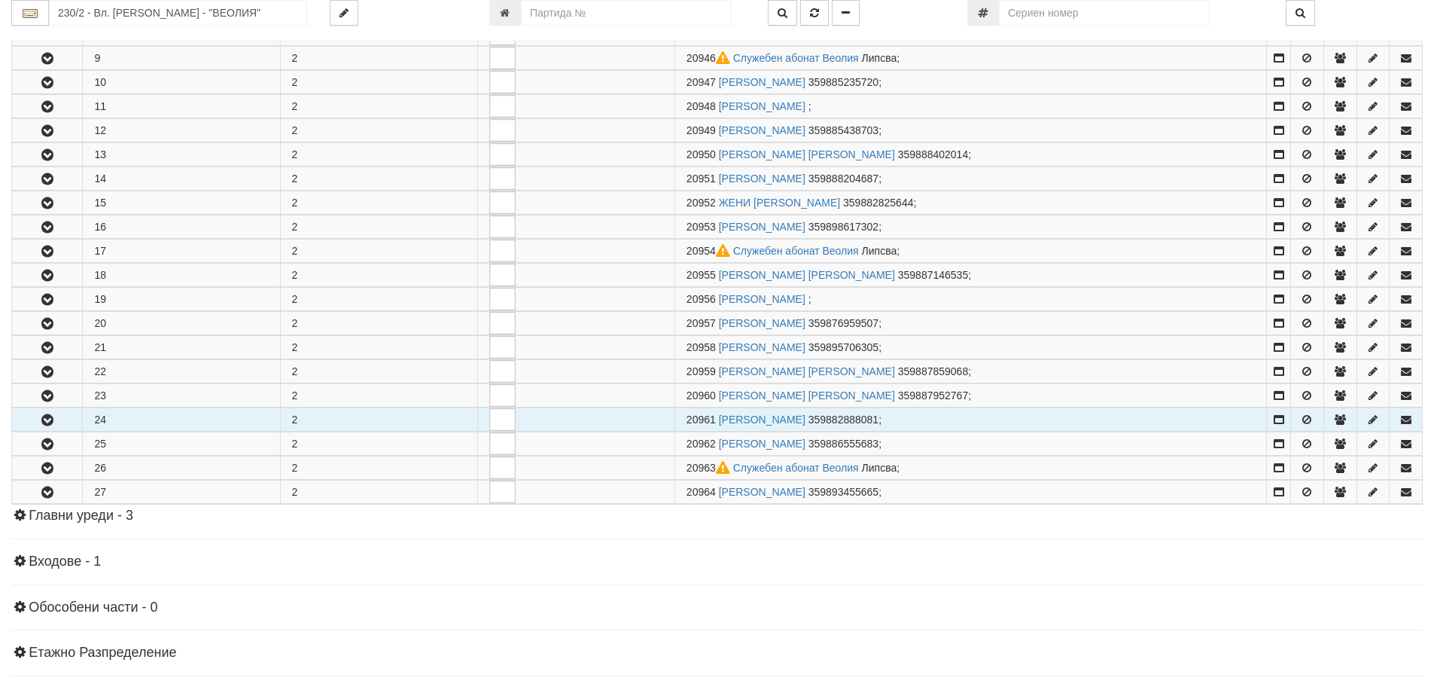
scroll to position [1054, 0]
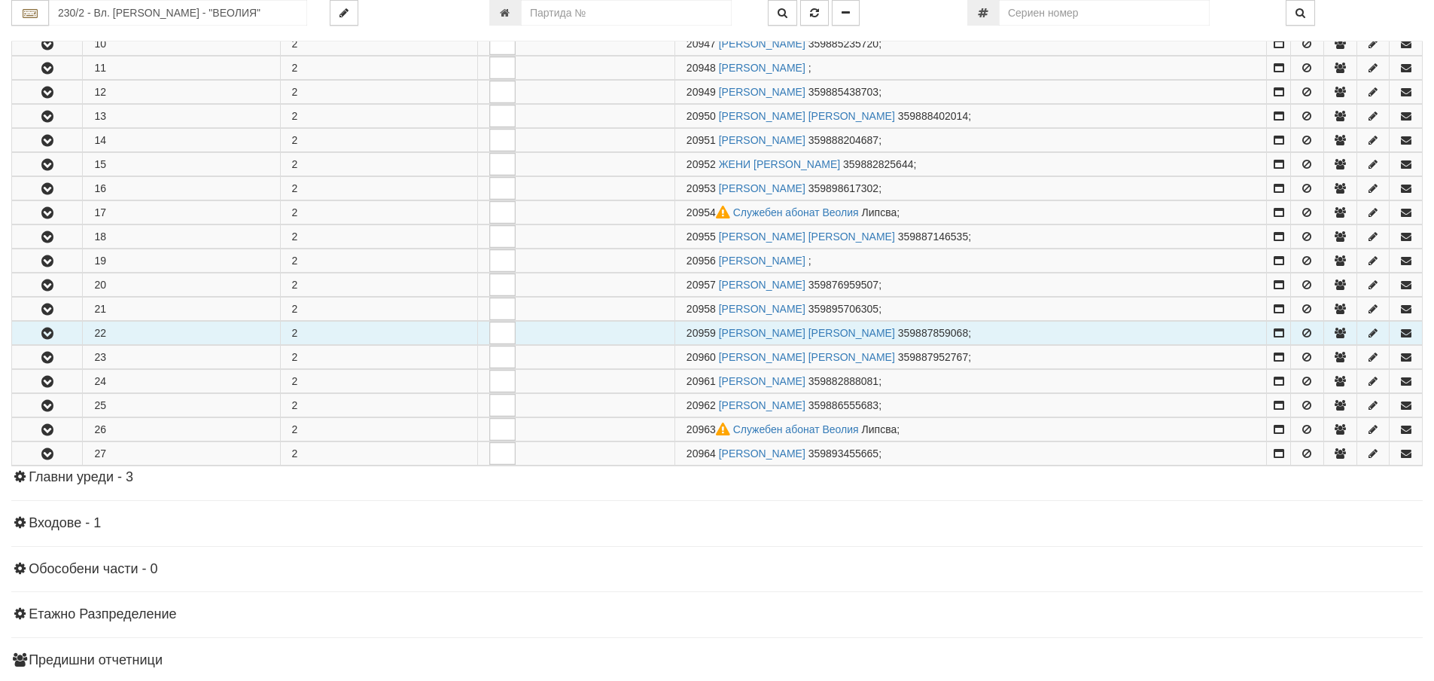
click at [47, 337] on icon "button" at bounding box center [47, 333] width 18 height 11
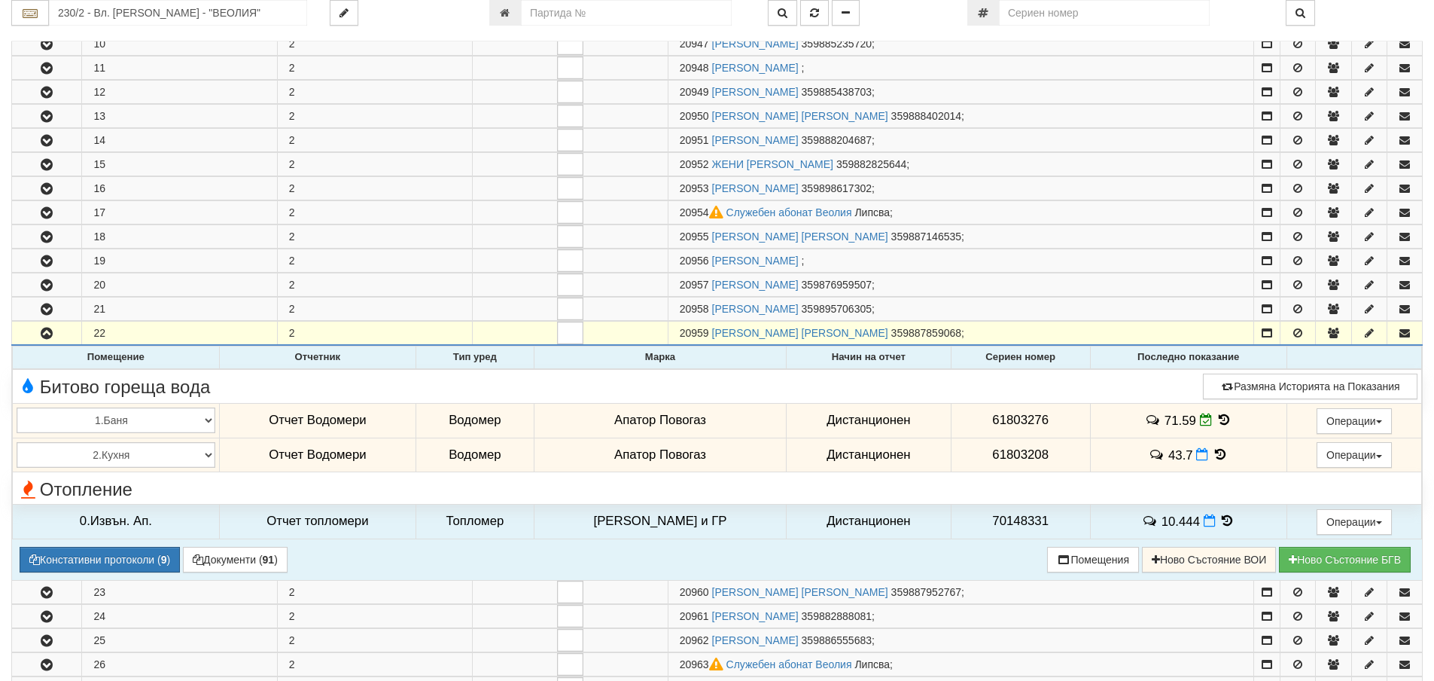
click at [1215, 455] on icon at bounding box center [1220, 454] width 17 height 13
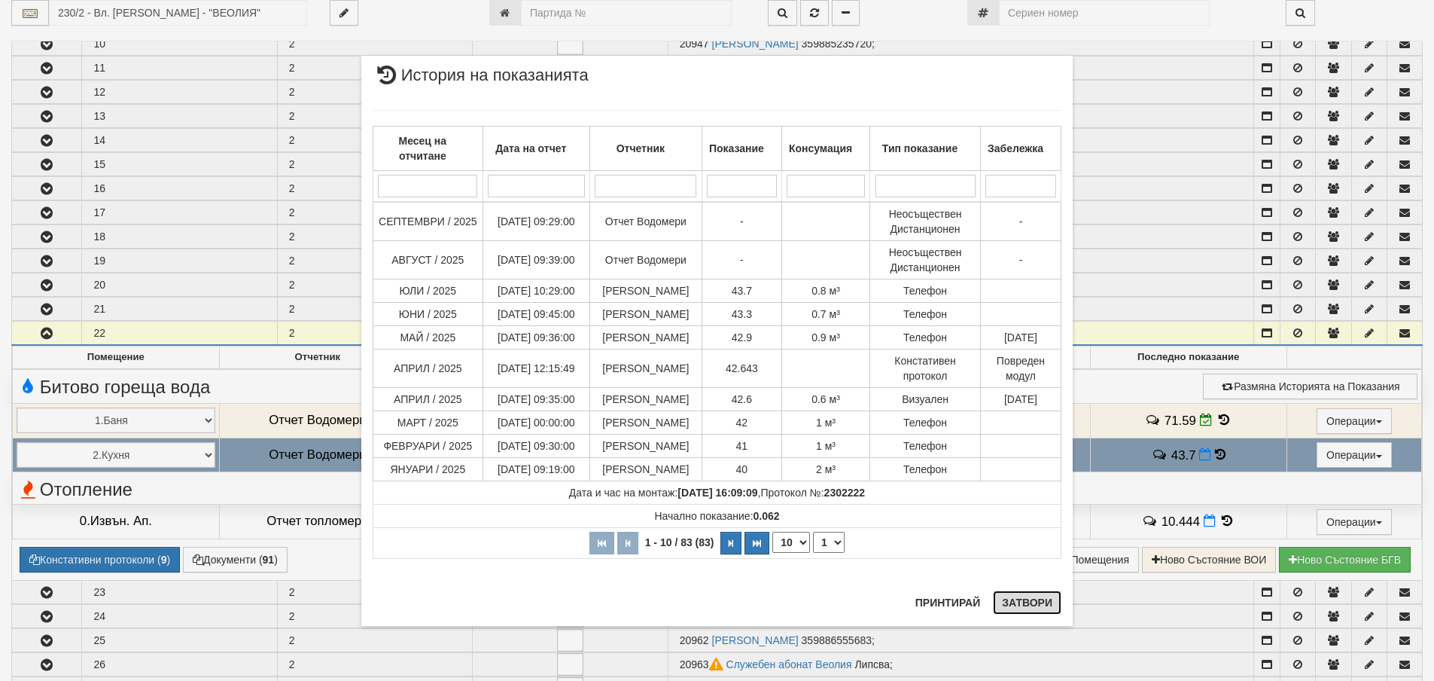
click at [1028, 597] on button "Затвори" at bounding box center [1027, 602] width 69 height 24
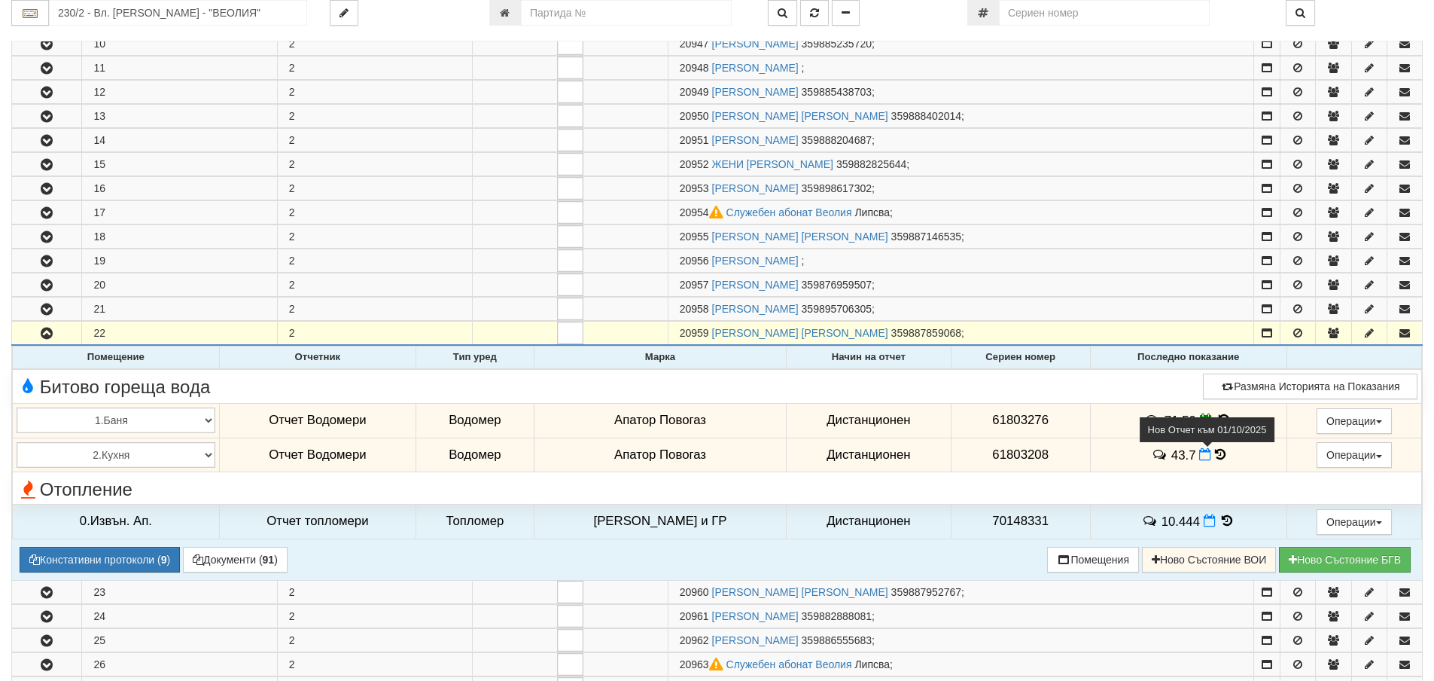
click at [1200, 454] on icon at bounding box center [1205, 454] width 12 height 13
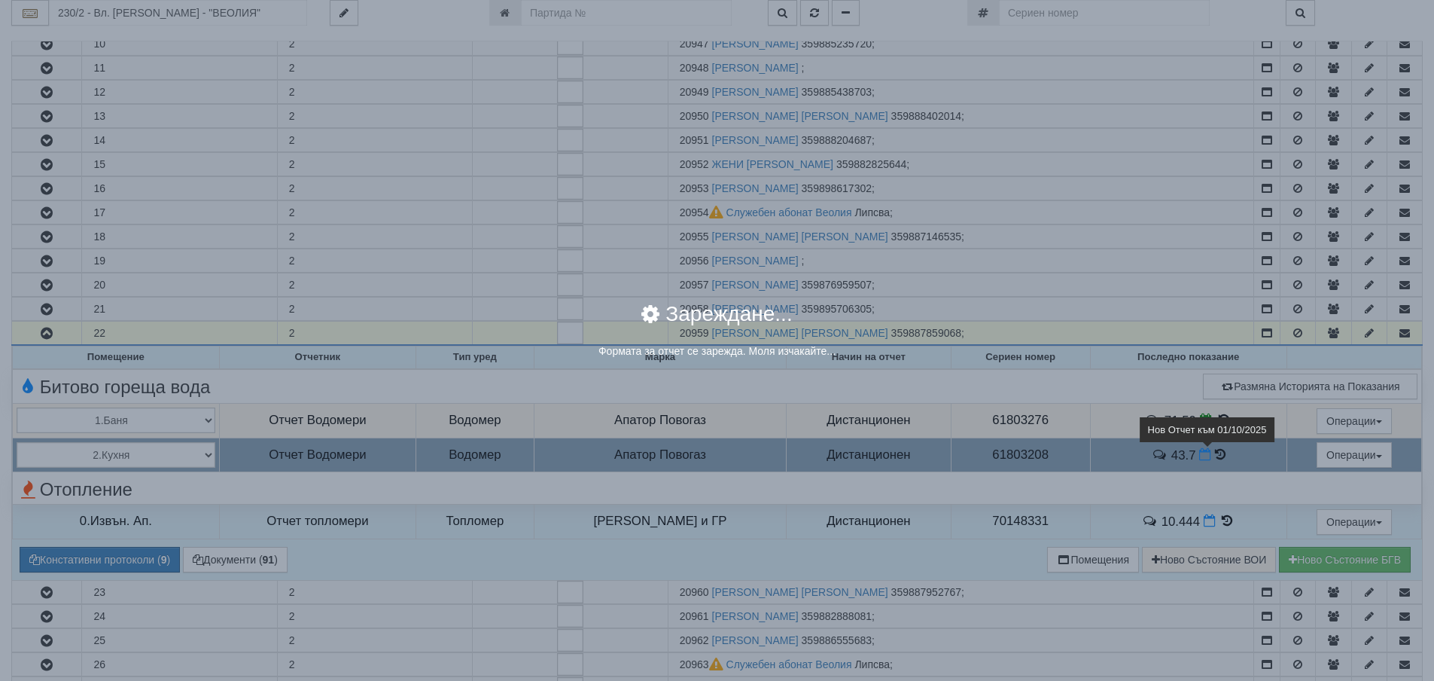
select select "8ac75930-9bfd-e511-80be-8d5a1dced85a"
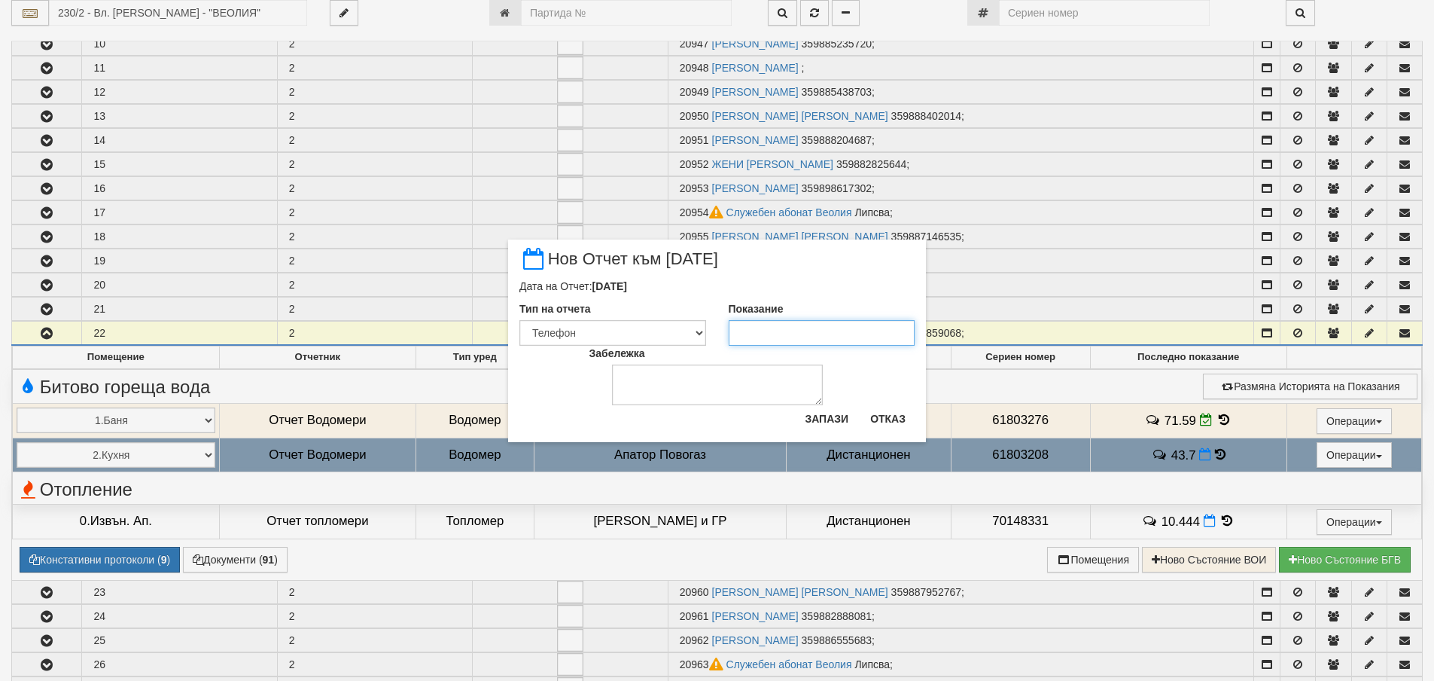
click at [764, 334] on input "Показание" at bounding box center [822, 333] width 187 height 26
type input "44.7"
click at [644, 378] on textarea "Забележка" at bounding box center [717, 384] width 211 height 41
type textarea "[DATE]"
click at [833, 421] on button "Запази" at bounding box center [827, 419] width 62 height 24
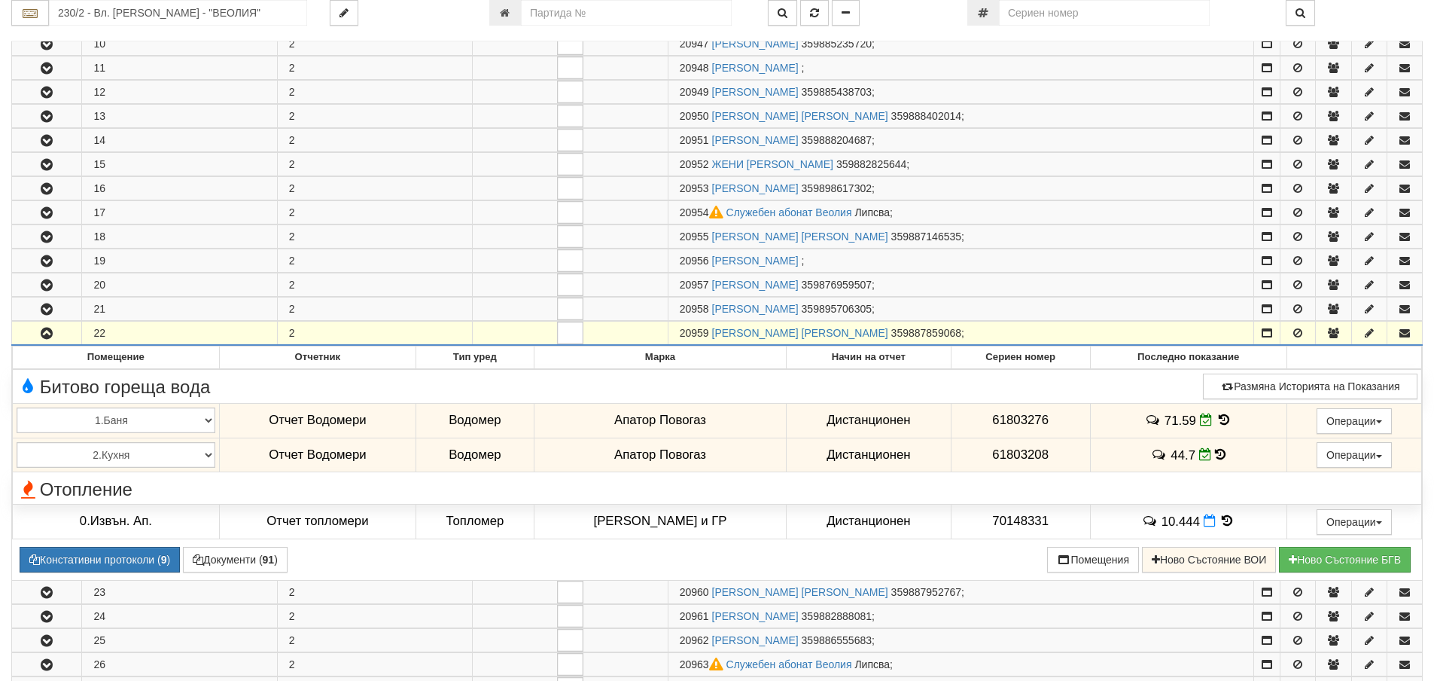
scroll to position [979, 0]
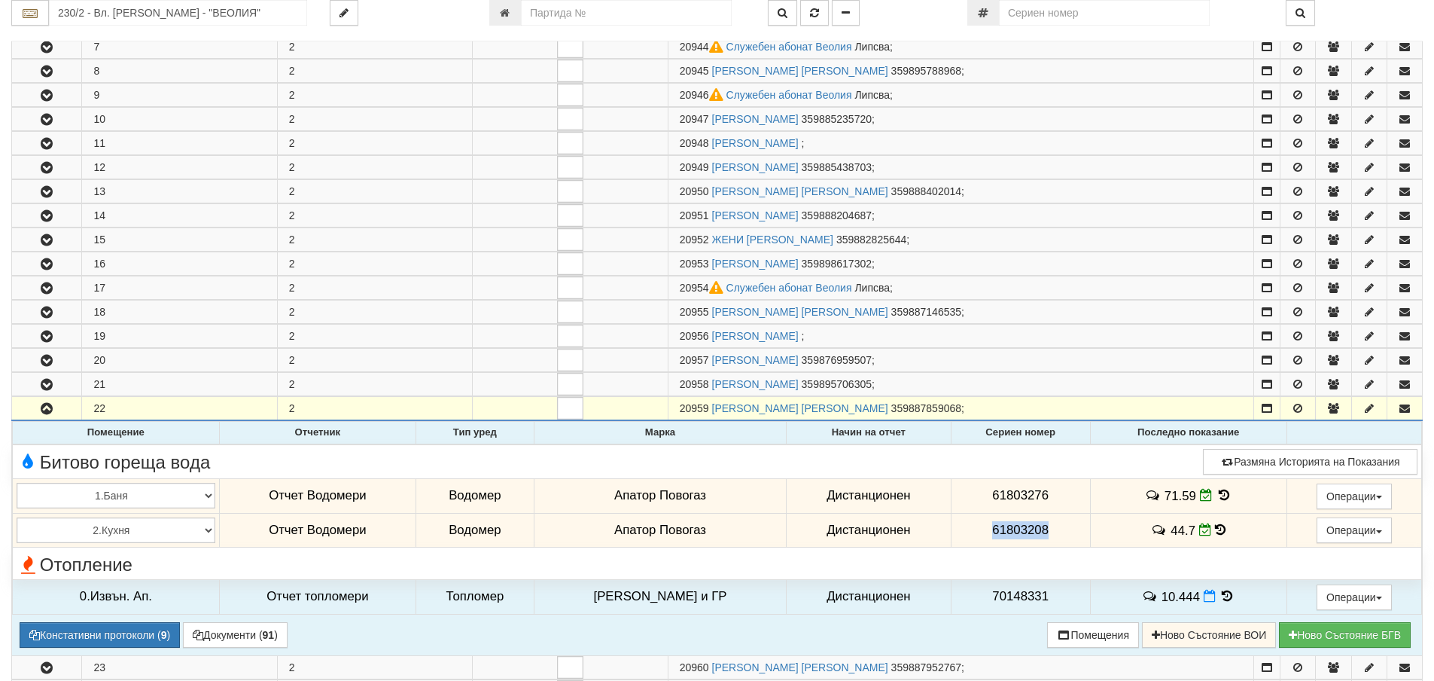
drag, startPoint x: 981, startPoint y: 529, endPoint x: 1042, endPoint y: 539, distance: 61.9
click at [1042, 539] on td "61803208" at bounding box center [1020, 530] width 139 height 35
copy span "61803208"
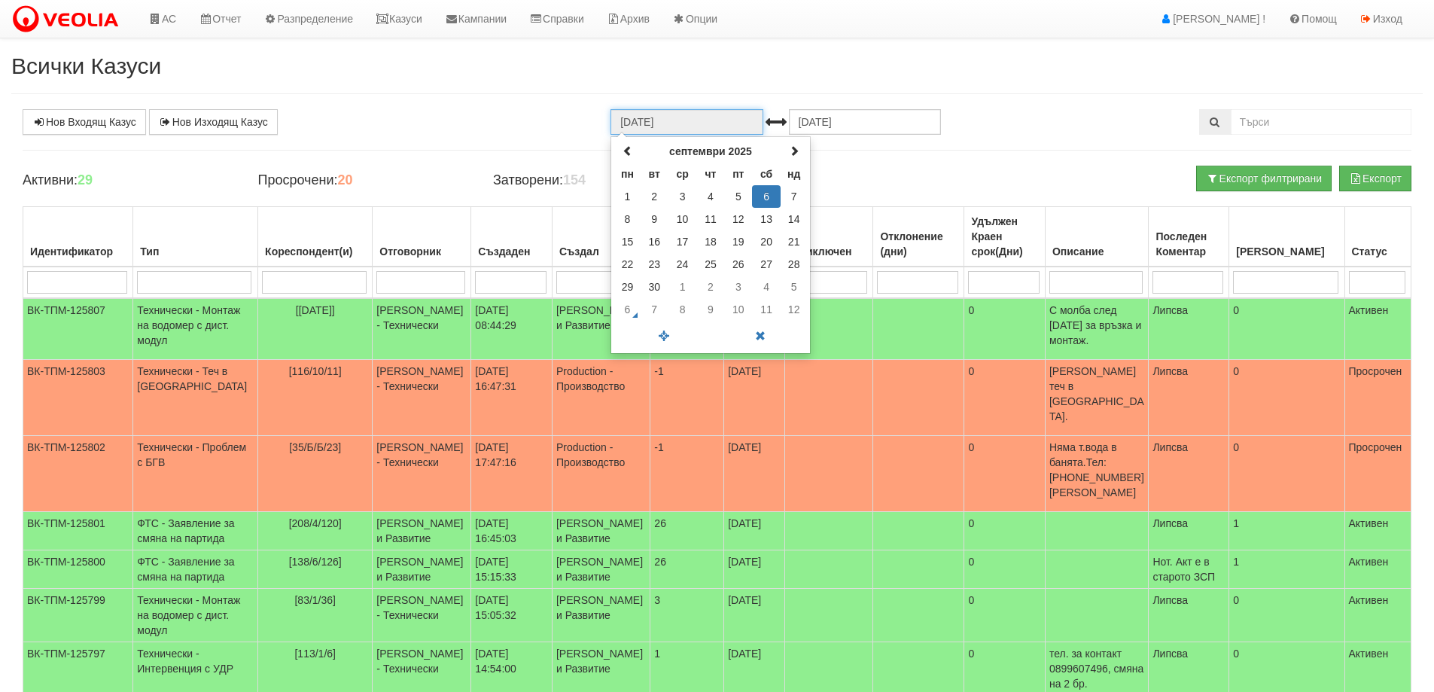
click at [666, 120] on input "[DATE]" at bounding box center [687, 122] width 152 height 26
click at [628, 148] on span at bounding box center [628, 150] width 11 height 11
click at [791, 151] on span at bounding box center [794, 150] width 11 height 11
click at [629, 198] on td "1" at bounding box center [627, 196] width 26 height 23
type input "01.09.2025"
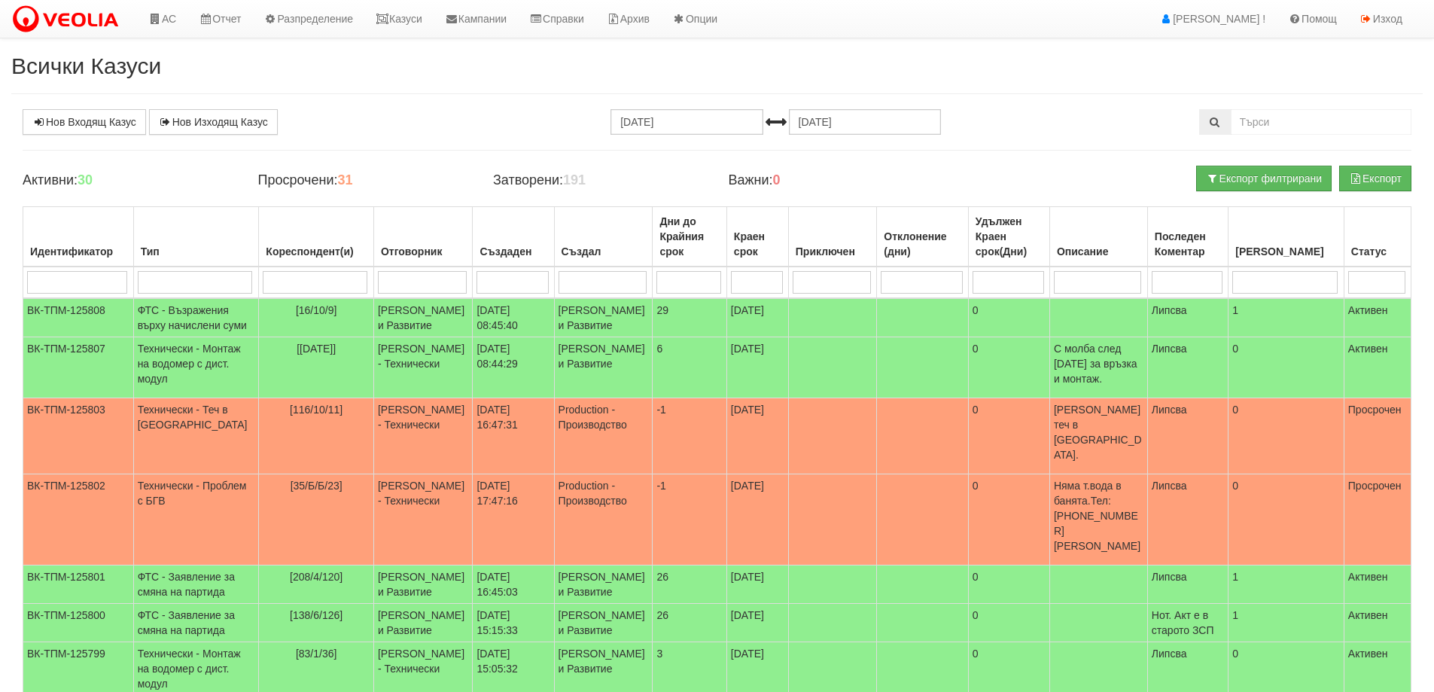
click at [166, 287] on input "search" at bounding box center [195, 282] width 115 height 23
type input "монтаж на"
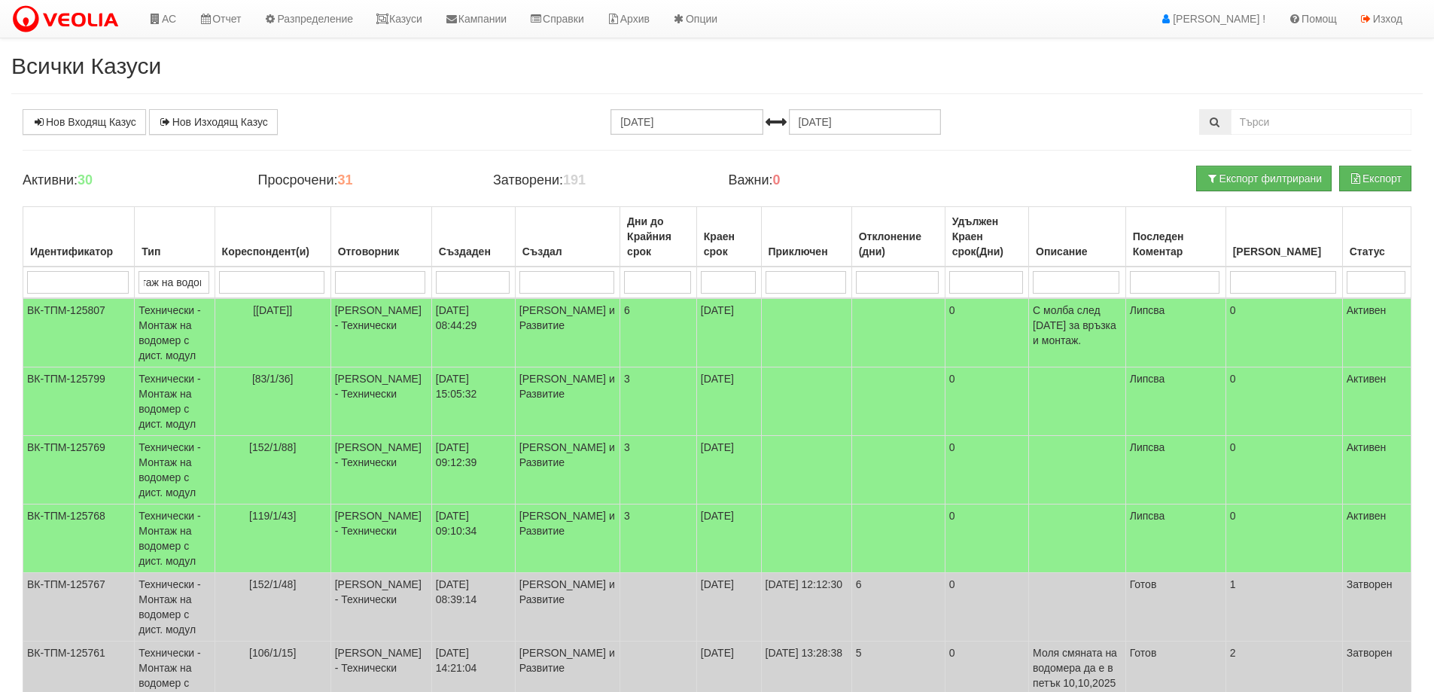
type input "монтаж на водомер"
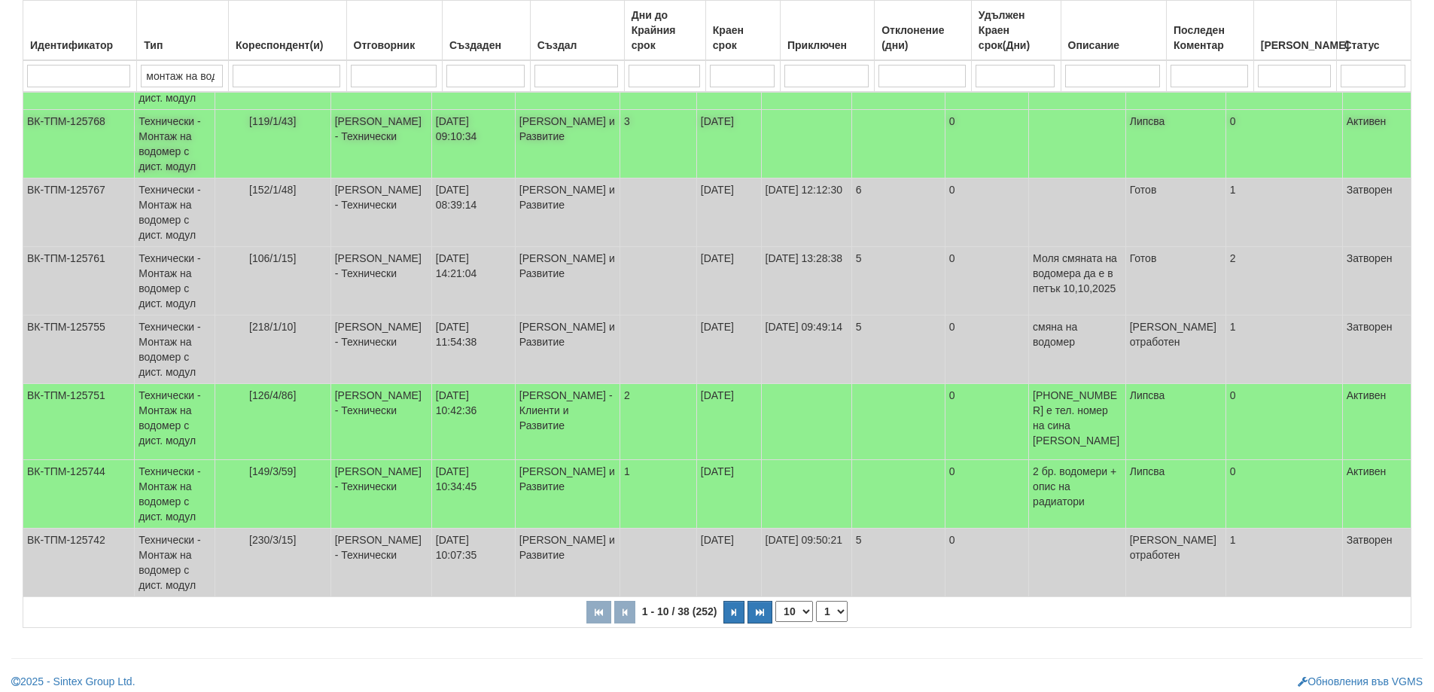
scroll to position [395, 0]
type input "монтаж на водомер"
click at [808, 602] on select "10 20 30 40" at bounding box center [794, 610] width 38 height 21
select select "40"
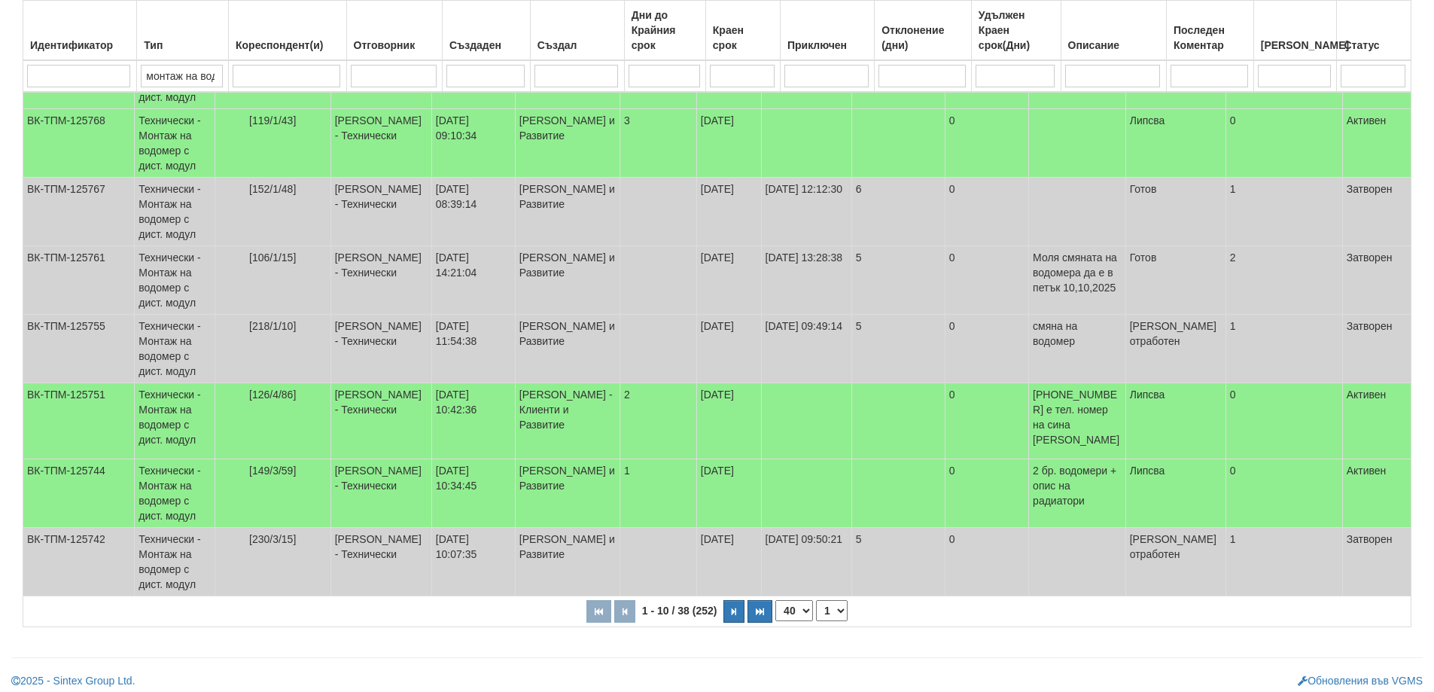
click at [775, 621] on select "10 20 30 40" at bounding box center [794, 610] width 38 height 21
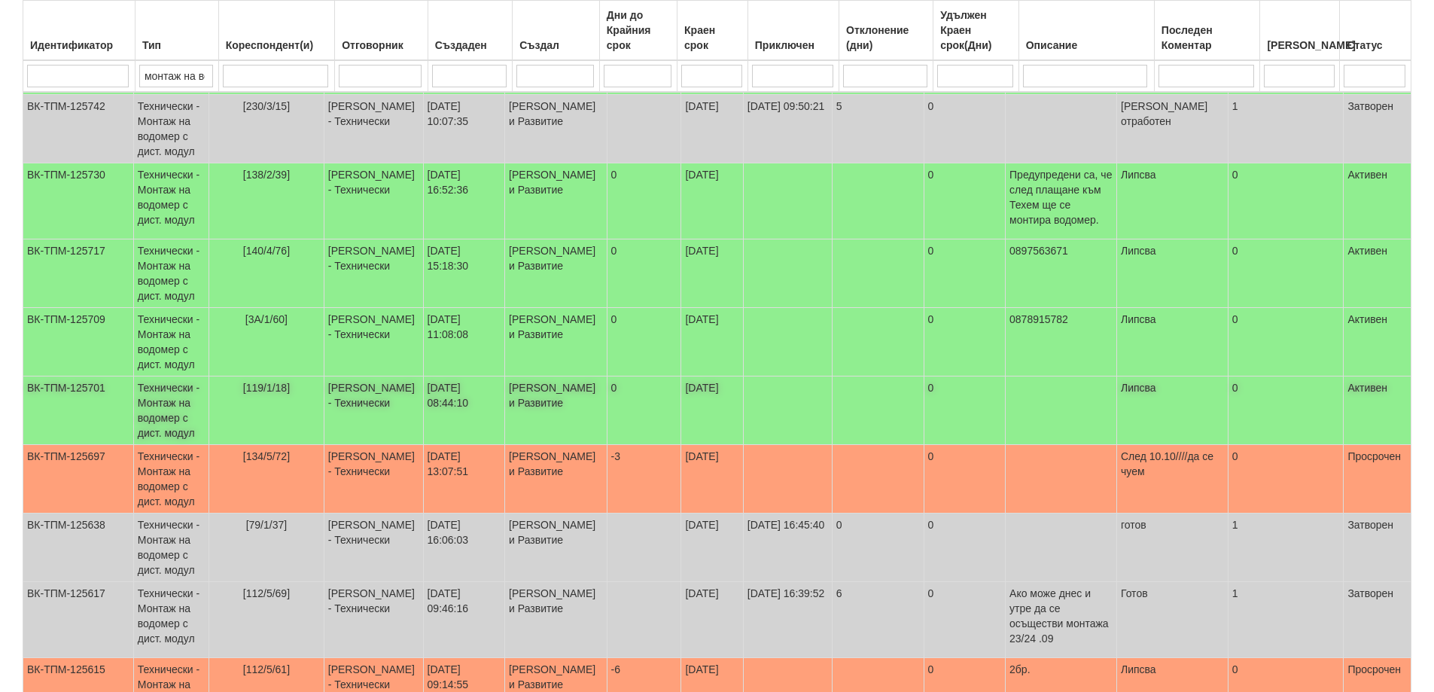
scroll to position [778, 0]
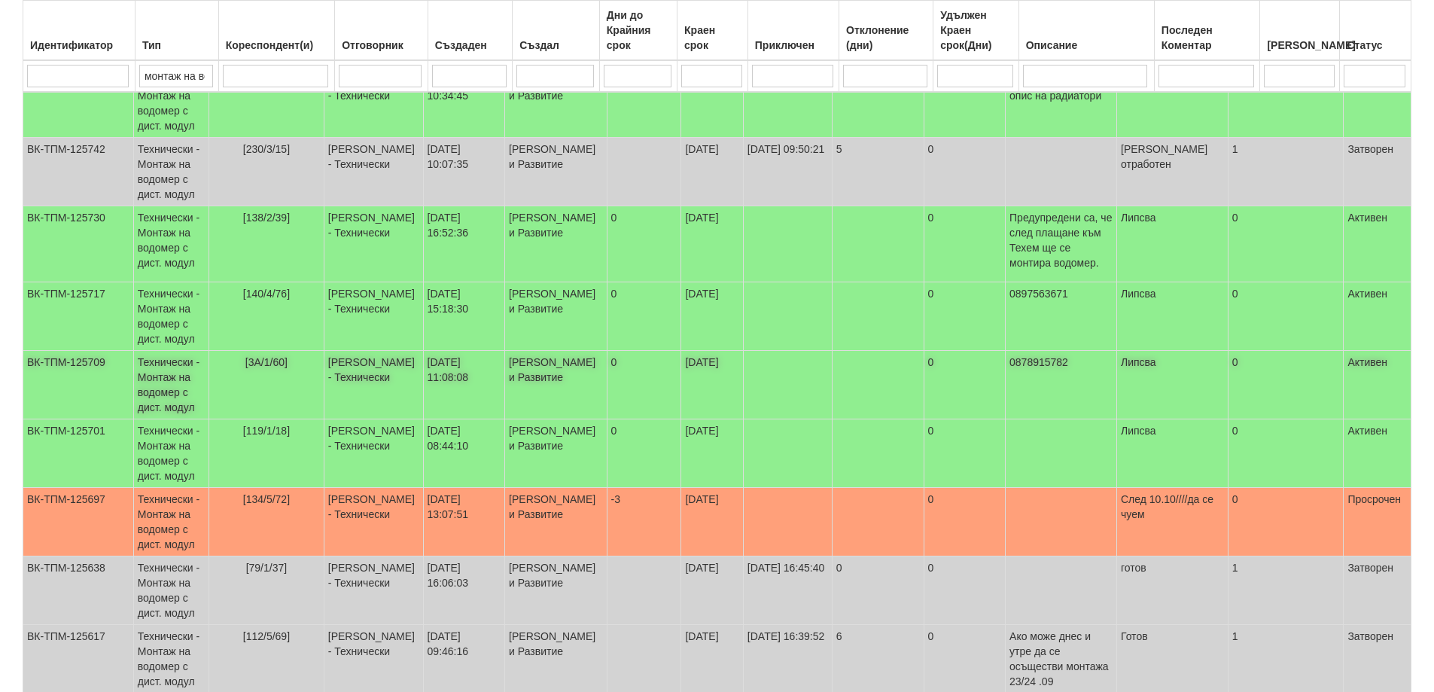
click at [160, 373] on td "Технически - Монтаж на водомер с дист. модул" at bounding box center [170, 385] width 75 height 69
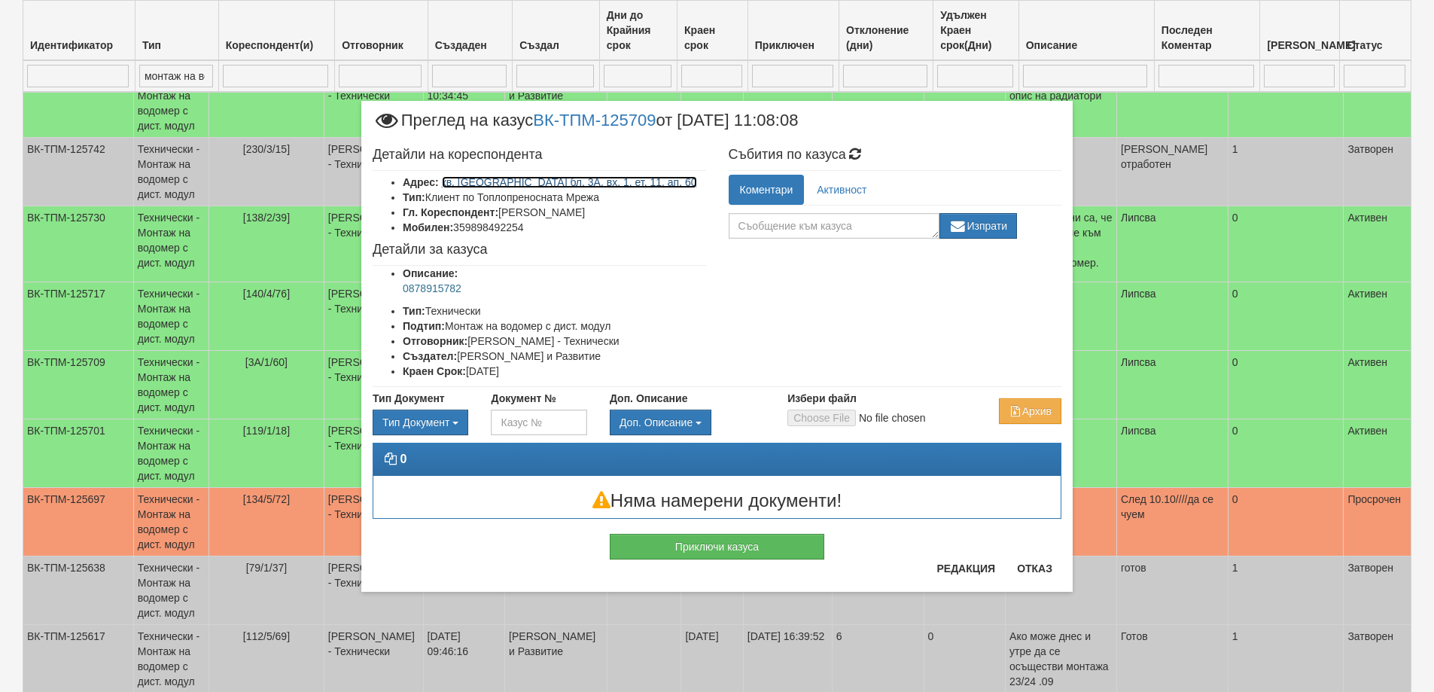
click at [595, 185] on link "кв. Трошево бл. 3А, вх. 1, ет. 11, ап. 60" at bounding box center [569, 182] width 255 height 12
click at [1039, 559] on div "Приключи казуса" at bounding box center [716, 539] width 711 height 41
click at [1035, 570] on button "Отказ" at bounding box center [1034, 568] width 53 height 24
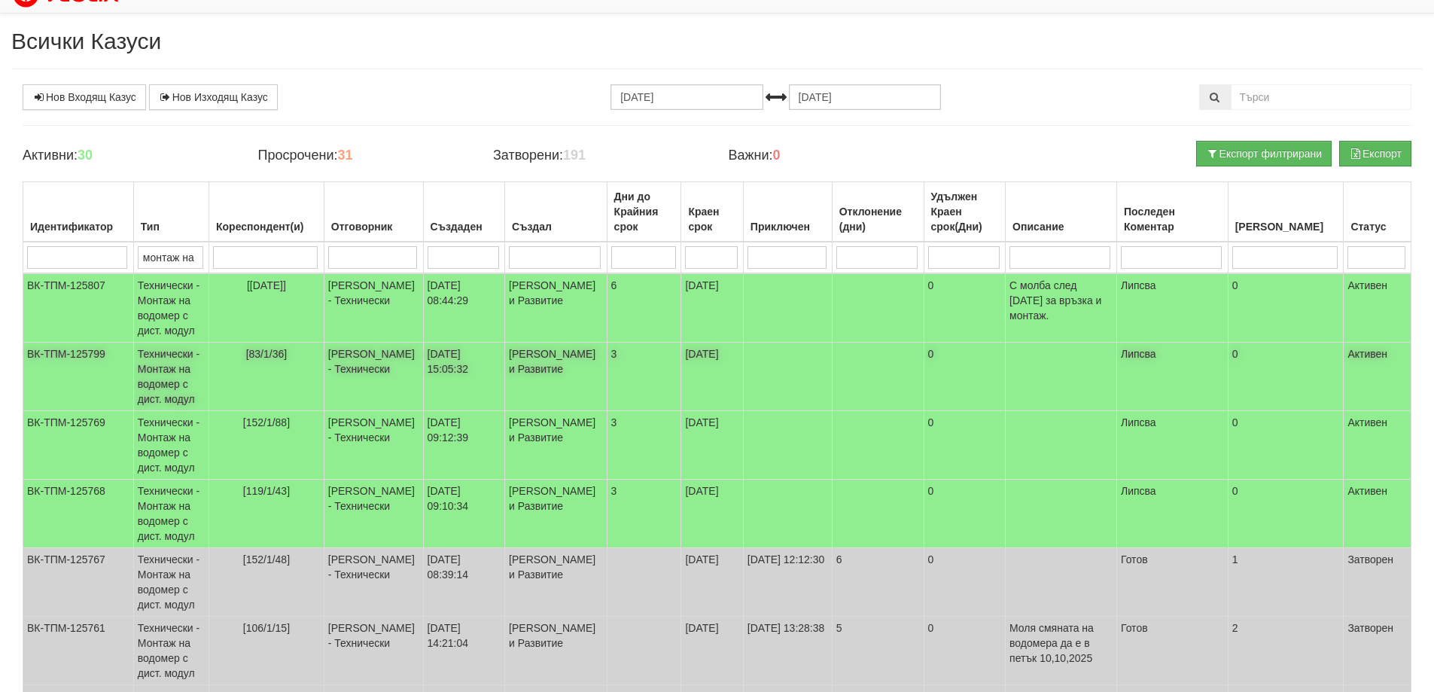
scroll to position [0, 0]
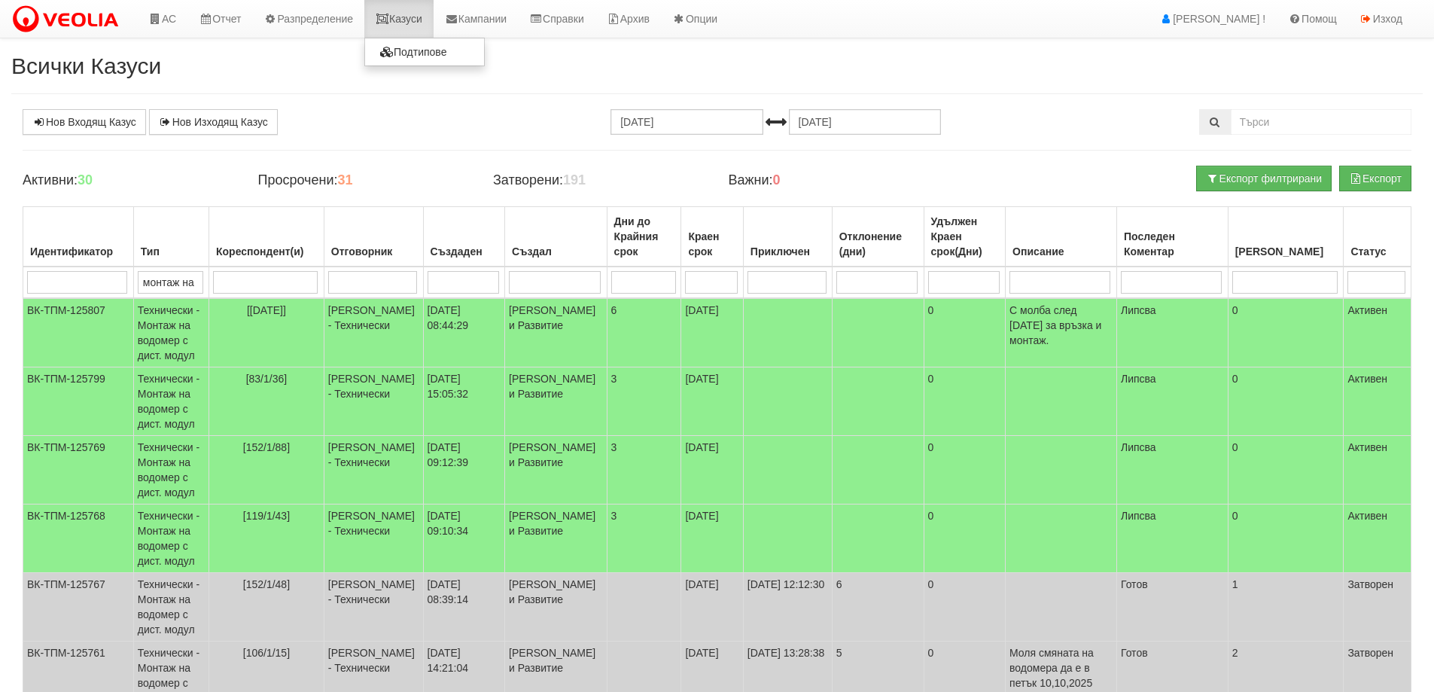
click at [413, 19] on link "Казуси" at bounding box center [398, 19] width 69 height 38
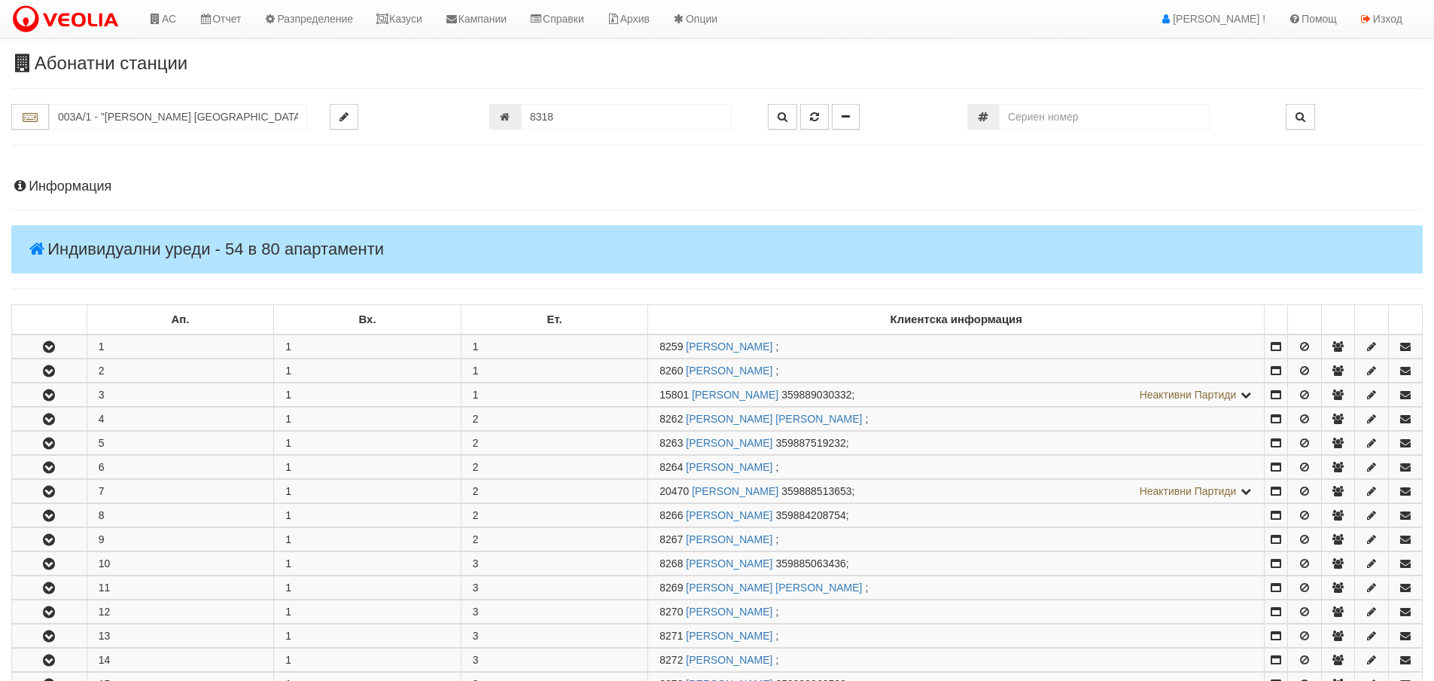
click at [48, 189] on h4 "Информация" at bounding box center [717, 186] width 1412 height 15
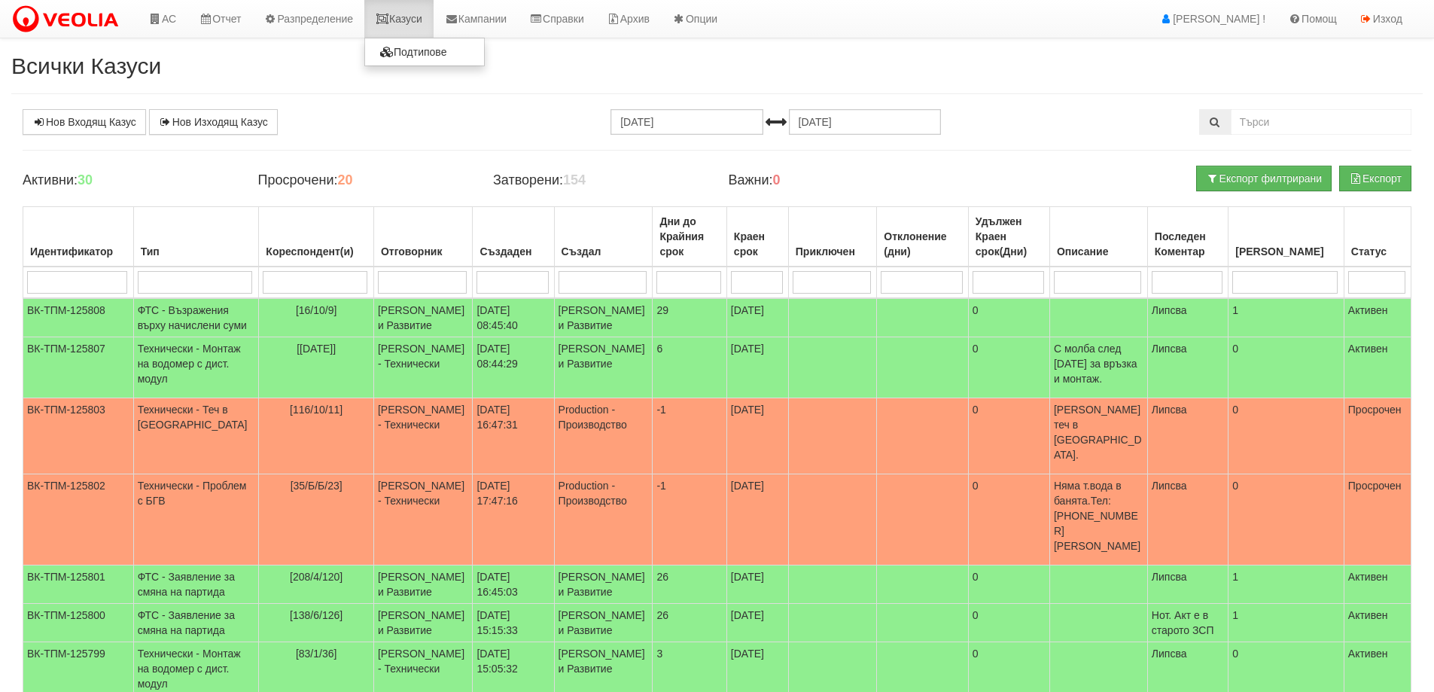
click at [418, 23] on link "Казуси" at bounding box center [398, 19] width 69 height 38
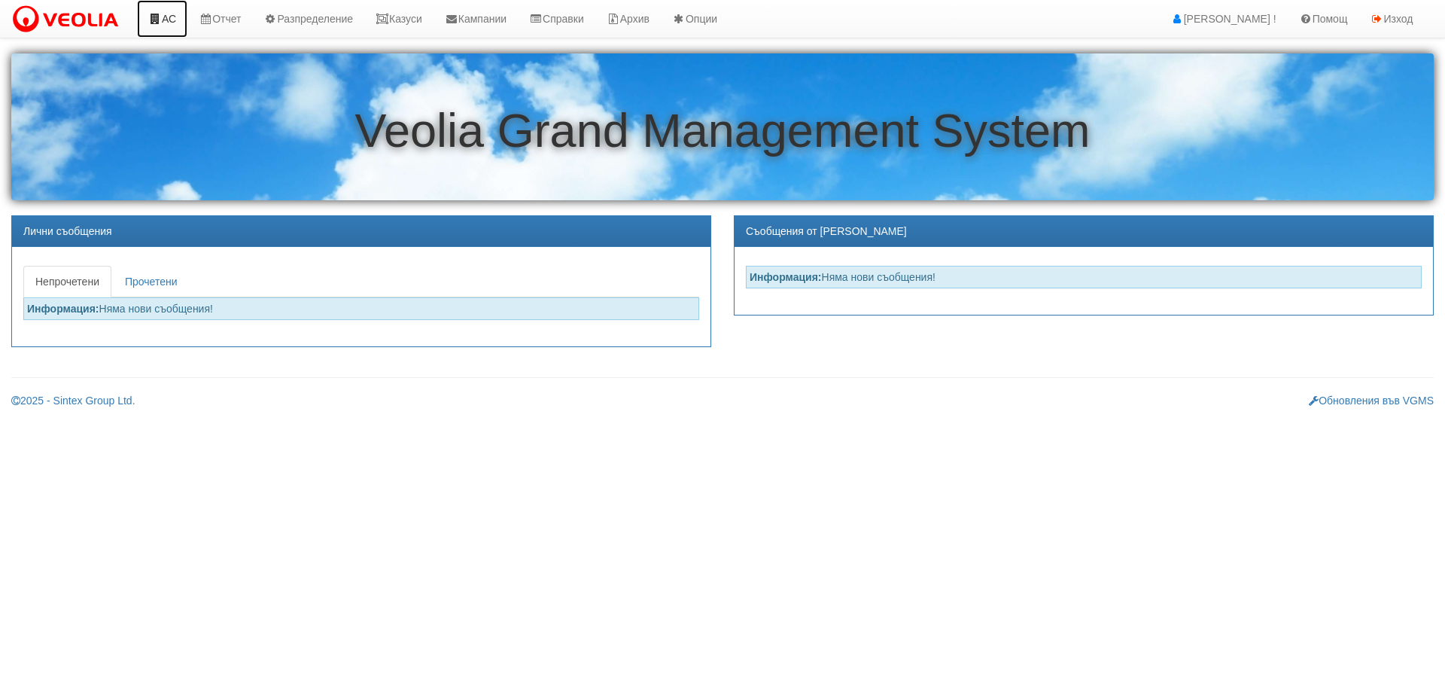
click at [163, 14] on link "АС" at bounding box center [162, 19] width 50 height 38
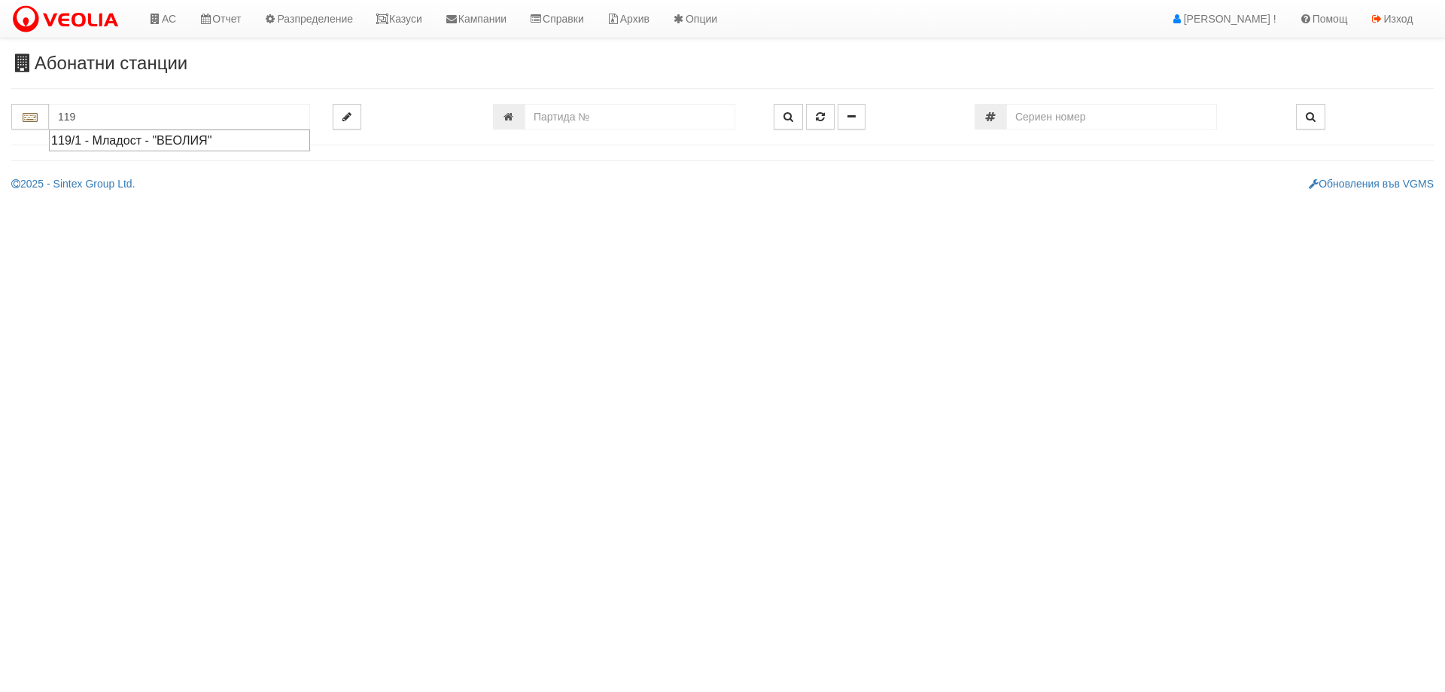
click at [107, 135] on div "119/1 - Младост - "ВЕОЛИЯ"" at bounding box center [179, 140] width 257 height 17
type input "119/1 - Младост - "ВЕОЛИЯ""
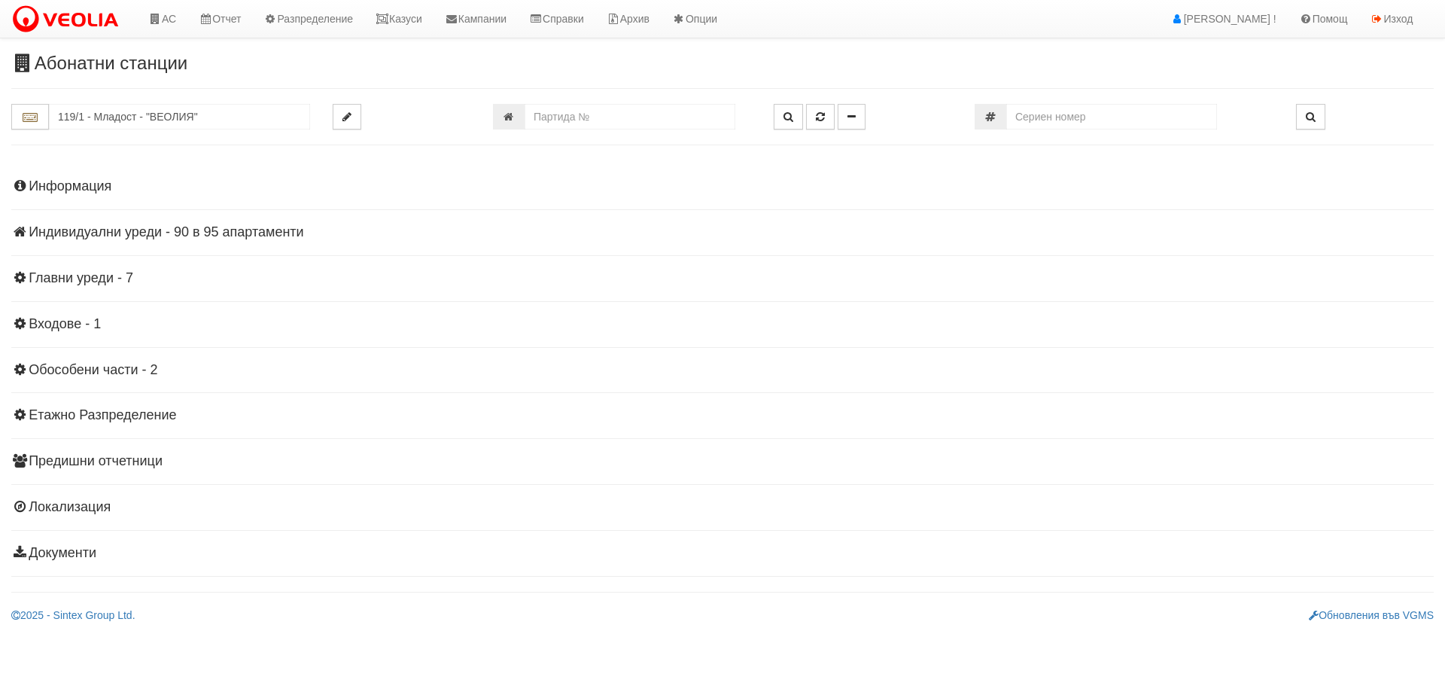
click at [183, 234] on h4 "Индивидуални уреди - 90 в 95 апартаменти" at bounding box center [722, 232] width 1423 height 15
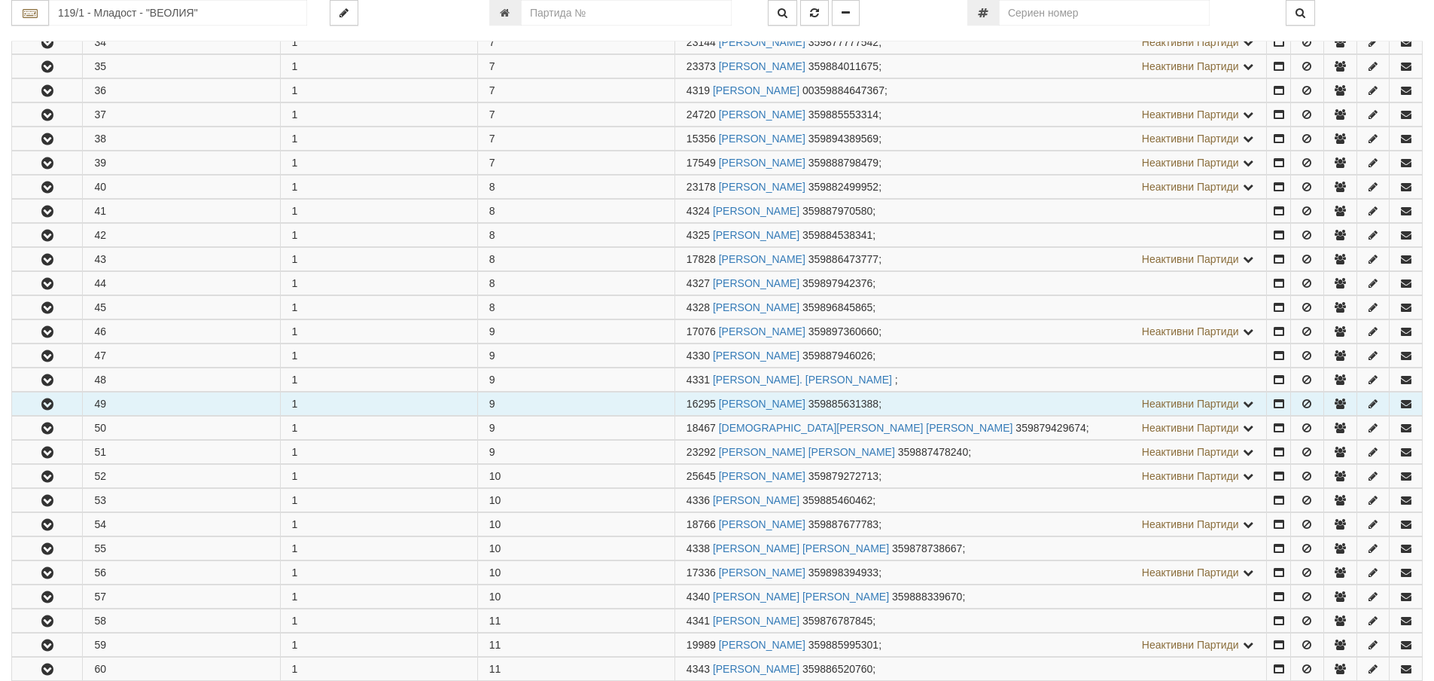
scroll to position [1129, 0]
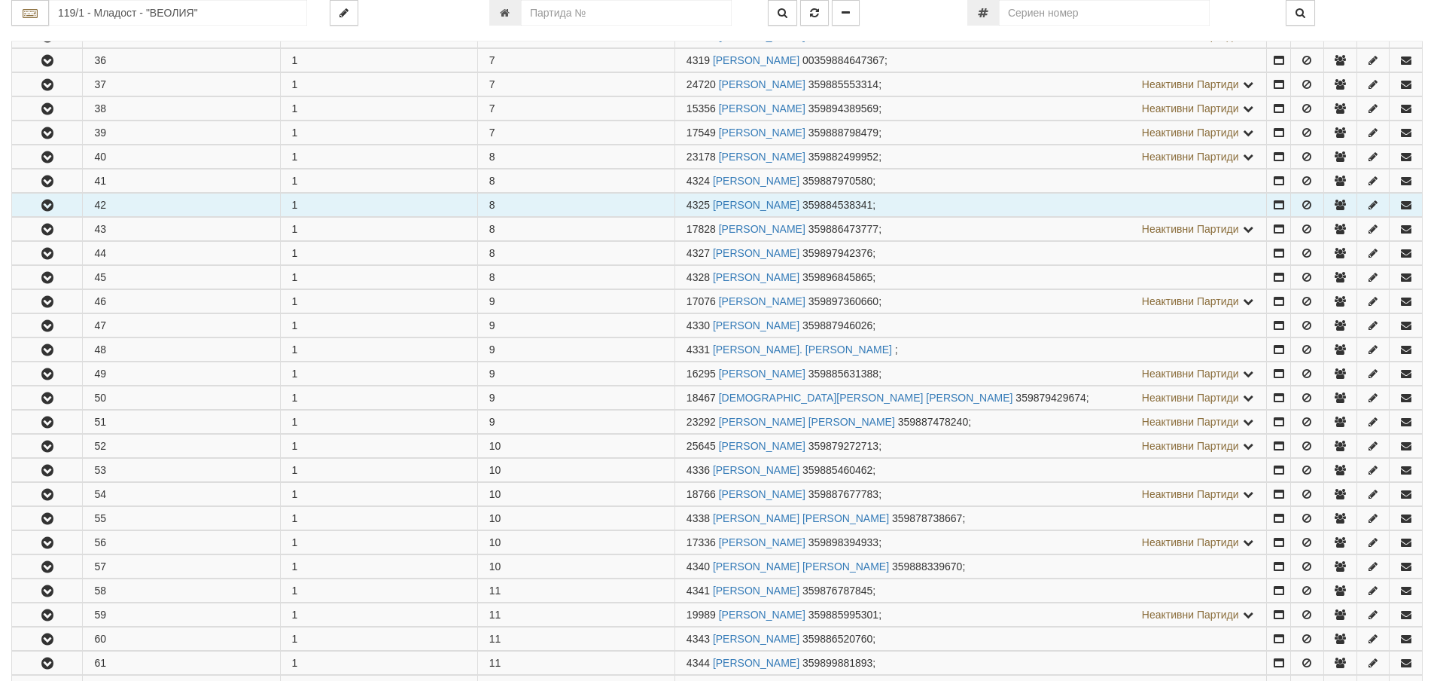
click at [47, 204] on icon "button" at bounding box center [47, 205] width 18 height 11
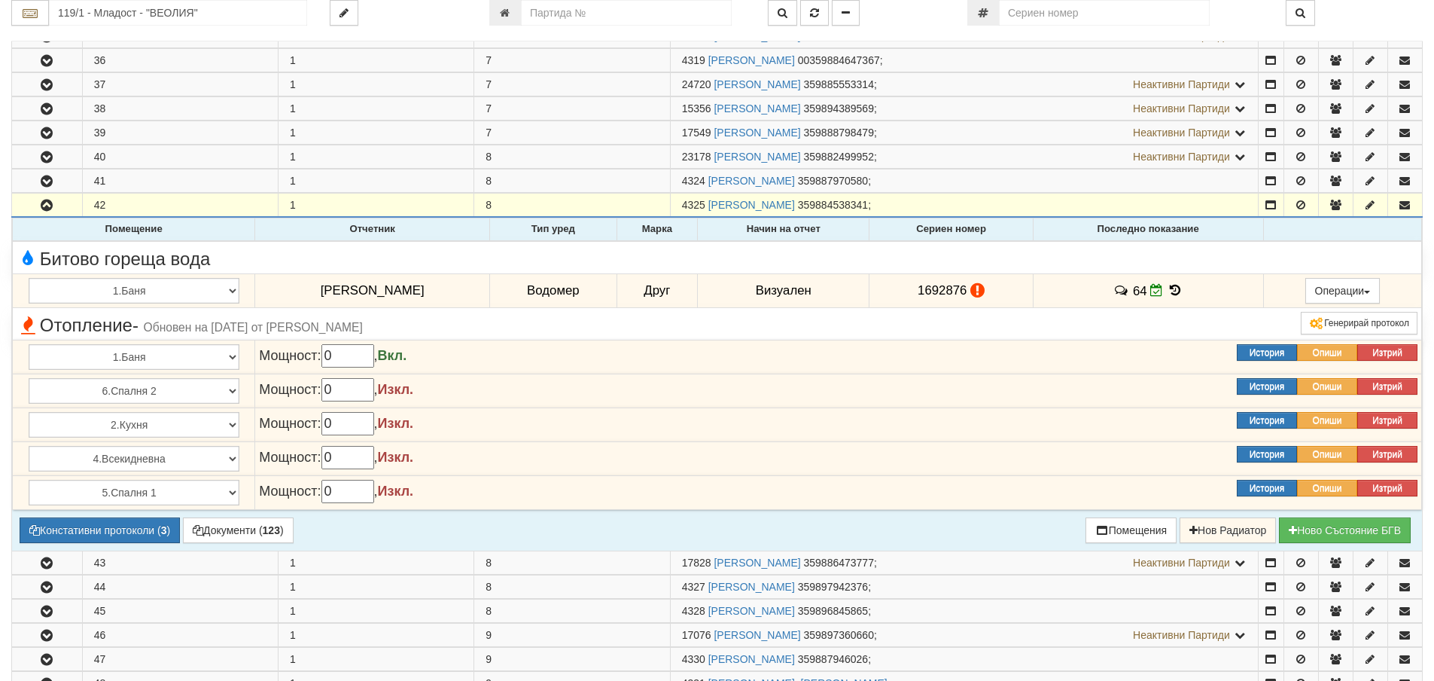
click at [1167, 286] on icon at bounding box center [1175, 290] width 17 height 13
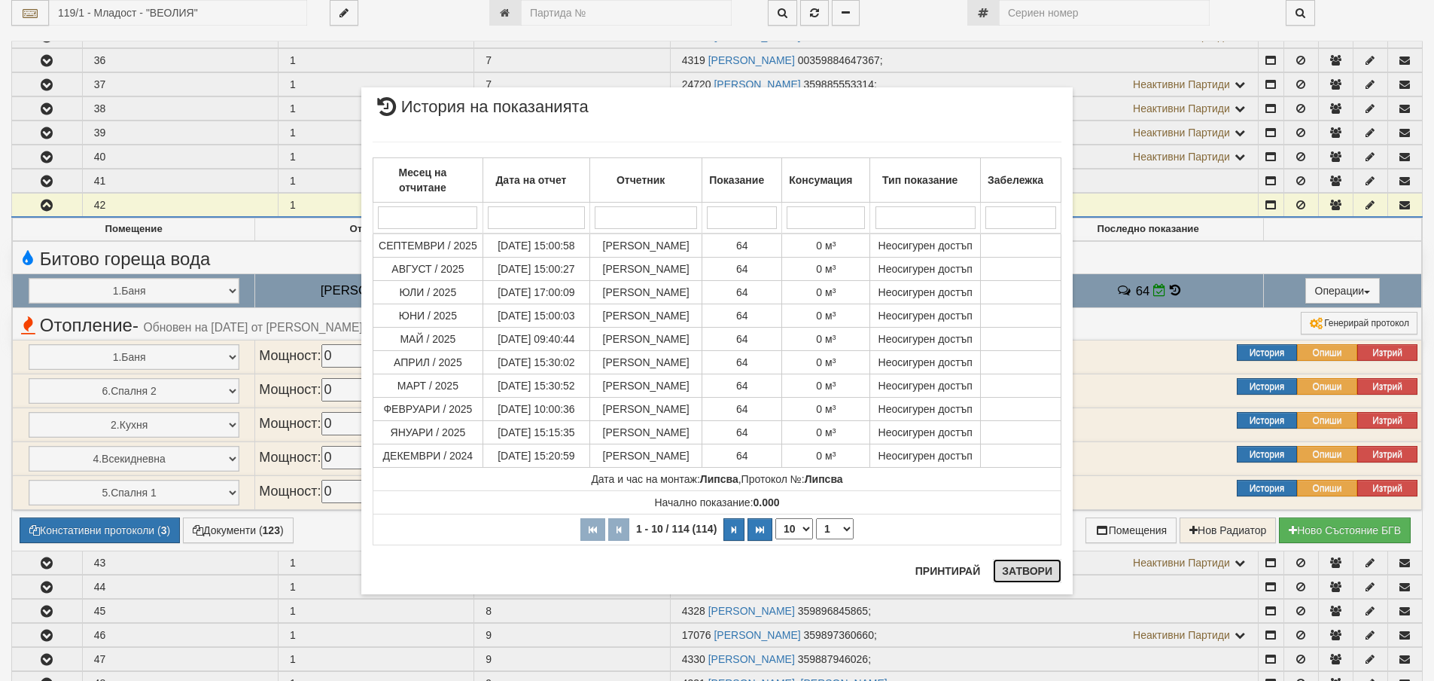
click at [1024, 572] on button "Затвори" at bounding box center [1027, 571] width 69 height 24
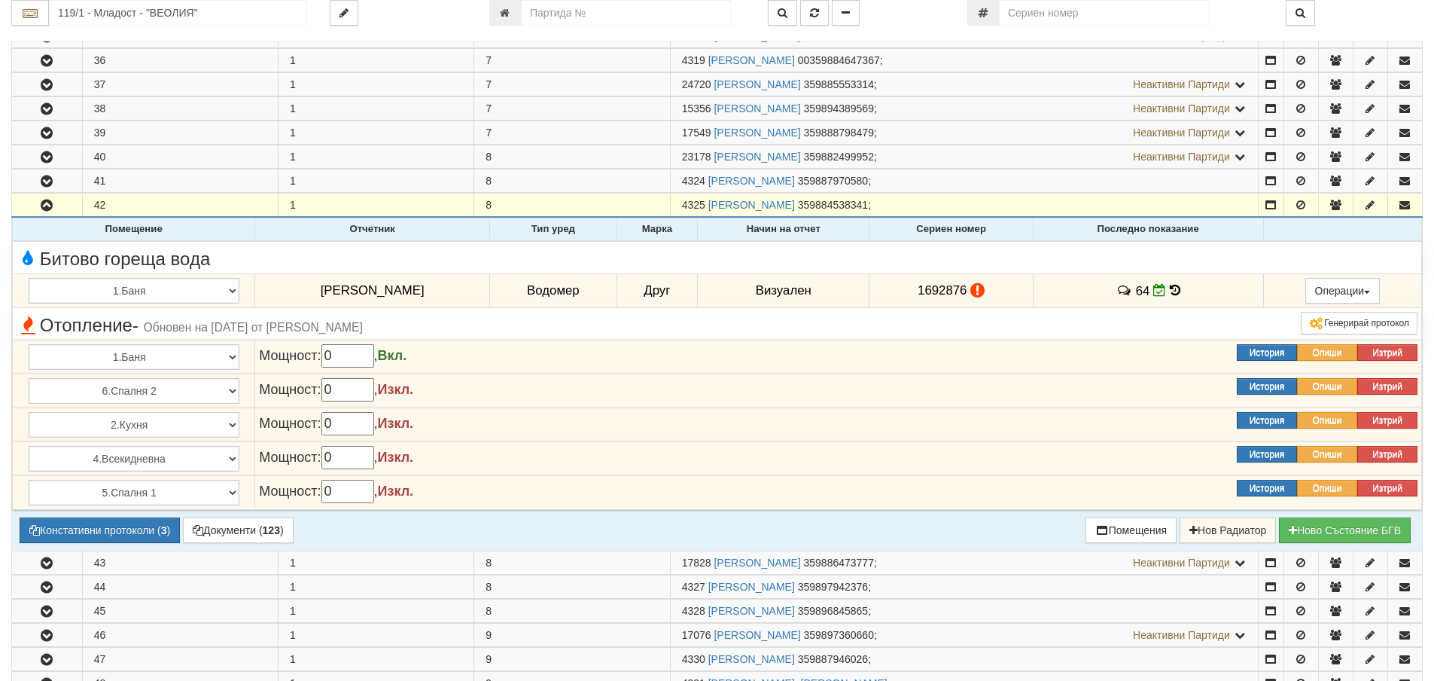
click at [1170, 288] on icon at bounding box center [1175, 290] width 11 height 13
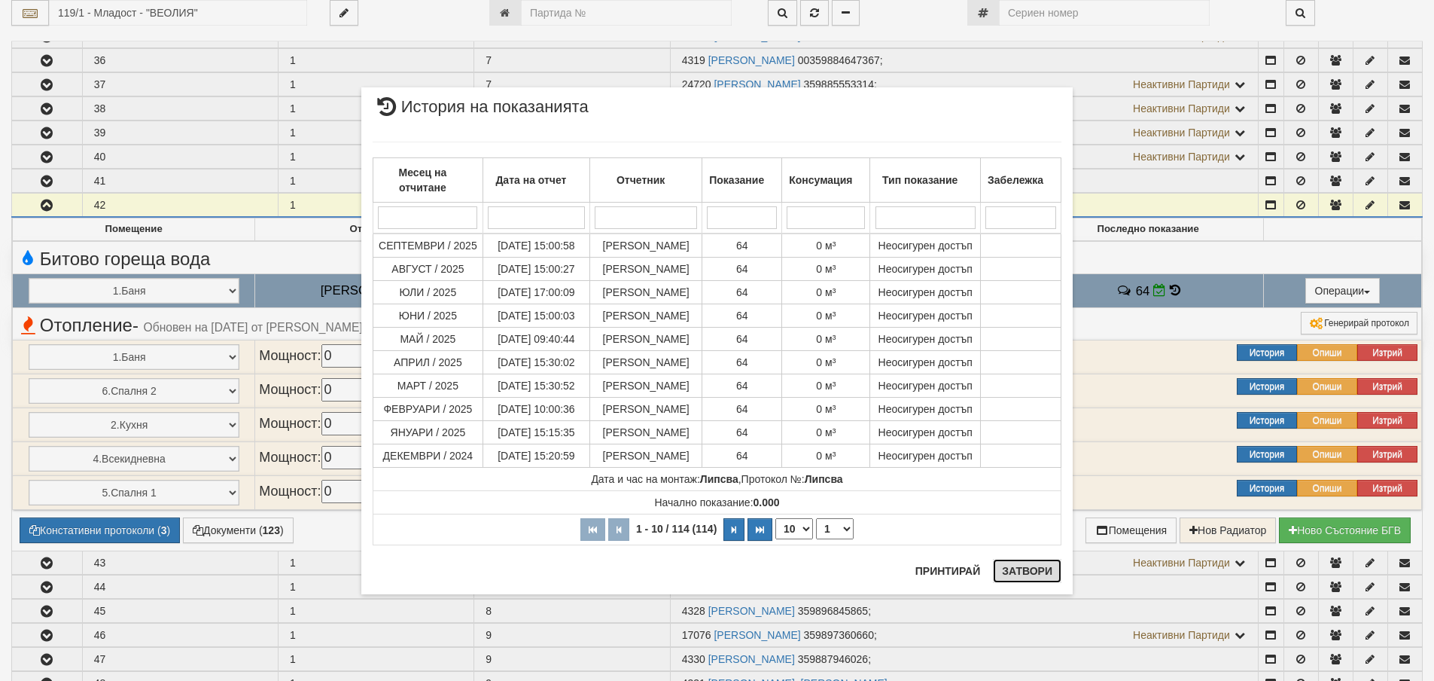
click at [1031, 573] on button "Затвори" at bounding box center [1027, 571] width 69 height 24
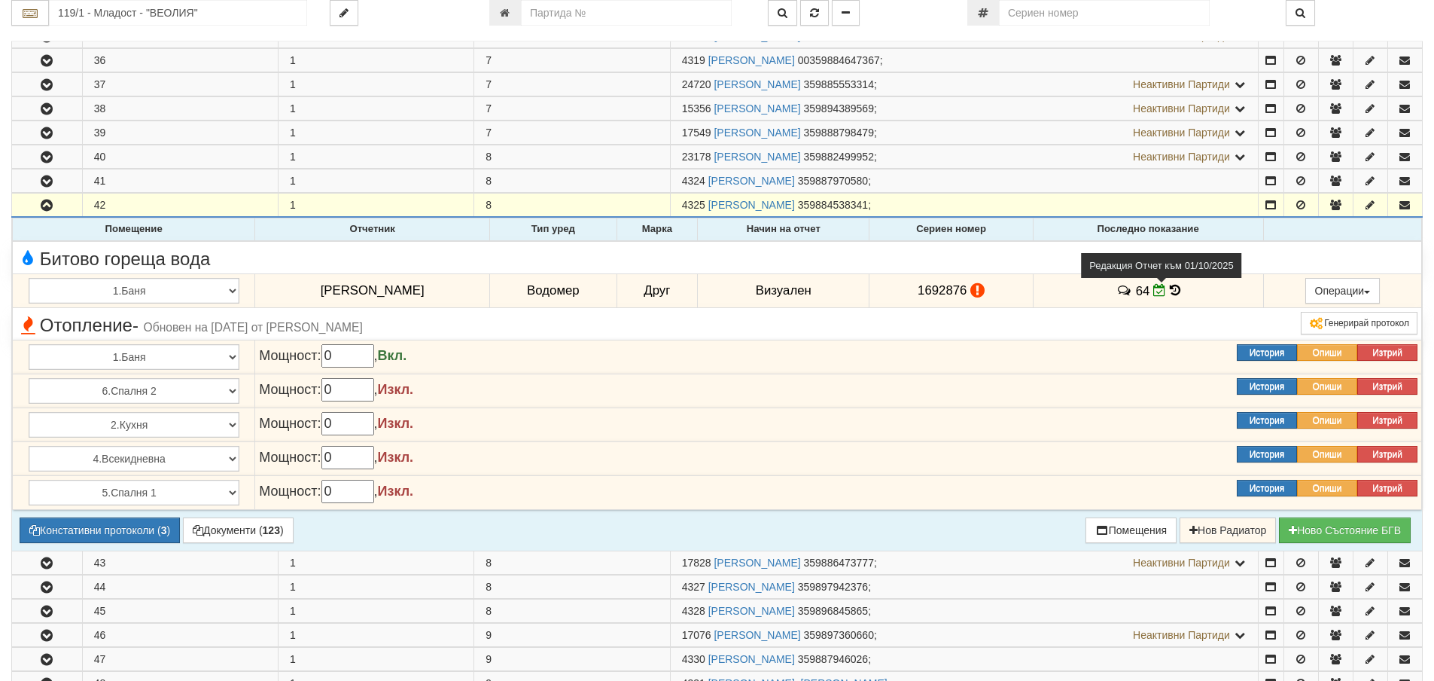
click at [1153, 291] on icon at bounding box center [1159, 290] width 13 height 13
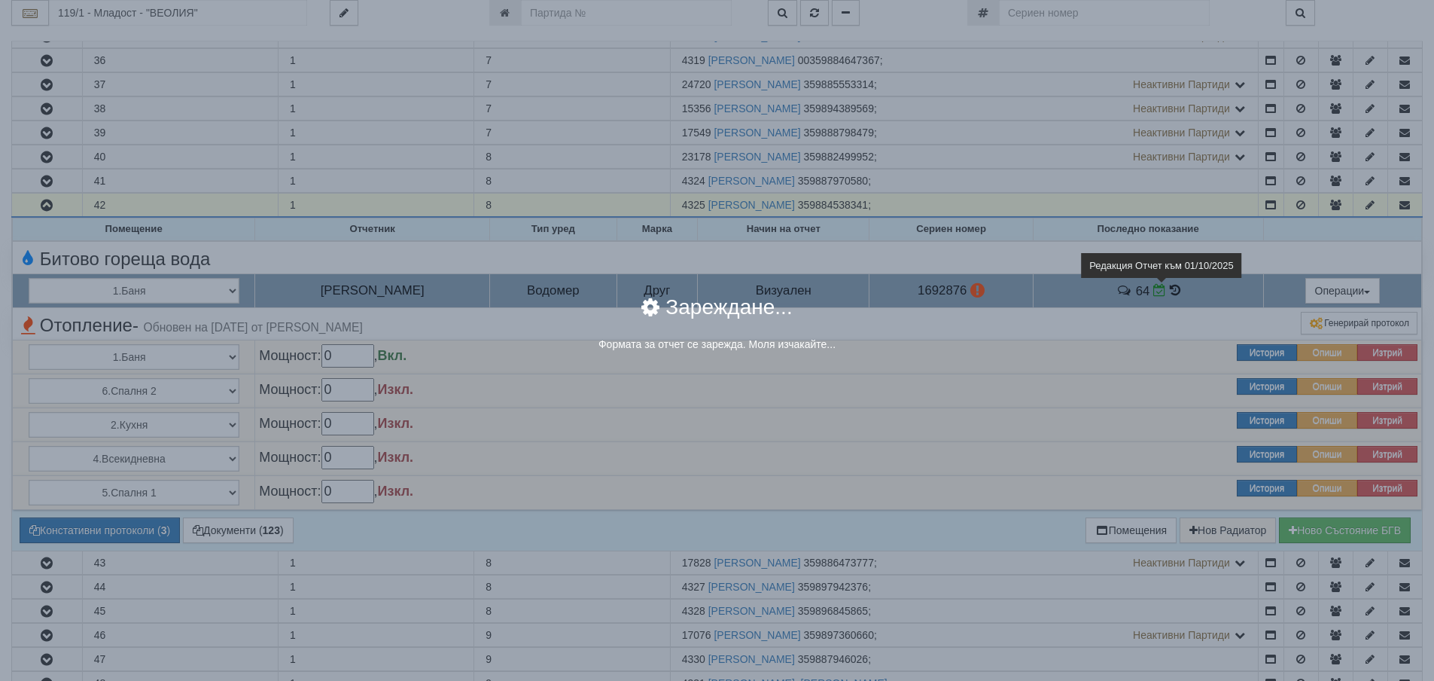
select select "8cc75930-9bfd-e511-80be-8d5a1dced85a"
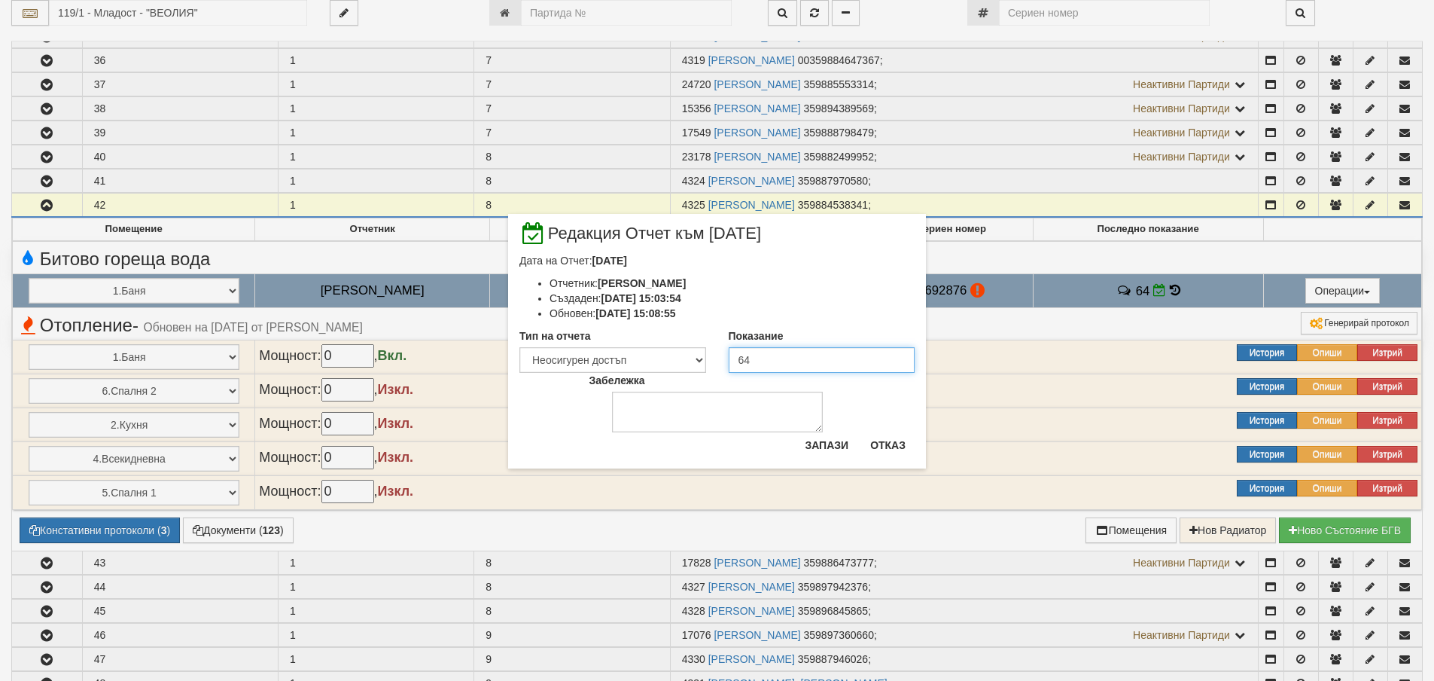
drag, startPoint x: 757, startPoint y: 357, endPoint x: 723, endPoint y: 358, distance: 33.2
click at [723, 358] on div "Показание 64" at bounding box center [821, 350] width 209 height 44
type input "66"
click at [695, 352] on select "Визуален Телефон Бележка Неосигурен достъп Самоотчет Служебно Дистанционен" at bounding box center [612, 360] width 187 height 26
select select "8dc75930-9bfd-e511-80be-8d5a1dced85a"
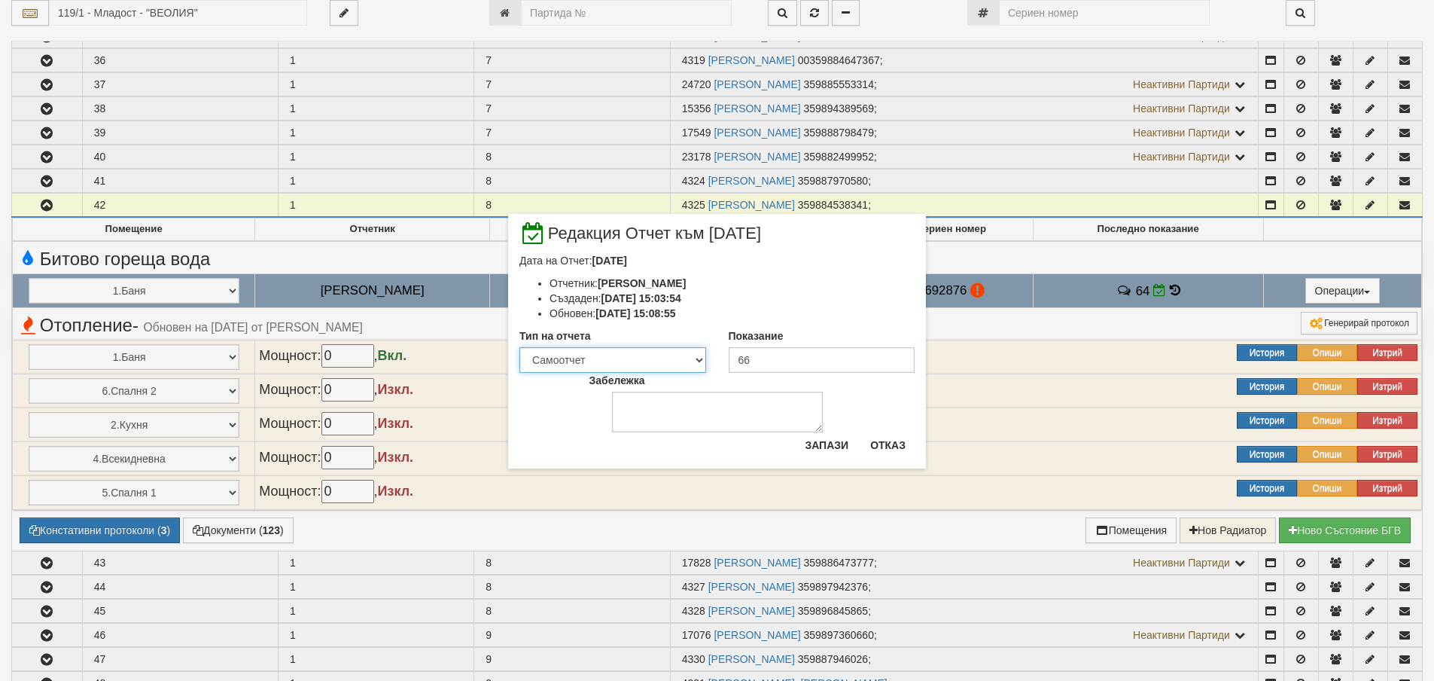
click at [519, 347] on select "Визуален Телефон Бележка Неосигурен достъп Самоотчет Служебно Дистанционен" at bounding box center [612, 360] width 187 height 26
click at [638, 407] on textarea "Забележка" at bounding box center [717, 411] width 211 height 41
type textarea "от ВиК"
click at [821, 442] on button "Запази" at bounding box center [827, 445] width 62 height 24
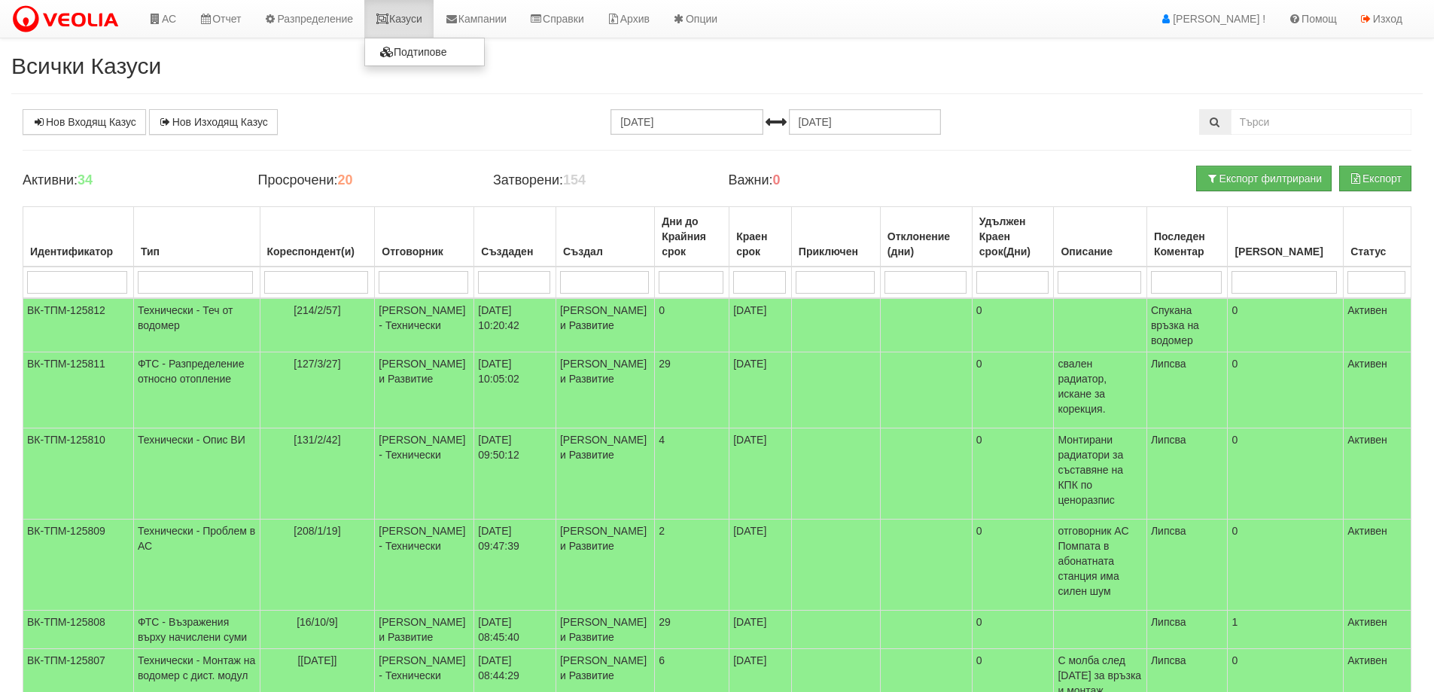
click at [389, 14] on icon at bounding box center [383, 19] width 14 height 11
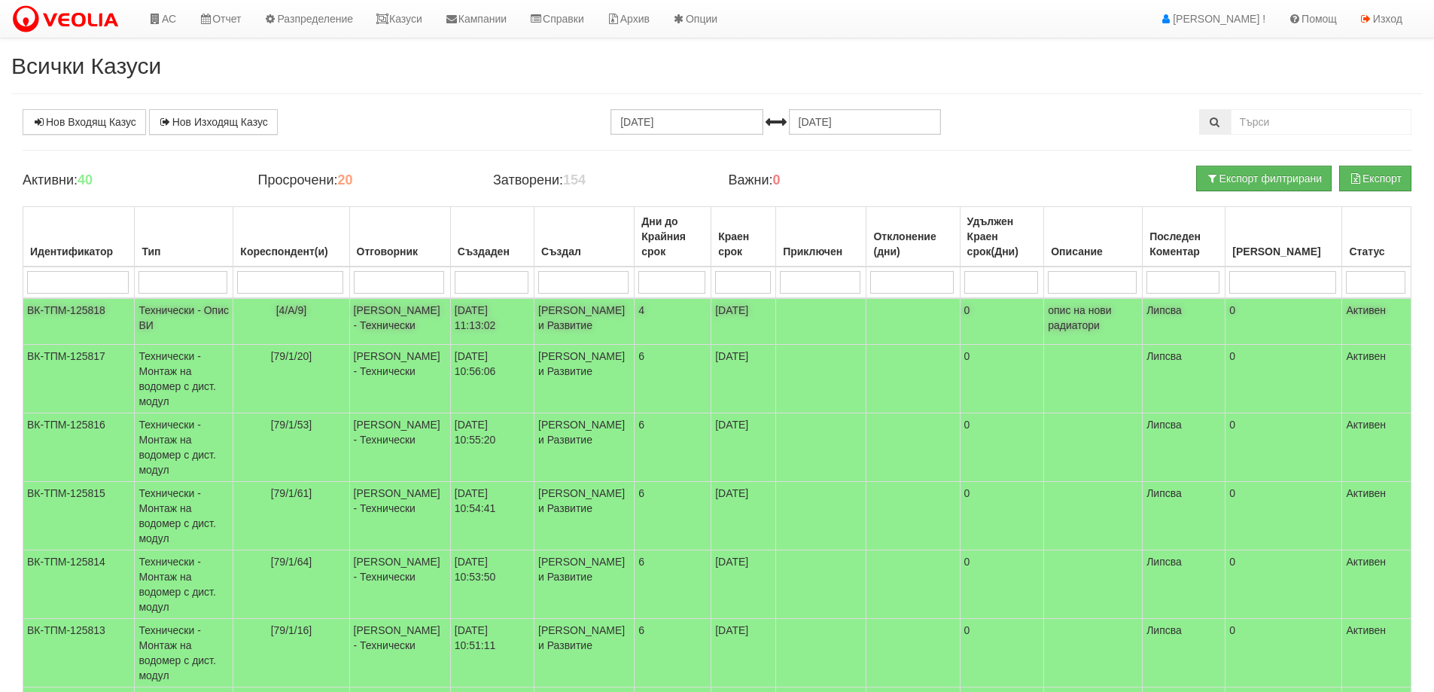
click at [179, 321] on td "Технически - Опис ВИ" at bounding box center [184, 321] width 99 height 47
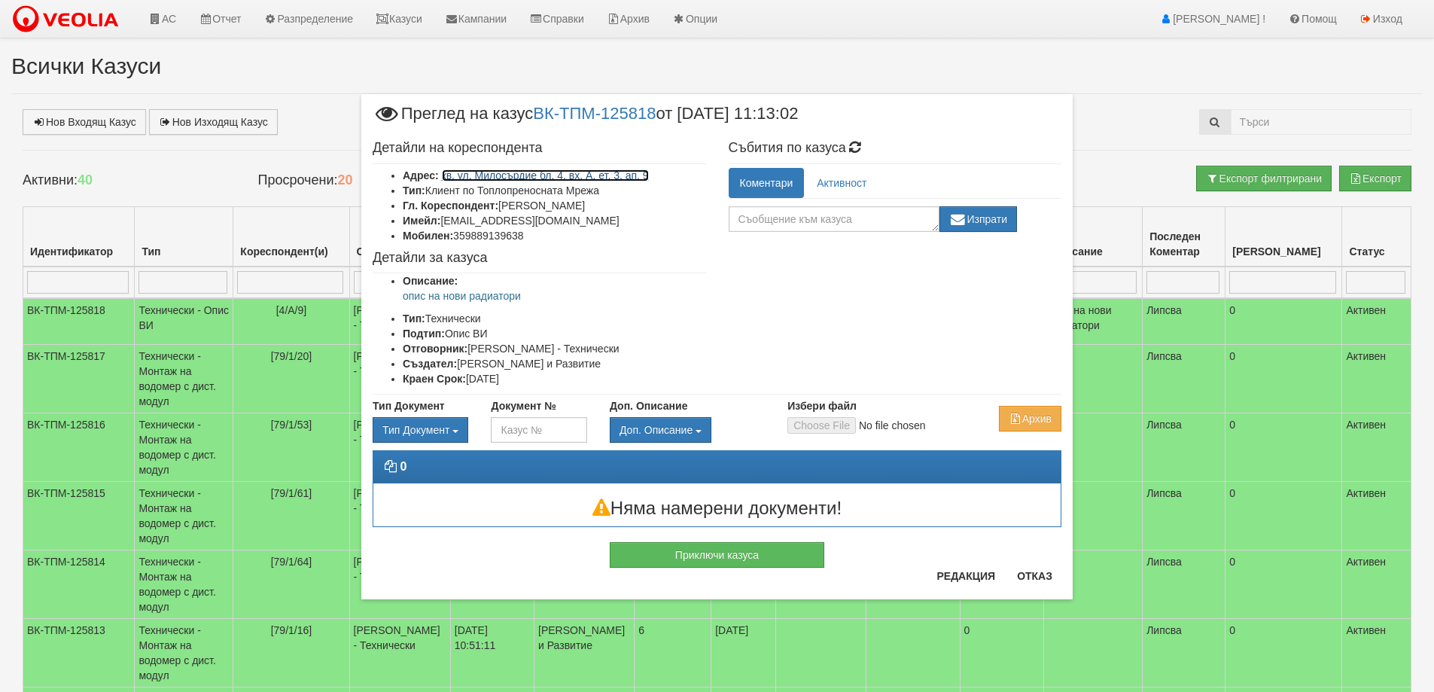
click at [600, 177] on link "кв. ул. Милосърдие бл. 4, вх. А, ет. 3, ап. 9" at bounding box center [545, 175] width 207 height 12
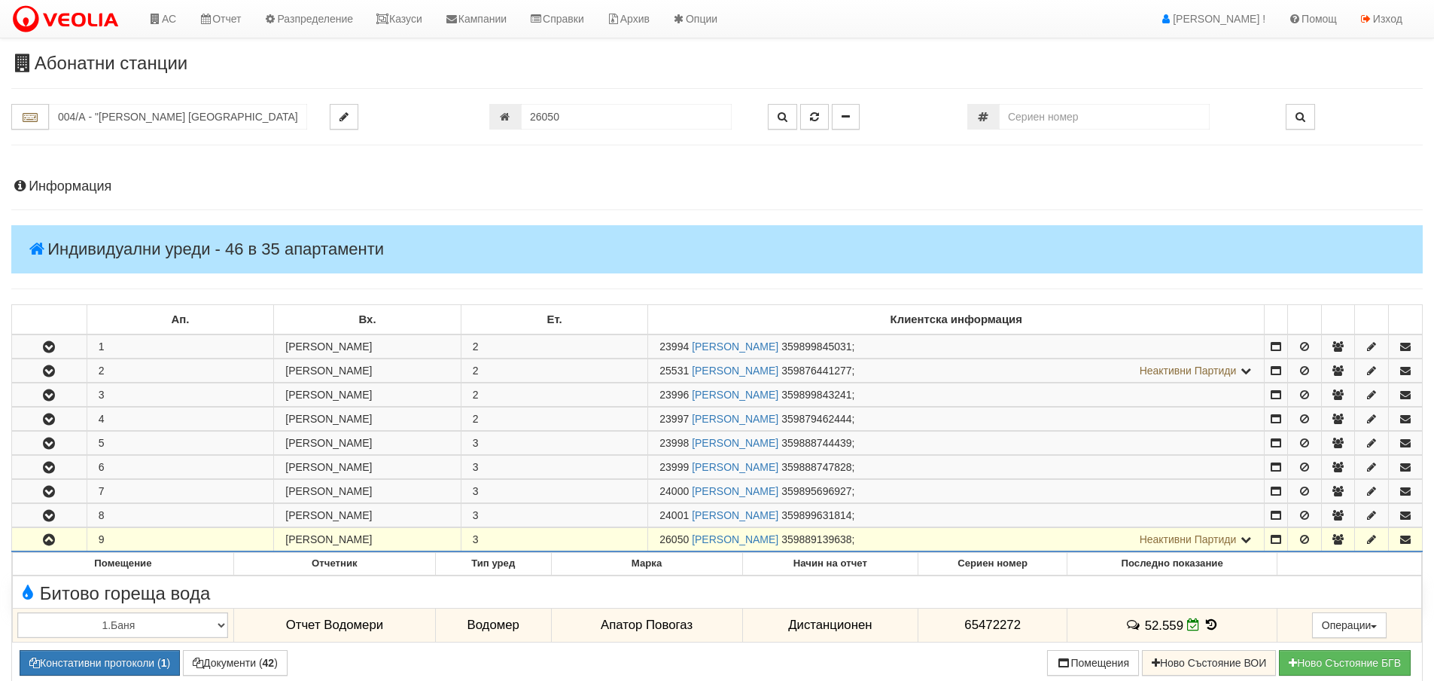
click at [69, 188] on h4 "Информация" at bounding box center [717, 186] width 1412 height 15
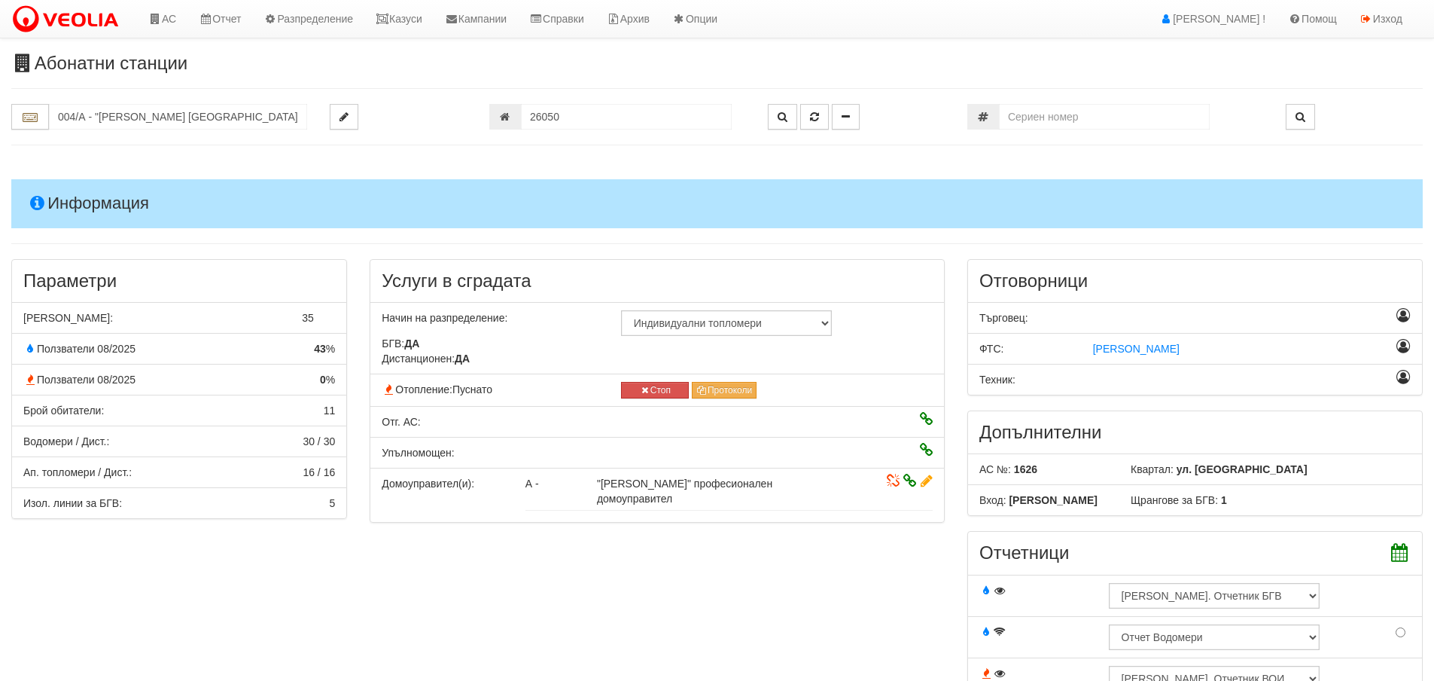
click at [79, 200] on h4 "Информация" at bounding box center [717, 203] width 1412 height 48
